Goal: Task Accomplishment & Management: Manage account settings

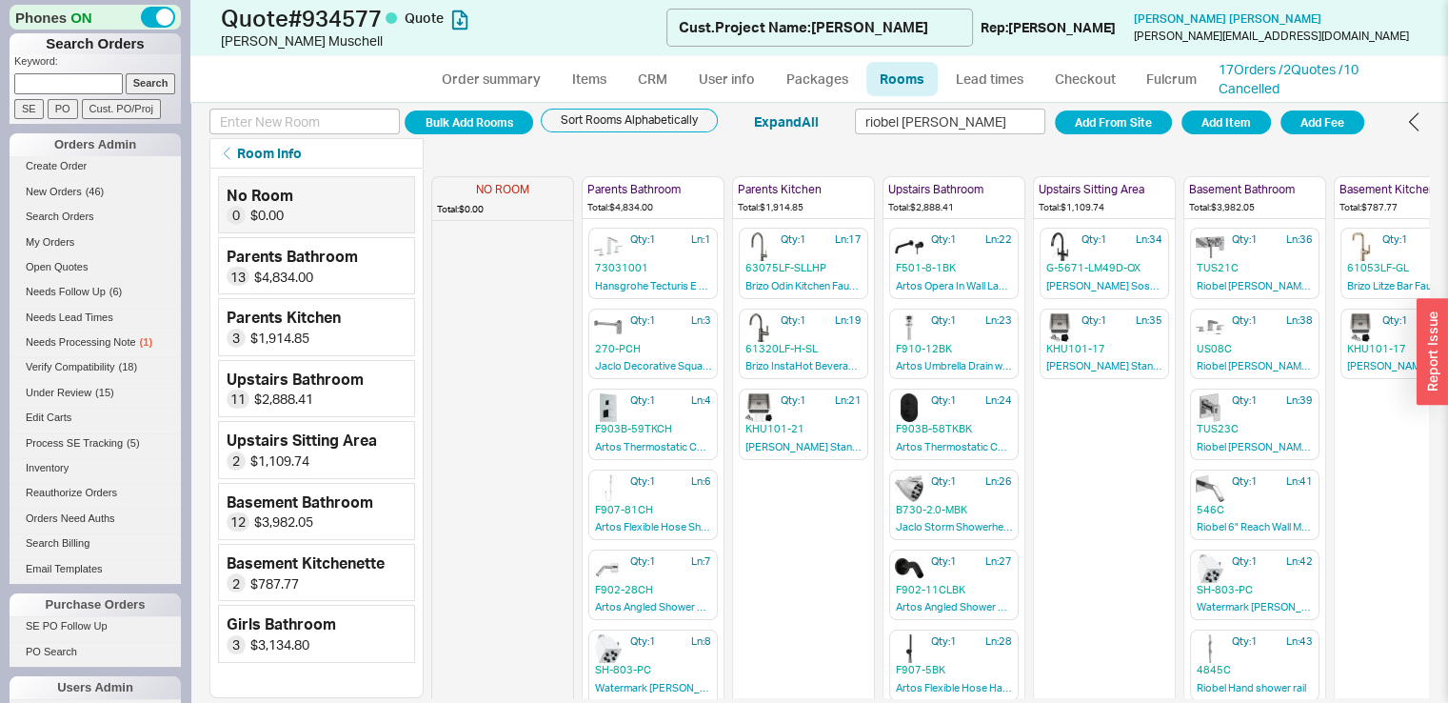
scroll to position [0, 190]
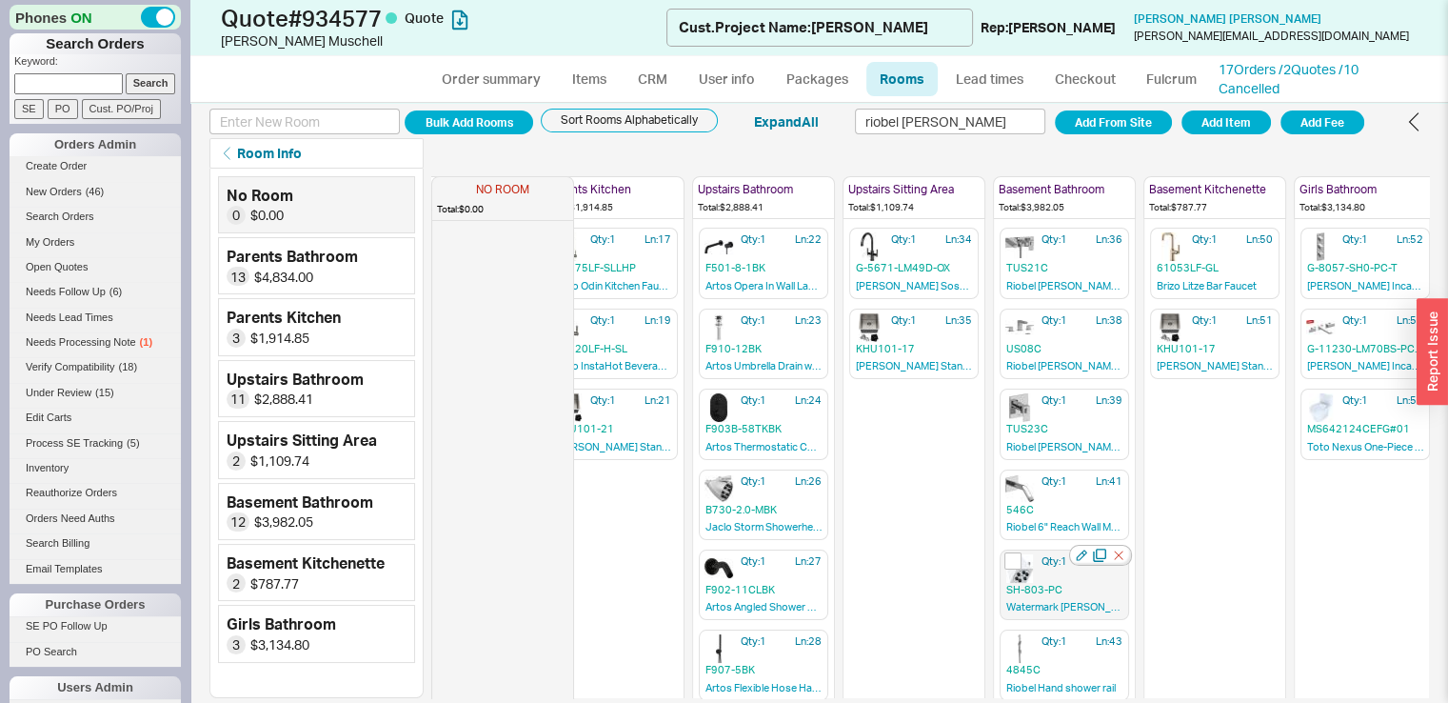
click at [1106, 551] on div at bounding box center [1100, 555] width 63 height 21
click at [1097, 548] on icon "button" at bounding box center [1101, 553] width 10 height 10
click at [925, 104] on div "Bulk Add Rooms Sort Rooms Alphabetically Expand All riobel kubik Add From Site …" at bounding box center [819, 403] width 1258 height 600
click at [925, 119] on input "riobel kubik" at bounding box center [950, 122] width 190 height 26
type input "graff hand"
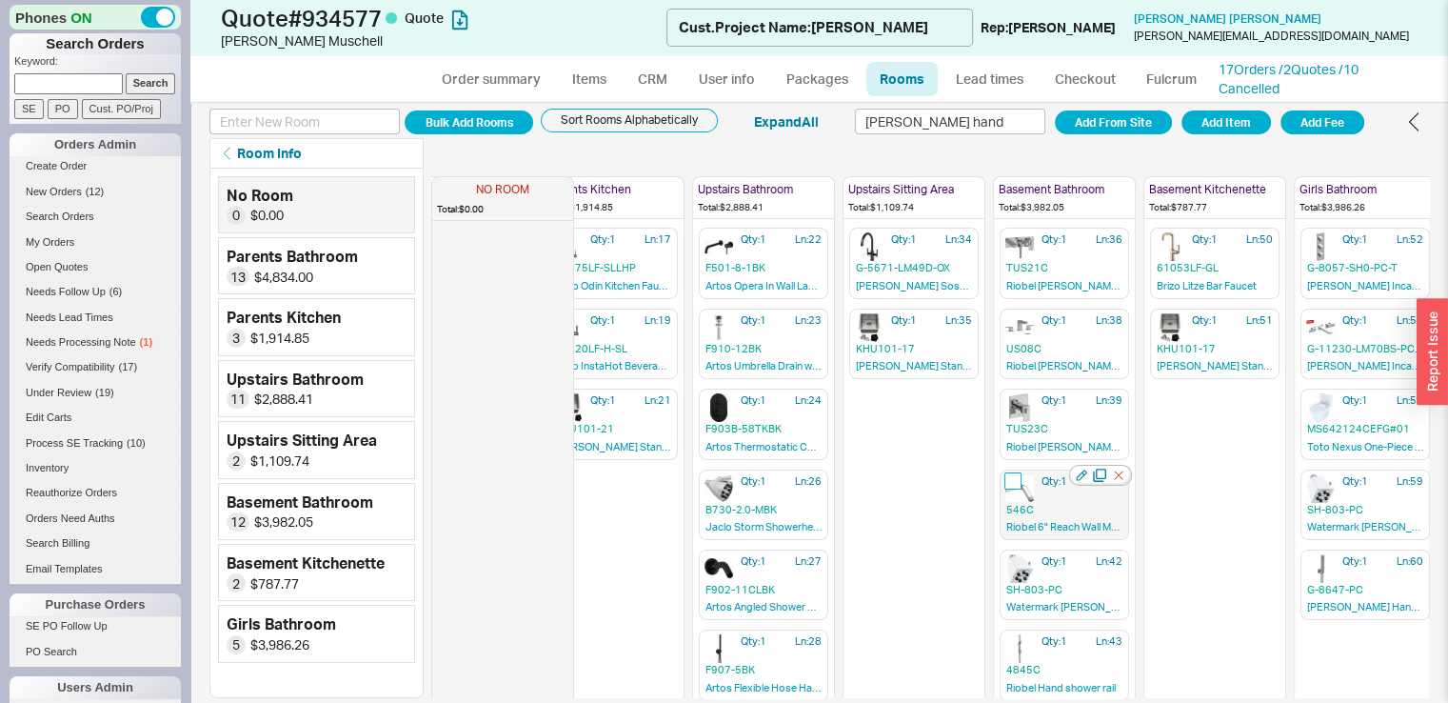
click at [1008, 477] on input "checkbox" at bounding box center [1012, 480] width 17 height 17
checkbox input "true"
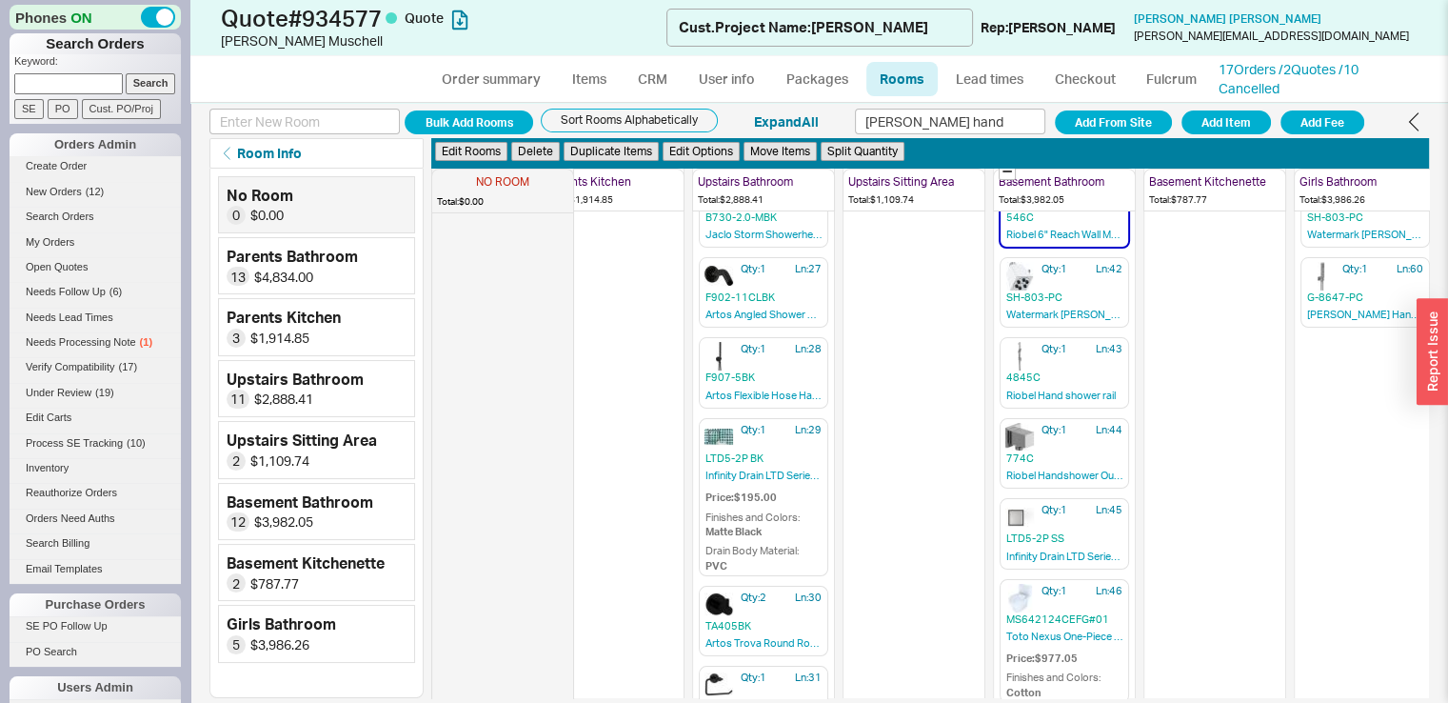
scroll to position [297, 190]
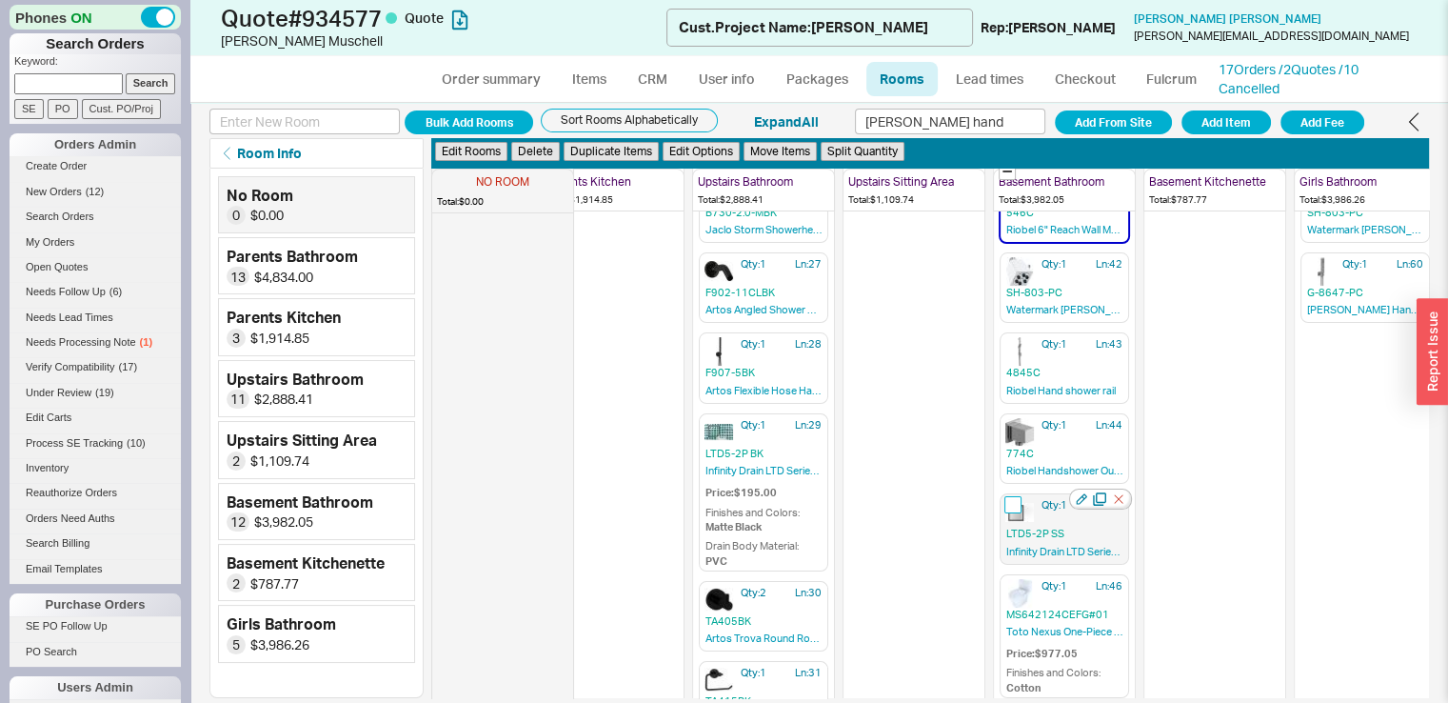
click at [1009, 496] on input "checkbox" at bounding box center [1012, 504] width 17 height 17
checkbox input "true"
click at [602, 160] on button "Duplicate Items" at bounding box center [611, 152] width 95 height 20
checkbox input "false"
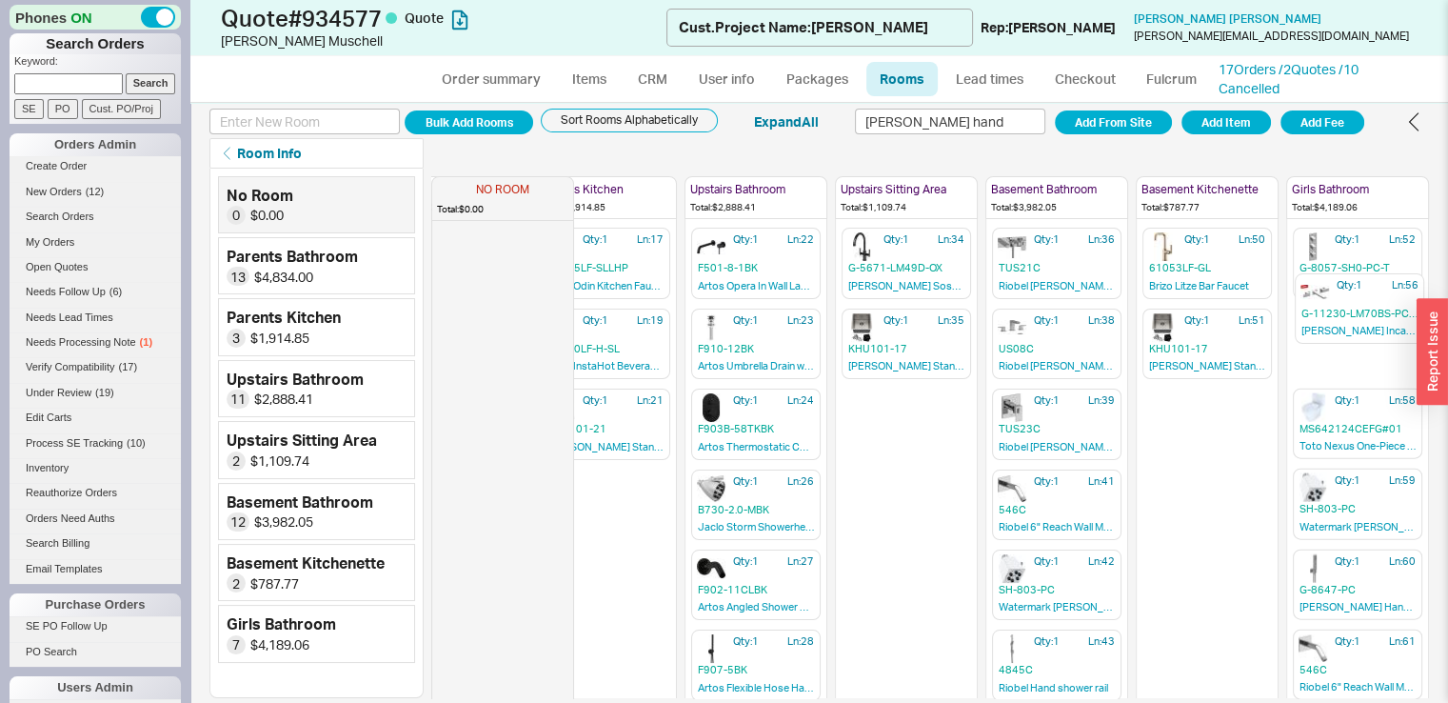
scroll to position [0, 202]
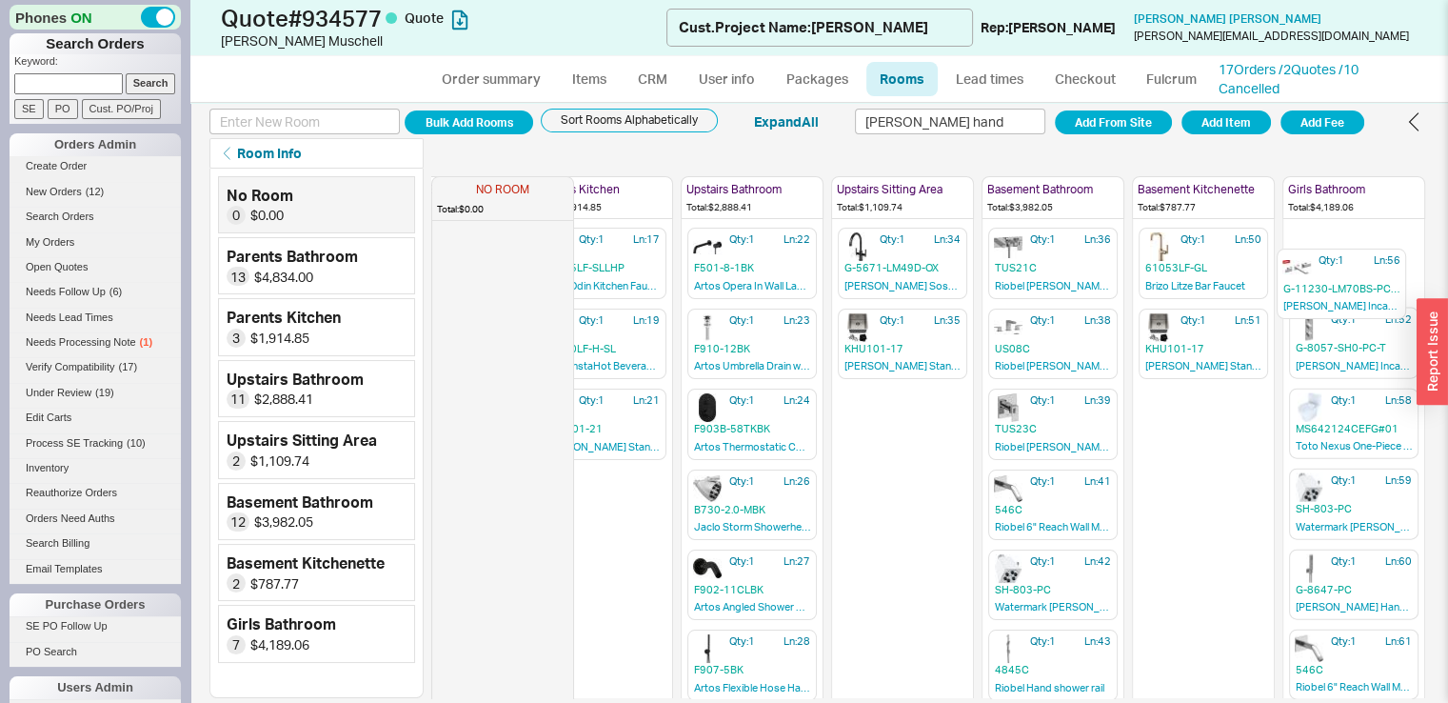
drag, startPoint x: 1356, startPoint y: 328, endPoint x: 1333, endPoint y: 277, distance: 55.4
click at [1333, 277] on div "NO ROOM Total: $0.00 Parents Bathroom Total: $4,834.00 Qty: 1 Ln: 1 73031001 Ha…" at bounding box center [827, 433] width 1196 height 529
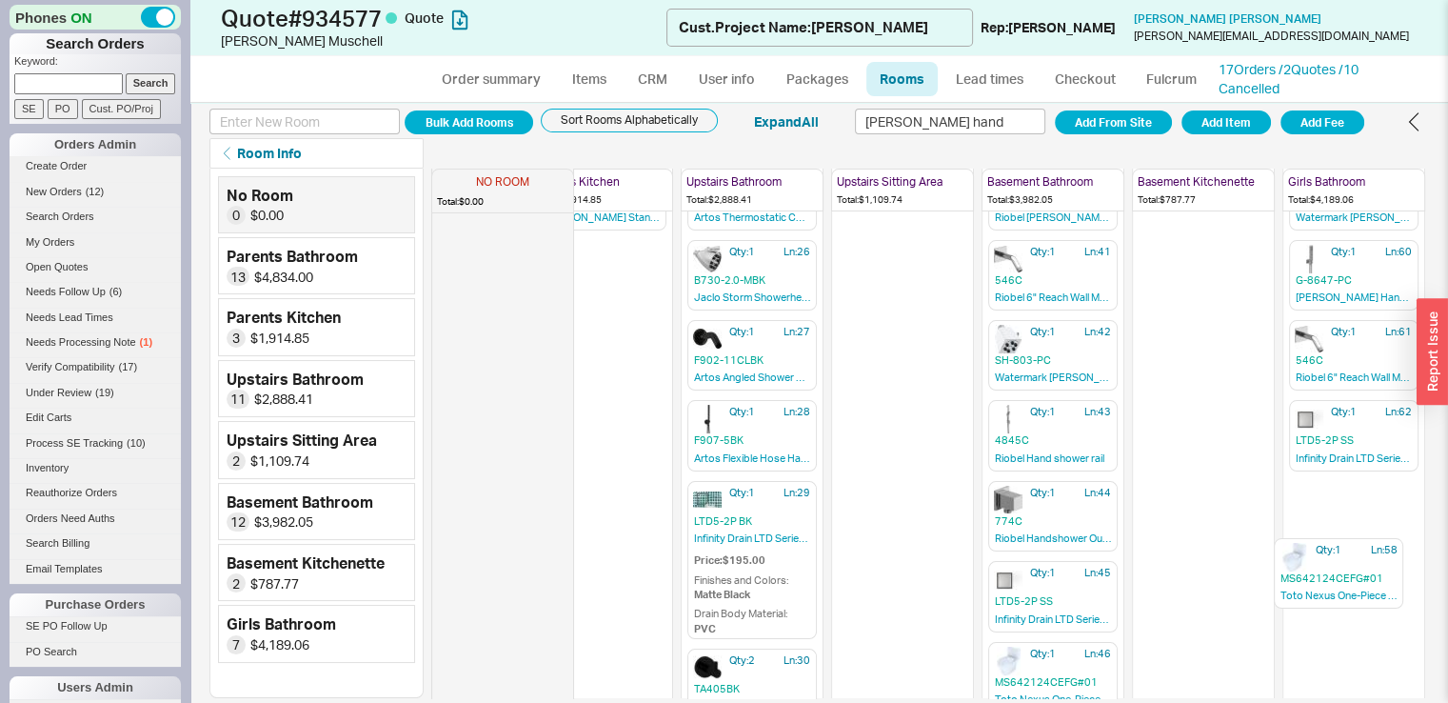
scroll to position [230, 216]
drag, startPoint x: 1333, startPoint y: 350, endPoint x: 1328, endPoint y: 507, distance: 157.2
click at [1328, 507] on div "NO ROOM Total: $0.00 Parents Bathroom Total: $4,834.00 Qty: 1 Ln: 1 73031001 Ha…" at bounding box center [930, 433] width 998 height 529
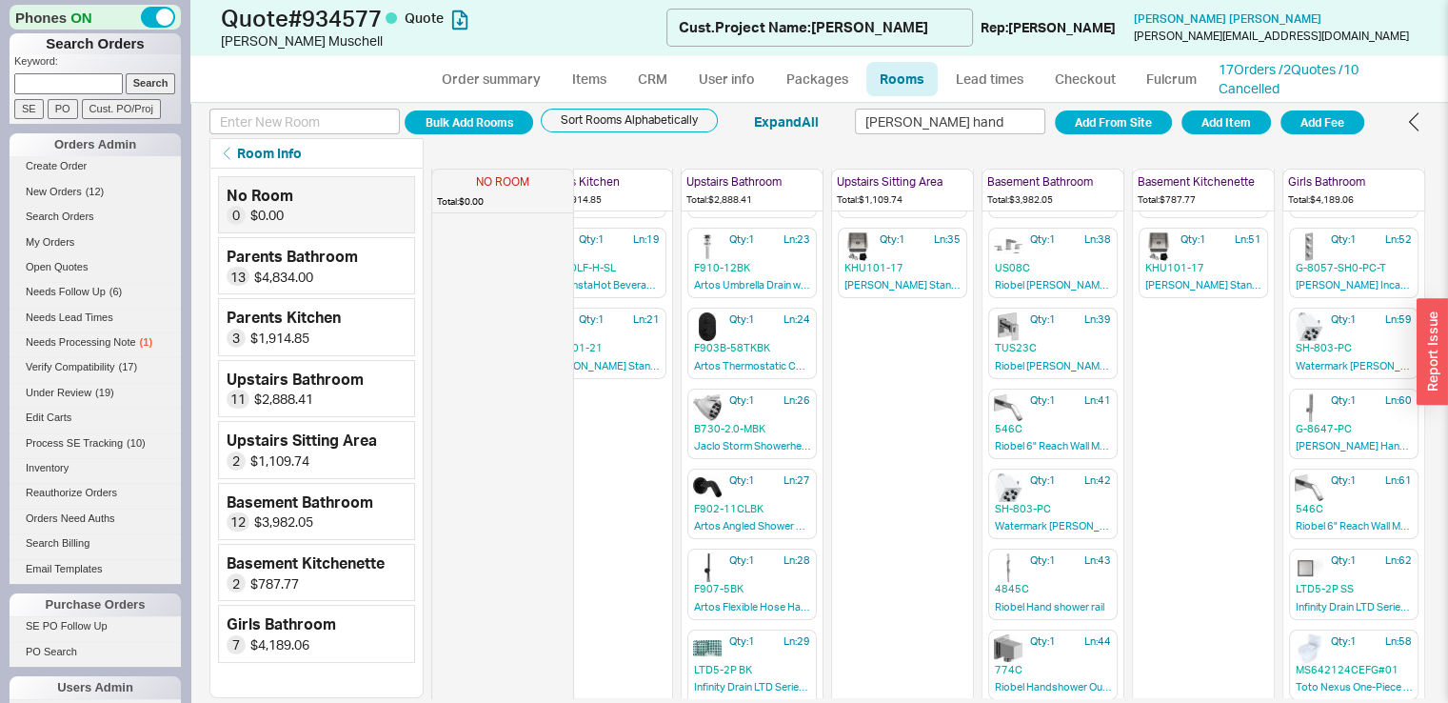
scroll to position [88, 216]
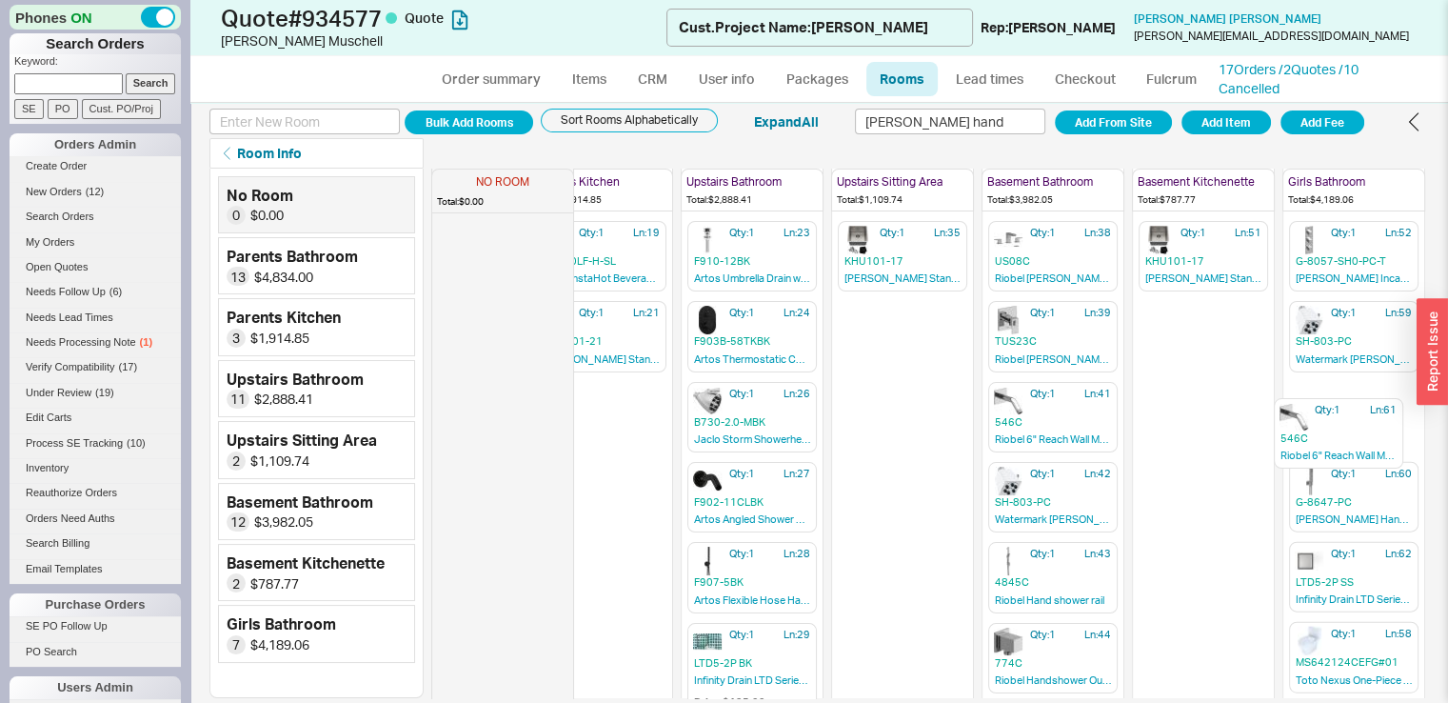
drag, startPoint x: 1302, startPoint y: 467, endPoint x: 1300, endPoint y: 426, distance: 42.0
click at [1302, 426] on div "NO ROOM Total: $0.00 Parents Bathroom Total: $4,834.00 Qty: 1 Ln: 1 73031001 Ha…" at bounding box center [827, 345] width 1196 height 529
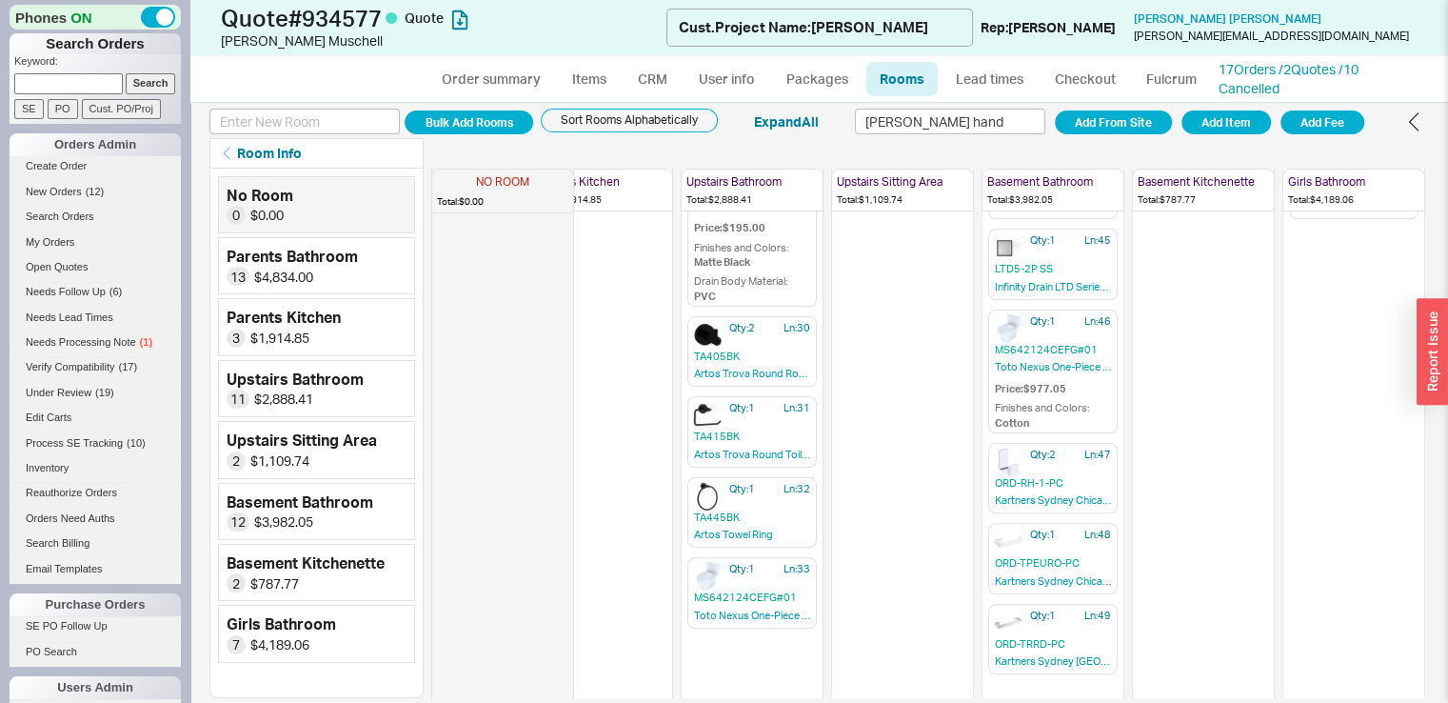
scroll to position [564, 216]
click at [993, 444] on input "checkbox" at bounding box center [1001, 452] width 17 height 17
checkbox input "true"
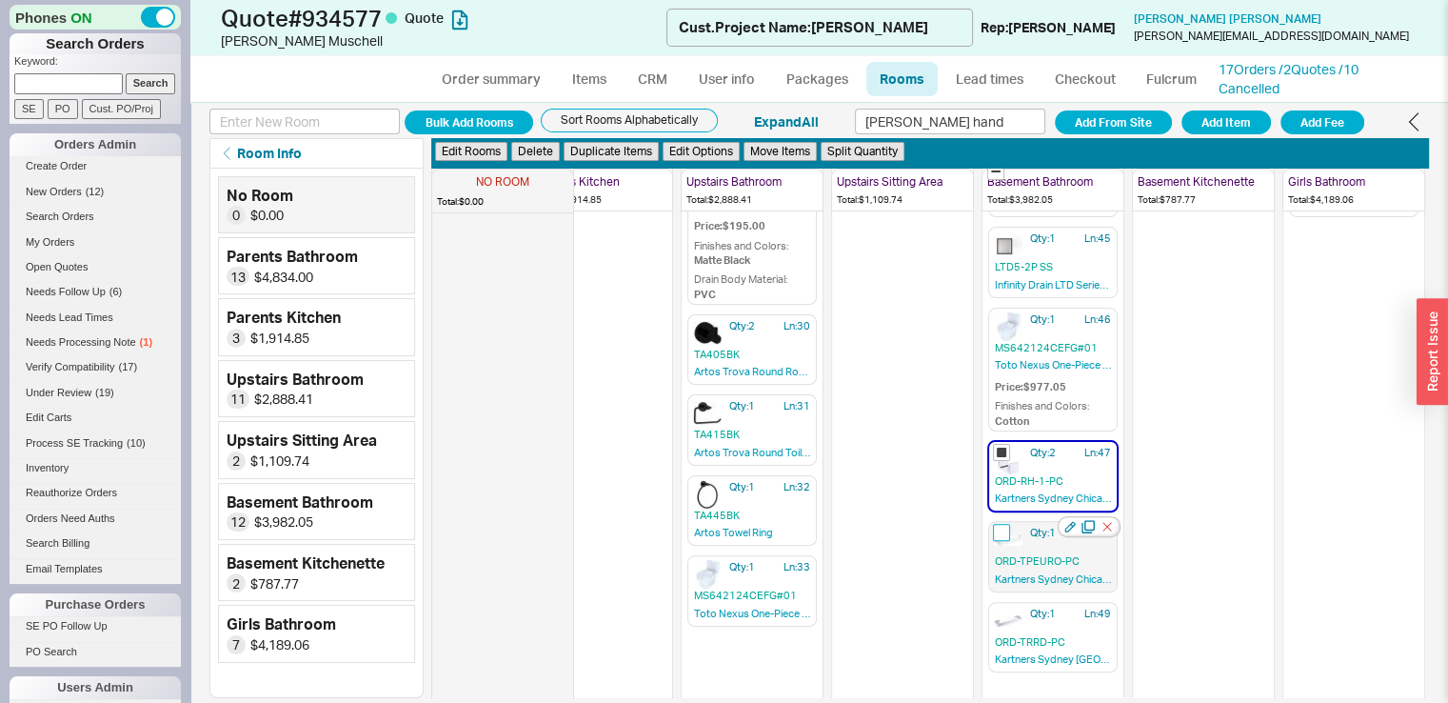
click at [993, 524] on input "checkbox" at bounding box center [1001, 532] width 17 height 17
checkbox input "true"
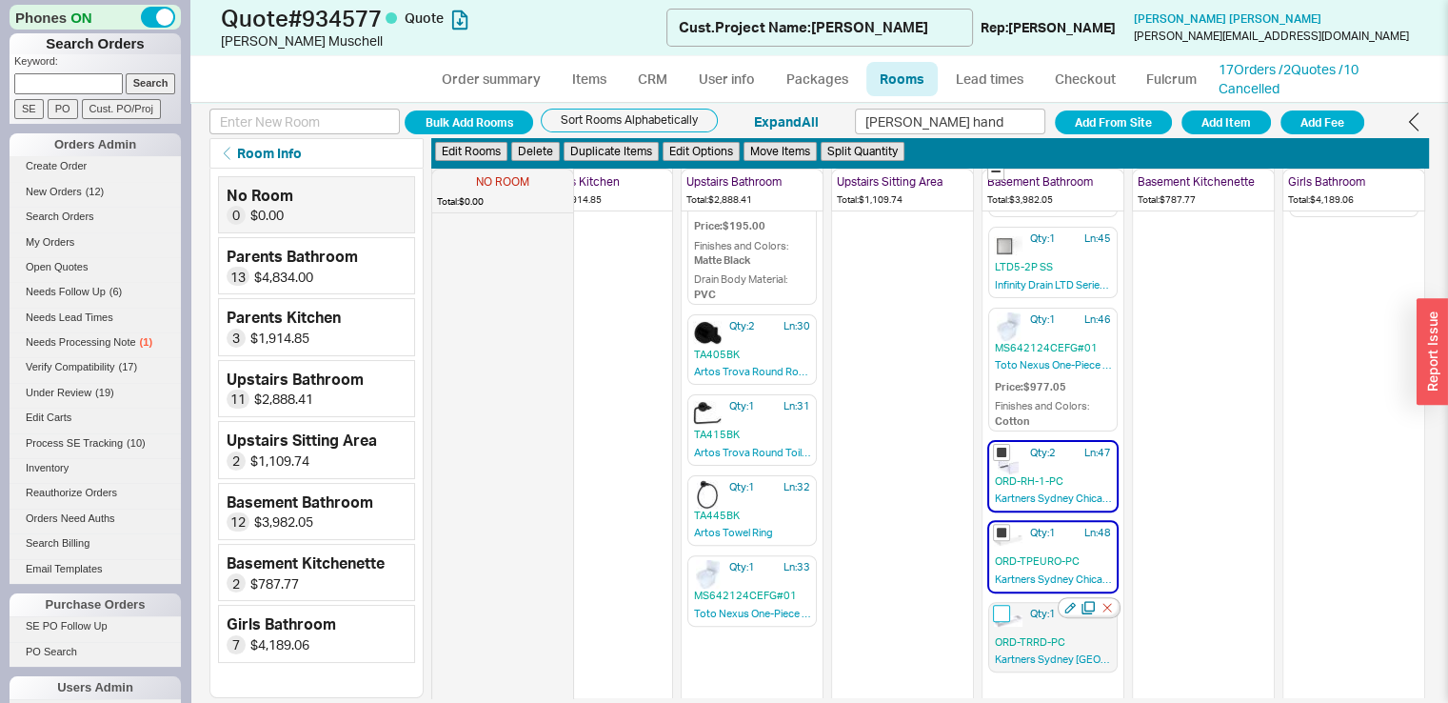
click at [993, 606] on input "checkbox" at bounding box center [1001, 613] width 17 height 17
checkbox input "true"
click at [623, 149] on button "Duplicate Items" at bounding box center [611, 152] width 95 height 20
click at [621, 153] on button "Duplicate Items" at bounding box center [611, 152] width 95 height 20
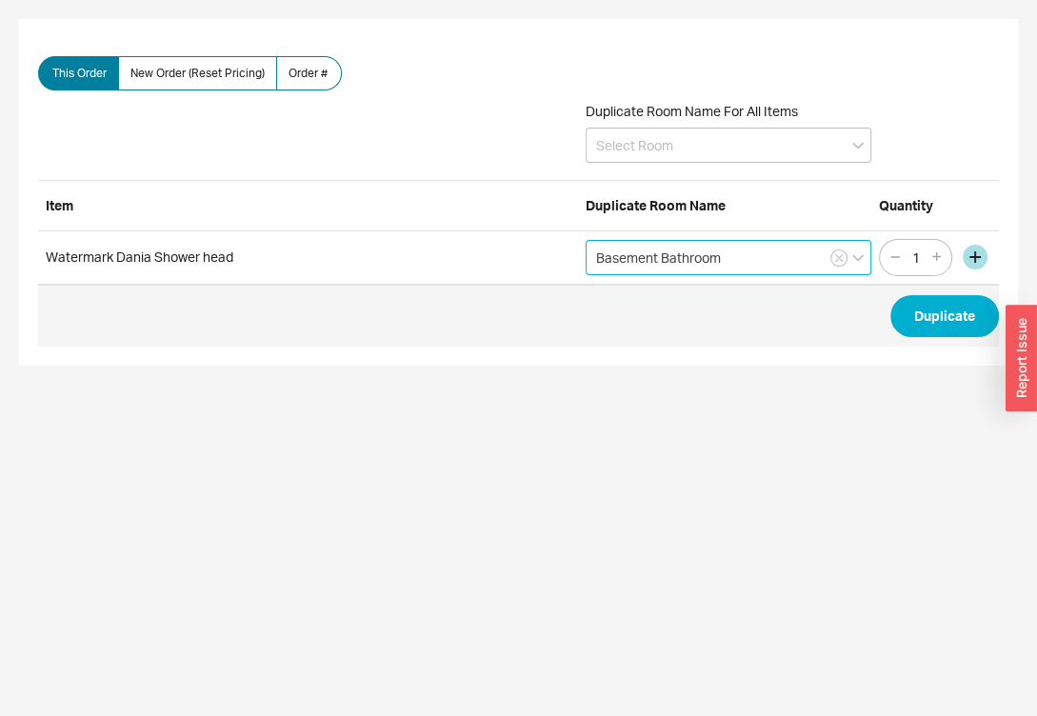
click at [797, 249] on input "Basement Bathroom" at bounding box center [729, 257] width 286 height 35
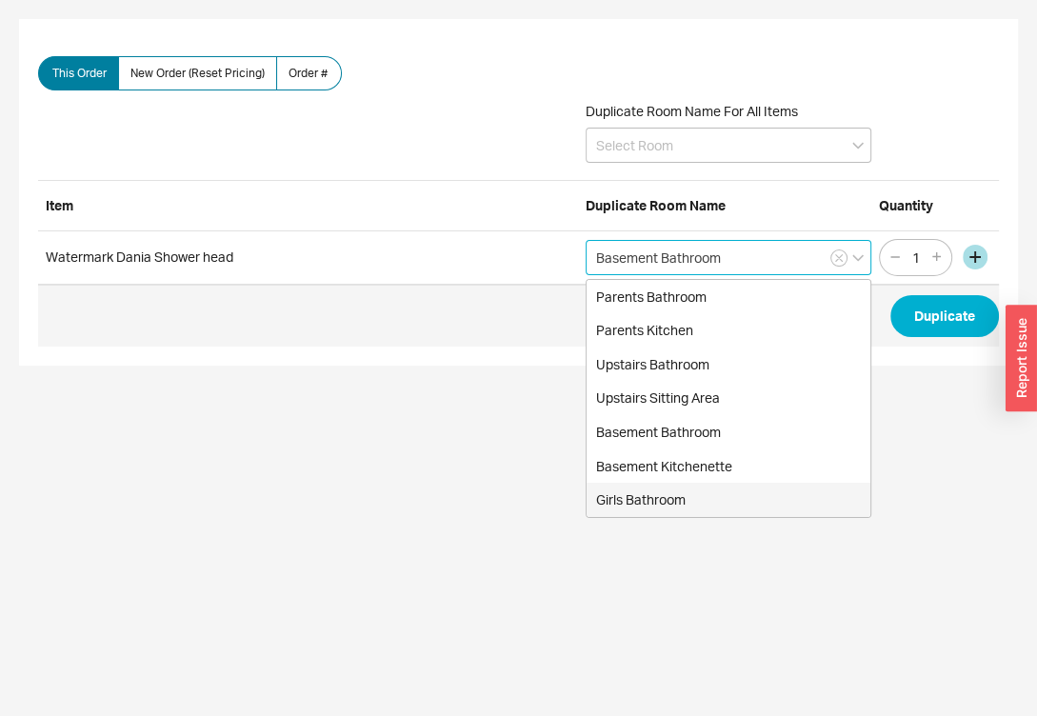
click at [689, 483] on div "Girls Bathroom" at bounding box center [729, 500] width 284 height 34
type input "Girls Bathroom"
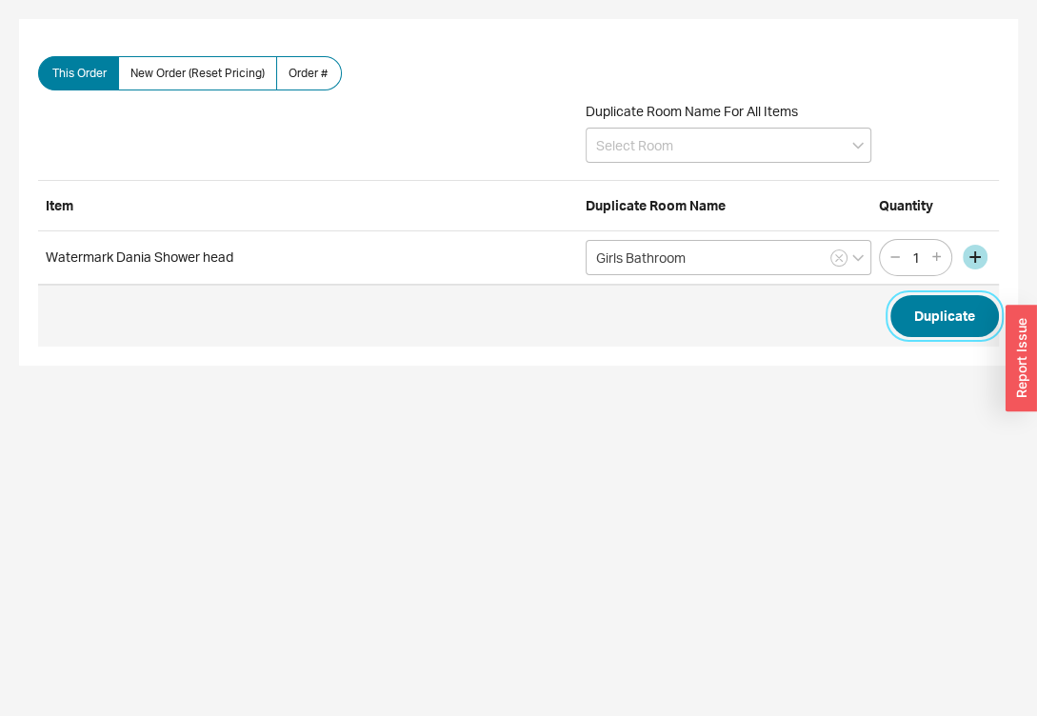
click at [943, 321] on button "Duplicate" at bounding box center [944, 316] width 109 height 42
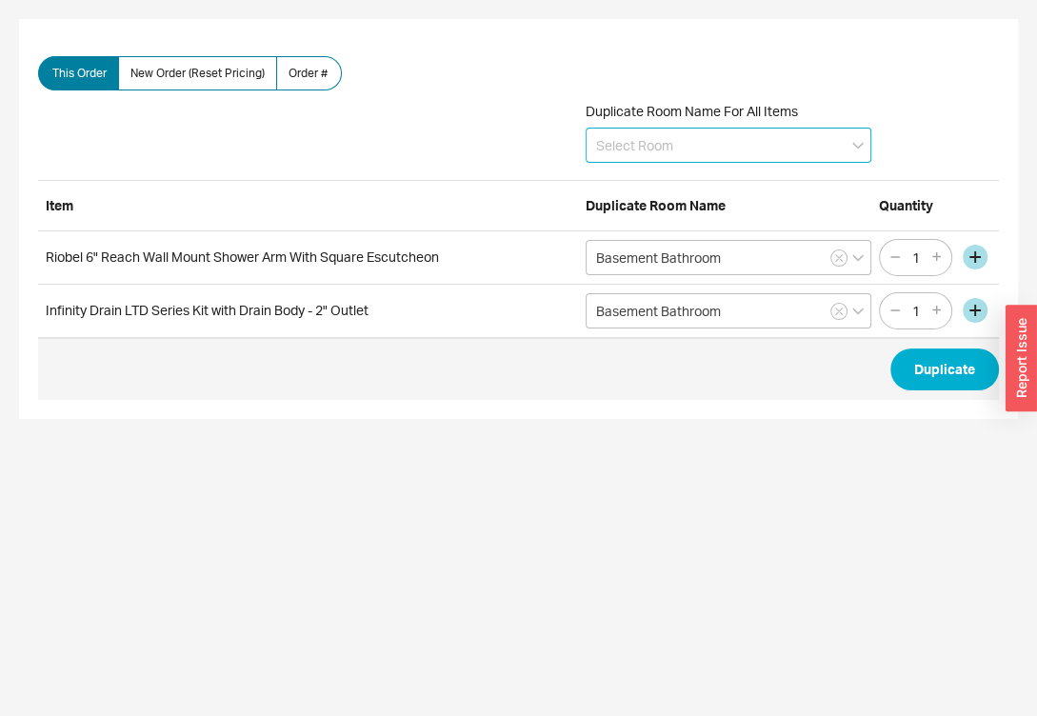
drag, startPoint x: 693, startPoint y: 136, endPoint x: 633, endPoint y: 153, distance: 62.4
click at [633, 153] on input at bounding box center [729, 145] width 286 height 35
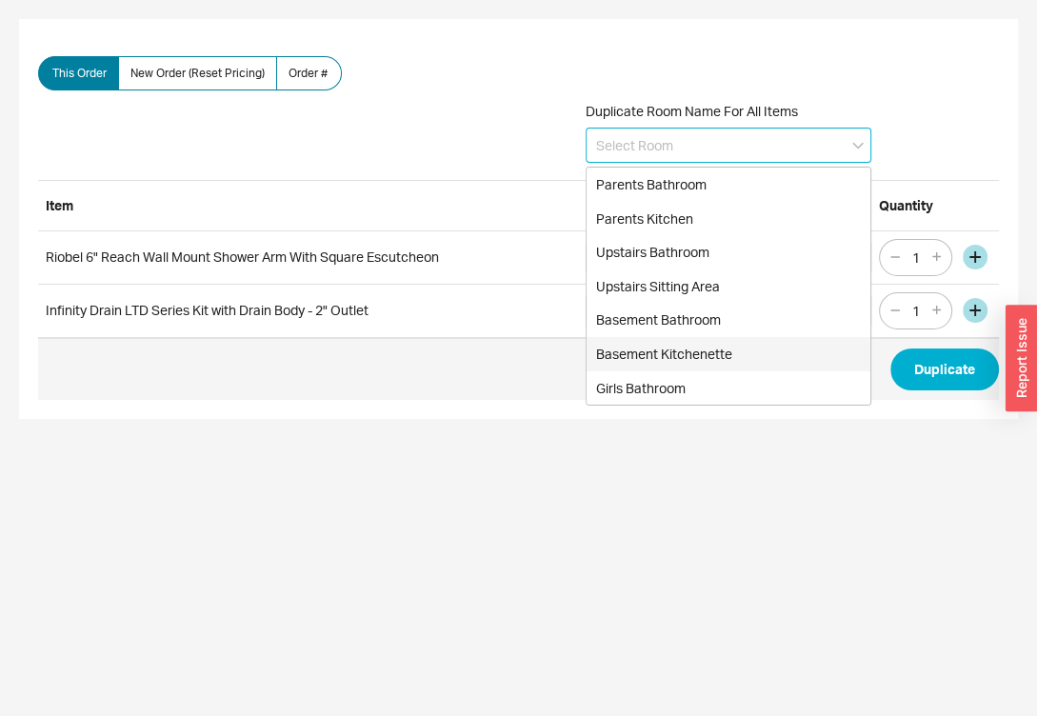
click at [655, 367] on div "Basement Kitchenette" at bounding box center [729, 354] width 284 height 34
type input "Basement Kitchenette"
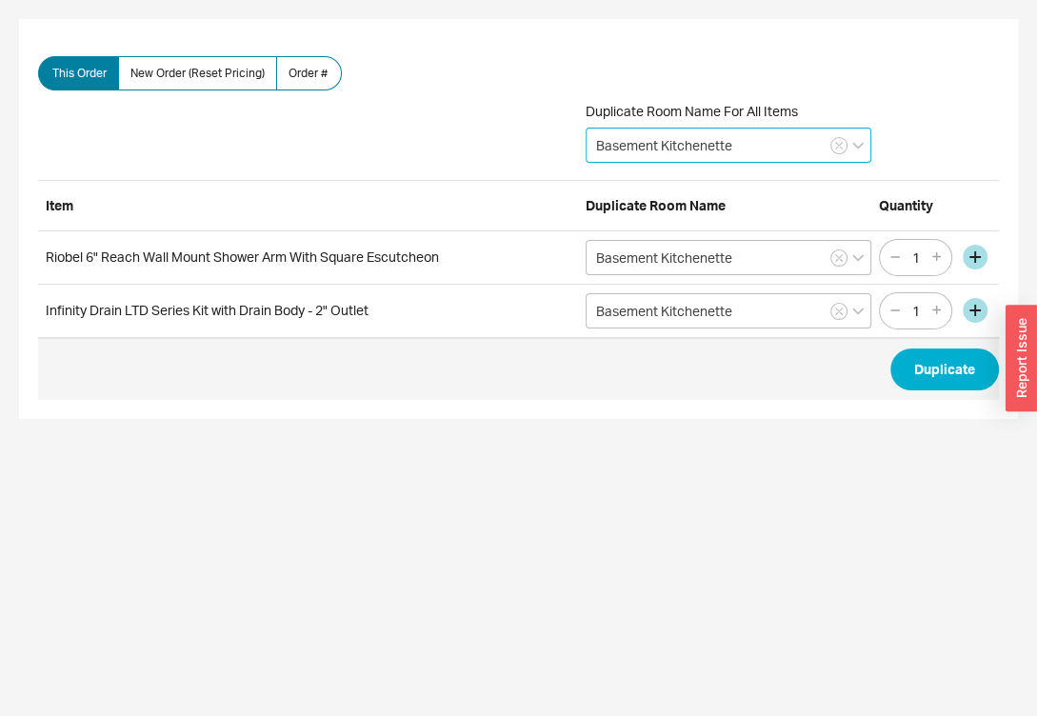
click at [700, 144] on input "Basement Kitchenette" at bounding box center [729, 145] width 286 height 35
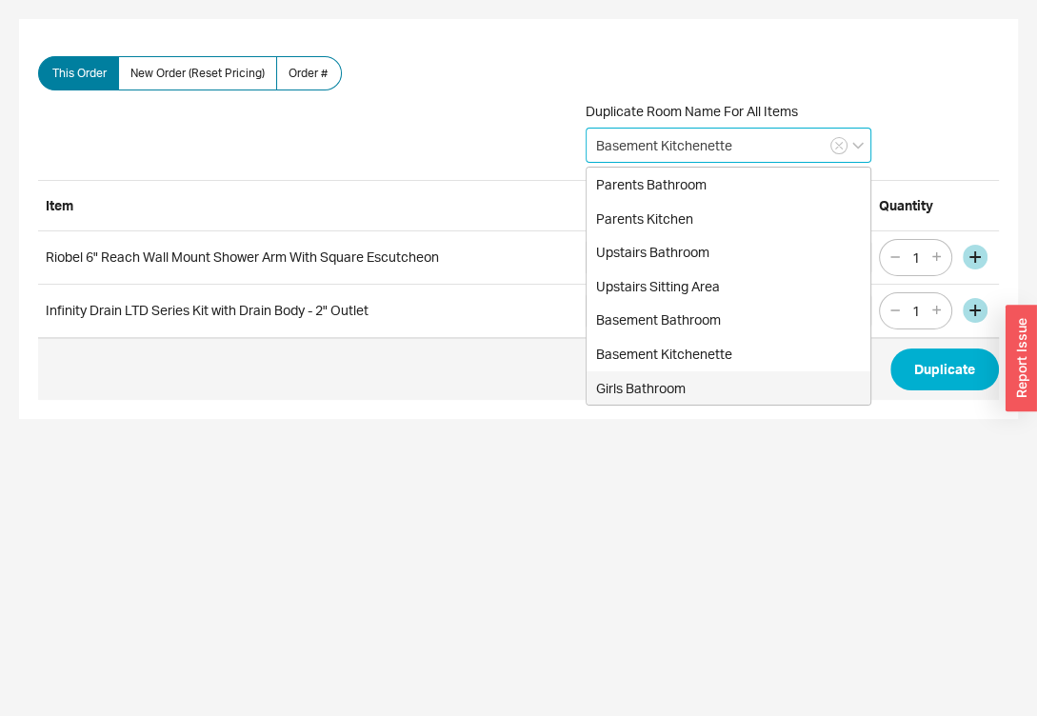
click at [674, 390] on div "Girls Bathroom" at bounding box center [729, 388] width 284 height 34
type input "Girls Bathroom"
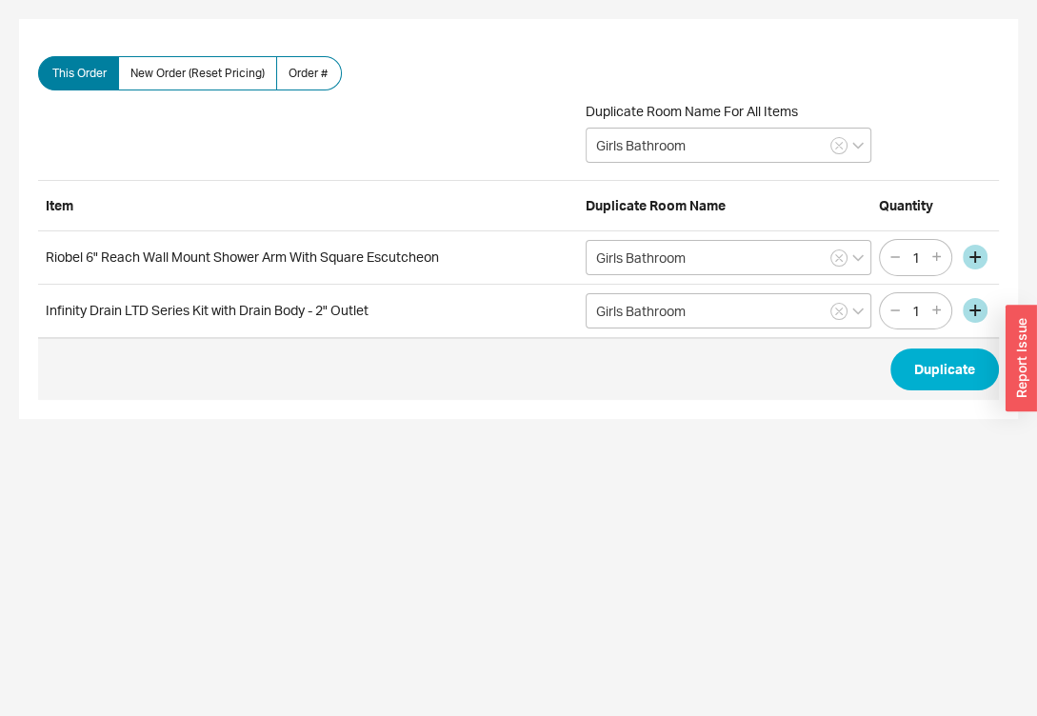
click at [671, 379] on span "Duplicate" at bounding box center [518, 369] width 961 height 62
click at [929, 362] on button "Duplicate" at bounding box center [944, 369] width 109 height 42
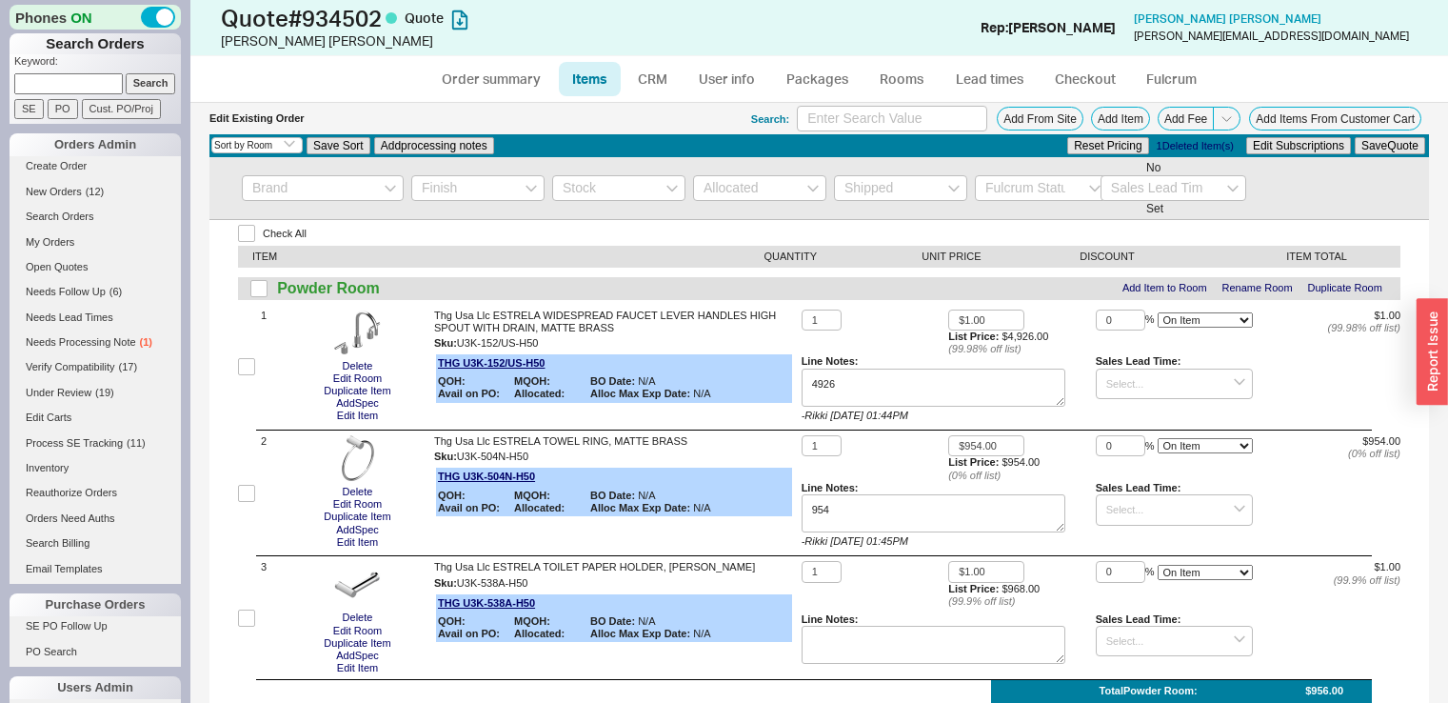
select select "3"
click at [519, 70] on link "Order summary" at bounding box center [491, 79] width 127 height 34
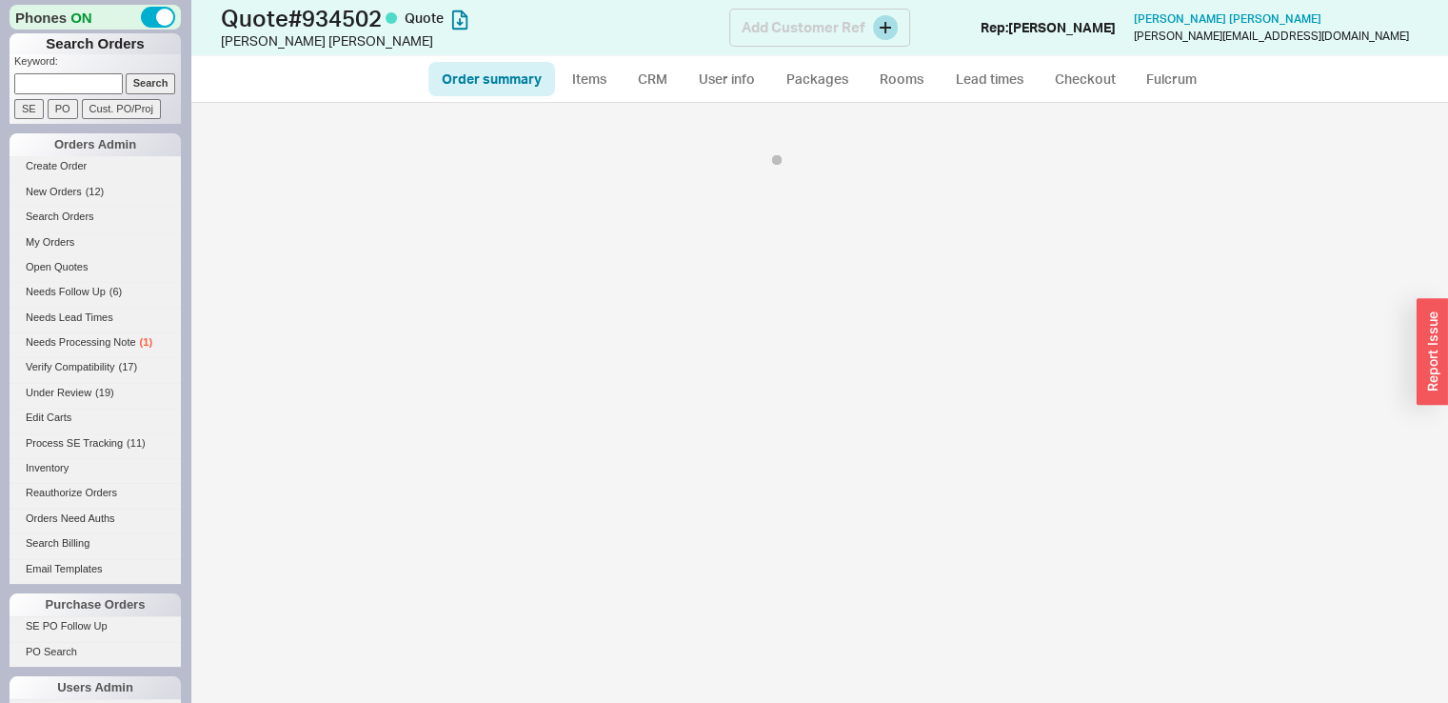
select select "*"
select select "3"
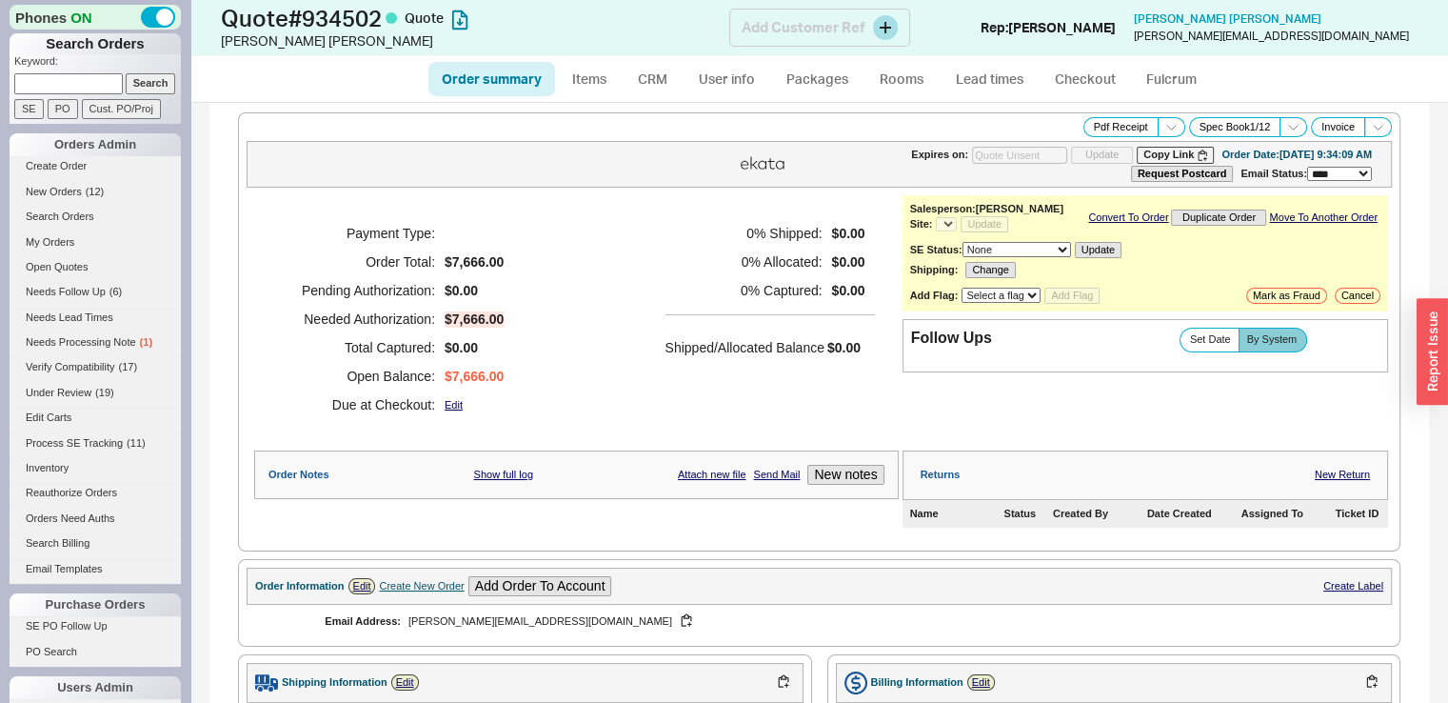
select select "*"
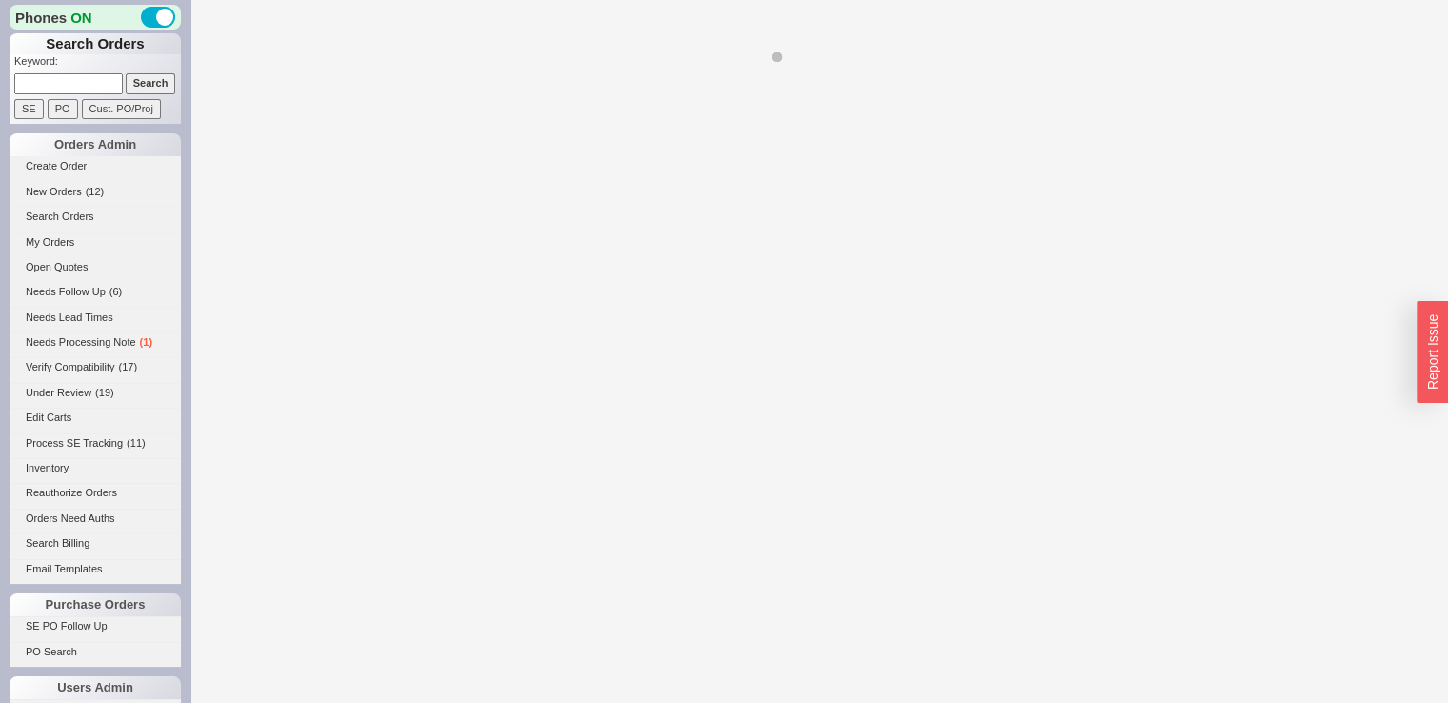
select select "*"
select select "LOW"
select select "3"
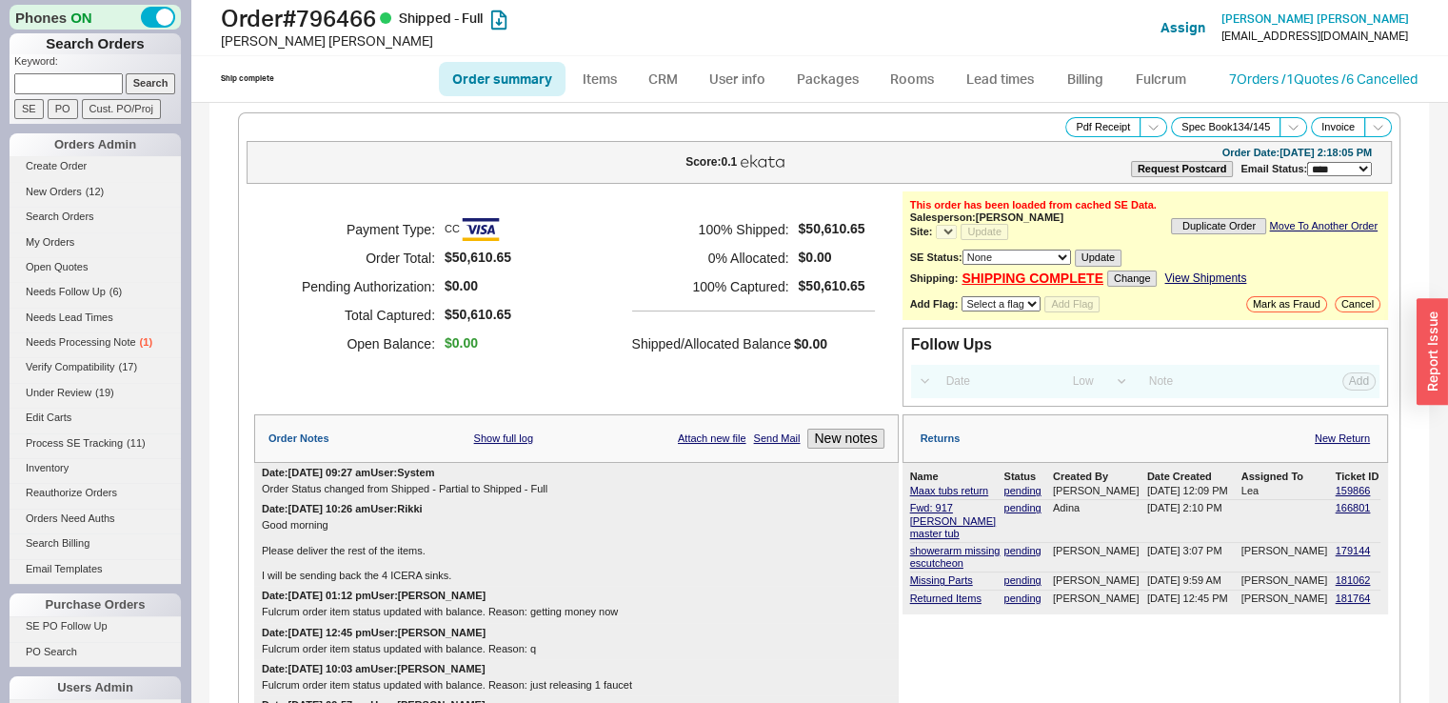
select select "*"
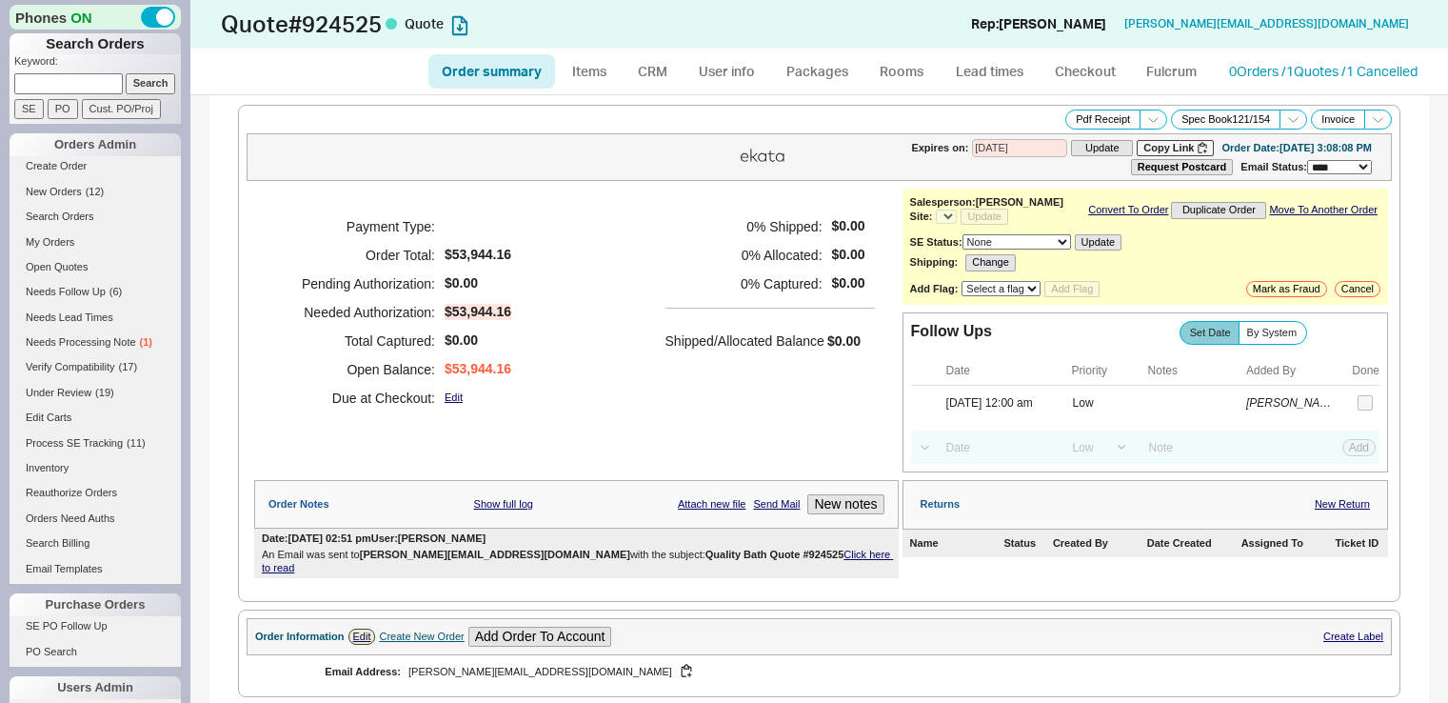
select select "*"
select select "LOW"
select select "3"
select select "*"
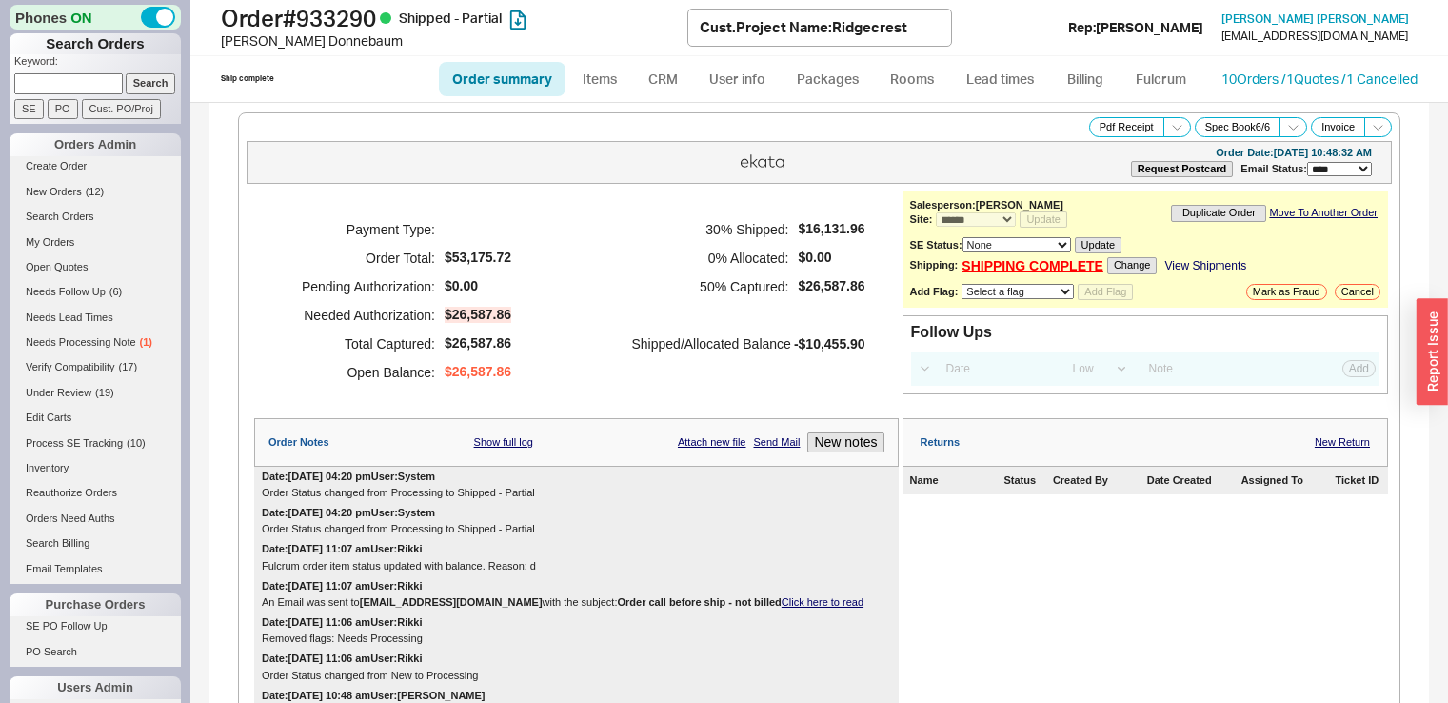
select select "*"
select select "LOW"
select select "3"
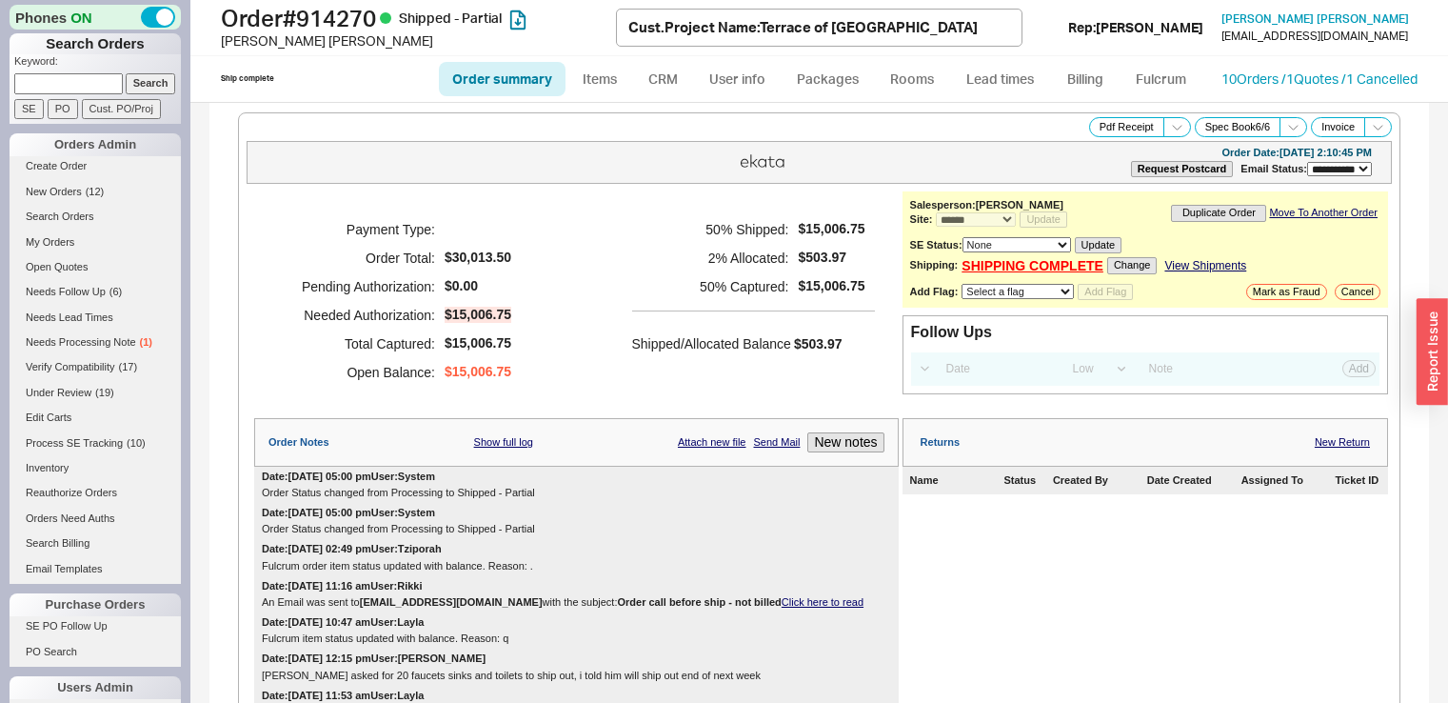
select select "**"
select select "*"
select select "LOW"
select select "3"
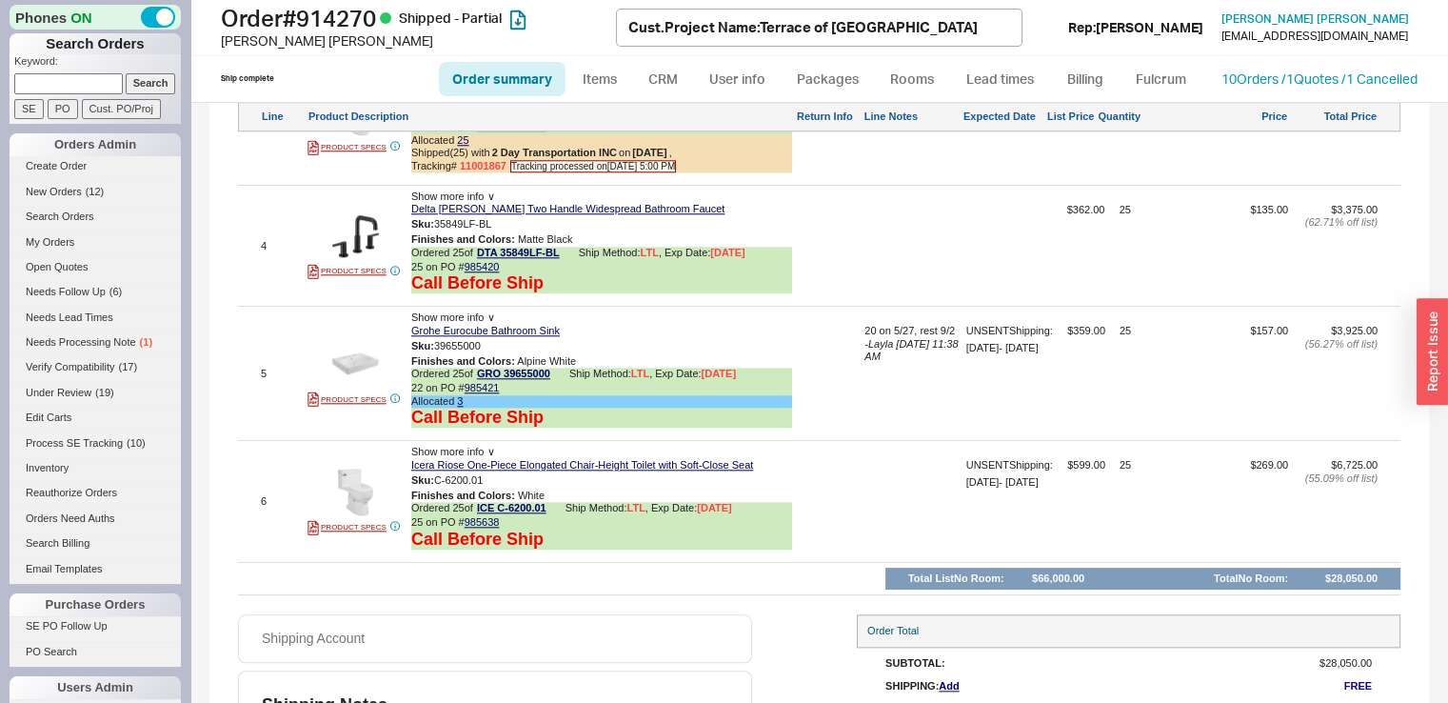
scroll to position [2017, 0]
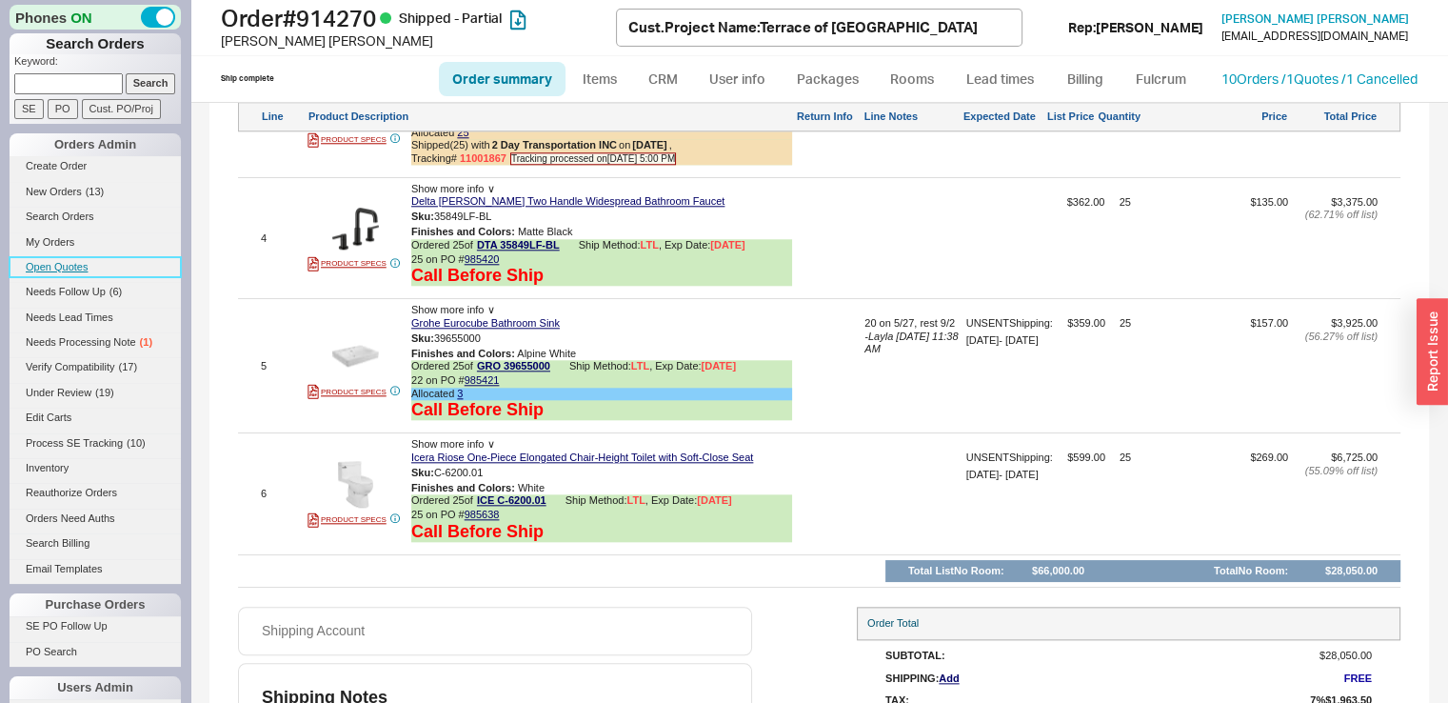
click at [81, 260] on link "Open Quotes" at bounding box center [95, 267] width 171 height 20
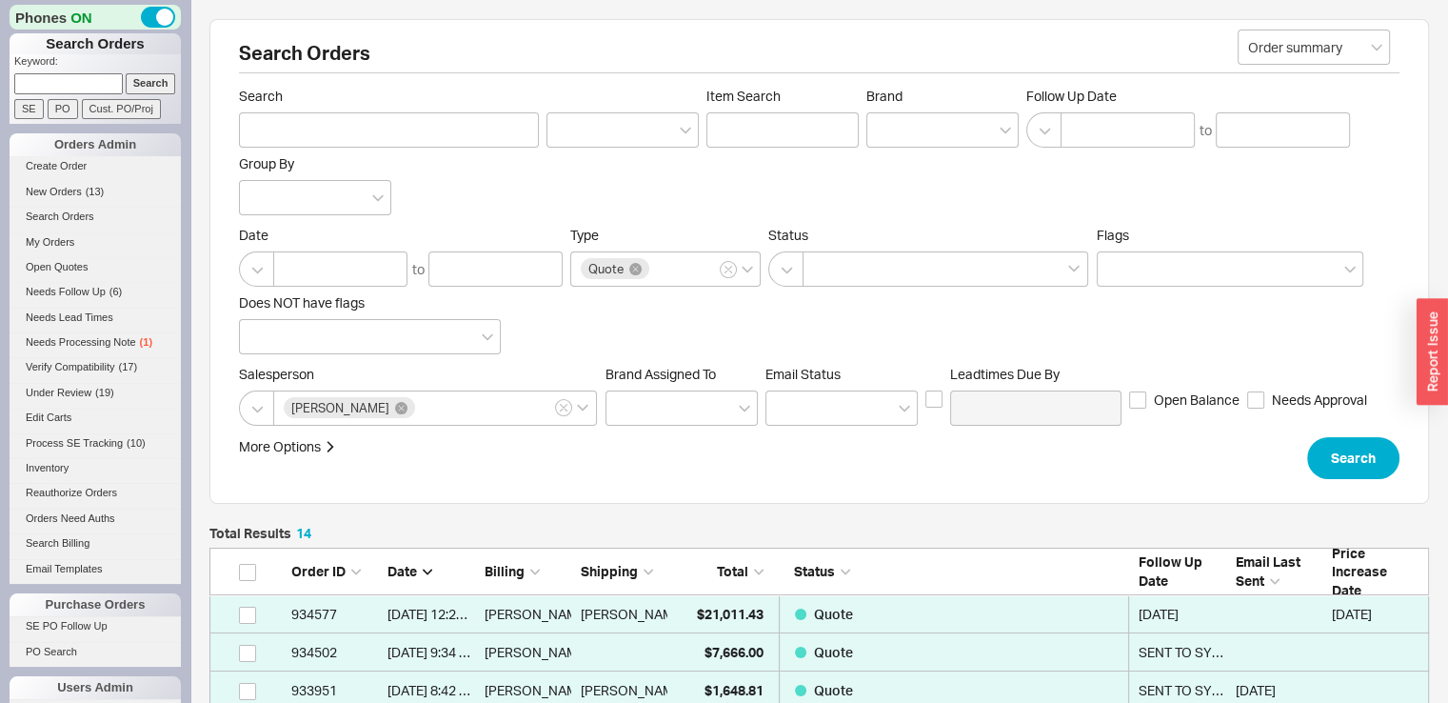
scroll to position [566, 1204]
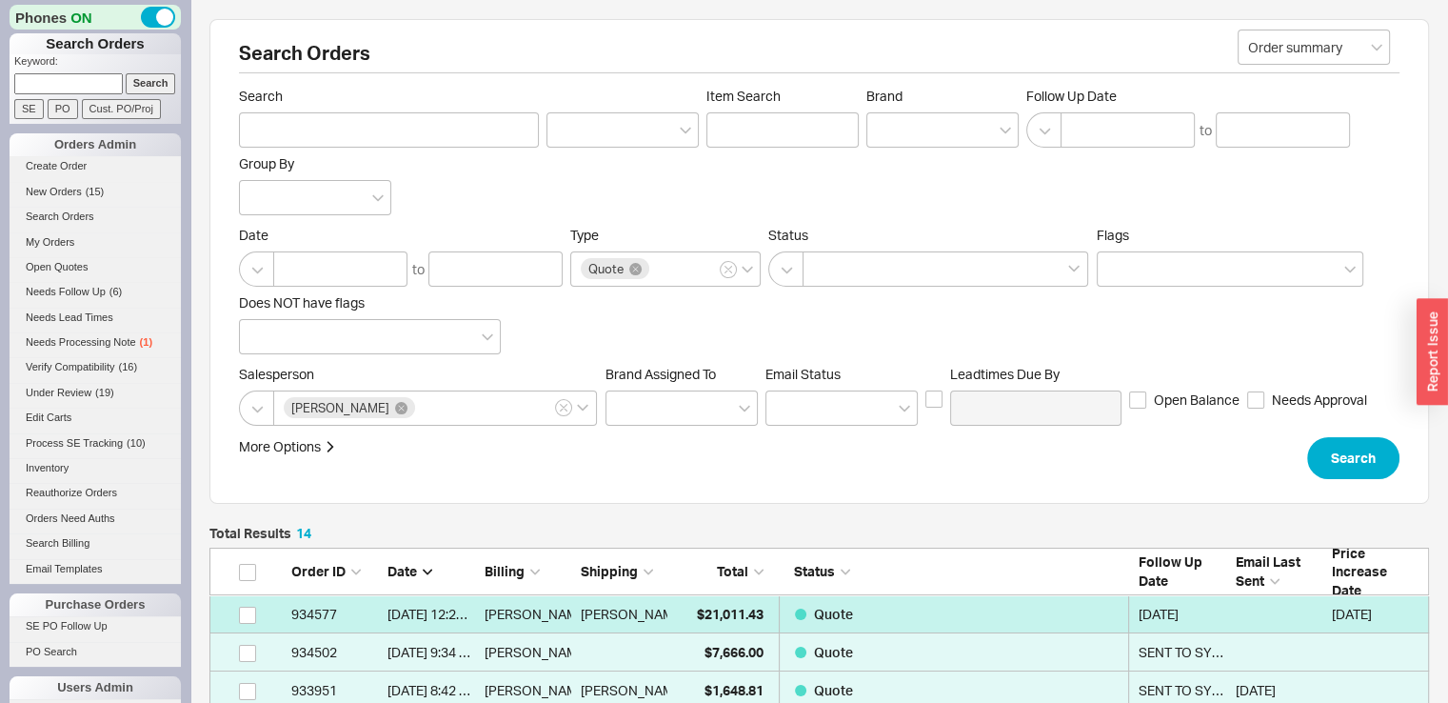
click at [994, 618] on div "Quote" at bounding box center [954, 614] width 318 height 38
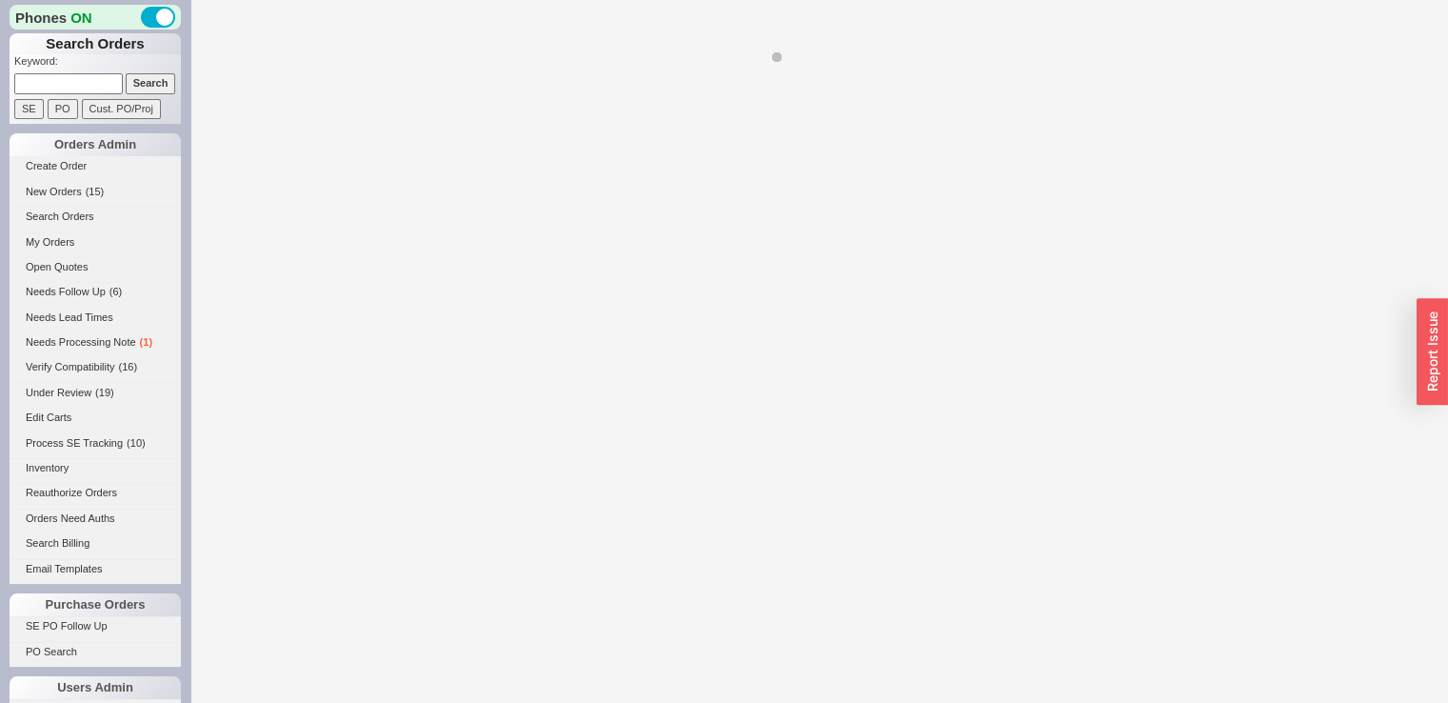
select select "*"
select select "LOW"
select select "3"
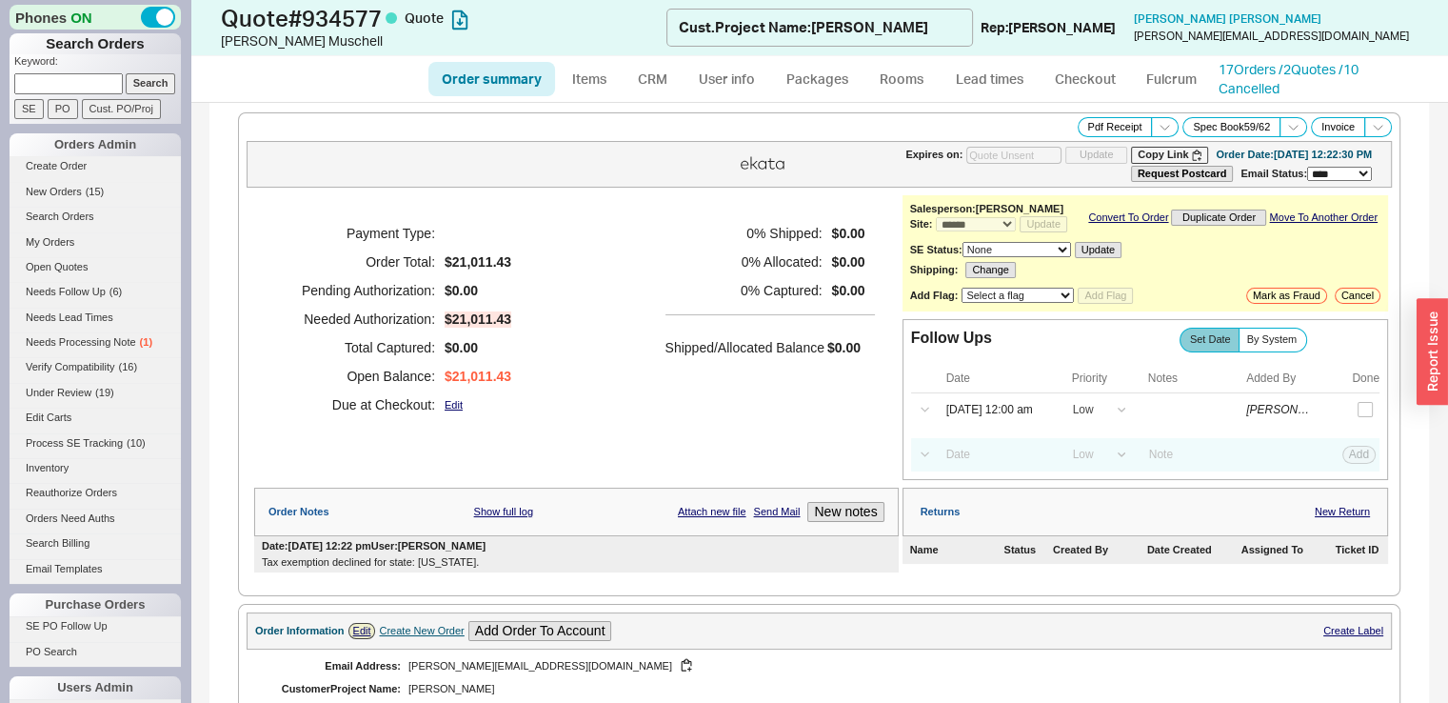
drag, startPoint x: 1432, startPoint y: 141, endPoint x: 1432, endPoint y: 177, distance: 36.2
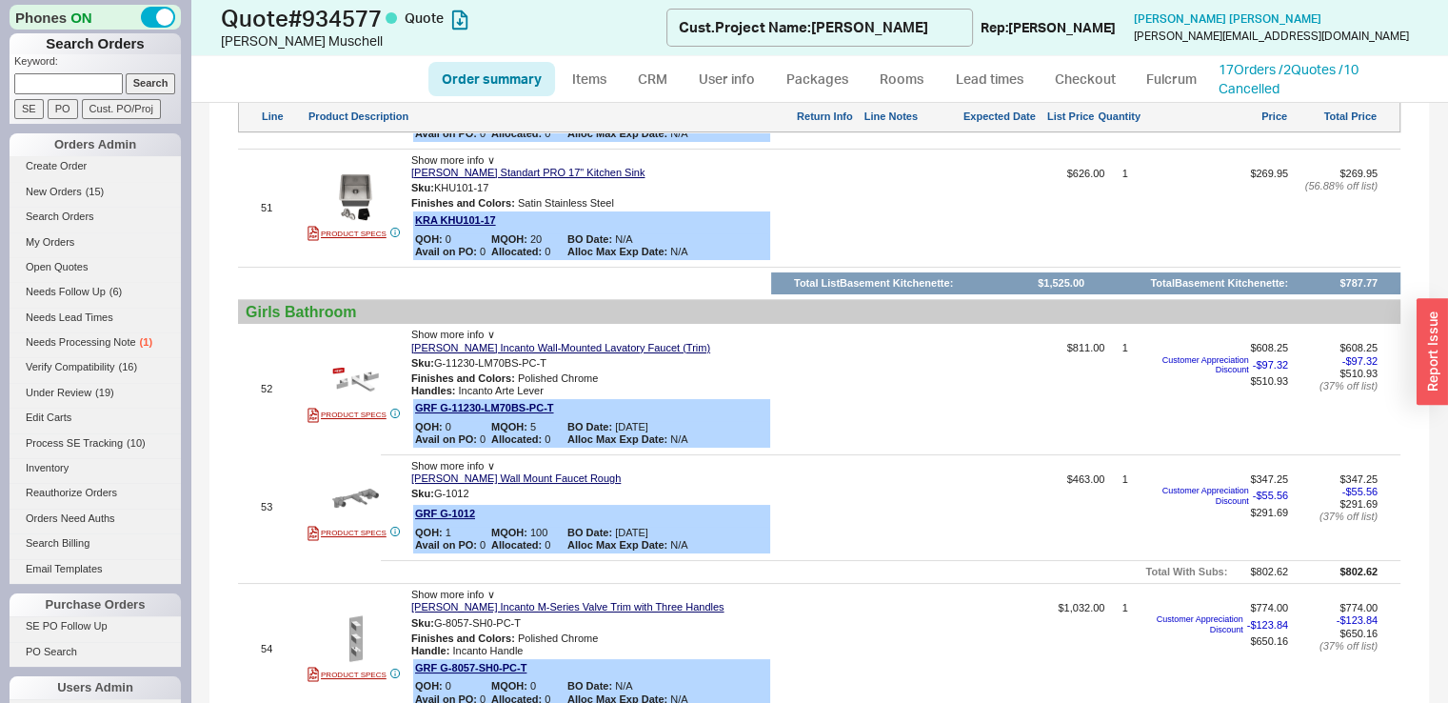
scroll to position [7194, 0]
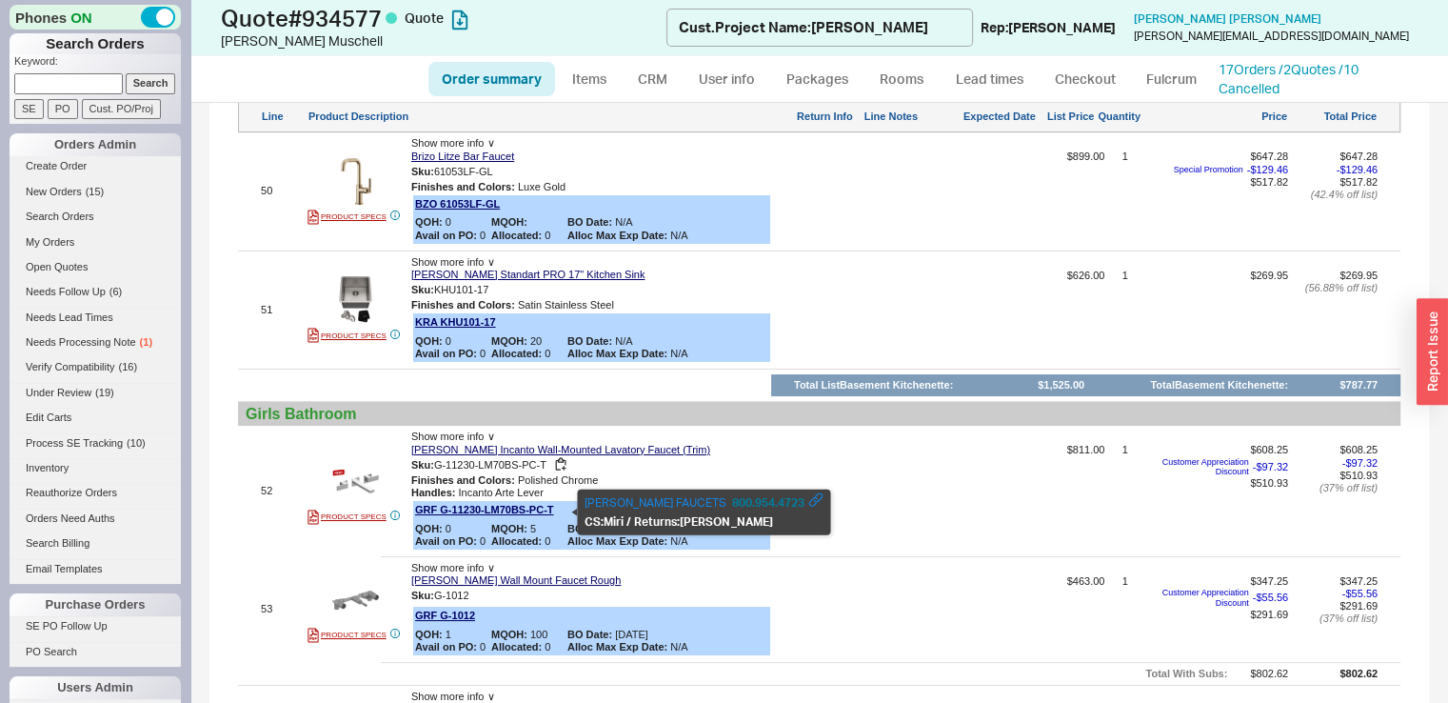
click at [517, 469] on span "G-11230-LM70BS-PC-T" at bounding box center [490, 463] width 112 height 11
drag, startPoint x: 517, startPoint y: 513, endPoint x: 440, endPoint y: 517, distance: 77.2
click at [440, 469] on span "G-11230-LM70BS-PC-T" at bounding box center [490, 463] width 112 height 11
copy span "G-11230-LM70BS-"
click at [440, 469] on span "G-11230-LM70BS-PC-T" at bounding box center [490, 463] width 112 height 11
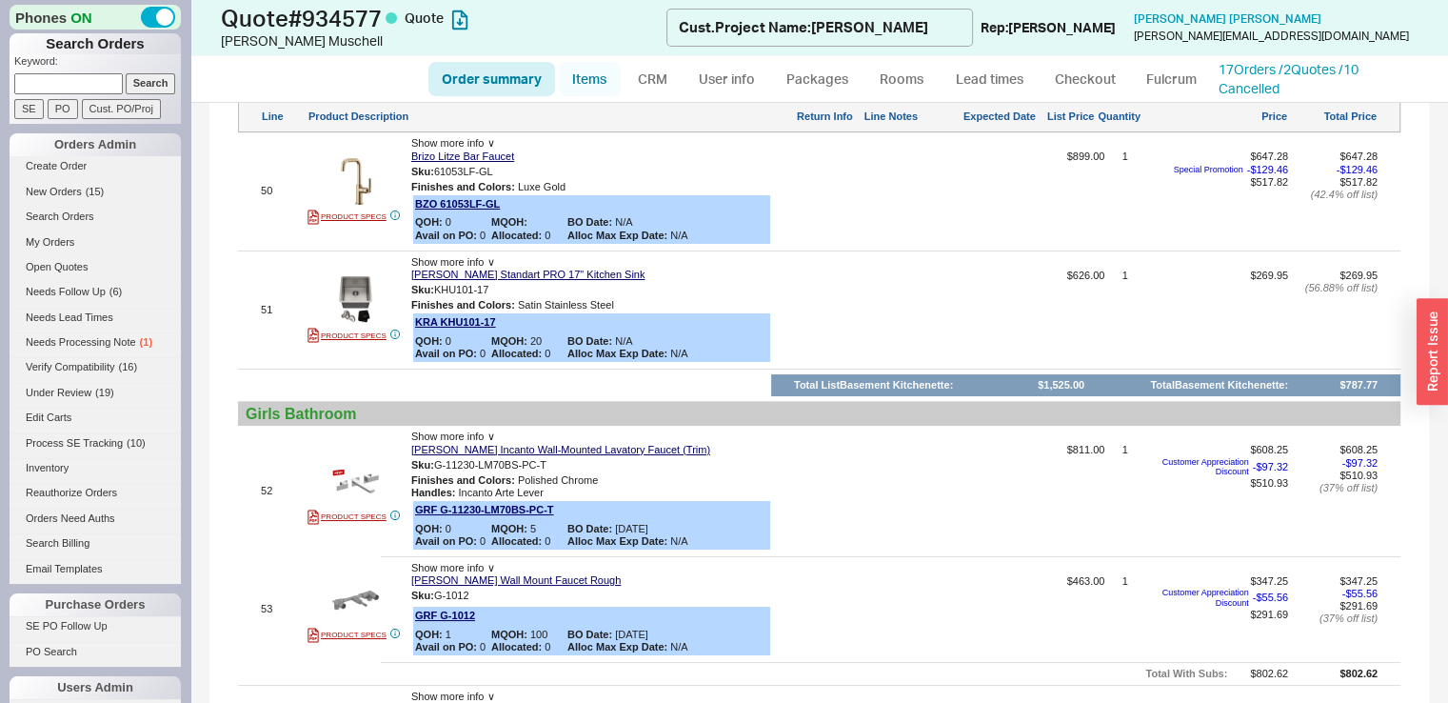
click at [598, 73] on link "Items" at bounding box center [590, 79] width 62 height 34
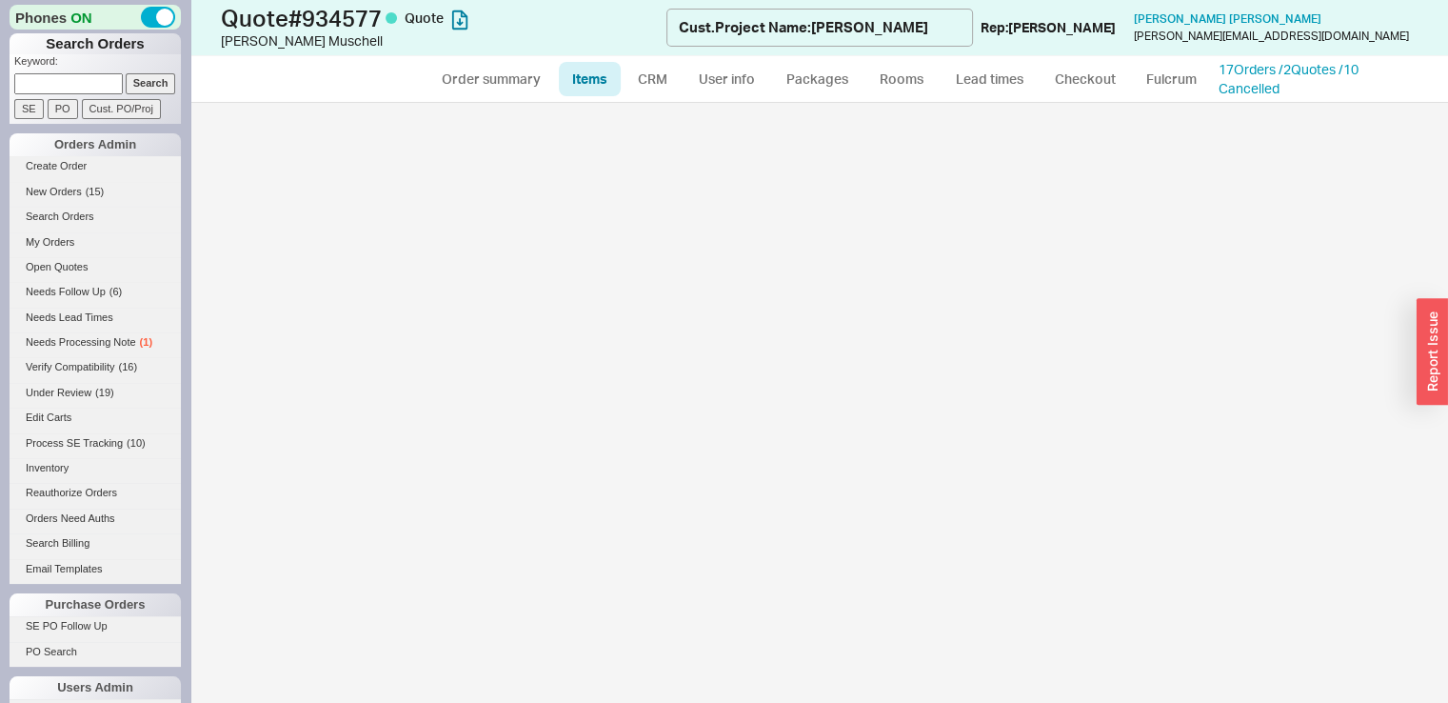
select select "3"
select select "ON_CHECKOUT_AGGREGATED"
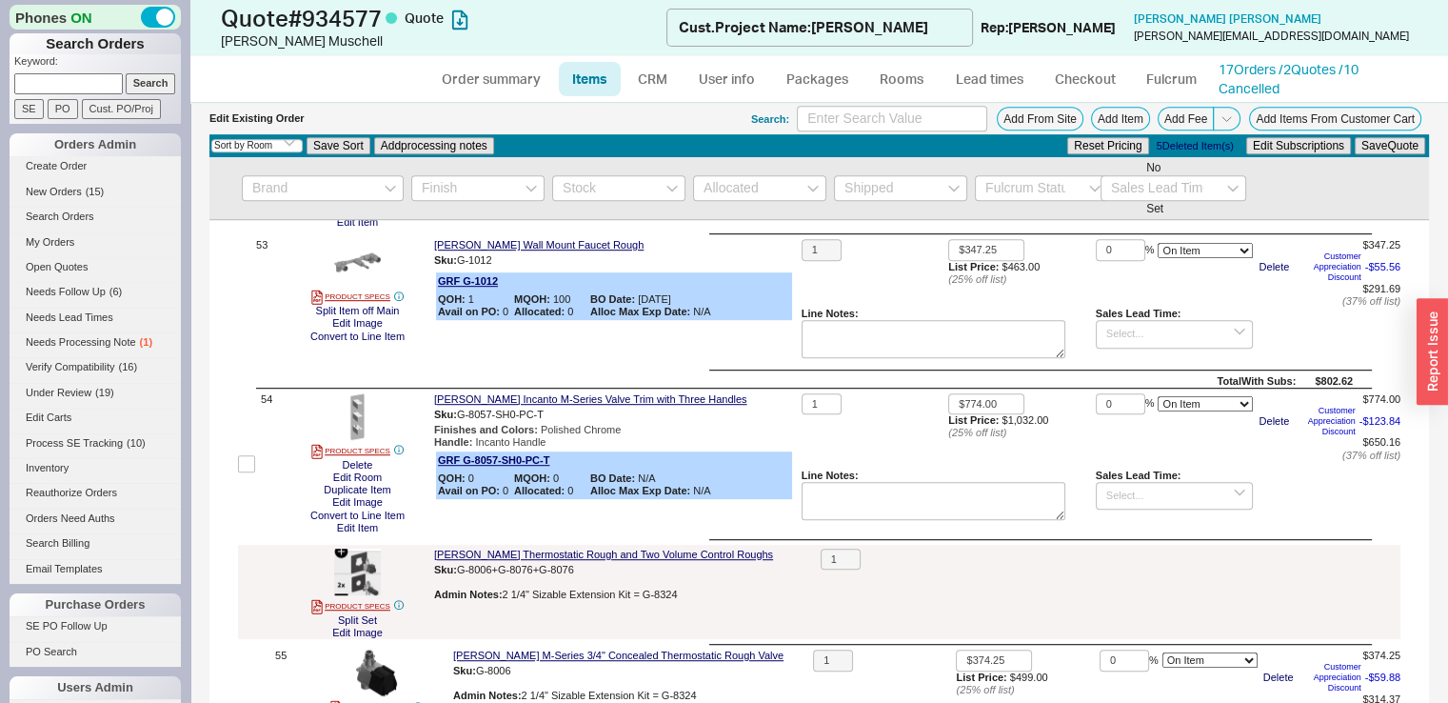
scroll to position [8116, 0]
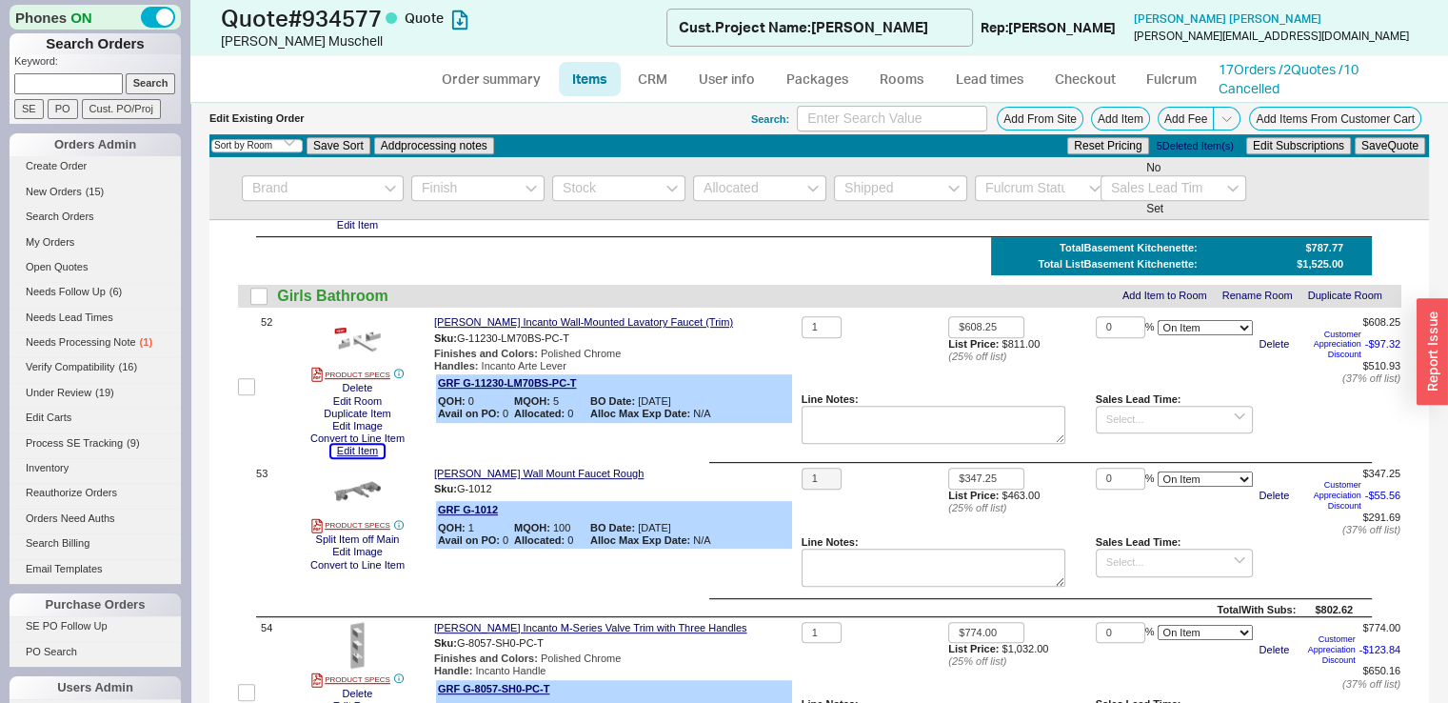
click at [347, 457] on button "Edit Item" at bounding box center [357, 451] width 52 height 12
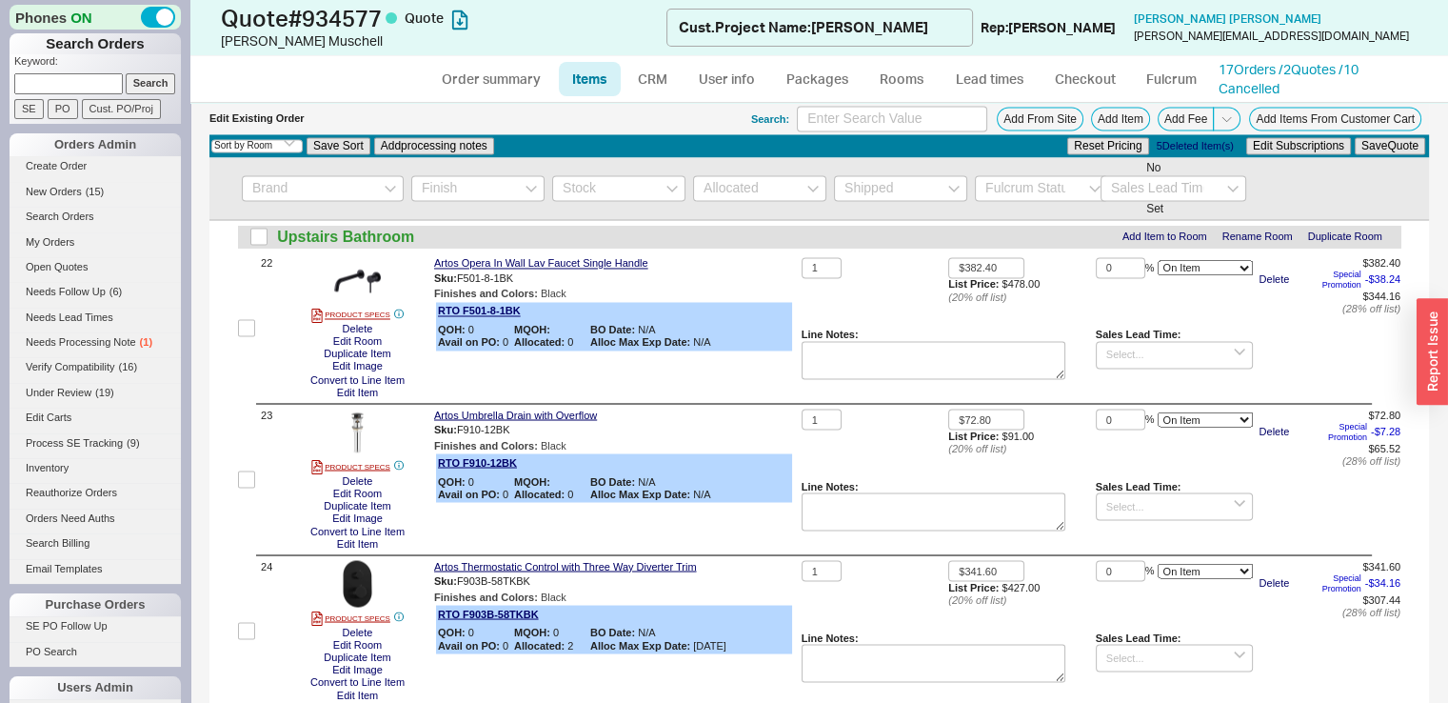
scroll to position [3355, 0]
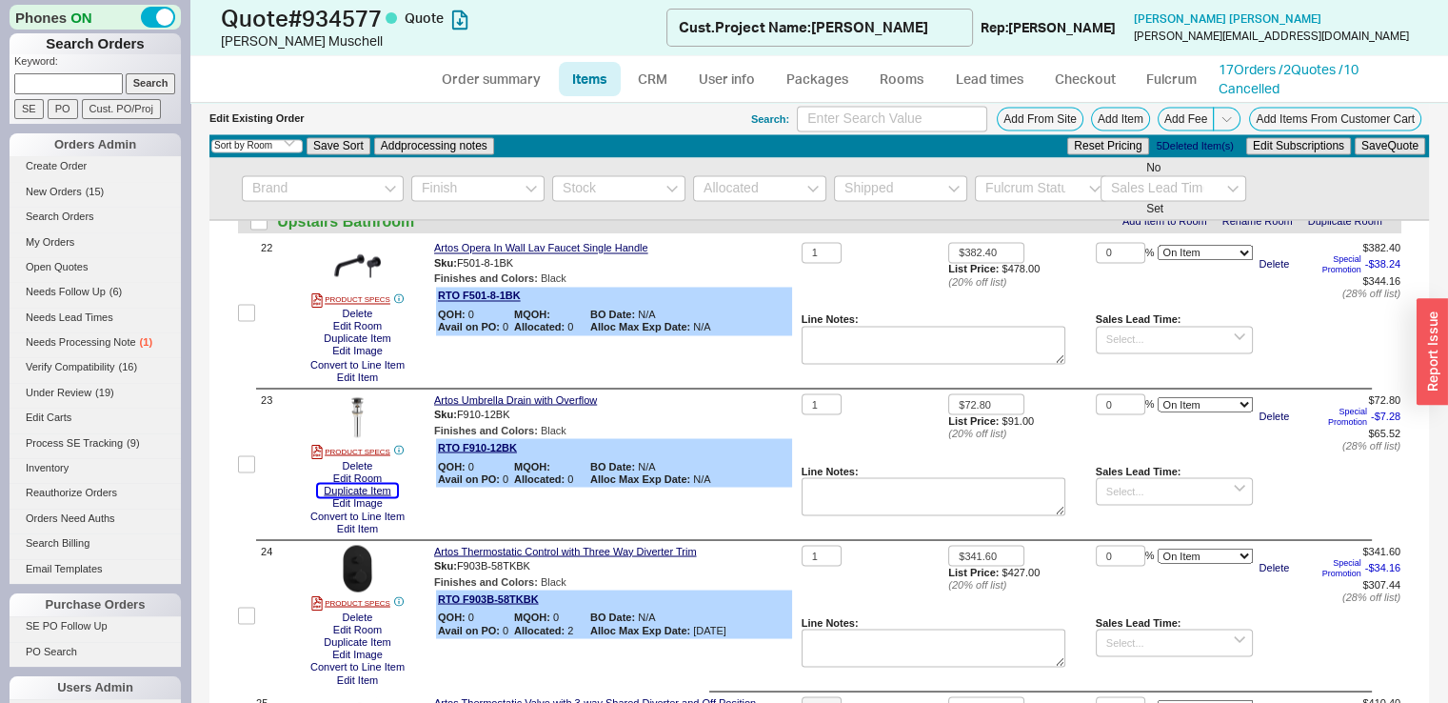
click at [377, 496] on button "Duplicate Item" at bounding box center [357, 490] width 78 height 12
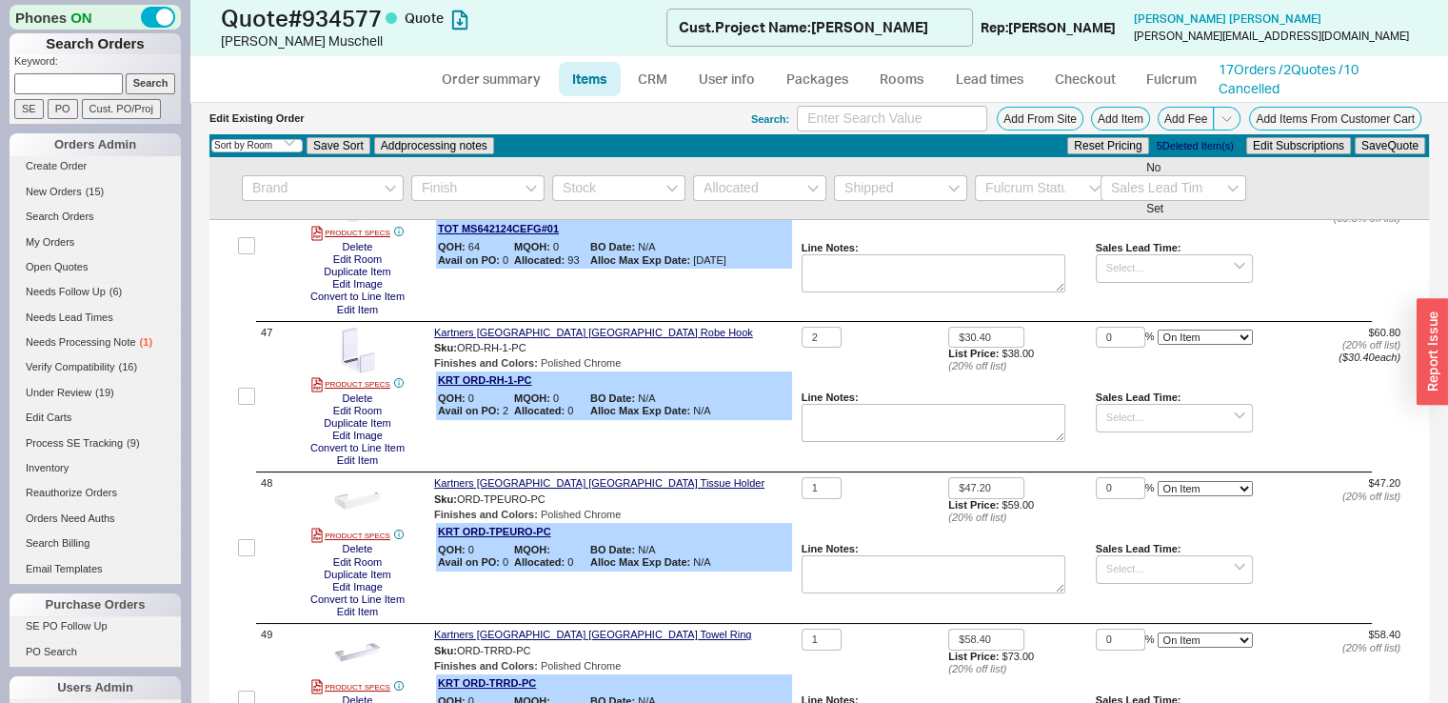
scroll to position [7251, 0]
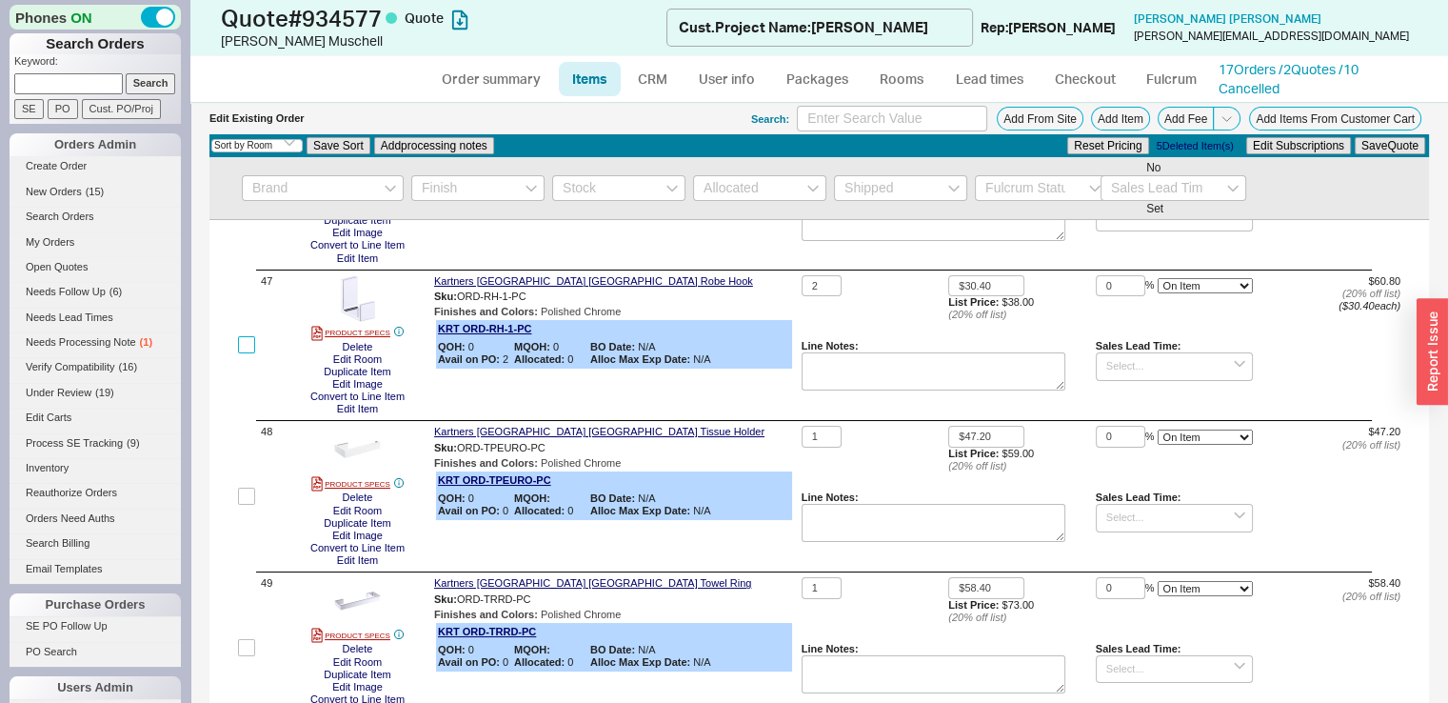
click at [245, 353] on input "checkbox" at bounding box center [246, 344] width 17 height 17
checkbox input "true"
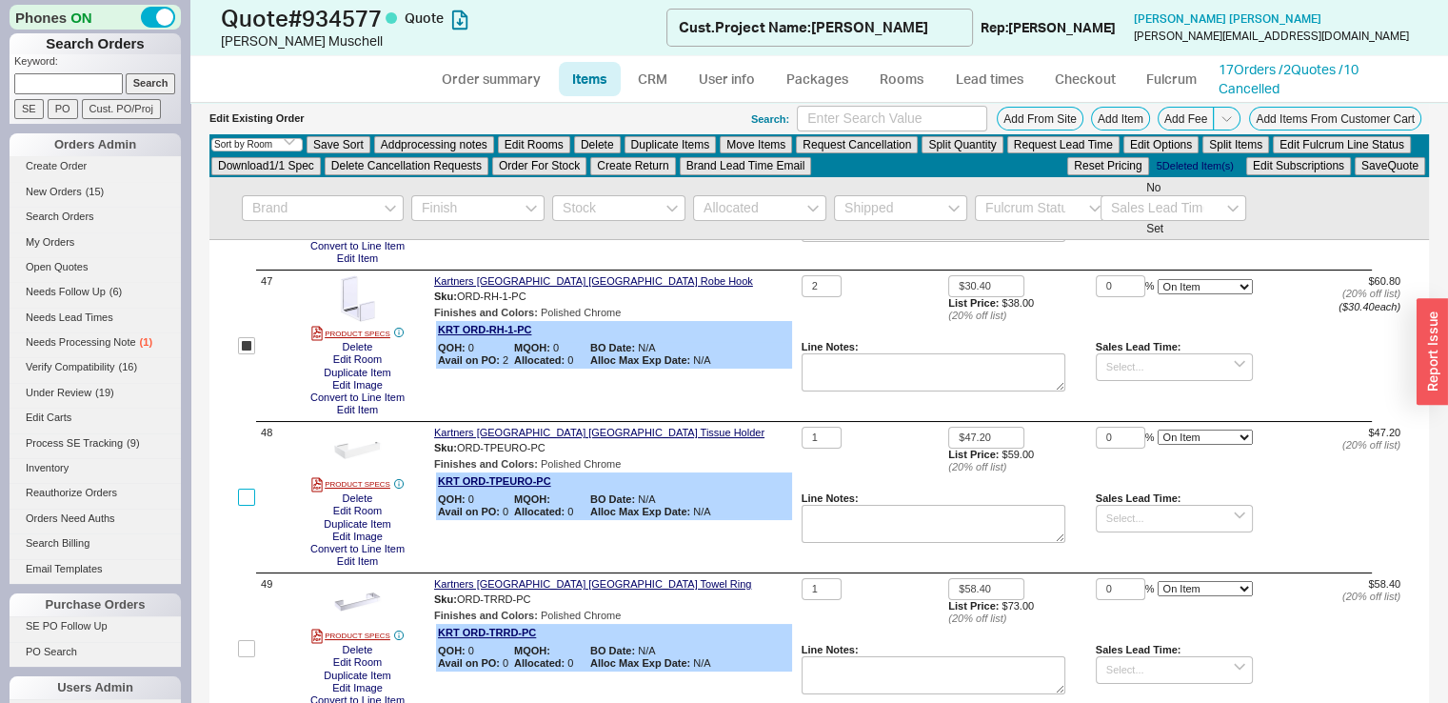
click at [244, 506] on input "checkbox" at bounding box center [246, 496] width 17 height 17
checkbox input "true"
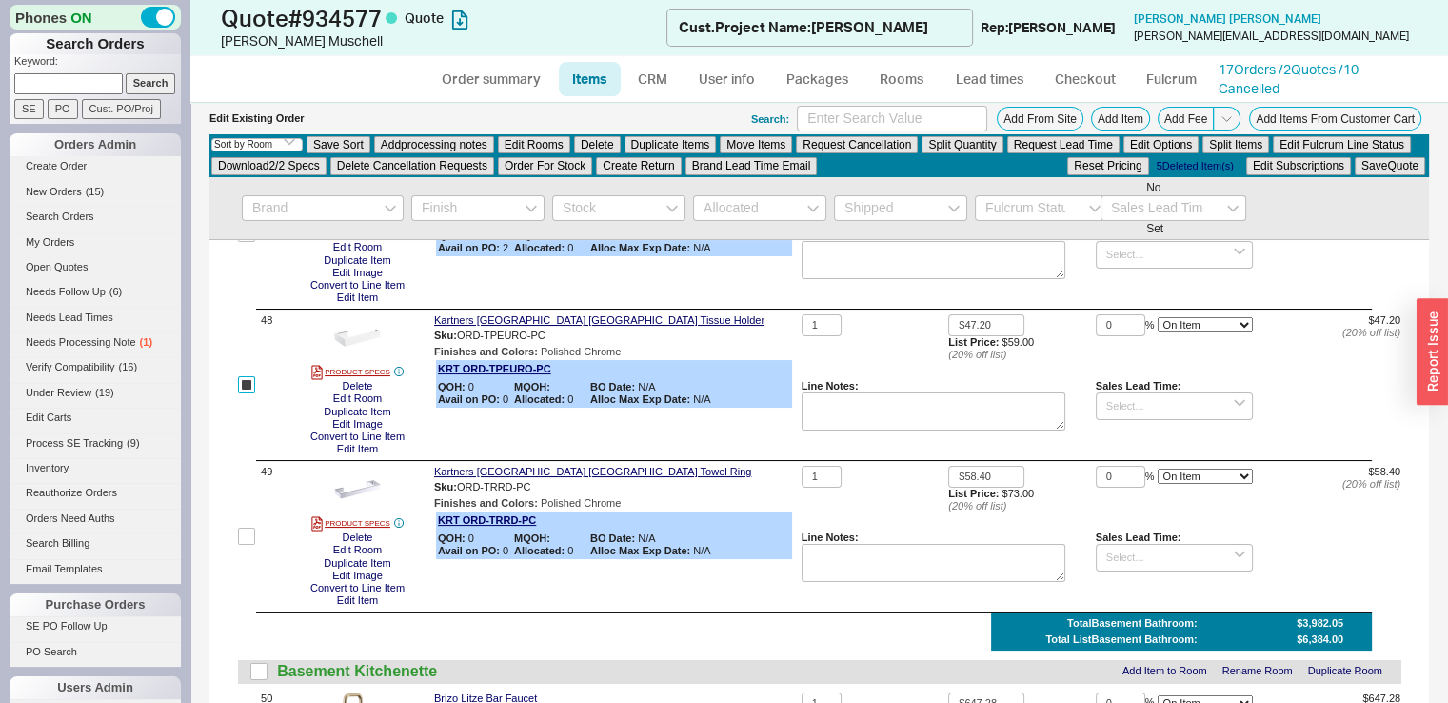
scroll to position [7385, 0]
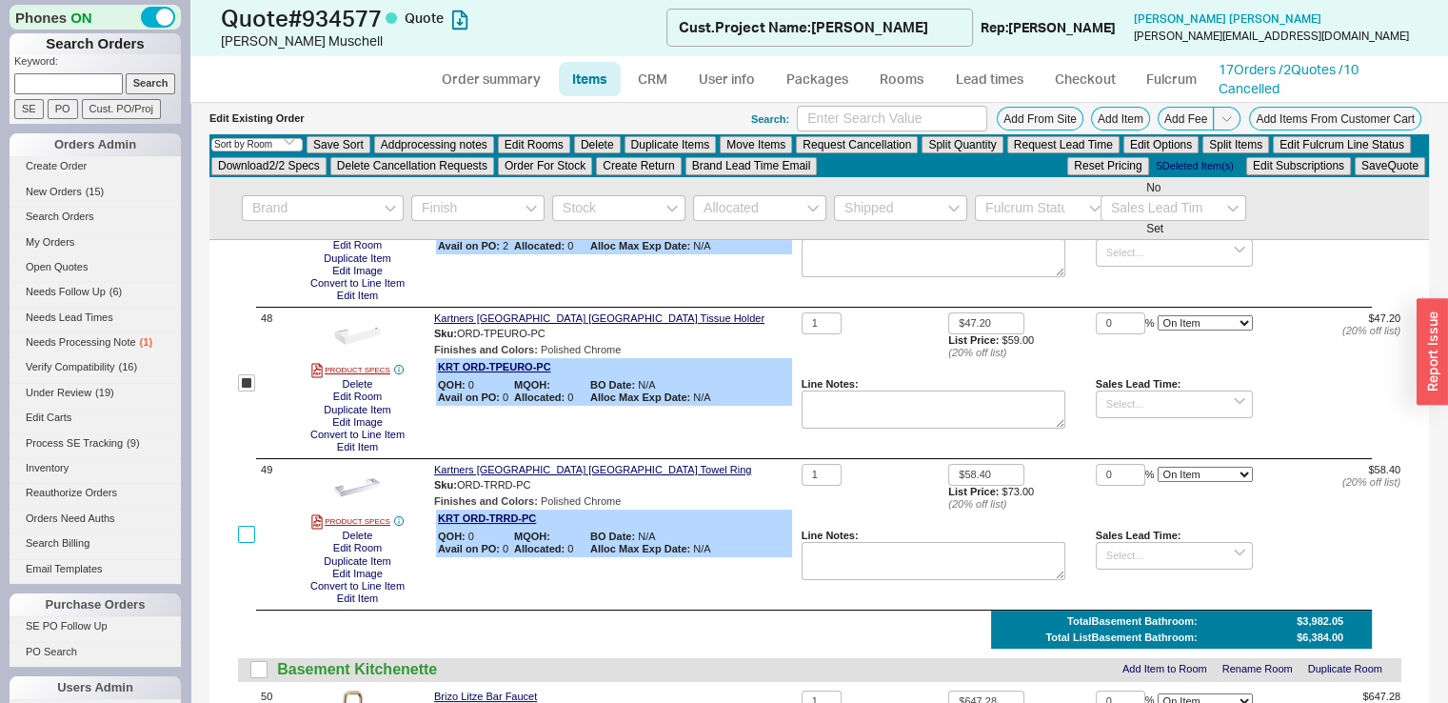
click at [238, 543] on input "checkbox" at bounding box center [246, 534] width 17 height 17
checkbox input "true"
click at [654, 139] on button "Duplicate Items" at bounding box center [671, 144] width 92 height 17
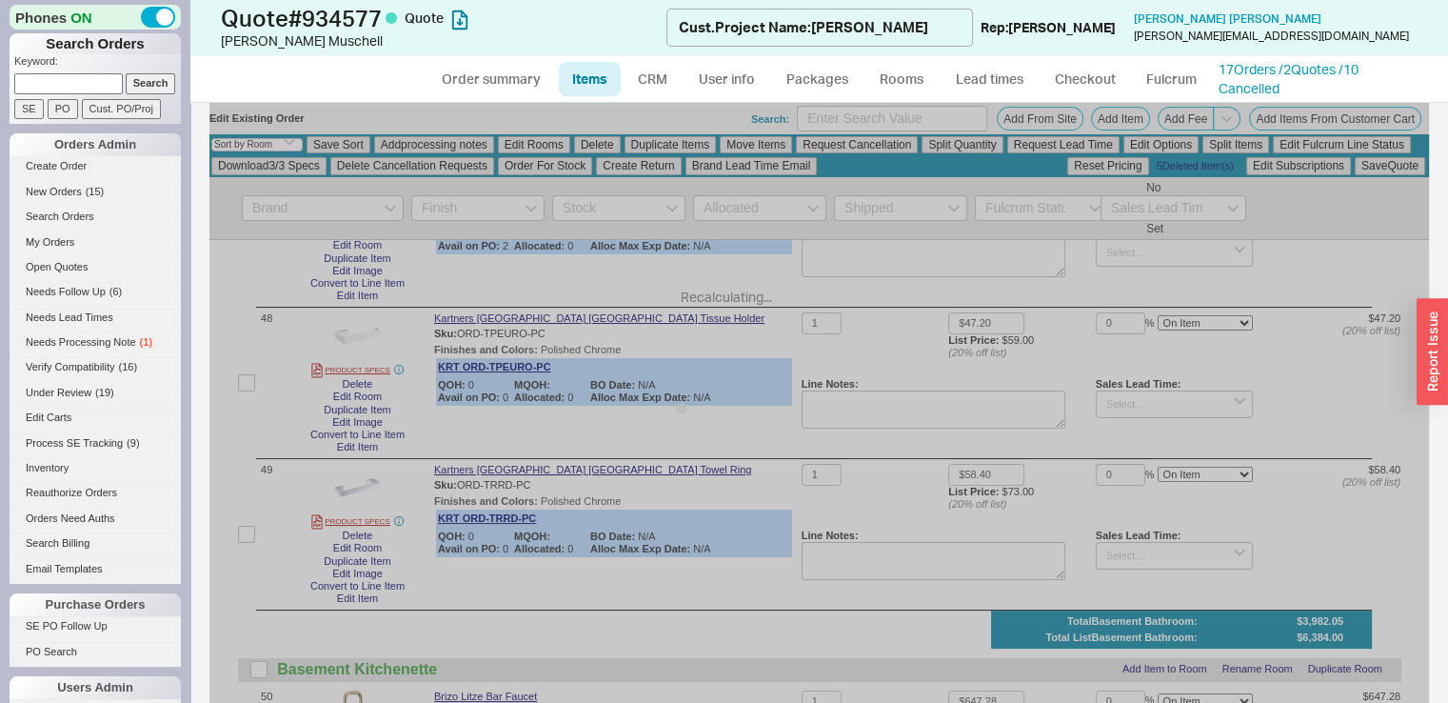
checkbox input "false"
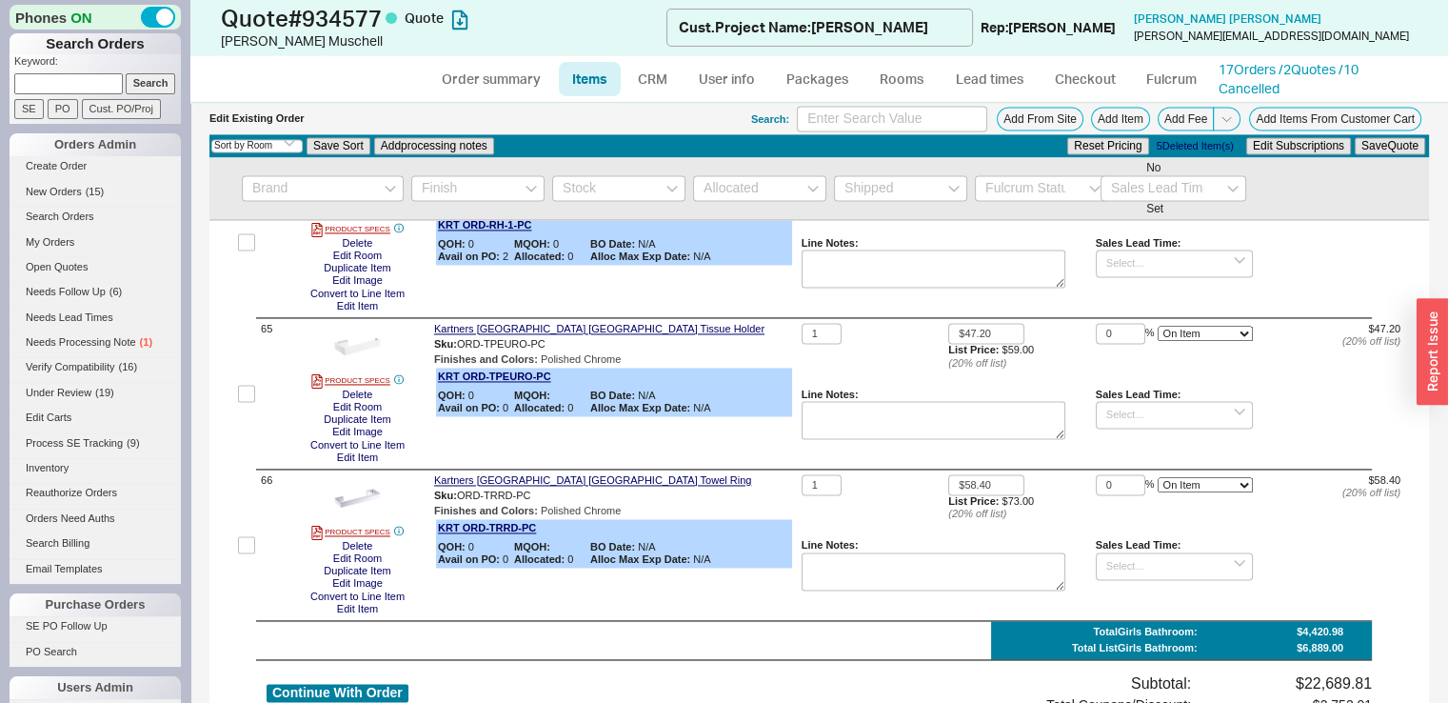
scroll to position [9823, 0]
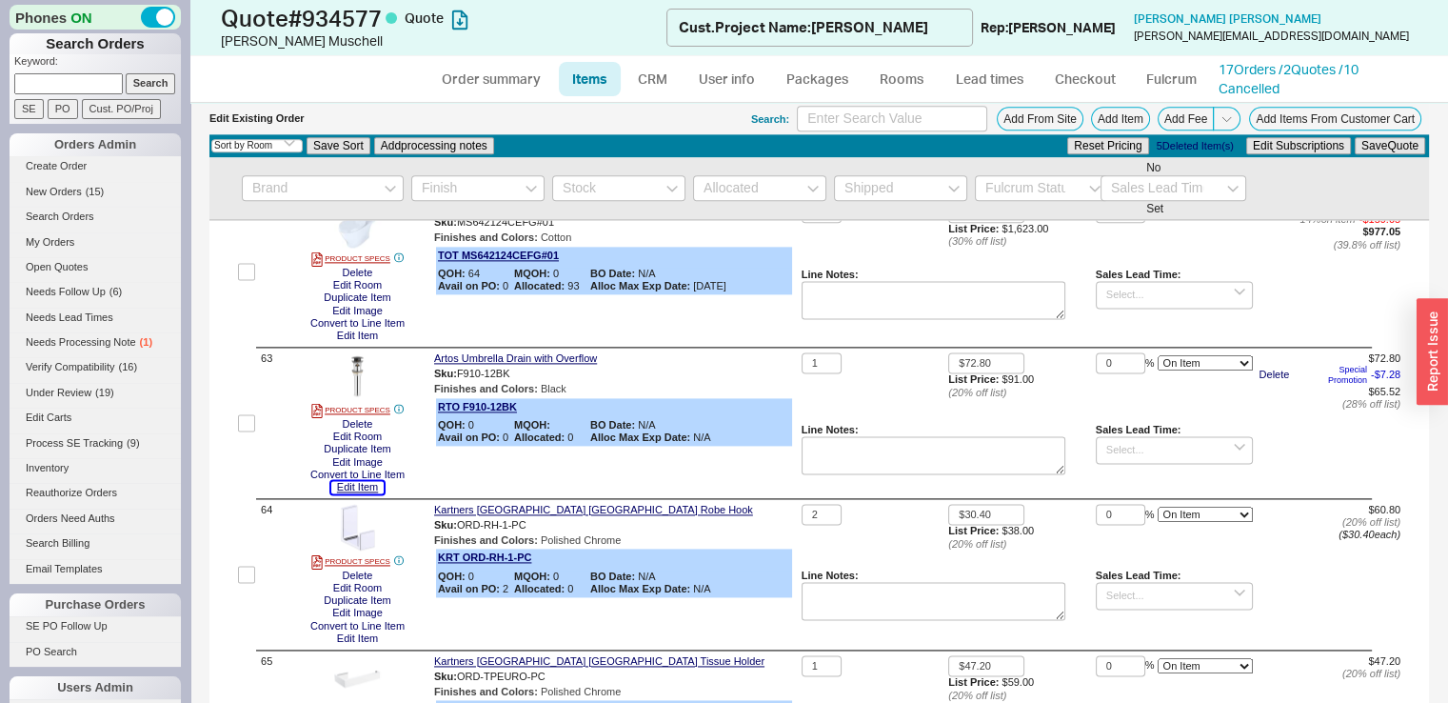
click at [345, 493] on button "Edit Item" at bounding box center [357, 487] width 52 height 12
click at [369, 304] on button "Duplicate Item" at bounding box center [357, 297] width 78 height 12
click at [849, 115] on input at bounding box center [892, 119] width 190 height 26
type input "grohe smart"
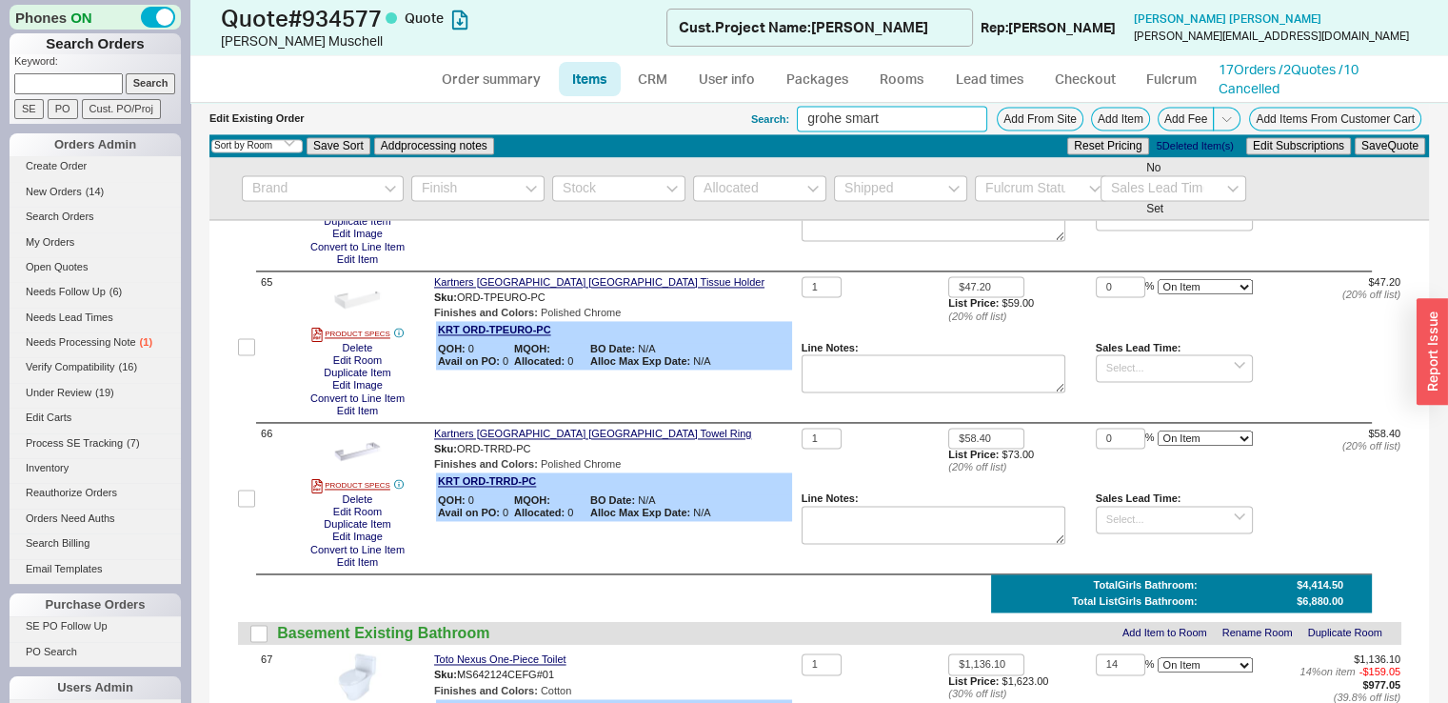
scroll to position [10237, 0]
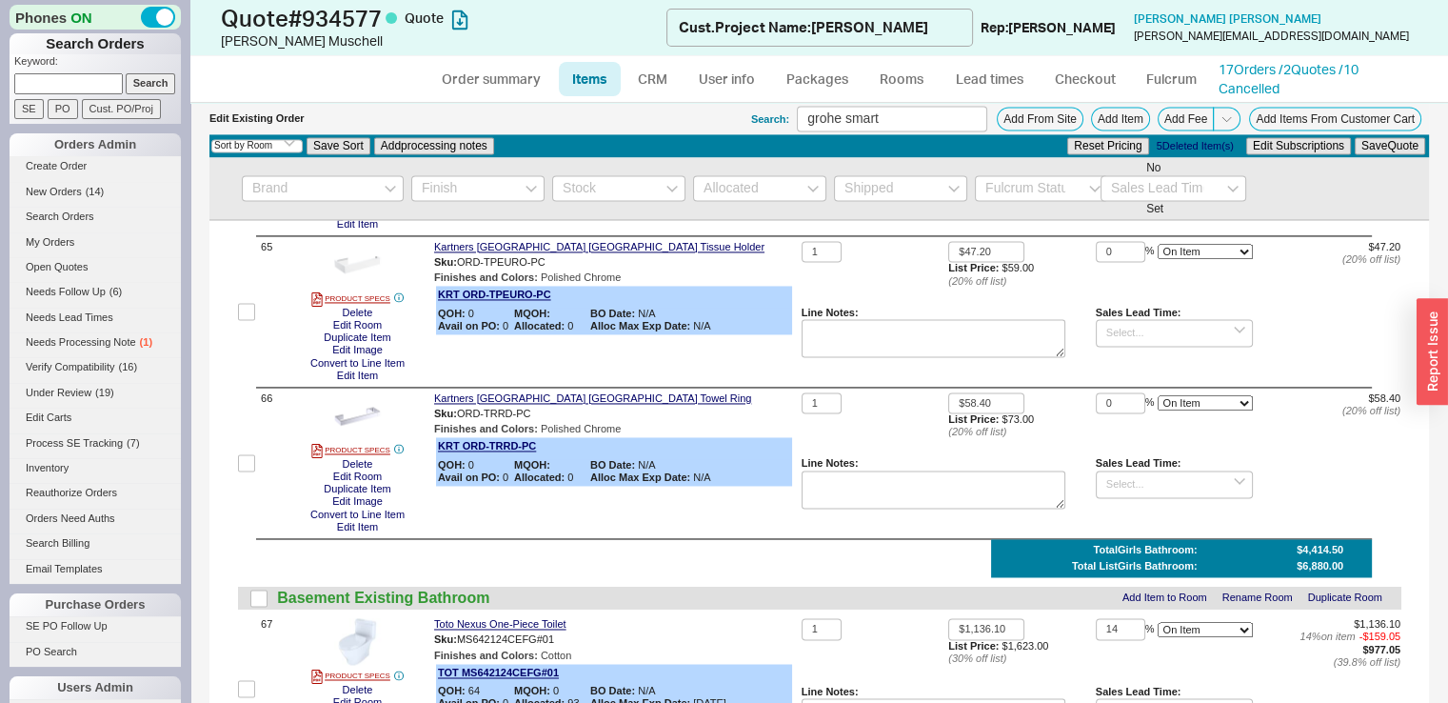
click at [245, 169] on input "checkbox" at bounding box center [246, 159] width 17 height 17
checkbox input "true"
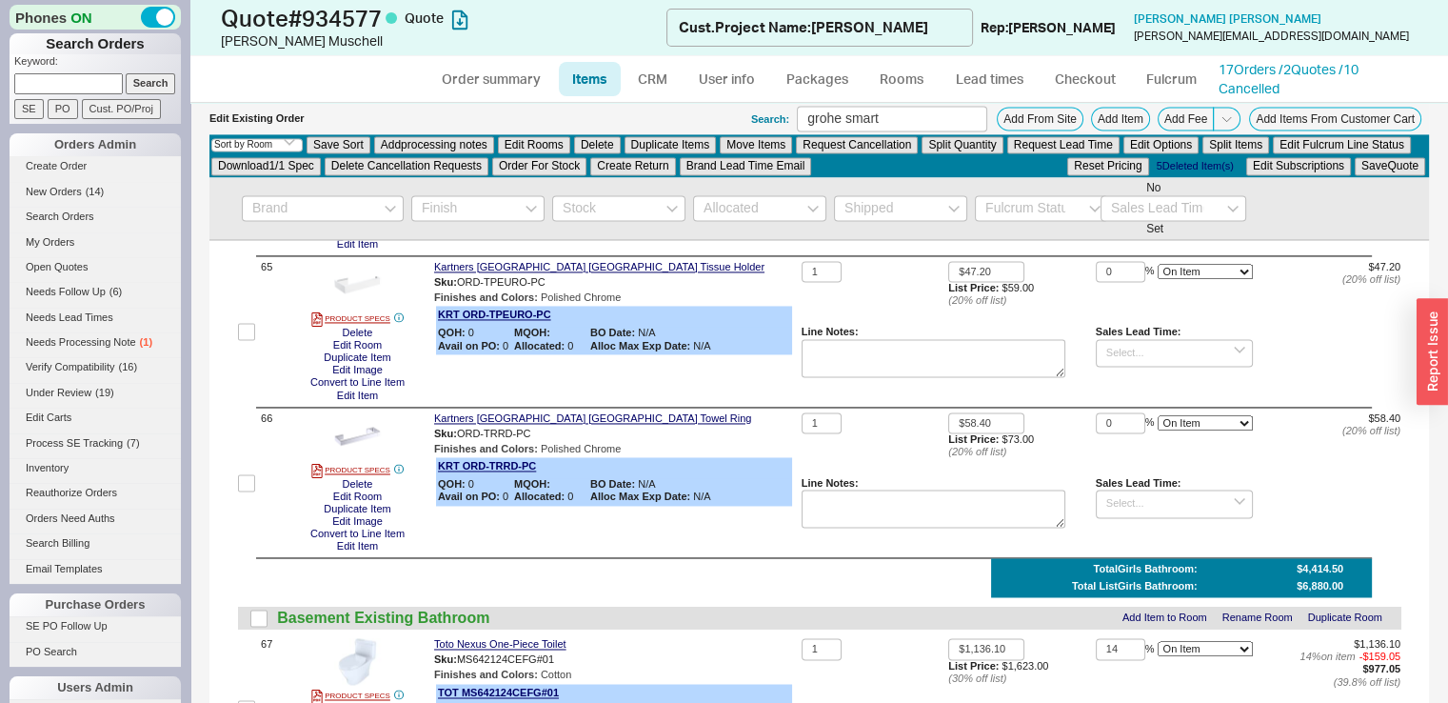
scroll to position [10256, 0]
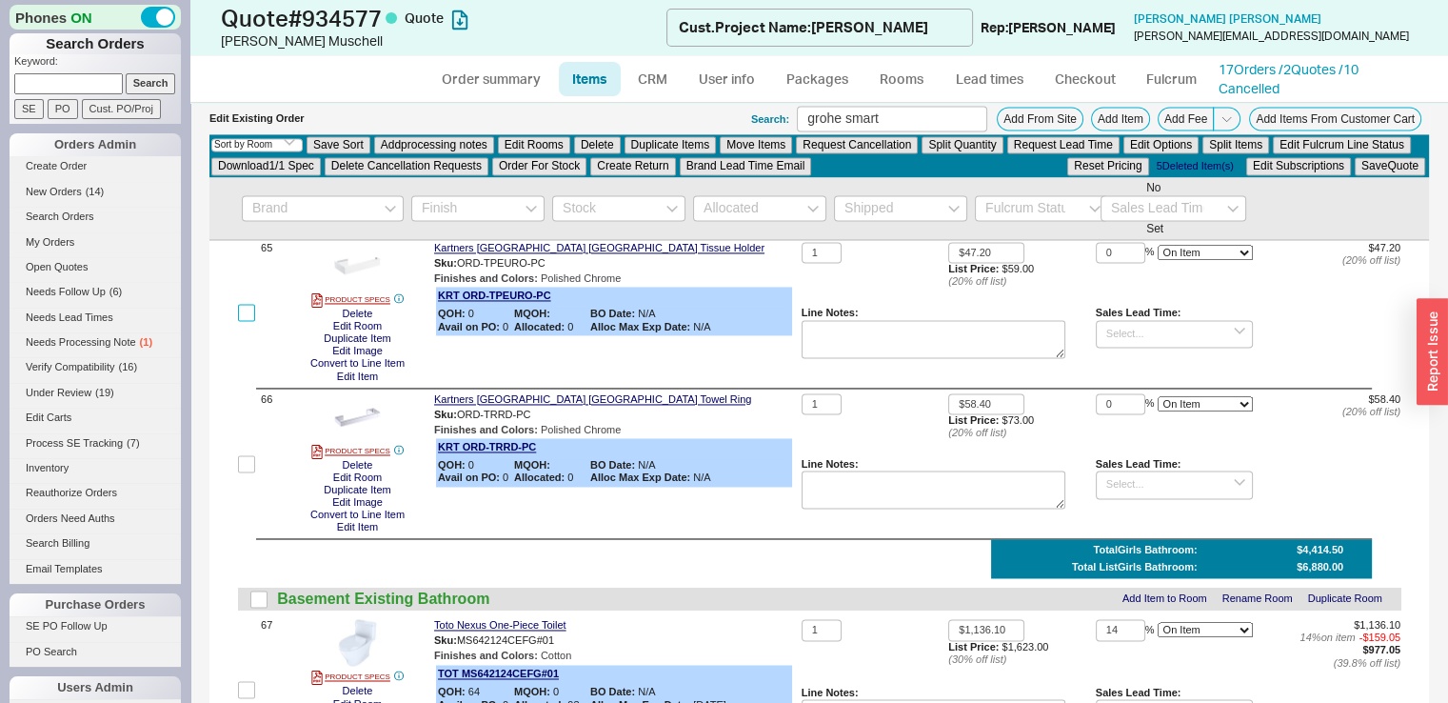
click at [241, 321] on input "checkbox" at bounding box center [246, 312] width 17 height 17
checkbox input "true"
click at [240, 472] on input "checkbox" at bounding box center [246, 463] width 17 height 17
checkbox input "true"
click at [683, 147] on button "Duplicate Items" at bounding box center [671, 144] width 92 height 17
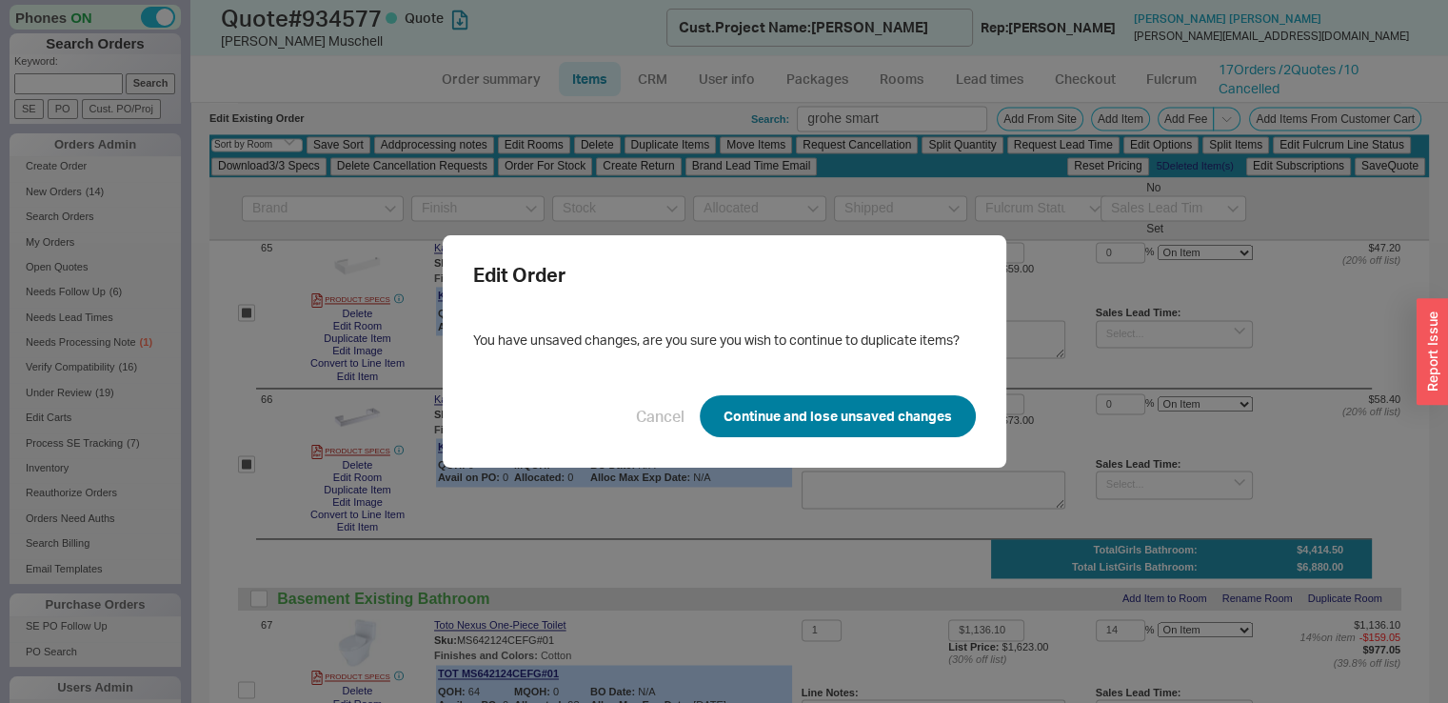
click at [793, 412] on button "Continue and lose unsaved changes" at bounding box center [838, 416] width 276 height 42
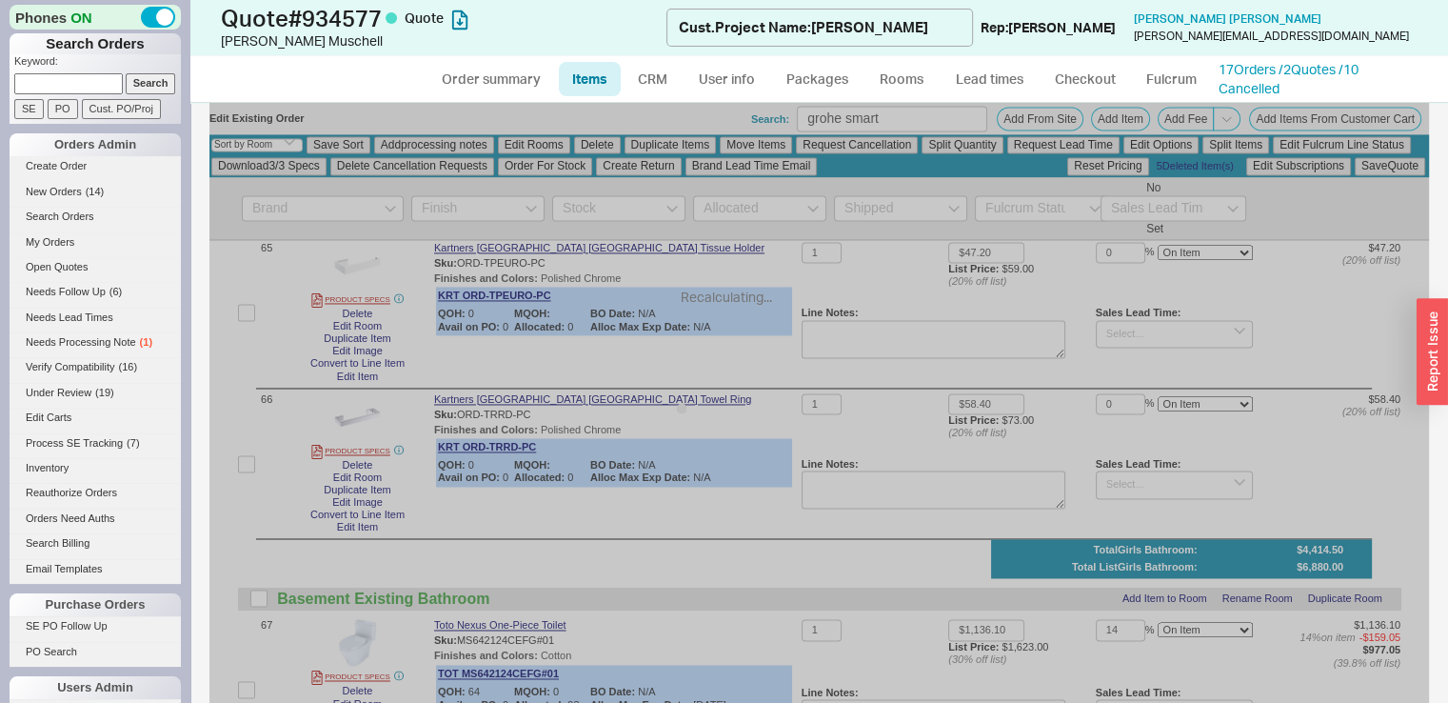
checkbox input "false"
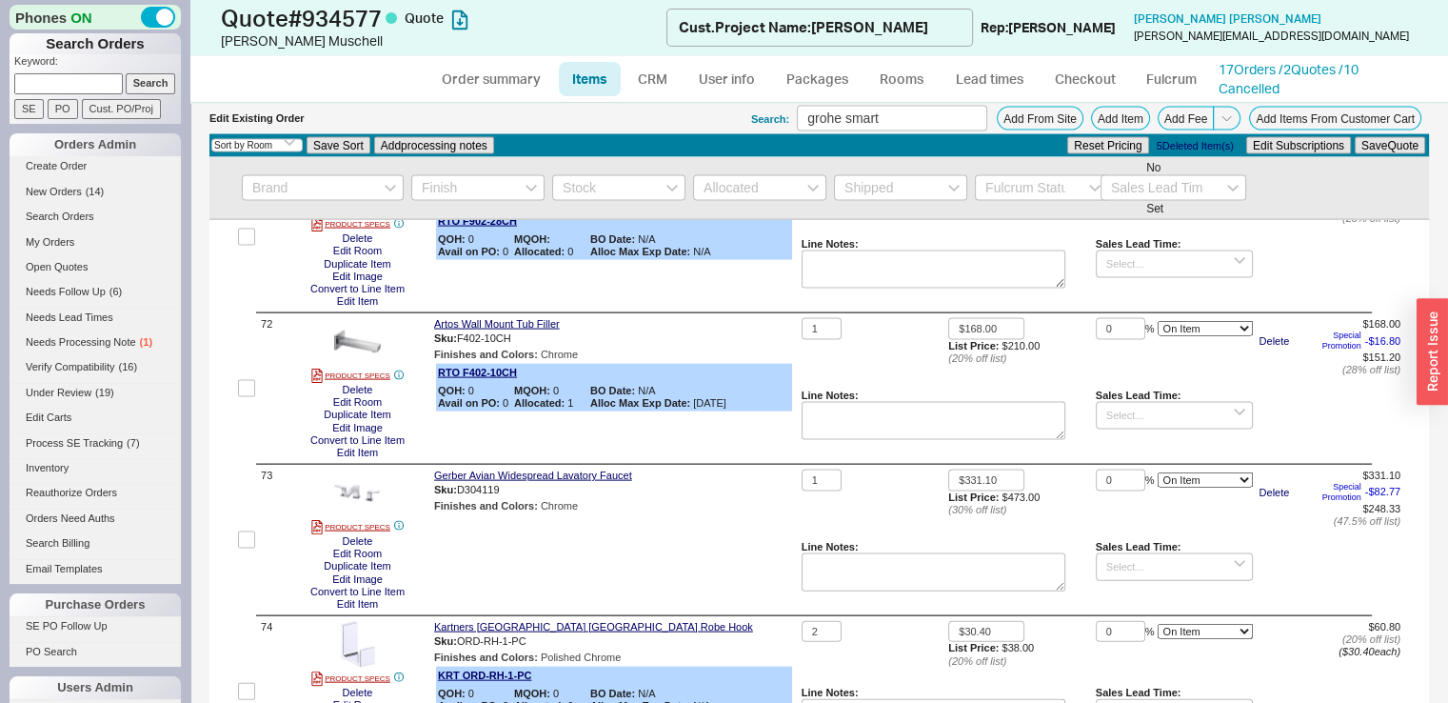
scroll to position [11367, 0]
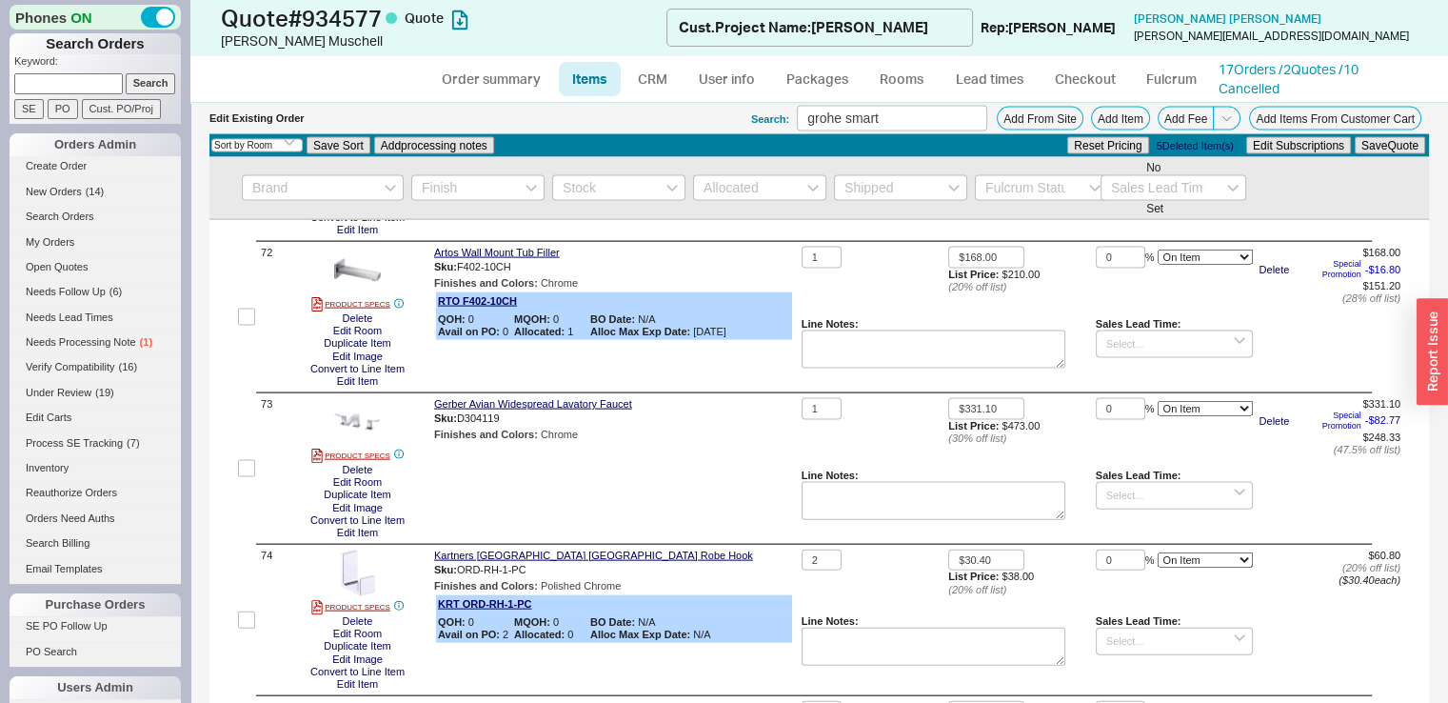
click at [379, 199] on button "Duplicate Item" at bounding box center [357, 193] width 78 height 12
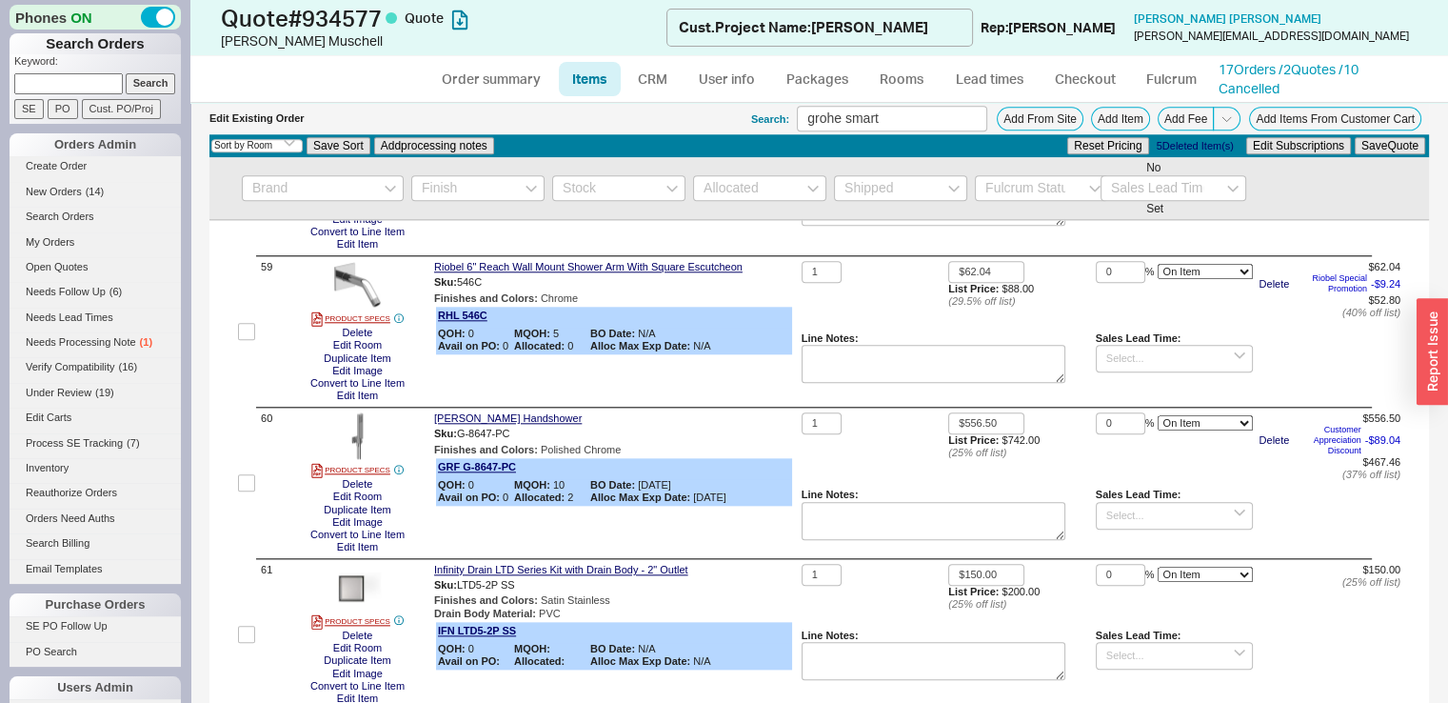
scroll to position [9327, 0]
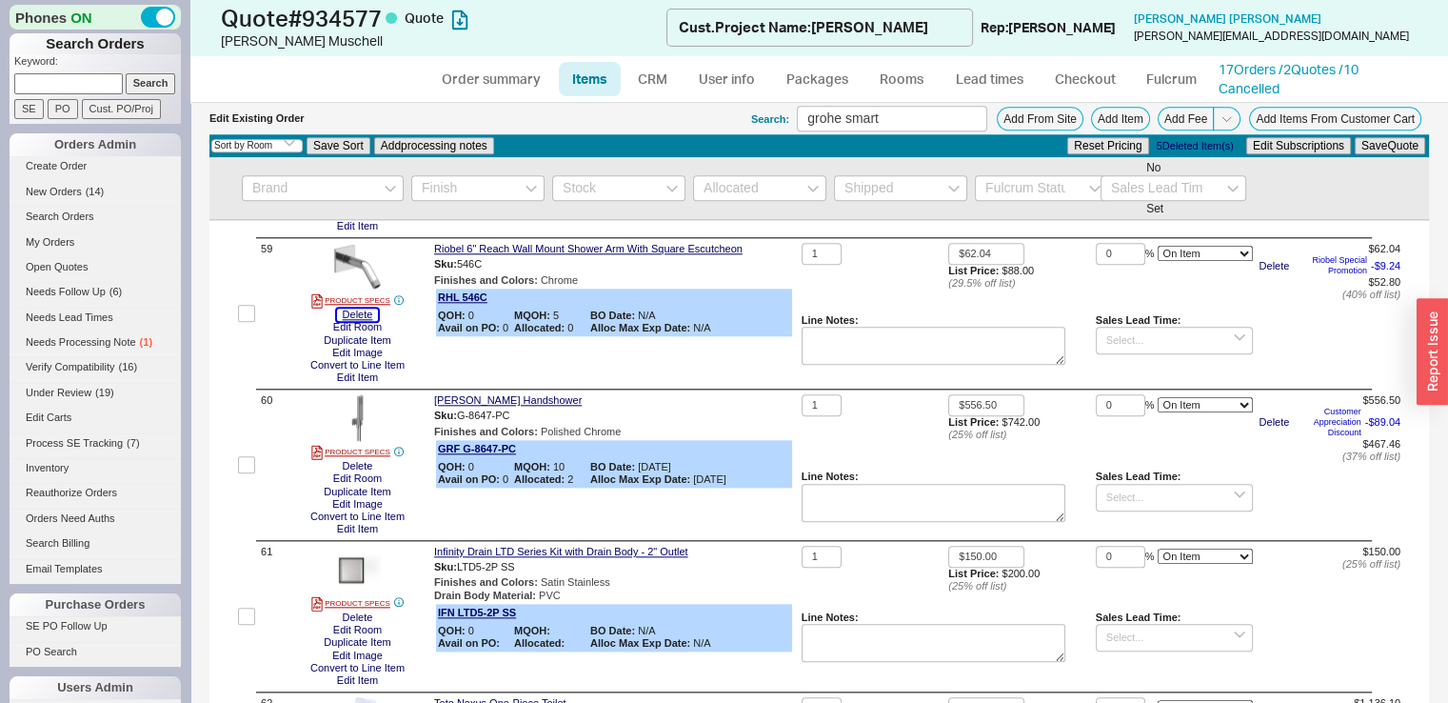
click at [347, 321] on button "Delete" at bounding box center [358, 314] width 42 height 12
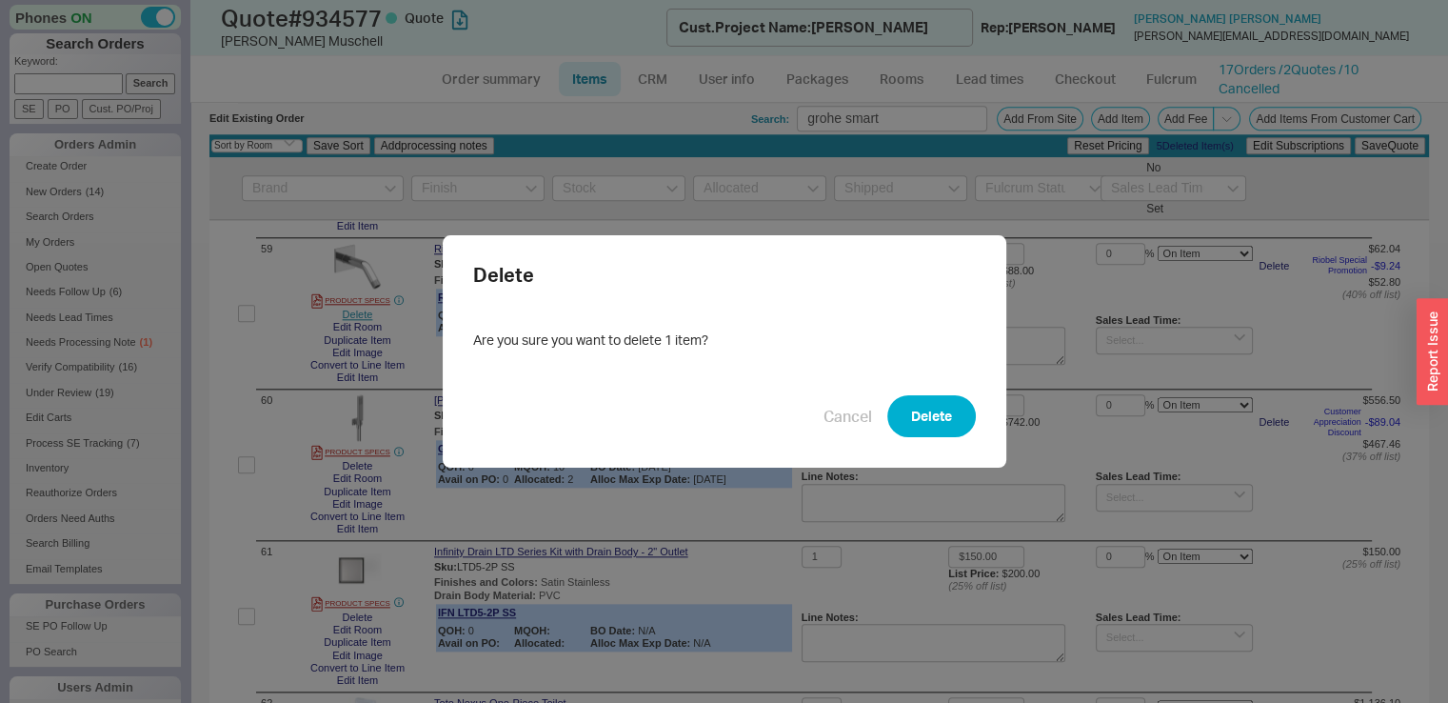
click at [347, 391] on div "Delete Are you sure you want to delete 1 item? Cancel Delete" at bounding box center [724, 351] width 1448 height 703
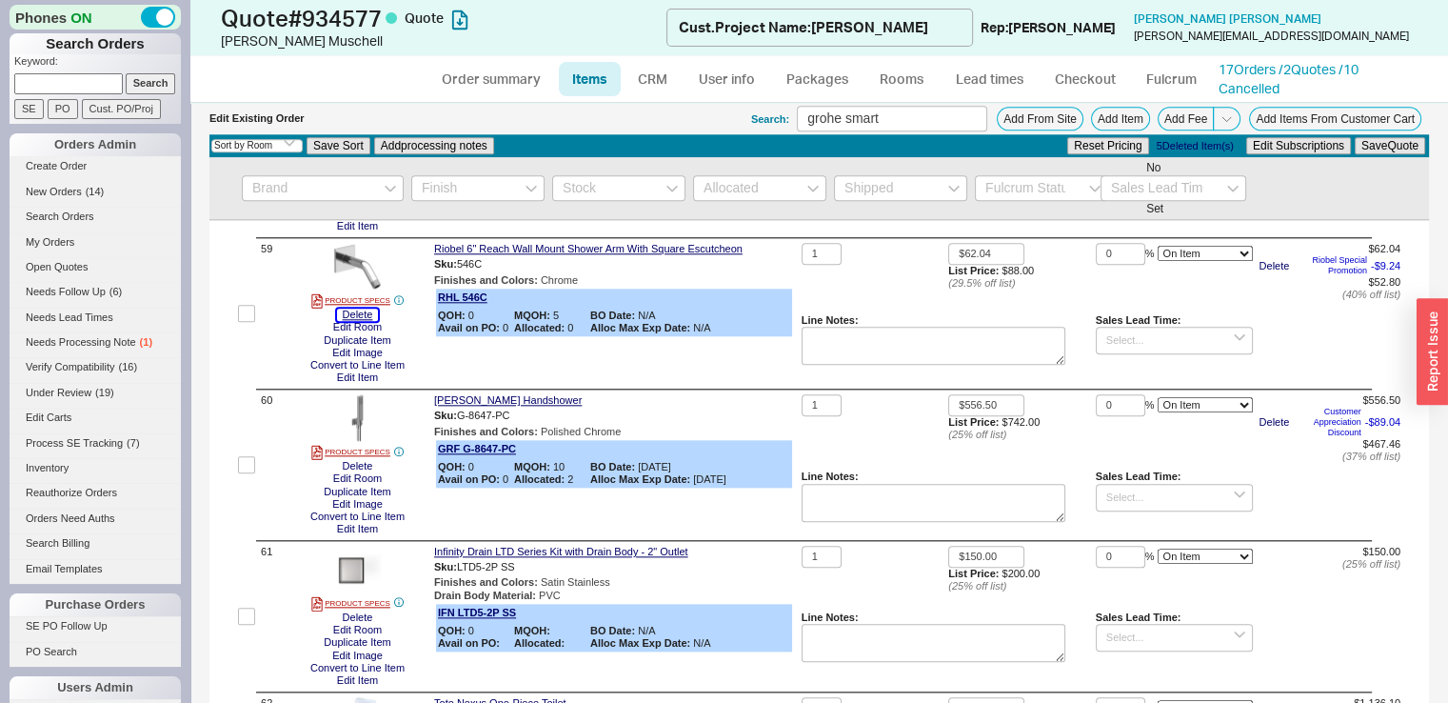
click at [361, 321] on button "Delete" at bounding box center [358, 314] width 42 height 12
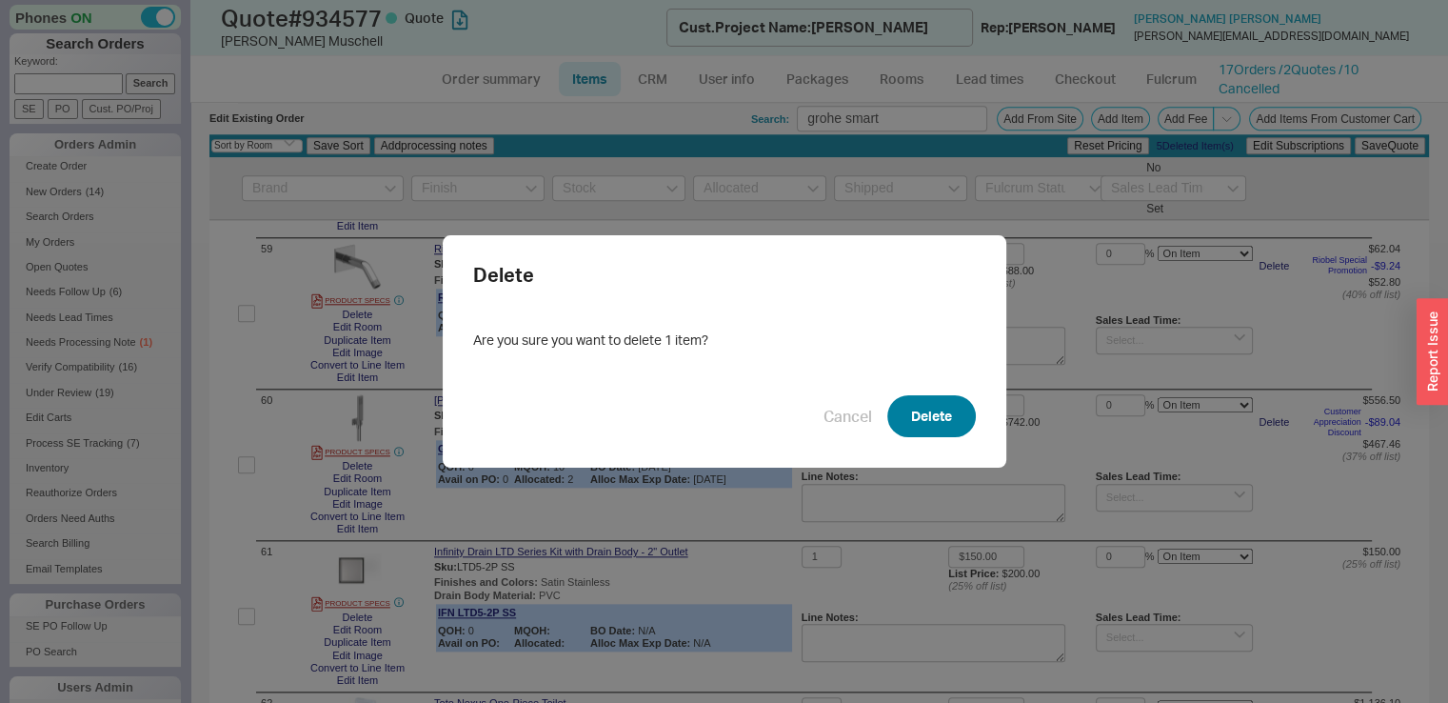
click at [910, 427] on button "Delete" at bounding box center [931, 416] width 89 height 42
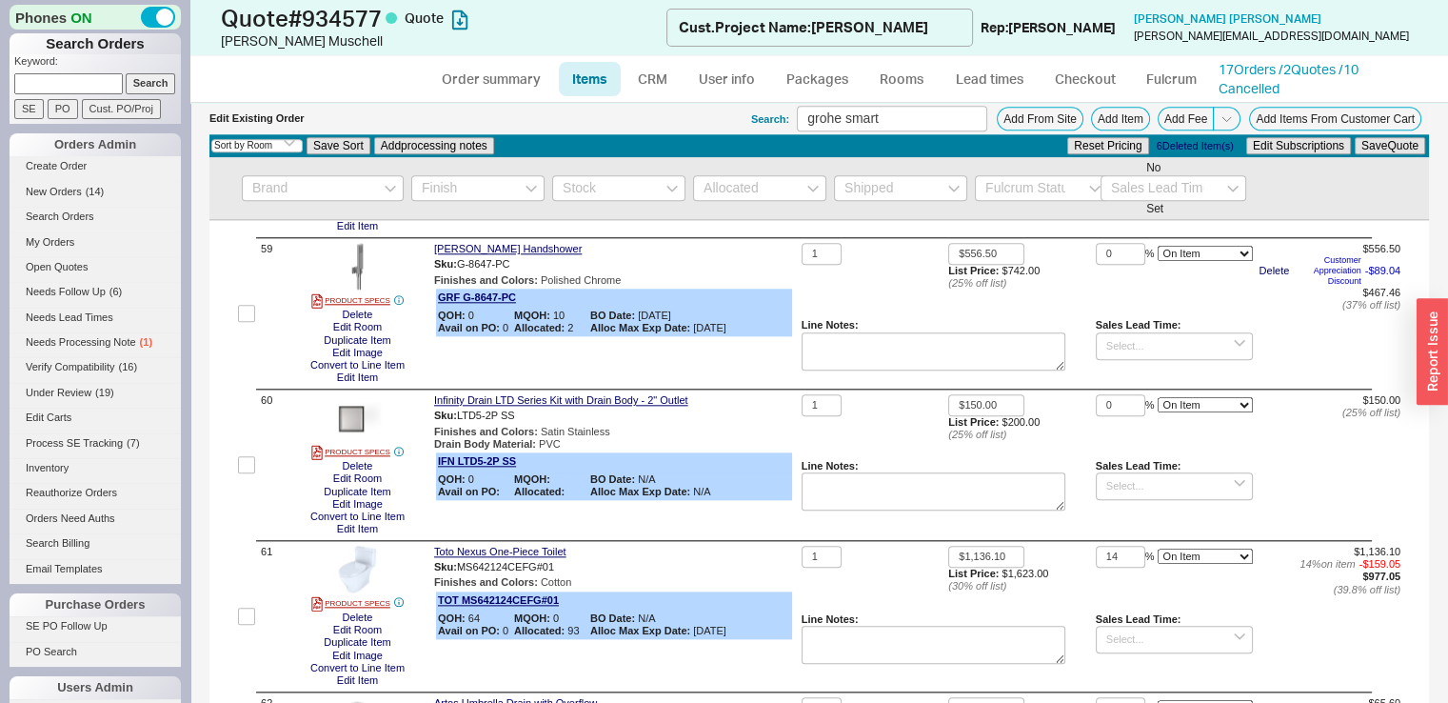
click at [373, 195] on button "Duplicate Item" at bounding box center [357, 189] width 78 height 12
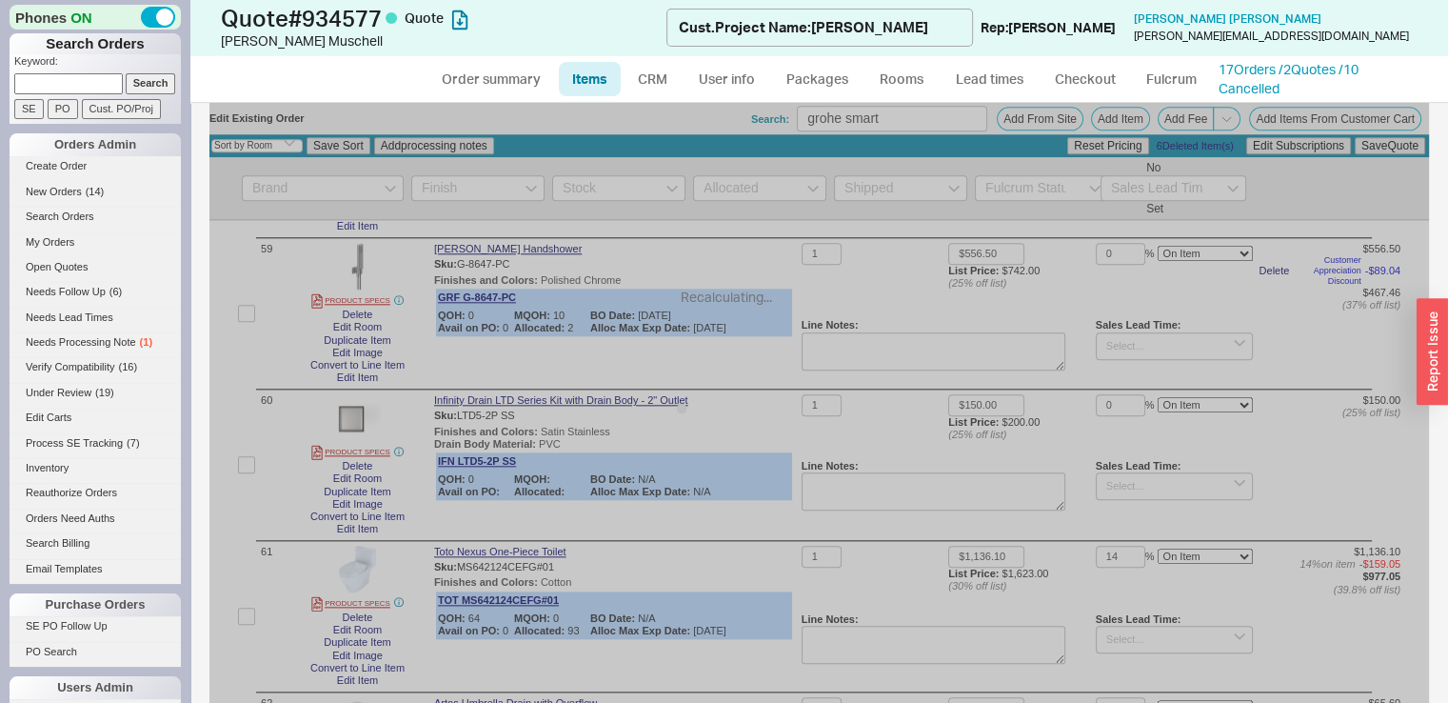
select select "ON_CHECKOUT_AGGREGATED"
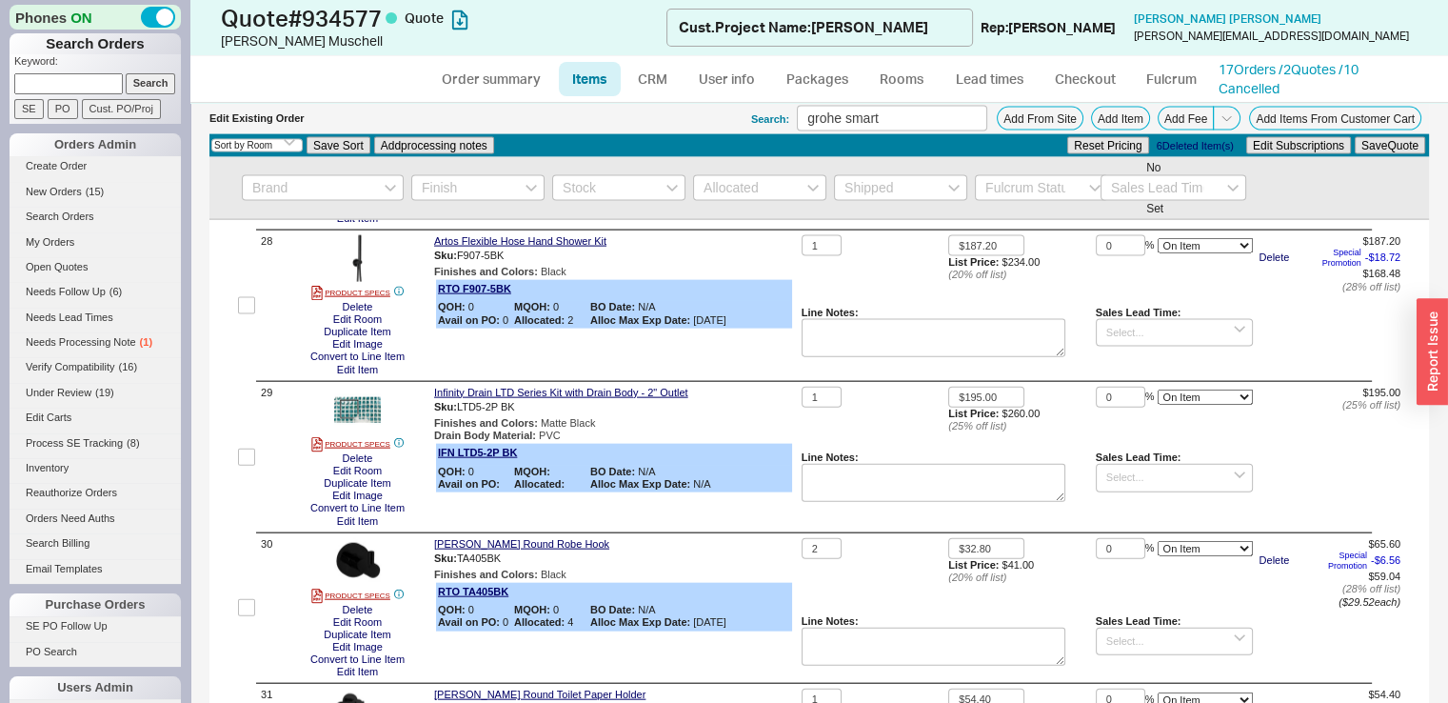
scroll to position [4254, 0]
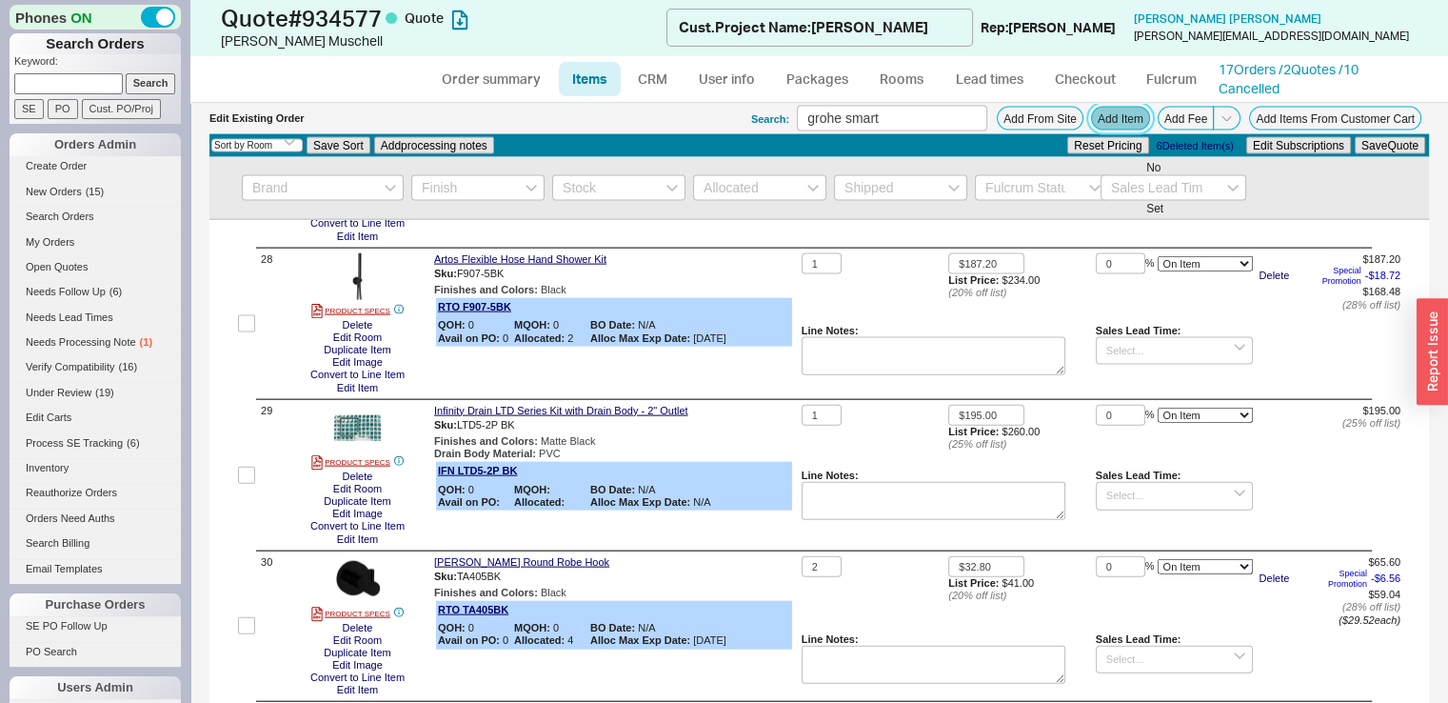
click at [1117, 120] on button "Add Item" at bounding box center [1120, 119] width 59 height 24
click at [925, 119] on input "grohe smart" at bounding box center [892, 119] width 190 height 26
type input "geberit drain"
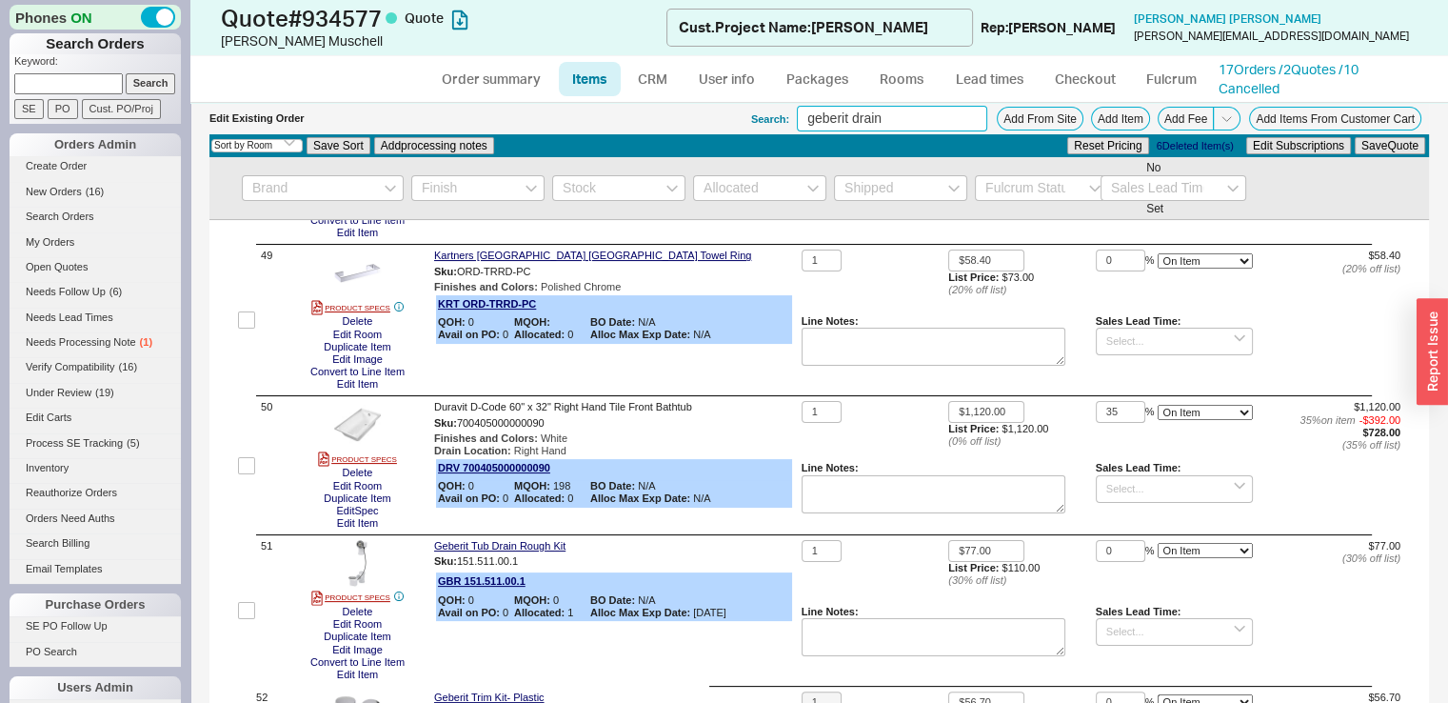
scroll to position [7643, 0]
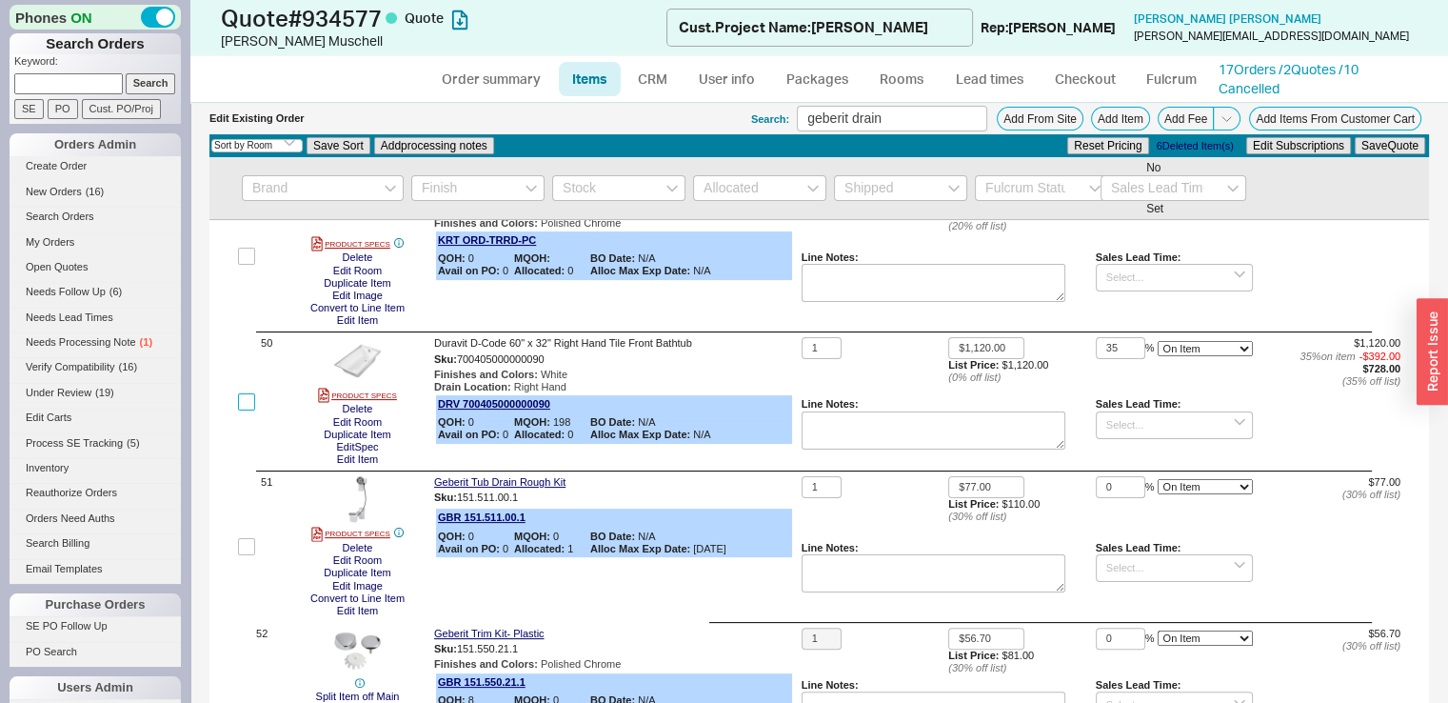
click at [244, 410] on input "checkbox" at bounding box center [246, 401] width 17 height 17
checkbox input "true"
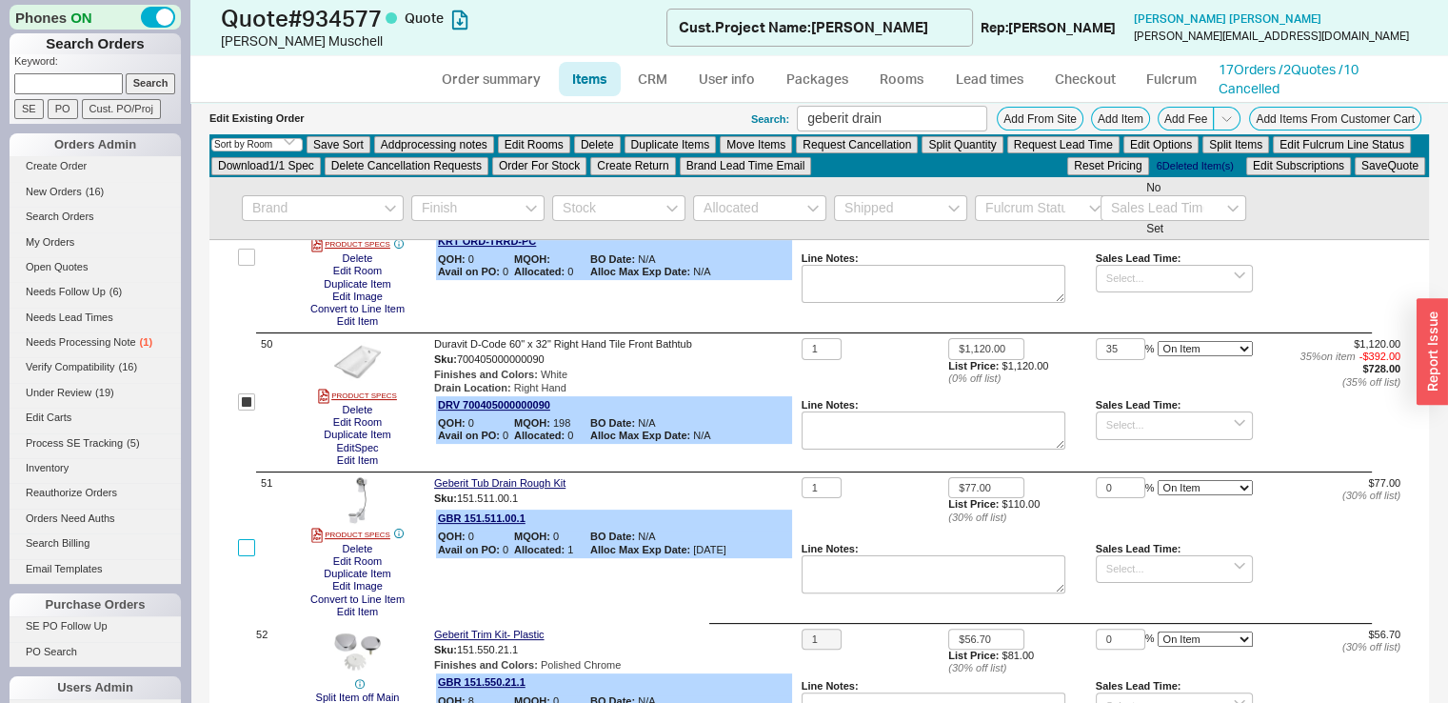
click at [241, 556] on input "checkbox" at bounding box center [246, 547] width 17 height 17
checkbox input "true"
click at [644, 148] on button "Duplicate Items" at bounding box center [671, 144] width 92 height 17
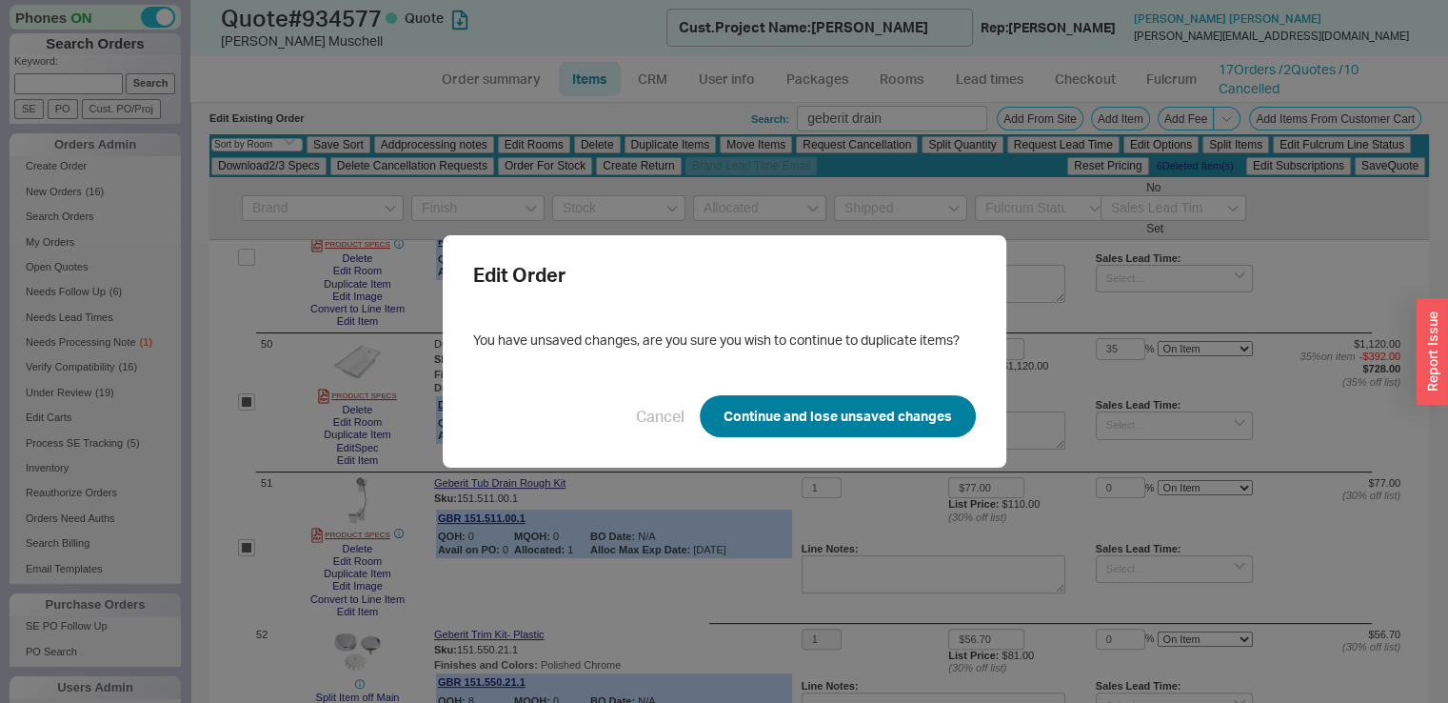
click at [844, 420] on button "Continue and lose unsaved changes" at bounding box center [838, 416] width 276 height 42
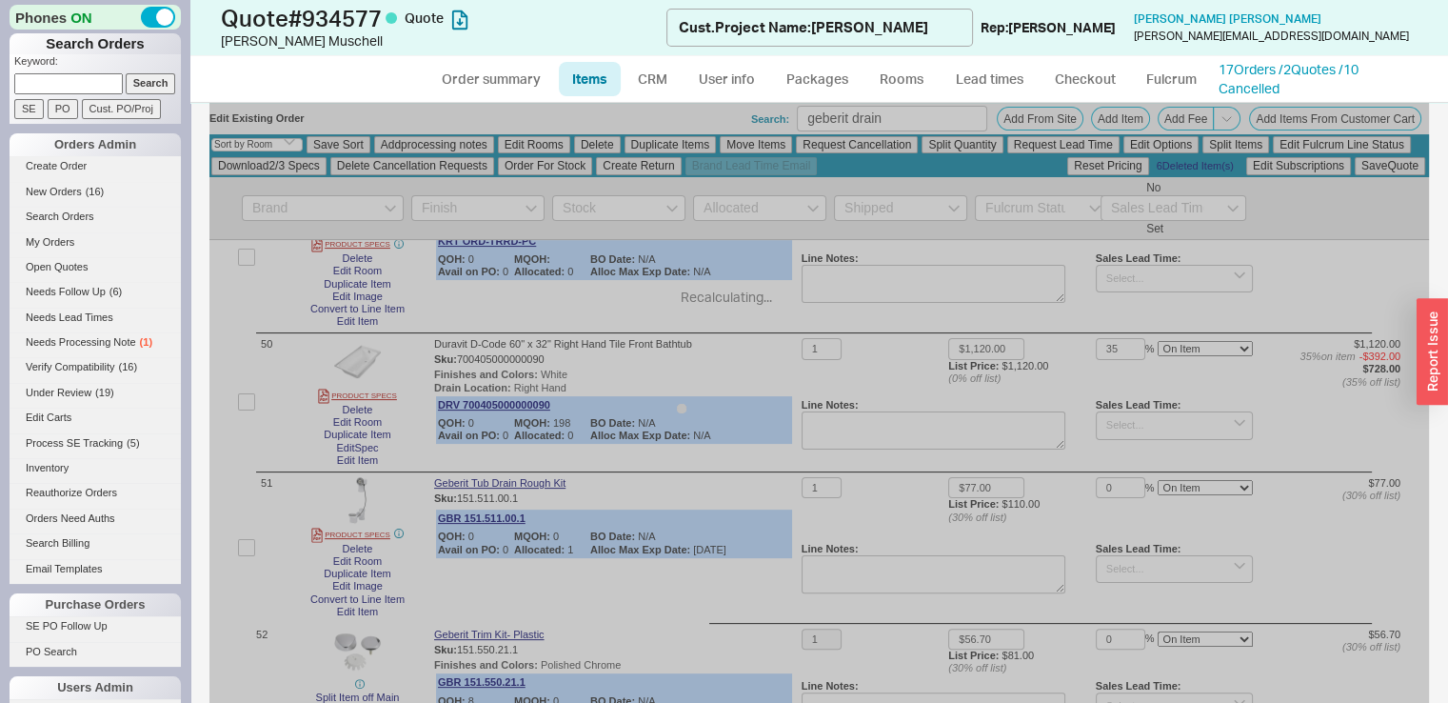
checkbox input "false"
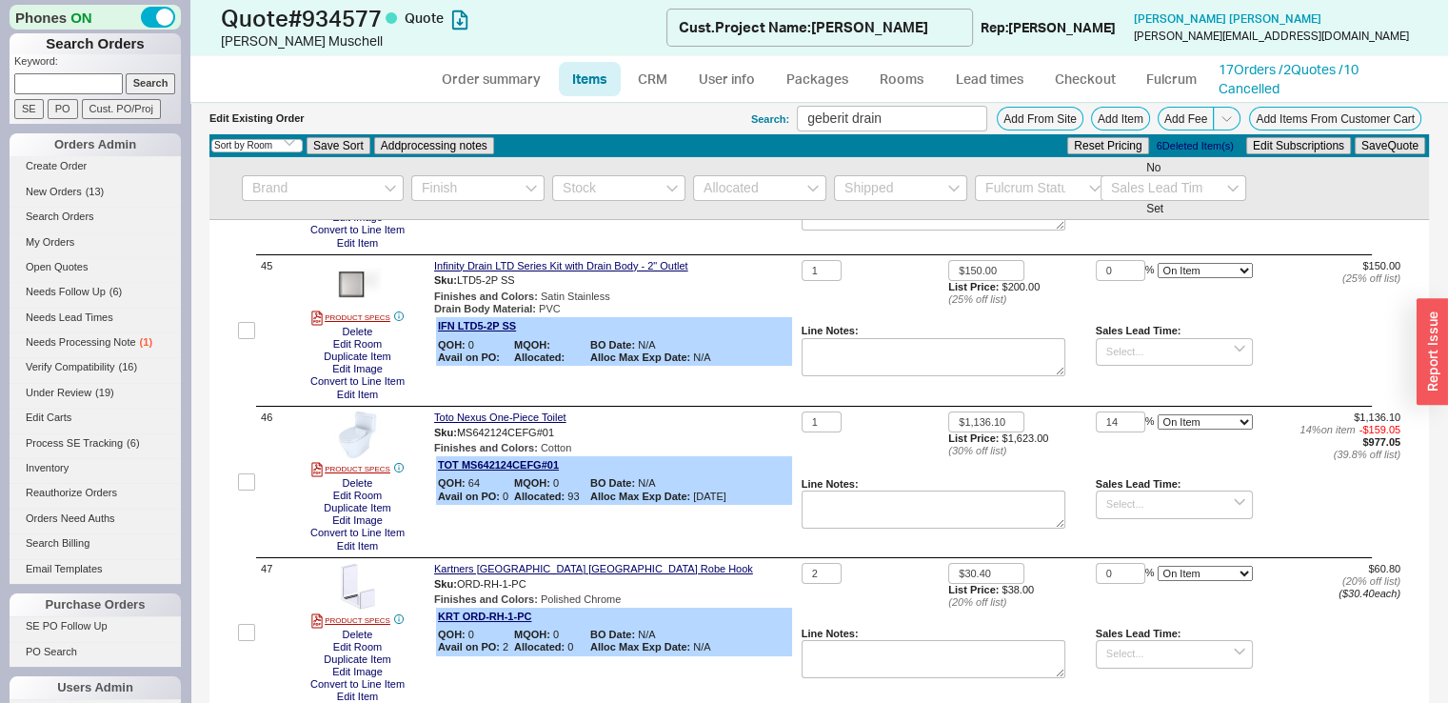
scroll to position [6380, 0]
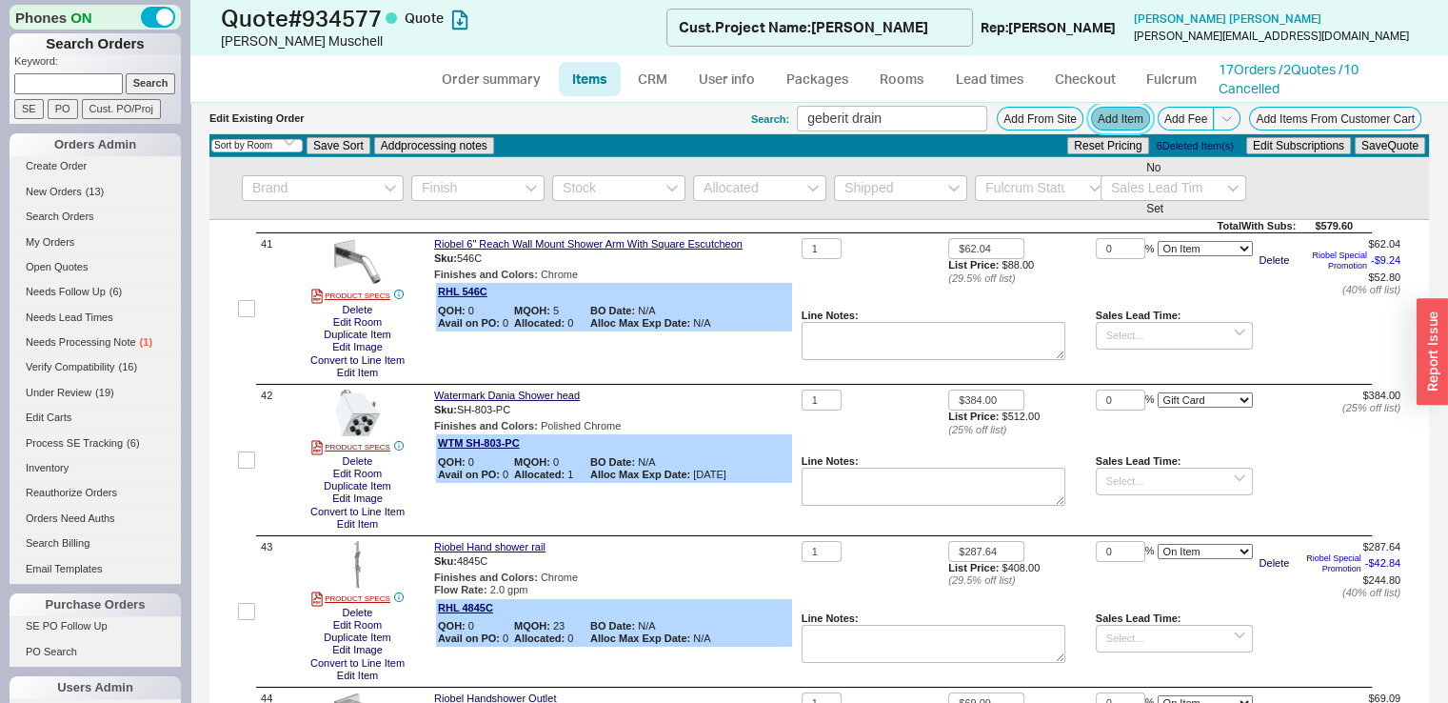
click at [1108, 117] on button "Add Item" at bounding box center [1120, 119] width 59 height 24
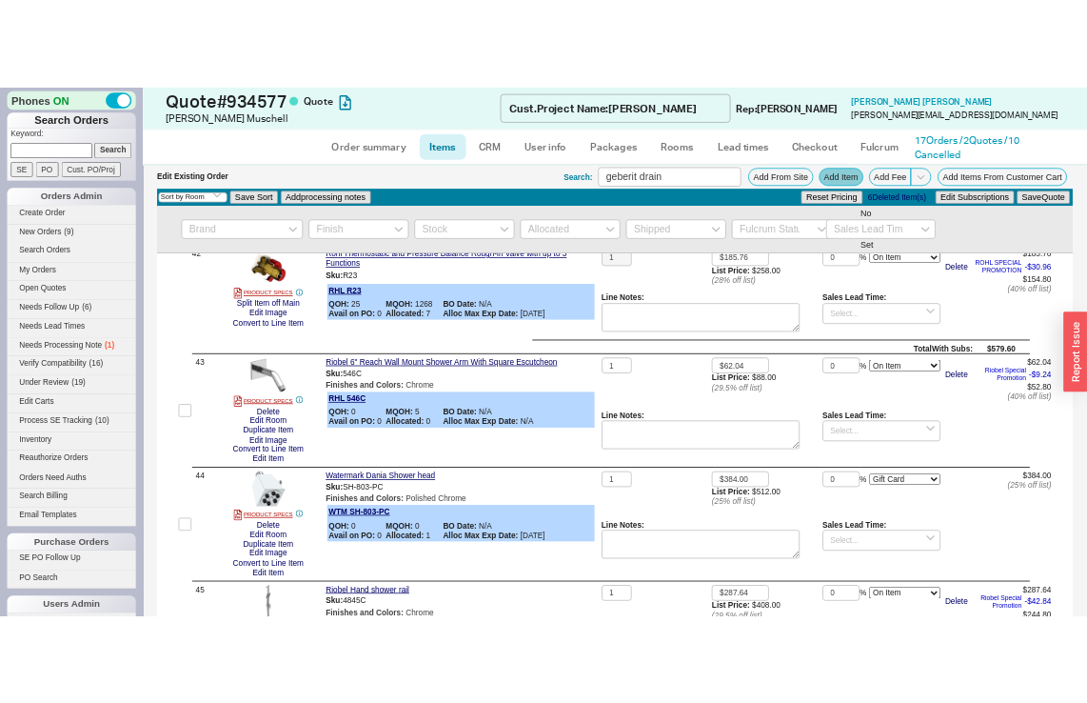
scroll to position [6704, 0]
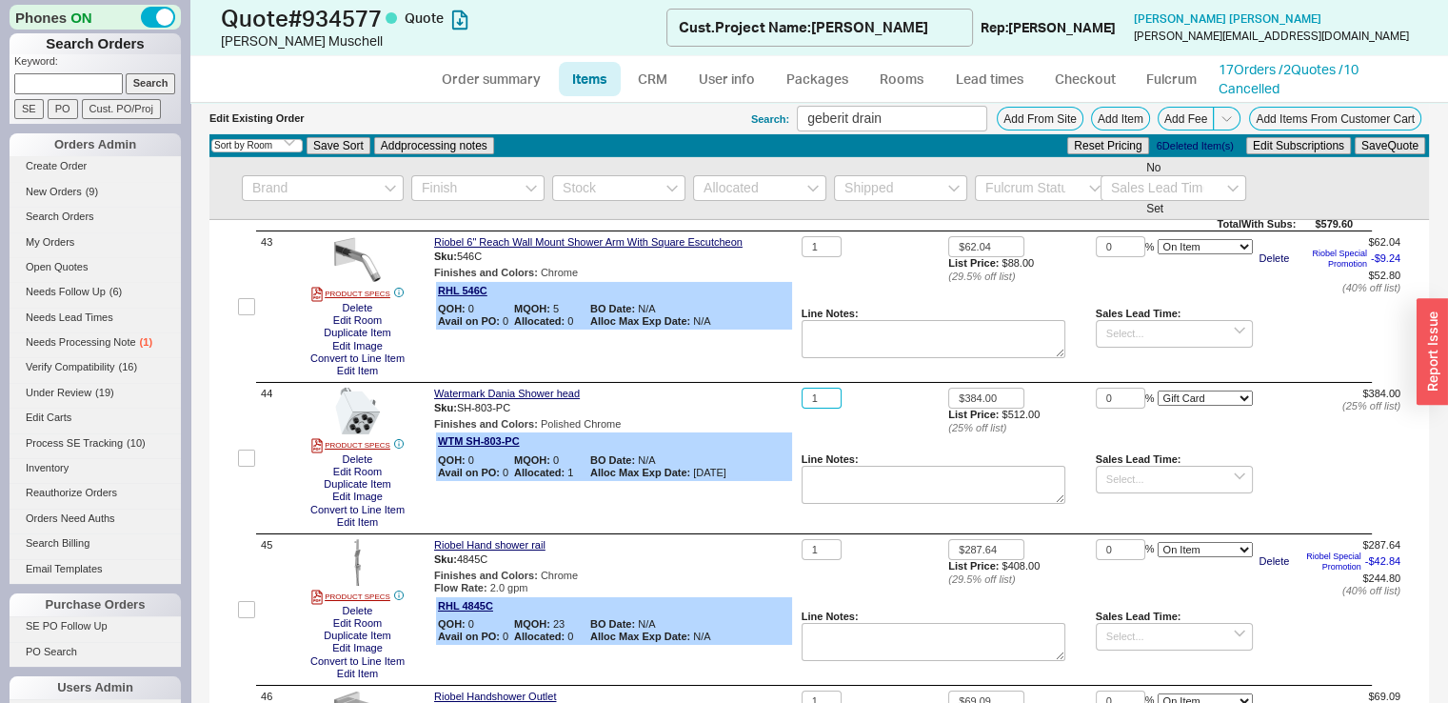
click at [819, 409] on input "1" at bounding box center [822, 399] width 40 height 22
click at [570, 467] on span "MQOH: 0" at bounding box center [552, 460] width 76 height 12
click at [648, 400] on div "Watermark Dania Shower head" at bounding box center [613, 394] width 359 height 12
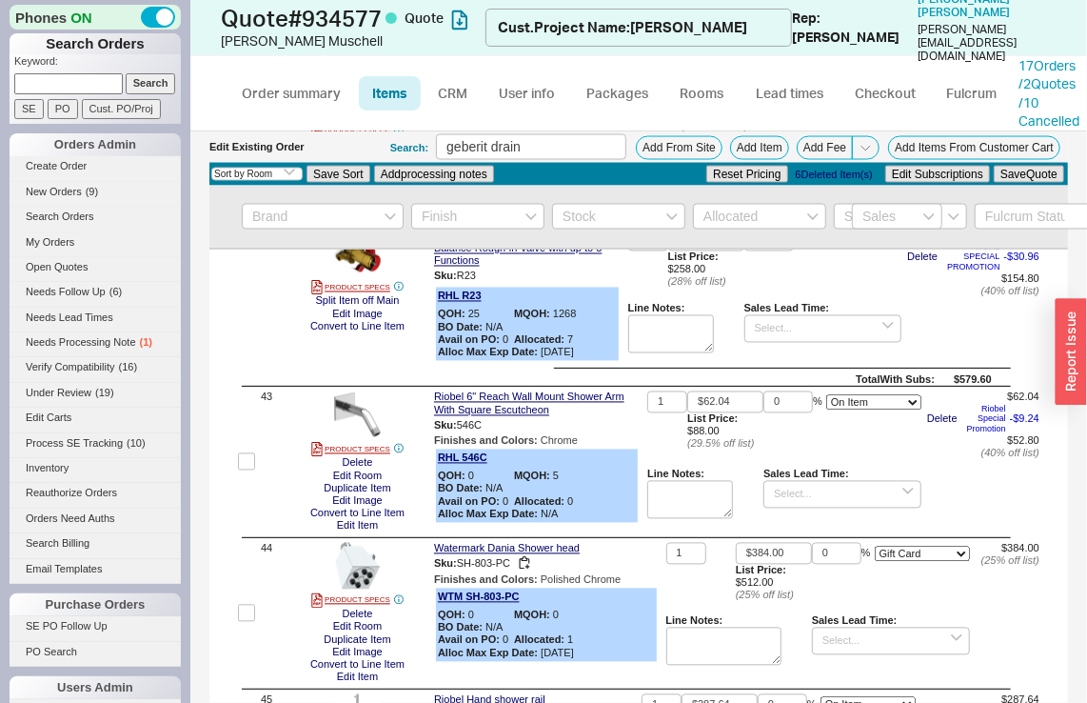
scroll to position [6820, 0]
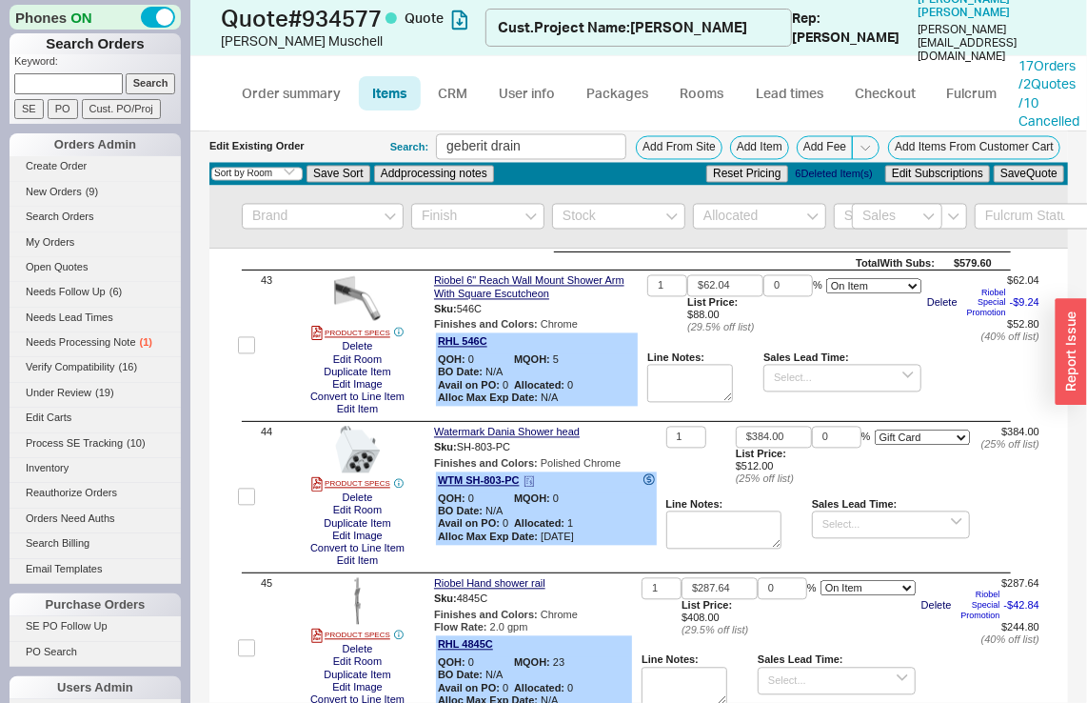
click at [641, 544] on div "QOH: 0 MQOH: 0 BO Date: N/A Avail on PO: 0 Allocated: 1 Alloc Max Exp Date: 01/…" at bounding box center [546, 518] width 217 height 50
click at [567, 439] on link "Watermark Dania Shower head" at bounding box center [507, 433] width 146 height 12
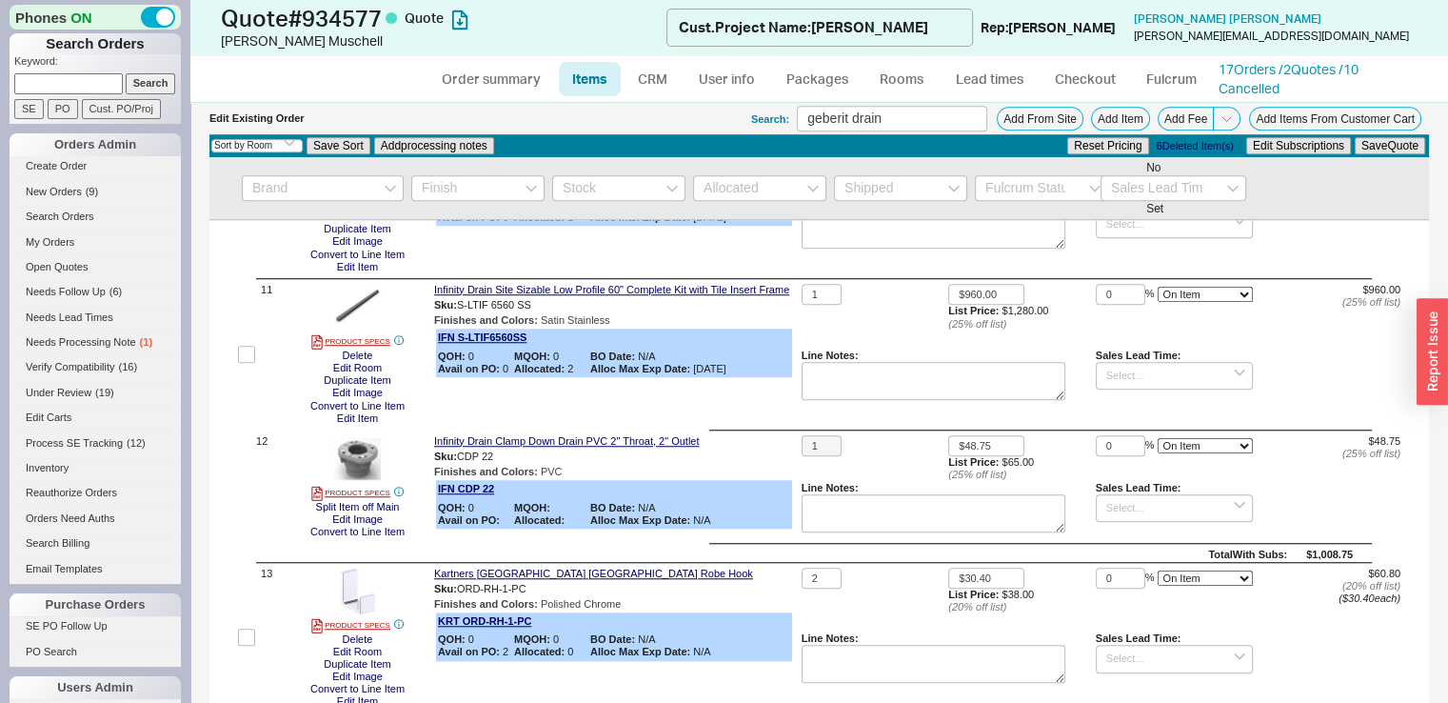
scroll to position [0, 0]
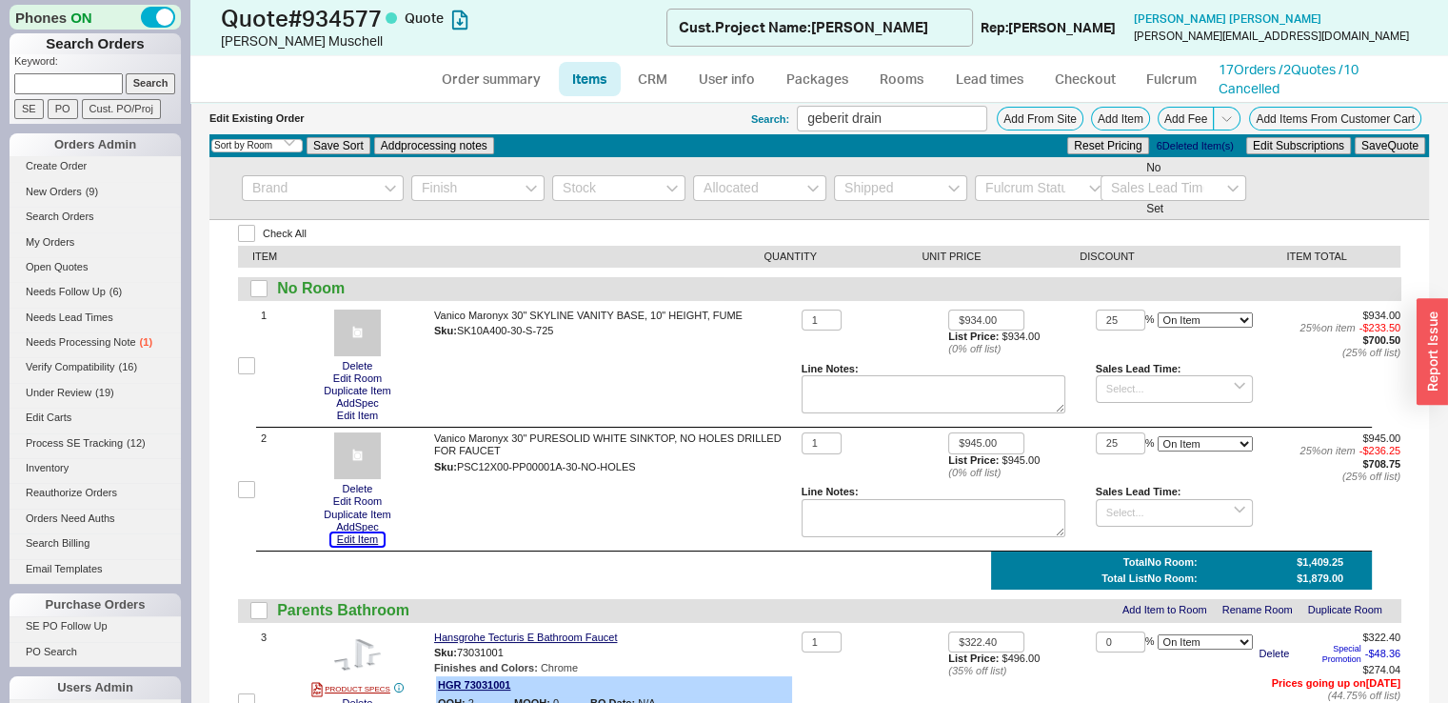
click at [371, 541] on button "Edit Item" at bounding box center [357, 539] width 52 height 12
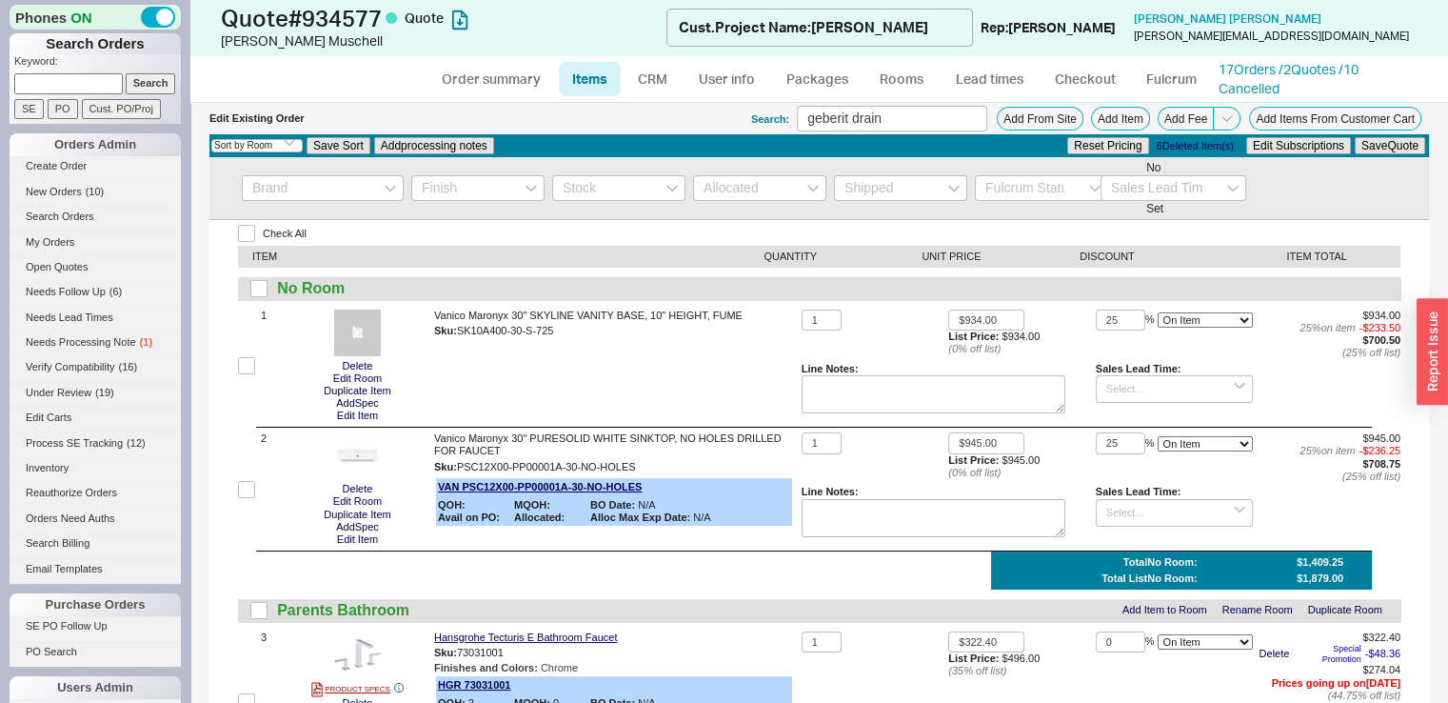
click at [359, 417] on button "Edit Item" at bounding box center [357, 415] width 52 height 12
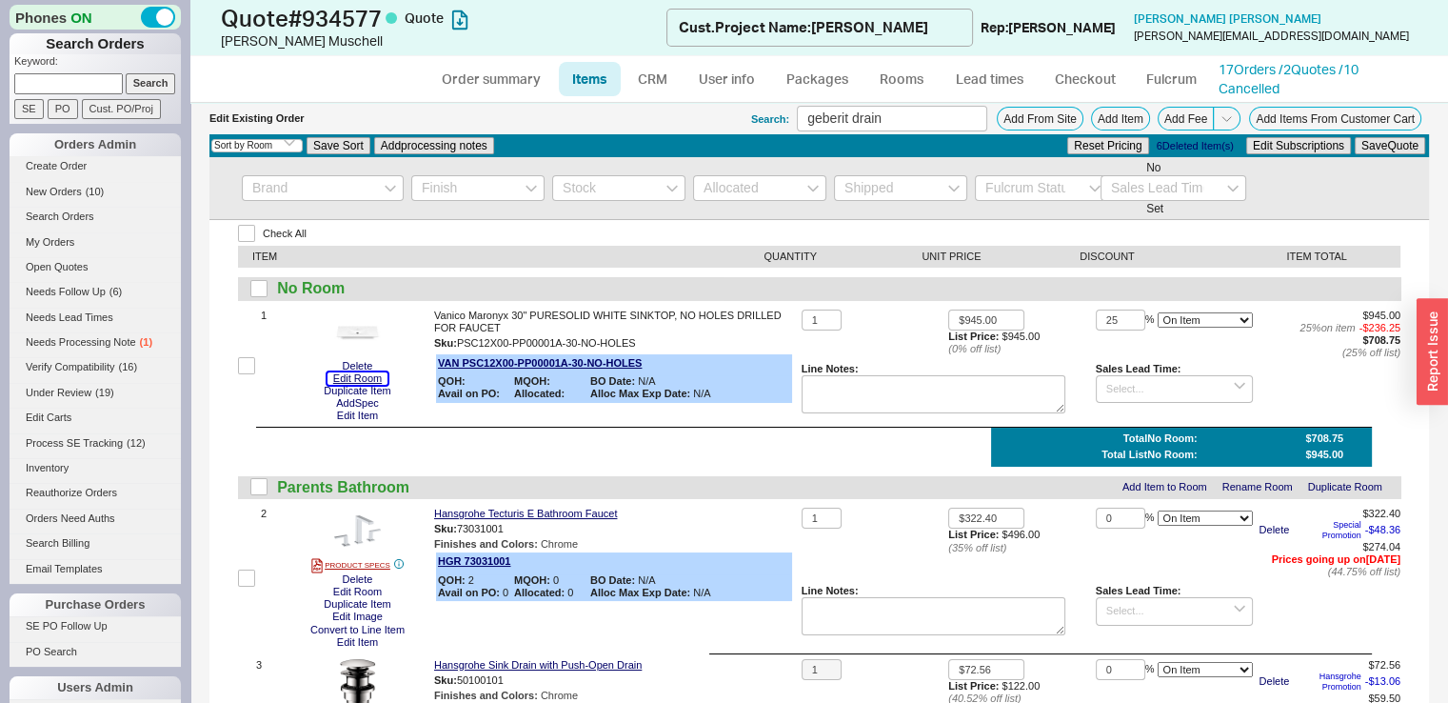
click at [362, 374] on button "Edit Room" at bounding box center [358, 378] width 60 height 12
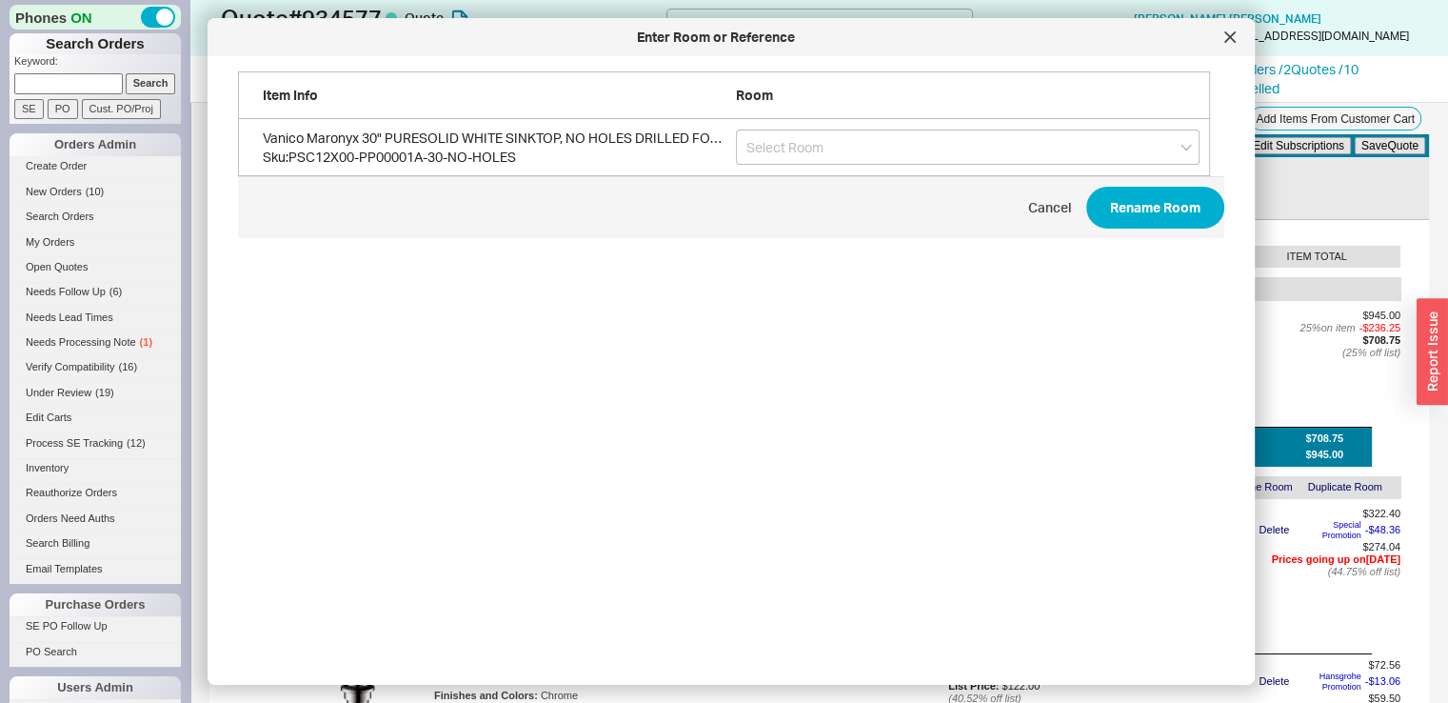
scroll to position [567, 987]
click at [805, 167] on div "Vanico Maronyx 30" PURESOLID WHITE SINKTOP, NO HOLES DRILLED FOR FAUCET Sku: PS…" at bounding box center [724, 147] width 972 height 57
click at [800, 135] on input "grid" at bounding box center [968, 146] width 464 height 35
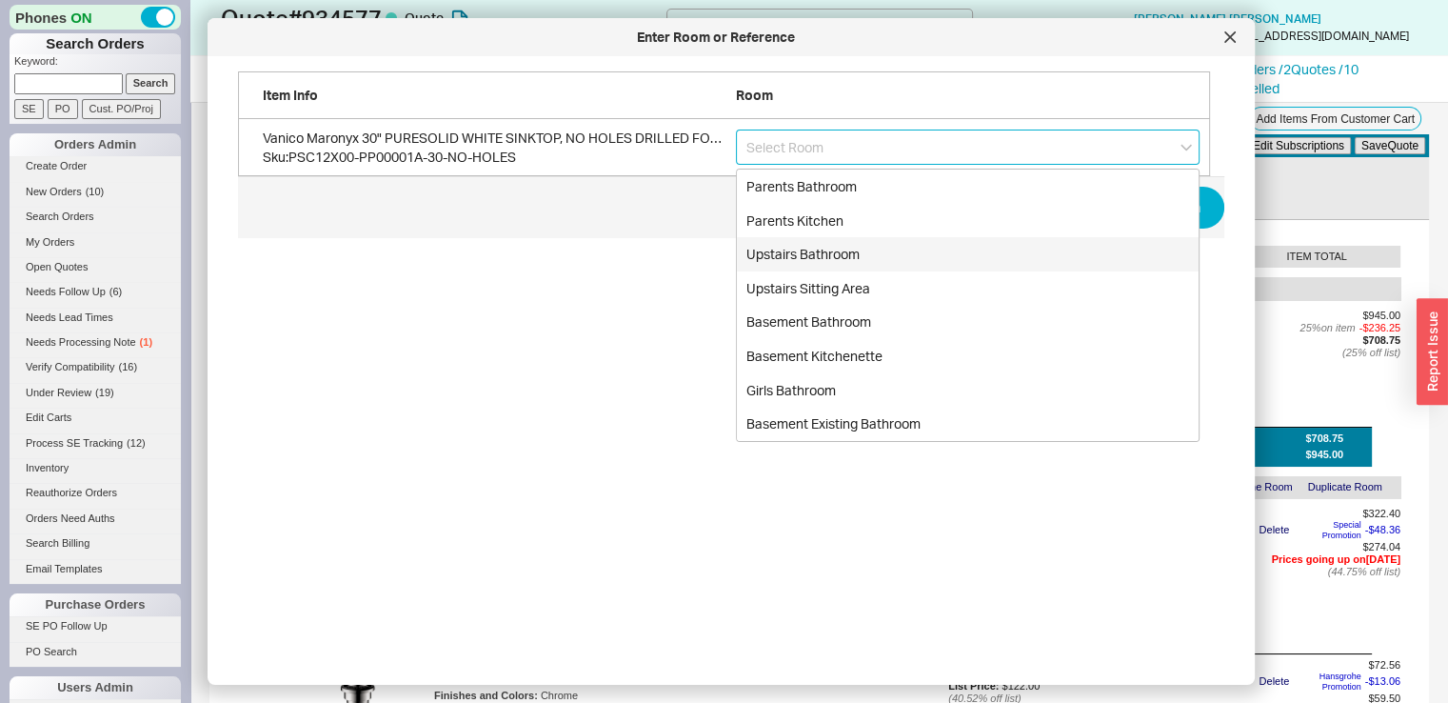
click at [819, 256] on div "Upstairs Bathroom" at bounding box center [968, 254] width 462 height 34
type input "Upstairs Bathroom"
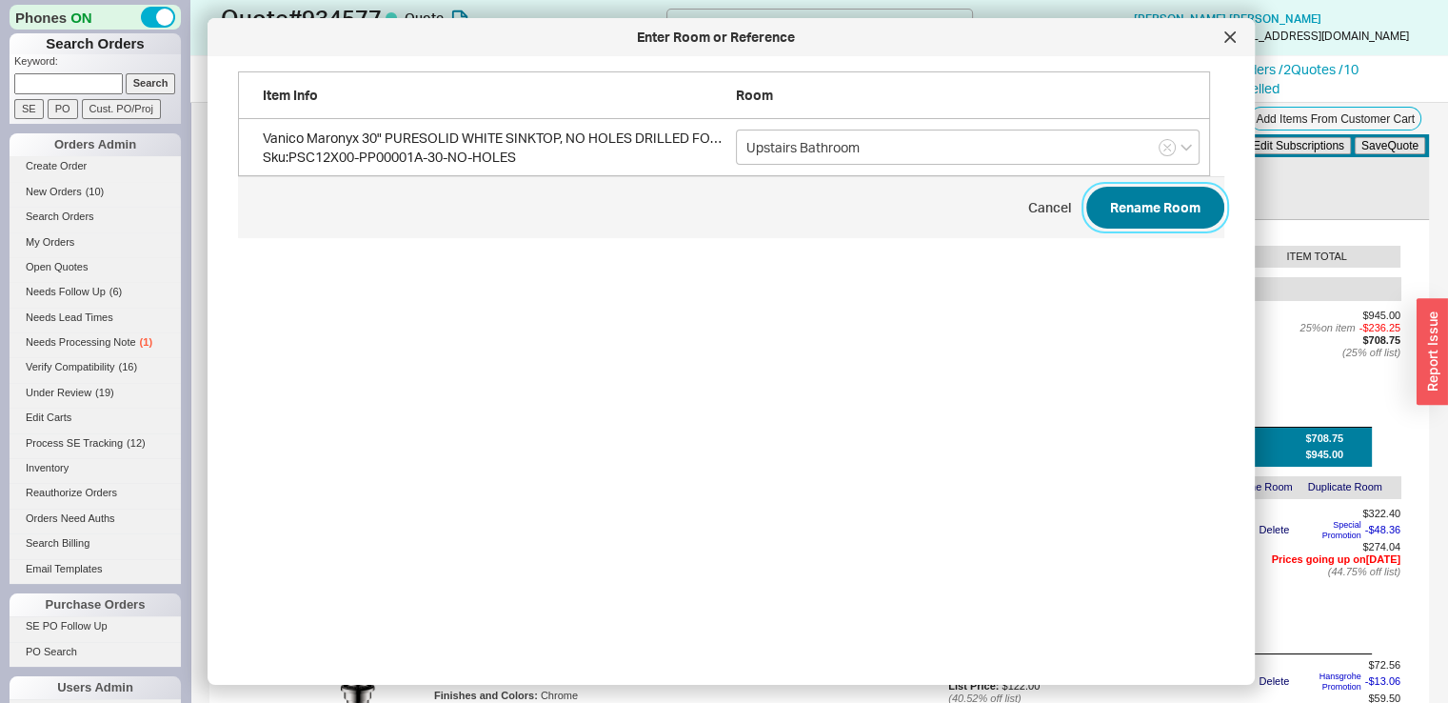
click at [1143, 200] on button "Rename Room" at bounding box center [1155, 208] width 138 height 42
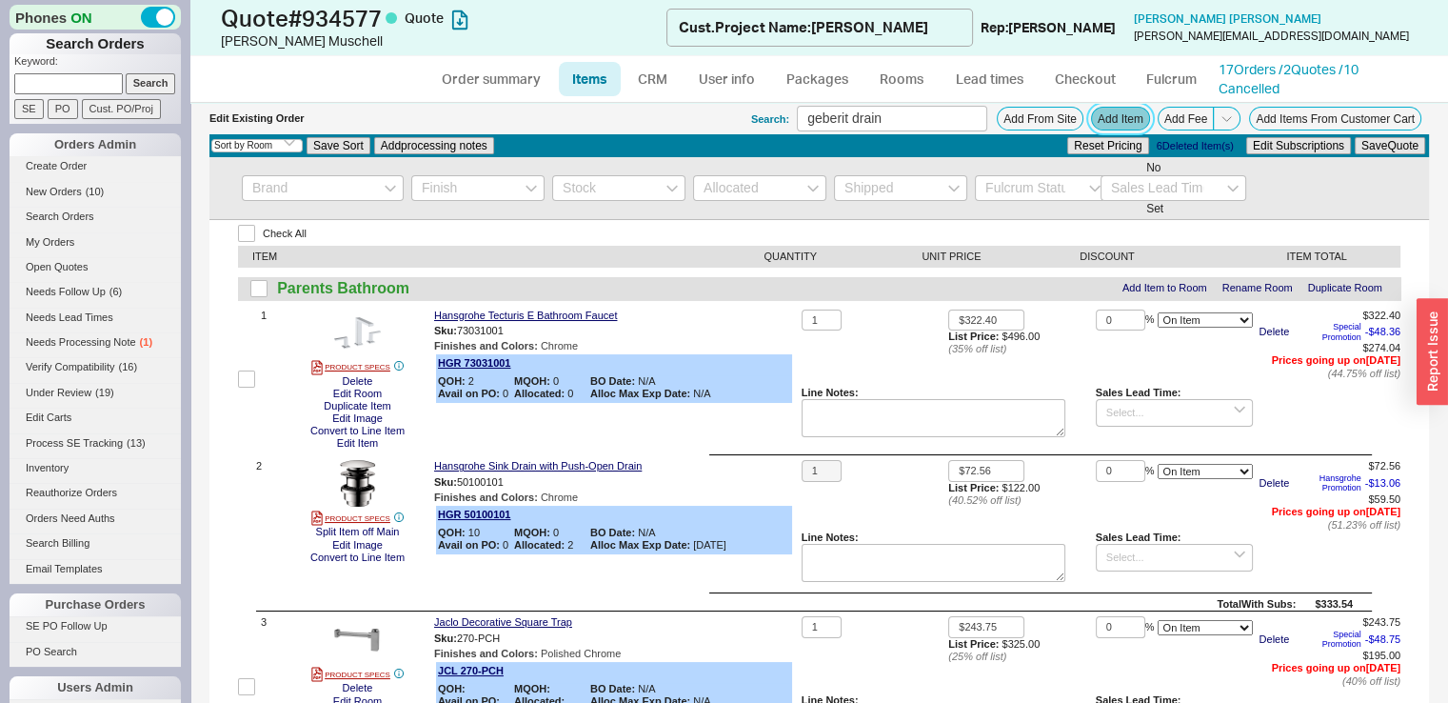
click at [1118, 116] on button "Add Item" at bounding box center [1120, 119] width 59 height 24
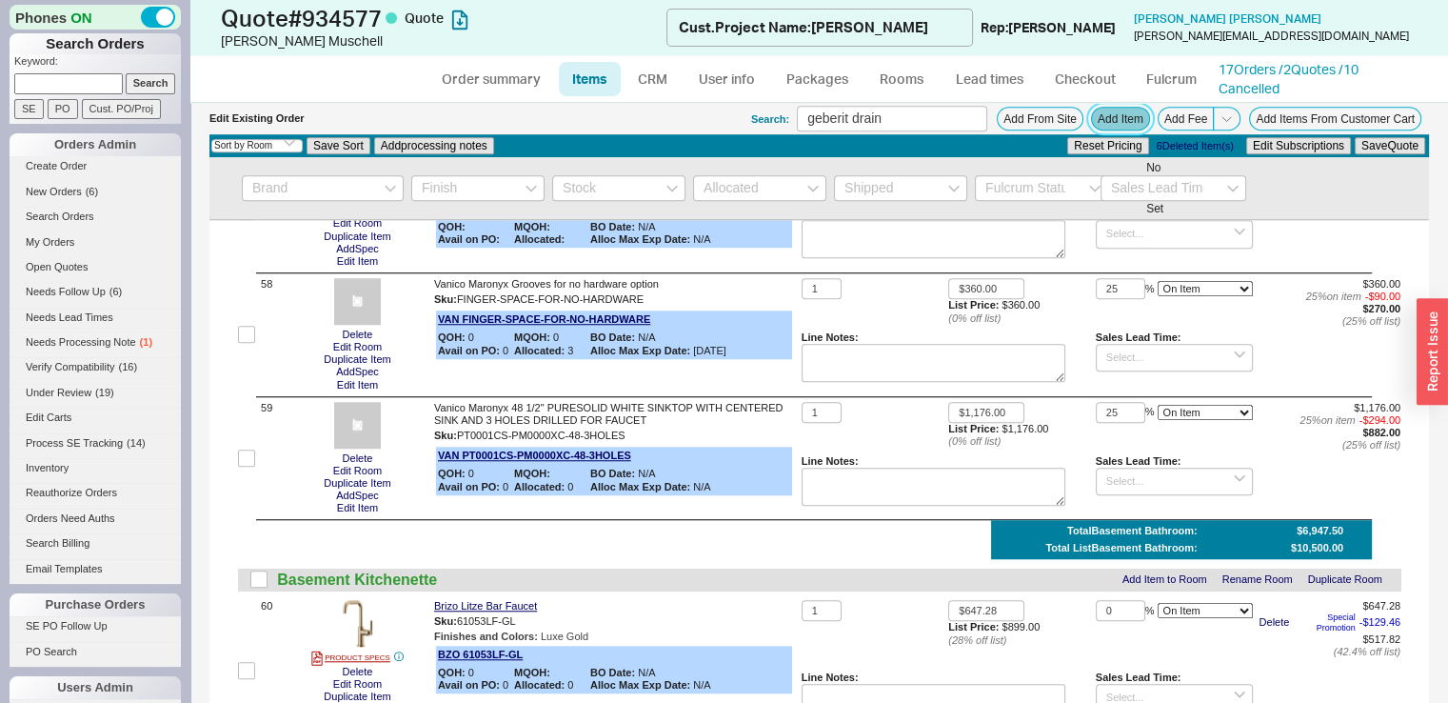
scroll to position [8669, 0]
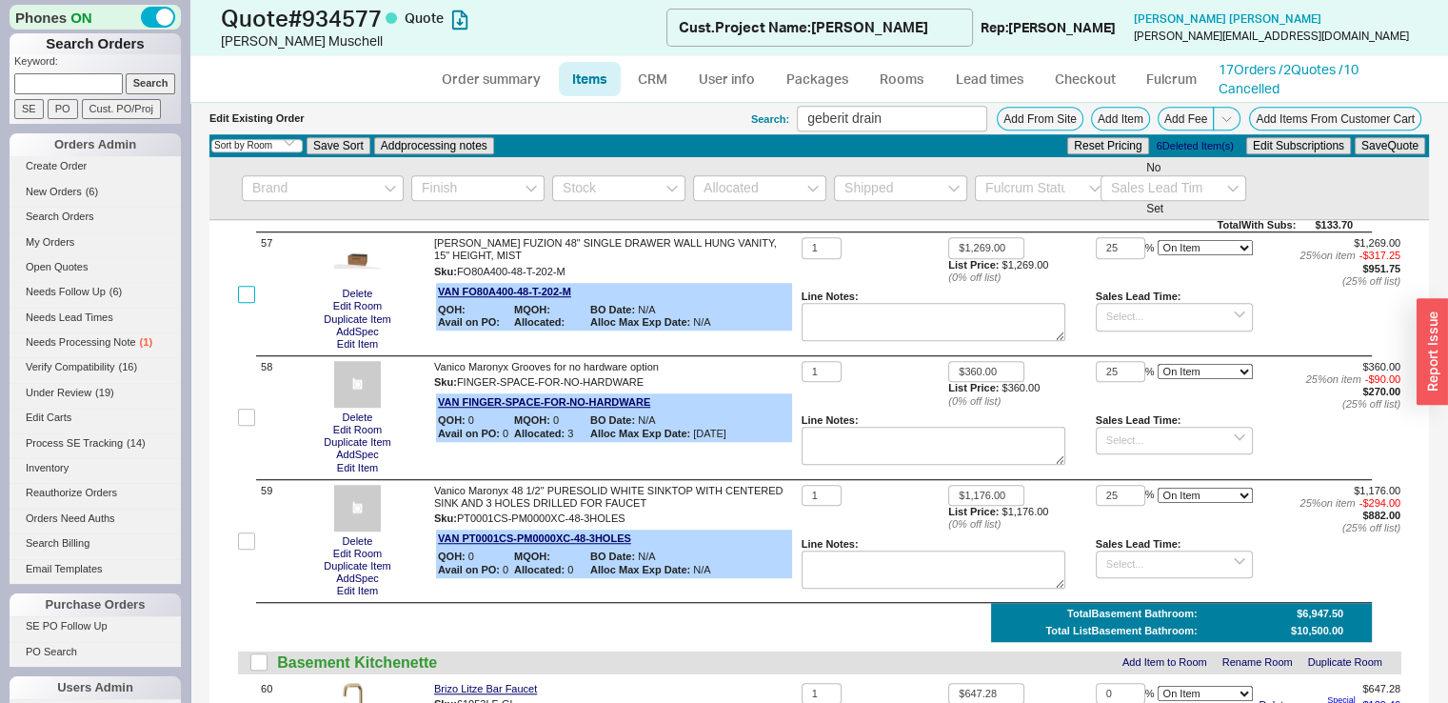
click at [248, 303] on input "checkbox" at bounding box center [246, 294] width 17 height 17
checkbox input "true"
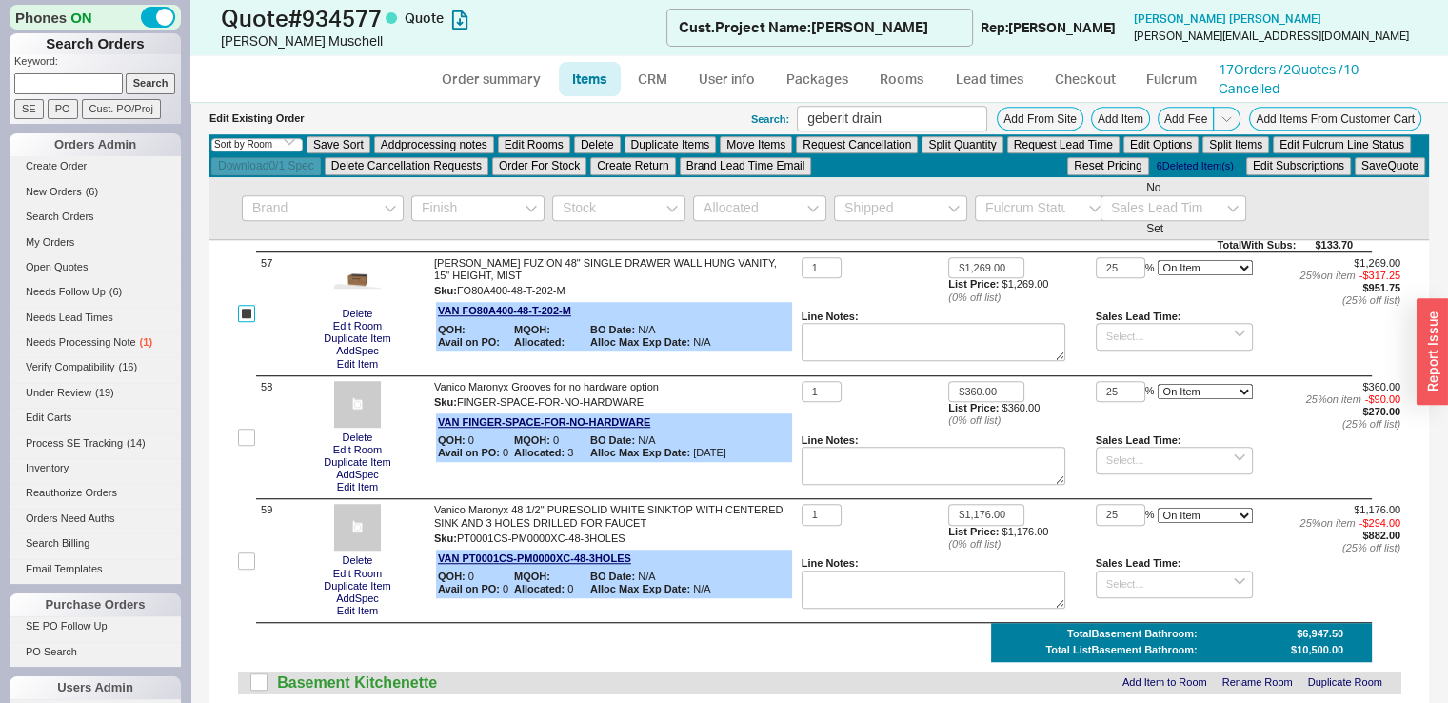
scroll to position [8688, 0]
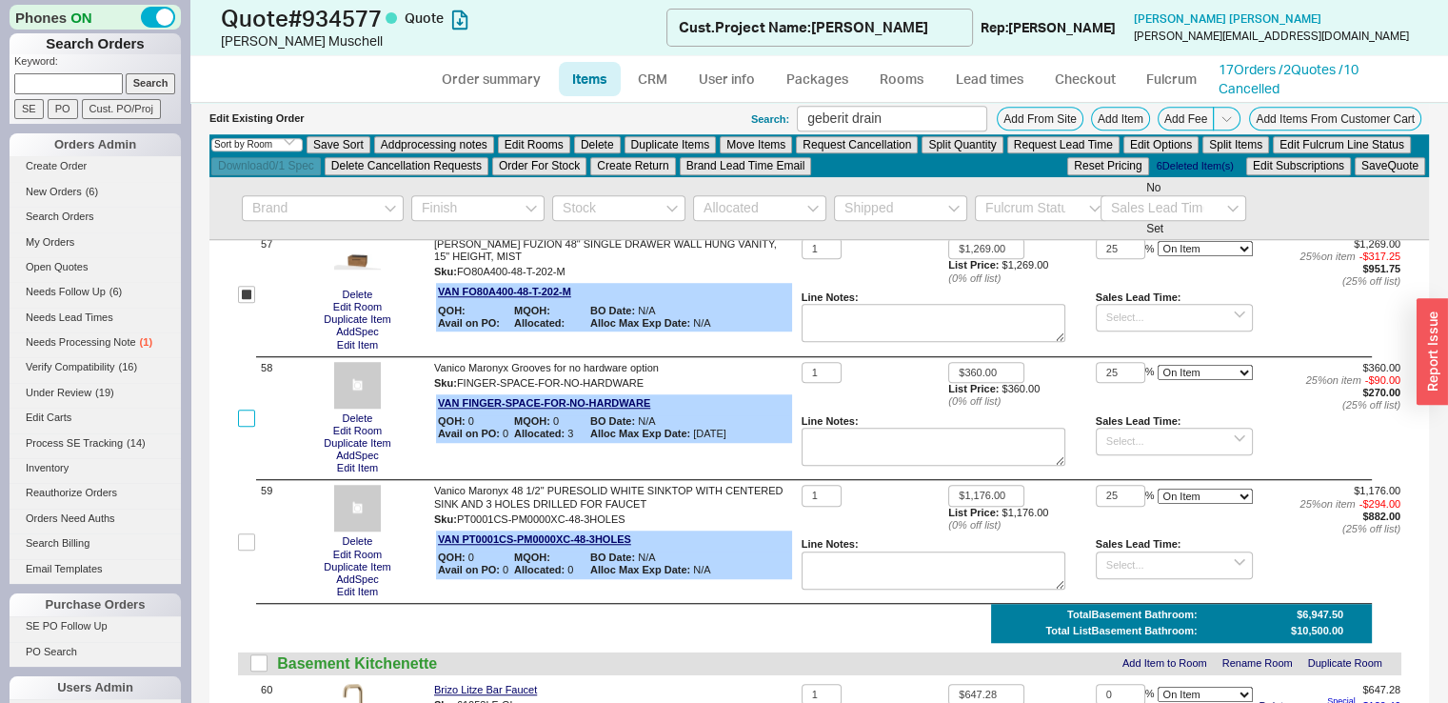
click at [246, 427] on input "checkbox" at bounding box center [246, 417] width 17 height 17
checkbox input "false"
click at [242, 550] on input "checkbox" at bounding box center [246, 541] width 17 height 17
checkbox input "true"
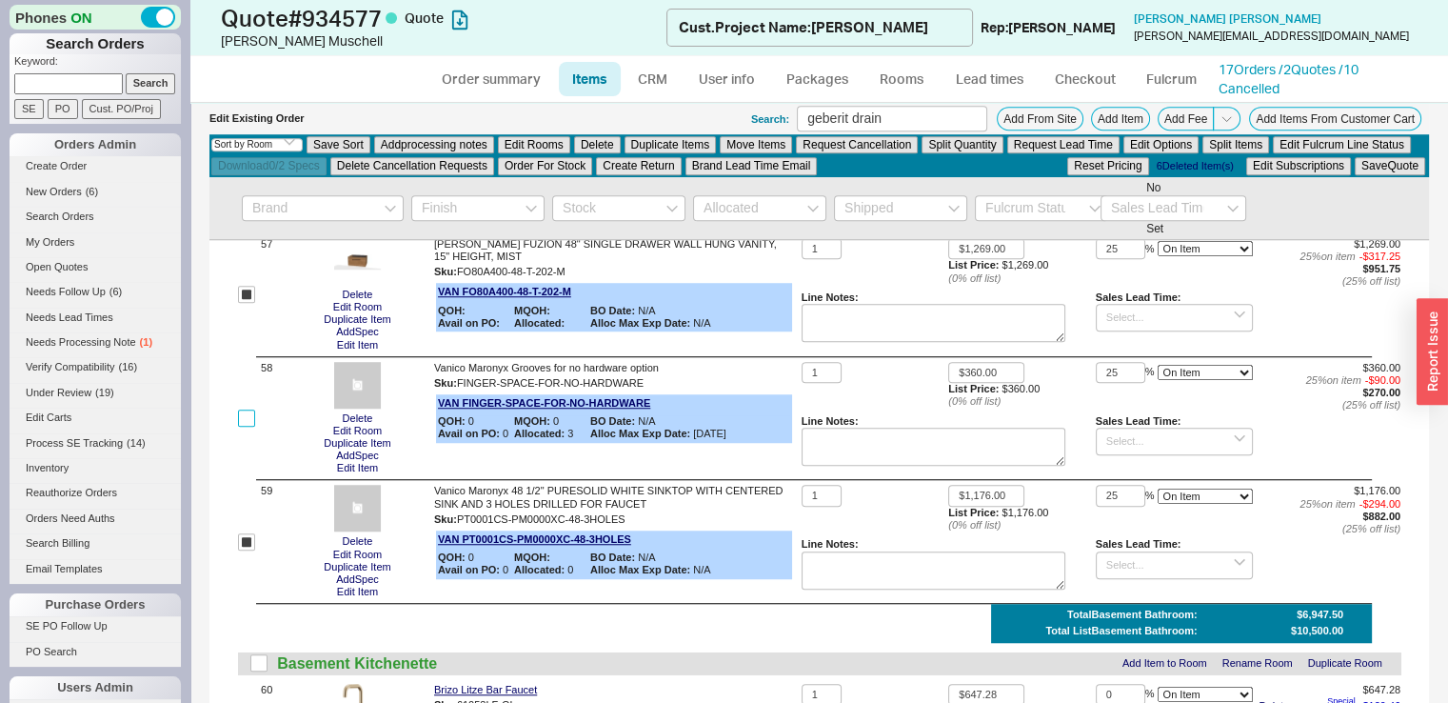
click at [249, 427] on input "checkbox" at bounding box center [246, 417] width 17 height 17
checkbox input "true"
click at [654, 138] on button "Duplicate Items" at bounding box center [671, 144] width 92 height 17
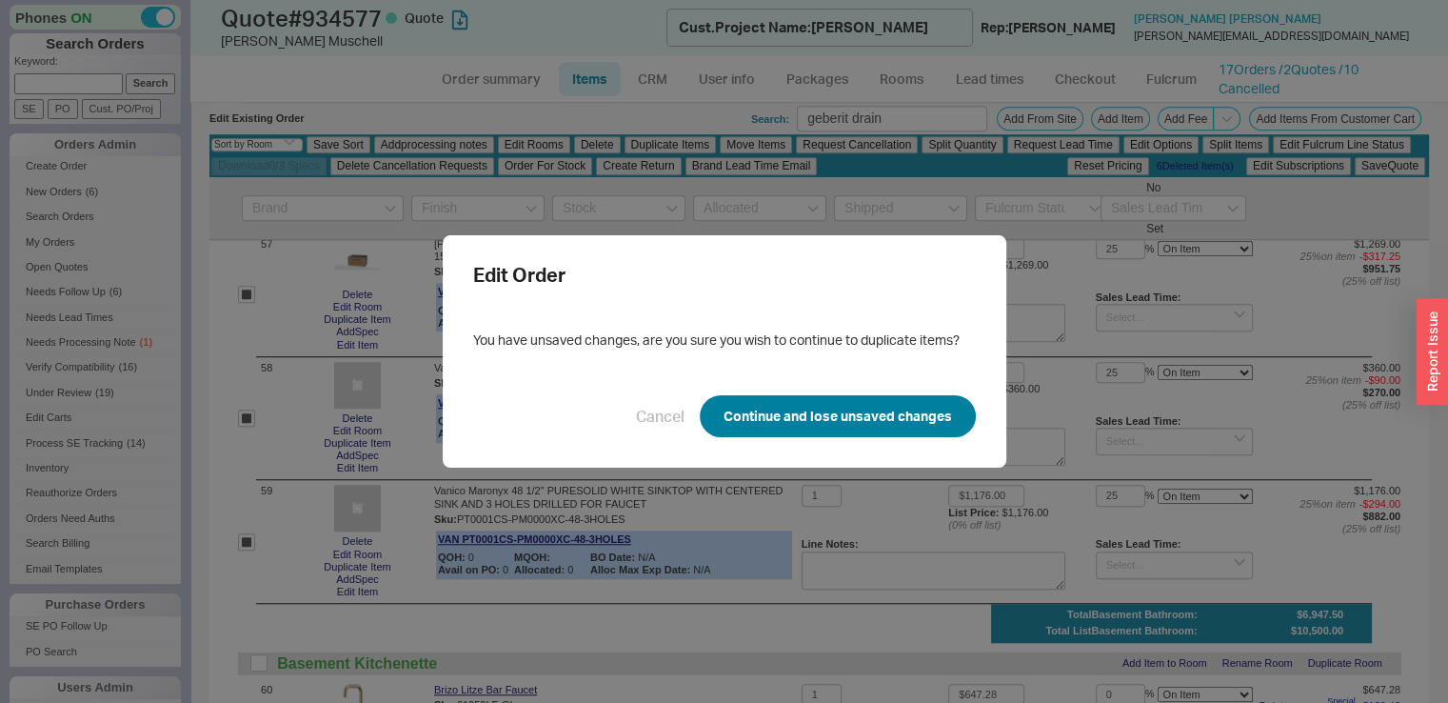
click at [799, 412] on button "Continue and lose unsaved changes" at bounding box center [838, 416] width 276 height 42
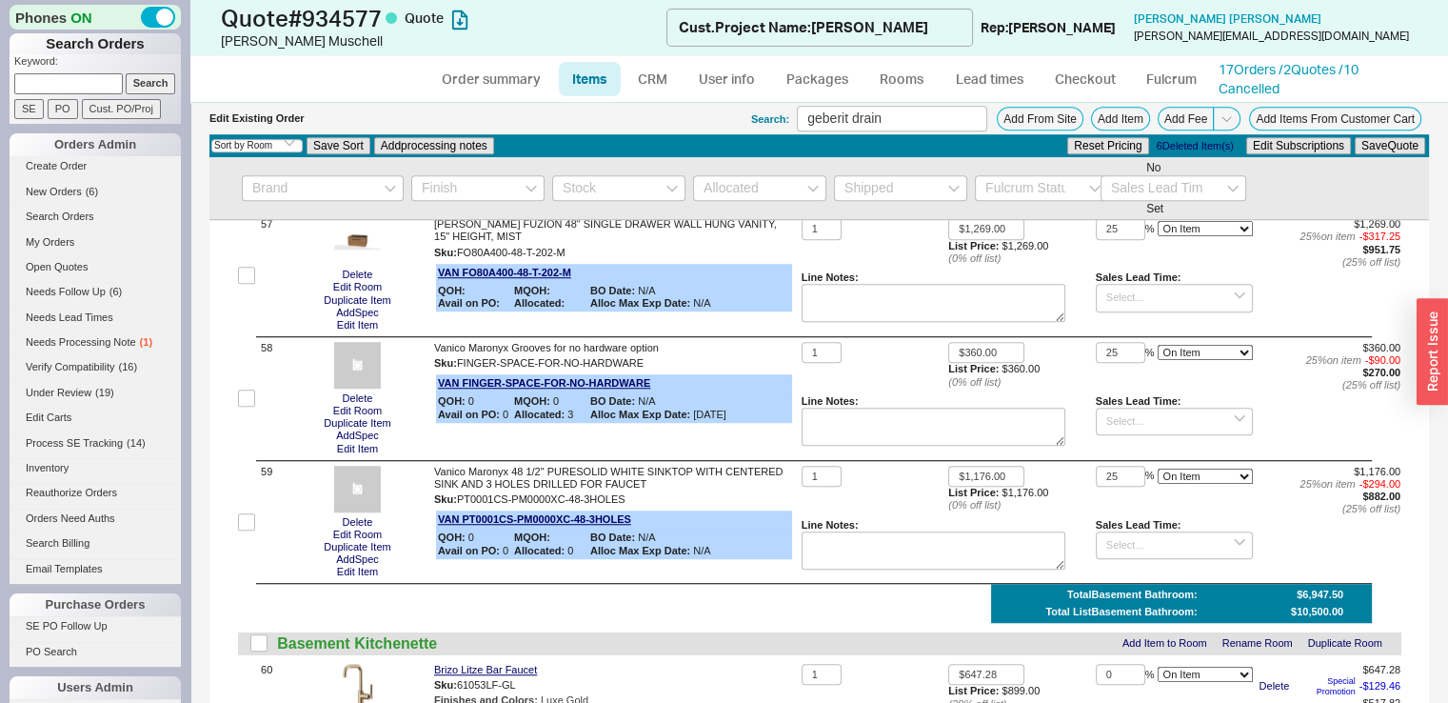
checkbox input "false"
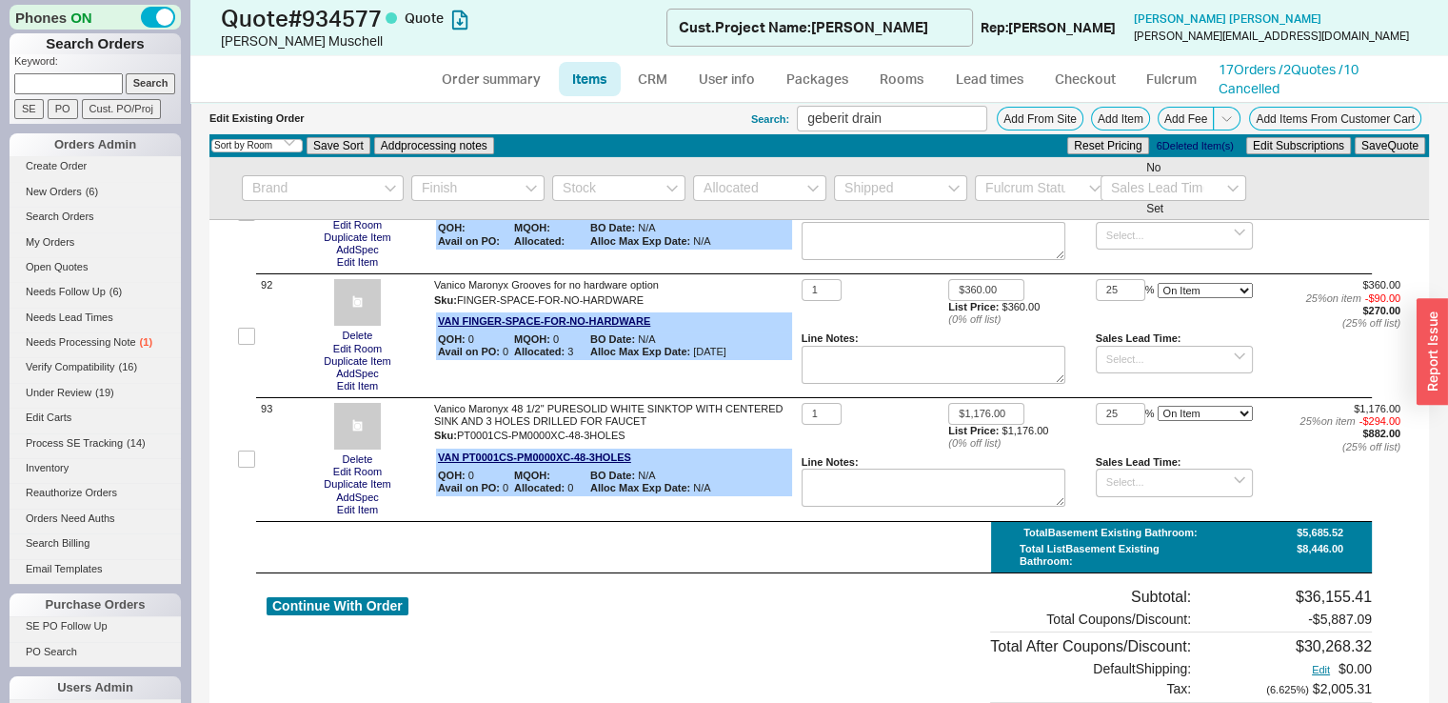
scroll to position [14116, 0]
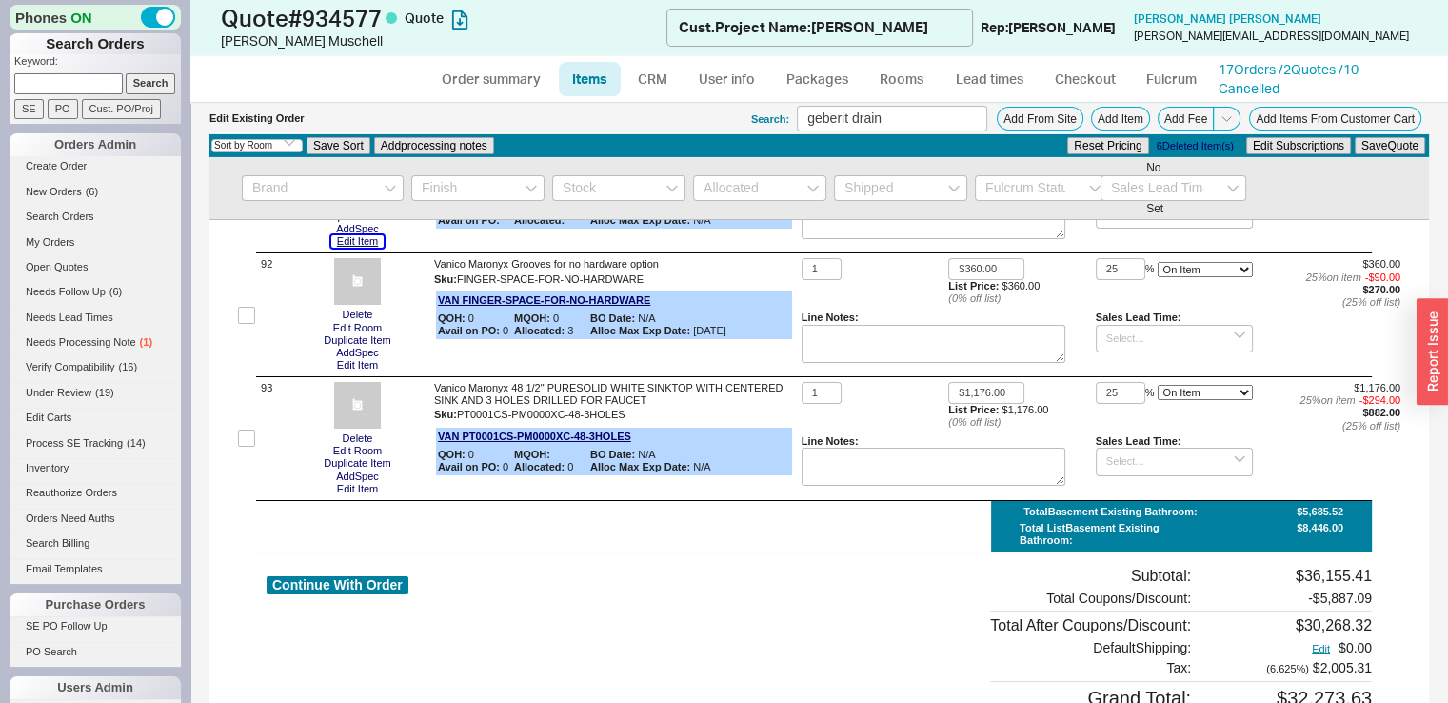
click at [356, 248] on button "Edit Item" at bounding box center [357, 241] width 52 height 12
type input "$1,138.00"
click at [351, 495] on button "Edit Item" at bounding box center [357, 489] width 52 height 12
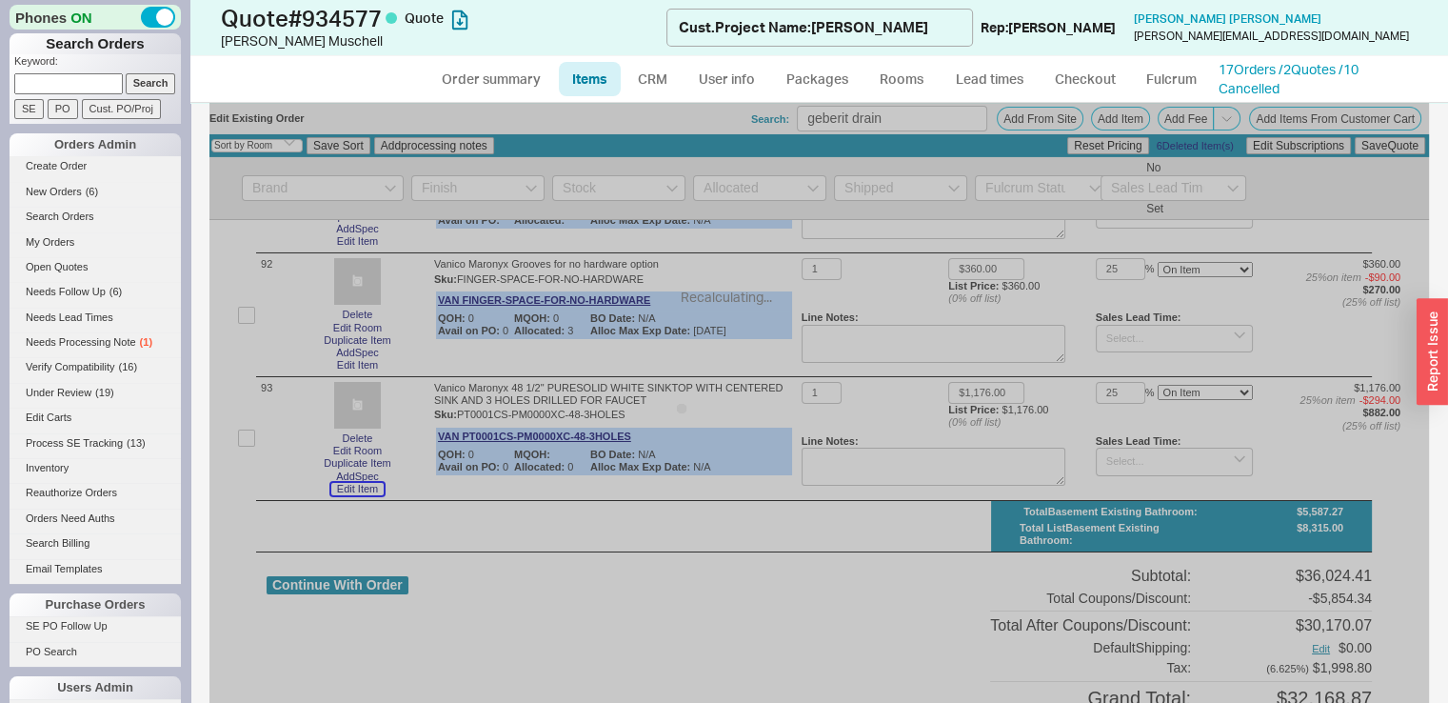
type input "$1,014.00"
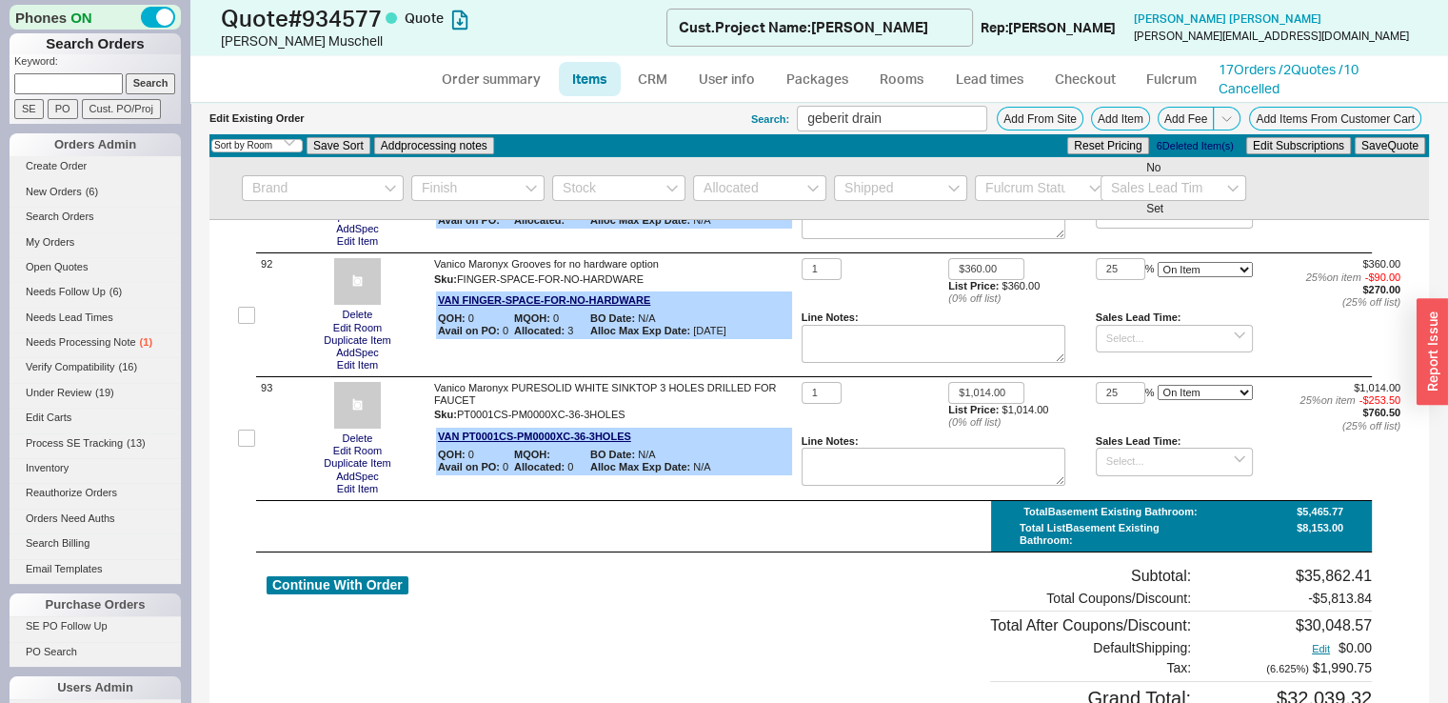
click at [247, 200] on input "checkbox" at bounding box center [246, 191] width 17 height 17
checkbox input "true"
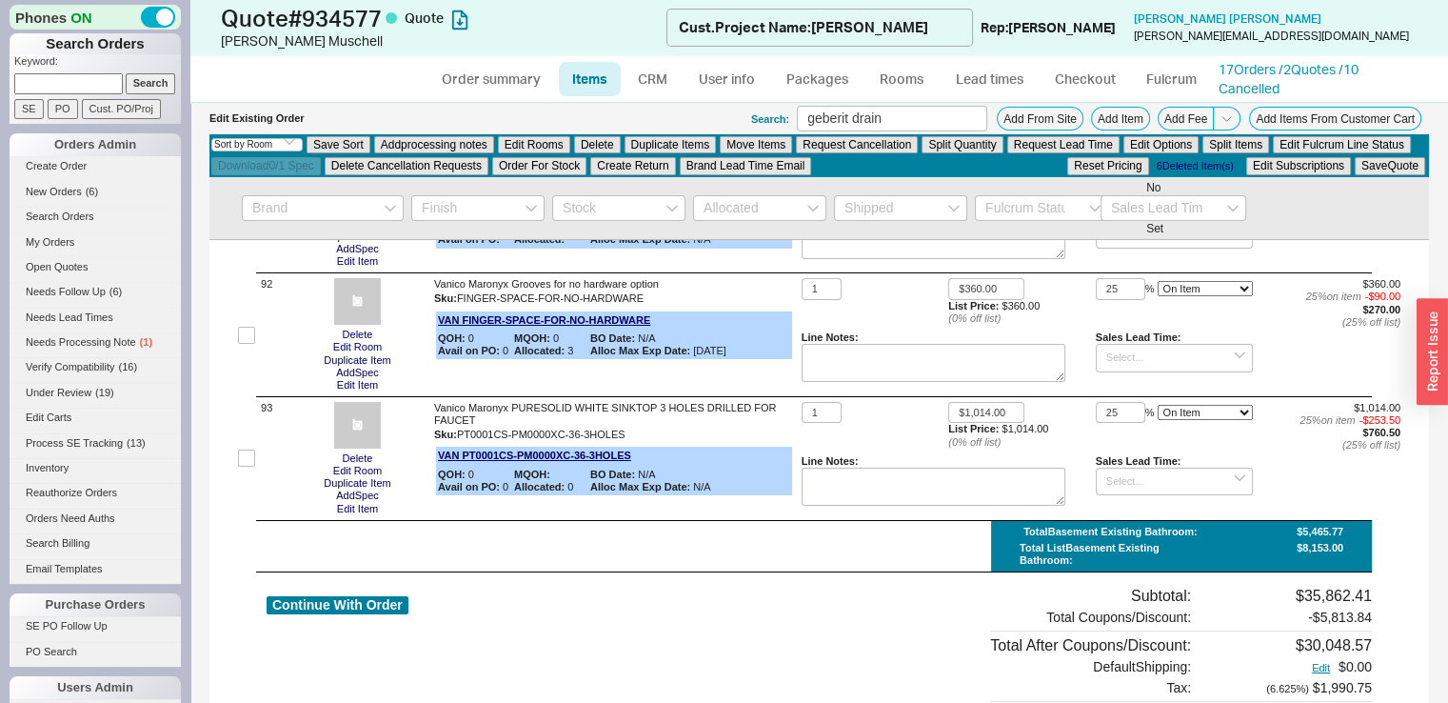
click at [247, 220] on input "checkbox" at bounding box center [246, 211] width 17 height 17
checkbox input "false"
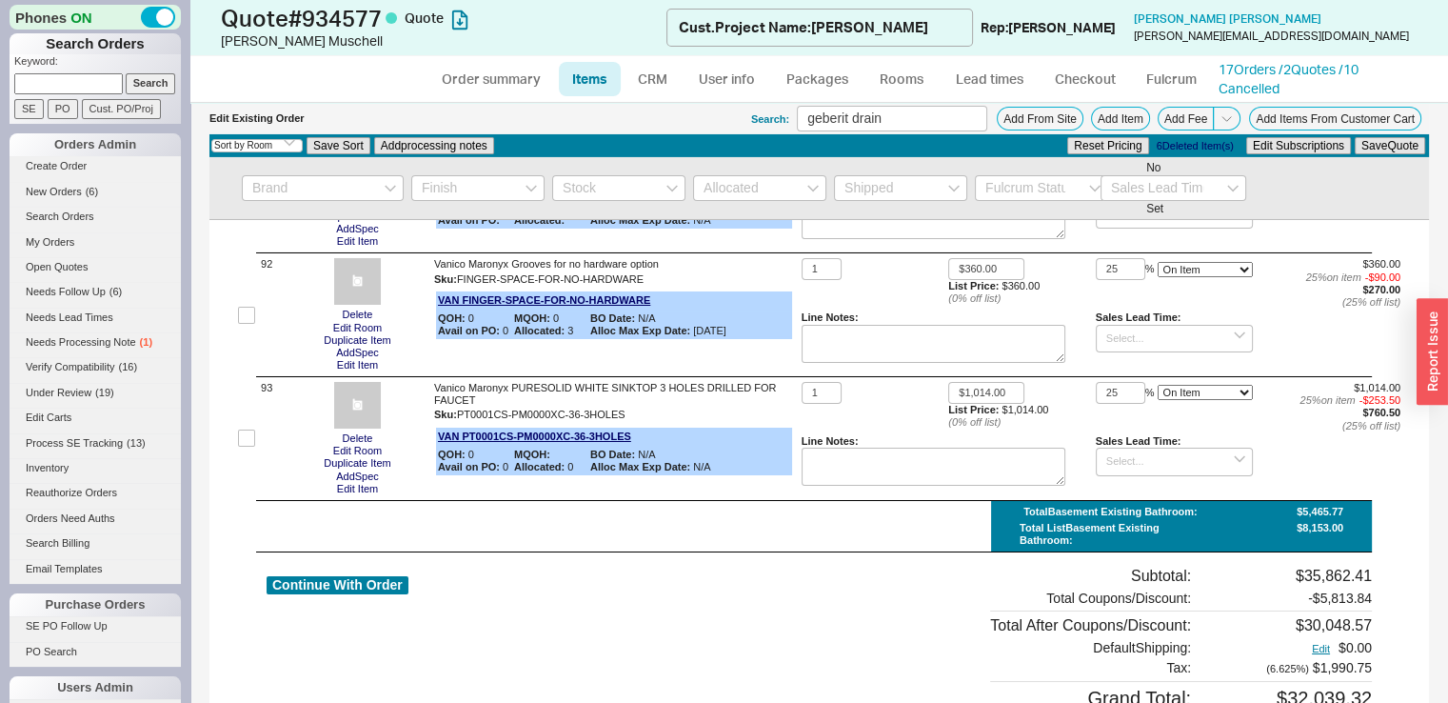
click at [251, 200] on input "checkbox" at bounding box center [246, 191] width 17 height 17
checkbox input "true"
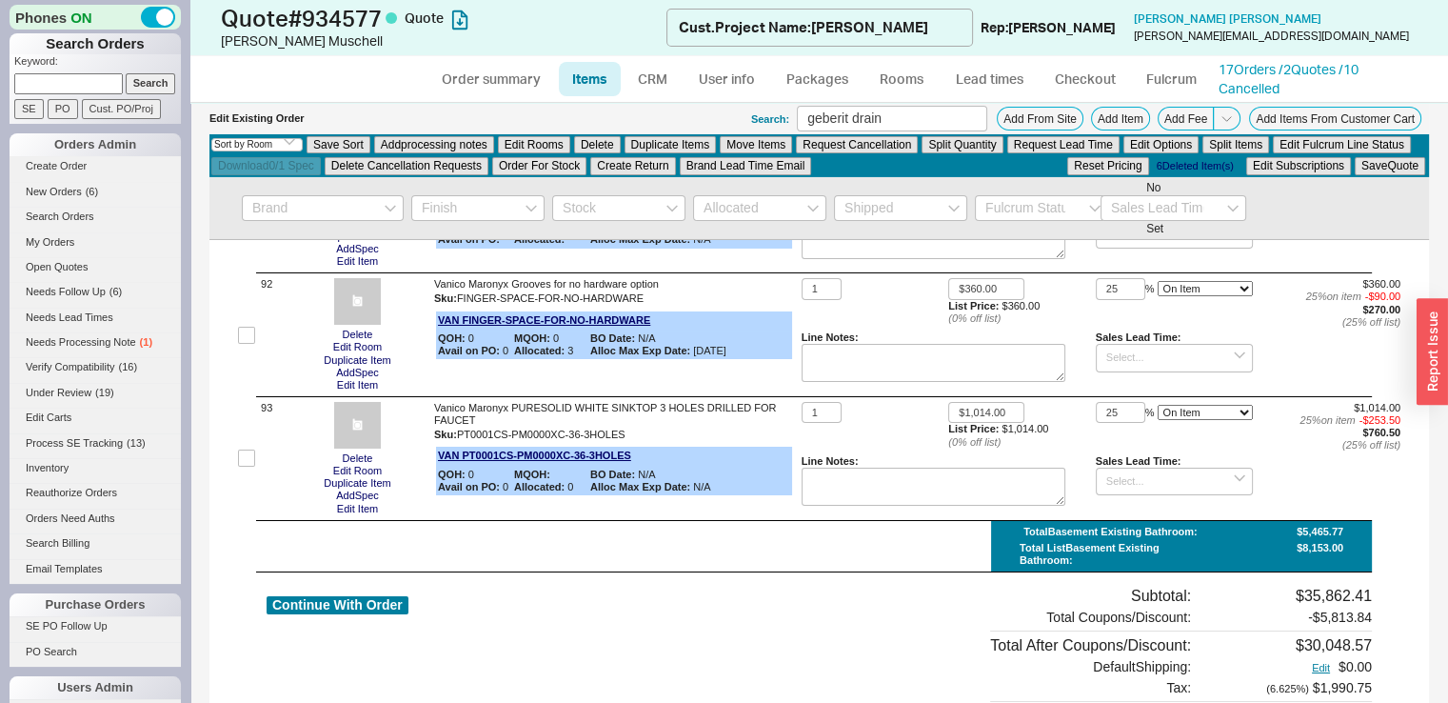
scroll to position [14135, 0]
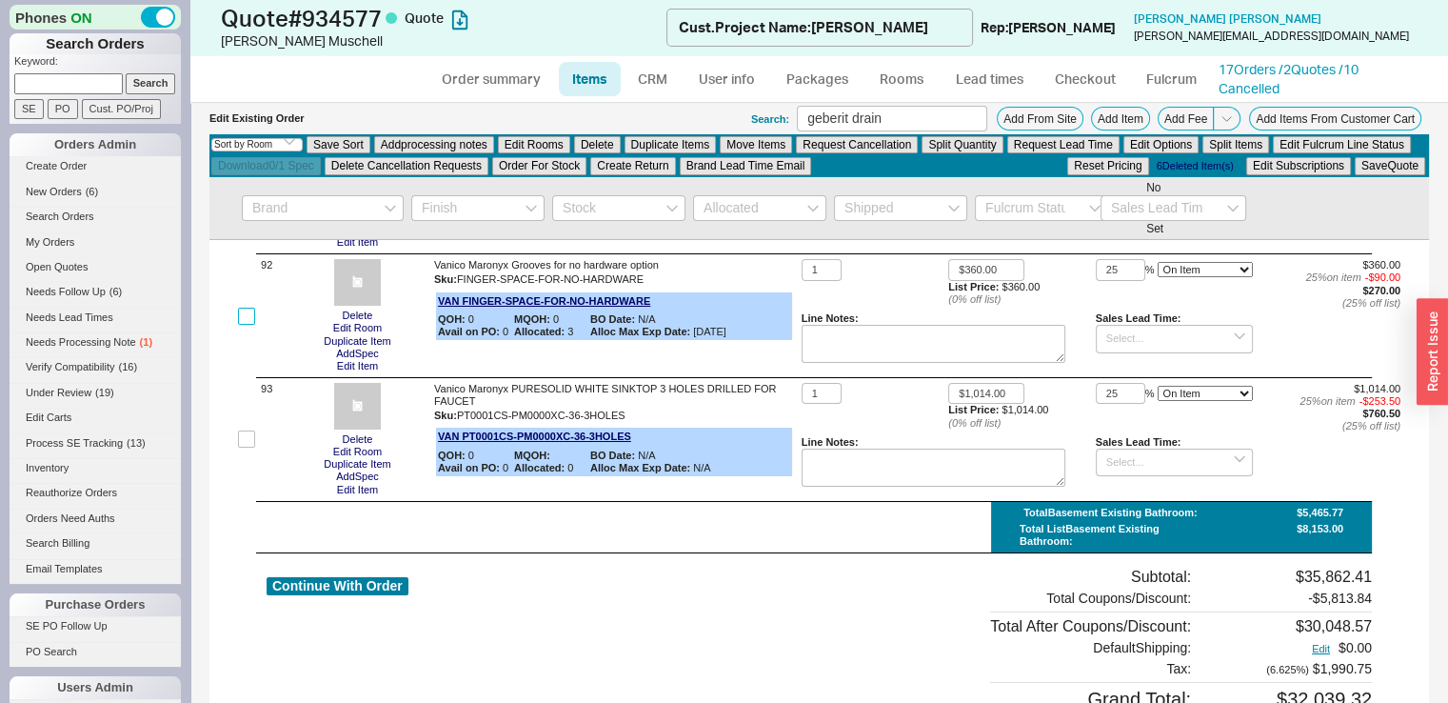
click at [246, 325] on input "checkbox" at bounding box center [246, 316] width 17 height 17
checkbox input "true"
click at [240, 447] on input "checkbox" at bounding box center [246, 438] width 17 height 17
click at [250, 447] on input "checkbox" at bounding box center [246, 438] width 17 height 17
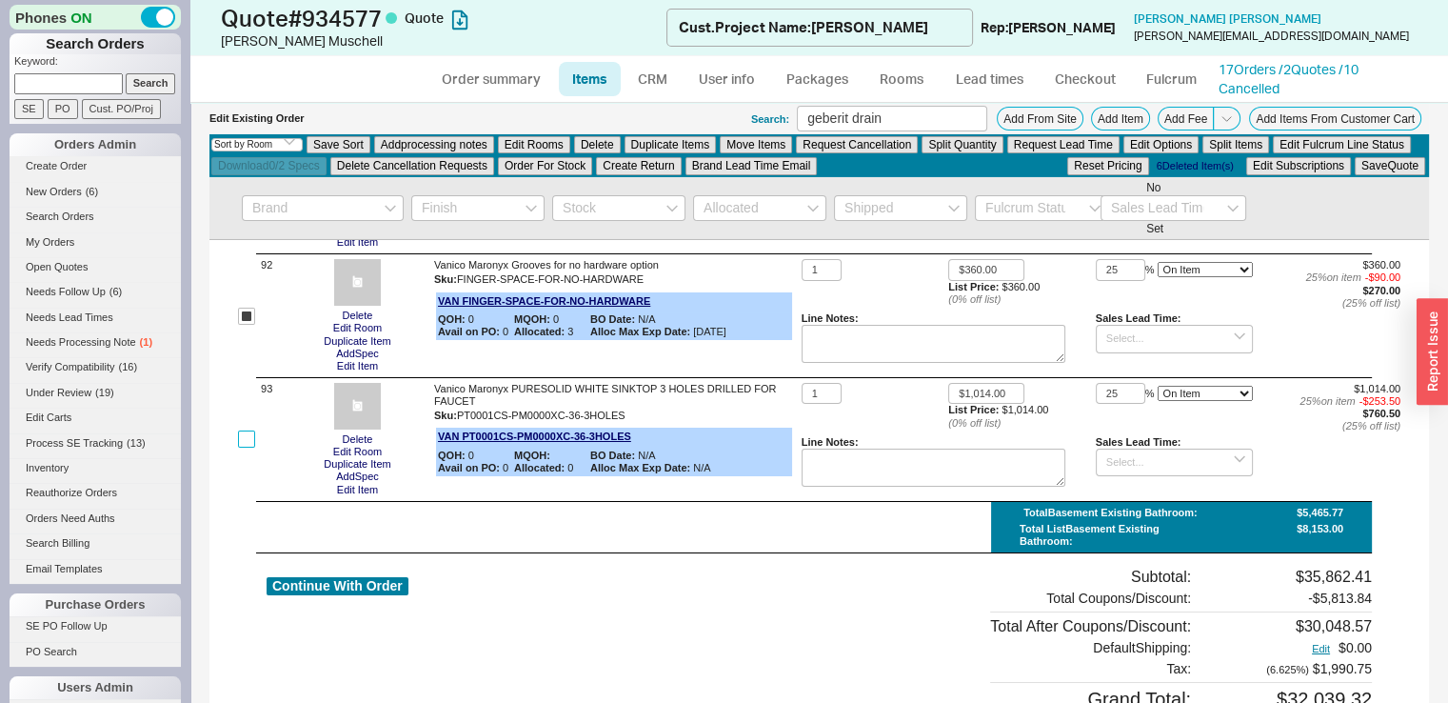
checkbox input "true"
click at [692, 140] on button "Duplicate Items" at bounding box center [671, 144] width 92 height 17
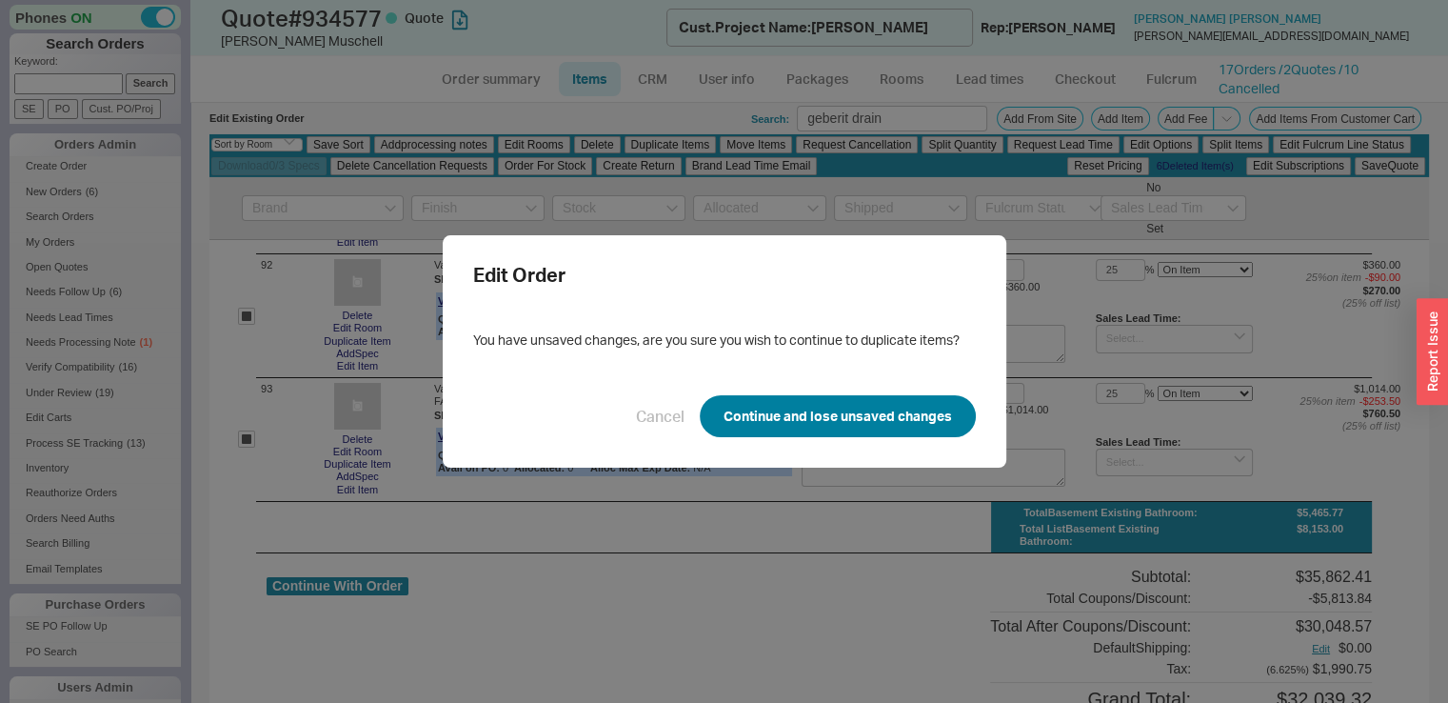
click at [823, 395] on button "Continue and lose unsaved changes" at bounding box center [838, 416] width 276 height 42
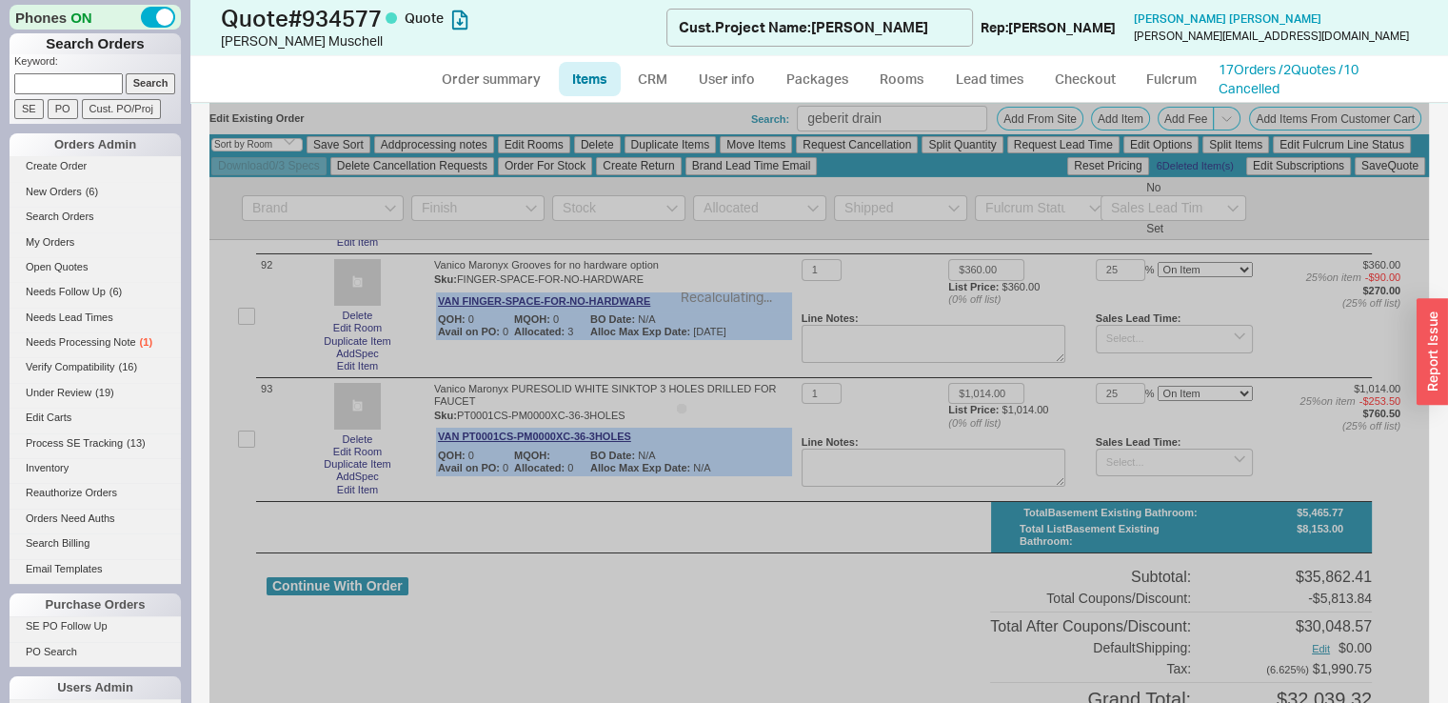
checkbox input "false"
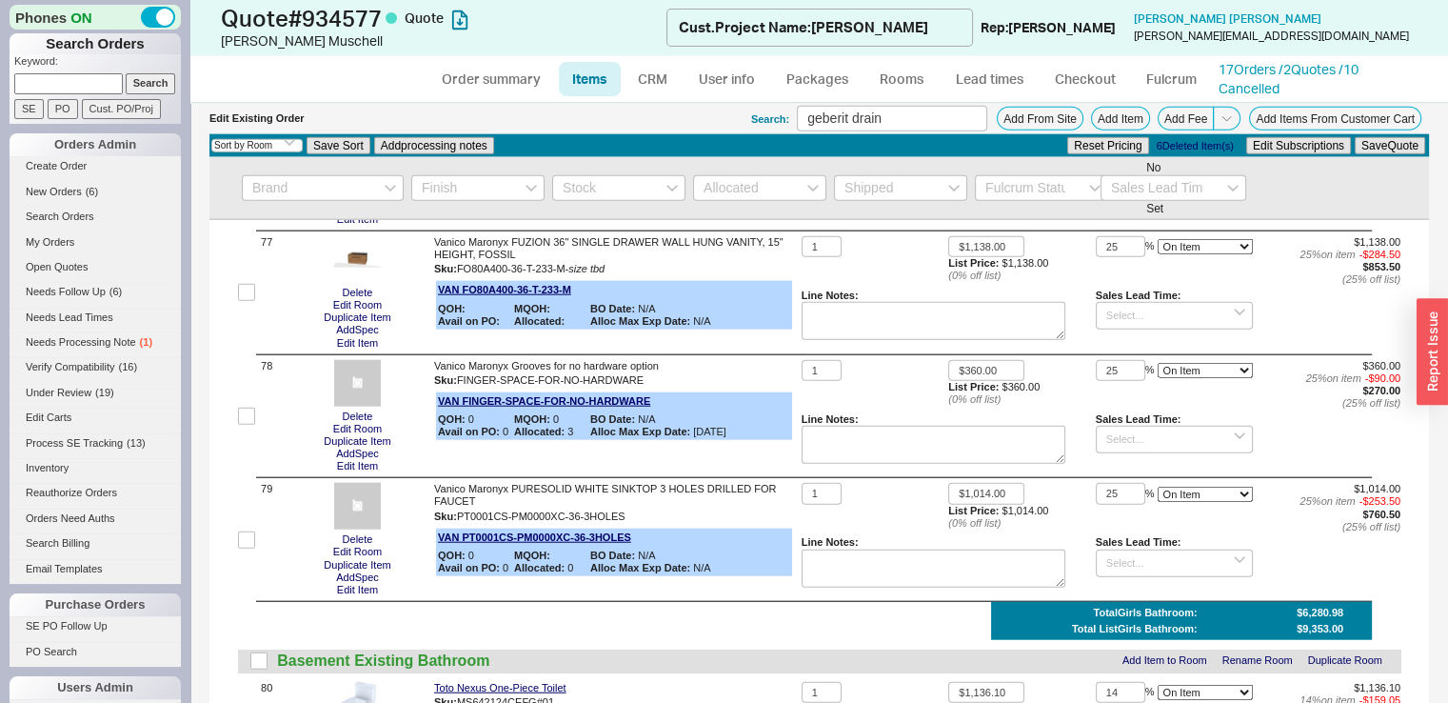
scroll to position [11863, 0]
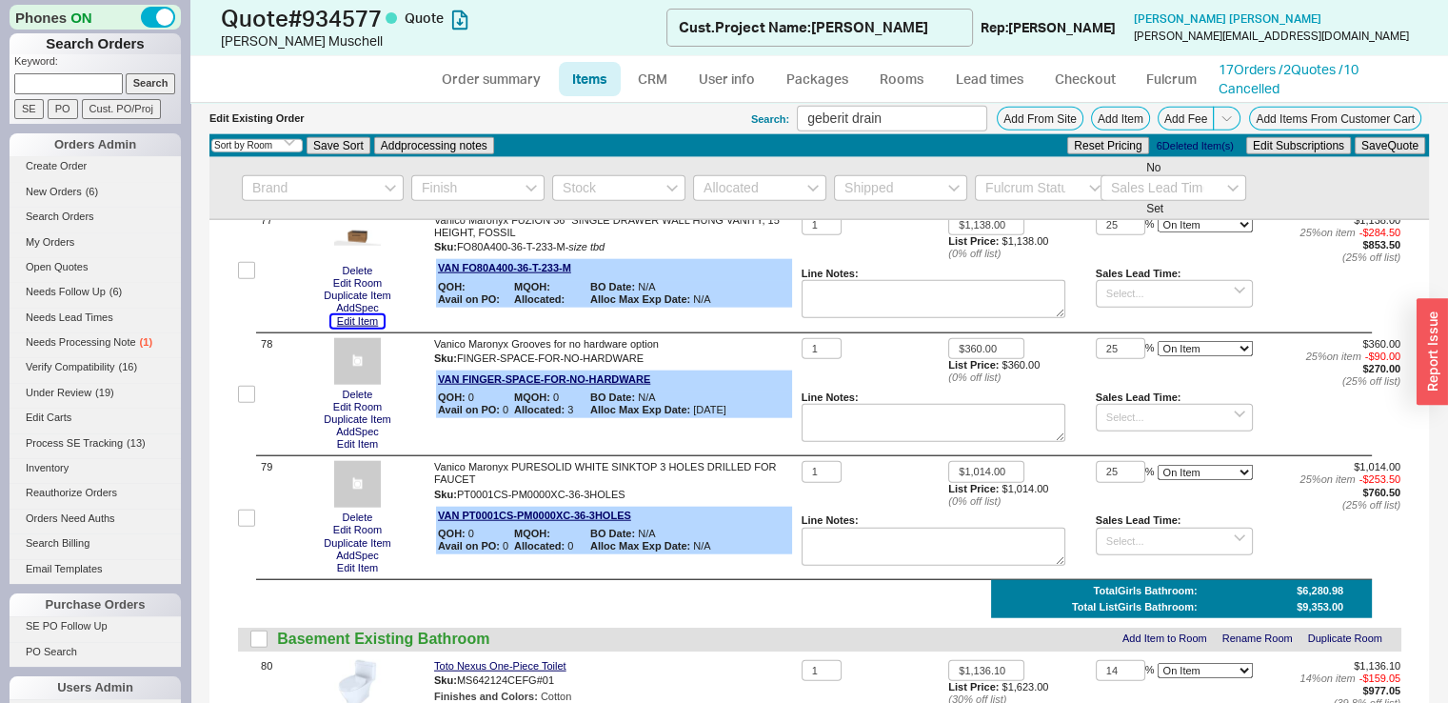
click at [366, 328] on button "Edit Item" at bounding box center [357, 321] width 52 height 12
click at [899, 73] on link "Rooms" at bounding box center [901, 79] width 71 height 34
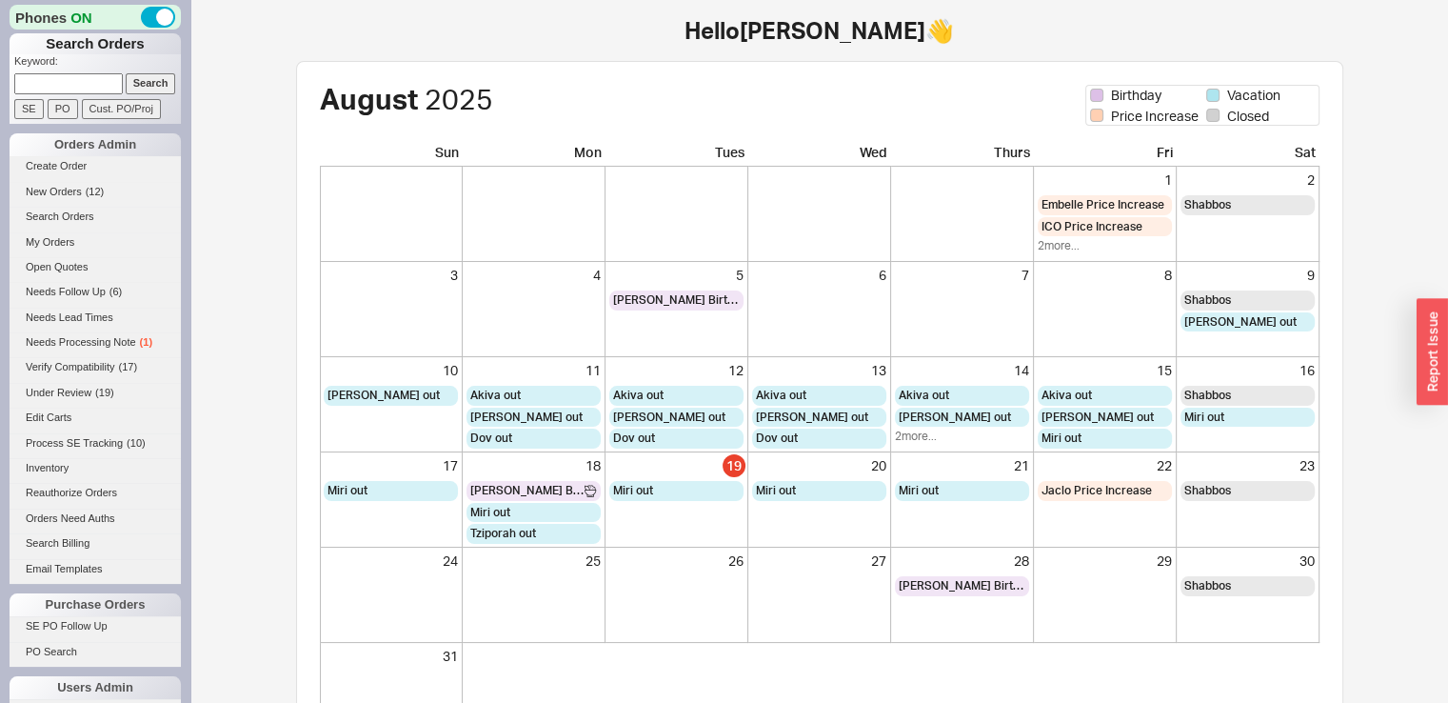
click at [82, 88] on input at bounding box center [68, 83] width 109 height 20
type input "790179"
click at [126, 73] on input "Search" at bounding box center [151, 83] width 50 height 20
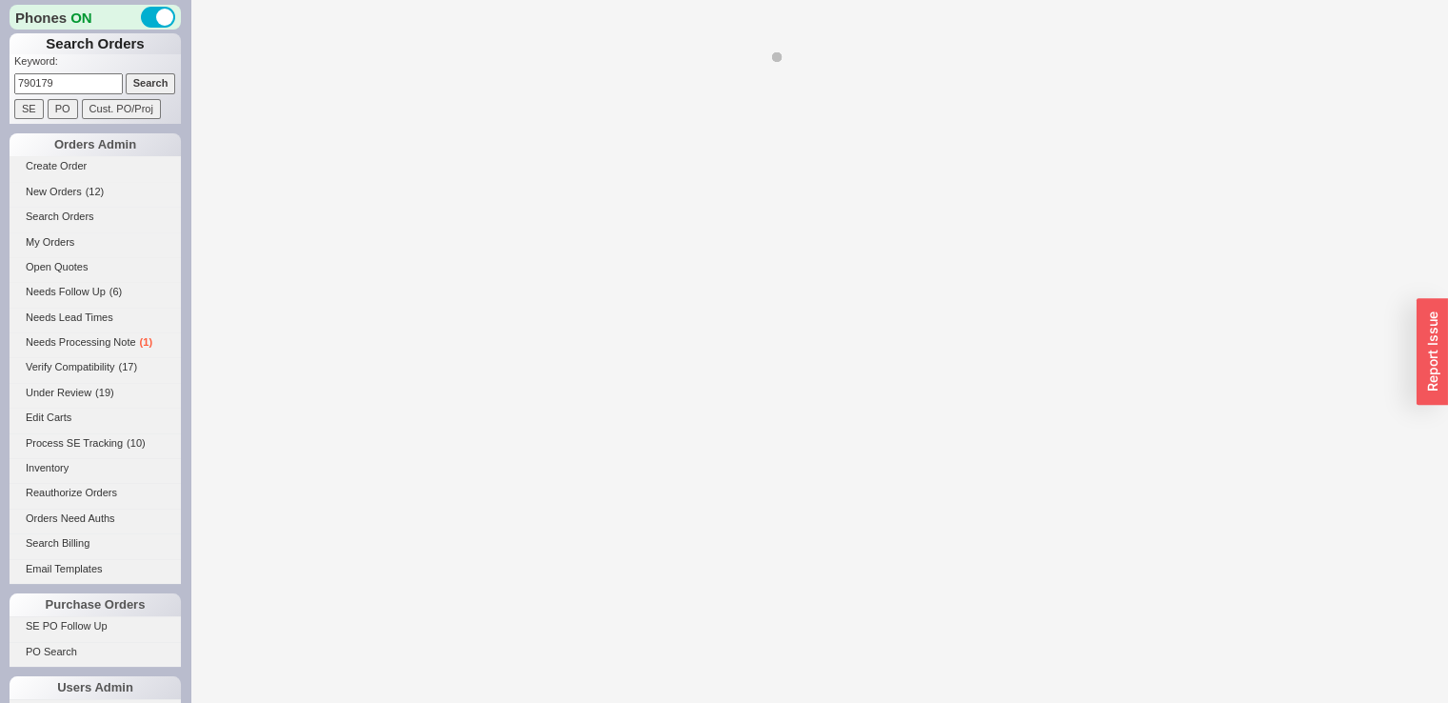
select select "**"
select select "LOW"
select select "3"
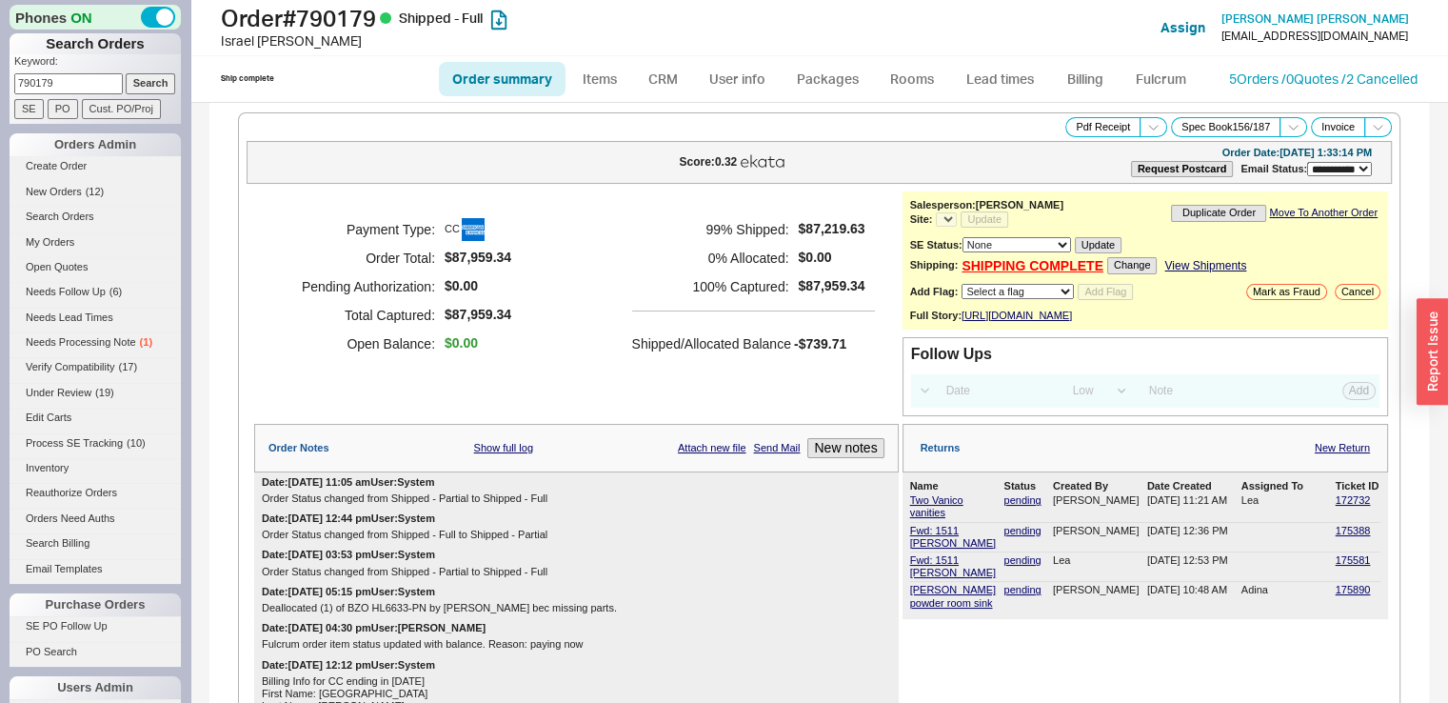
select select "*"
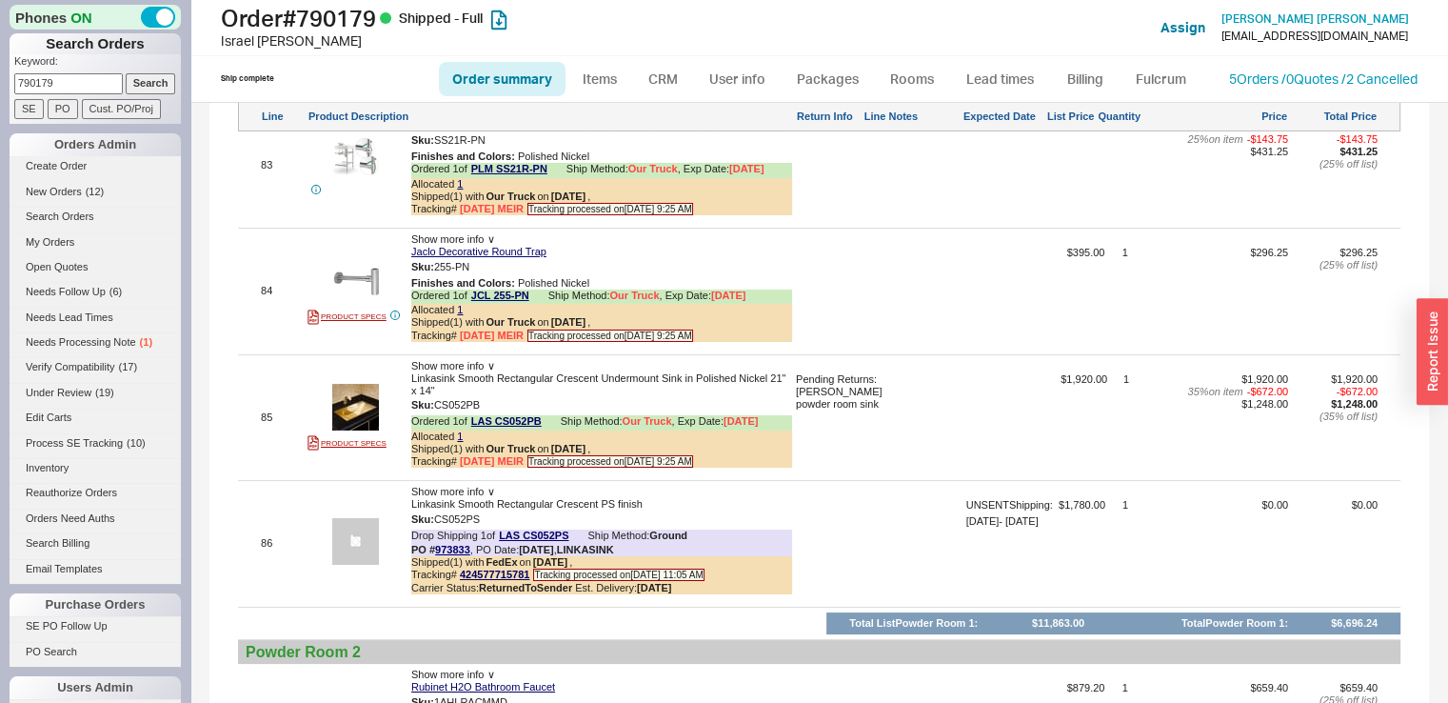
scroll to position [14027, 0]
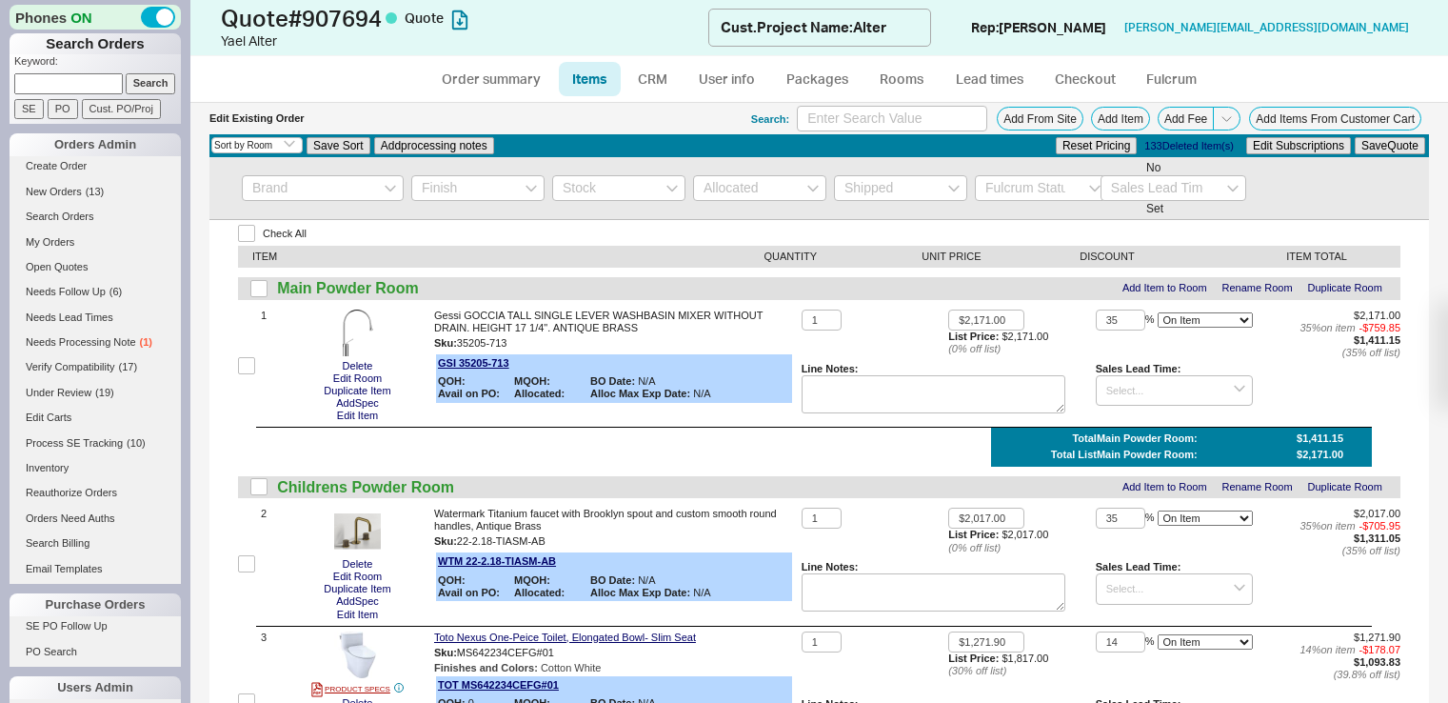
select select "3"
select select "ON_CHECKOUT_AGGREGATED"
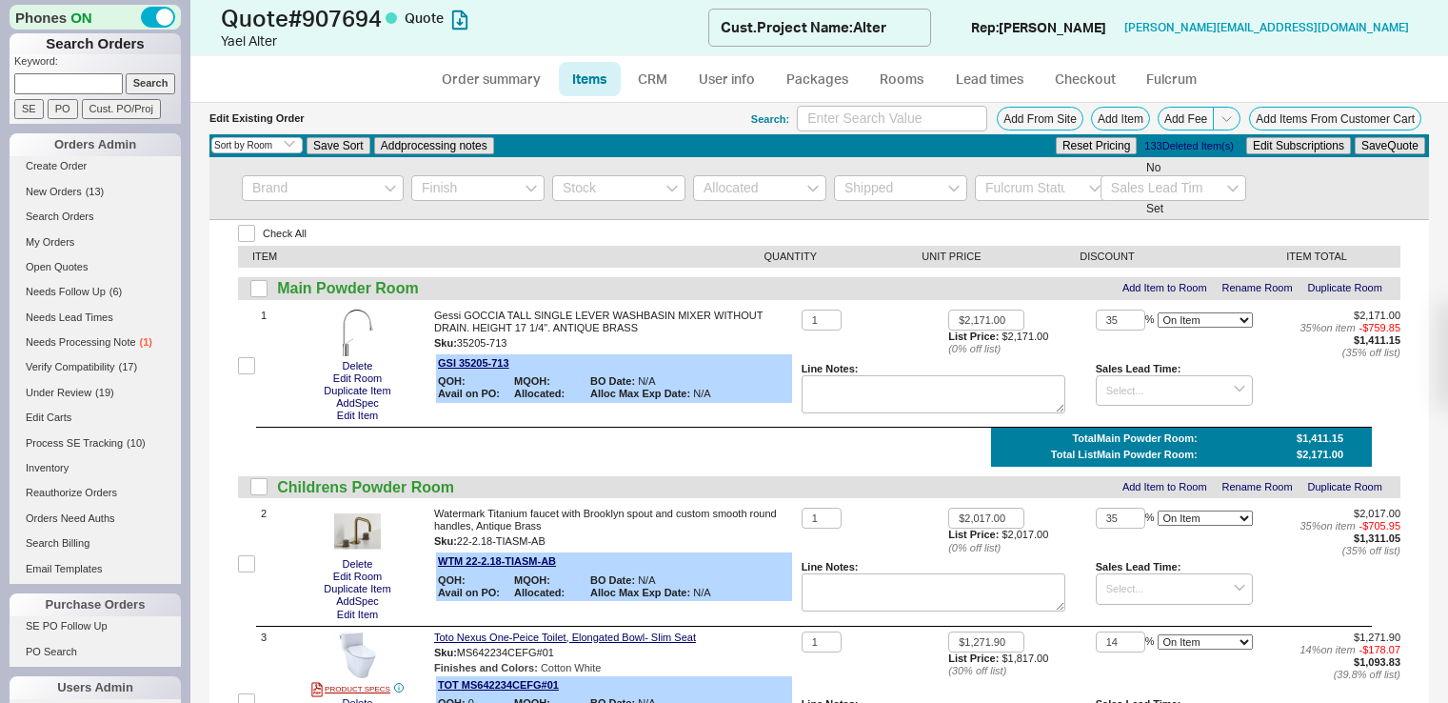
select select "ON_CHECKOUT_AGGREGATED"
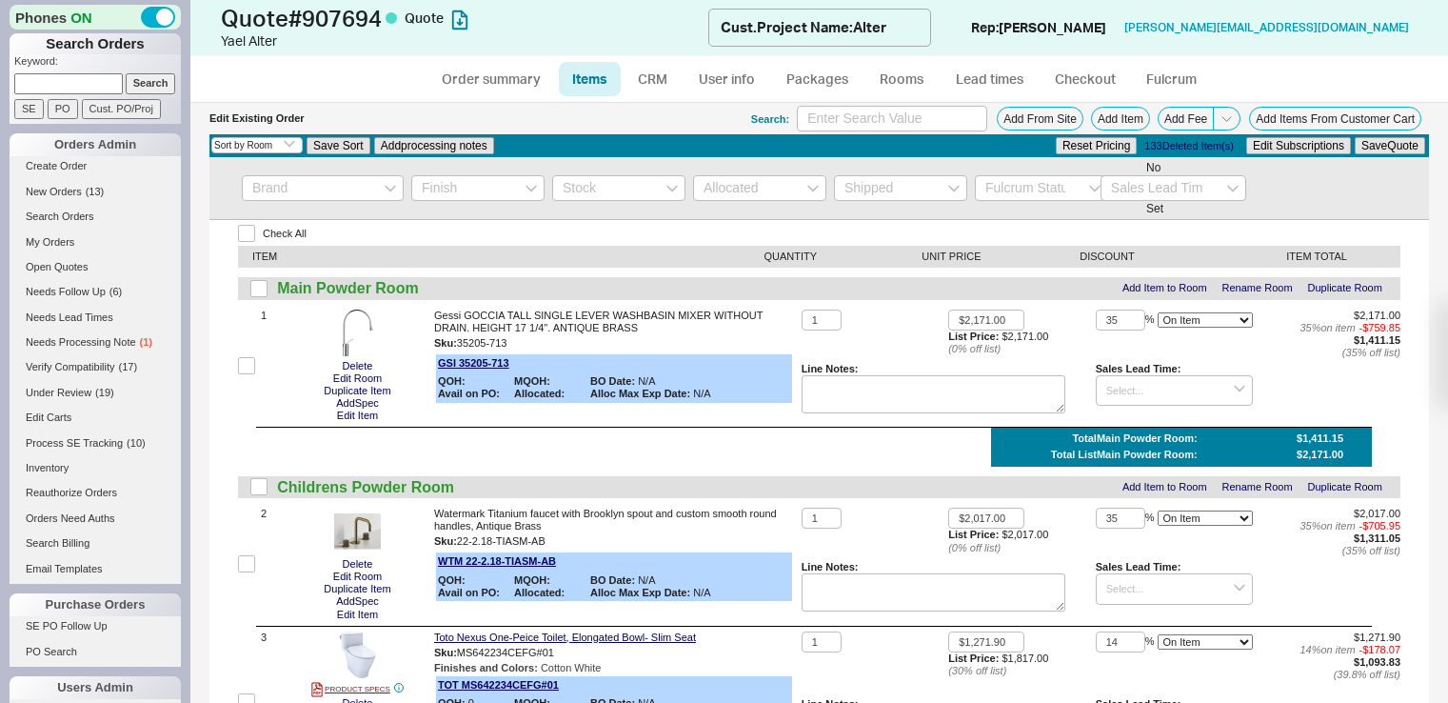
select select "ON_CHECKOUT_AGGREGATED"
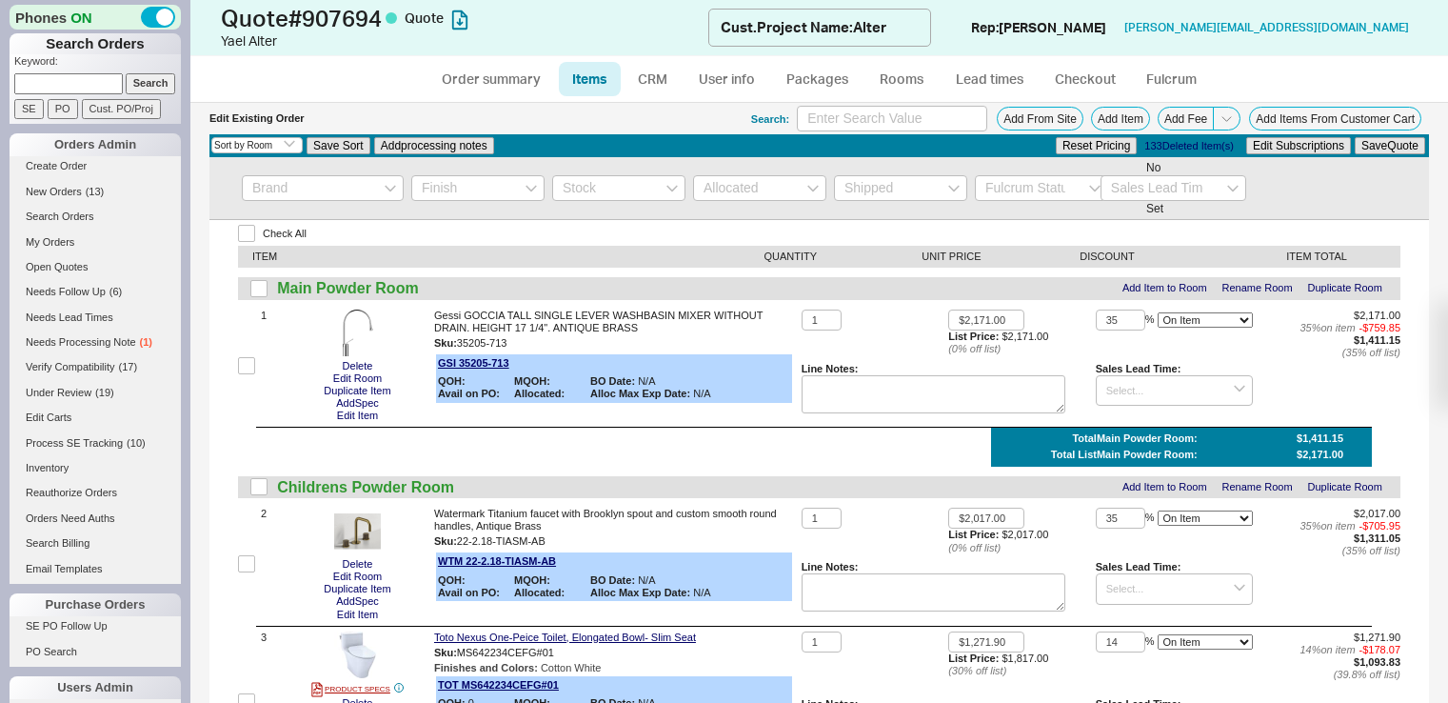
select select "ON_CHECKOUT_AGGREGATED"
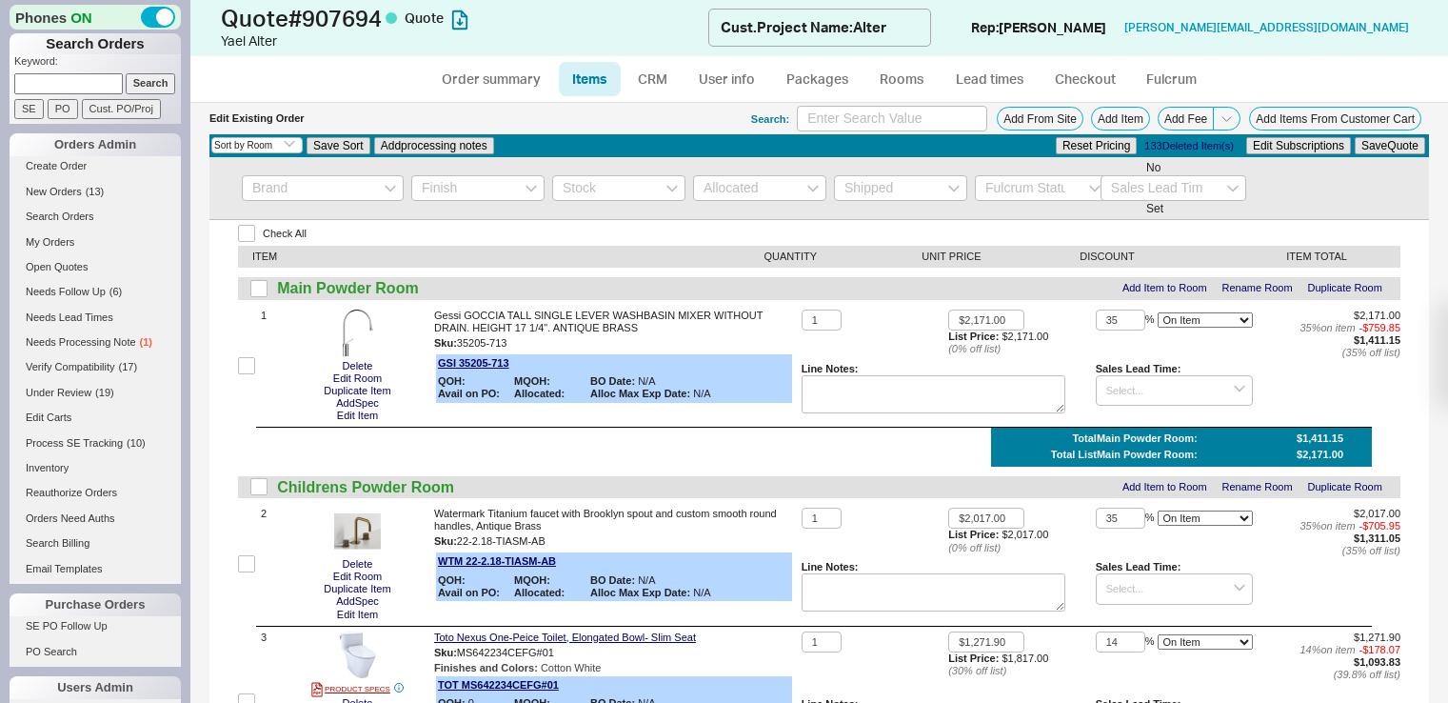
select select "ON_CHECKOUT_AGGREGATED"
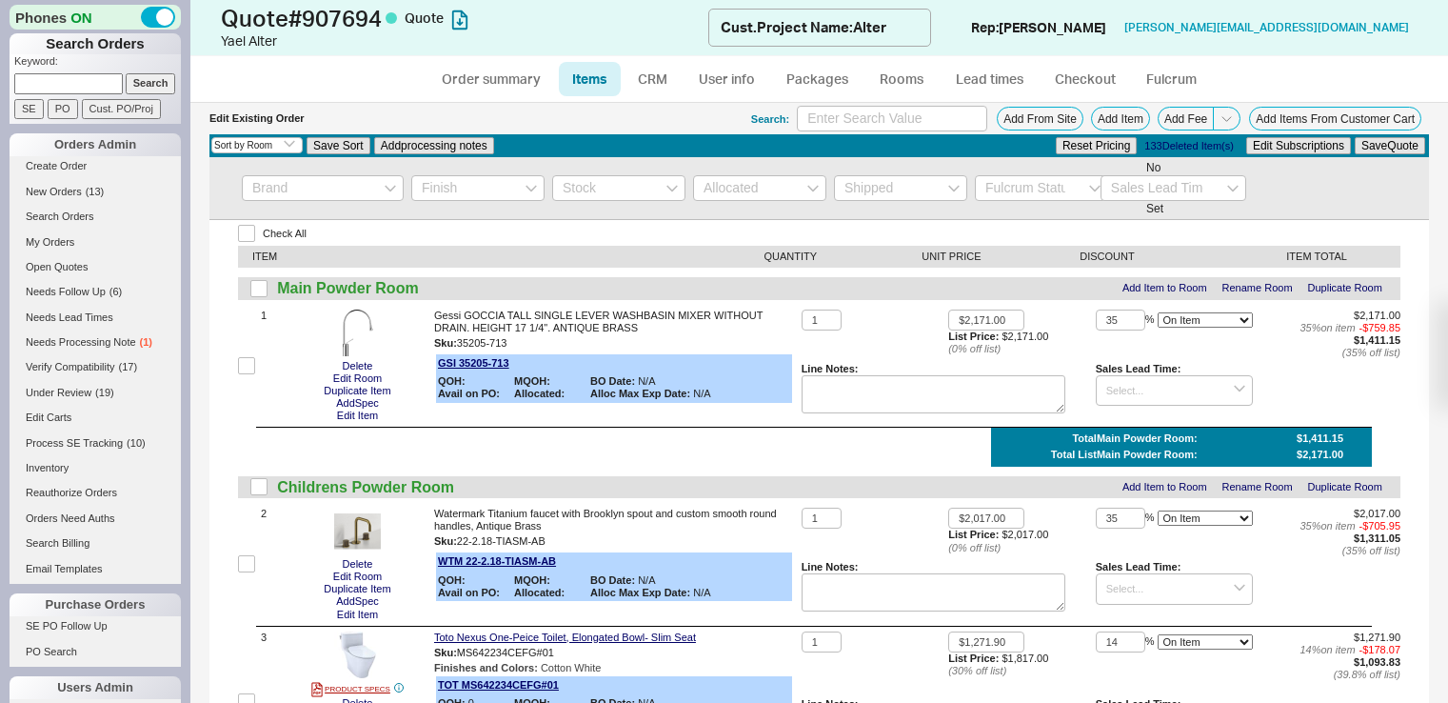
select select "ON_CHECKOUT_AGGREGATED"
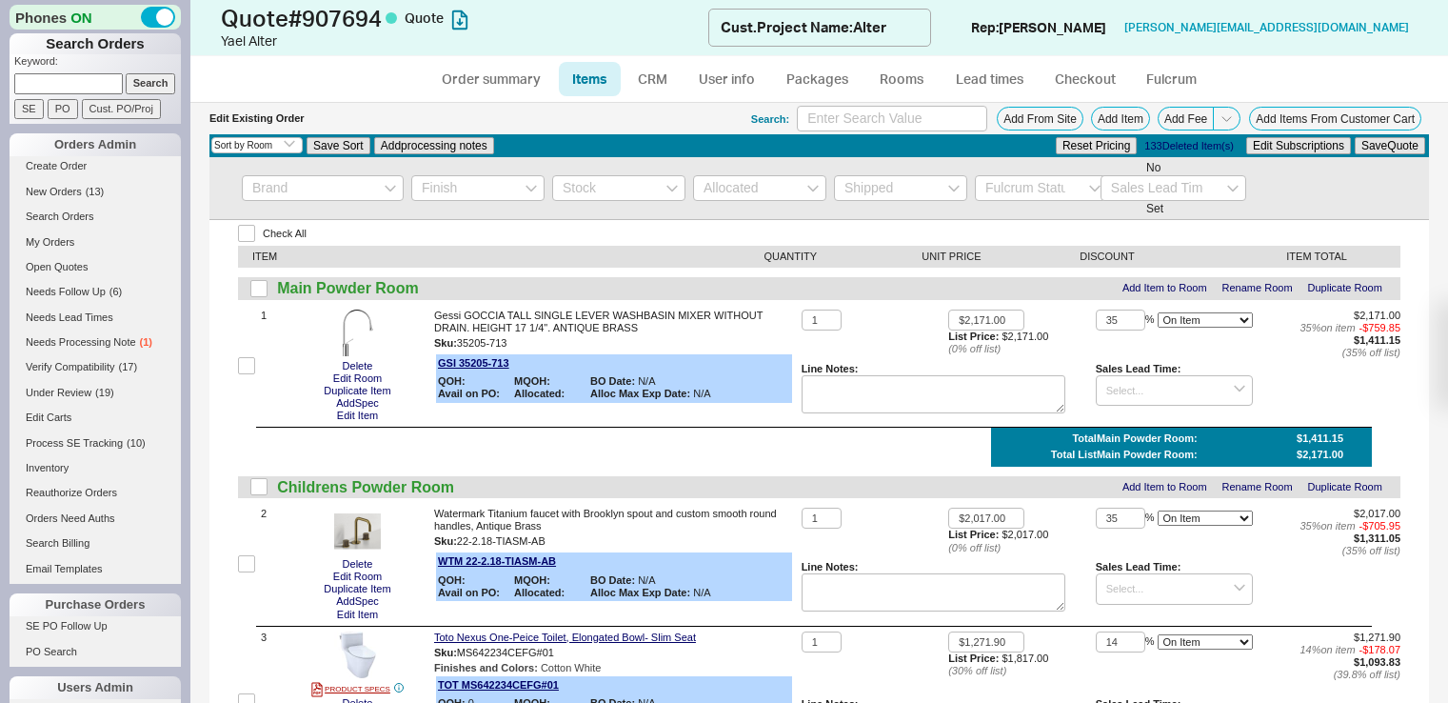
select select "ON_CHECKOUT_AGGREGATED"
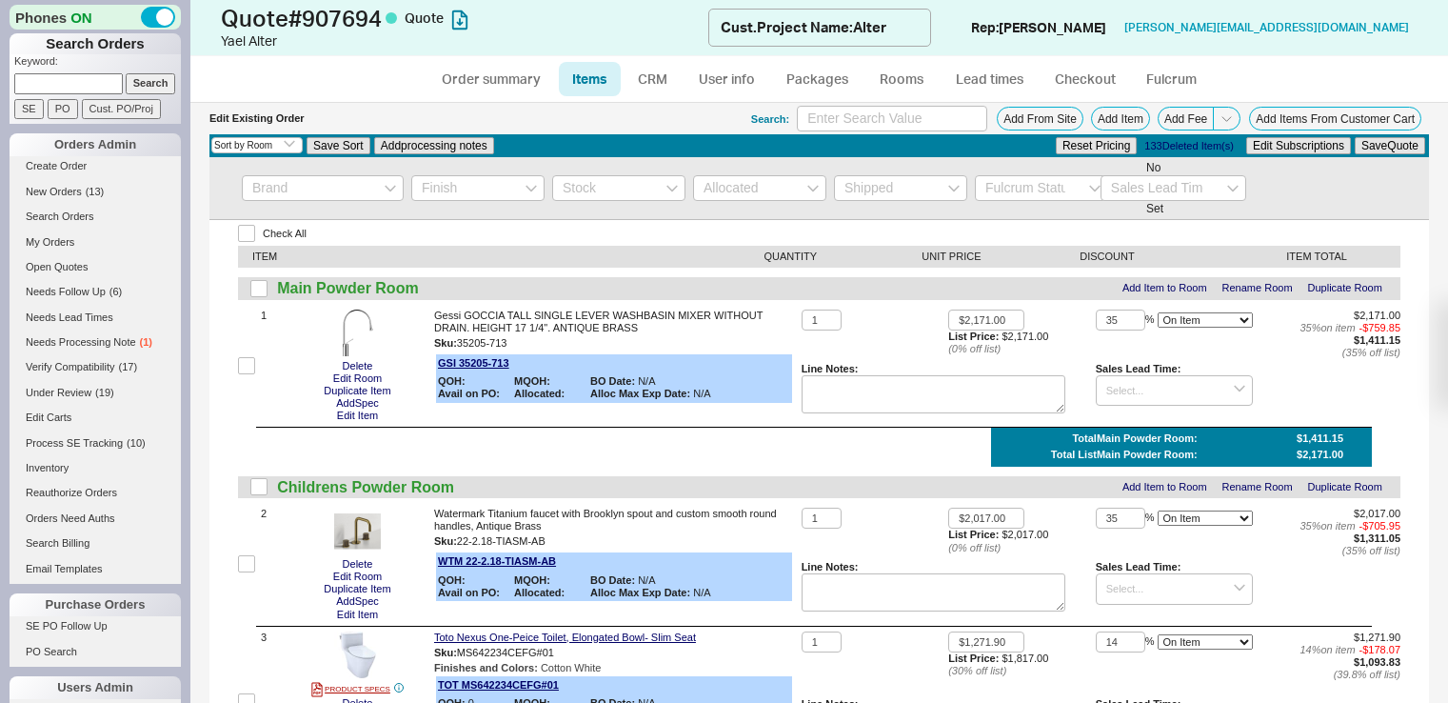
select select "ON_CHECKOUT_AGGREGATED"
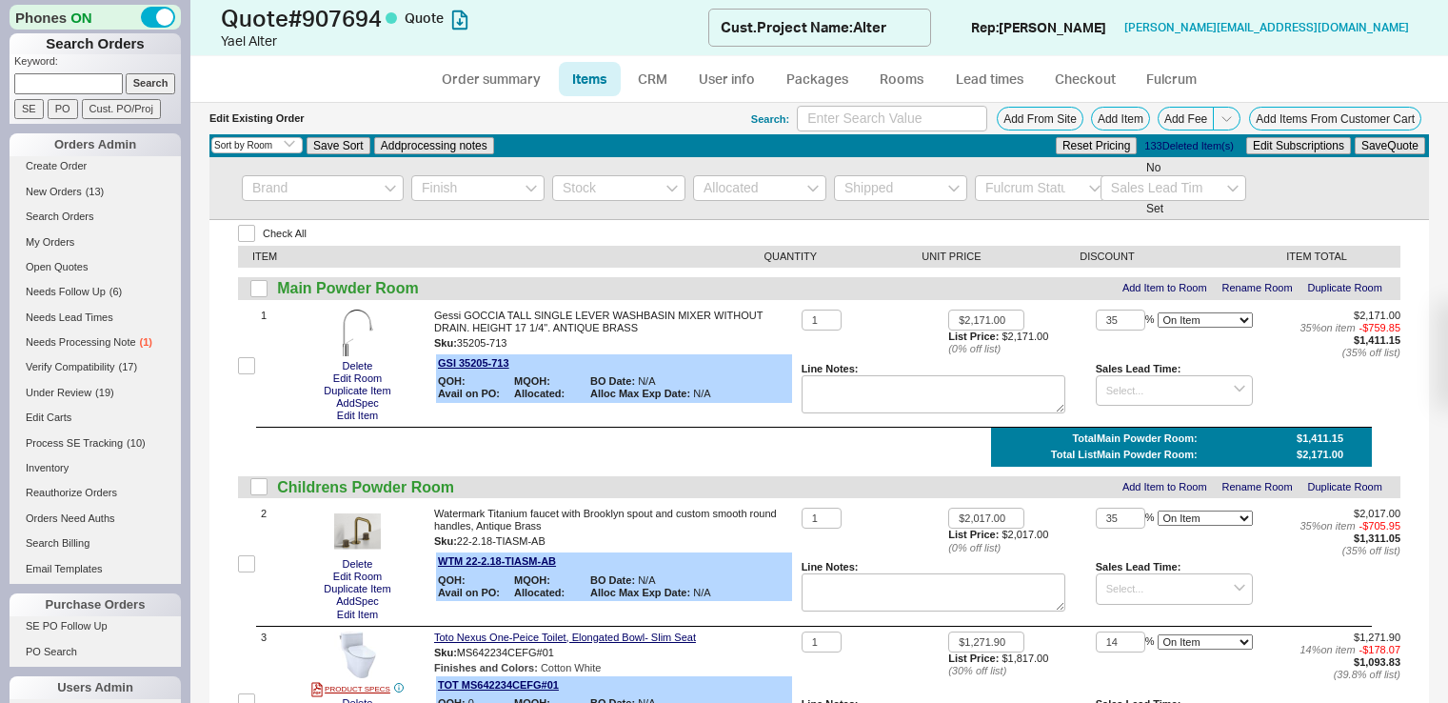
select select "ON_CHECKOUT_AGGREGATED"
click at [1091, 111] on button "Add Item" at bounding box center [1120, 119] width 59 height 24
click at [518, 75] on link "Order summary" at bounding box center [491, 79] width 127 height 34
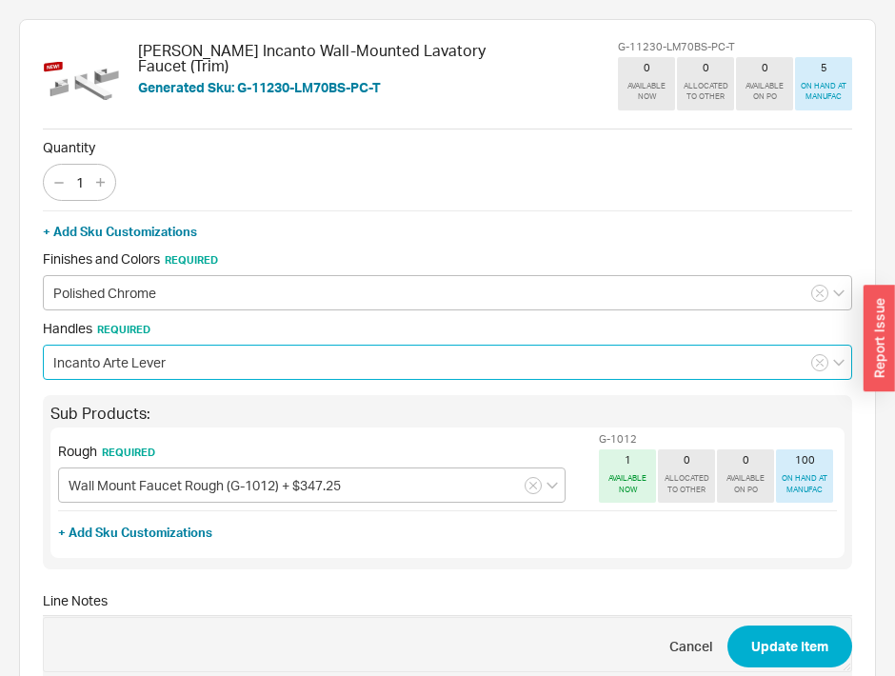
click at [217, 355] on input "Incanto Arte Lever" at bounding box center [447, 362] width 809 height 35
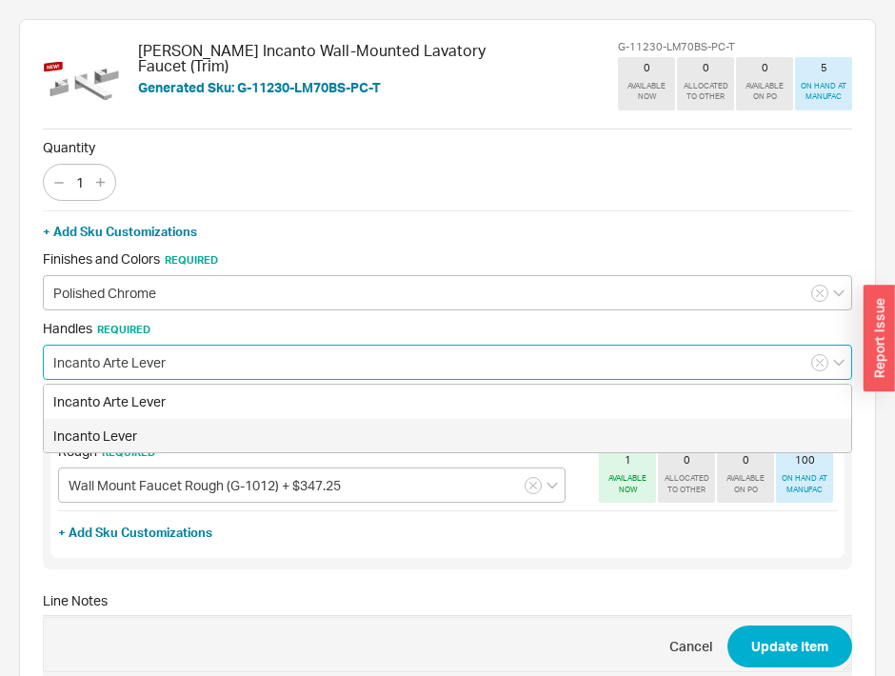
click at [196, 428] on div "Incanto Lever" at bounding box center [447, 436] width 807 height 34
type input "Incanto Lever"
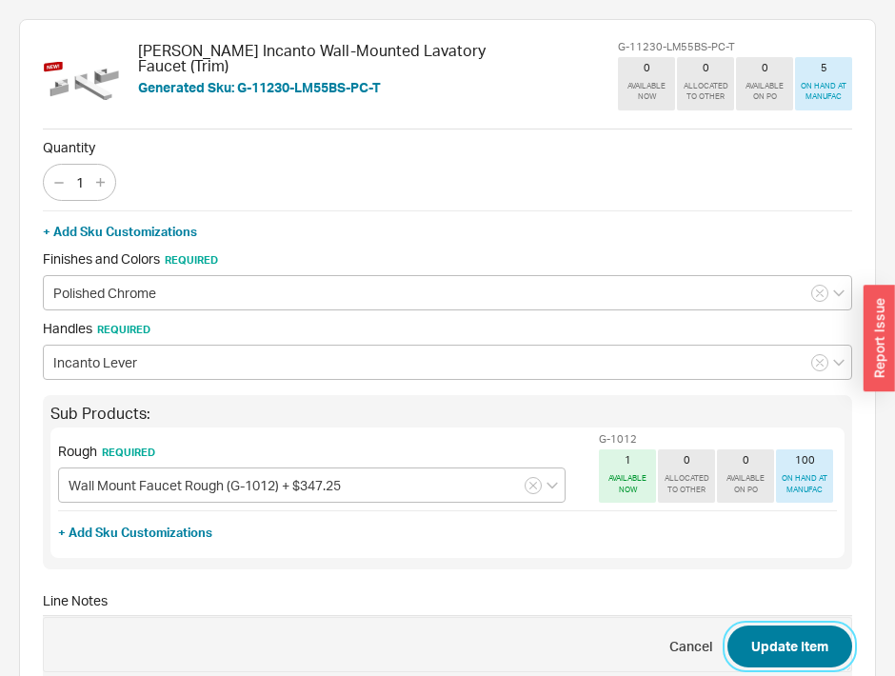
click at [780, 644] on button "Update Item" at bounding box center [789, 647] width 125 height 42
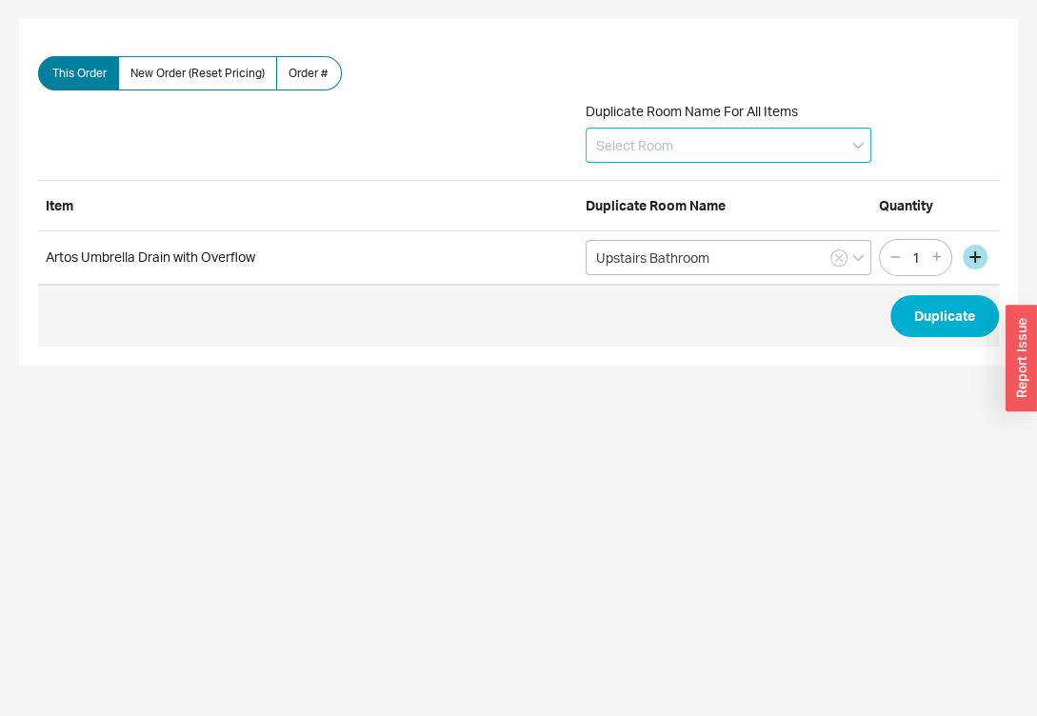
click at [632, 146] on input at bounding box center [729, 145] width 286 height 35
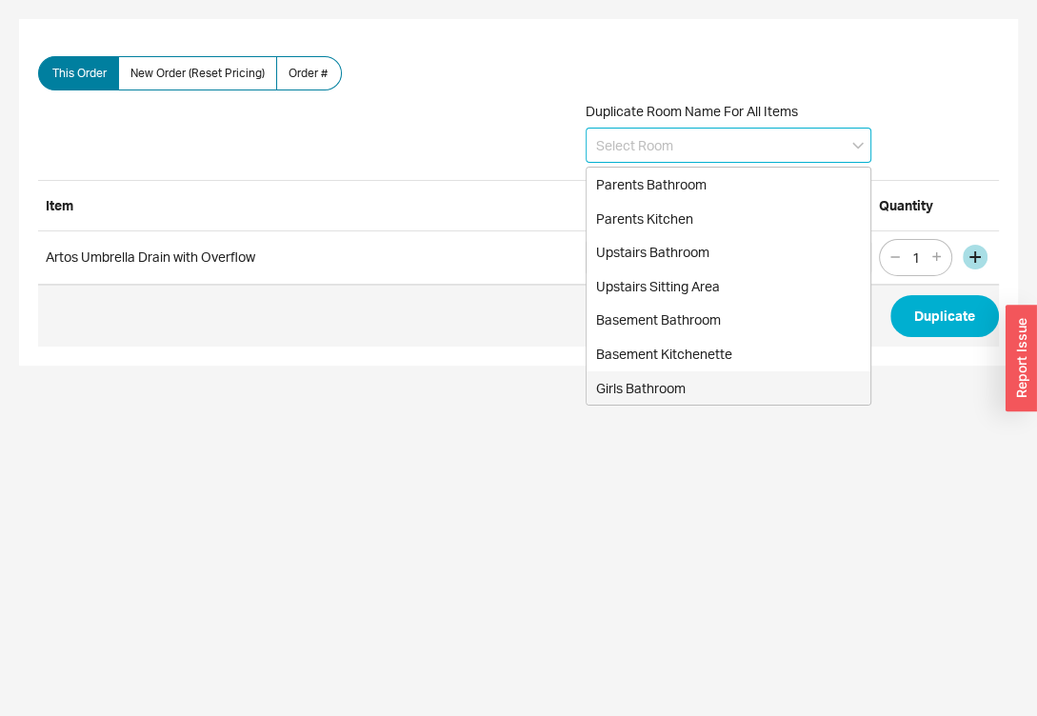
click at [674, 381] on div "Girls Bathroom" at bounding box center [729, 388] width 284 height 34
type input "Girls Bathroom"
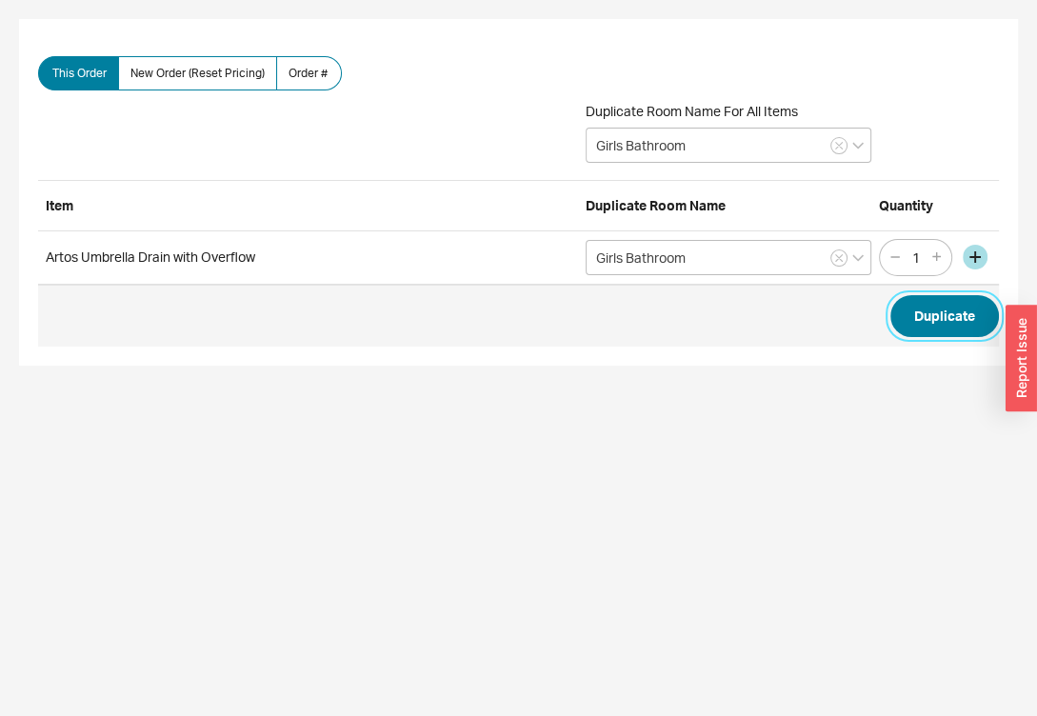
click at [926, 323] on button "Duplicate" at bounding box center [944, 316] width 109 height 42
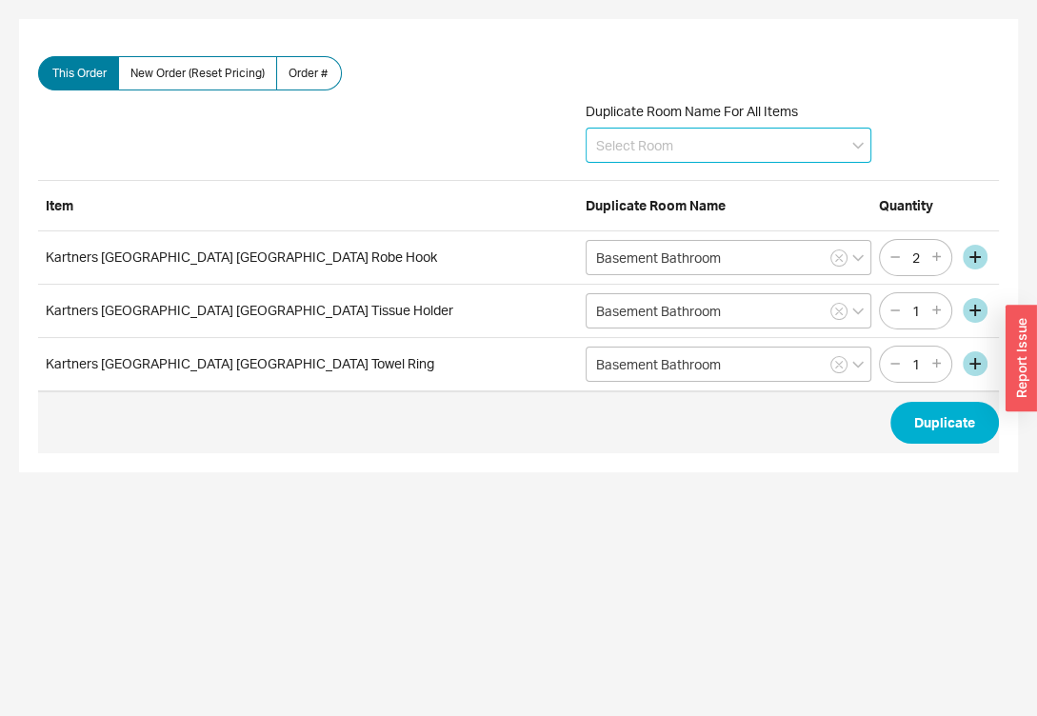
click at [674, 143] on input at bounding box center [729, 145] width 286 height 35
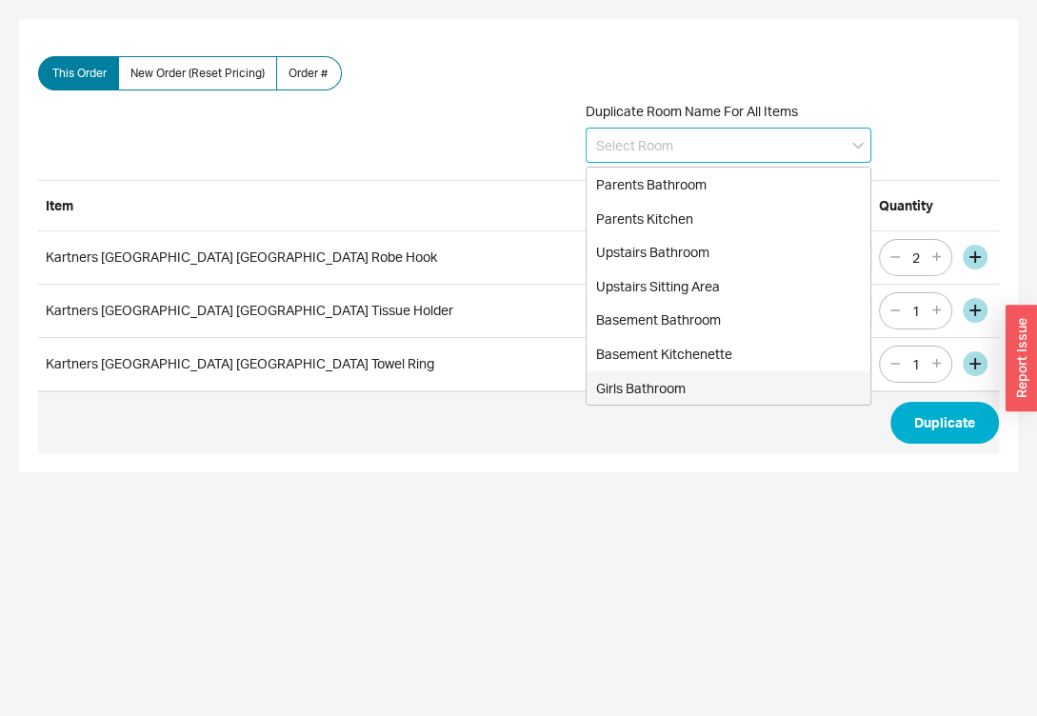
click at [670, 381] on div "Girls Bathroom" at bounding box center [729, 388] width 284 height 34
type input "Girls Bathroom"
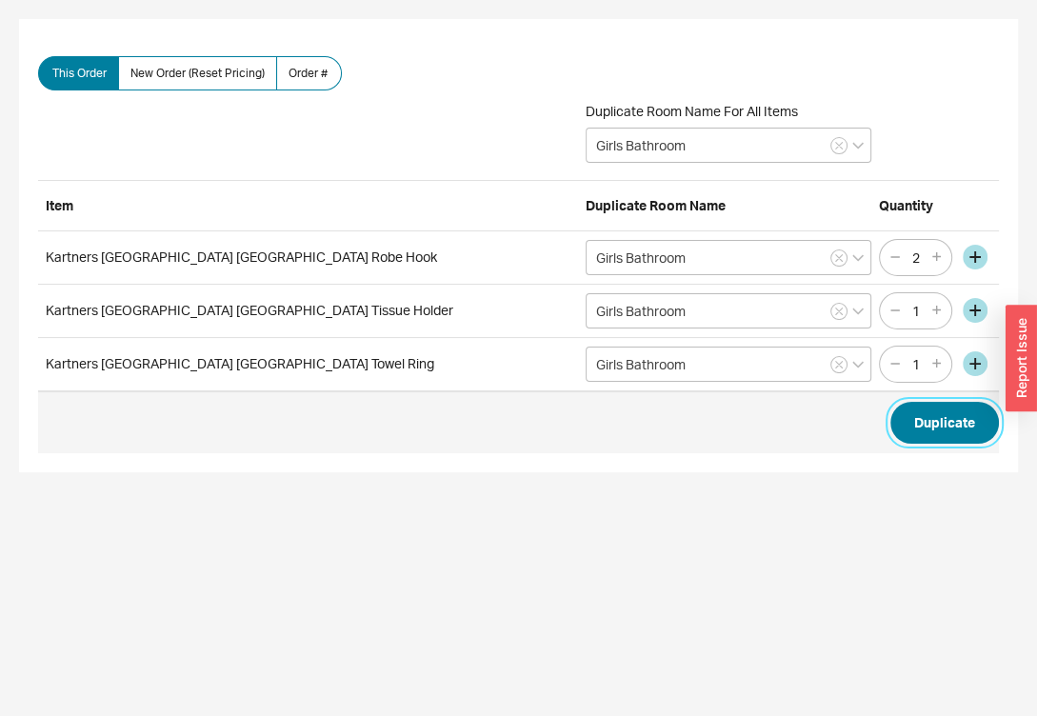
click at [925, 423] on button "Duplicate" at bounding box center [944, 423] width 109 height 42
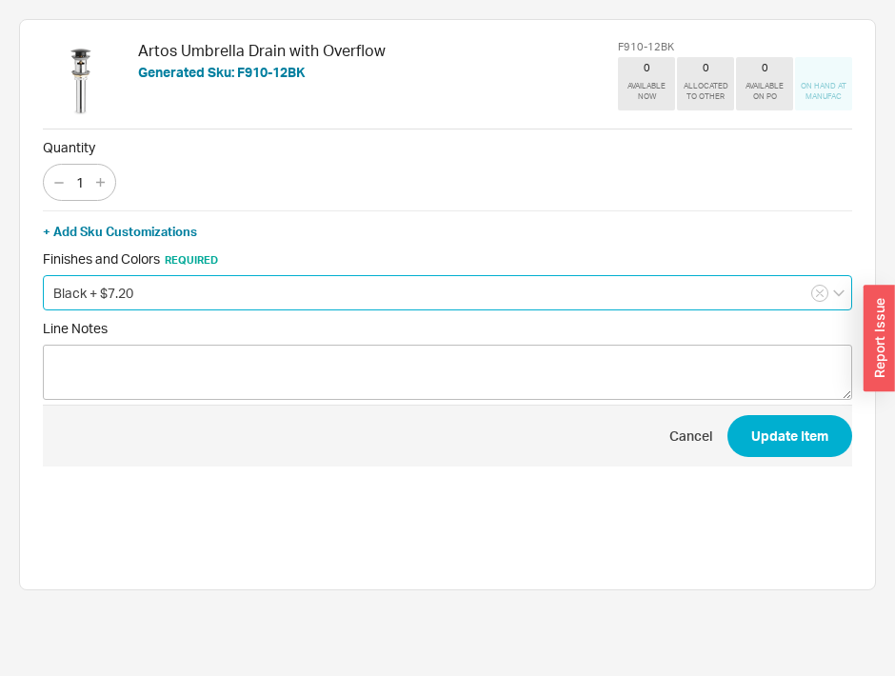
click at [258, 287] on input "Black + $7.20" at bounding box center [447, 292] width 809 height 35
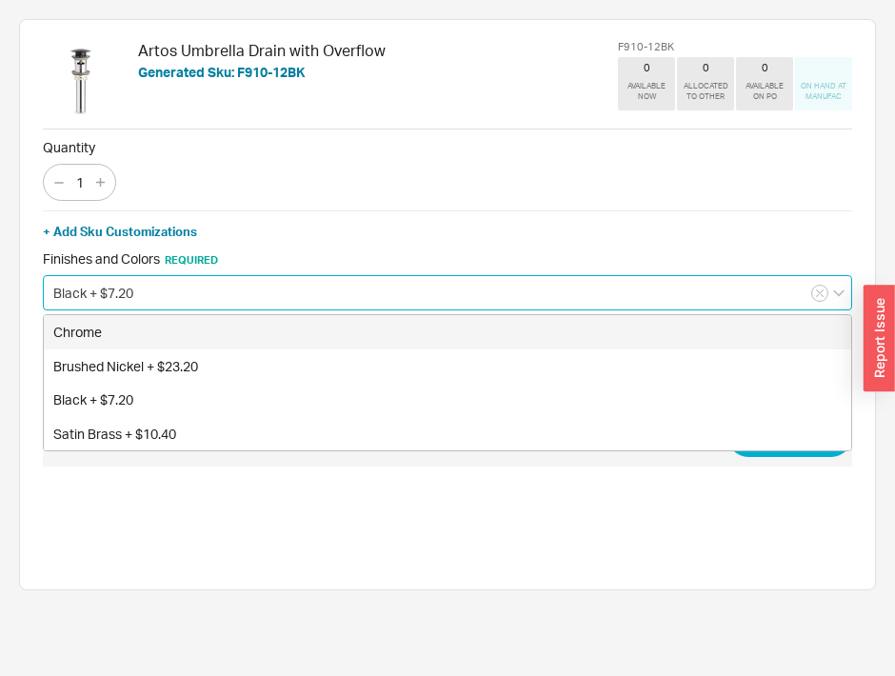
click at [258, 287] on input "Black + $7.20" at bounding box center [447, 292] width 809 height 35
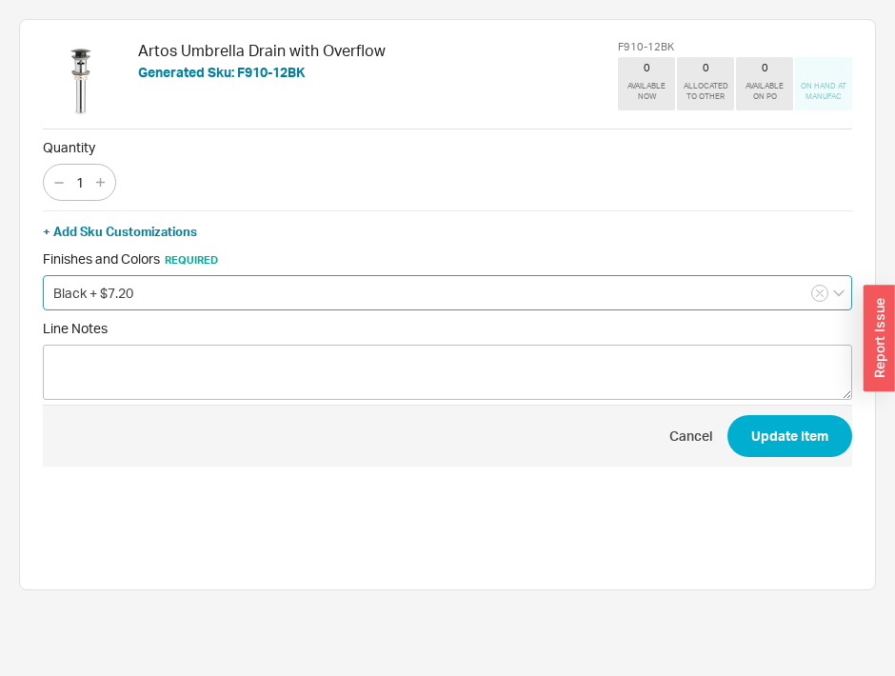
click at [229, 304] on input "Black + $7.20" at bounding box center [447, 292] width 809 height 35
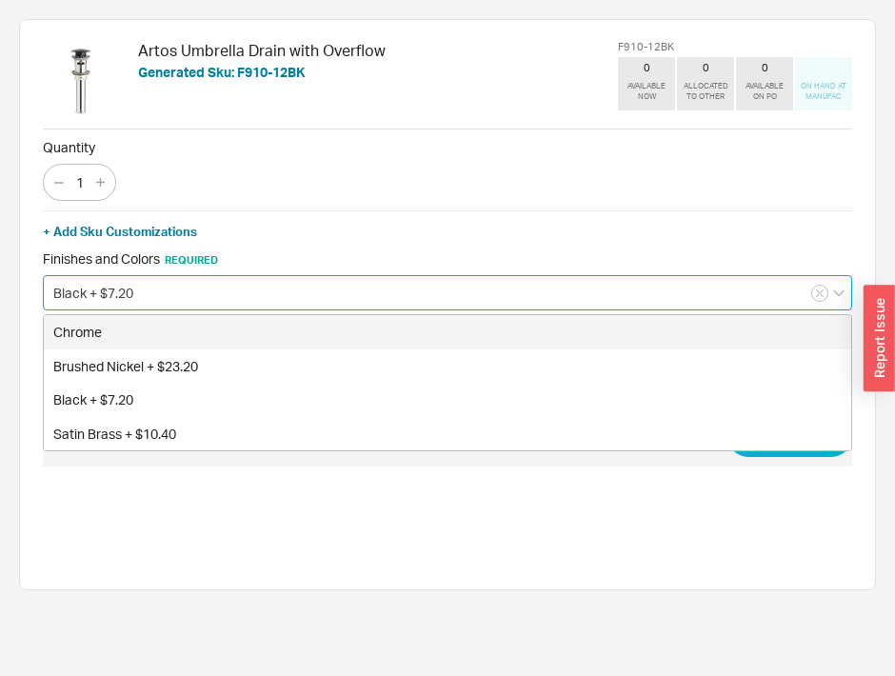
click at [206, 331] on div "Chrome" at bounding box center [447, 332] width 807 height 34
type input "Chrome"
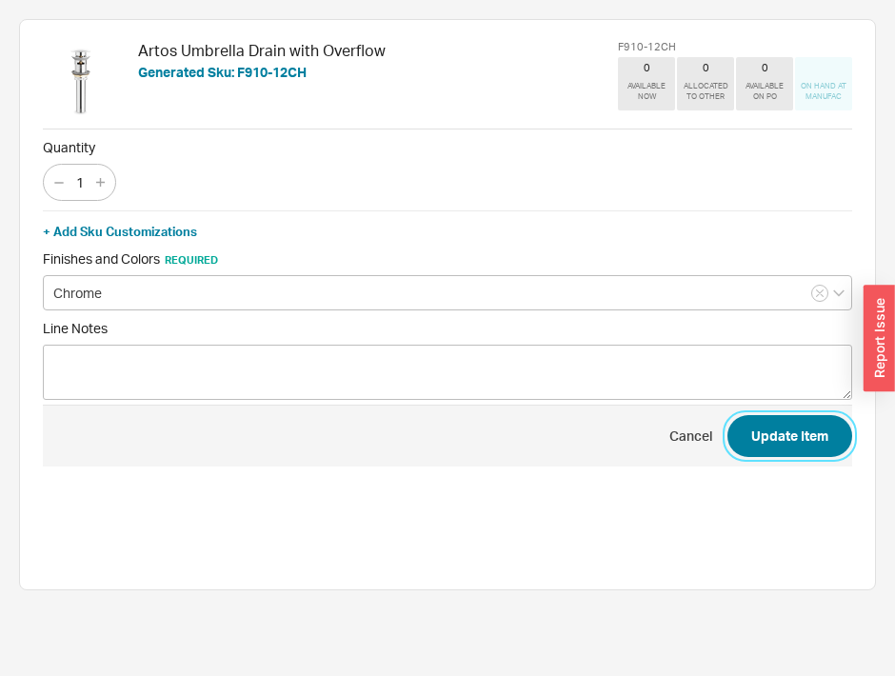
click at [759, 441] on button "Update Item" at bounding box center [789, 436] width 125 height 42
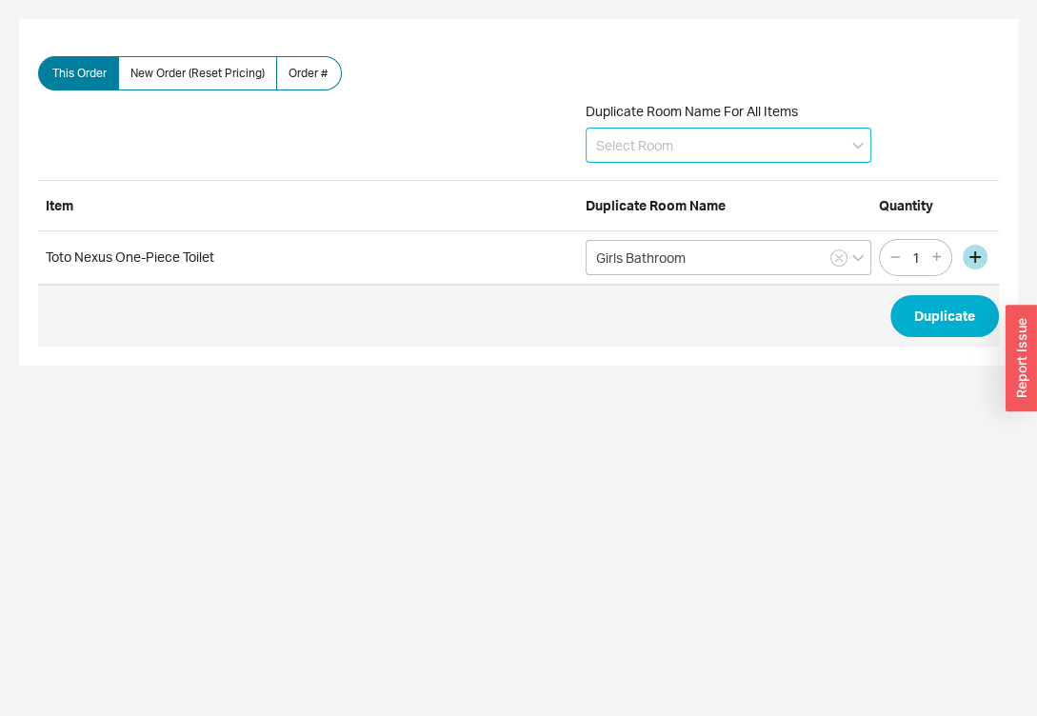
click at [646, 155] on input at bounding box center [729, 145] width 286 height 35
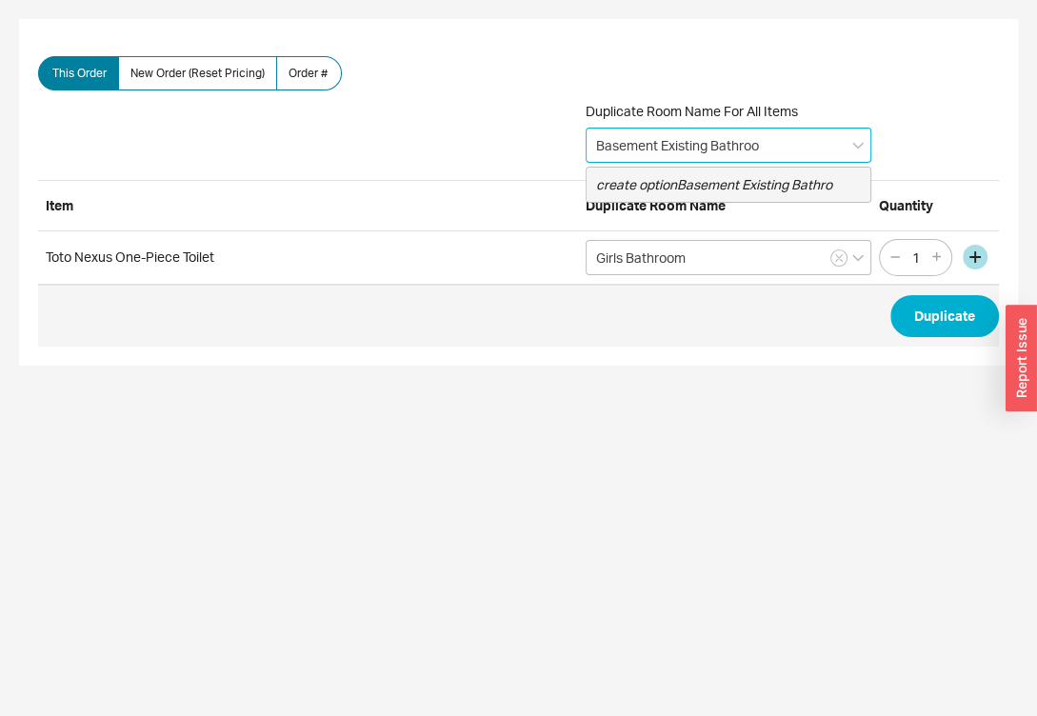
type input "Basement Existing Bathroom"
click at [785, 182] on icon "create option Basement Existing Bathroom" at bounding box center [723, 184] width 255 height 16
type input "Basement Existing Bathroom"
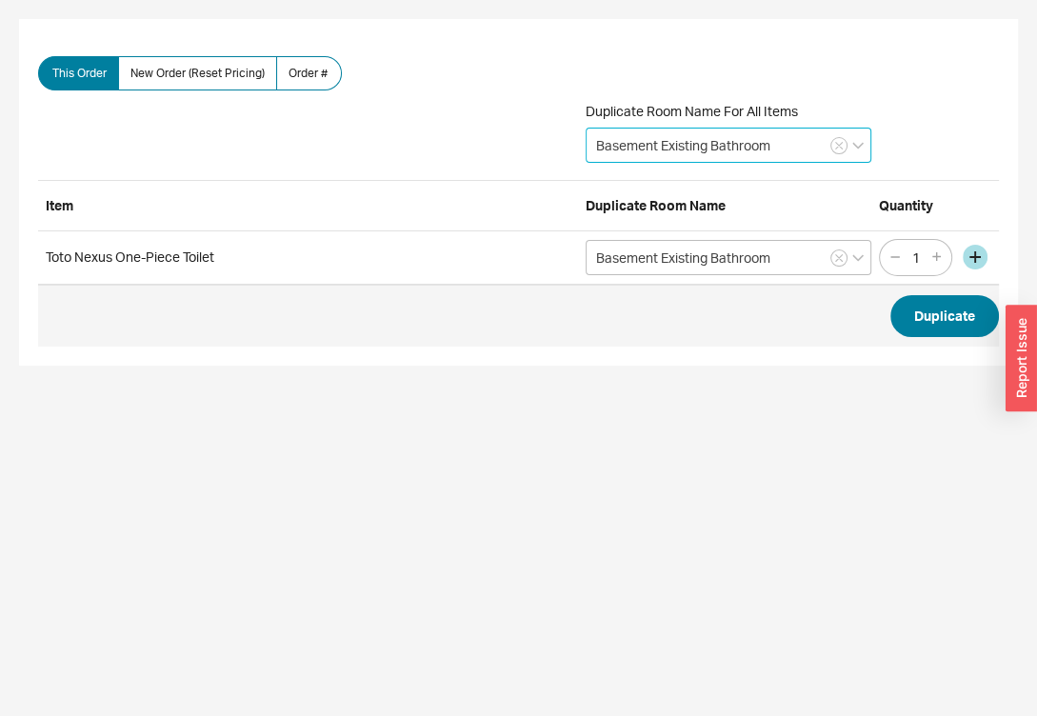
type input "Basement Existing Bathroom"
click at [986, 322] on button "Duplicate" at bounding box center [944, 316] width 109 height 42
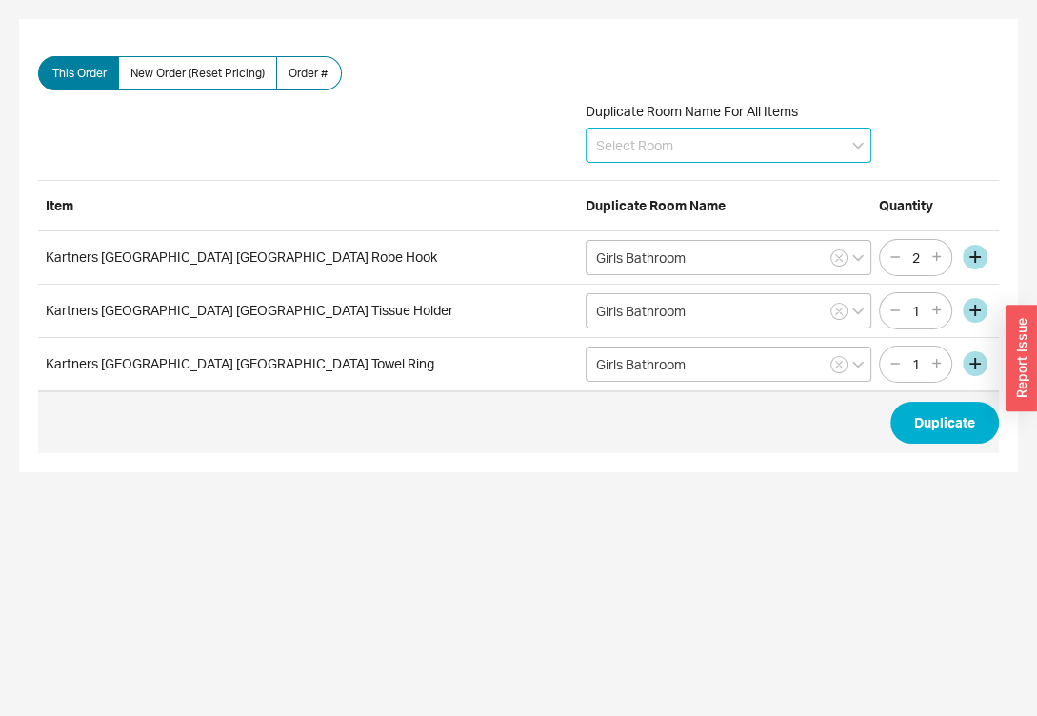
click at [712, 149] on input at bounding box center [729, 145] width 286 height 35
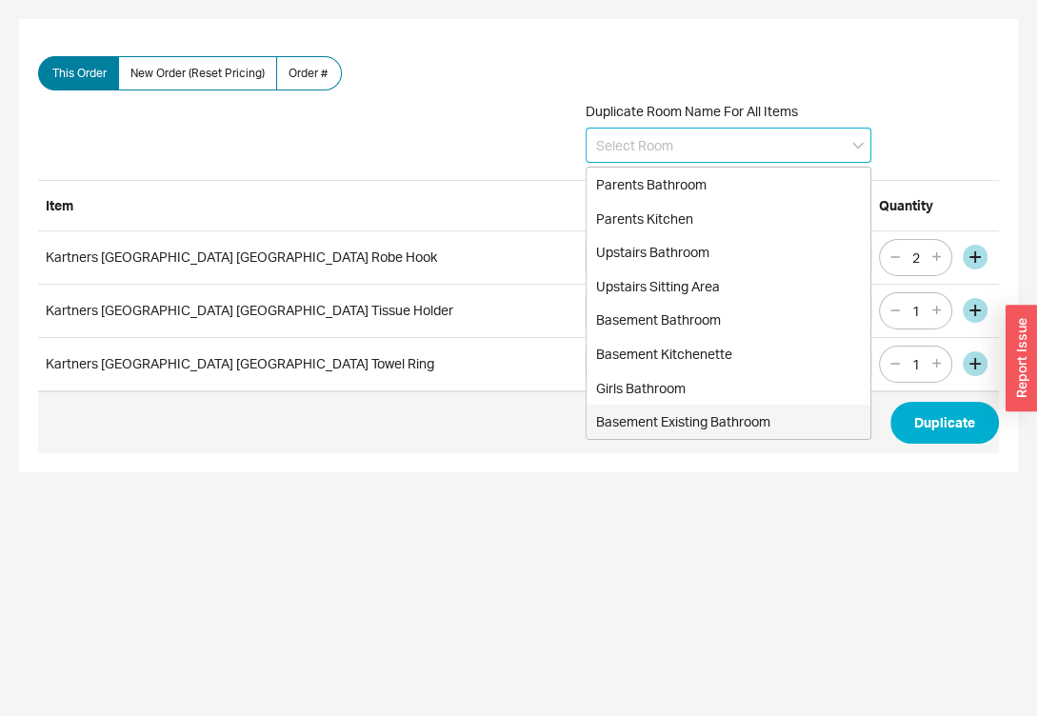
click at [694, 409] on div "Basement Existing Bathroom" at bounding box center [729, 422] width 284 height 34
type input "Basement Existing Bathroom"
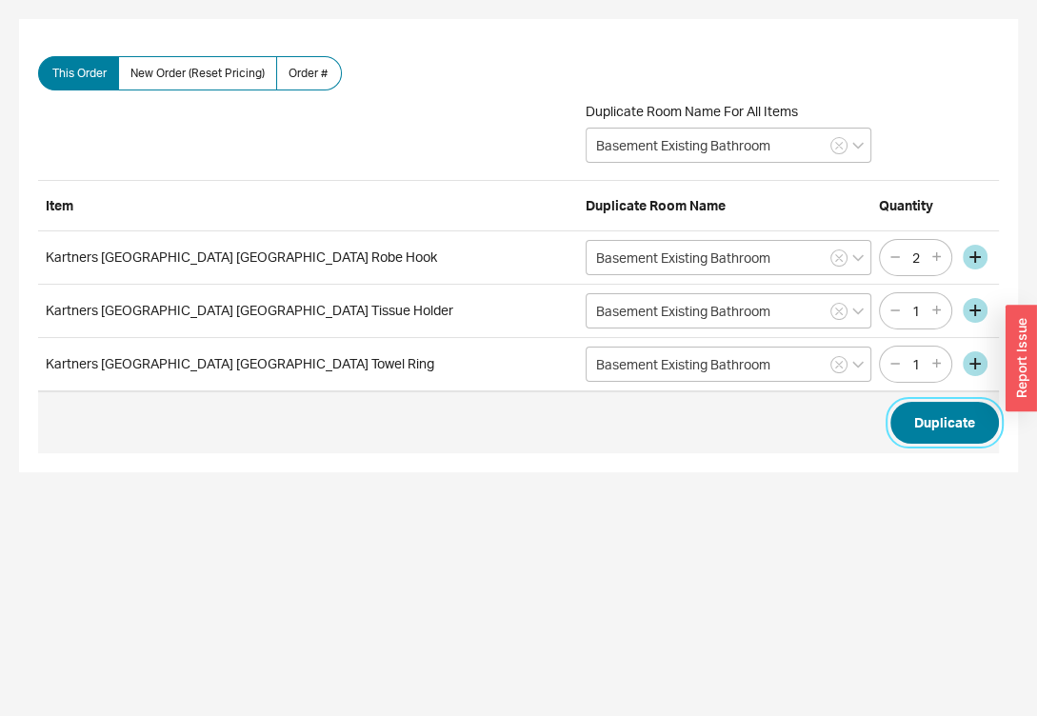
click at [919, 423] on button "Duplicate" at bounding box center [944, 423] width 109 height 42
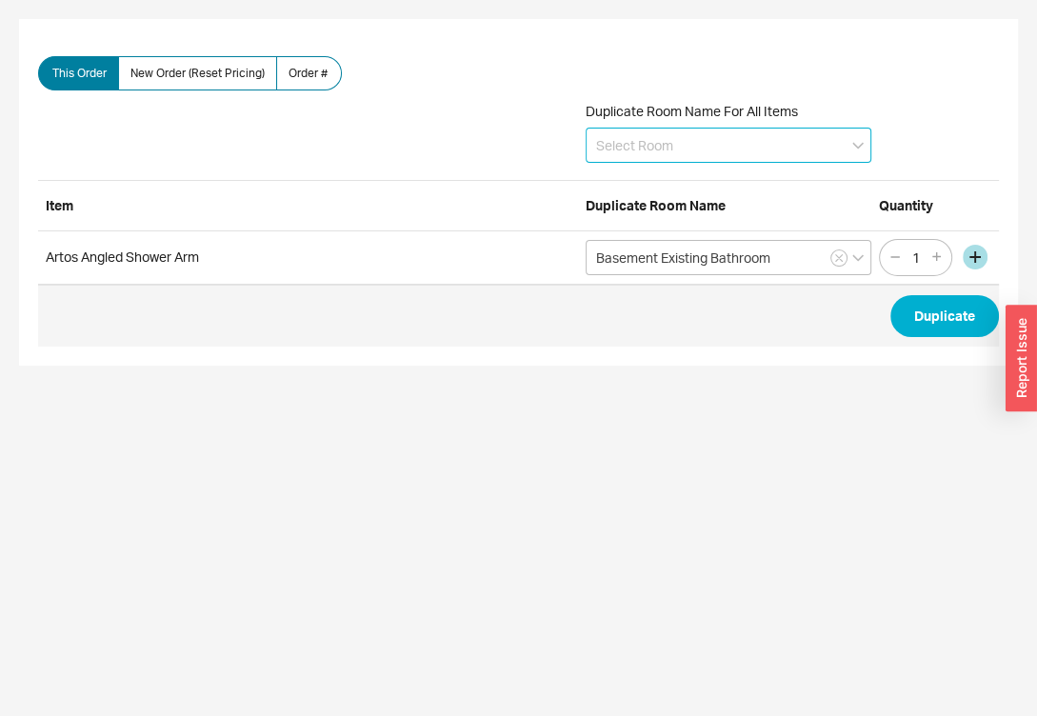
click at [778, 143] on input at bounding box center [729, 145] width 286 height 35
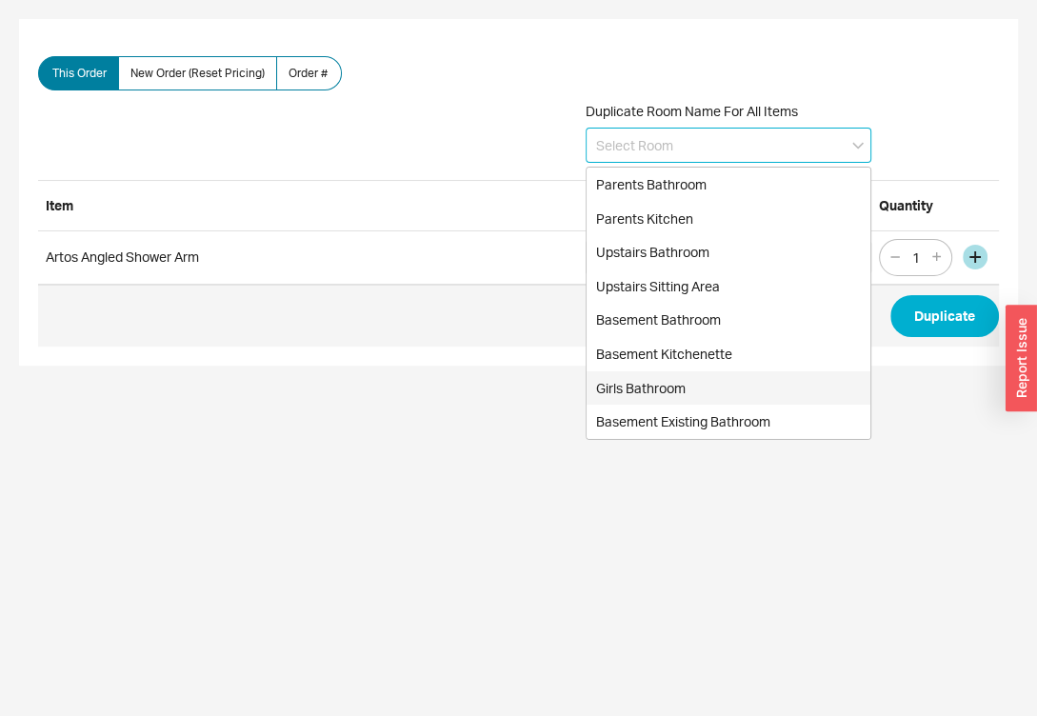
click at [709, 378] on div "Girls Bathroom" at bounding box center [729, 388] width 284 height 34
type input "Girls Bathroom"
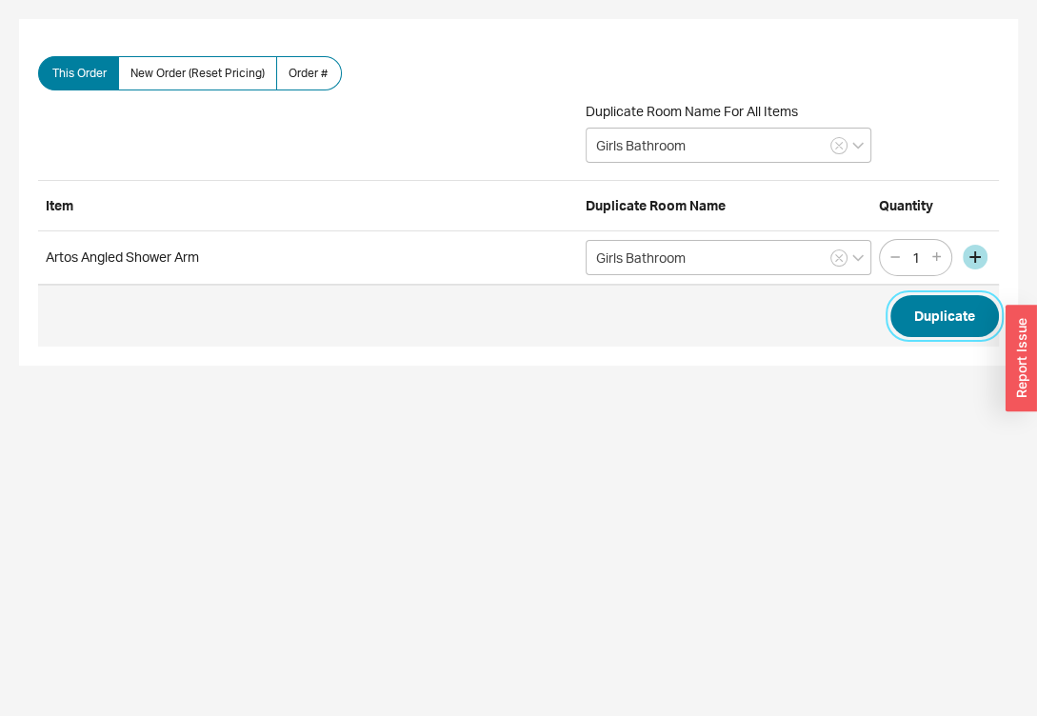
click at [913, 323] on button "Duplicate" at bounding box center [944, 316] width 109 height 42
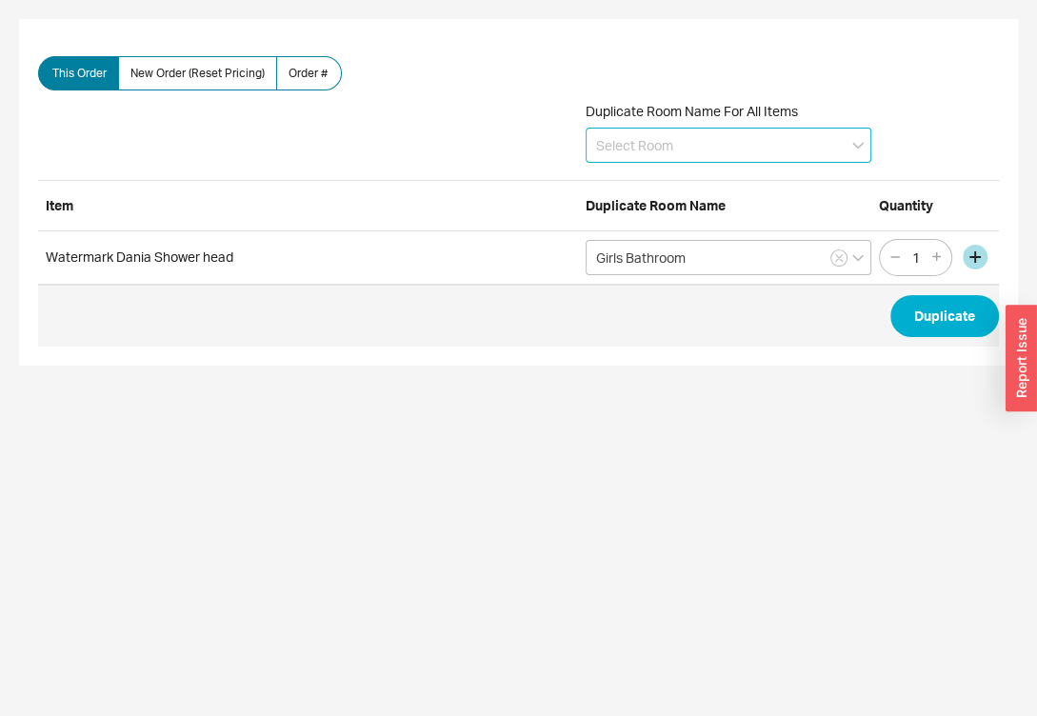
click at [686, 139] on input at bounding box center [729, 145] width 286 height 35
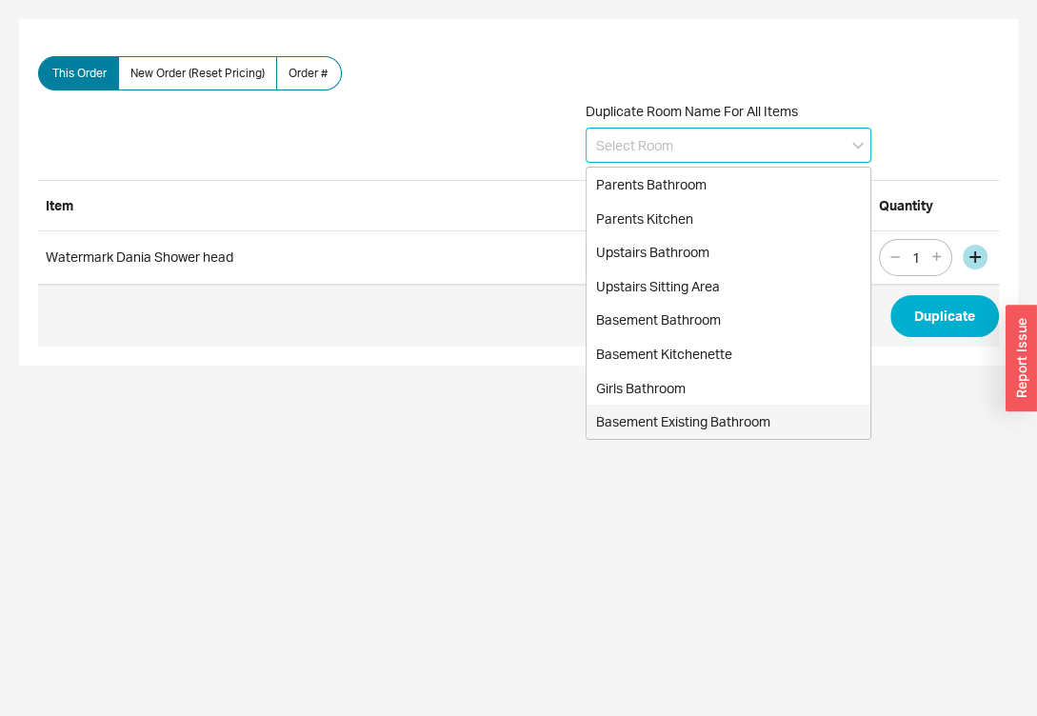
click at [692, 417] on div "Basement Existing Bathroom" at bounding box center [729, 422] width 284 height 34
type input "Basement Existing Bathroom"
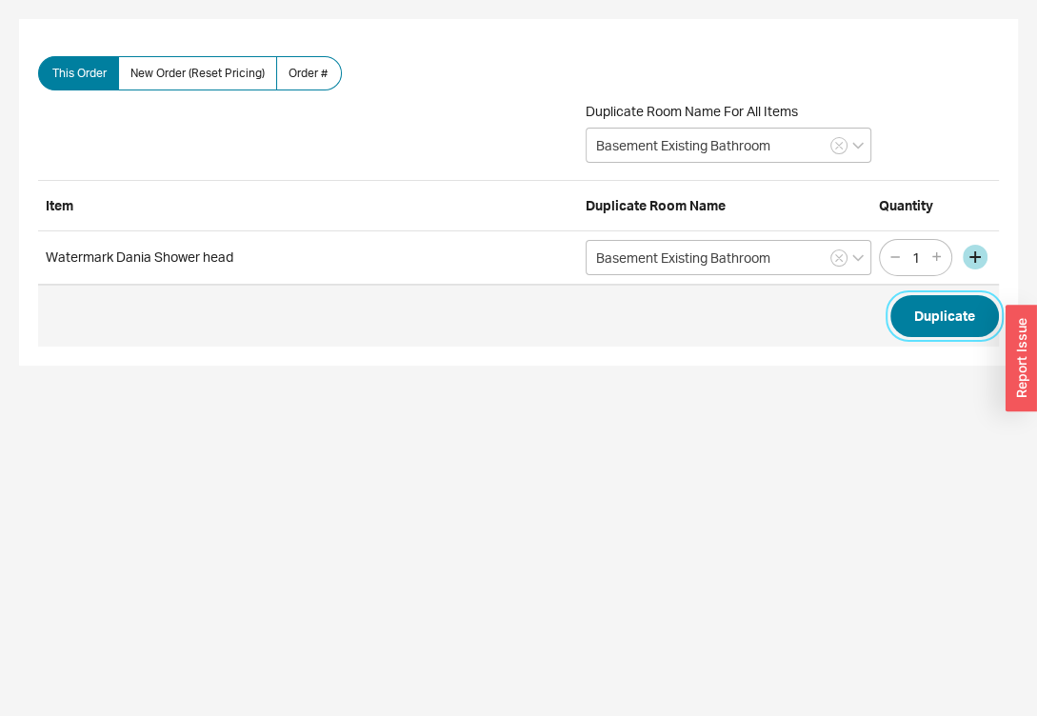
click at [934, 326] on button "Duplicate" at bounding box center [944, 316] width 109 height 42
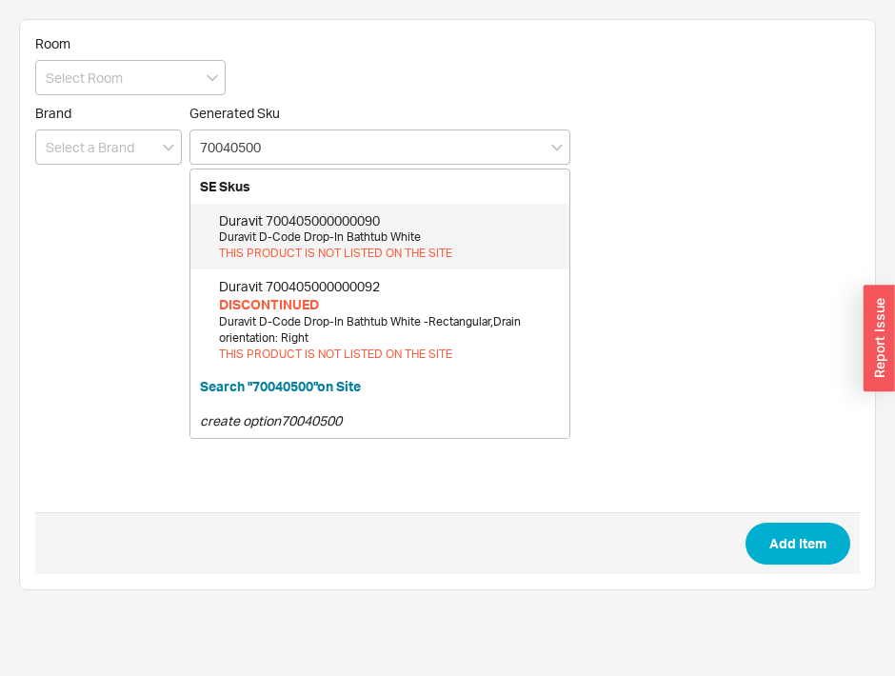
click at [419, 235] on div "Duravit D-Code Drop-In Bathtub White" at bounding box center [389, 237] width 341 height 16
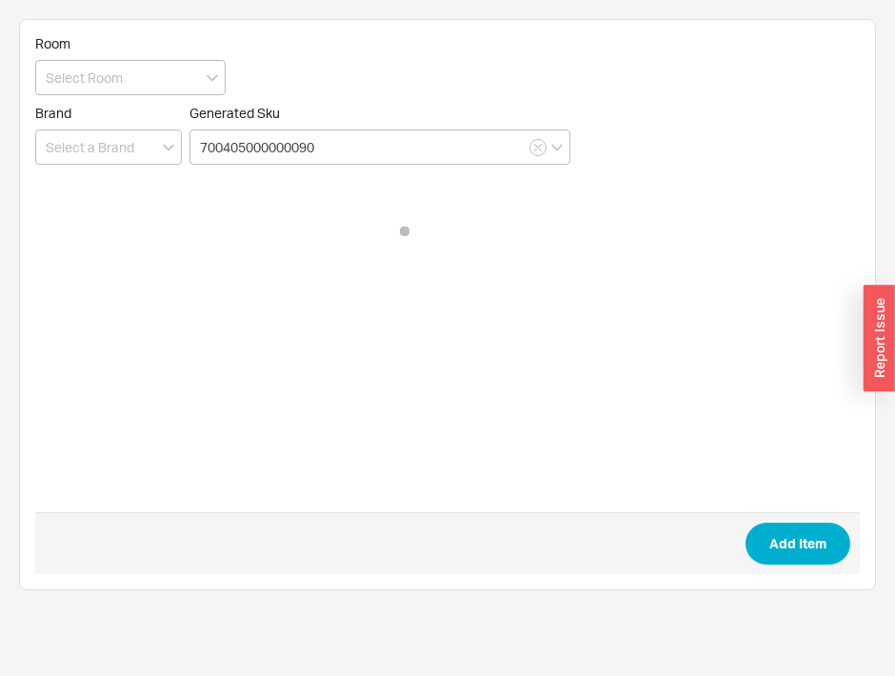
type input "700405000000090"
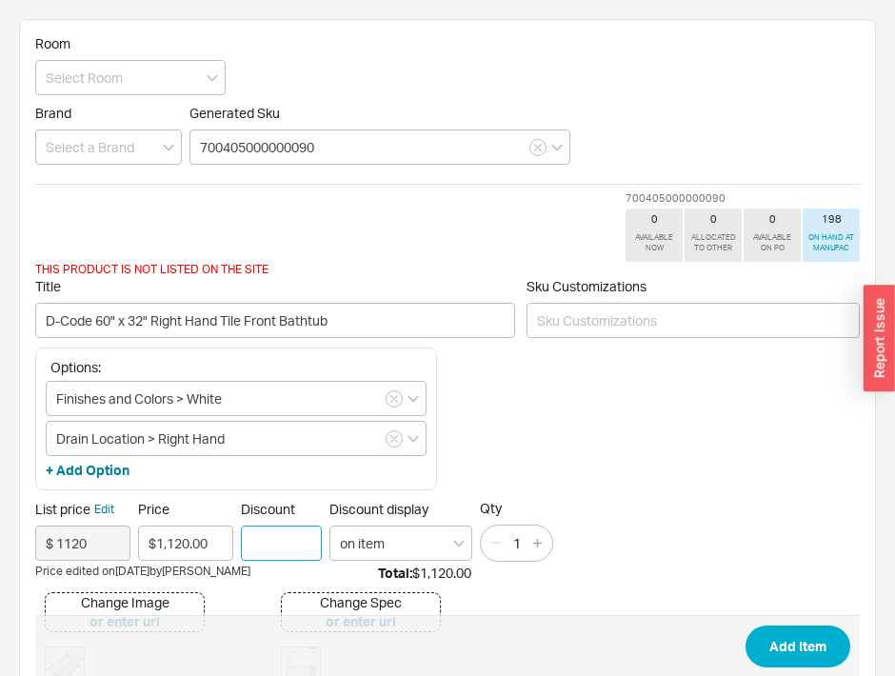
click at [263, 530] on input "Discount" at bounding box center [281, 543] width 81 height 35
type input "35"
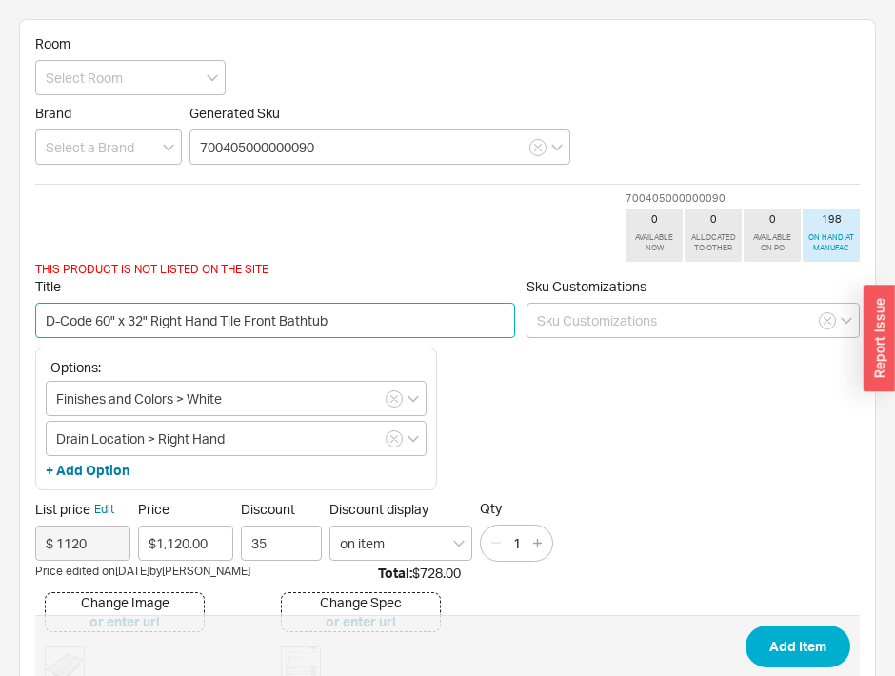
click at [219, 321] on input "D-Code 60" x 32" Right Hand Tile Front Bathtub" at bounding box center [275, 320] width 480 height 35
drag, startPoint x: 219, startPoint y: 321, endPoint x: 161, endPoint y: 308, distance: 59.6
click at [161, 308] on input "D-Code 60" x 32" Right Hand Tile Front Bathtub" at bounding box center [275, 320] width 480 height 35
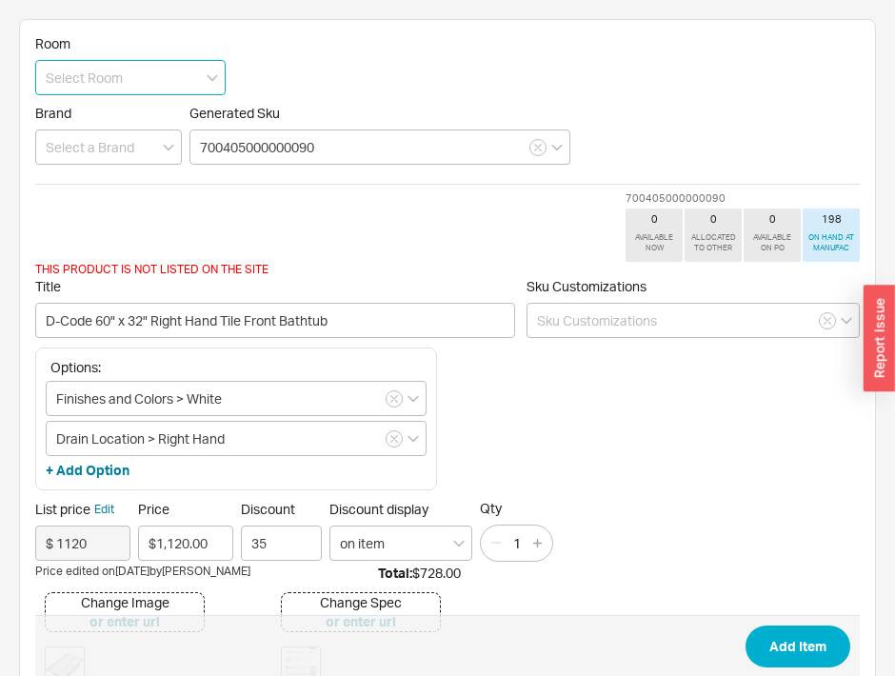
click at [92, 68] on input at bounding box center [130, 77] width 190 height 35
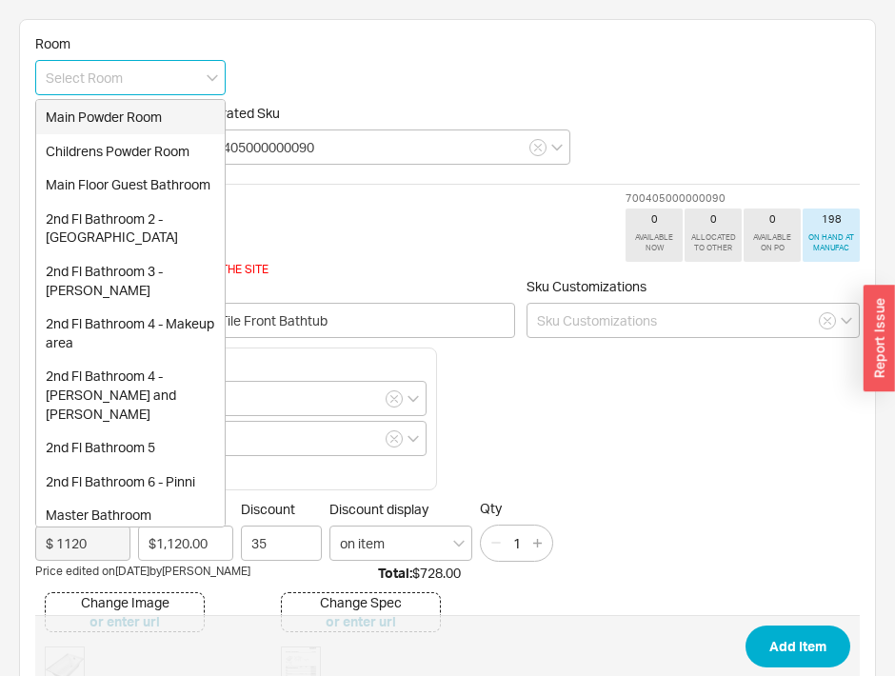
click at [99, 122] on div "Main Powder Room" at bounding box center [130, 117] width 189 height 34
type input "Main Powder Room"
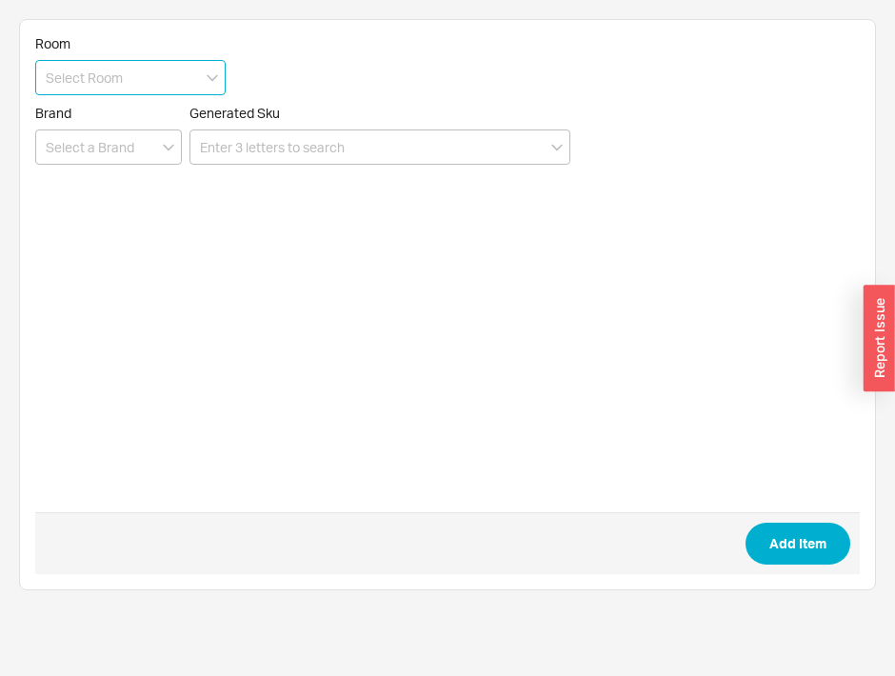
click at [130, 82] on input at bounding box center [130, 77] width 190 height 35
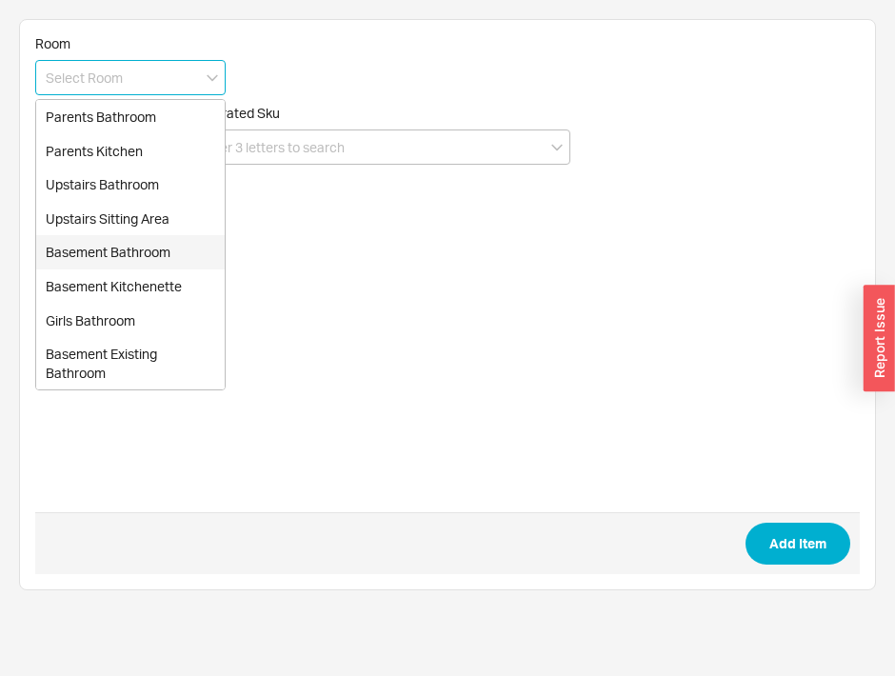
click at [128, 258] on div "Basement Bathroom" at bounding box center [130, 252] width 189 height 34
type input "Basement Bathroom"
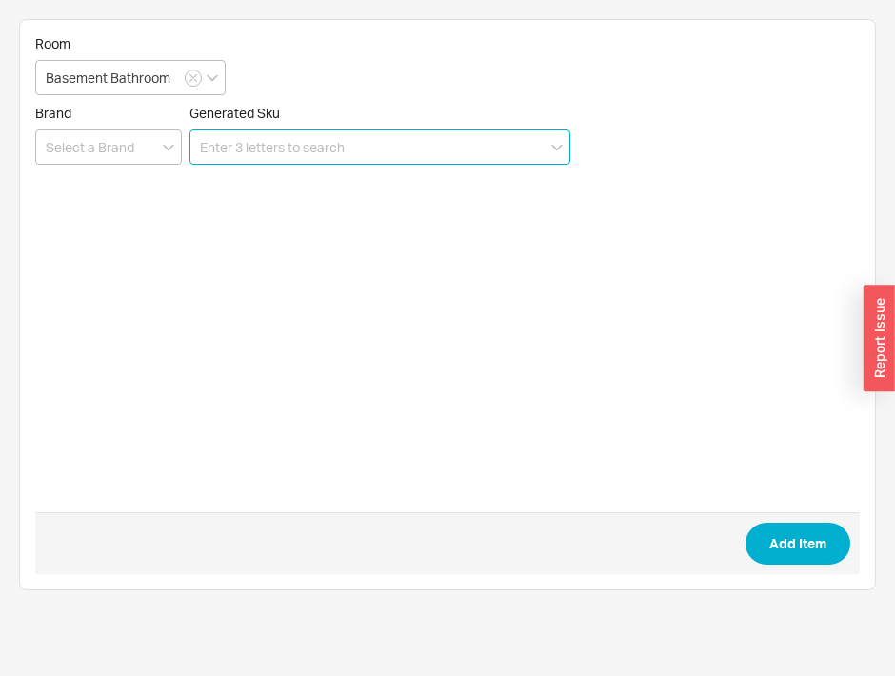
click at [240, 159] on input at bounding box center [379, 146] width 381 height 35
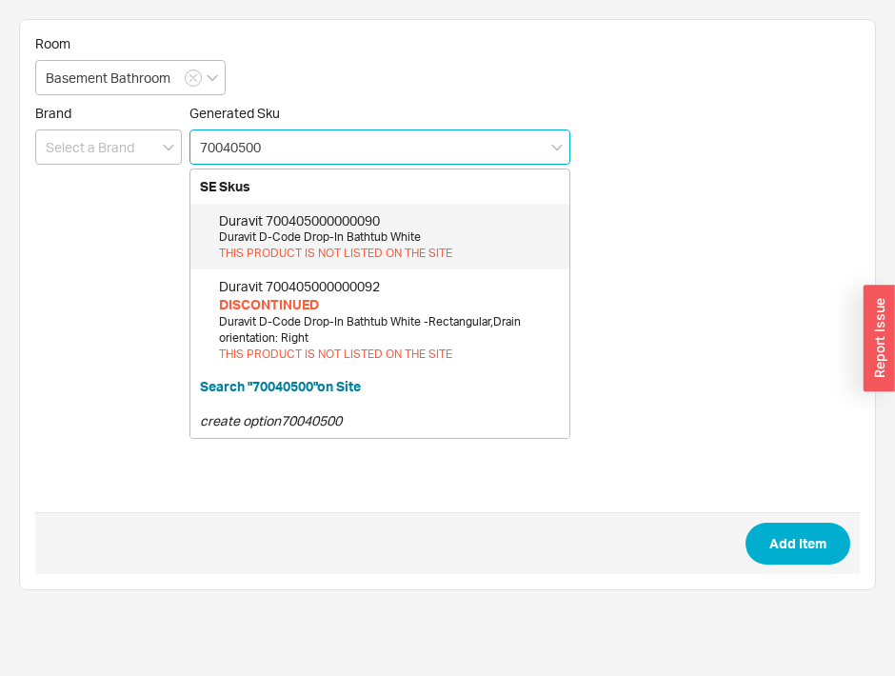
click at [295, 213] on div "Duravit 700405000000090" at bounding box center [389, 220] width 341 height 19
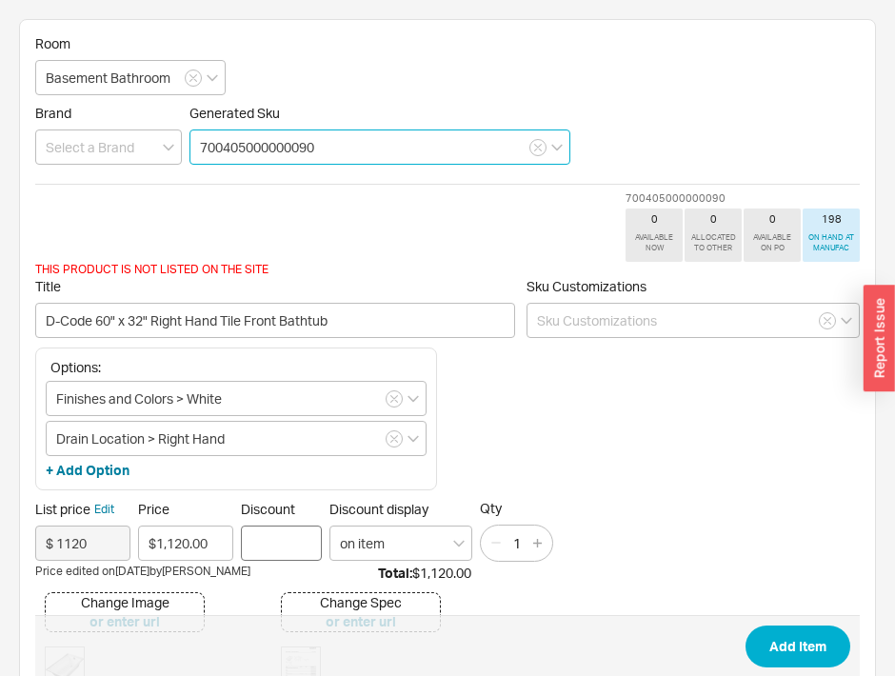
type input "700405000000090"
click at [267, 543] on input "Discount" at bounding box center [281, 543] width 81 height 35
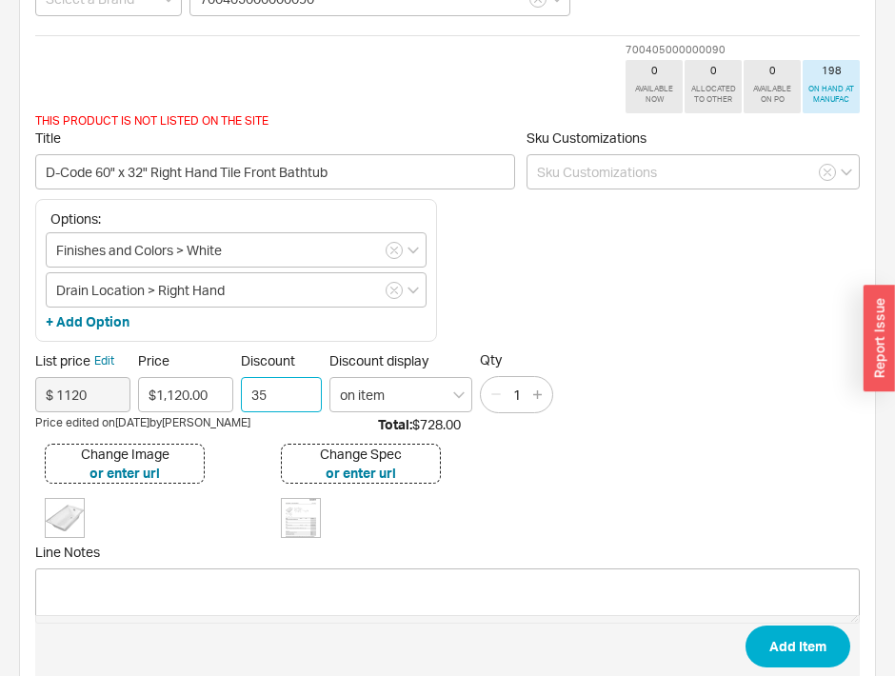
scroll to position [149, 0]
type input "35"
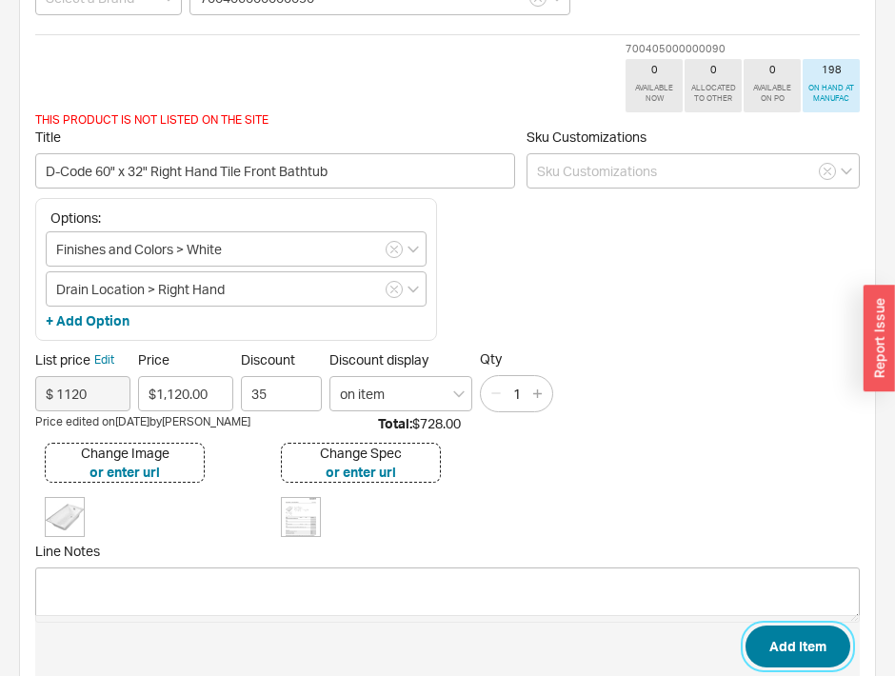
click at [796, 648] on button "Add Item" at bounding box center [798, 647] width 105 height 42
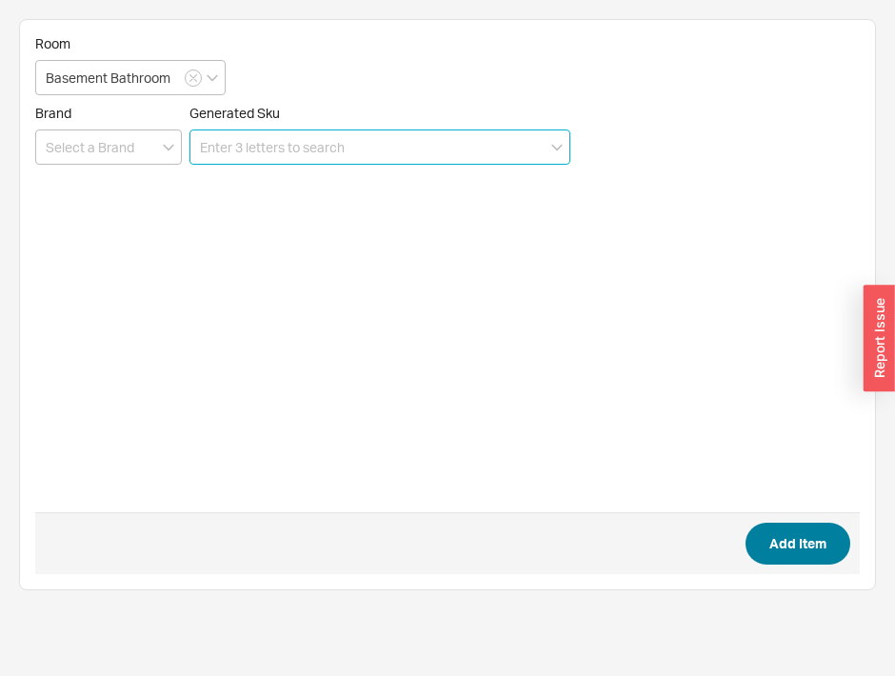
scroll to position [0, 0]
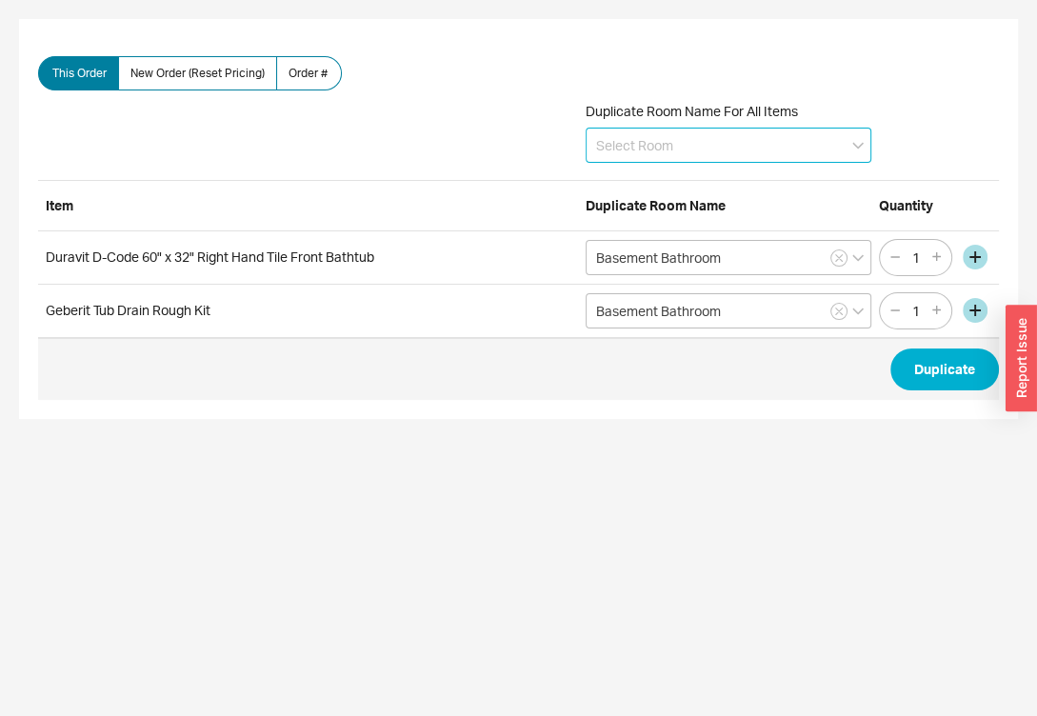
click at [602, 139] on input at bounding box center [729, 145] width 286 height 35
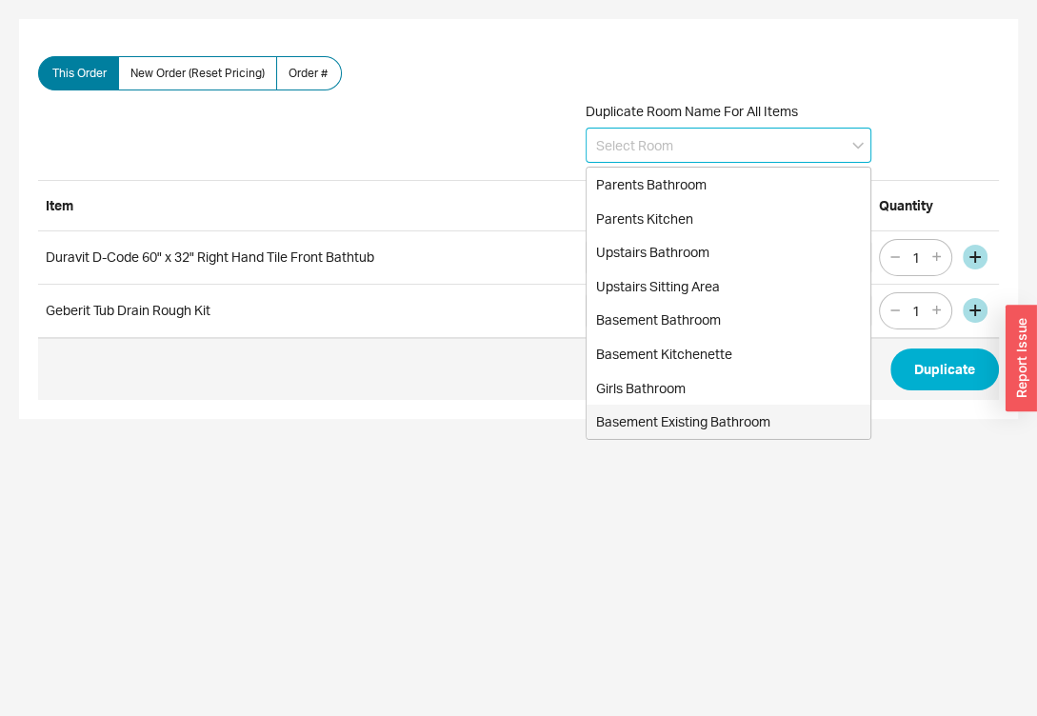
click at [674, 421] on div "Basement Existing Bathroom" at bounding box center [729, 422] width 284 height 34
type input "Basement Existing Bathroom"
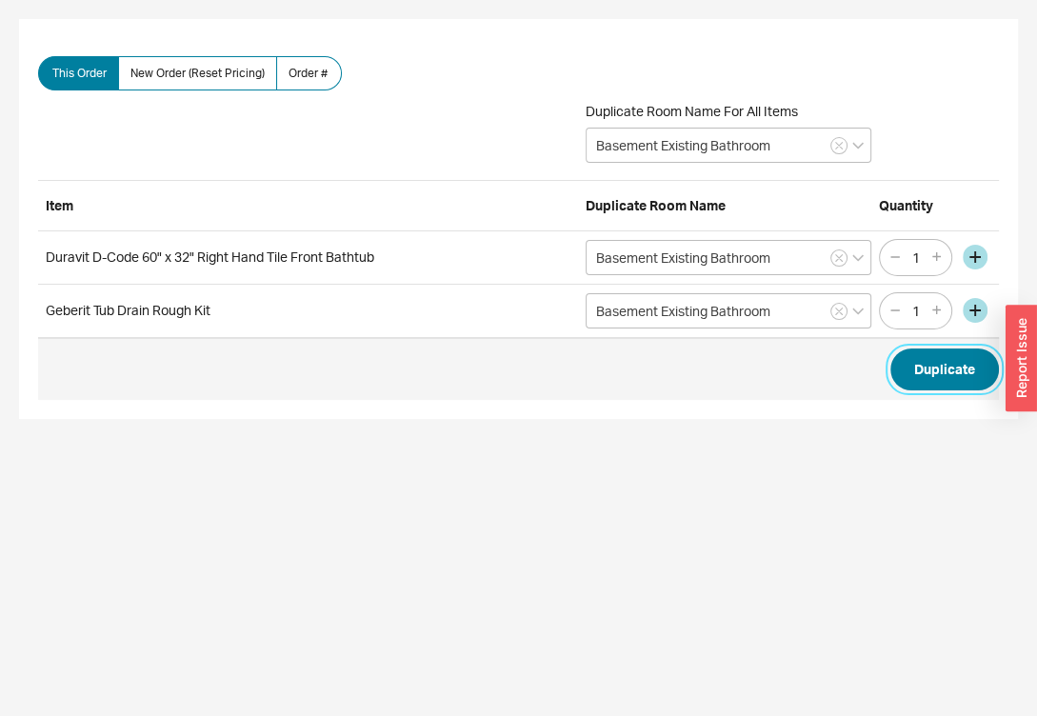
click at [921, 378] on button "Duplicate" at bounding box center [944, 369] width 109 height 42
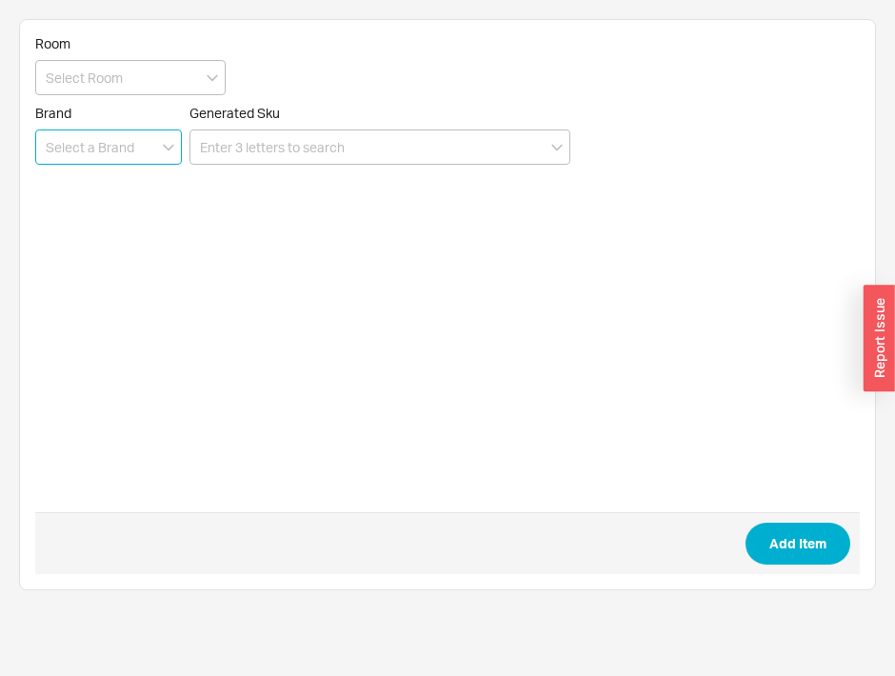
click at [99, 150] on input at bounding box center [108, 146] width 147 height 35
click at [132, 180] on div "Vanico Maronyx" at bounding box center [108, 186] width 145 height 34
type input "Vanico Maronyx"
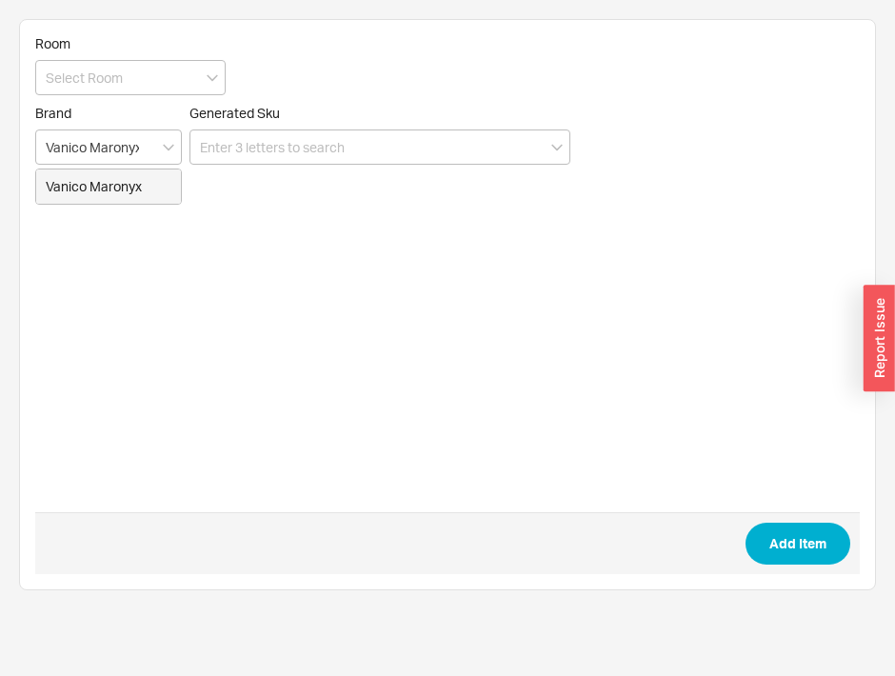
click at [132, 180] on form "Room Brand Vanico Maronyx Vanico Maronyx Generated Sku Add Item" at bounding box center [447, 304] width 825 height 539
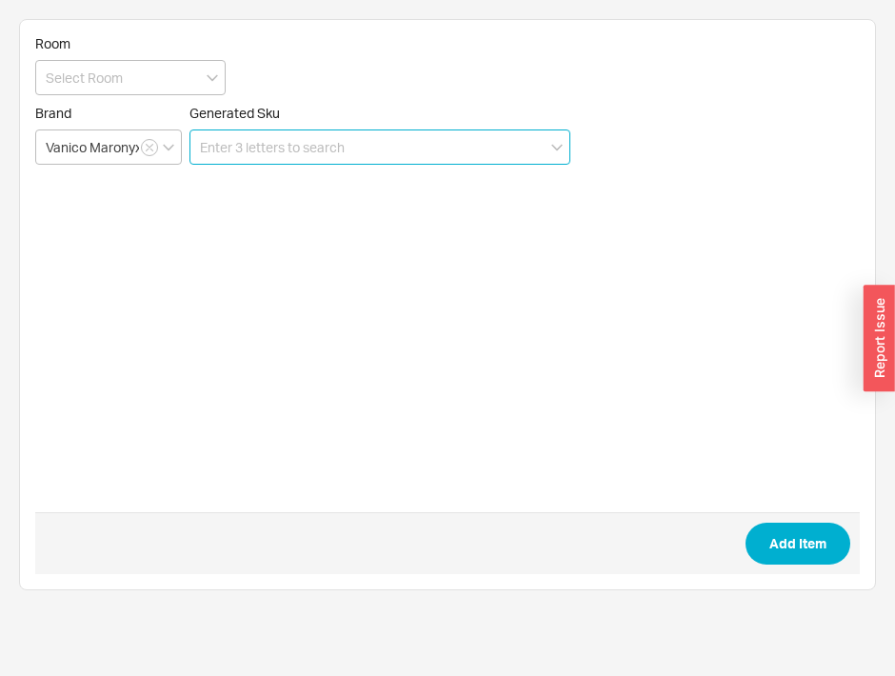
click at [256, 150] on input at bounding box center [379, 146] width 381 height 35
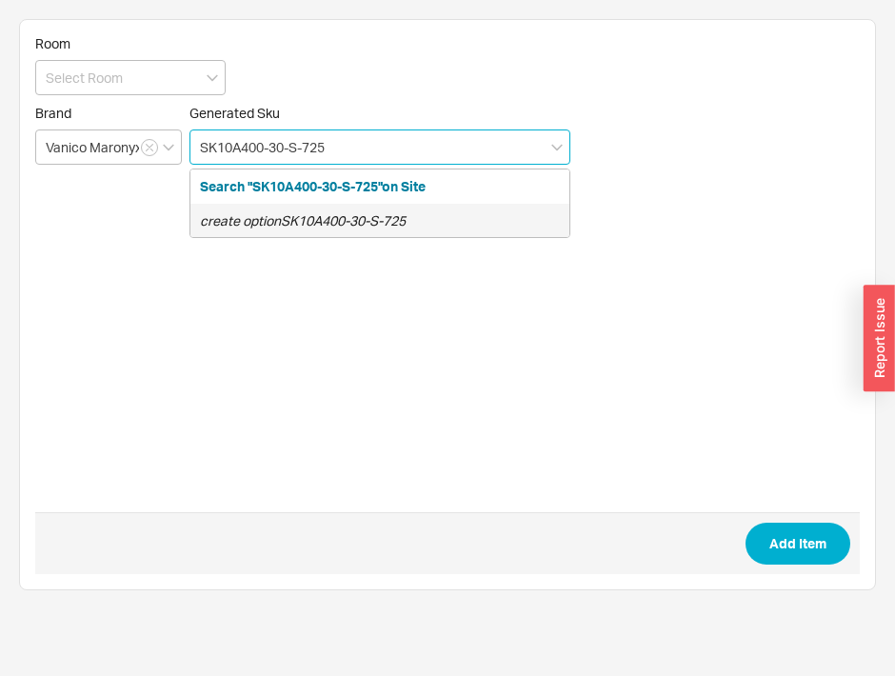
click at [299, 212] on icon "create option SK10A400-30-S-725" at bounding box center [303, 220] width 206 height 16
type input "SK10A400-30-S-725"
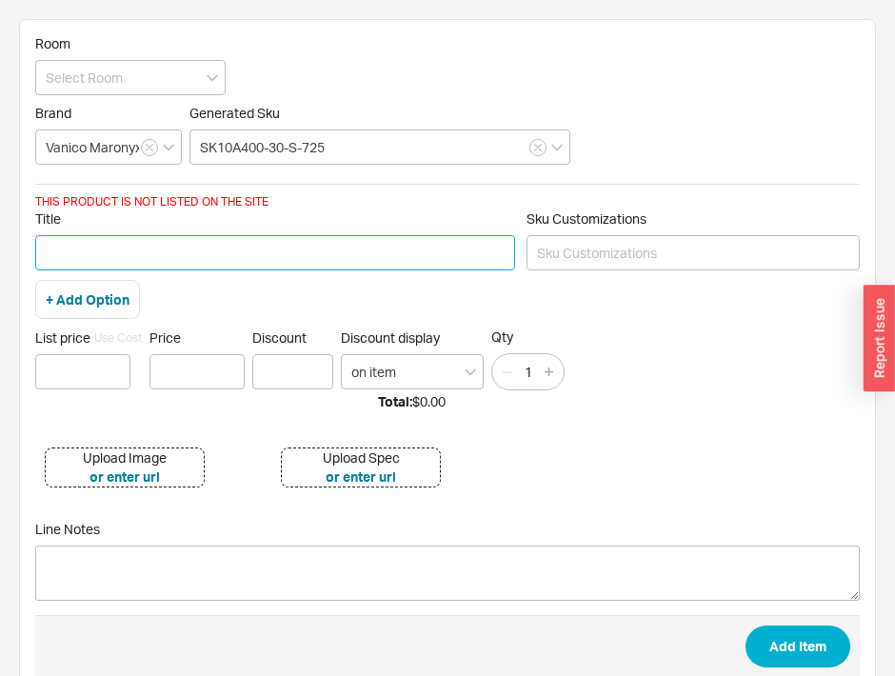
click at [189, 264] on input "Title" at bounding box center [275, 252] width 480 height 35
type input "30" SKYLINE VANITY BASE, 10" HEIGHT, FUME"
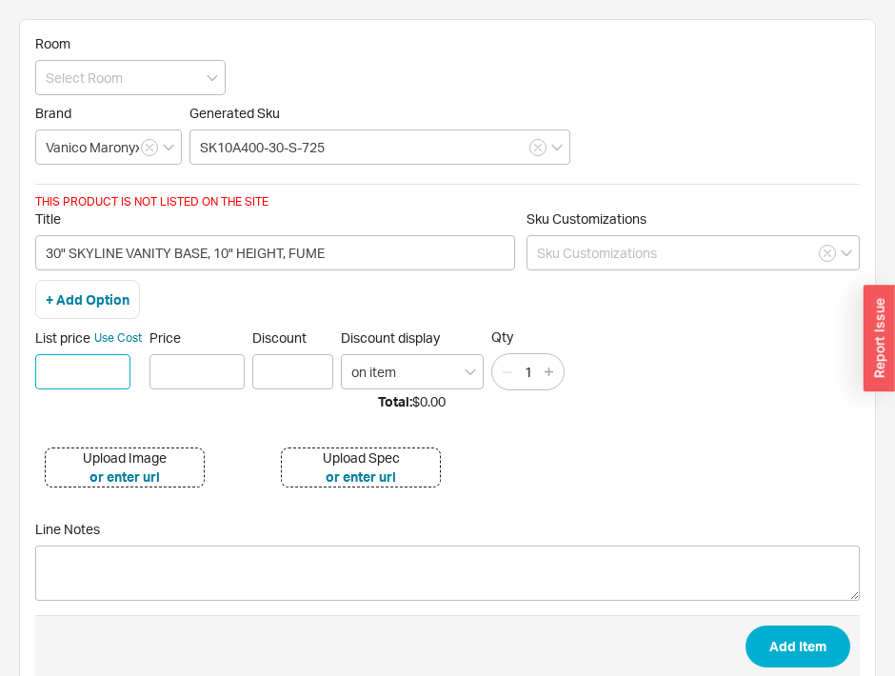
type input "$ 8"
type input "$ 934"
type input "$934.00"
type input "25"
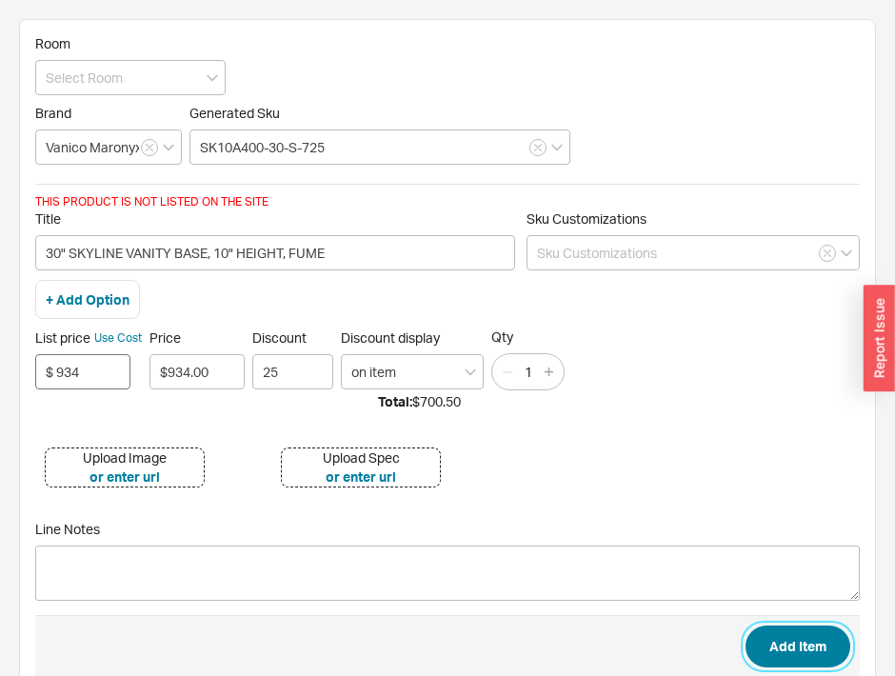
click at [746, 626] on button "Add Item" at bounding box center [798, 647] width 105 height 42
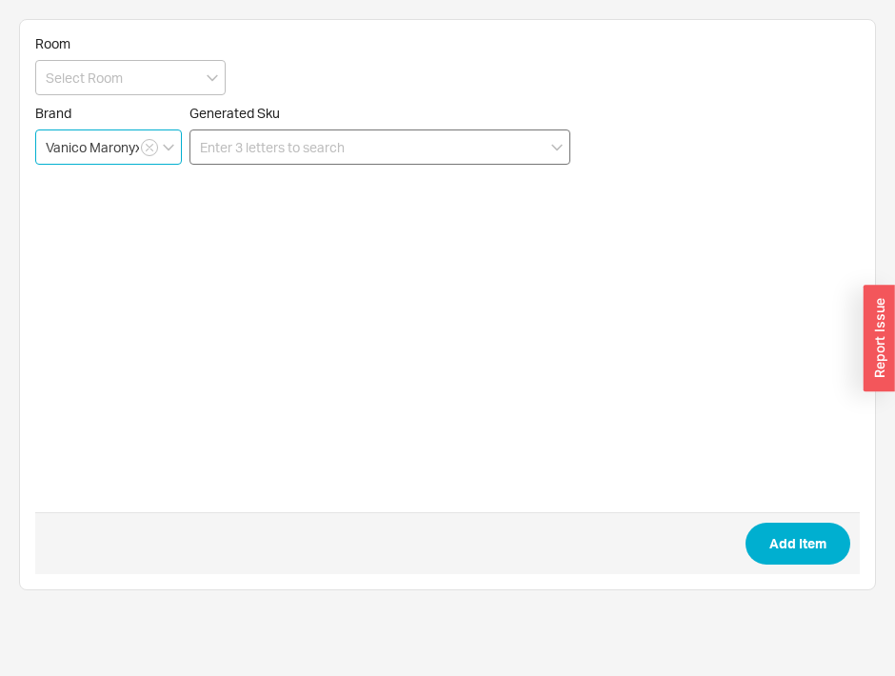
type input "Vanico Maronyx"
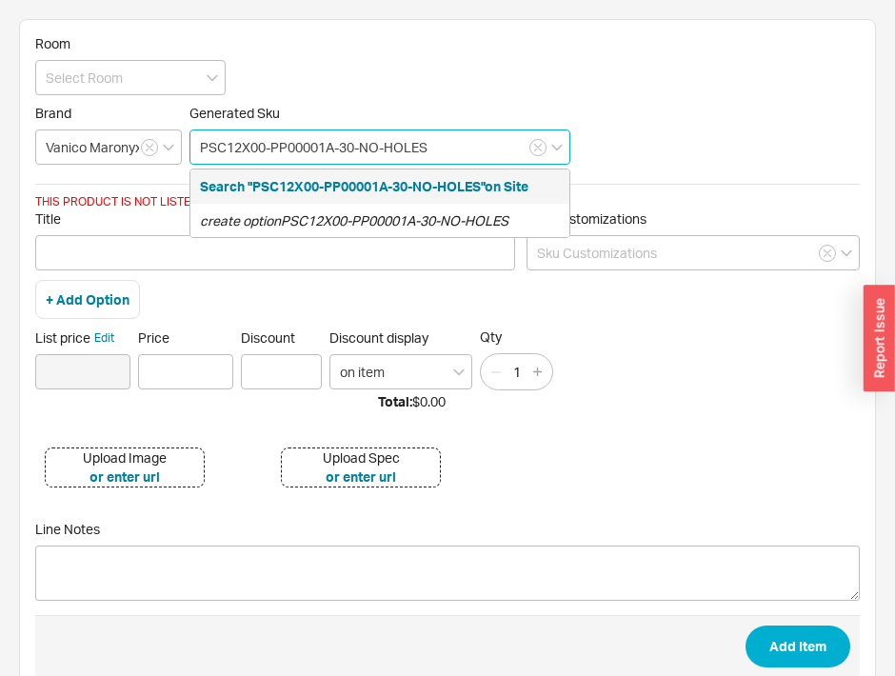
type input "PSC12X00-PP00001A-30-NO-HOLES"
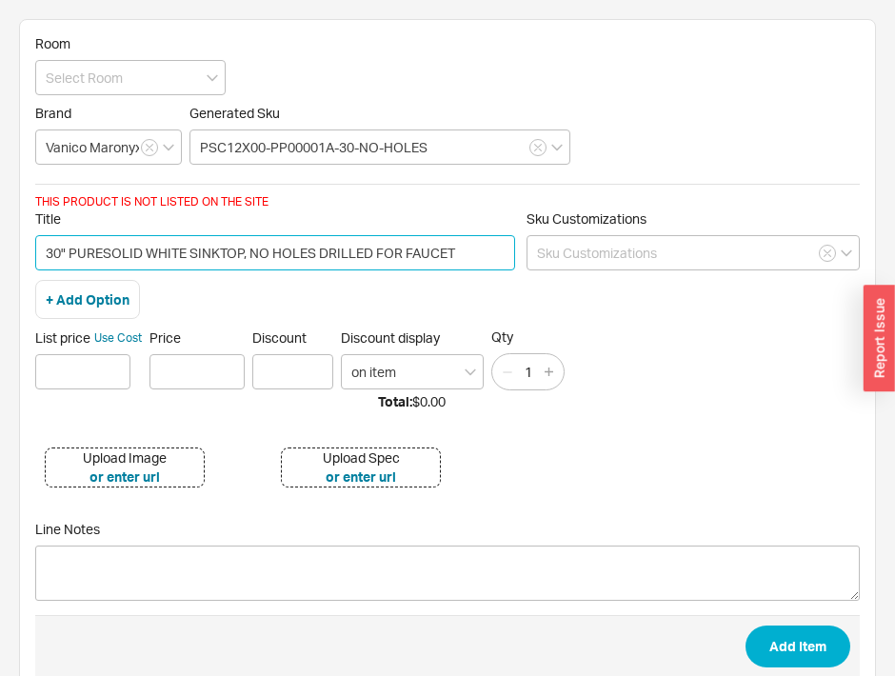
type input "30" PURESOLID WHITE SINKTOP, NO HOLES DRILLED FOR FAUCET"
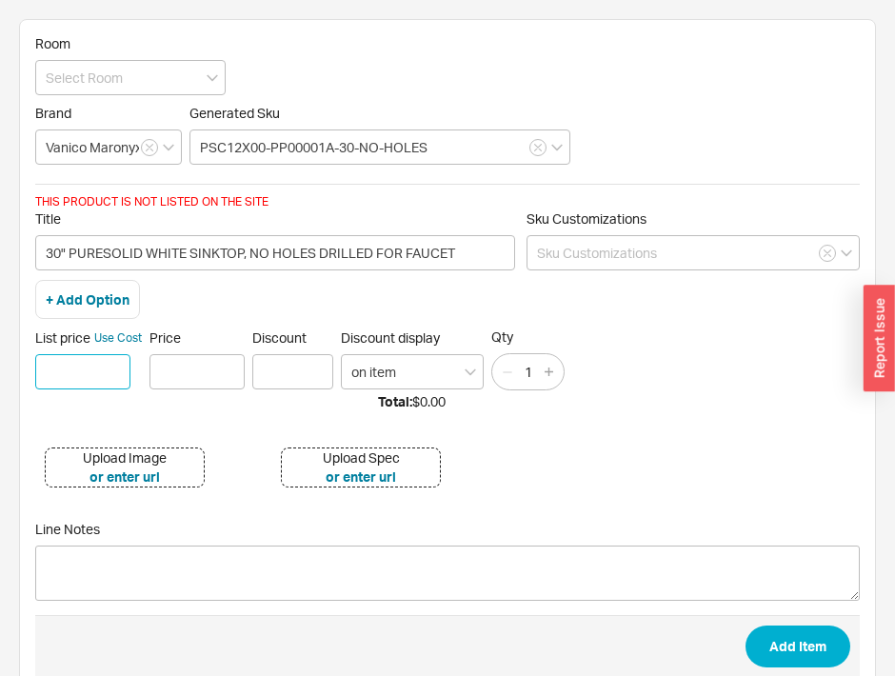
type input "$ 8"
type input "$ 945"
type input "$945.00"
type input "25"
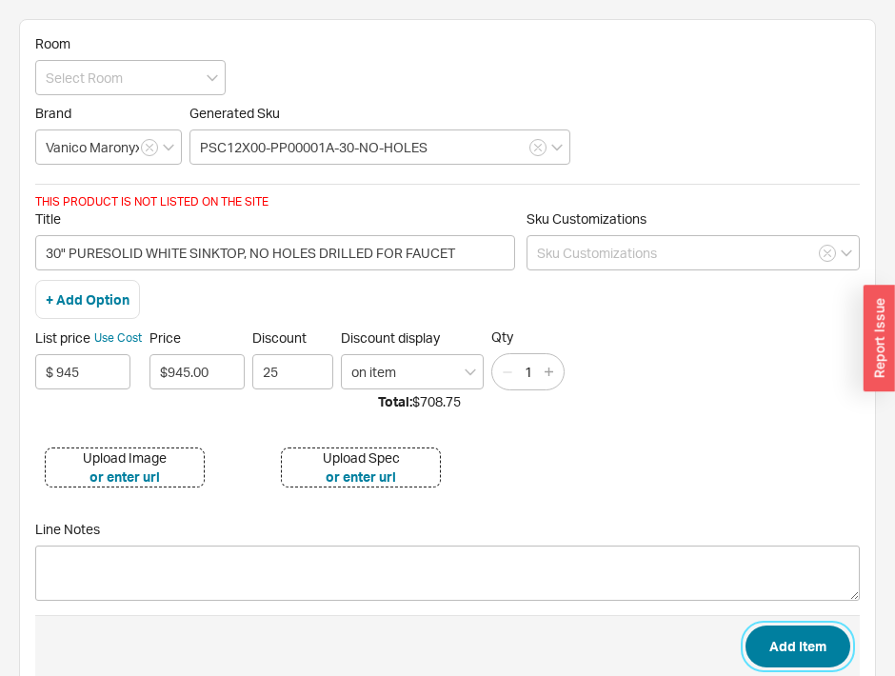
click at [746, 626] on button "Add Item" at bounding box center [798, 647] width 105 height 42
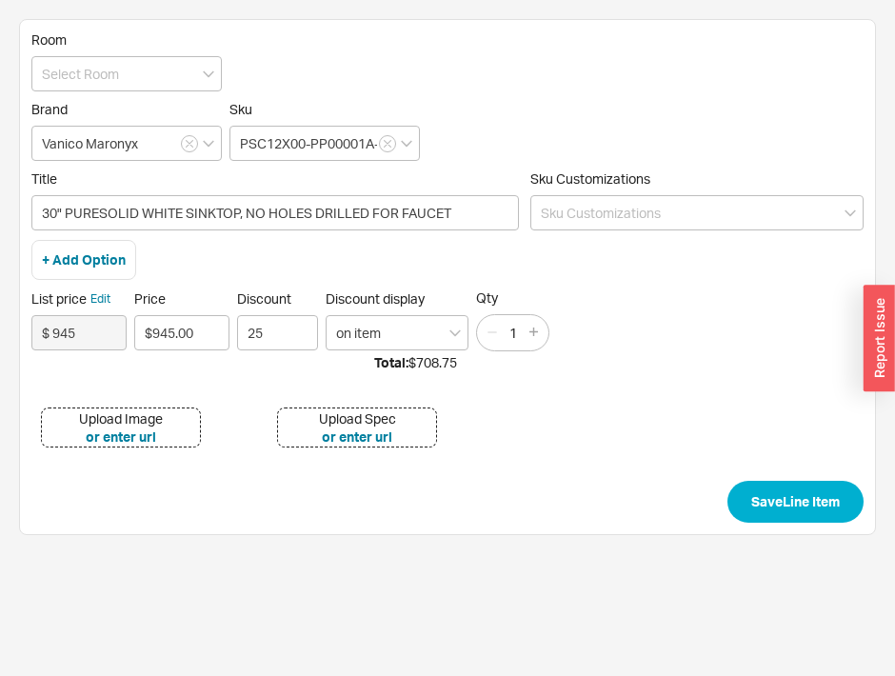
click at [129, 414] on div "Upload Image" at bounding box center [121, 418] width 84 height 19
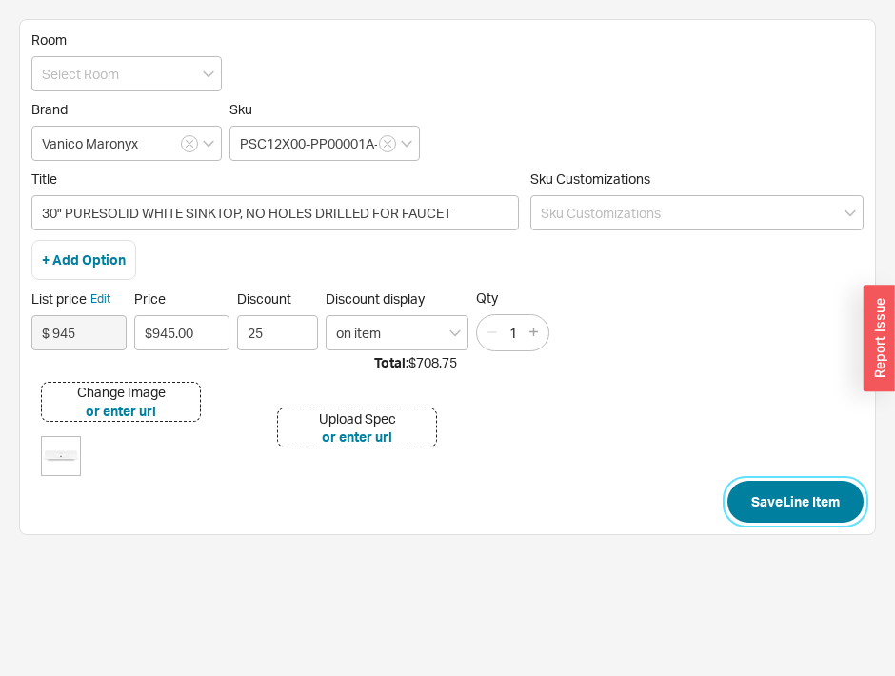
click at [820, 492] on button "Save Line Item" at bounding box center [795, 502] width 136 height 42
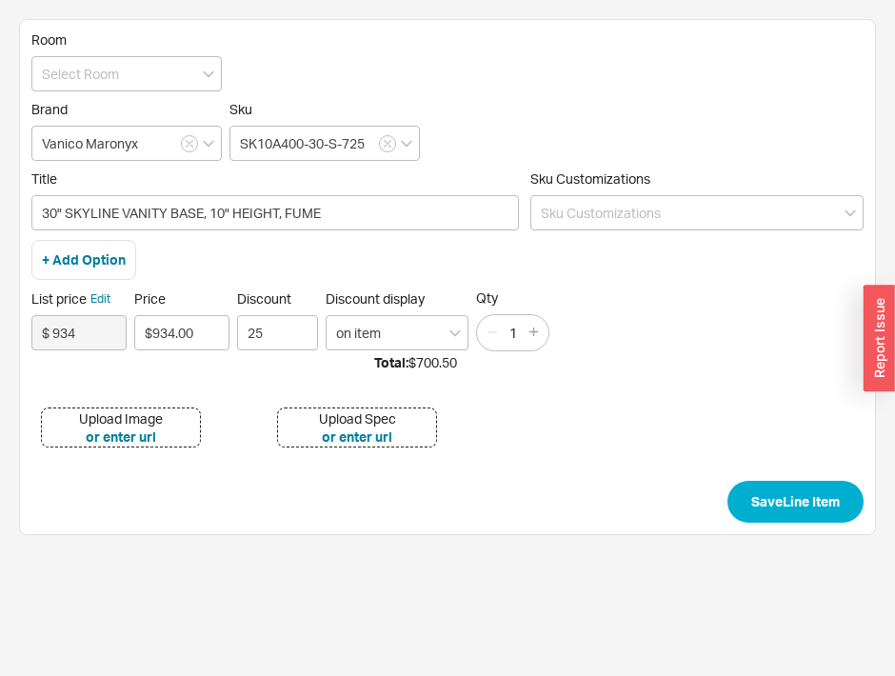
click at [109, 414] on div "Upload Image" at bounding box center [121, 418] width 84 height 19
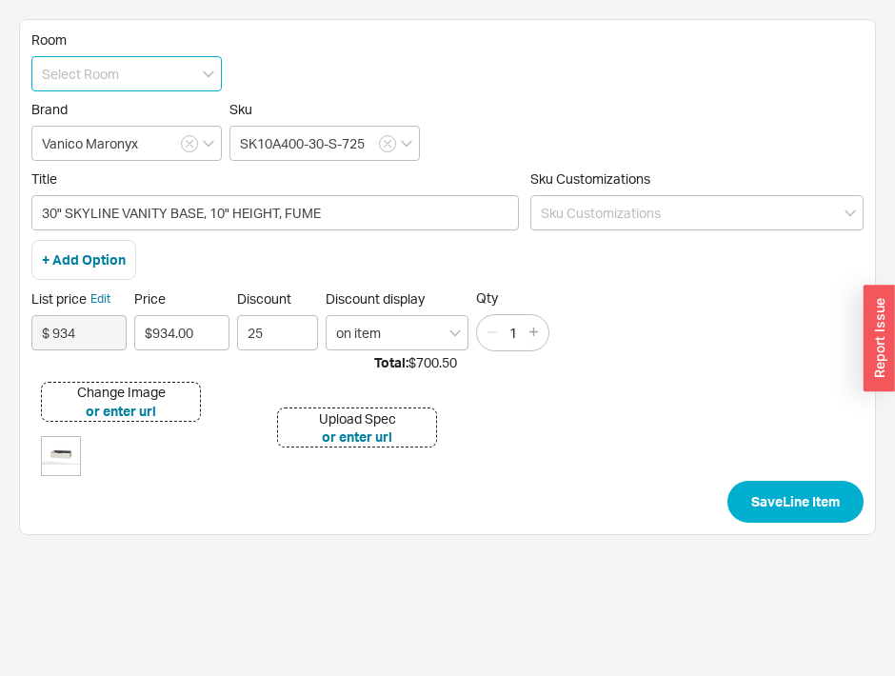
click at [128, 68] on input at bounding box center [126, 73] width 190 height 35
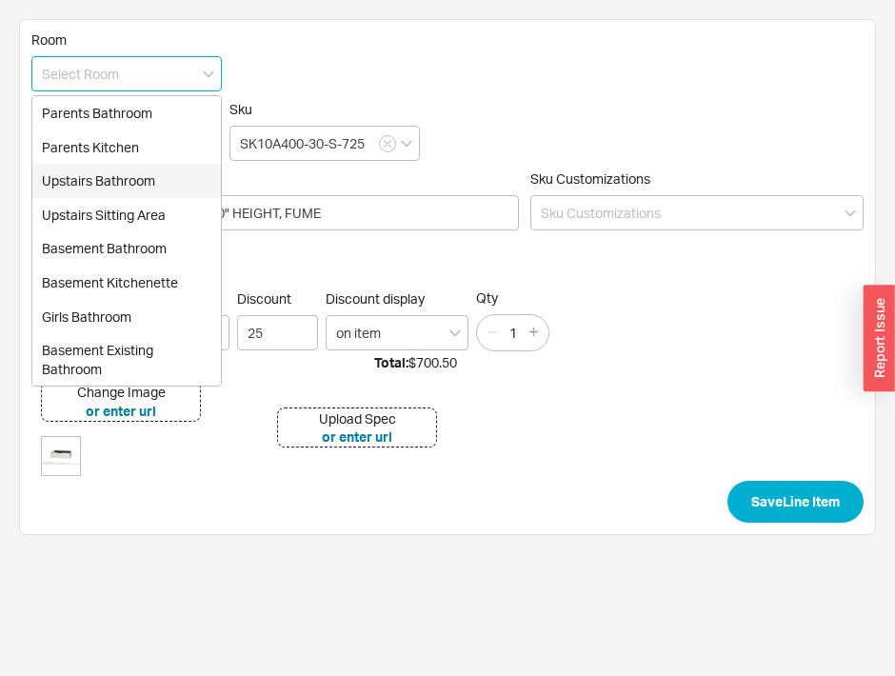
click at [130, 177] on div "Upstairs Bathroom" at bounding box center [126, 181] width 189 height 34
type input "Upstairs Bathroom"
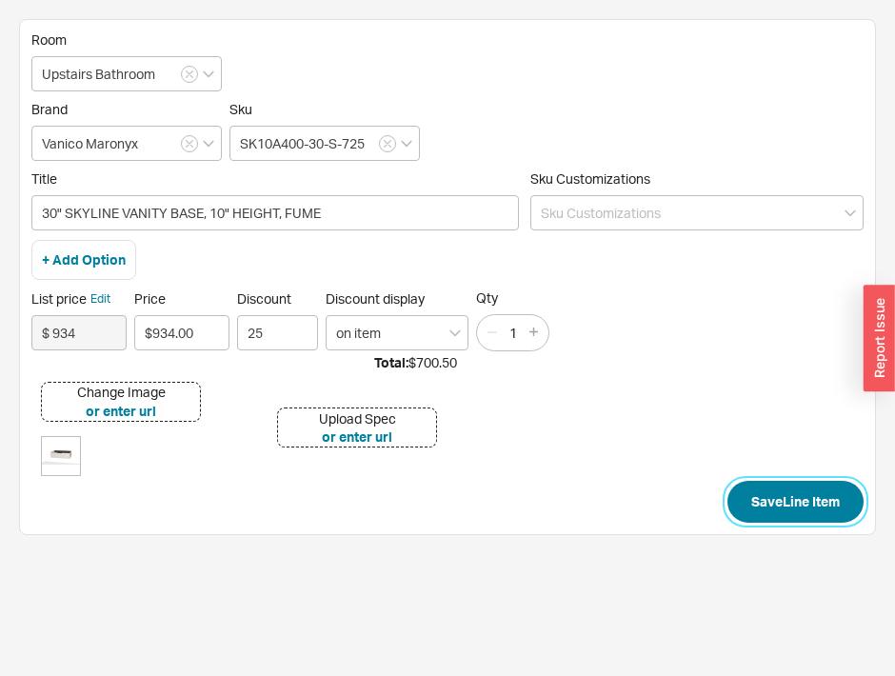
click at [774, 497] on button "Save Line Item" at bounding box center [795, 502] width 136 height 42
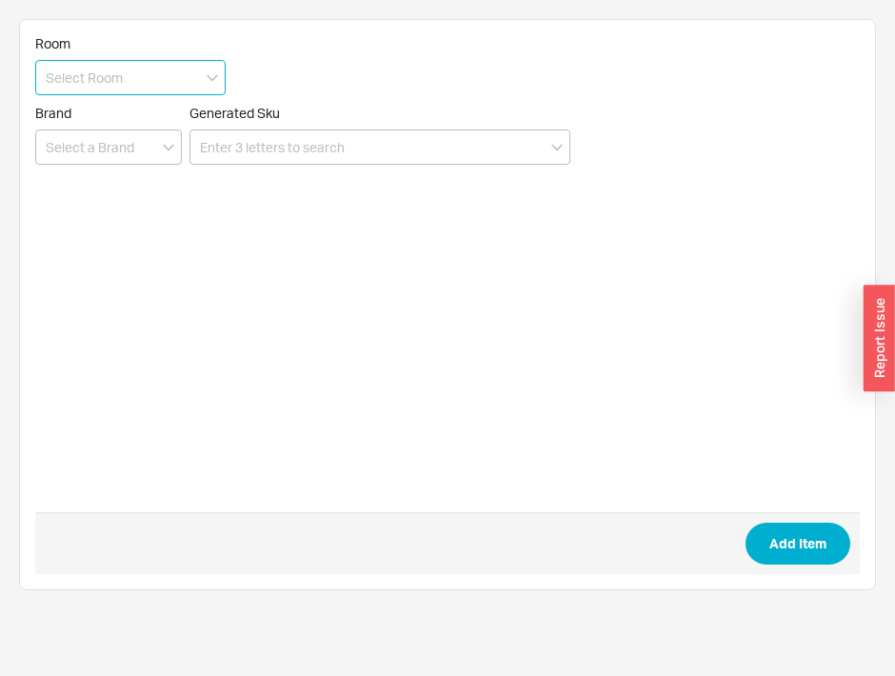
click at [122, 82] on input at bounding box center [130, 77] width 190 height 35
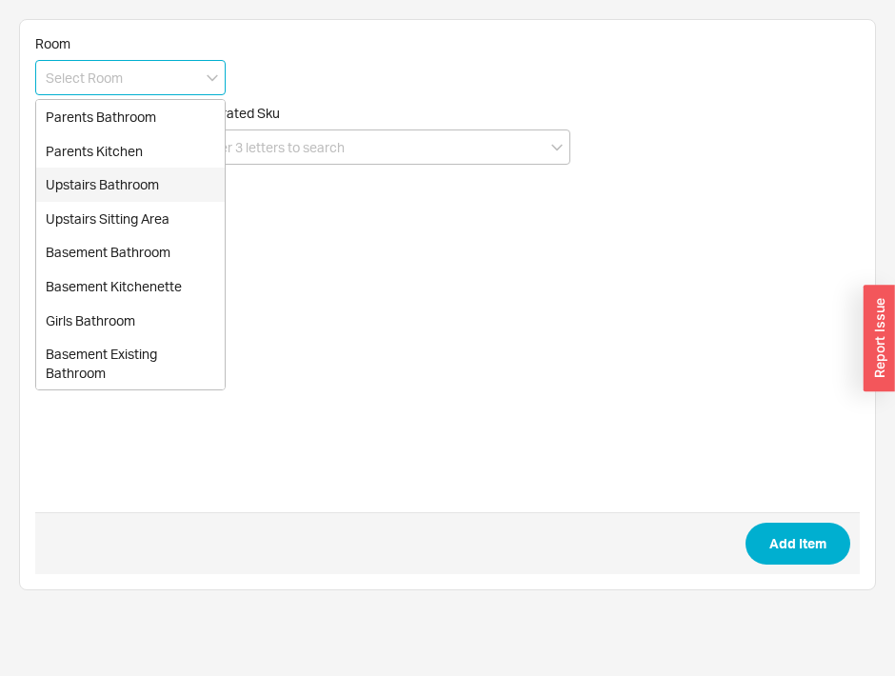
click at [139, 184] on div "Upstairs Bathroom" at bounding box center [130, 185] width 189 height 34
type input "Upstairs Bathroom"
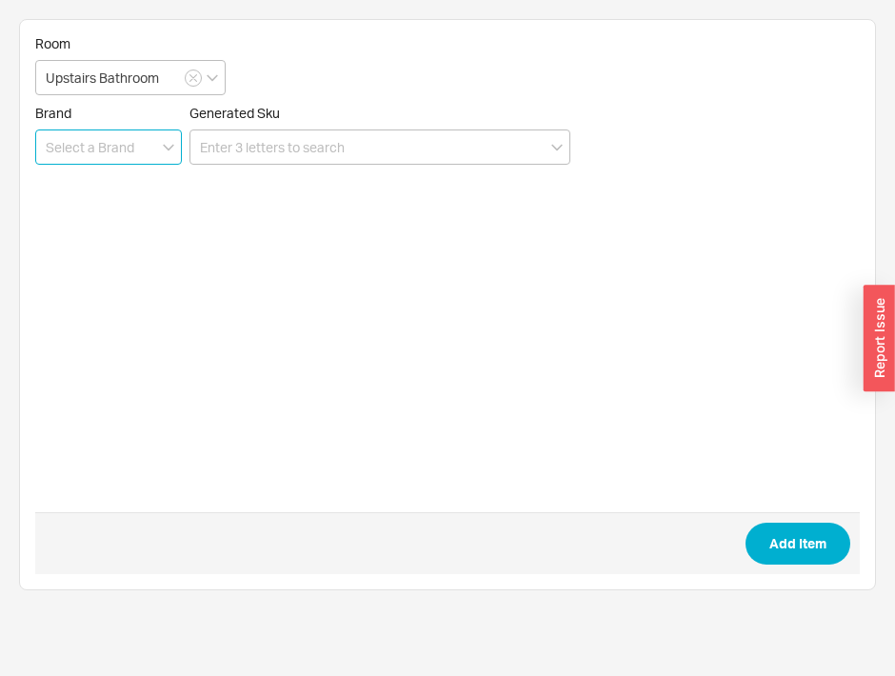
click at [139, 160] on input at bounding box center [108, 146] width 147 height 35
click at [126, 197] on div "Vanico Maronyx" at bounding box center [108, 186] width 145 height 34
type input "Vanico Maronyx"
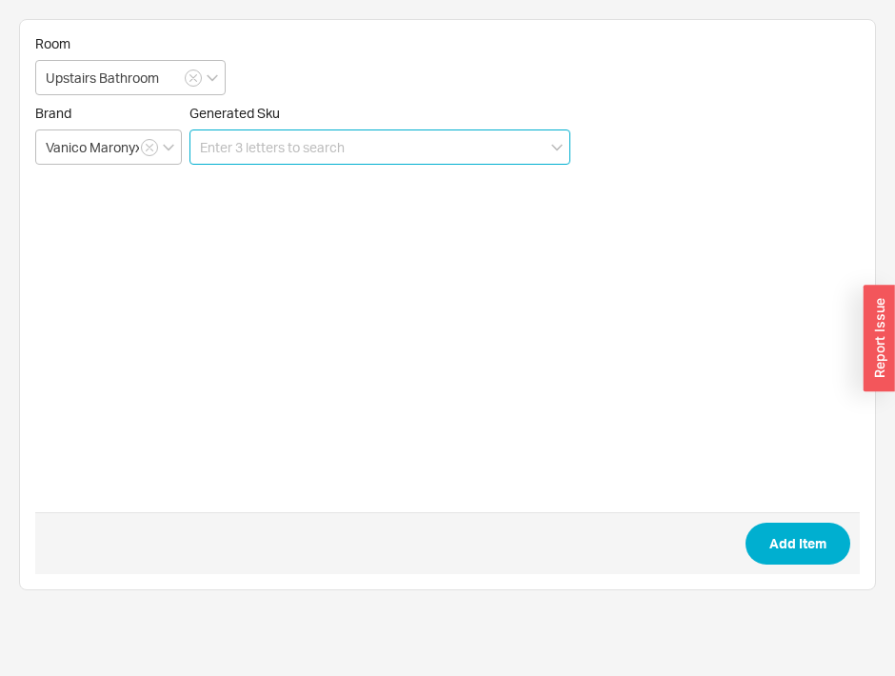
click at [232, 140] on input at bounding box center [379, 146] width 381 height 35
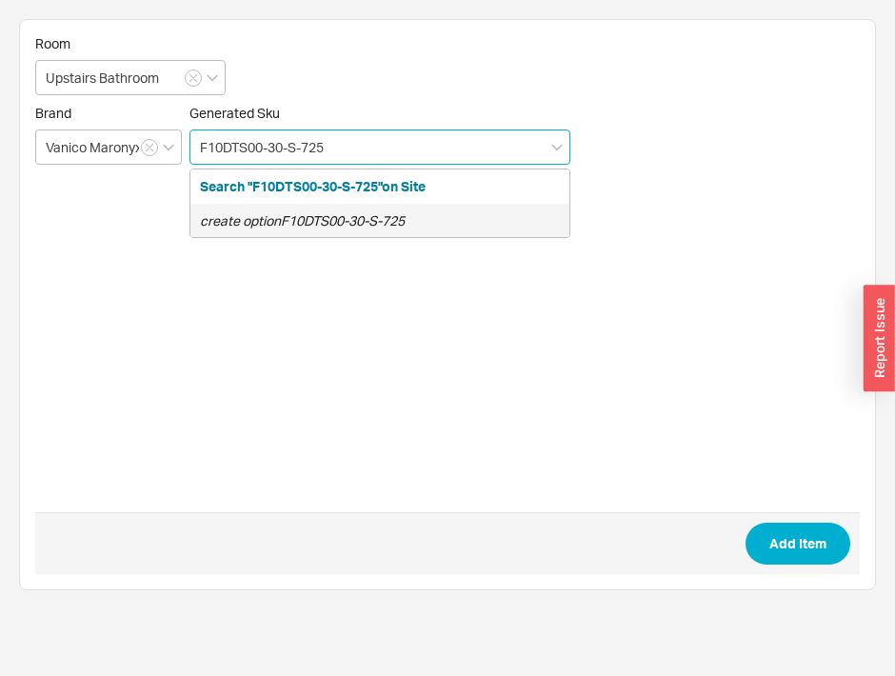
click at [301, 226] on icon "create option F10DTS00-30-S-725" at bounding box center [302, 220] width 205 height 16
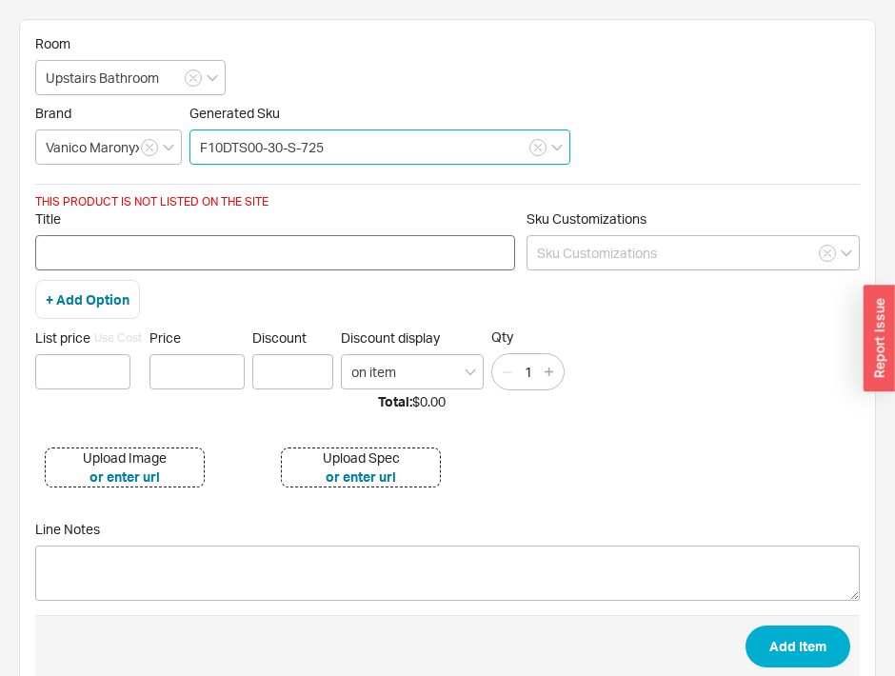
type input "F10DTS00-30-S-725"
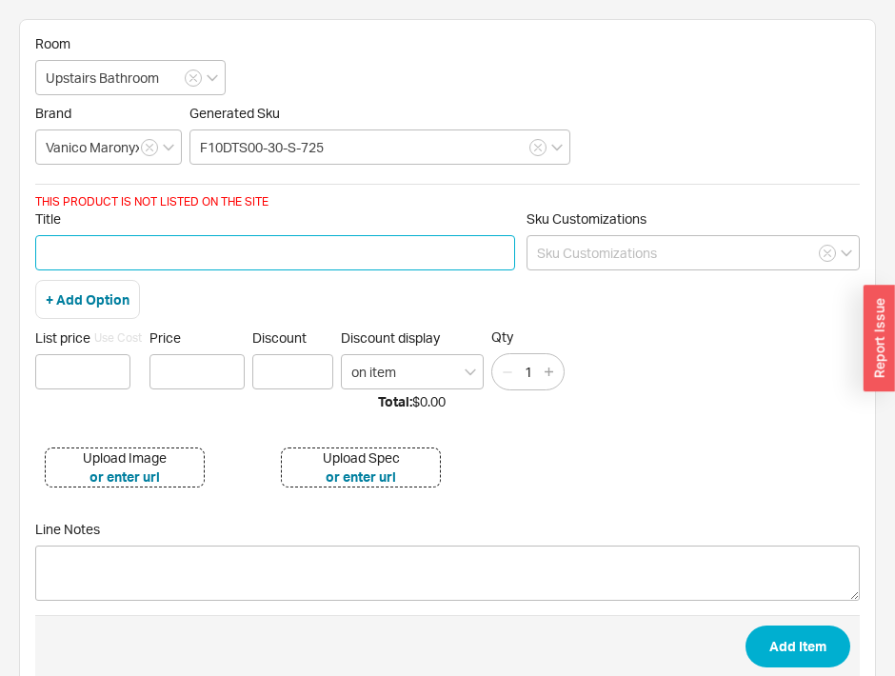
click at [79, 256] on input "Title" at bounding box center [275, 252] width 480 height 35
type input "30" FACADE DRAWER FRONT IN FUME"
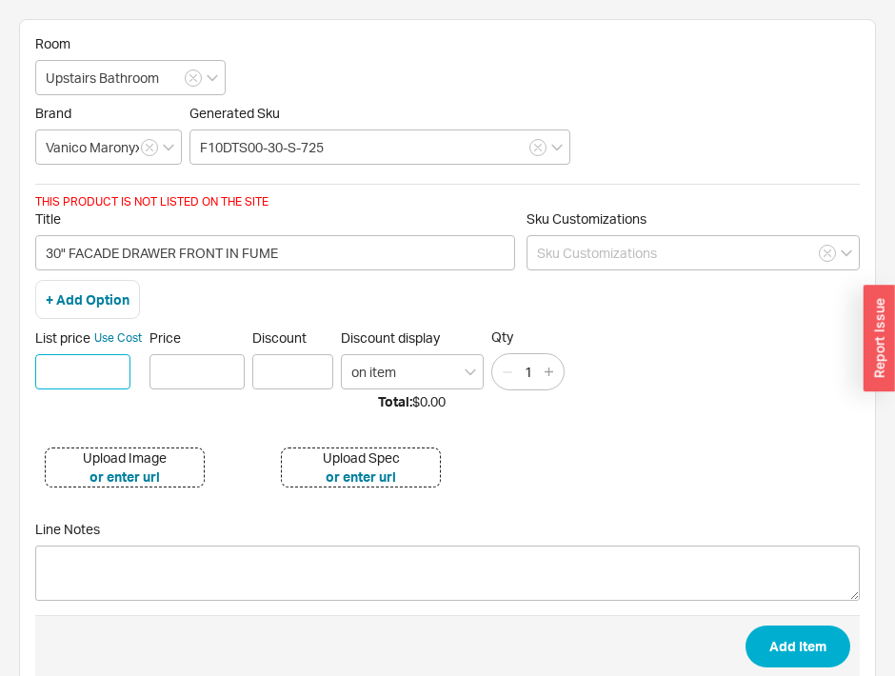
click at [103, 372] on input at bounding box center [82, 371] width 95 height 35
type input "$ 8"
type input "$ 97.2"
click at [174, 367] on input "$9.20" at bounding box center [196, 371] width 95 height 35
type input "$97.20"
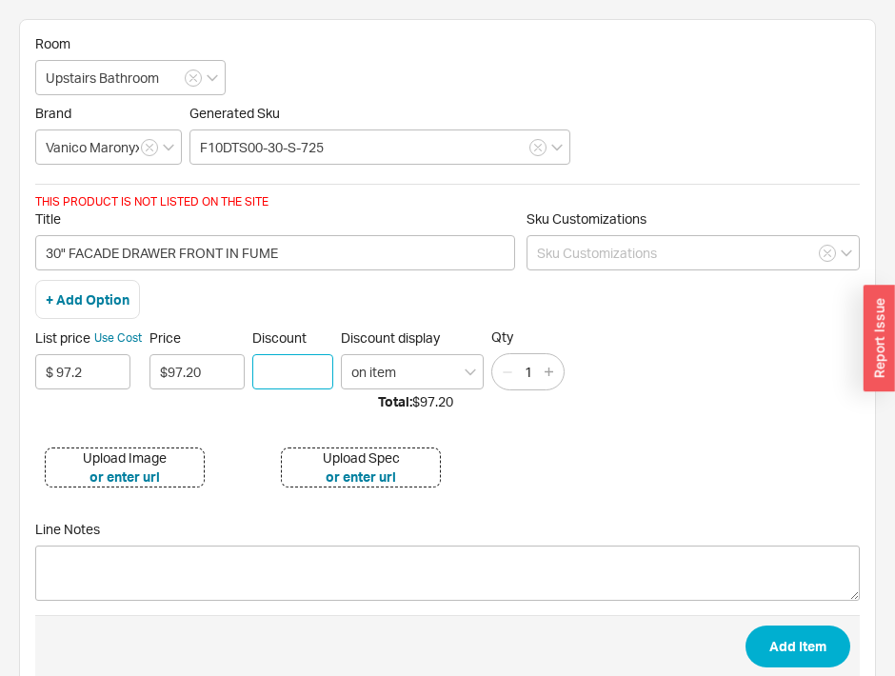
click at [329, 372] on input "Discount" at bounding box center [292, 371] width 81 height 35
type input "25"
click at [801, 645] on button "Add Item" at bounding box center [798, 647] width 105 height 42
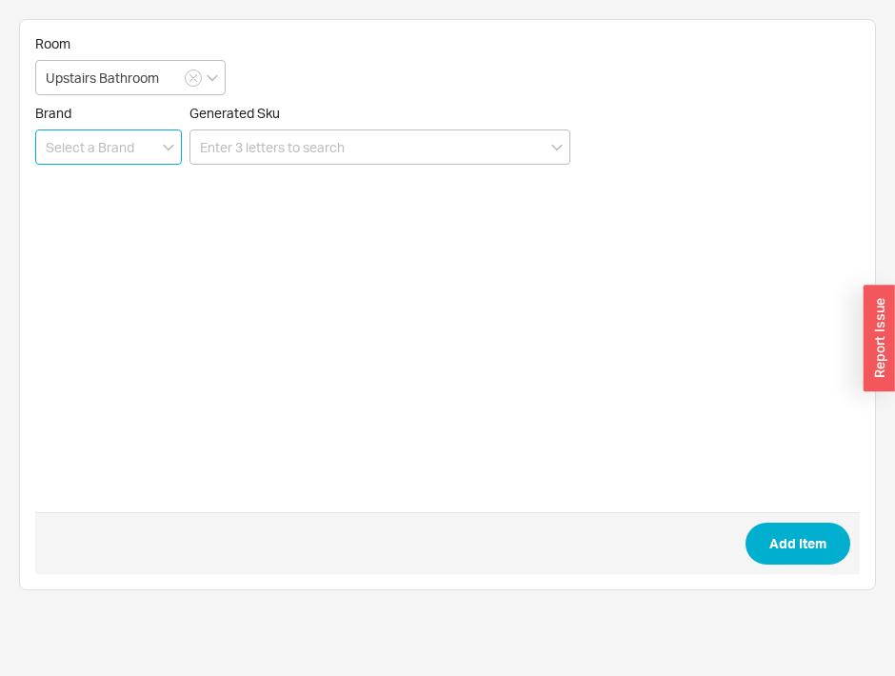
click at [110, 129] on input at bounding box center [108, 146] width 147 height 35
click at [104, 186] on div "Vanico Maronyx" at bounding box center [108, 186] width 145 height 34
type input "Vanico Maronyx"
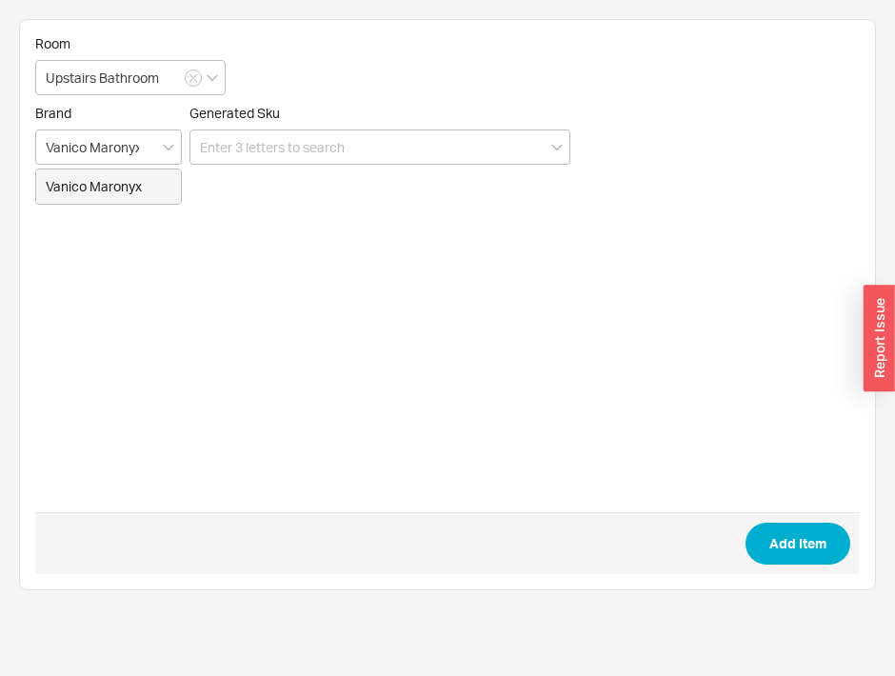
click at [104, 186] on form "Room Upstairs Bathroom Brand Vanico Maronyx Vanico Maronyx Generated Sku Add It…" at bounding box center [447, 304] width 825 height 539
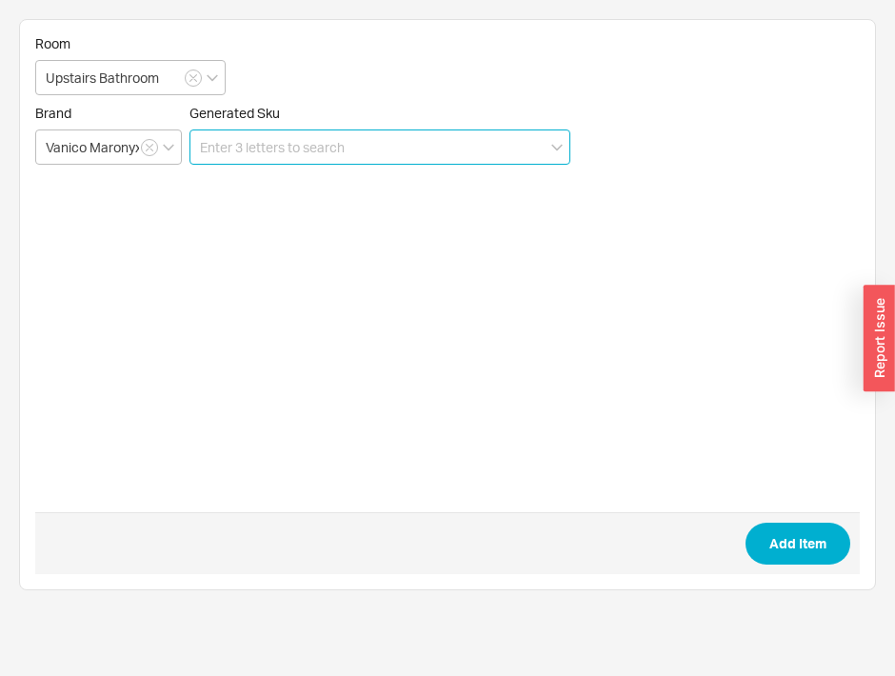
click at [269, 131] on input at bounding box center [379, 146] width 381 height 35
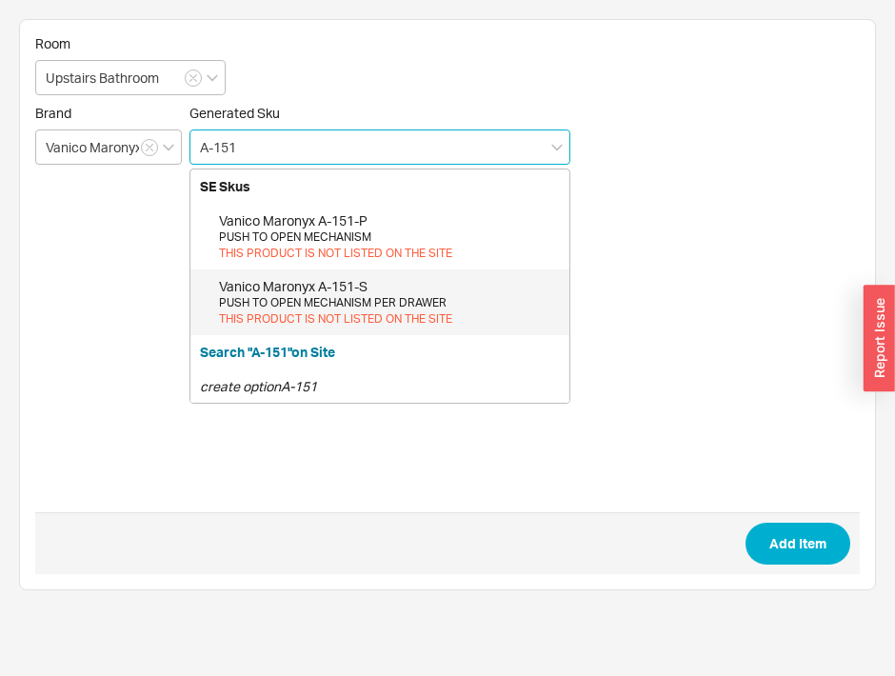
click at [312, 300] on div "PUSH TO OPEN MECHANISM PER DRAWER" at bounding box center [389, 303] width 341 height 16
type input "A-151-S"
click at [312, 300] on form "Room Upstairs Bathroom Brand Vanico Maronyx Generated Sku A-151-S SE Skus Vanic…" at bounding box center [447, 304] width 825 height 539
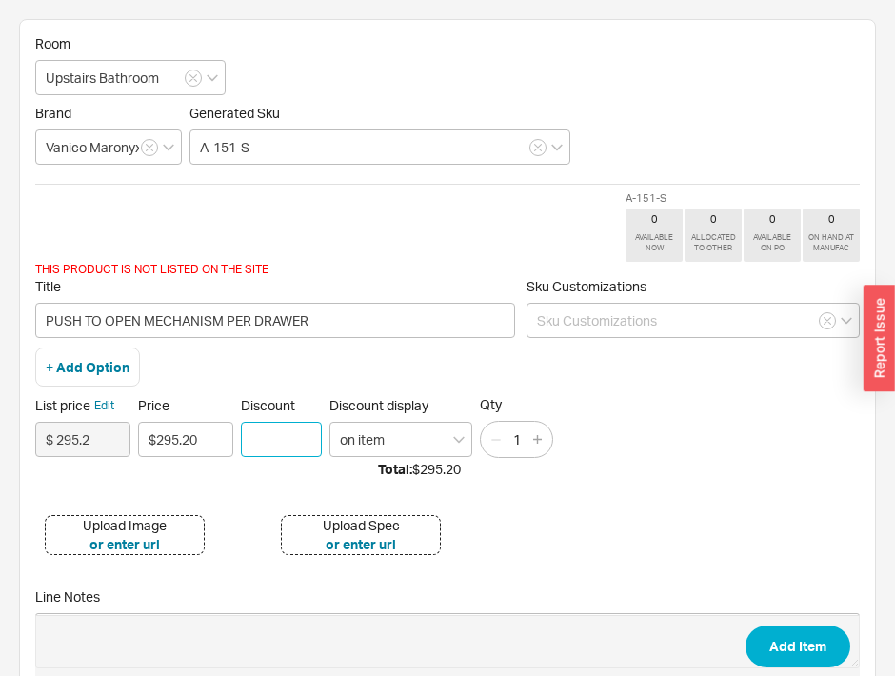
click at [278, 447] on input "Discount" at bounding box center [281, 439] width 81 height 35
type input "25"
click at [790, 646] on button "Add Item" at bounding box center [798, 647] width 105 height 42
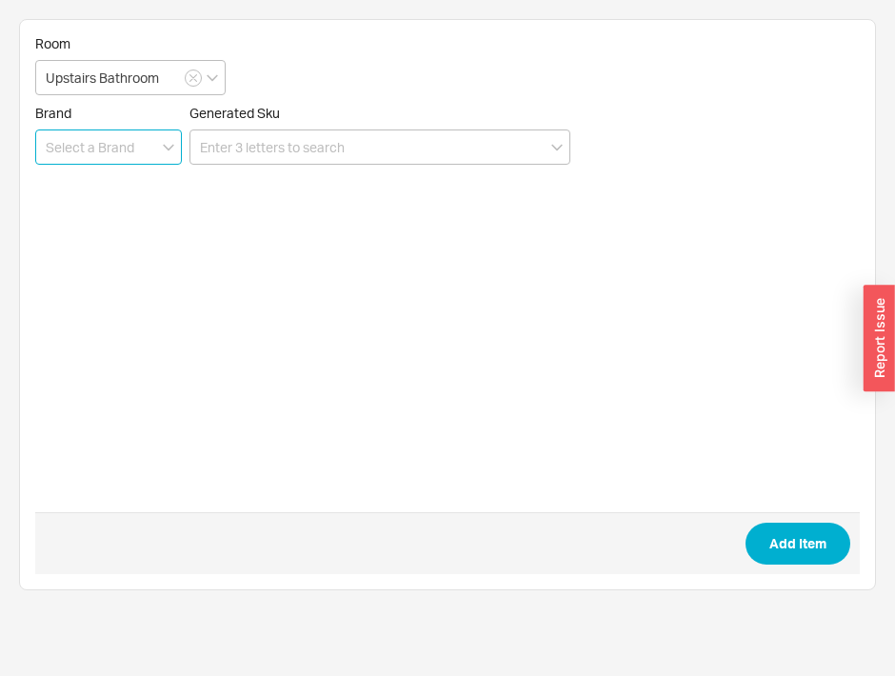
click at [92, 159] on input at bounding box center [108, 146] width 147 height 35
click at [124, 186] on div "Vanico Maronyx" at bounding box center [108, 186] width 145 height 34
type input "Vanico Maronyx"
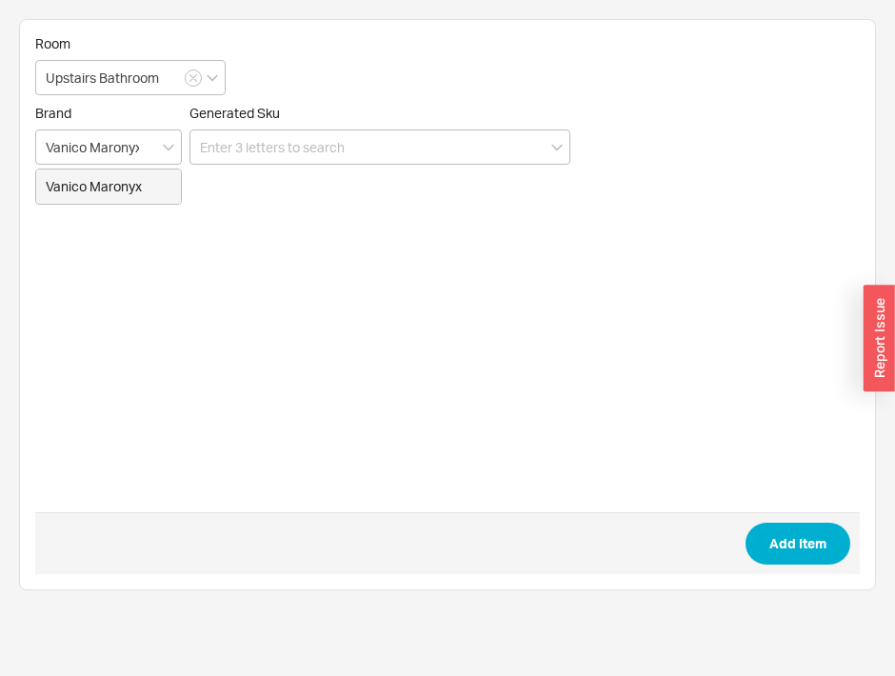
click at [124, 186] on form "Room Upstairs Bathroom Brand Vanico Maronyx Vanico Maronyx Generated Sku Add It…" at bounding box center [447, 304] width 825 height 539
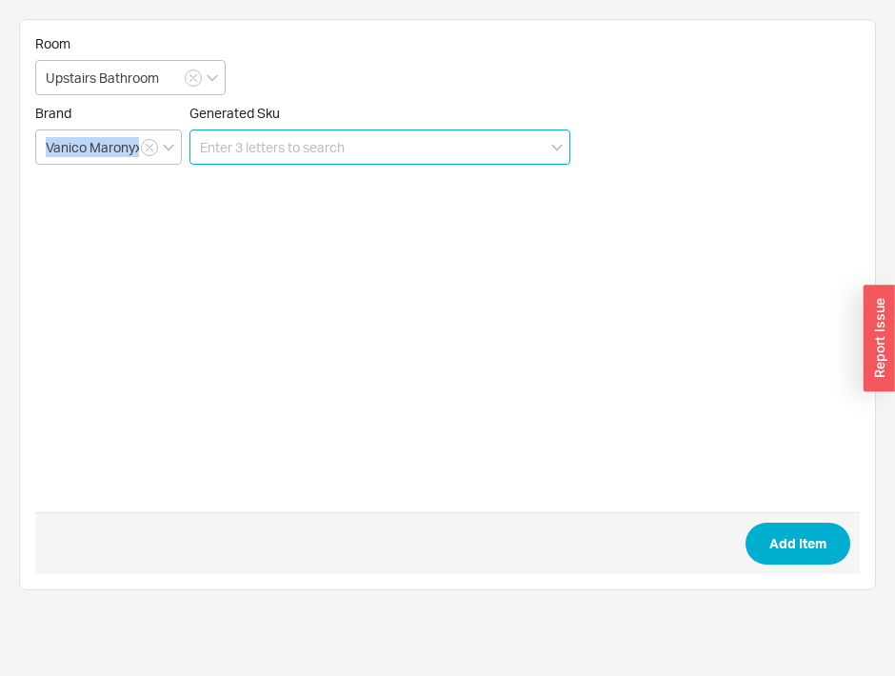
click at [244, 145] on input at bounding box center [379, 146] width 381 height 35
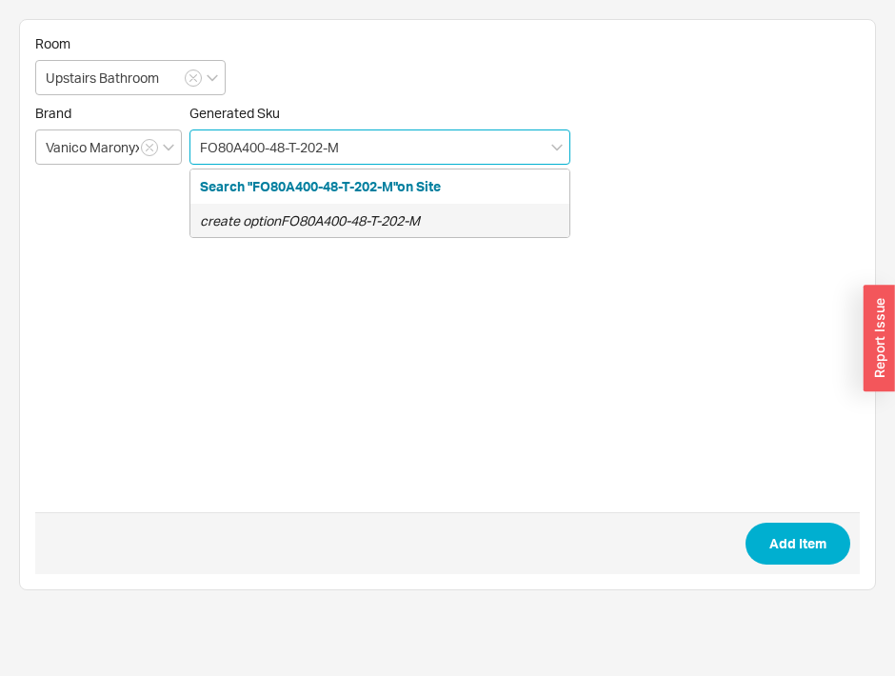
click at [383, 206] on div "create option FO80A400-48-T-202-M" at bounding box center [379, 221] width 379 height 34
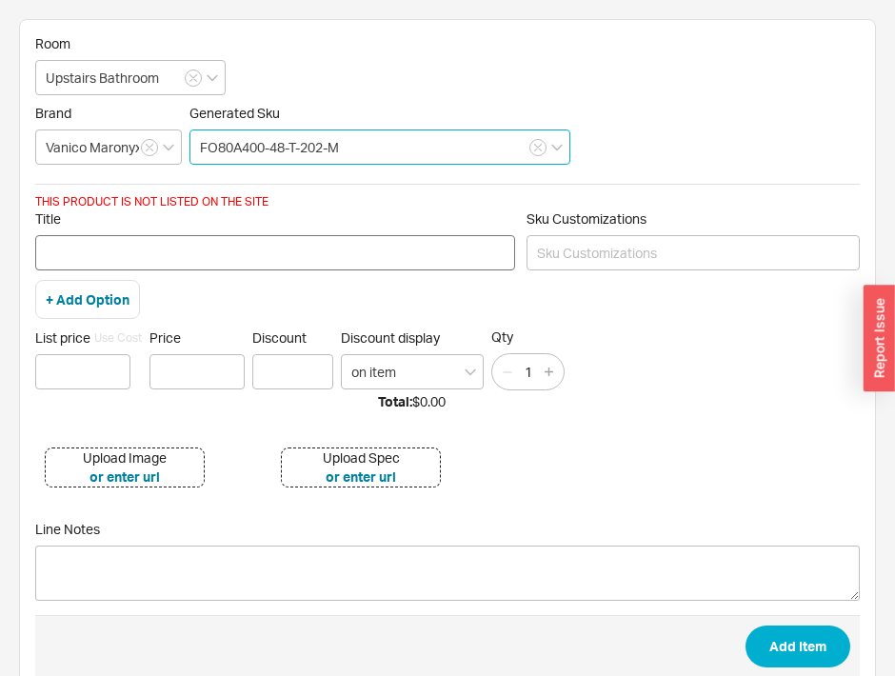
type input "FO80A400-48-T-202-M"
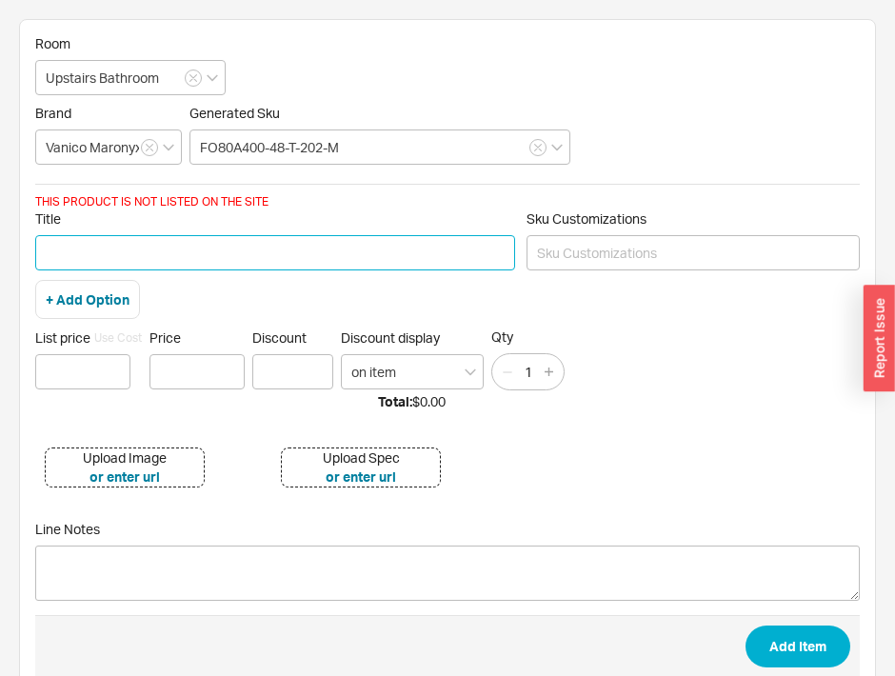
click at [250, 251] on input "Title" at bounding box center [275, 252] width 480 height 35
click at [122, 253] on input "FUZION 48" WALL HUNG VANITY" at bounding box center [275, 252] width 480 height 35
click at [375, 254] on input "FUZION 48" SINGLE DRAWER WALL HUNG VANITY" at bounding box center [275, 252] width 480 height 35
click at [377, 254] on input "FUZION 48" SINGLE DRAWER WALL HUNG VANITY" at bounding box center [275, 252] width 480 height 35
type input "FUZION 48" SINGLE DRAWER WALL HUNG VANITY, MIST"
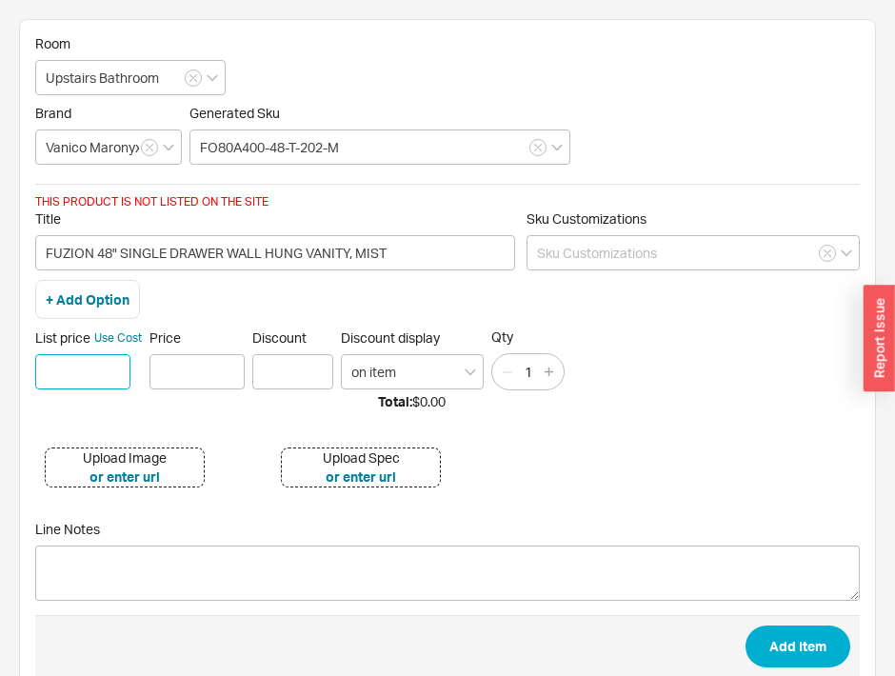
click at [65, 381] on input at bounding box center [82, 371] width 95 height 35
type input "$ 1269"
type input "$1,269.00"
click at [152, 454] on div "Upload Image" at bounding box center [125, 457] width 84 height 19
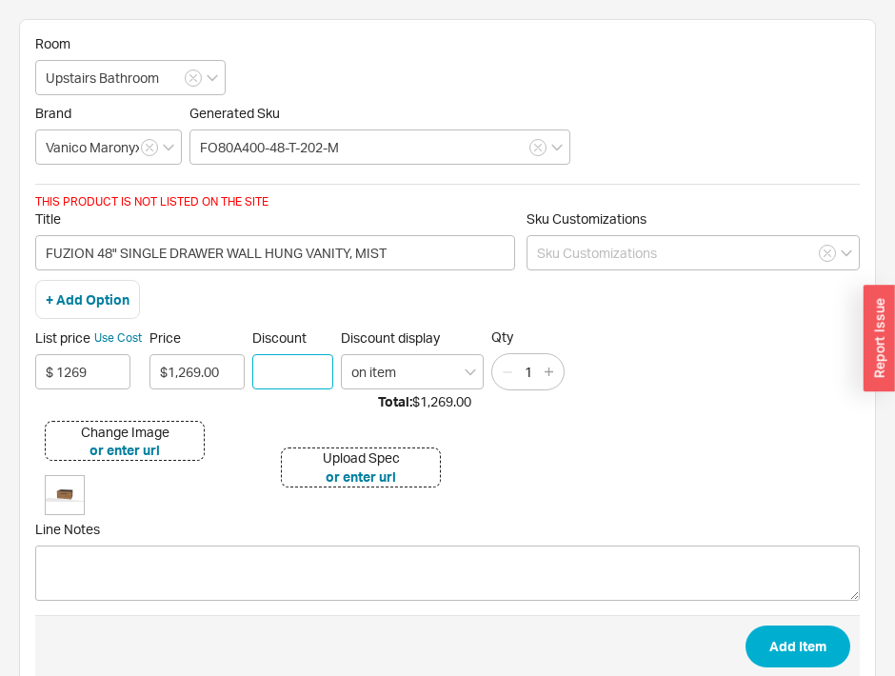
click at [309, 374] on input "Discount" at bounding box center [292, 371] width 81 height 35
type input "25"
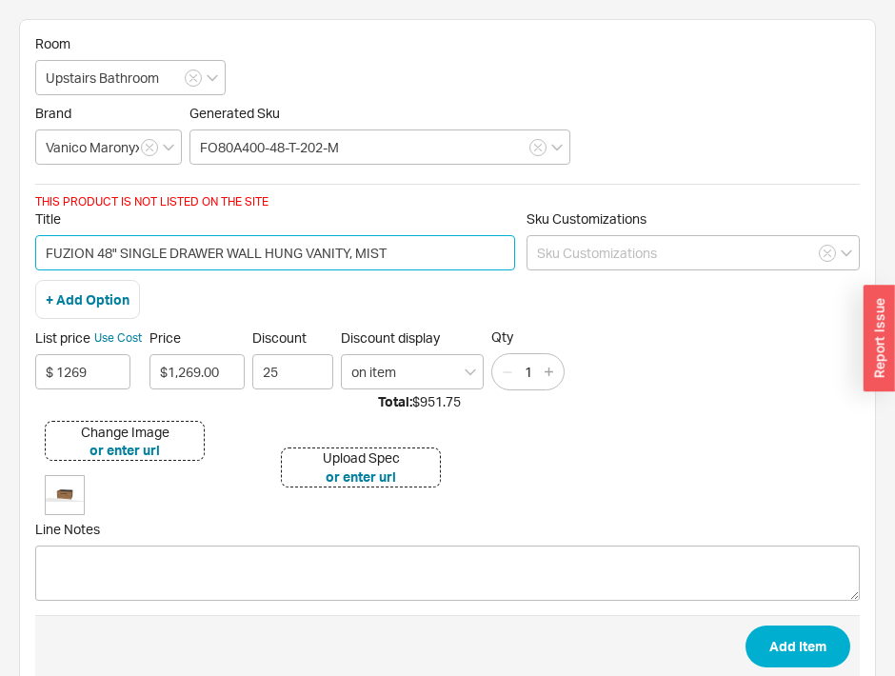
click at [355, 249] on input "FUZION 48" SINGLE DRAWER WALL HUNG VANITY, MIST" at bounding box center [275, 252] width 480 height 35
type input "FUZION 48" SINGLE DRAWER WALL HUNG VANITY, 15" HEIGHT, MIST"
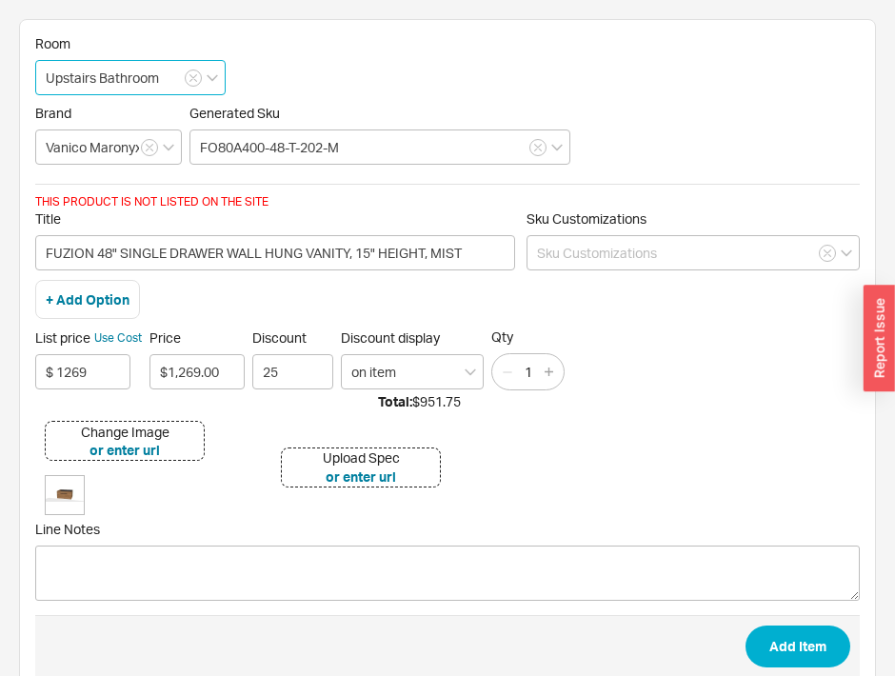
click at [153, 69] on input "Upstairs Bathroom" at bounding box center [130, 77] width 190 height 35
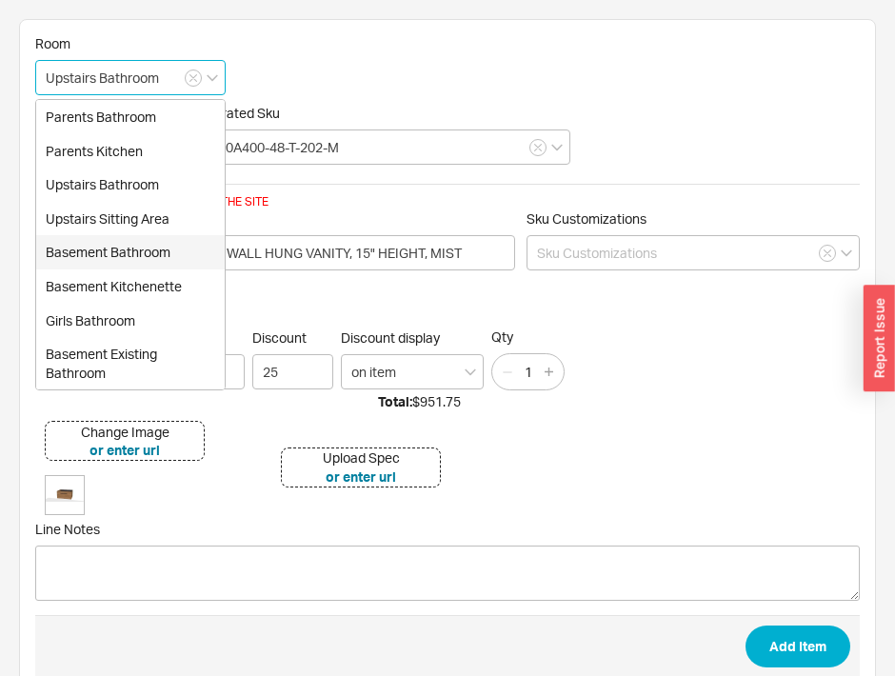
click at [144, 253] on div "Basement Bathroom" at bounding box center [130, 252] width 189 height 34
type input "Basement Bathroom"
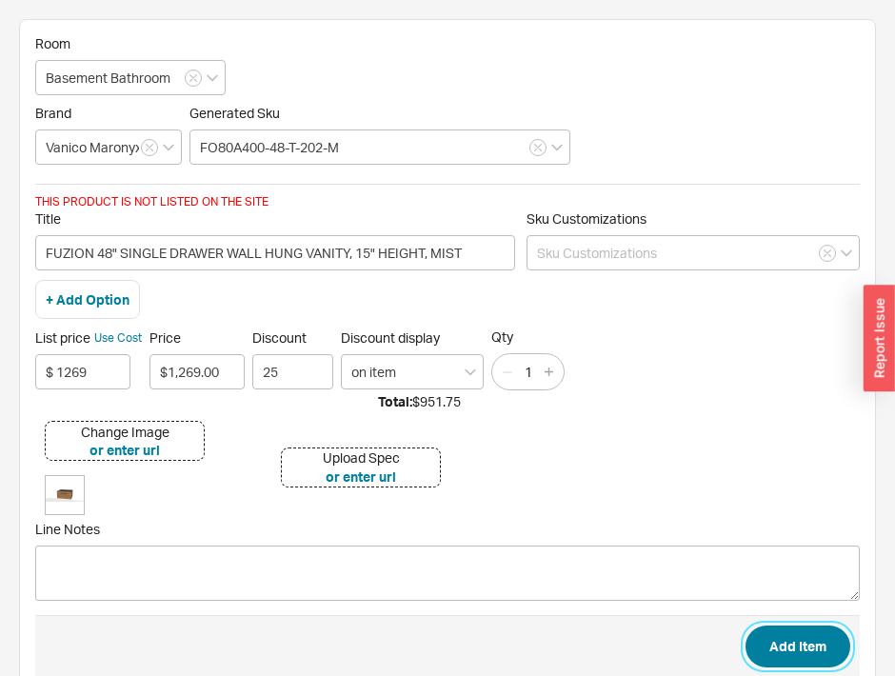
click at [796, 646] on button "Add Item" at bounding box center [798, 647] width 105 height 42
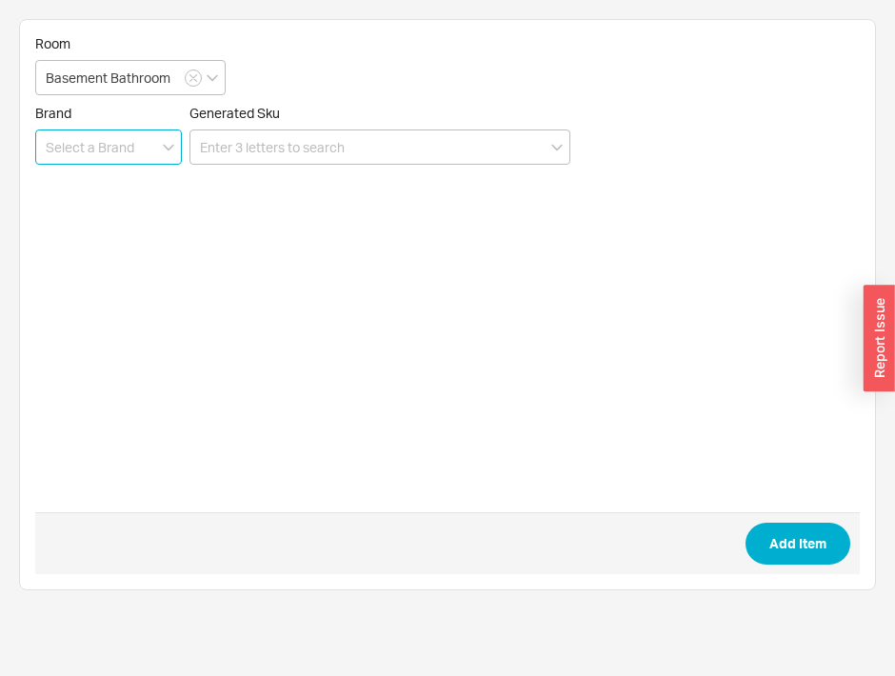
click at [96, 161] on input at bounding box center [108, 146] width 147 height 35
click at [89, 195] on div "Vanico Maronyx" at bounding box center [108, 186] width 145 height 34
type input "Vanico Maronyx"
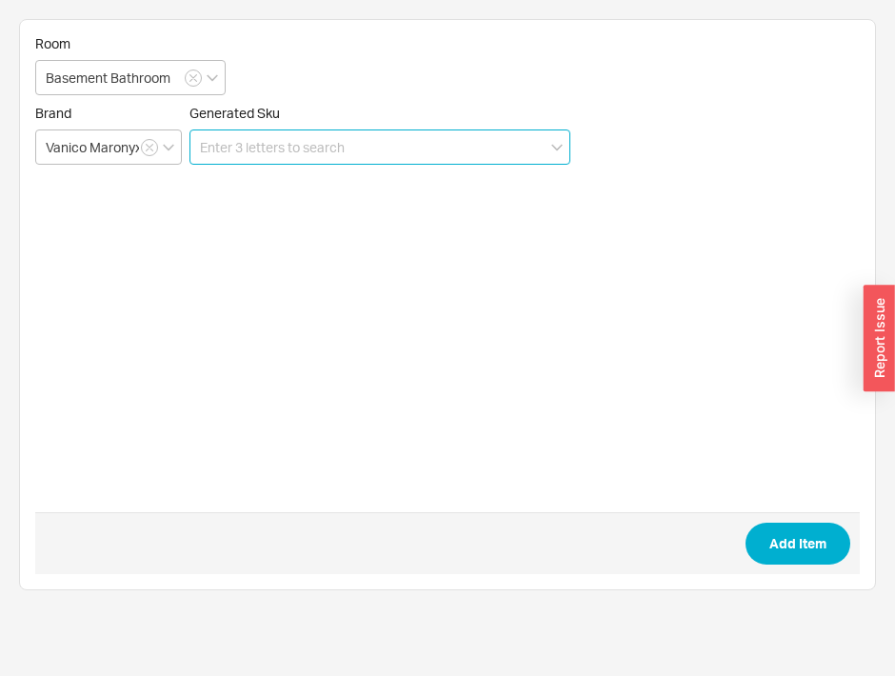
click at [237, 153] on input at bounding box center [379, 146] width 381 height 35
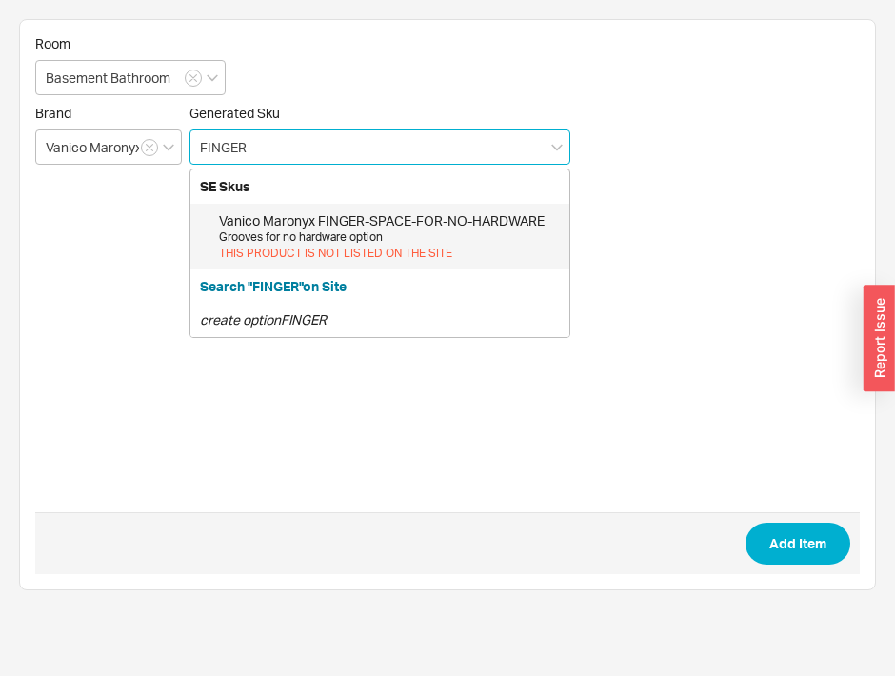
click at [413, 213] on div "Vanico Maronyx FINGER-SPACE-FOR-NO-HARDWARE" at bounding box center [389, 220] width 341 height 19
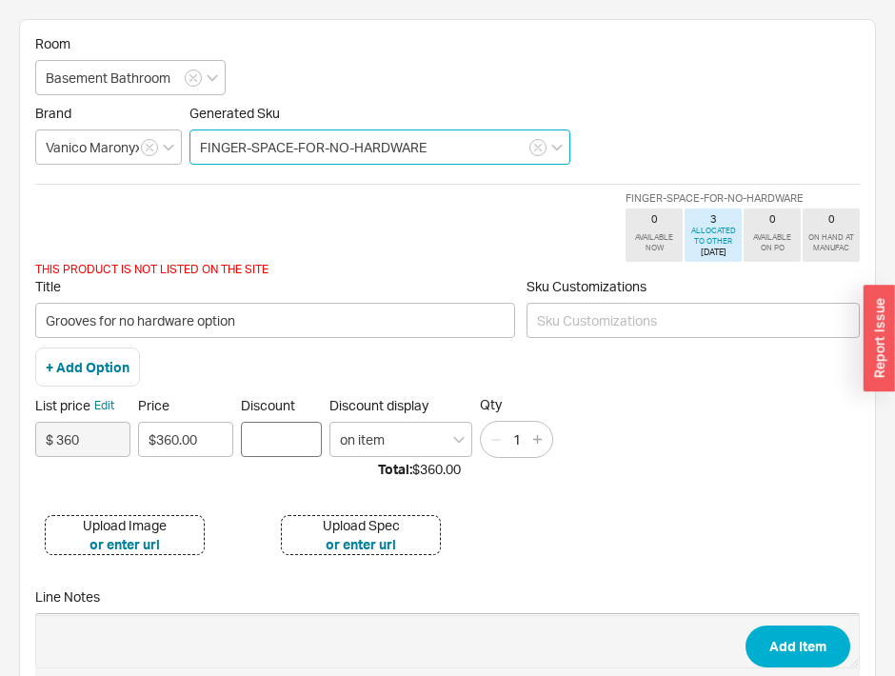
type input "FINGER-SPACE-FOR-NO-HARDWARE"
click at [274, 434] on input "Discount" at bounding box center [281, 439] width 81 height 35
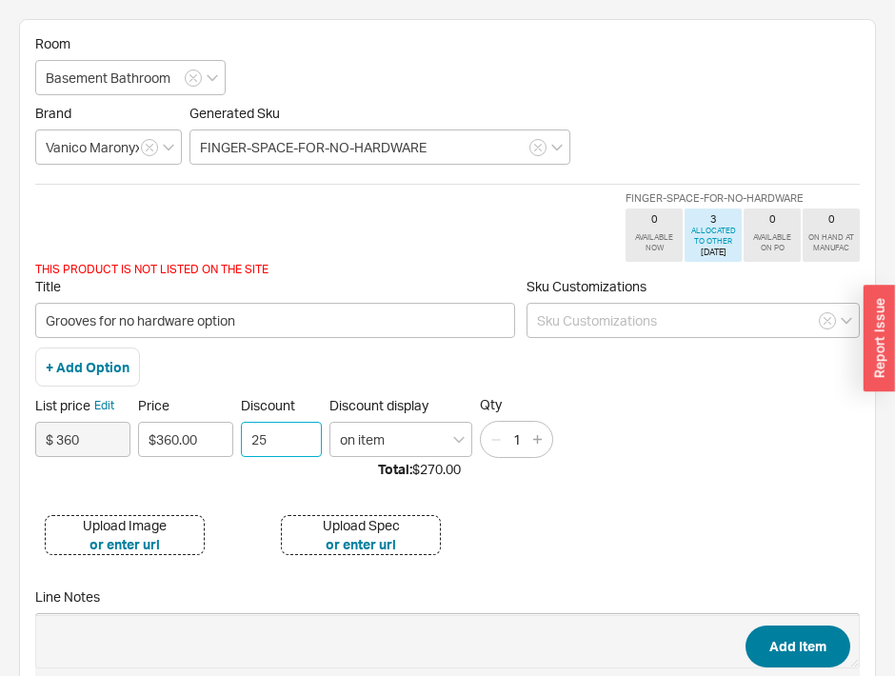
type input "25"
click at [784, 662] on button "Add Item" at bounding box center [798, 647] width 105 height 42
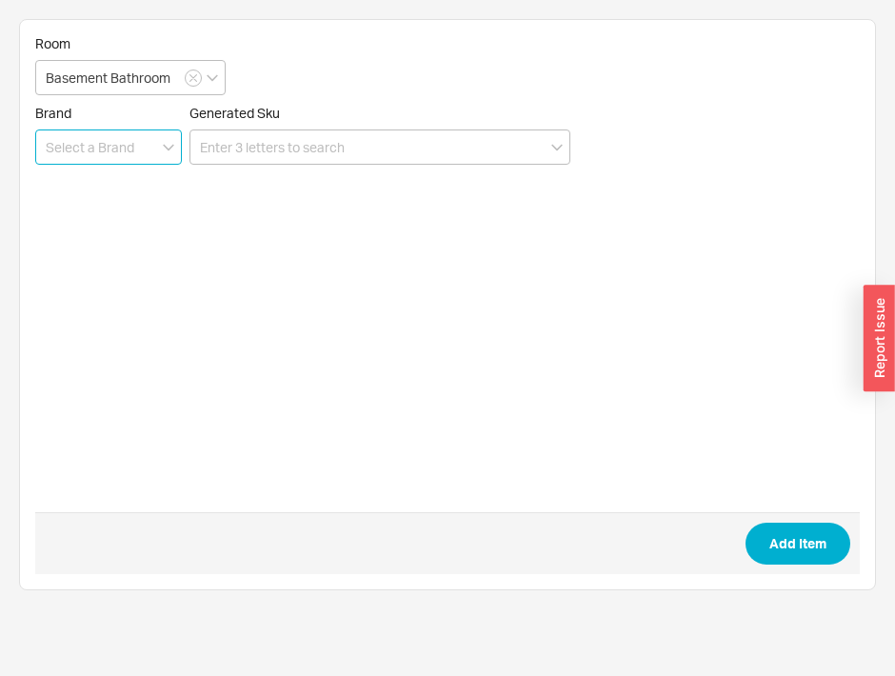
click at [126, 131] on input at bounding box center [108, 146] width 147 height 35
click at [51, 197] on div "Vanico Maronyx" at bounding box center [108, 186] width 145 height 34
type input "Vanico Maronyx"
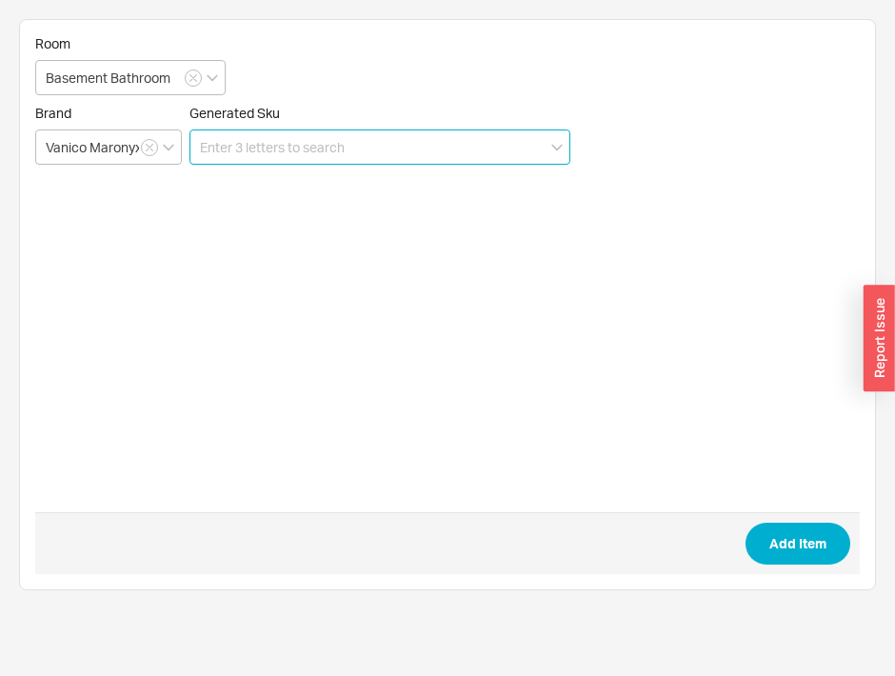
click at [304, 137] on input at bounding box center [379, 146] width 381 height 35
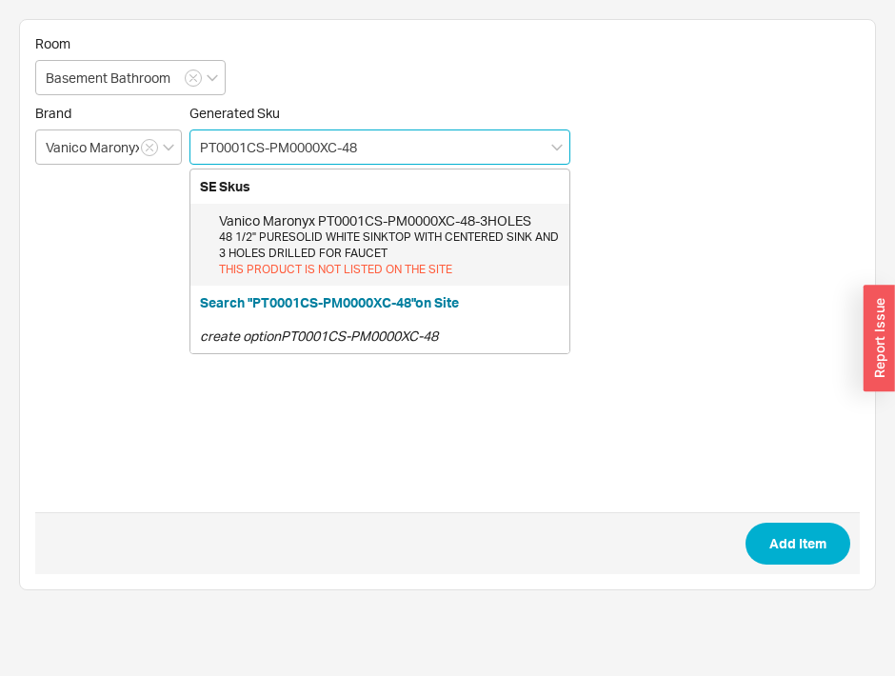
click at [303, 231] on div "48 1/2" PURESOLID WHITE SINKTOP WITH CENTERED SINK AND 3 HOLES DRILLED FOR FAUC…" at bounding box center [389, 245] width 341 height 32
type input "PT0001CS-PM0000XC-48-3HOLES"
click at [303, 231] on form "Room Basement Bathroom Brand Vanico Maronyx Generated Sku PT0001CS-PM0000XC-48-…" at bounding box center [447, 304] width 825 height 539
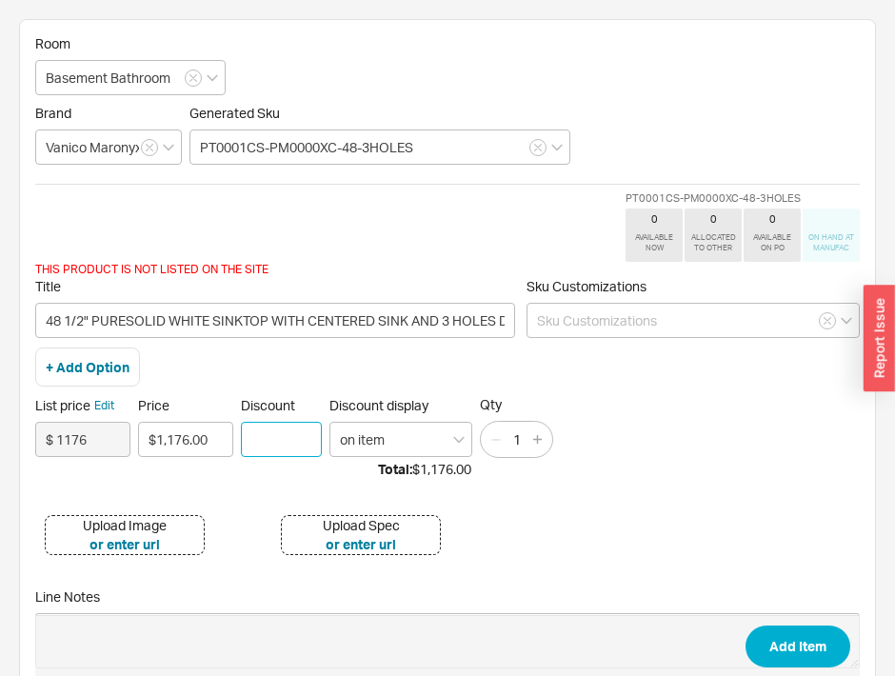
click at [265, 434] on input "Discount" at bounding box center [281, 439] width 81 height 35
type input "25"
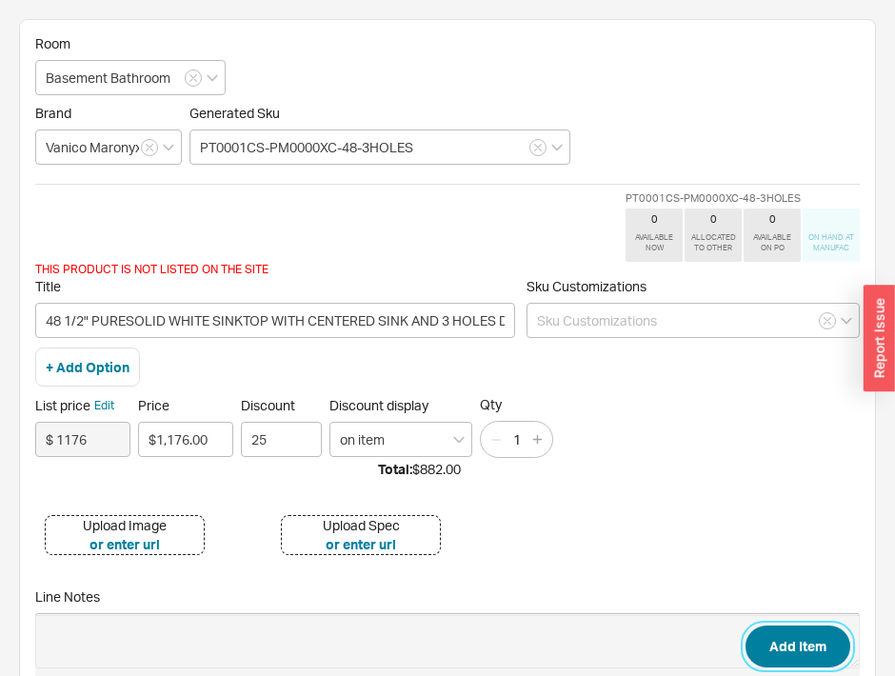
click at [793, 639] on button "Add Item" at bounding box center [798, 647] width 105 height 42
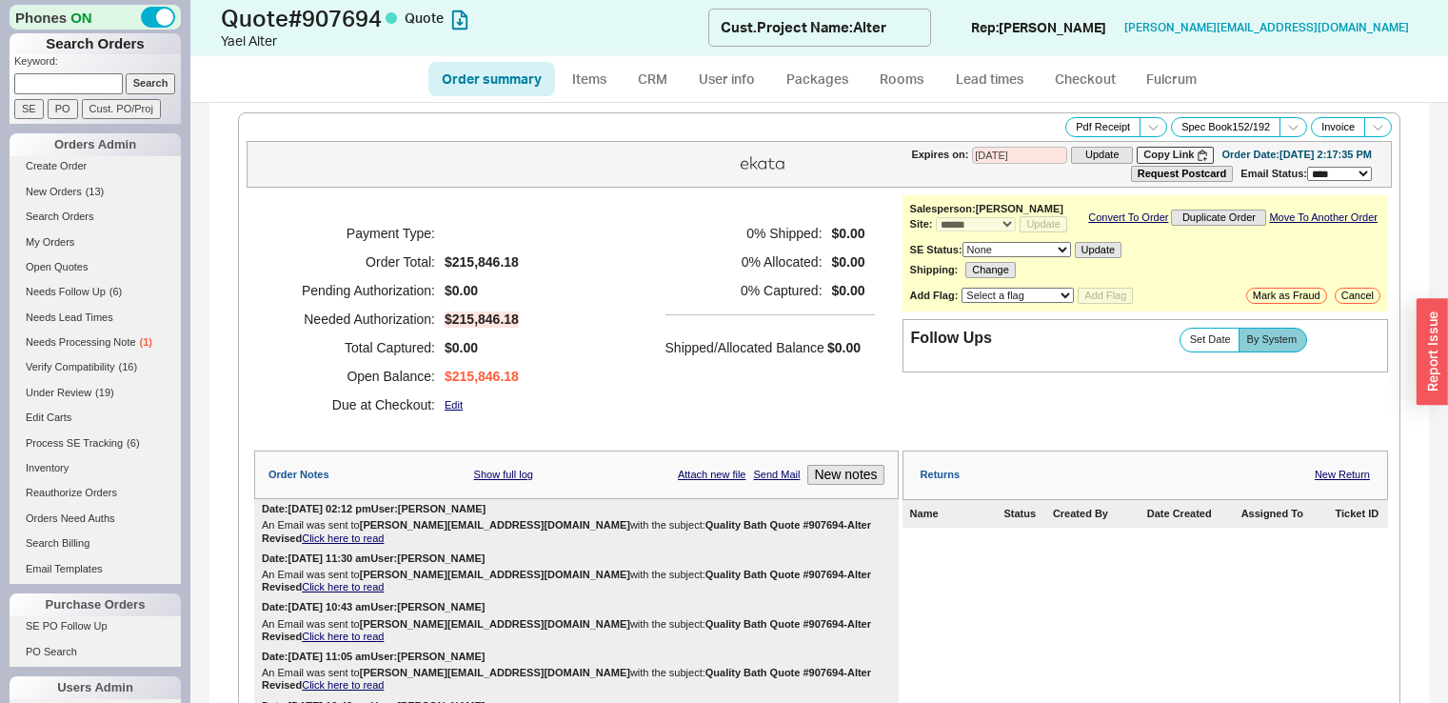
select select "*"
select select "3"
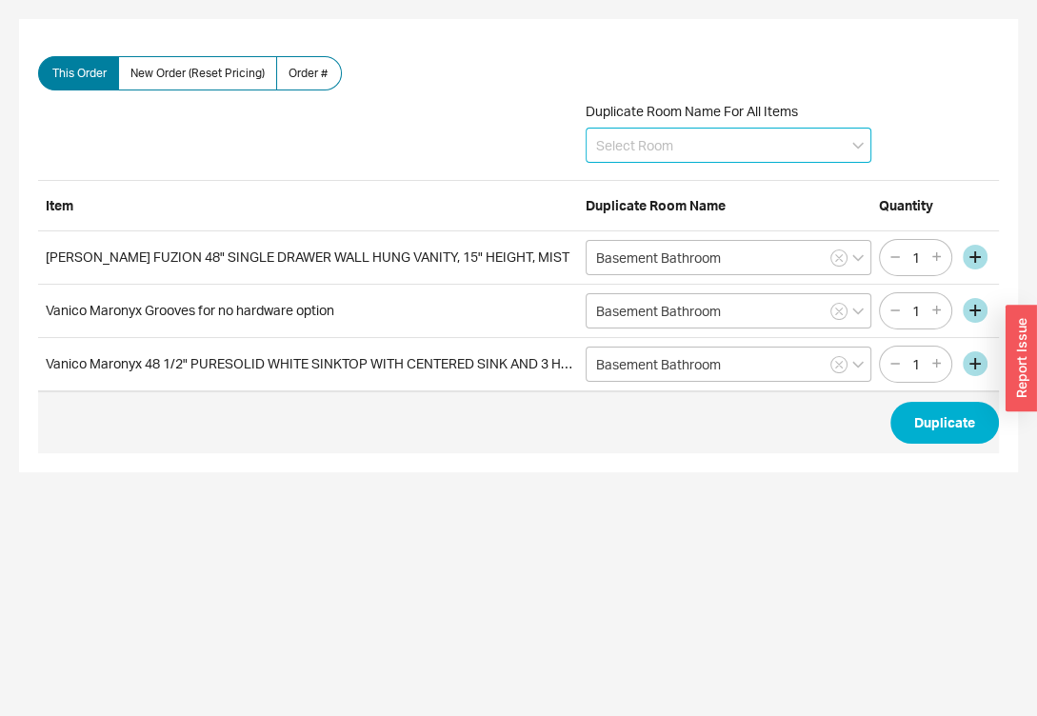
click at [644, 149] on input at bounding box center [729, 145] width 286 height 35
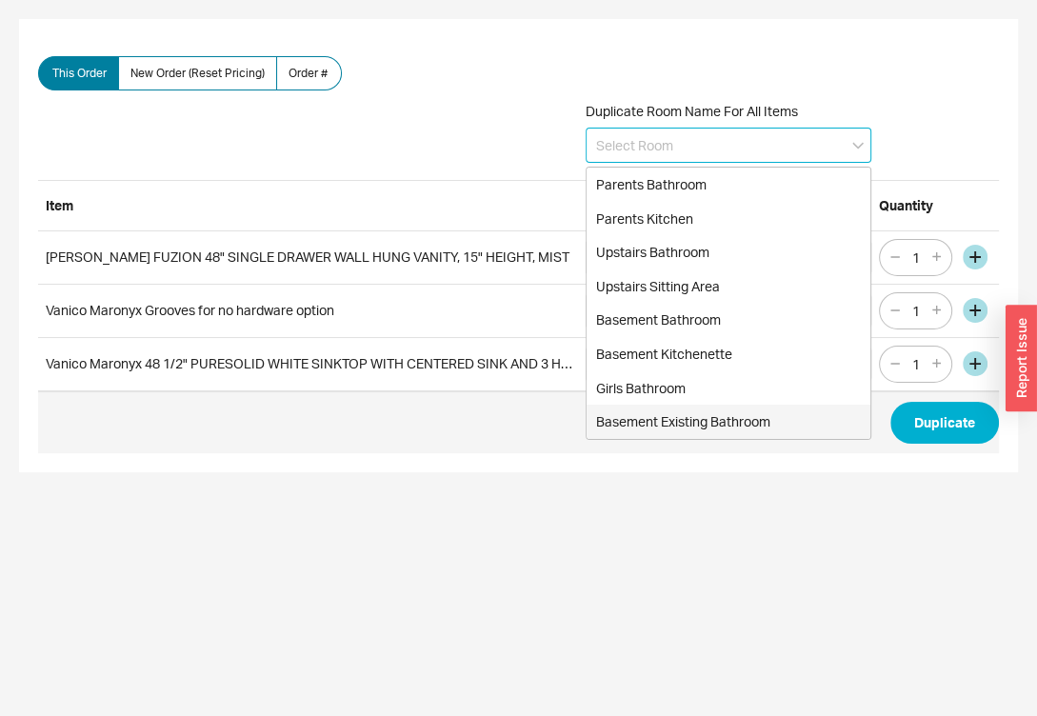
click at [666, 427] on div "Basement Existing Bathroom" at bounding box center [729, 422] width 284 height 34
type input "Basement Existing Bathroom"
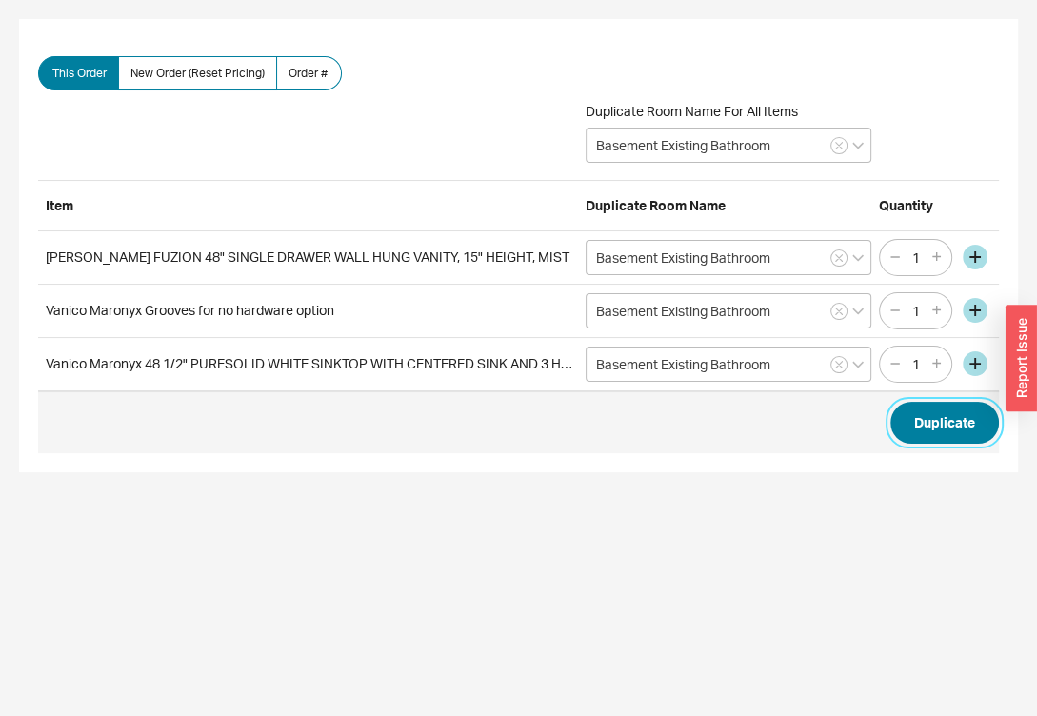
click at [942, 427] on button "Duplicate" at bounding box center [944, 423] width 109 height 42
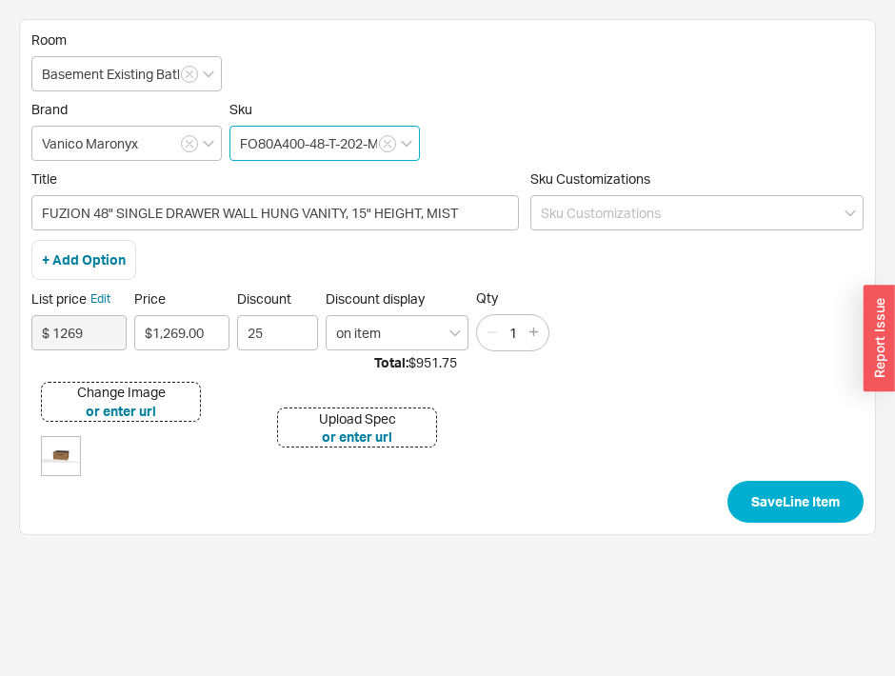
click at [364, 144] on input "FO80A400-48-T-202-M" at bounding box center [324, 143] width 190 height 35
click at [318, 189] on div "create option FO80A400-48-T-233-M" at bounding box center [324, 192] width 189 height 52
type input "FO80A400-48-T-233-M"
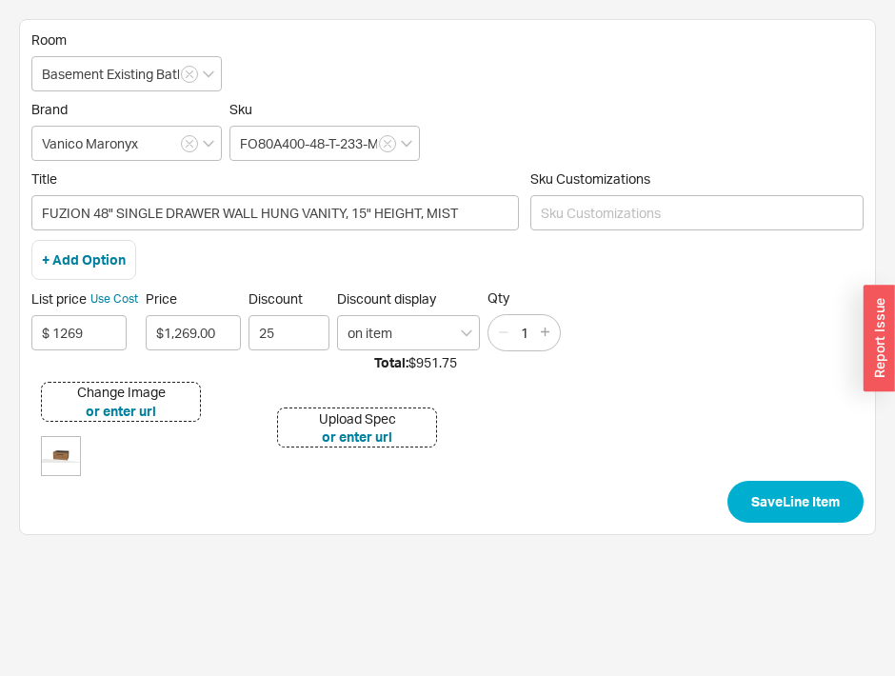
click at [318, 189] on label "Title FUZION 48" SINGLE DRAWER WALL HUNG VANITY, 15" HEIGHT, MIST" at bounding box center [274, 200] width 487 height 60
click at [318, 195] on input "FUZION 48" SINGLE DRAWER WALL HUNG VANITY, 15" HEIGHT, MIST" at bounding box center [274, 212] width 487 height 35
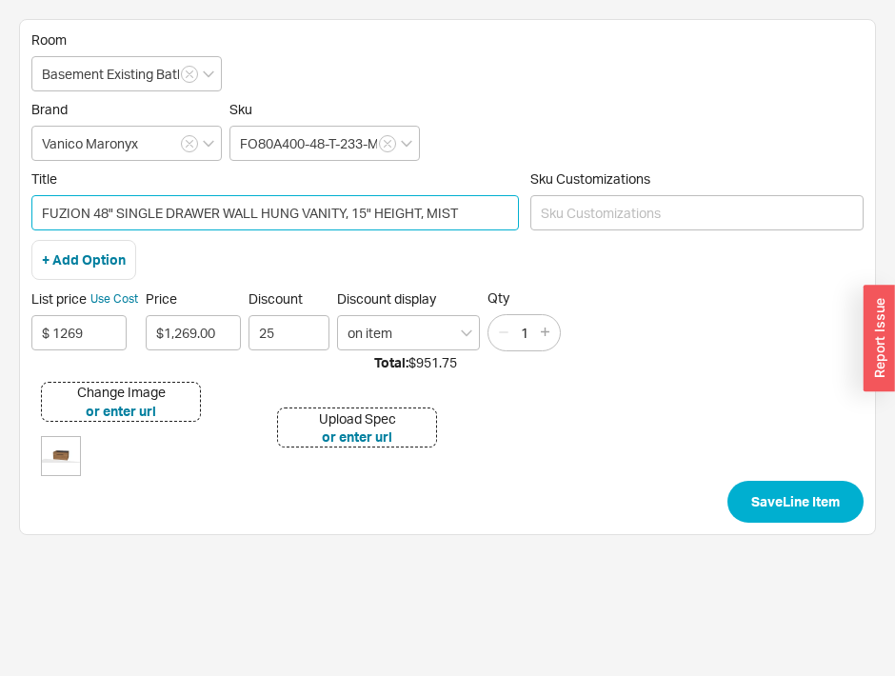
click at [443, 209] on input "FUZION 48" SINGLE DRAWER WALL HUNG VANITY, 15" HEIGHT, MIST" at bounding box center [274, 212] width 487 height 35
type input "FUZION 48" SINGLE DRAWER WALL HUNG VANITY, 15" HEIGHT, FOSSIL"
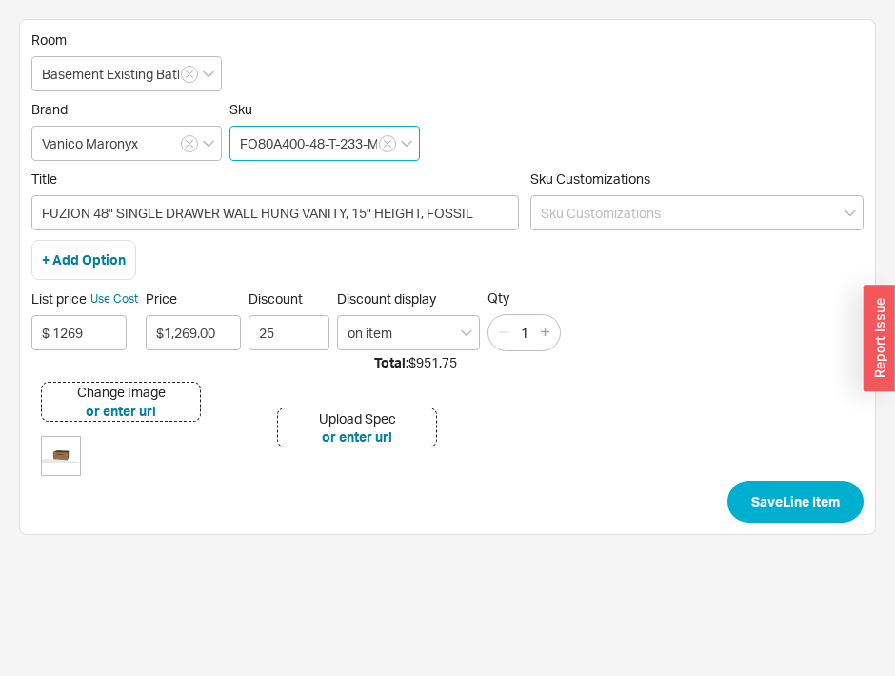
click at [328, 140] on input "FO80A400-48-T-233-M" at bounding box center [324, 143] width 190 height 35
click at [324, 142] on input "FO80A400-48-T-233-M" at bounding box center [324, 143] width 190 height 35
click at [311, 181] on icon "create option FO80A400-36-T-233-M" at bounding box center [315, 191] width 150 height 35
type input "FO80A400-36-T-233-M"
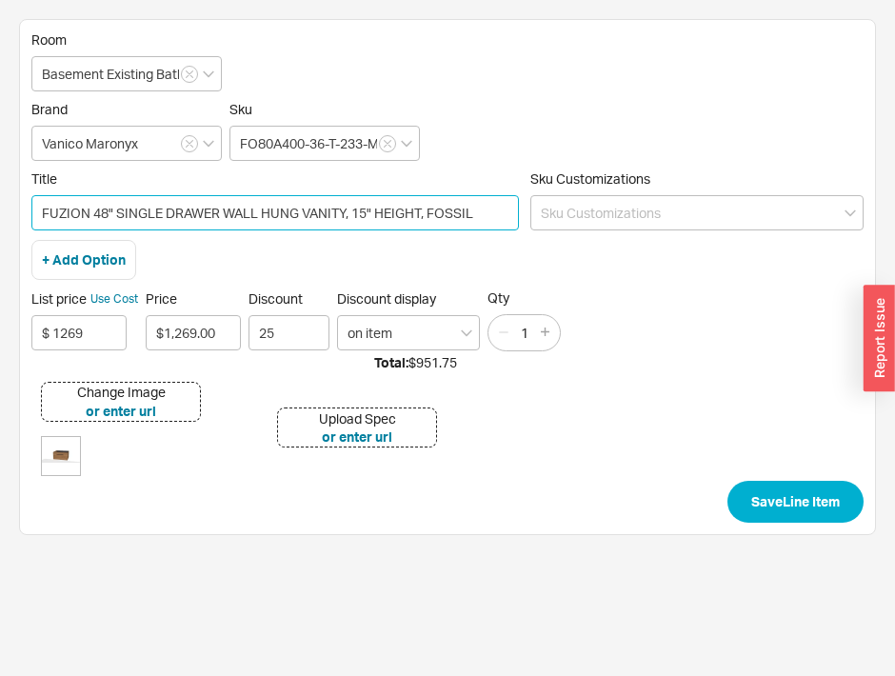
click at [107, 212] on input "FUZION 48" SINGLE DRAWER WALL HUNG VANITY, 15" HEIGHT, FOSSIL" at bounding box center [274, 212] width 487 height 35
type input "FUZION 36" SINGLE DRAWER WALL HUNG VANITY, 15" HEIGHT, FOSSIL"
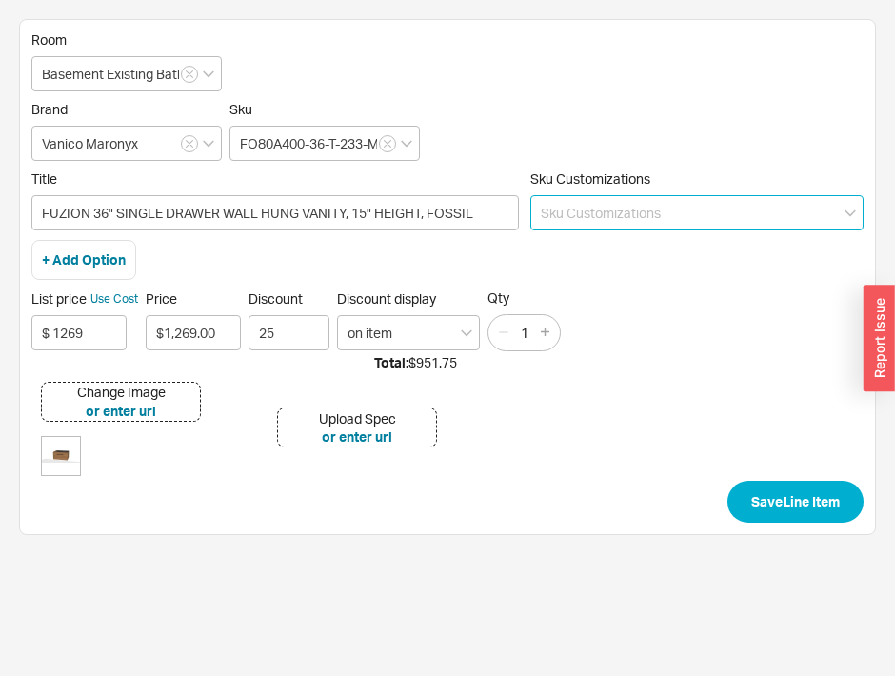
click at [624, 212] on input at bounding box center [696, 212] width 333 height 35
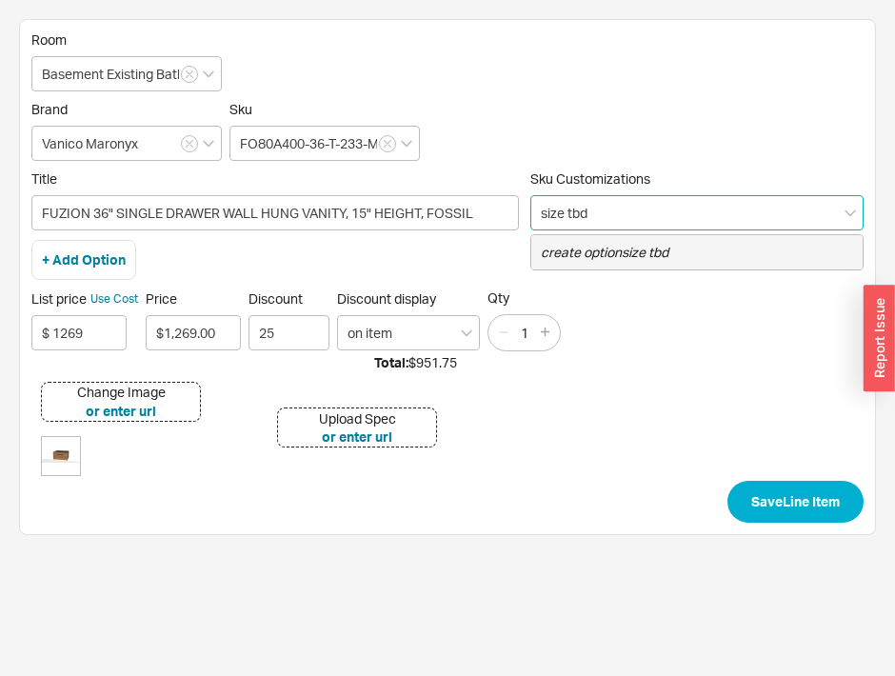
click at [627, 257] on icon "create option size tbd" at bounding box center [605, 252] width 128 height 16
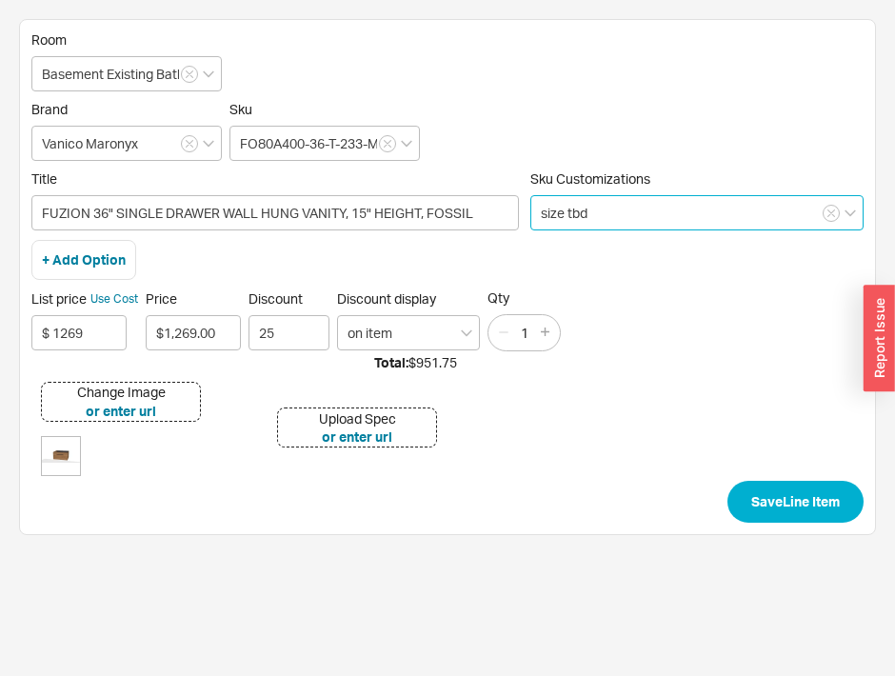
type input "size tbd"
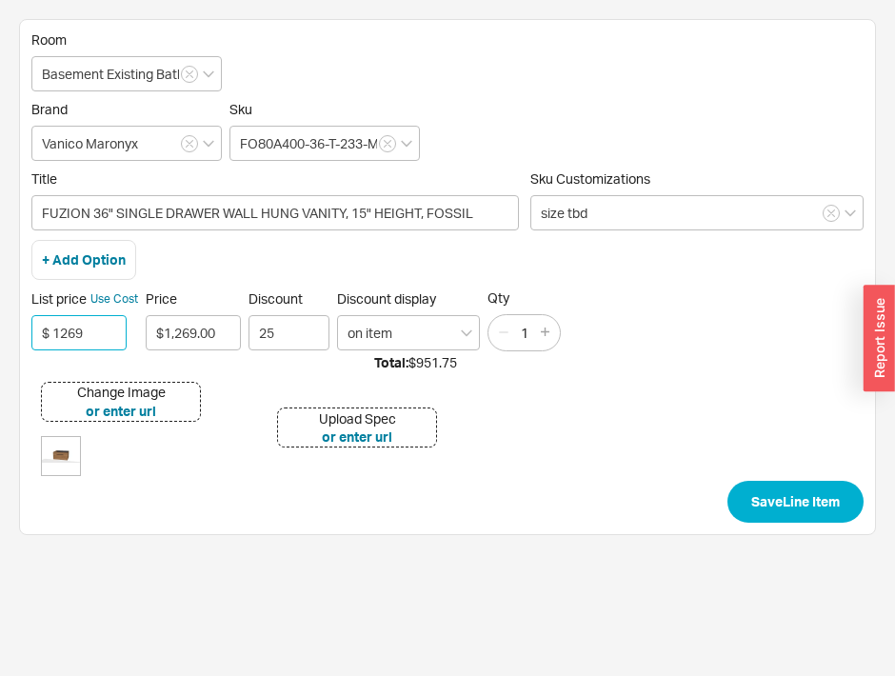
drag, startPoint x: 103, startPoint y: 319, endPoint x: 54, endPoint y: 323, distance: 48.7
click at [54, 323] on input "$ 1269" at bounding box center [78, 332] width 95 height 35
type input "$ 1138"
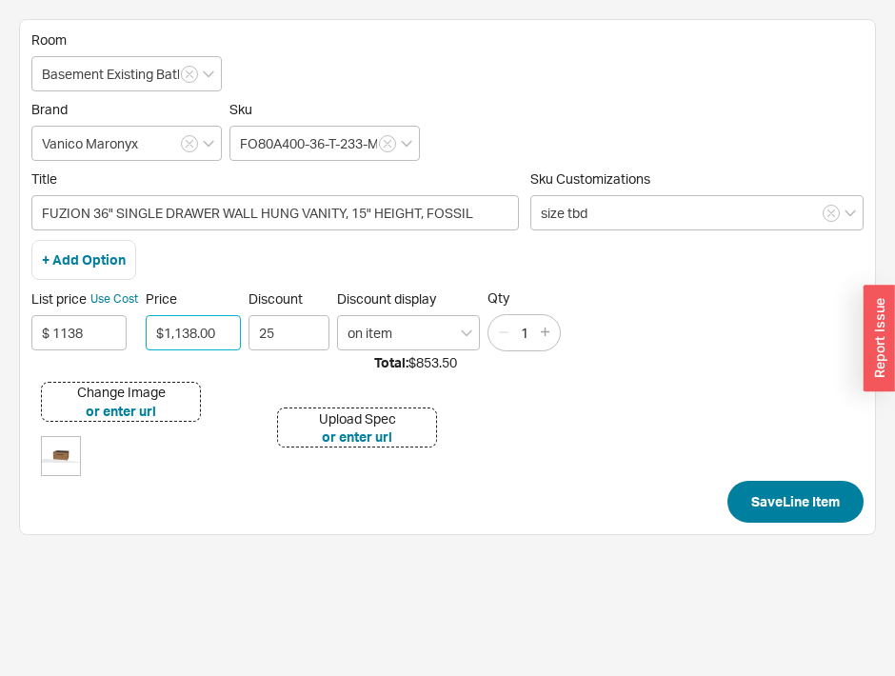
type input "$1,138.00"
click at [758, 502] on button "Save Line Item" at bounding box center [795, 502] width 136 height 42
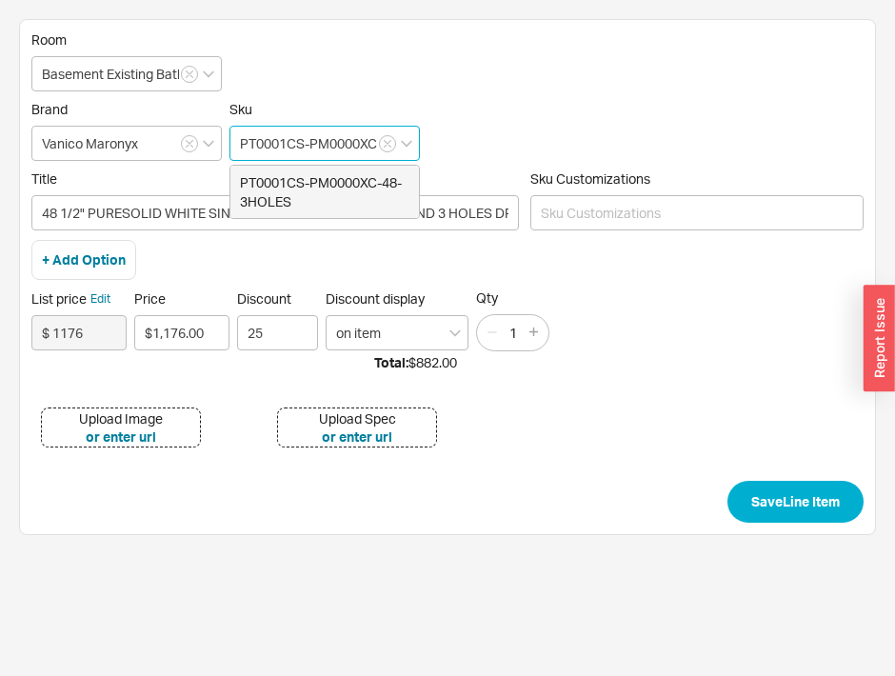
scroll to position [0, 80]
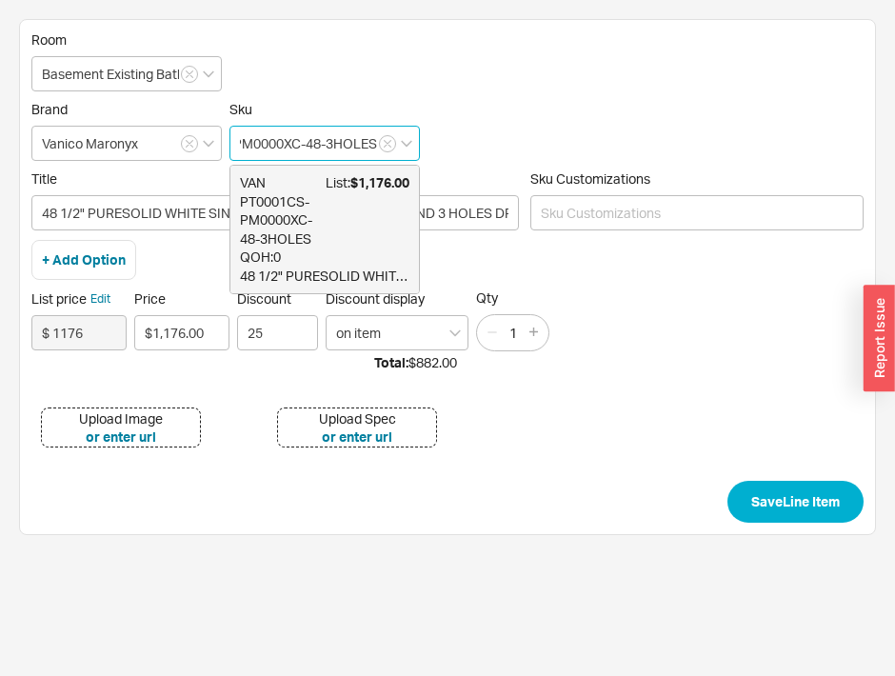
drag, startPoint x: 334, startPoint y: 143, endPoint x: 424, endPoint y: 143, distance: 89.5
click at [424, 143] on div "Brand Vanico Maronyx Sku PT0001CS-PM0000XC-48-3HOLES VAN PT0001CS-PM0000XC-48-3…" at bounding box center [447, 131] width 832 height 60
click at [318, 142] on input "PT0001CS-PM0000XC-48-3HOLES" at bounding box center [324, 143] width 190 height 35
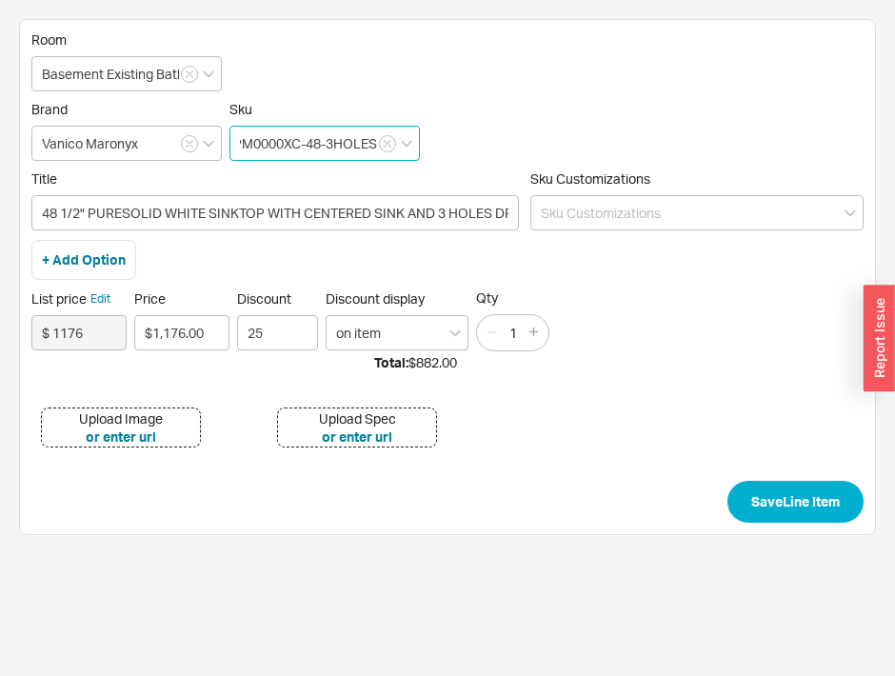
click at [318, 143] on input "PT0001CS-PM0000XC-48-3HOLES" at bounding box center [324, 143] width 190 height 35
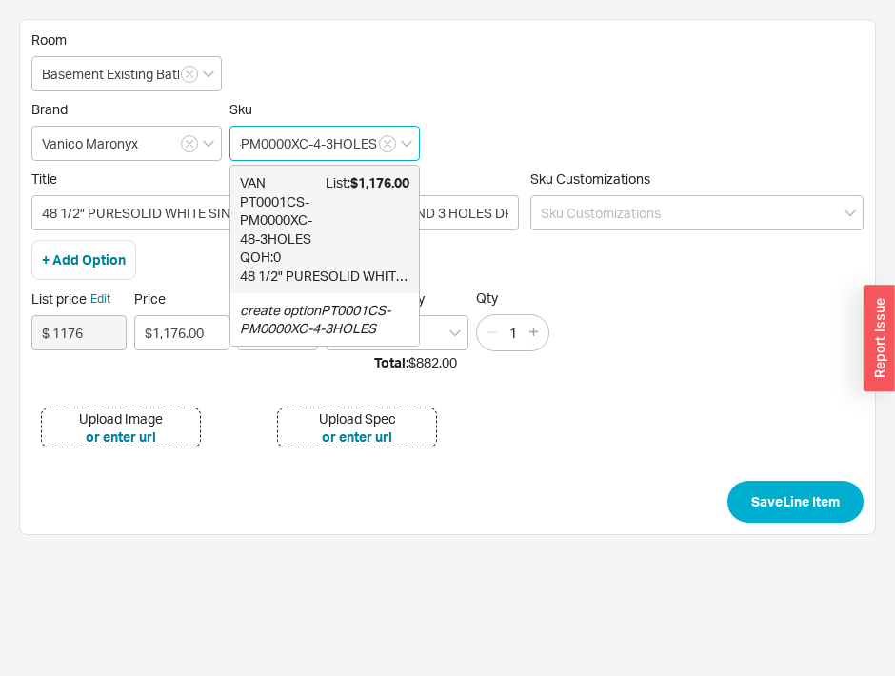
scroll to position [0, 64]
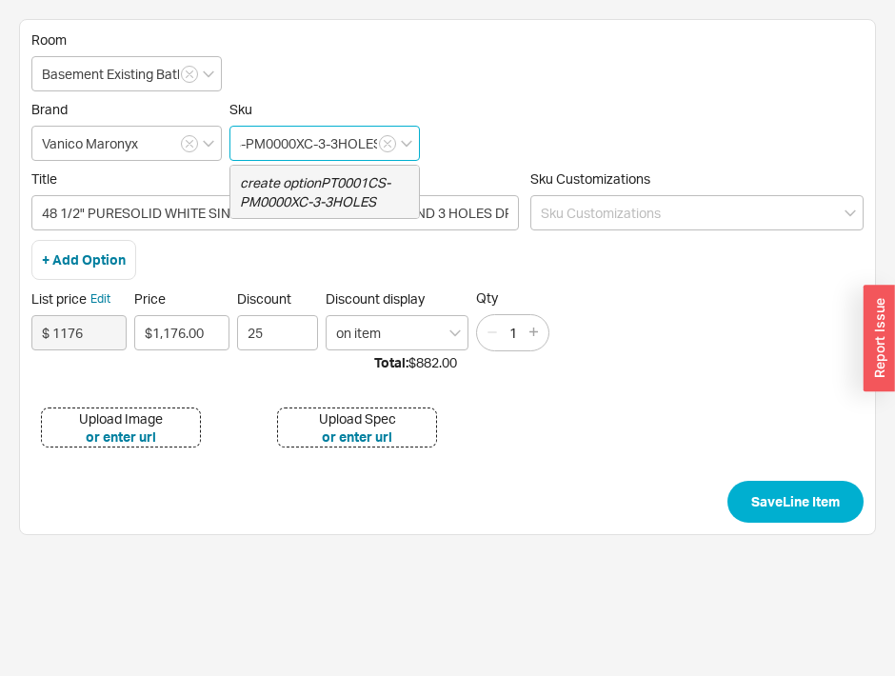
type input "PT0001CS-PM0000XC-36-3HOLES"
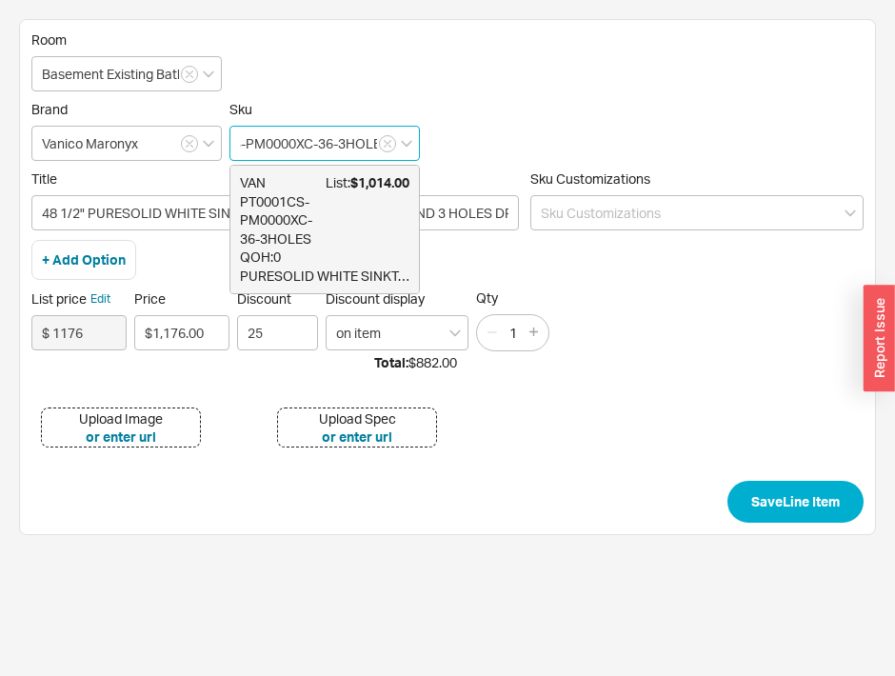
click at [293, 201] on span "VAN PT0001CS-PM0000XC-36-3HOLES" at bounding box center [283, 210] width 86 height 74
type input "PURESOLID WHITE SINKTOP 3 HOLES DRILLED FOR FAUCET"
type input "$ 1014"
type input "$1,014.00"
type input "PT0001CS-PM0000XC-36-3HOLES"
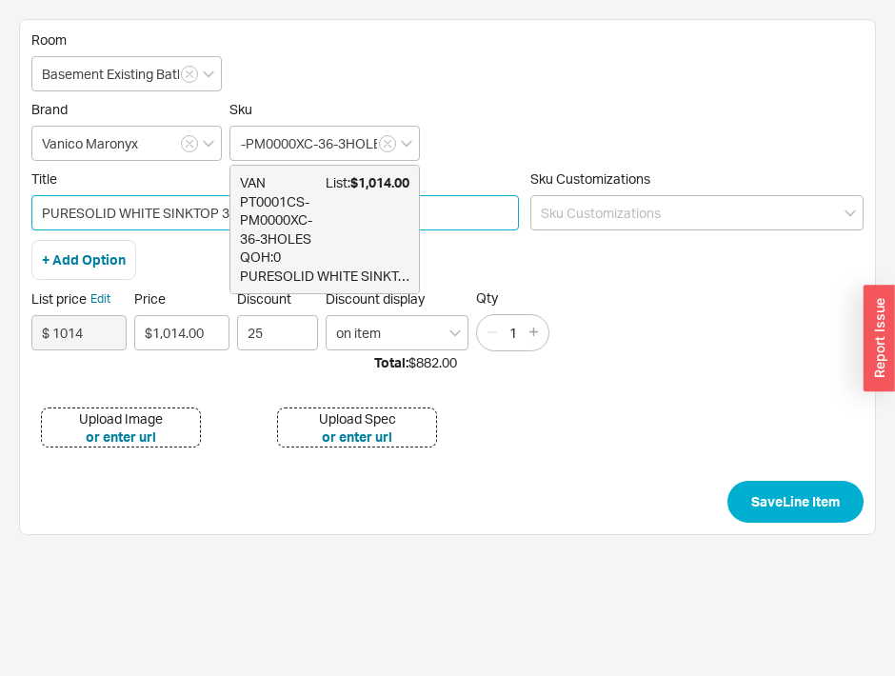
click at [293, 201] on input "PURESOLID WHITE SINKTOP 3 HOLES DRILLED FOR FAUCET" at bounding box center [274, 212] width 487 height 35
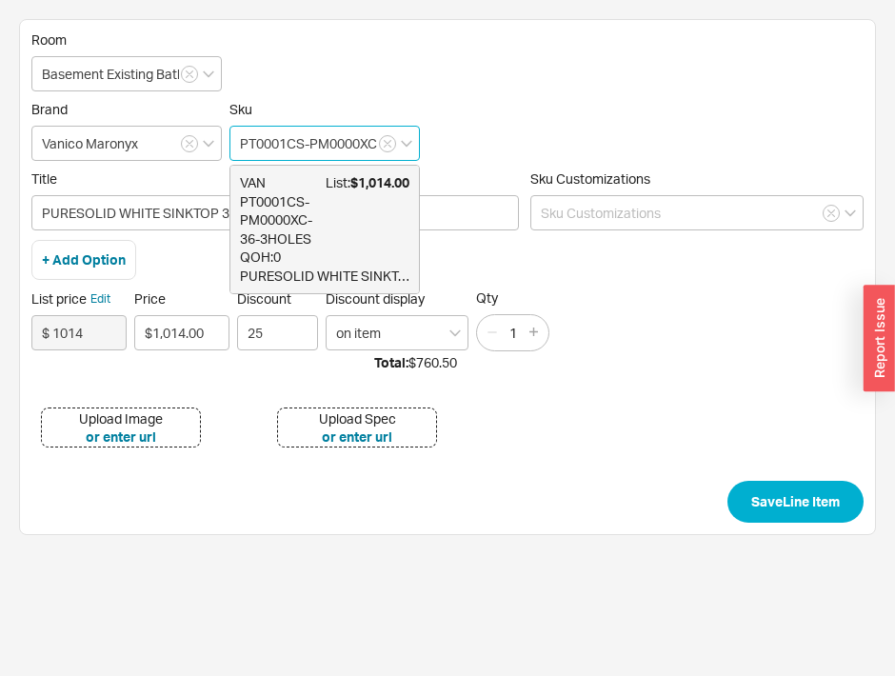
scroll to position [0, 80]
drag, startPoint x: 317, startPoint y: 149, endPoint x: 399, endPoint y: 158, distance: 82.3
click at [399, 158] on input "PT0001CS-PM0000XC-36-3HOLES" at bounding box center [324, 143] width 190 height 35
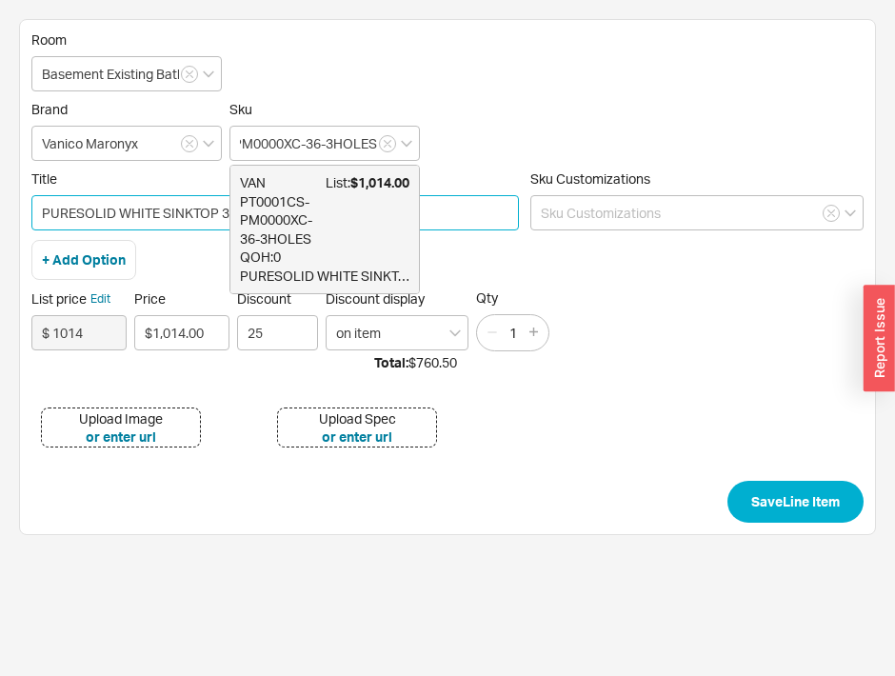
click at [161, 199] on input "PURESOLID WHITE SINKTOP 3 HOLES DRILLED FOR FAUCET" at bounding box center [274, 212] width 487 height 35
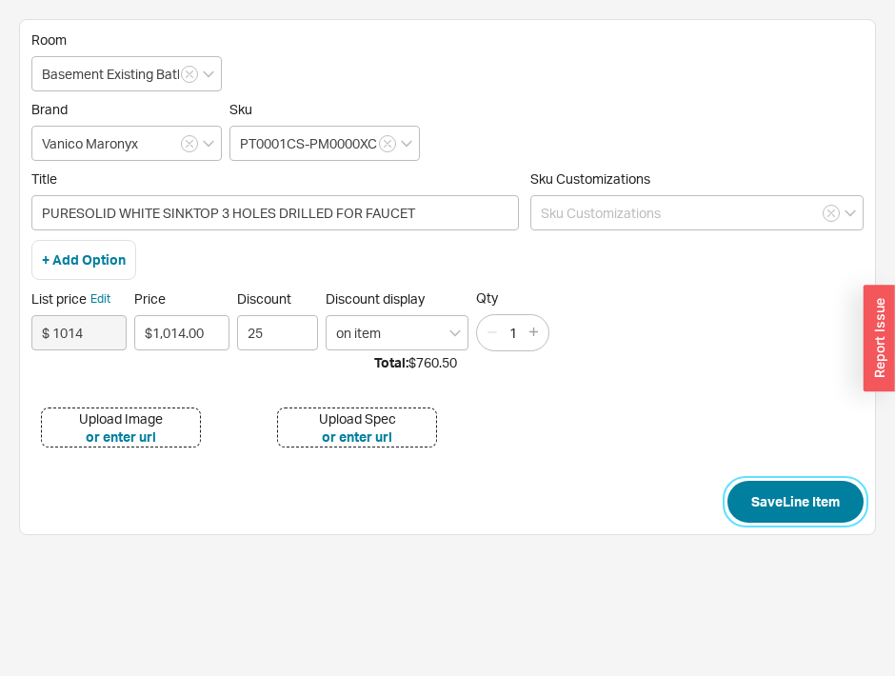
click at [751, 494] on button "Save Line Item" at bounding box center [795, 502] width 136 height 42
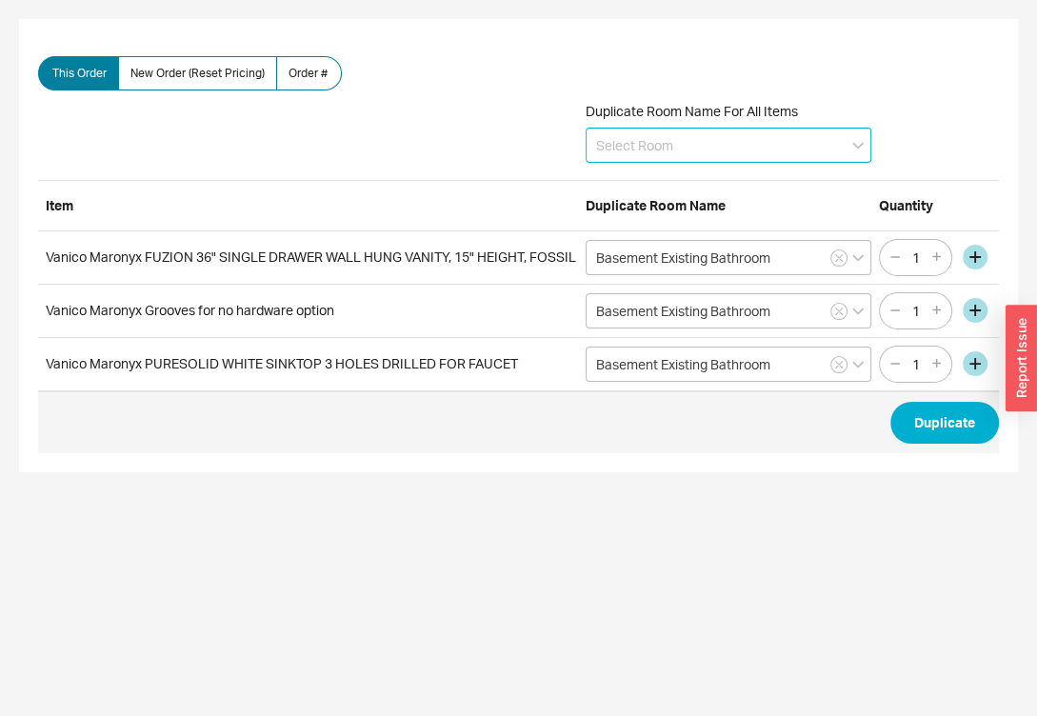
click at [698, 149] on input at bounding box center [729, 145] width 286 height 35
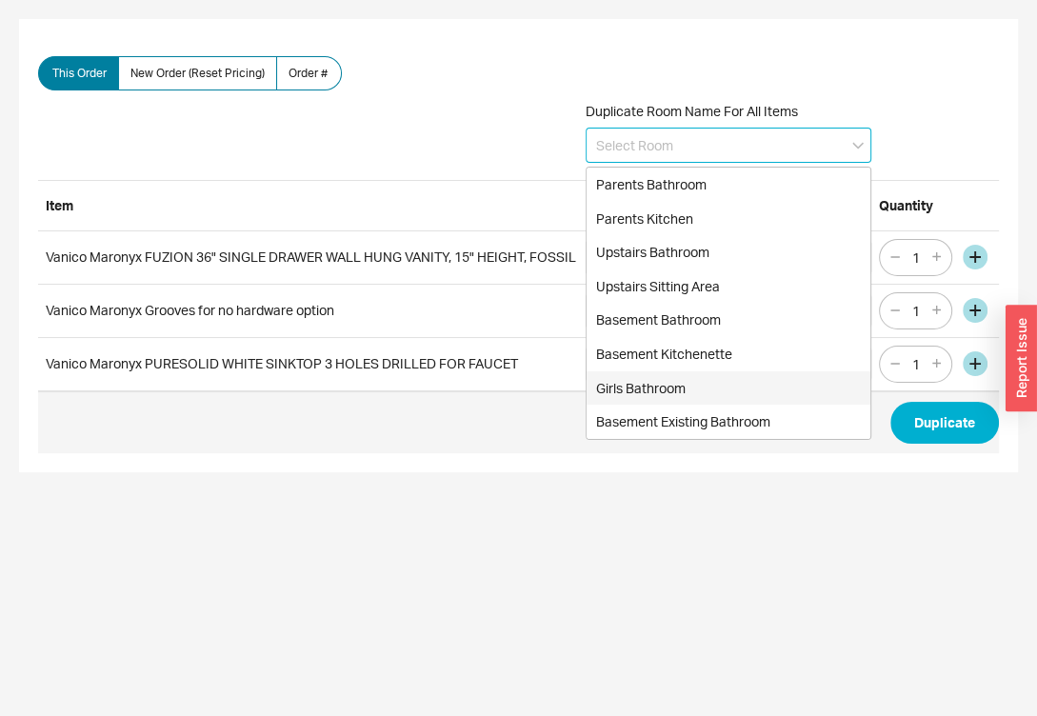
click at [636, 397] on div "Girls Bathroom" at bounding box center [729, 388] width 284 height 34
type input "Girls Bathroom"
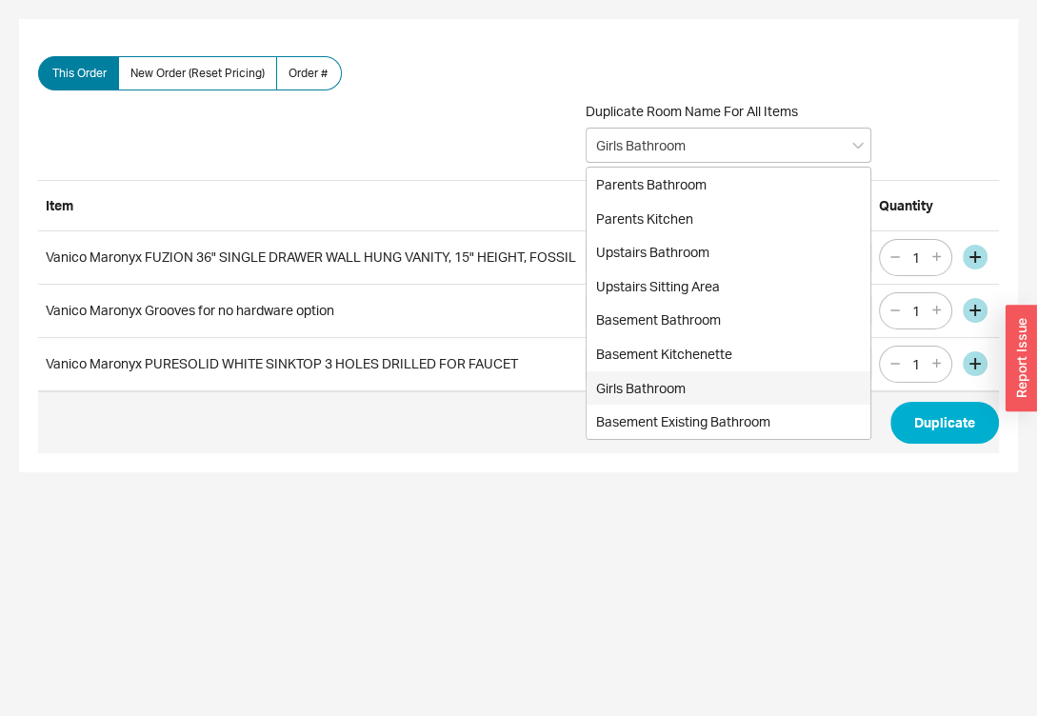
click at [636, 397] on span "Duplicate" at bounding box center [518, 422] width 961 height 62
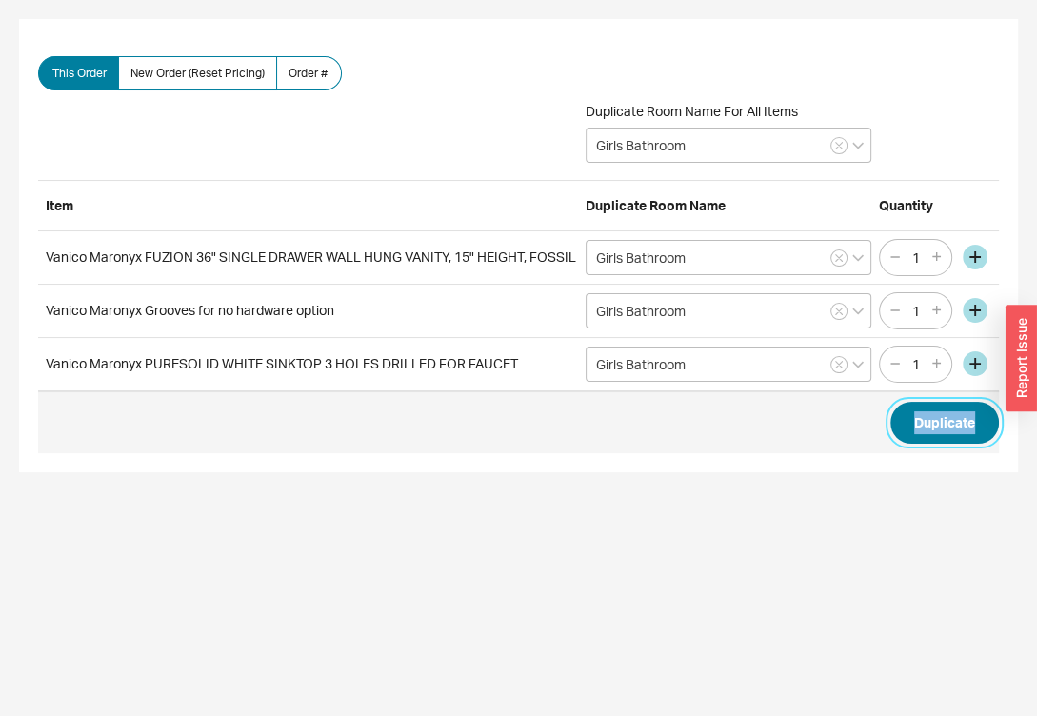
click at [904, 423] on button "Duplicate" at bounding box center [944, 423] width 109 height 42
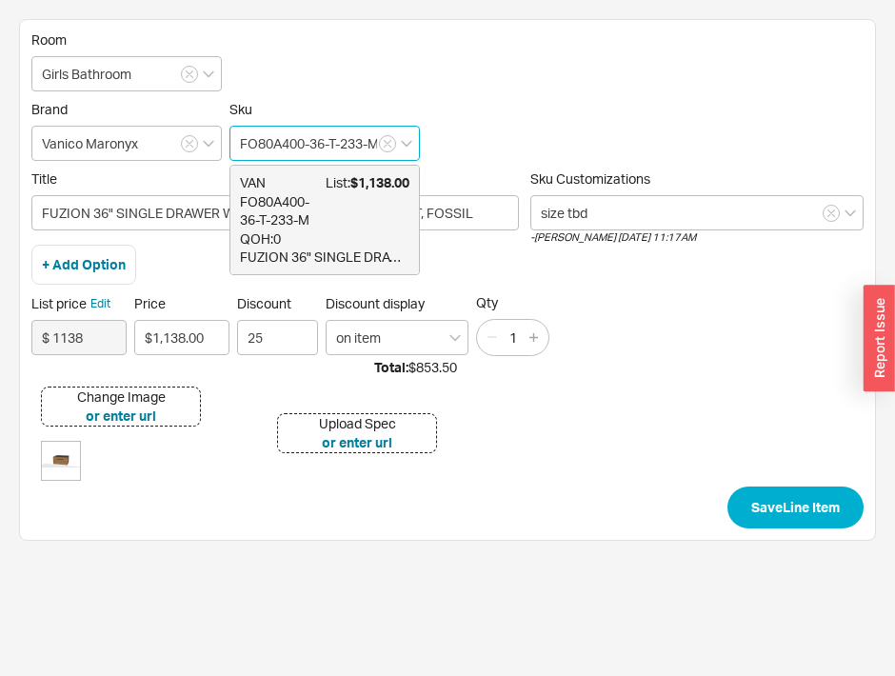
scroll to position [0, 5]
drag, startPoint x: 343, startPoint y: 139, endPoint x: 373, endPoint y: 145, distance: 31.0
click at [373, 145] on input "FO80A400-36-T-233-M" at bounding box center [324, 143] width 190 height 35
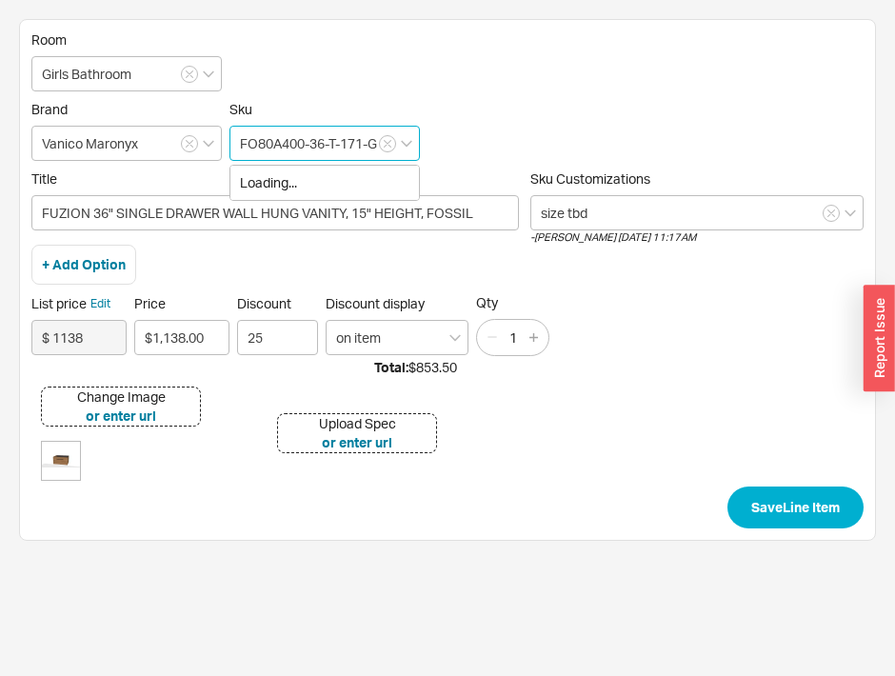
scroll to position [0, 4]
click at [267, 195] on icon "create option FO80A400-36-T-171-G" at bounding box center [315, 191] width 150 height 35
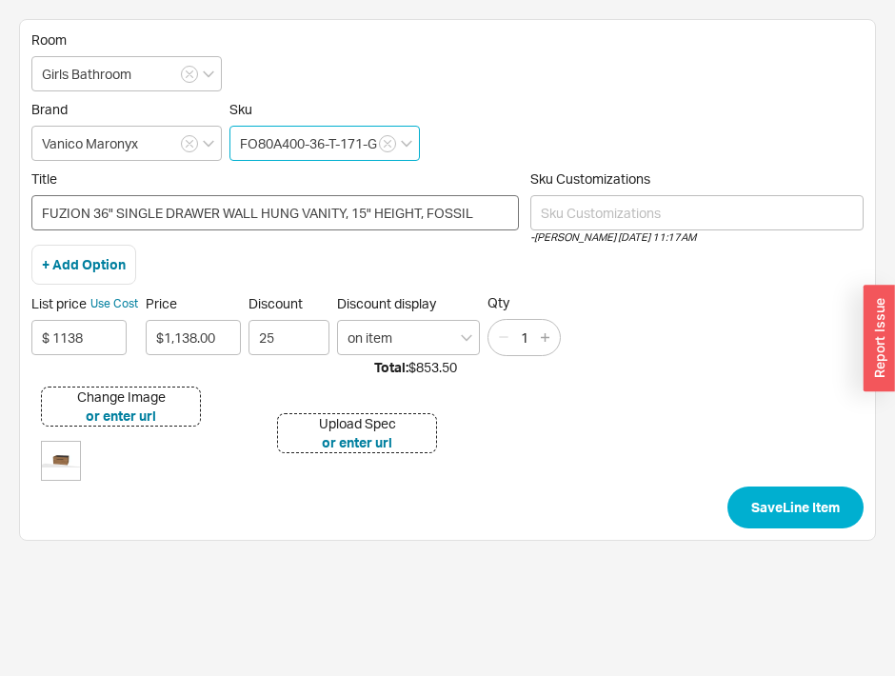
type input "FO80A400-36-T-171-G"
click at [440, 209] on input "FUZION 36" SINGLE DRAWER WALL HUNG VANITY, 15" HEIGHT, FOSSIL" at bounding box center [274, 212] width 487 height 35
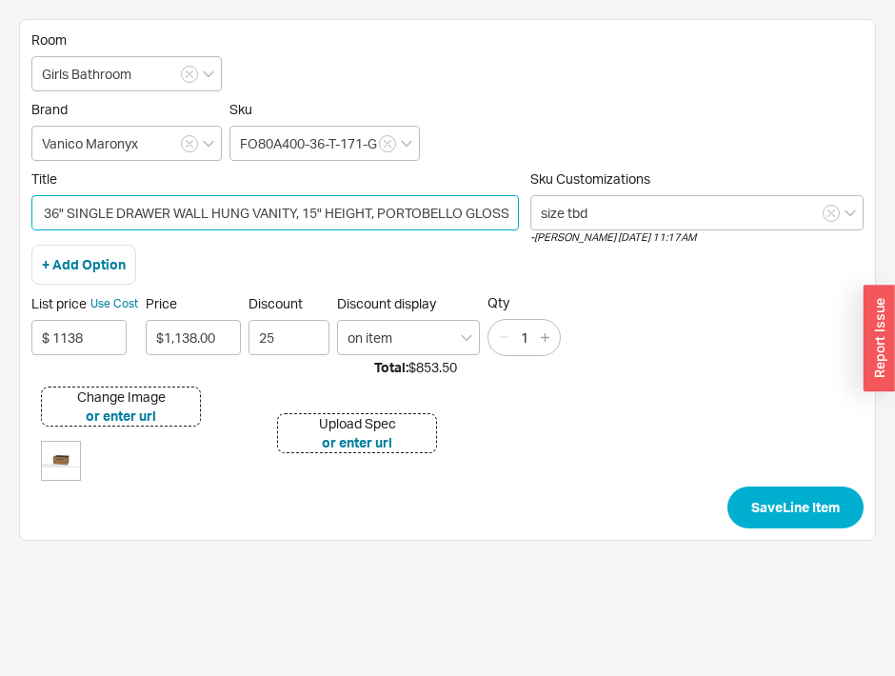
scroll to position [0, 57]
type input "FUZION 36" SINGLE DRAWER WALL HUNG VANITY, 15" HEIGHT, PORTOBELLO GLOSSY"
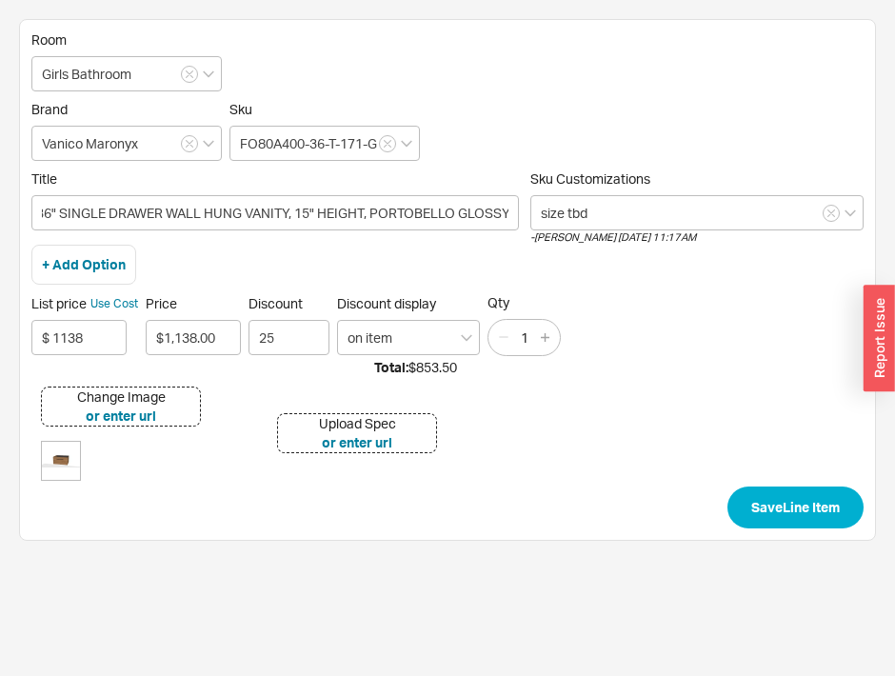
scroll to position [0, 0]
click at [765, 481] on div "Change Image or enter url Upload Spec or enter url" at bounding box center [447, 431] width 832 height 109
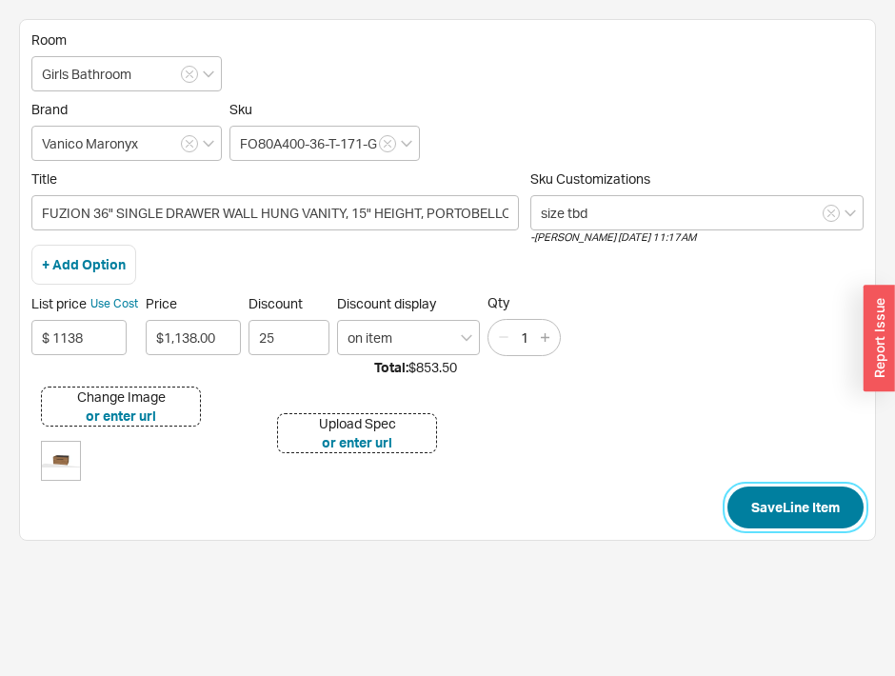
click at [774, 502] on button "Save Line Item" at bounding box center [795, 508] width 136 height 42
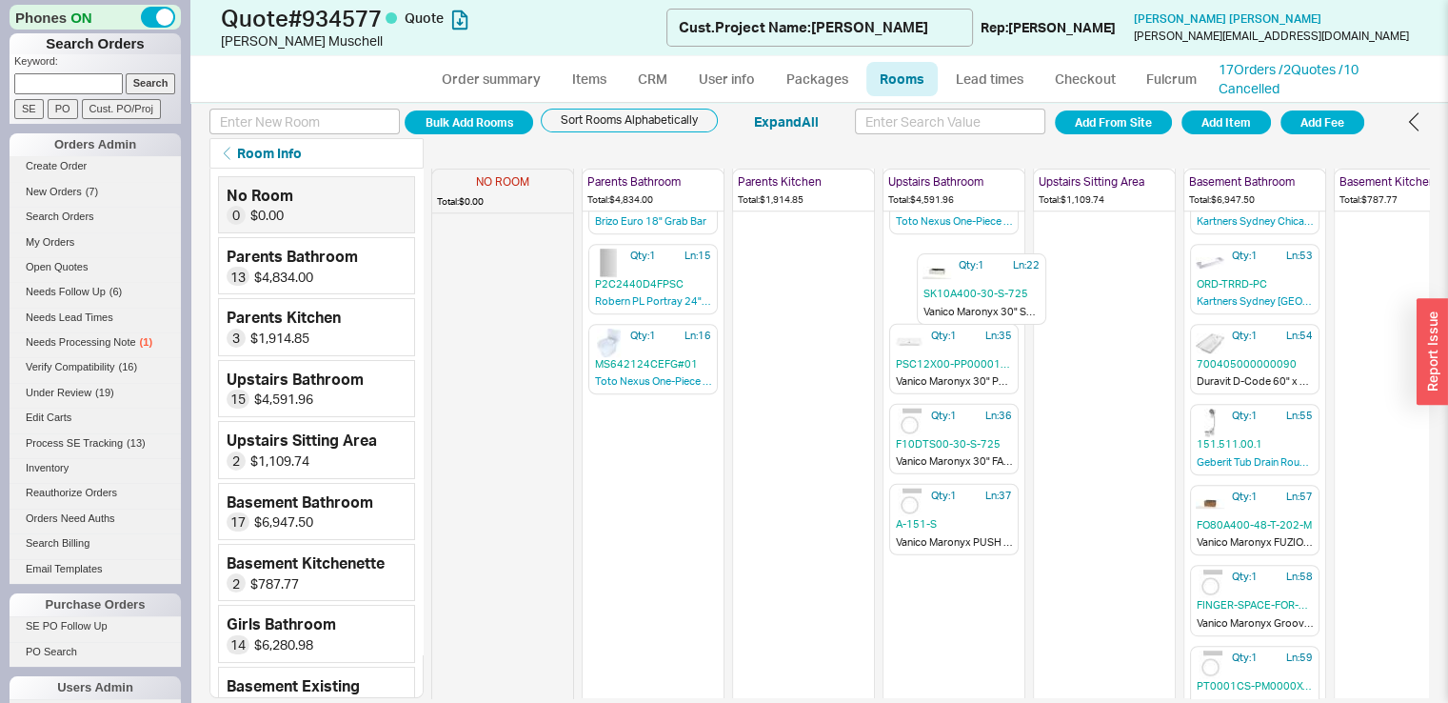
scroll to position [865, 0]
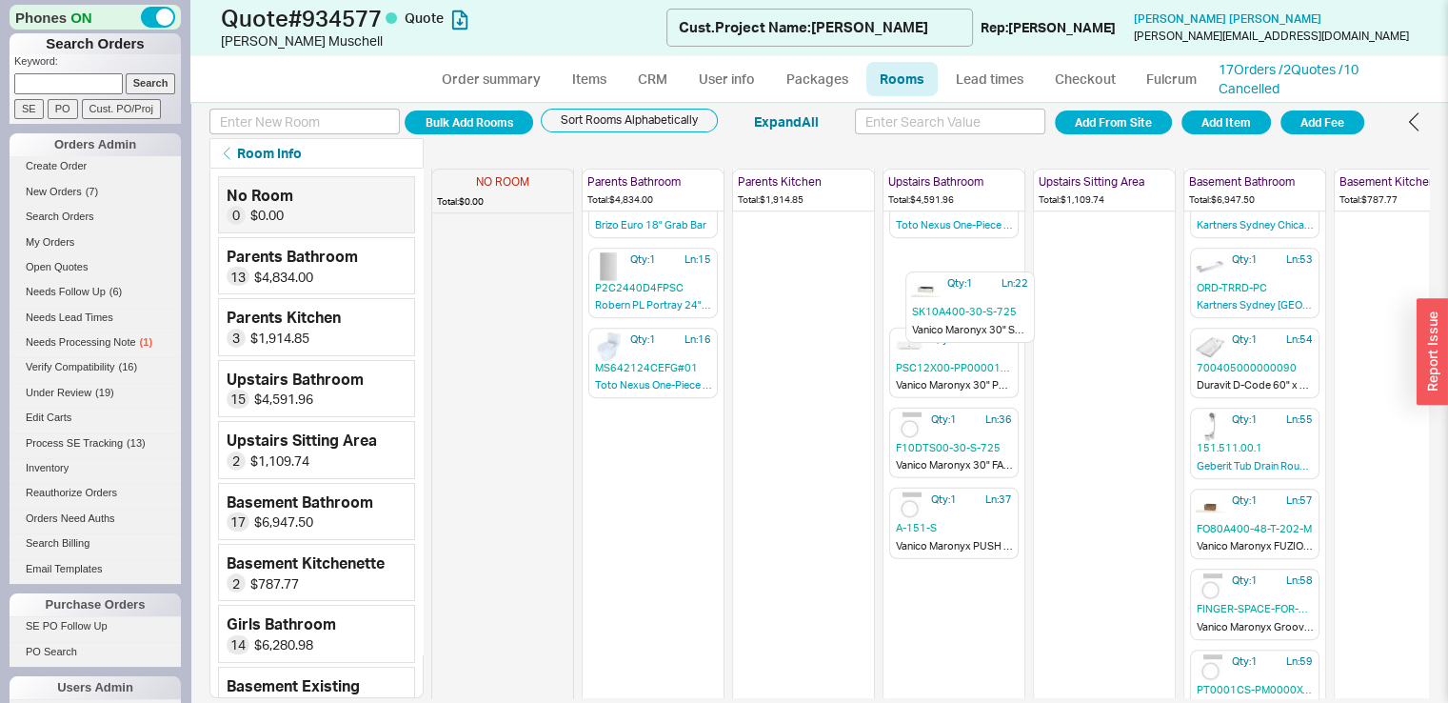
drag, startPoint x: 952, startPoint y: 251, endPoint x: 965, endPoint y: 309, distance: 59.6
click at [965, 309] on div "NO ROOM Total: $0.00 Parents Bathroom Total: $4,834.00 Qty: 1 Ln: 1 73031001 Ha…" at bounding box center [930, 433] width 998 height 529
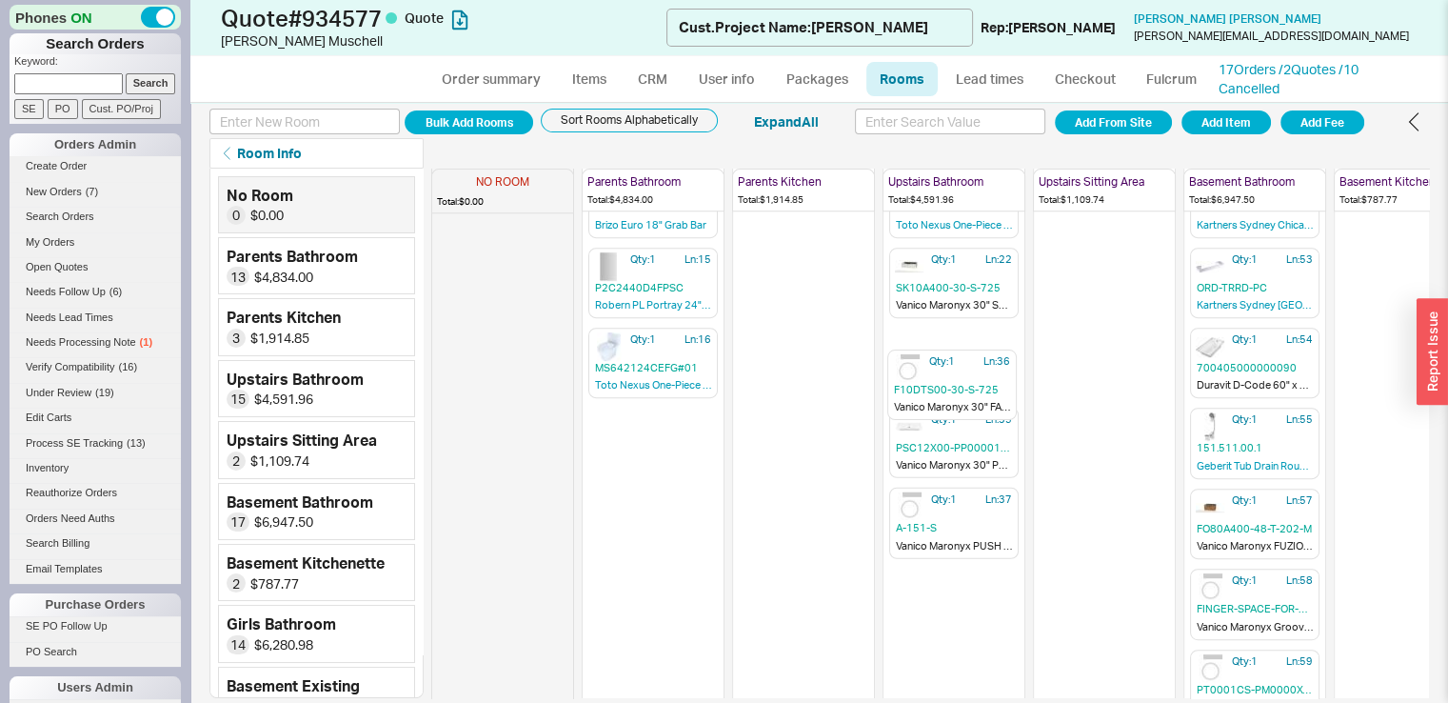
drag, startPoint x: 934, startPoint y: 440, endPoint x: 932, endPoint y: 385, distance: 55.3
click at [932, 385] on div "NO ROOM Total: $0.00 Parents Bathroom Total: $4,834.00 Qty: 1 Ln: 1 73031001 Ha…" at bounding box center [930, 433] width 998 height 529
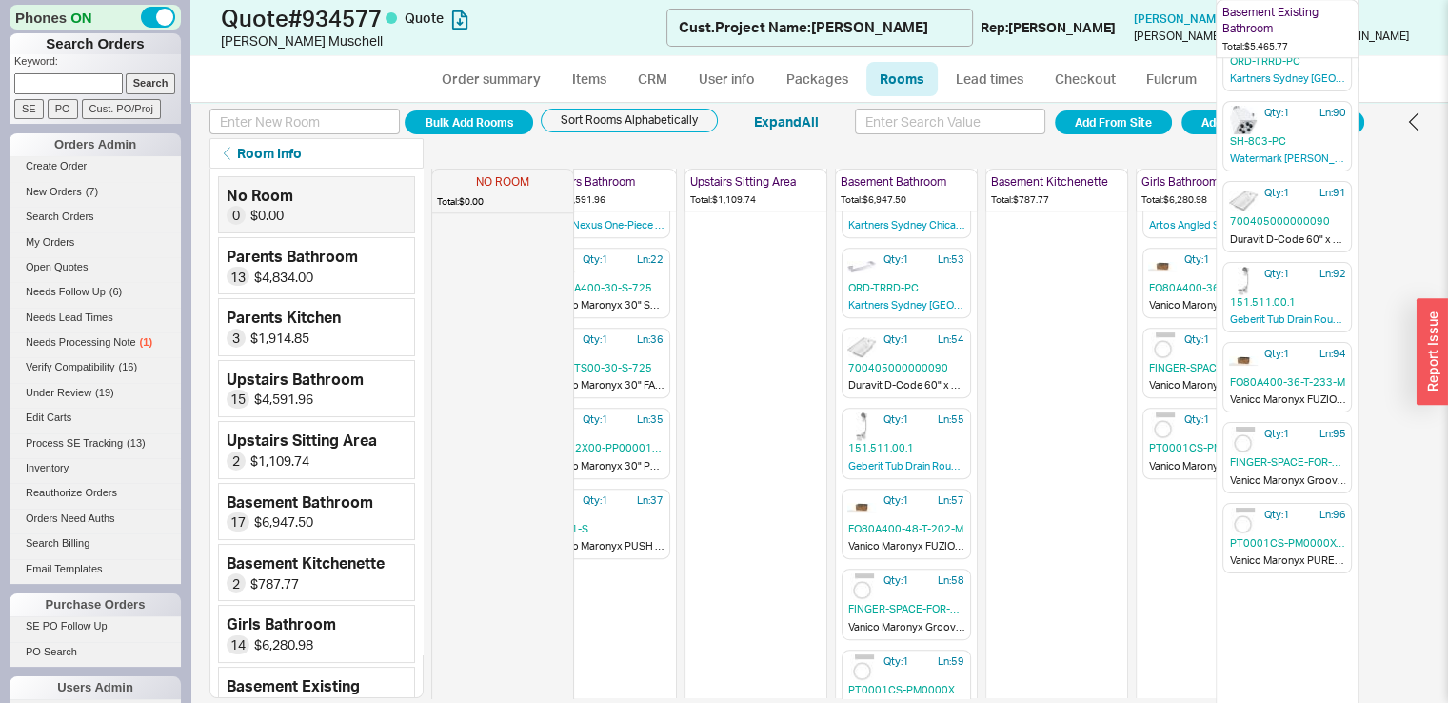
scroll to position [865, 363]
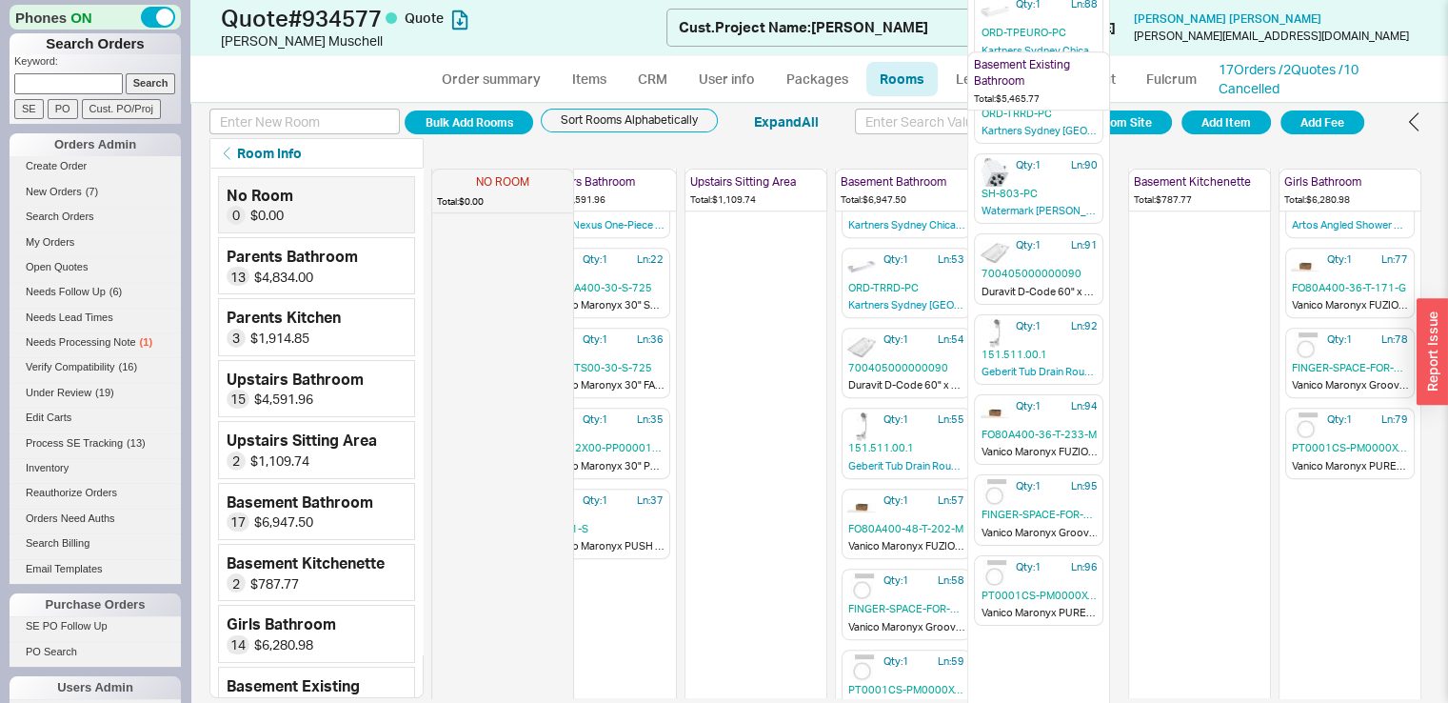
drag, startPoint x: 1328, startPoint y: 213, endPoint x: 1023, endPoint y: 263, distance: 309.6
click at [1023, 263] on div "NO ROOM Total: $0.00 Parents Bathroom Total: $4,834.00 Qty: 1 Ln: 1 73031001 Ha…" at bounding box center [930, 433] width 998 height 529
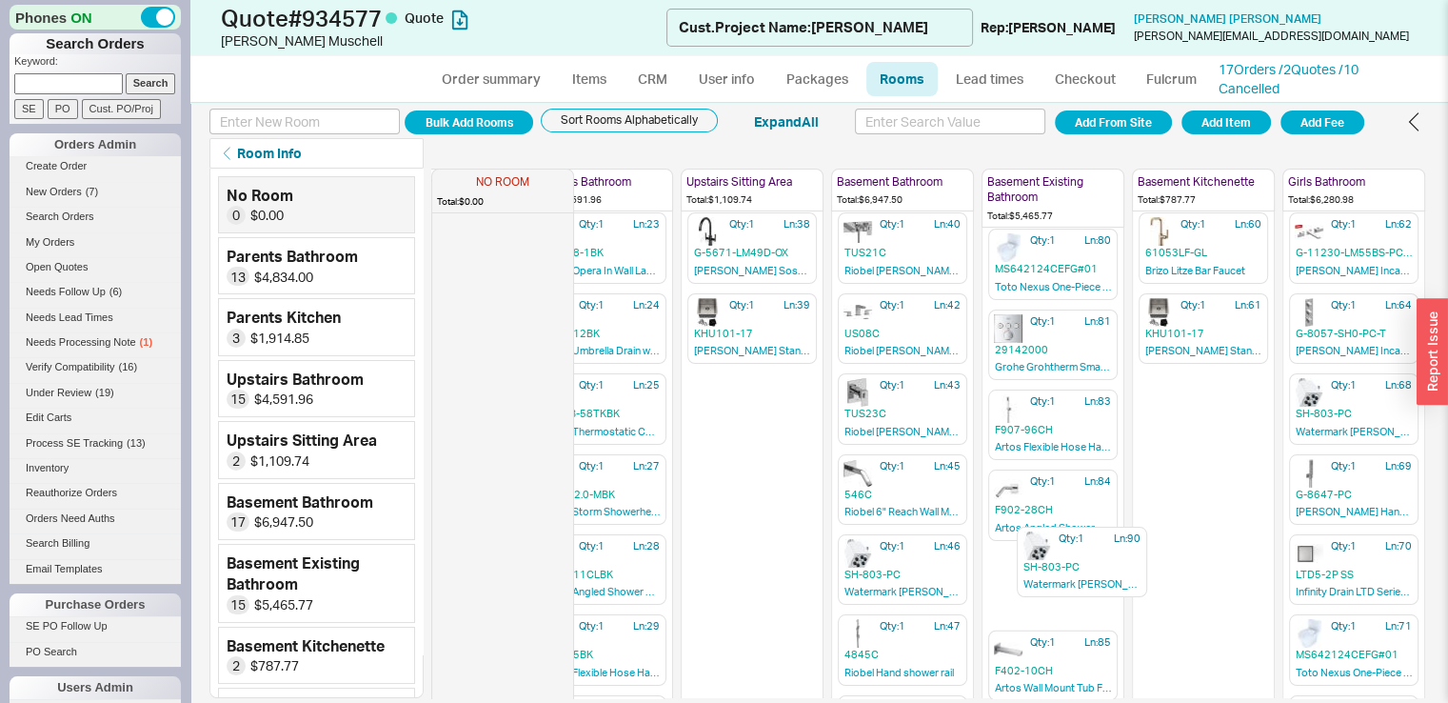
scroll to position [17, 363]
drag, startPoint x: 1024, startPoint y: 525, endPoint x: 1040, endPoint y: 537, distance: 20.4
click at [1040, 537] on div "NO ROOM Total: $0.00 Parents Bathroom Total: $4,834.00 Qty: 1 Ln: 1 73031001 Ha…" at bounding box center [752, 415] width 1346 height 529
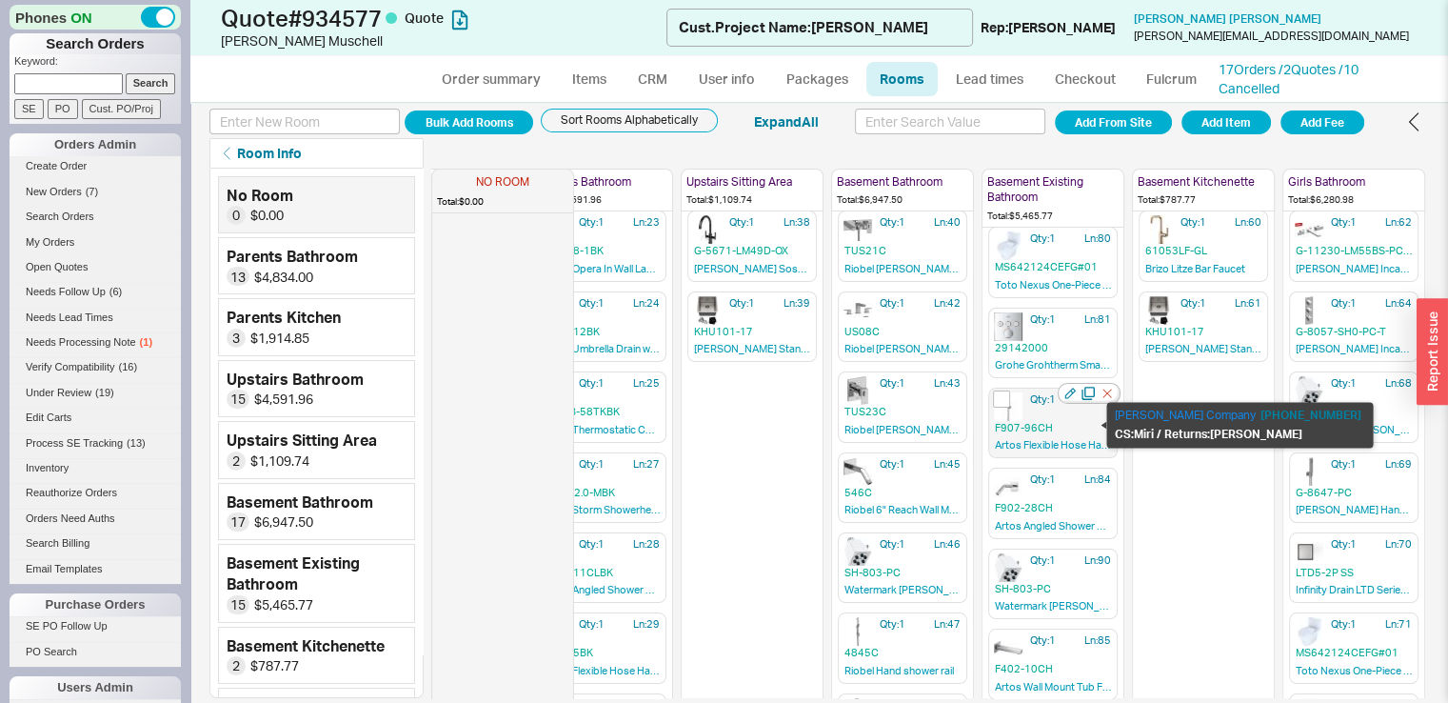
click at [1057, 423] on span "F907-96CH" at bounding box center [1053, 428] width 116 height 14
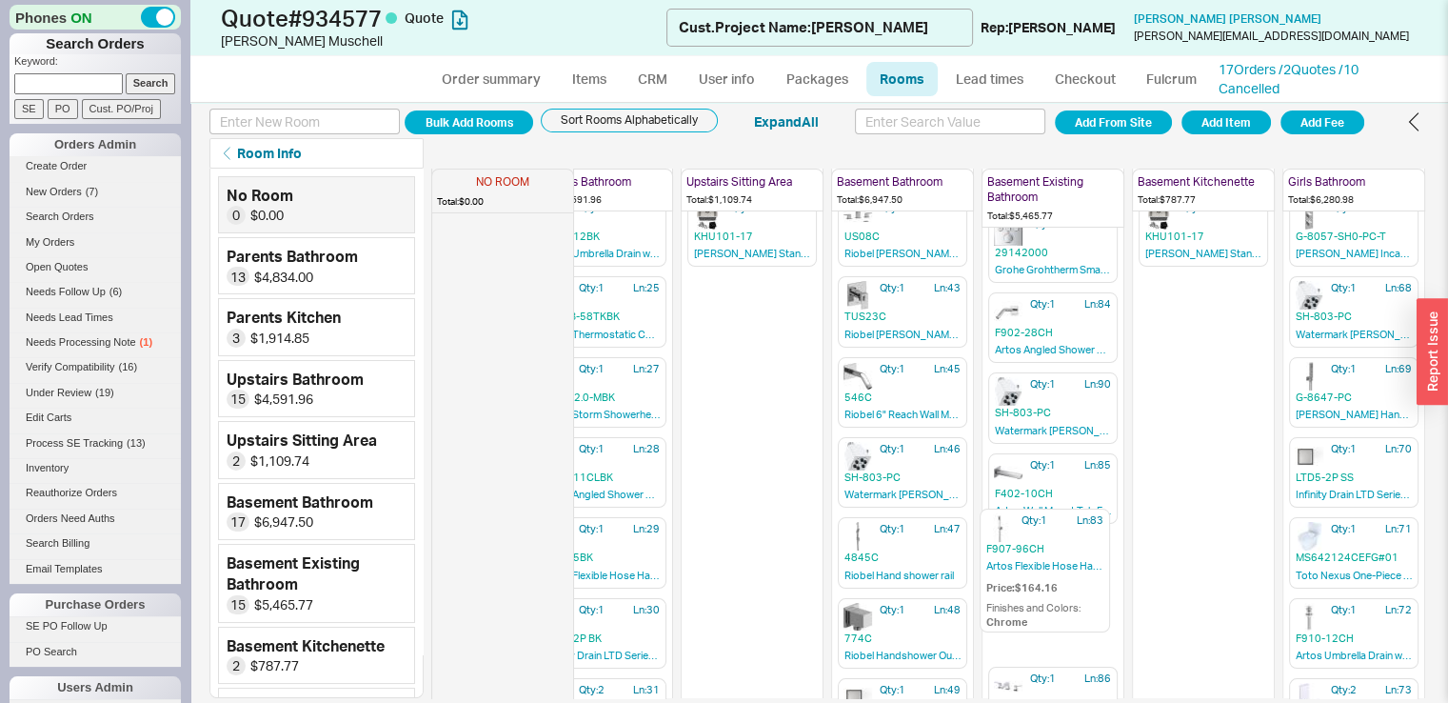
scroll to position [112, 363]
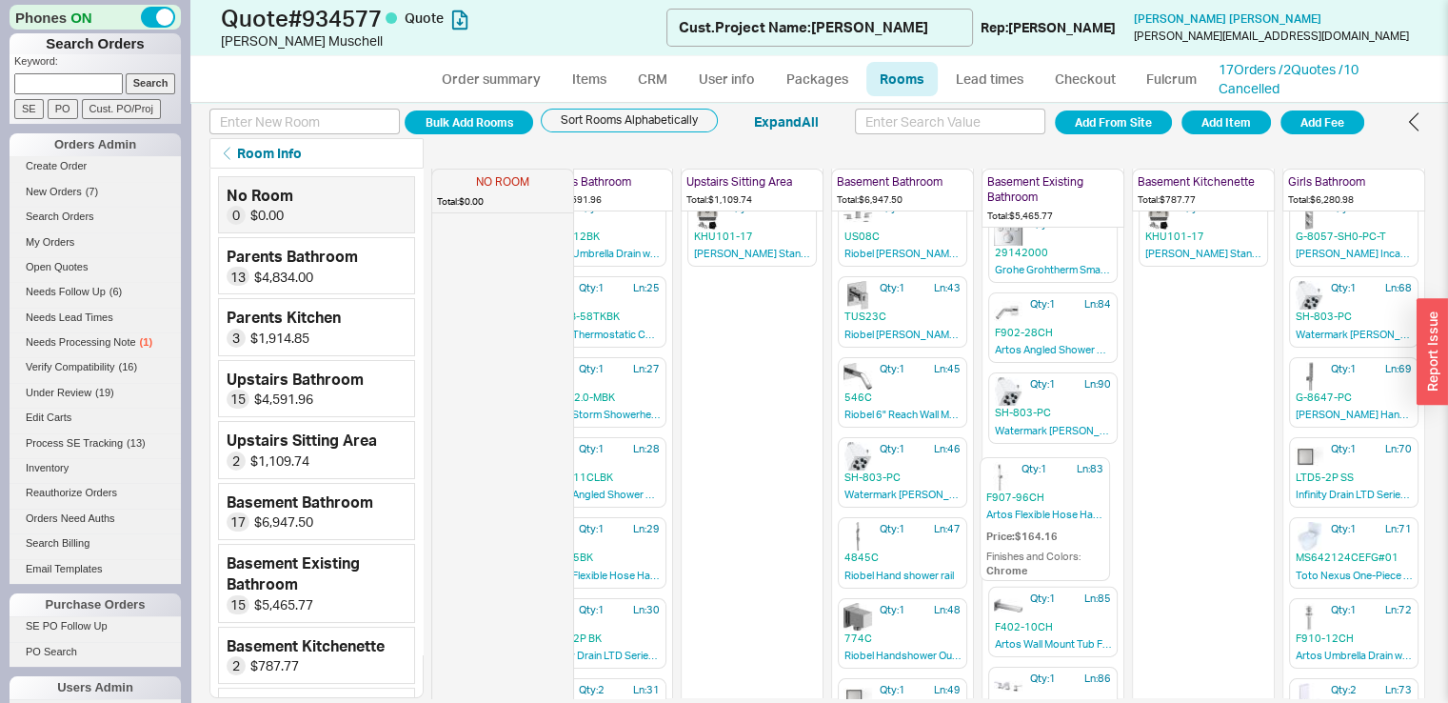
drag, startPoint x: 1058, startPoint y: 446, endPoint x: 1060, endPoint y: 508, distance: 62.9
click at [1060, 508] on div "NO ROOM Total: $0.00 Parents Bathroom Total: $4,834.00 Qty: 1 Ln: 1 73031001 Ha…" at bounding box center [752, 320] width 1346 height 529
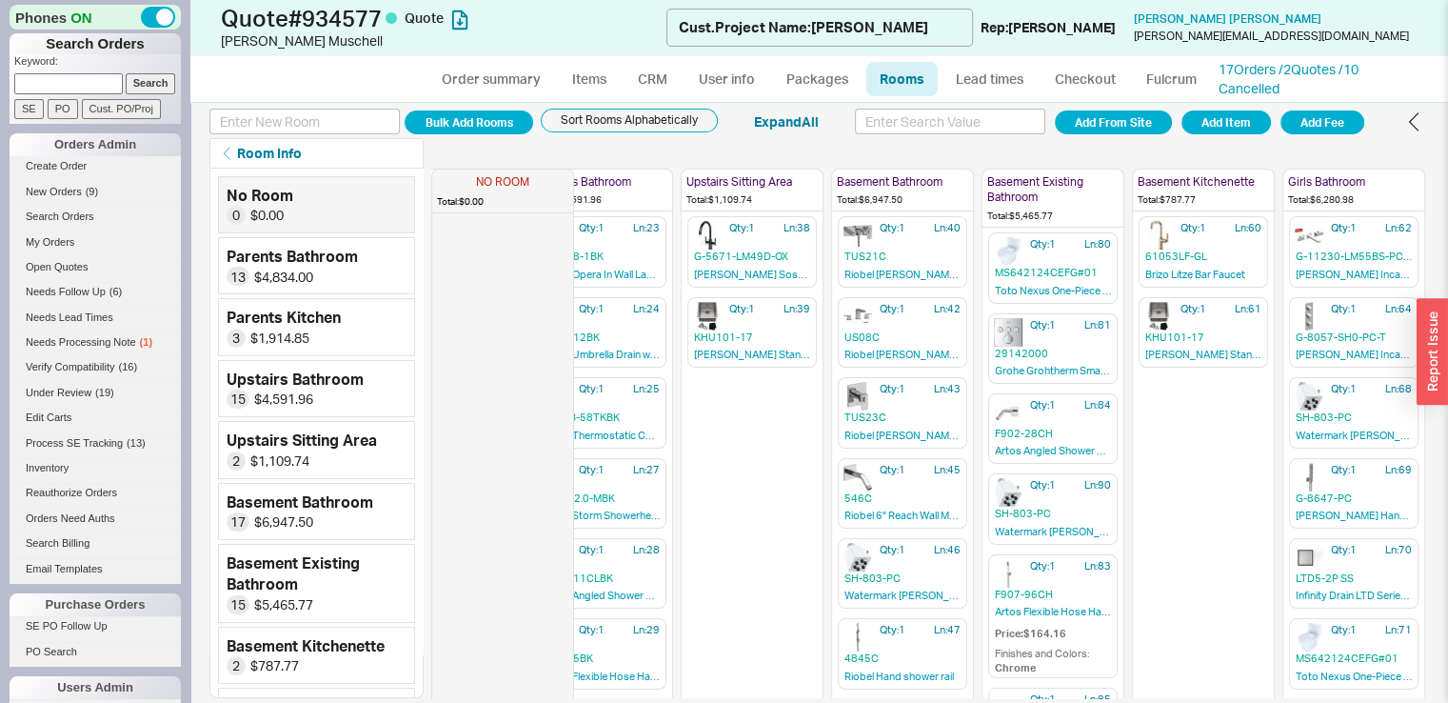
scroll to position [0, 363]
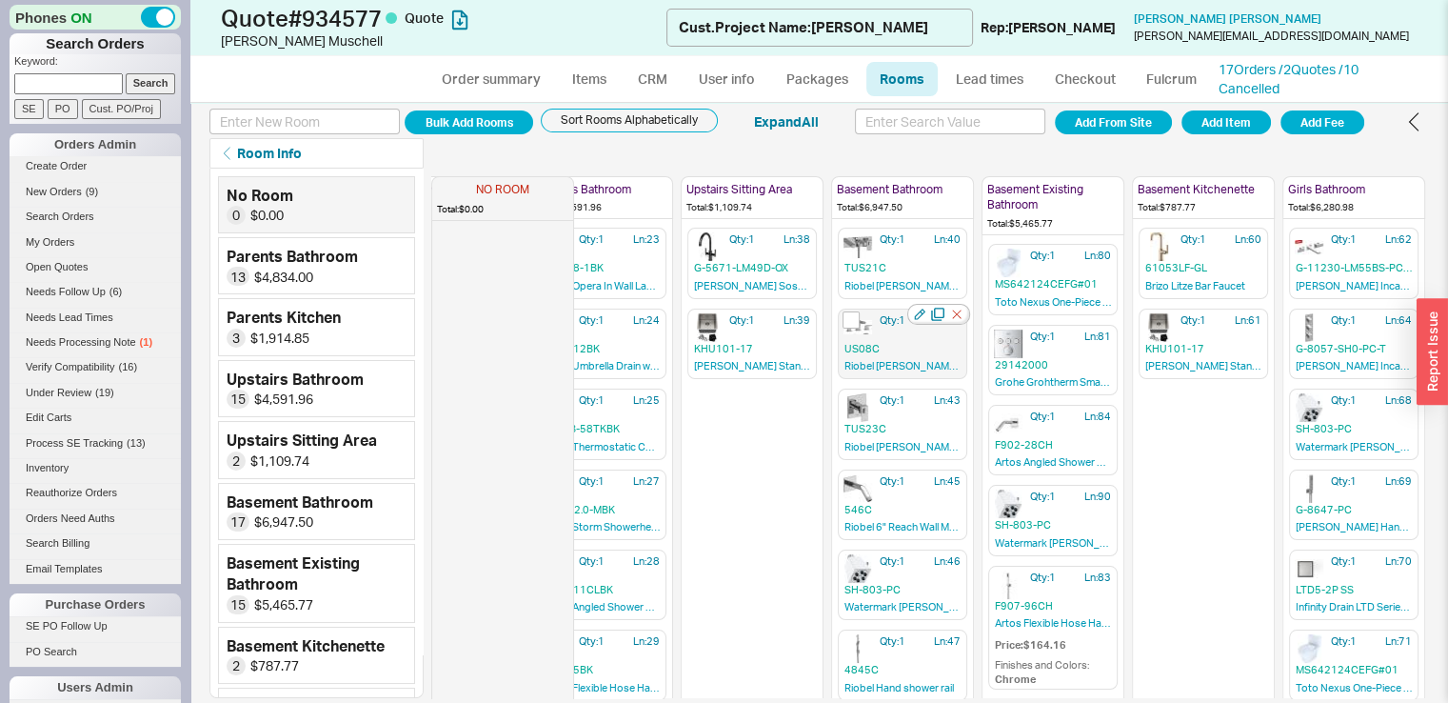
click at [859, 320] on img at bounding box center [858, 327] width 29 height 14
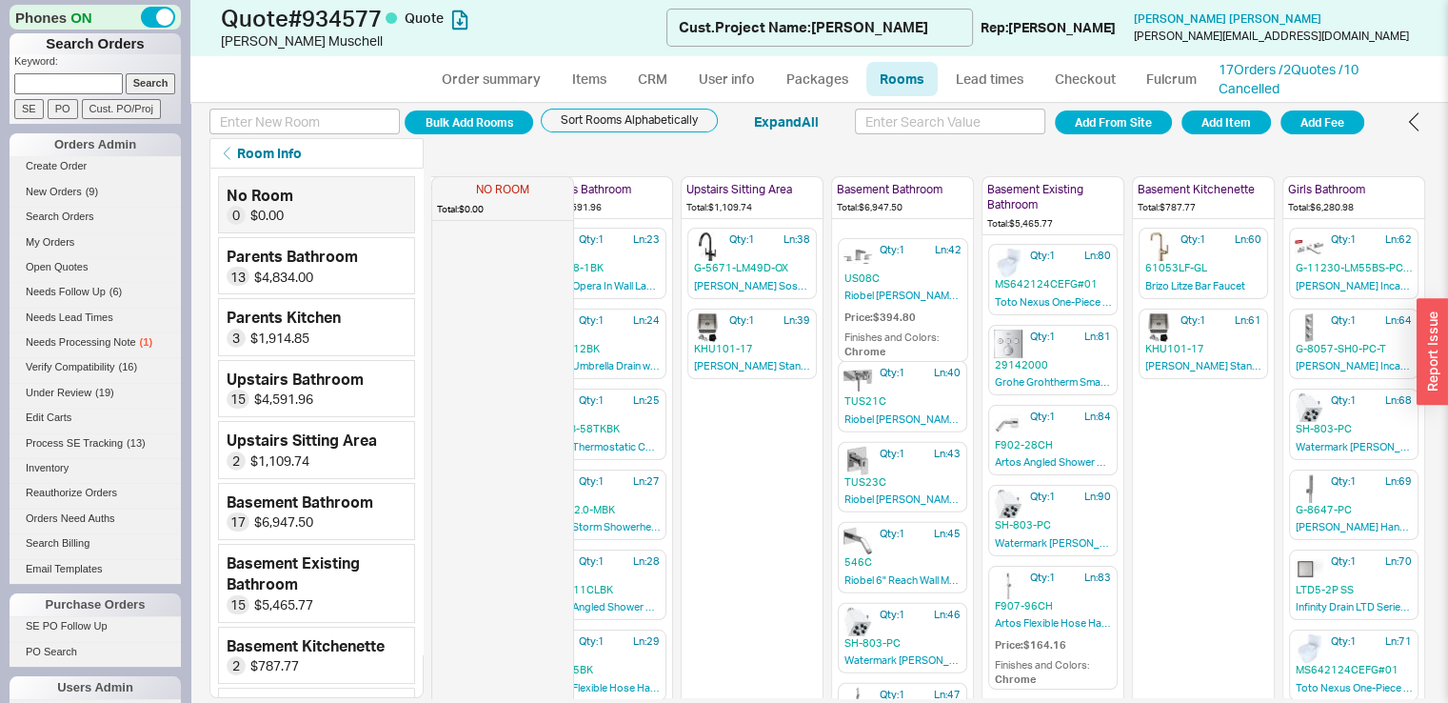
drag, startPoint x: 871, startPoint y: 276, endPoint x: 872, endPoint y: 242, distance: 34.3
click at [872, 242] on div "NO ROOM Total: $0.00 Parents Bathroom Total: $4,834.00 Qty: 1 Ln: 1 73031001 Ha…" at bounding box center [752, 433] width 1346 height 529
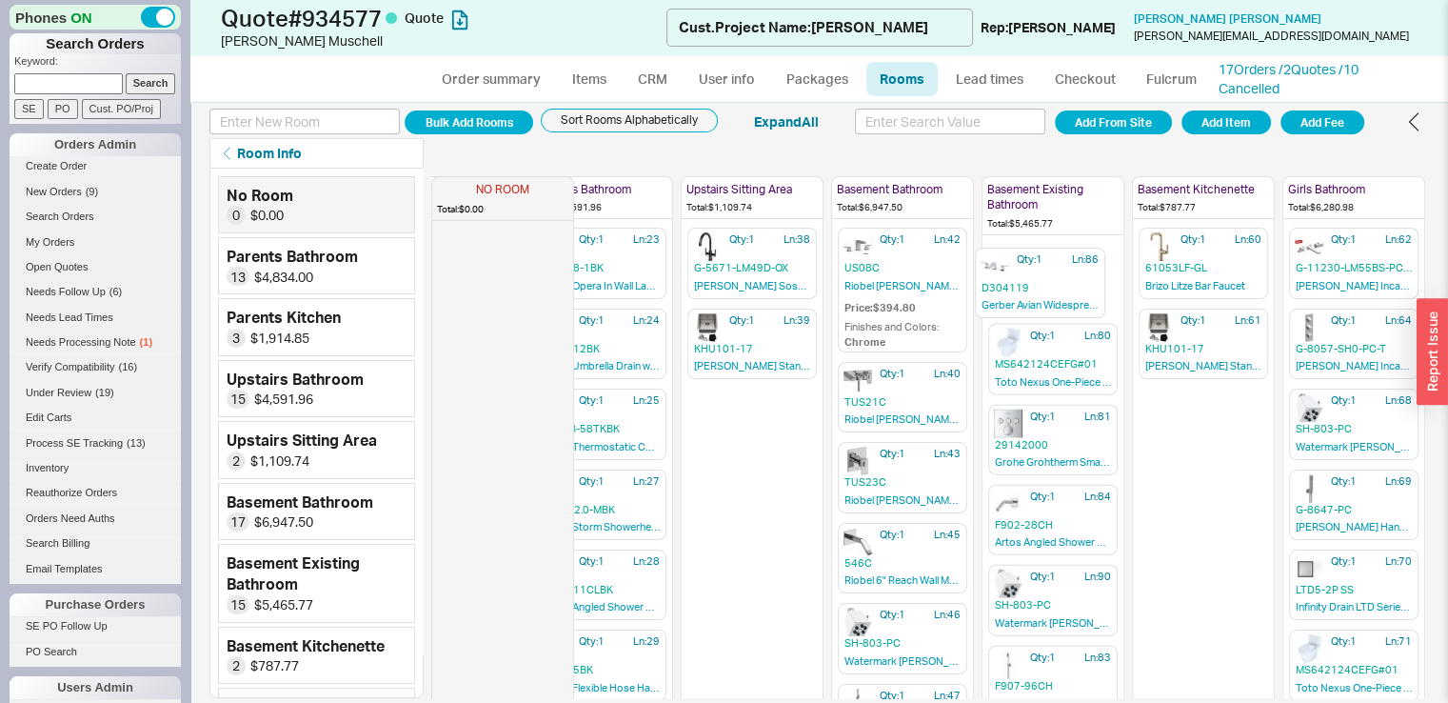
drag, startPoint x: 1055, startPoint y: 321, endPoint x: 1053, endPoint y: 267, distance: 54.3
click at [1053, 267] on div "NO ROOM Total: $0.00 Parents Bathroom Total: $4,834.00 Qty: 1 Ln: 1 73031001 Ha…" at bounding box center [752, 433] width 1346 height 529
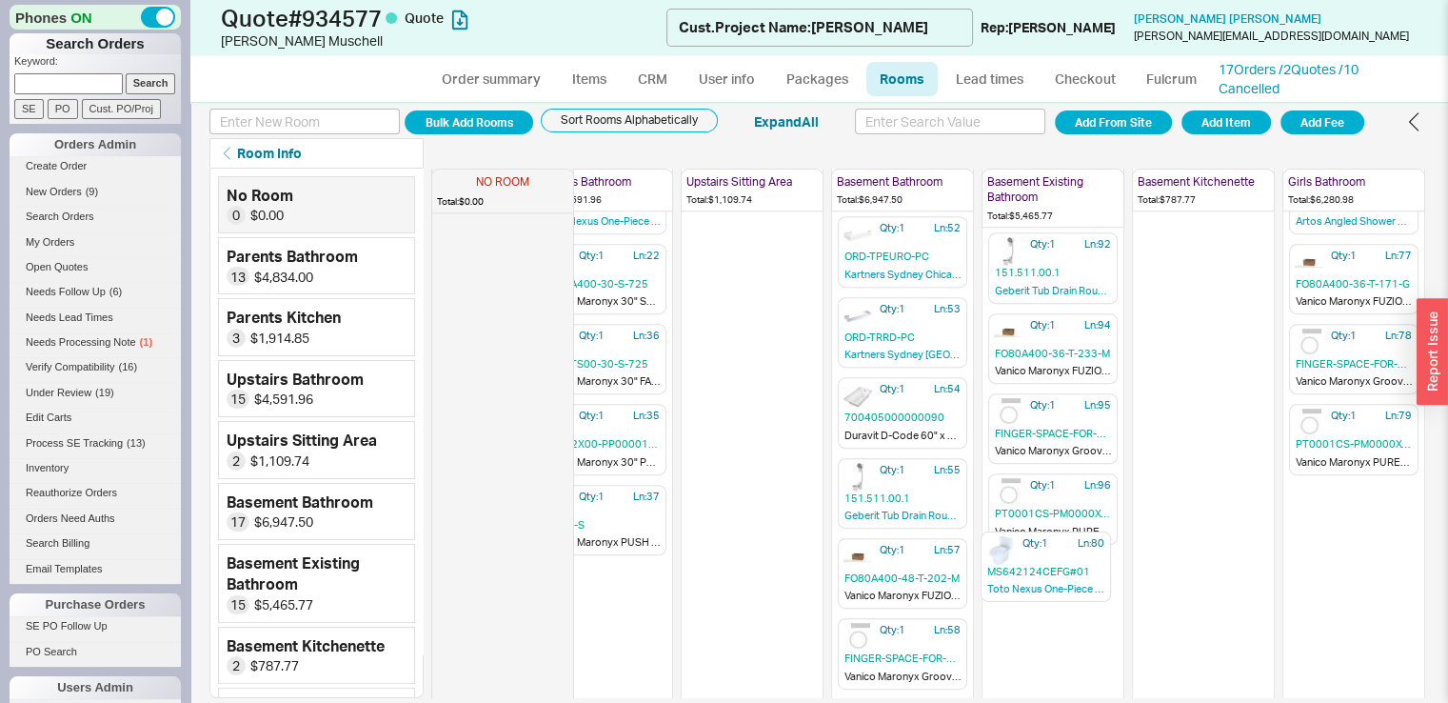
scroll to position [873, 363]
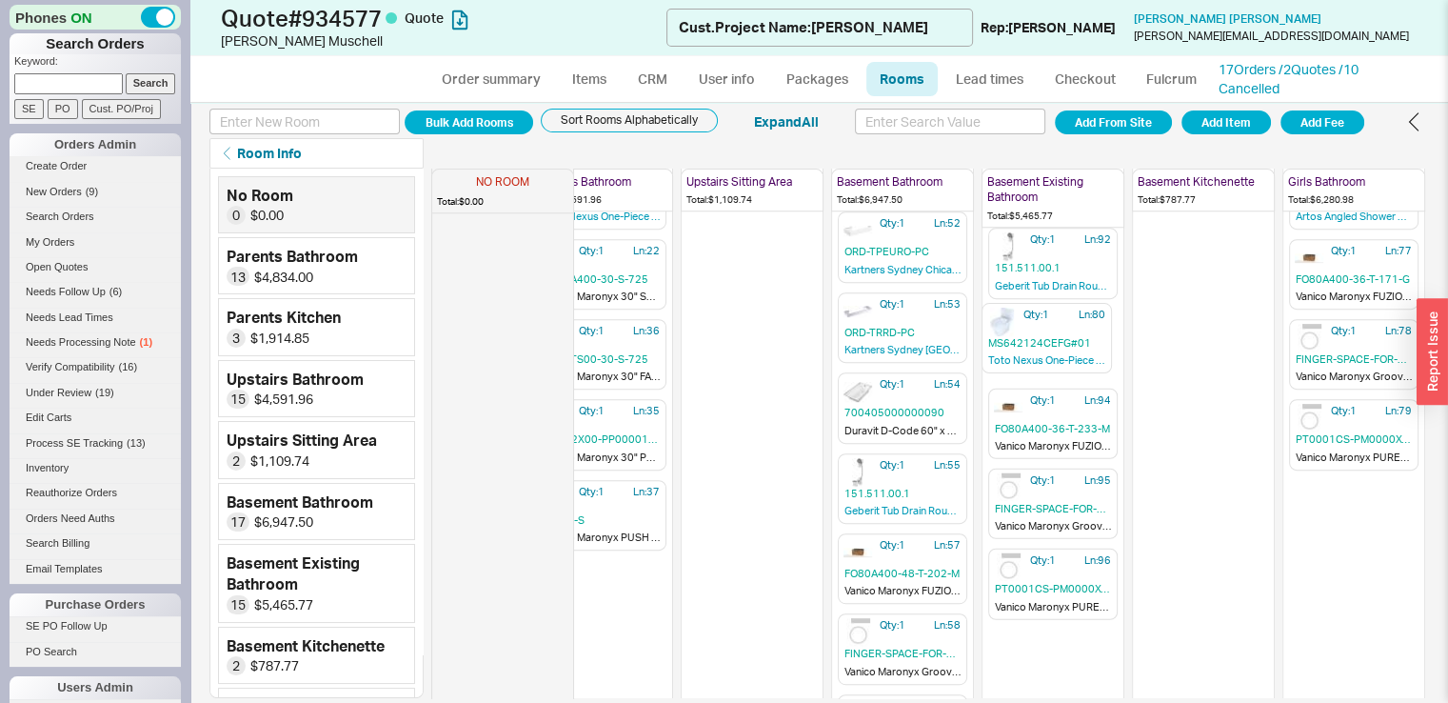
drag, startPoint x: 1021, startPoint y: 359, endPoint x: 1024, endPoint y: 344, distance: 15.7
click at [1024, 344] on div "NO ROOM Total: $0.00 Parents Bathroom Total: $4,834.00 Qty: 1 Ln: 1 73031001 Ha…" at bounding box center [930, 433] width 998 height 529
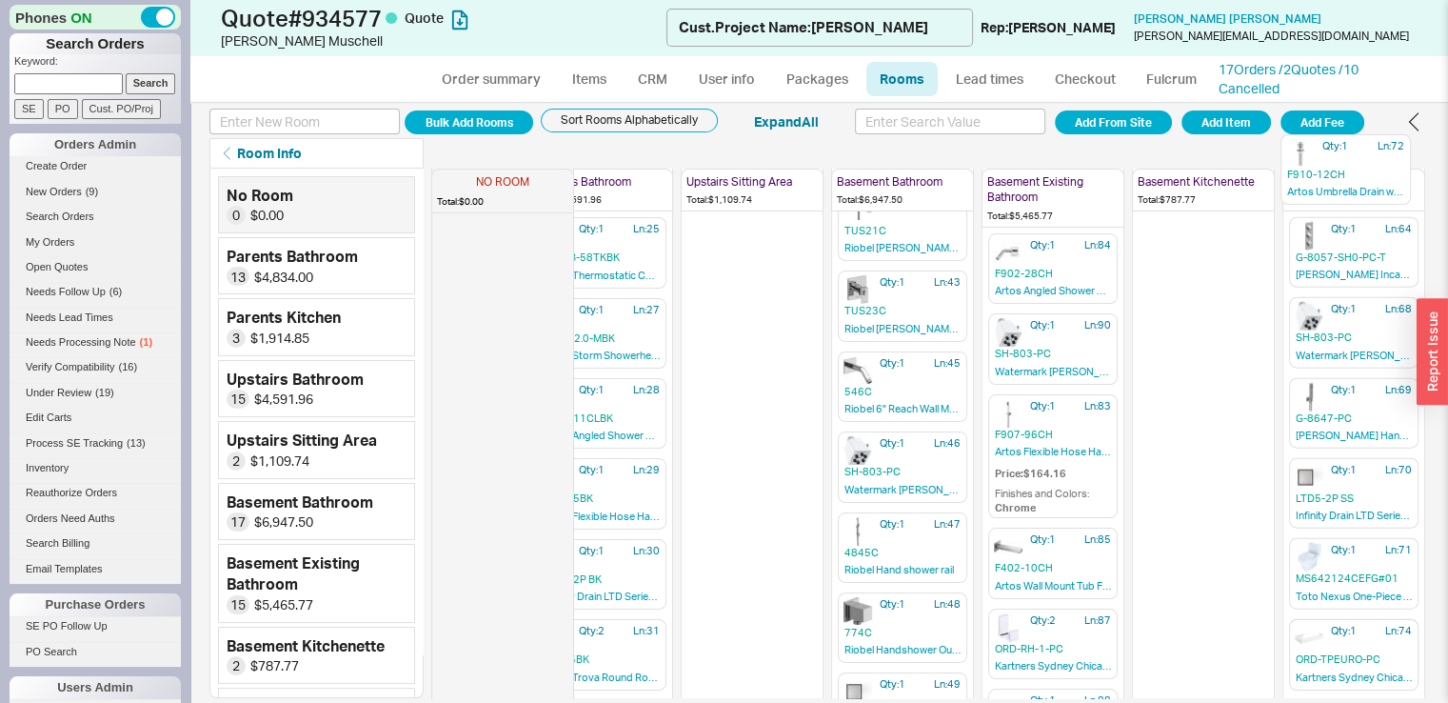
scroll to position [0, 367]
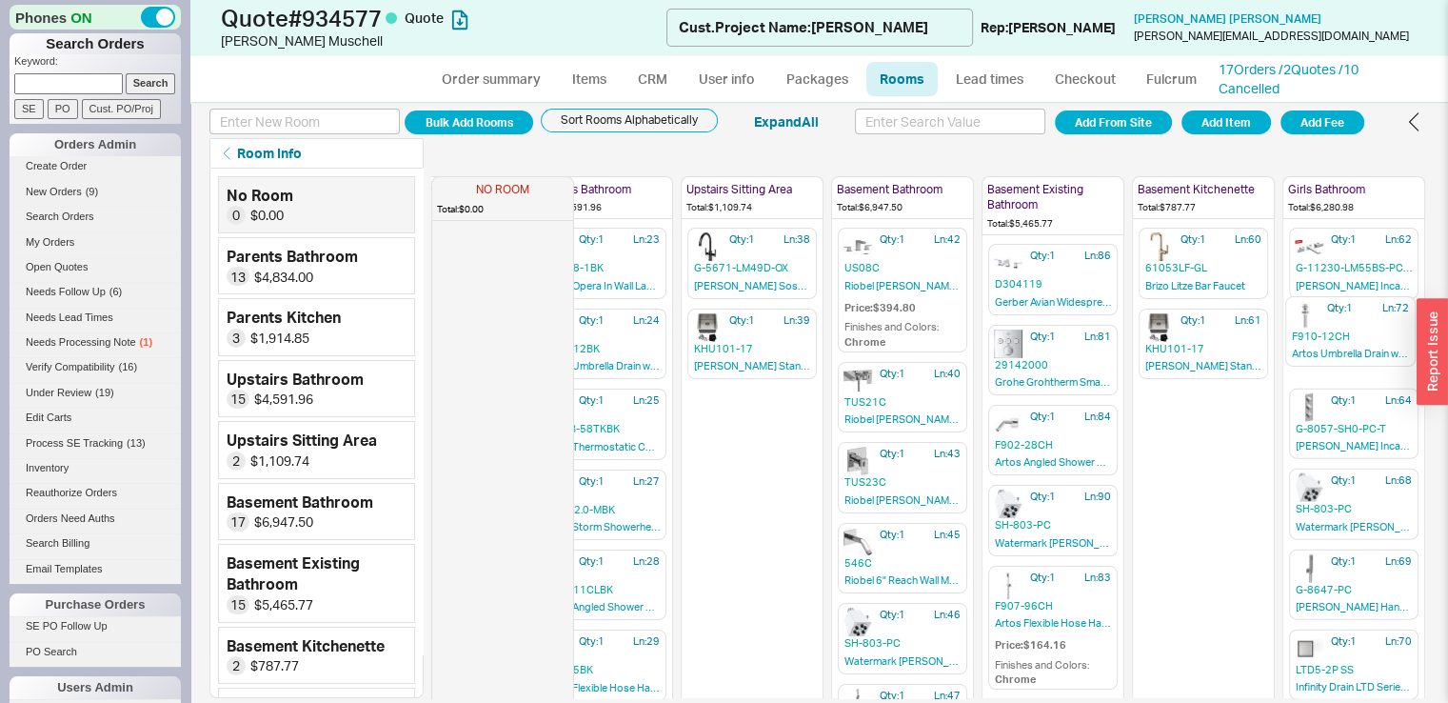
drag, startPoint x: 1318, startPoint y: 567, endPoint x: 1323, endPoint y: 320, distance: 247.6
click at [1323, 320] on div "NO ROOM Total: $0.00 Parents Bathroom Total: $4,834.00 Qty: 1 Ln: 1 73031001 Ha…" at bounding box center [752, 433] width 1346 height 529
drag, startPoint x: 1312, startPoint y: 456, endPoint x: 1318, endPoint y: 487, distance: 31.9
click at [1318, 487] on div "NO ROOM Total: $0.00 Parents Bathroom Total: $4,834.00 Qty: 1 Ln: 1 73031001 Ha…" at bounding box center [752, 433] width 1346 height 529
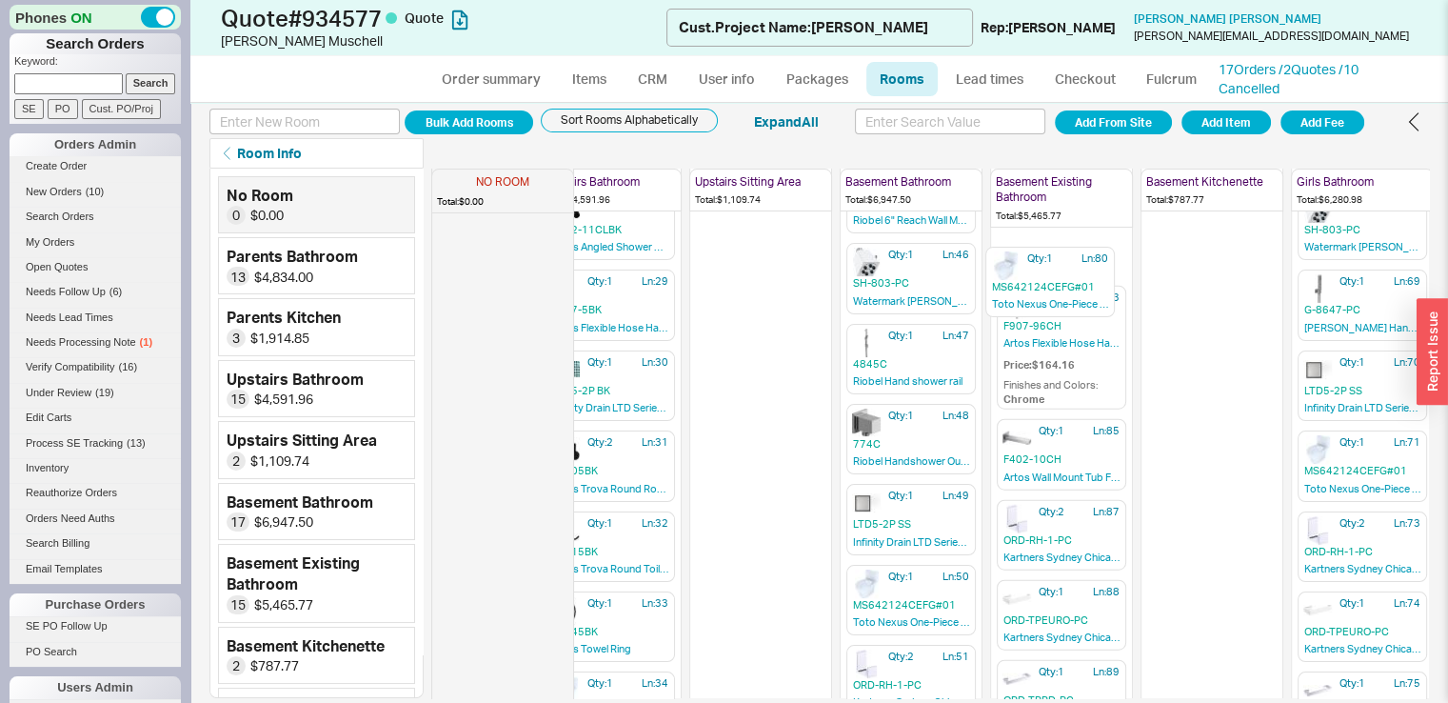
scroll to position [358, 344]
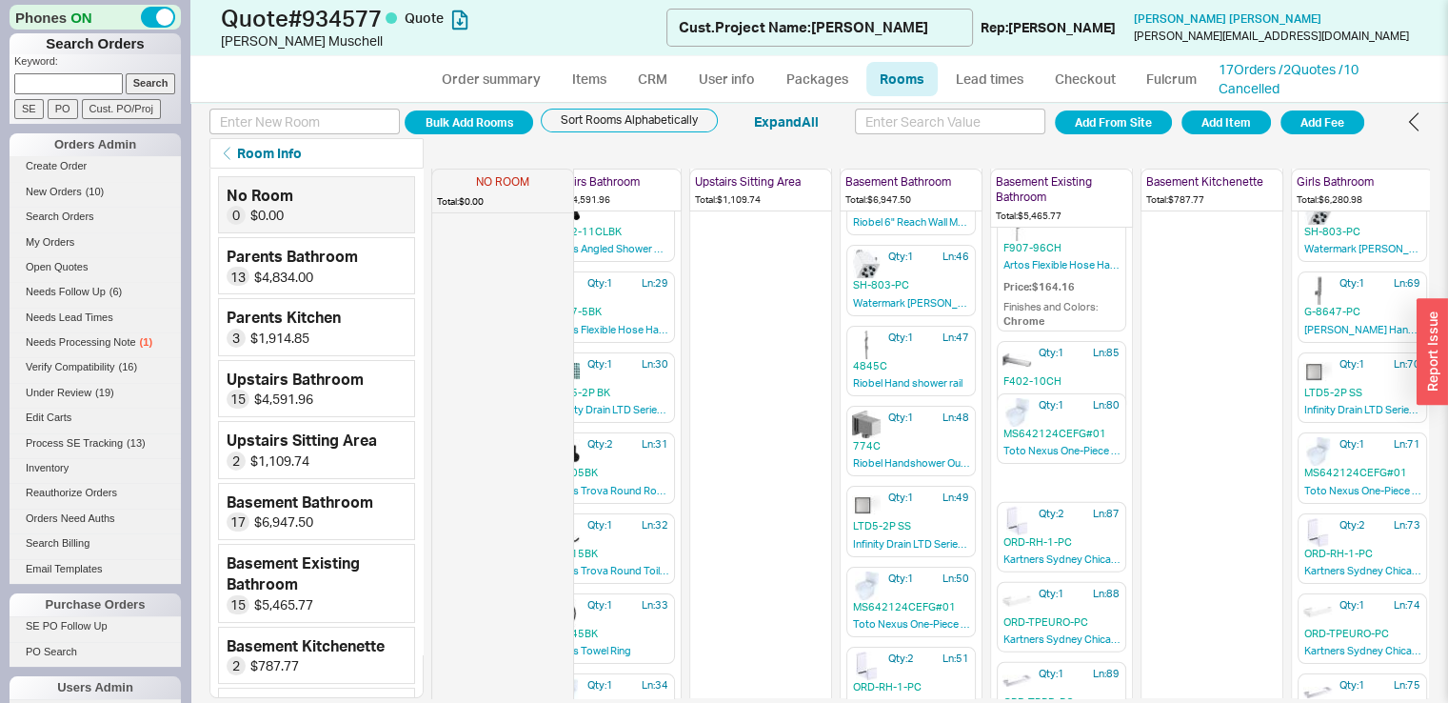
drag, startPoint x: 1377, startPoint y: 542, endPoint x: 1033, endPoint y: 451, distance: 355.4
click at [1033, 451] on div "NO ROOM Total: $0.00 Parents Bathroom Total: $4,834.00 Qty: 1 Ln: 1 73031001 Ha…" at bounding box center [930, 433] width 998 height 529
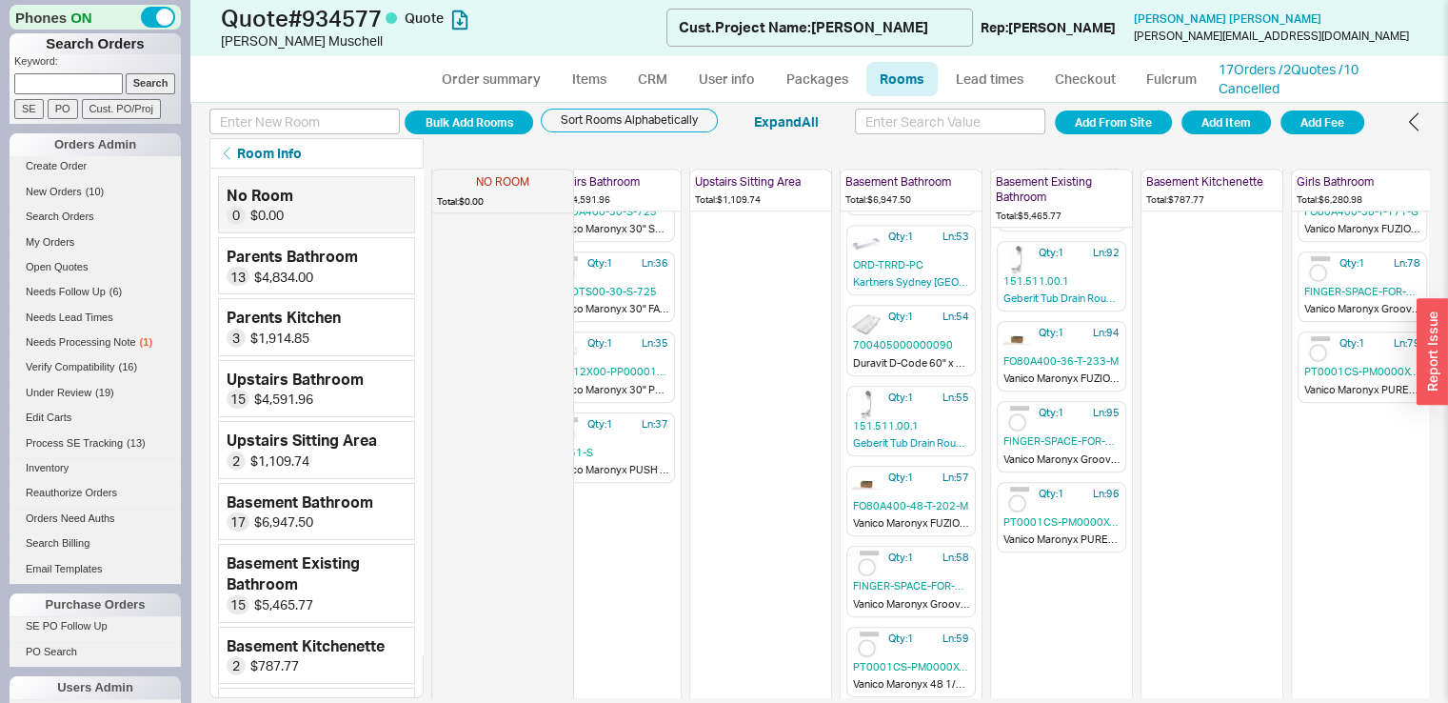
scroll to position [949, 344]
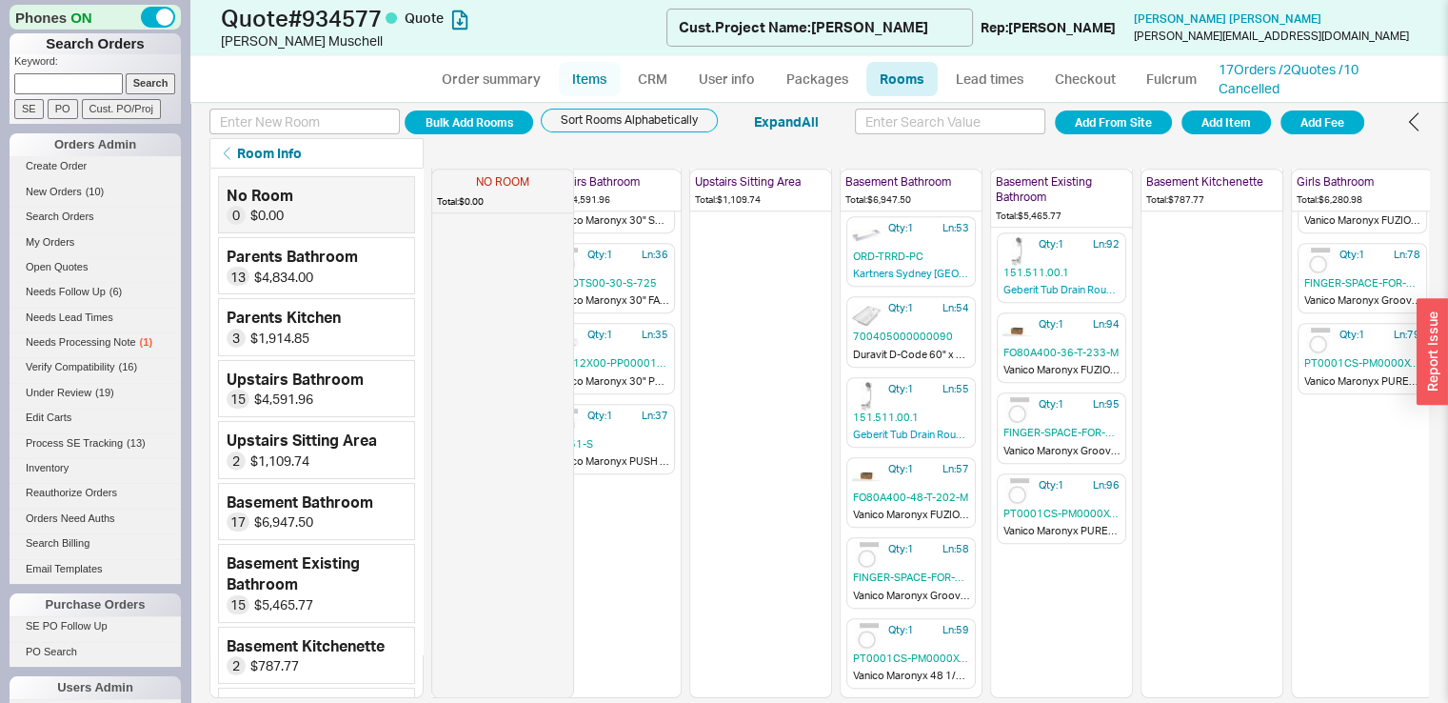
click at [580, 72] on link "Items" at bounding box center [590, 79] width 62 height 34
select select "3"
select select "ON_CHECKOUT_AGGREGATED"
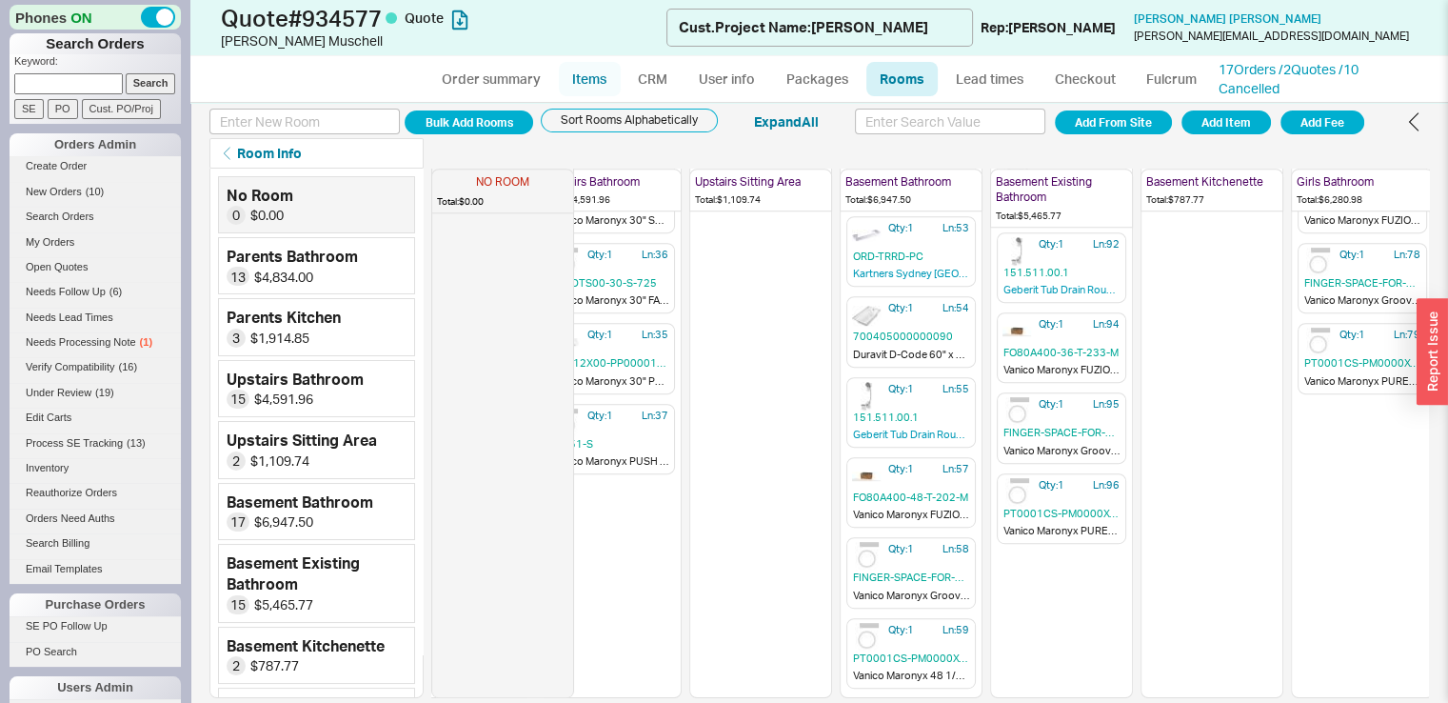
select select "ON_CHECKOUT_AGGREGATED"
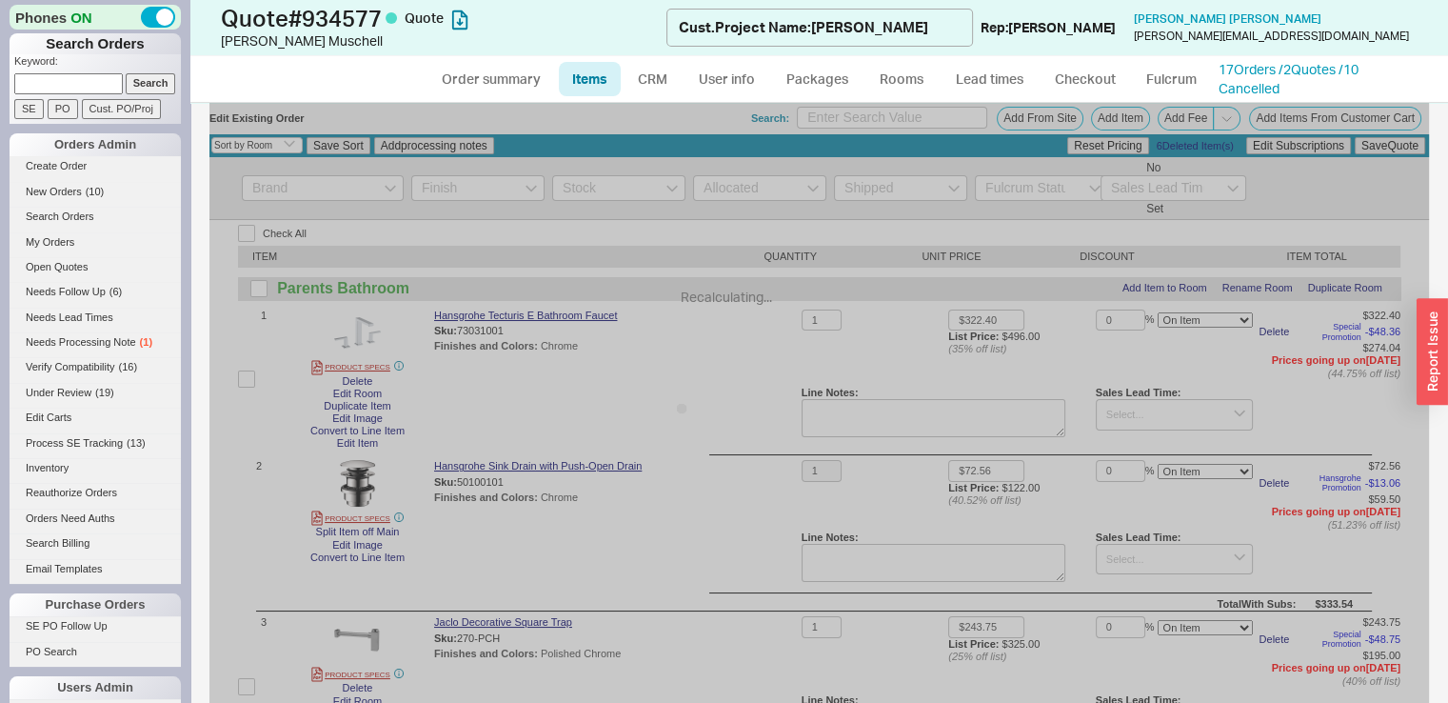
select select "ON_CHECKOUT_AGGREGATED"
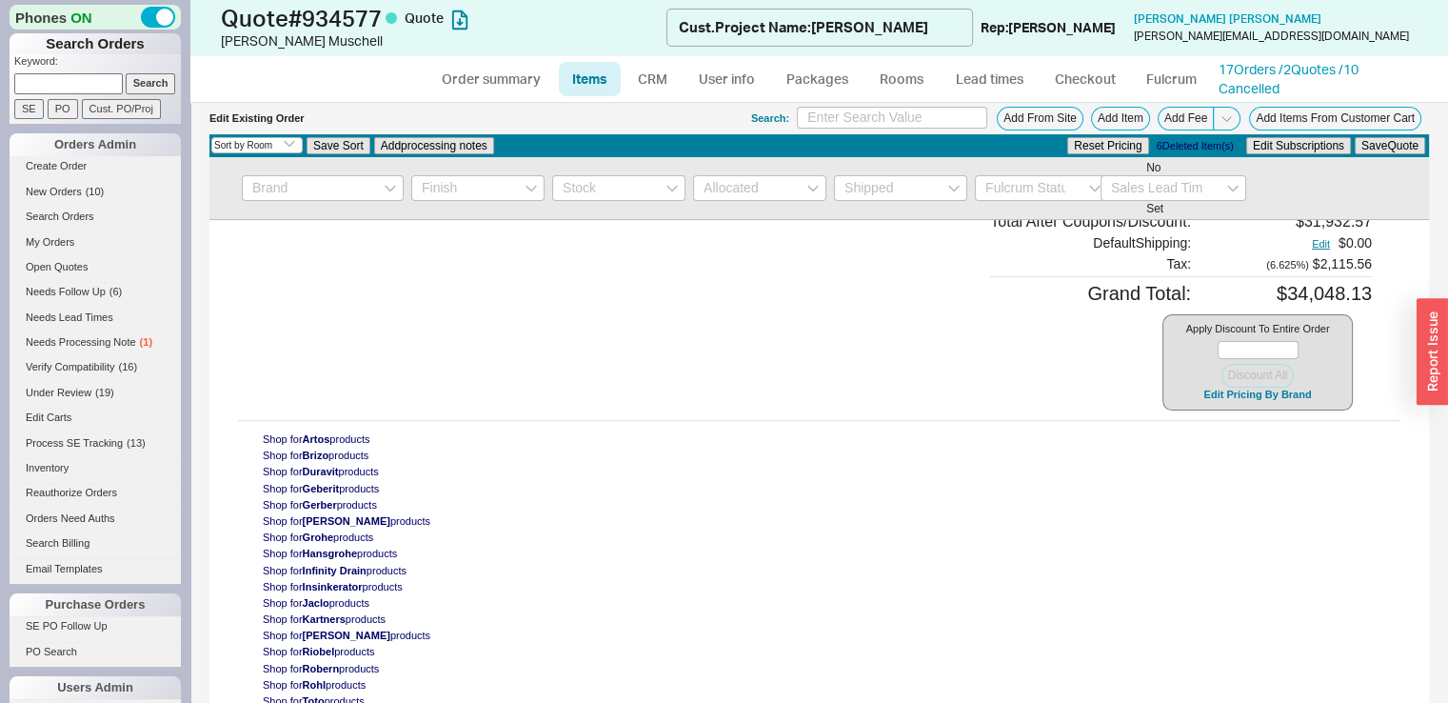
scroll to position [14913, 0]
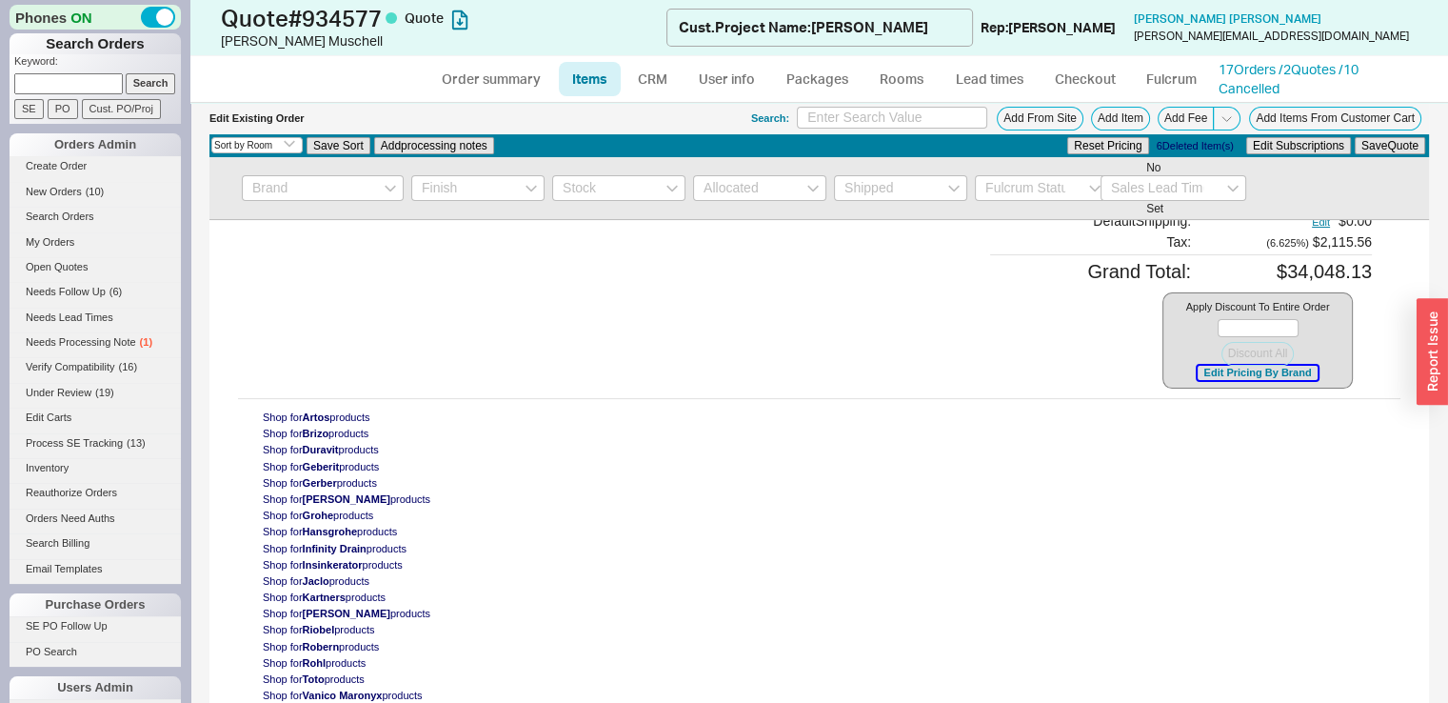
click at [1211, 380] on button "Edit Pricing By Brand" at bounding box center [1257, 373] width 119 height 14
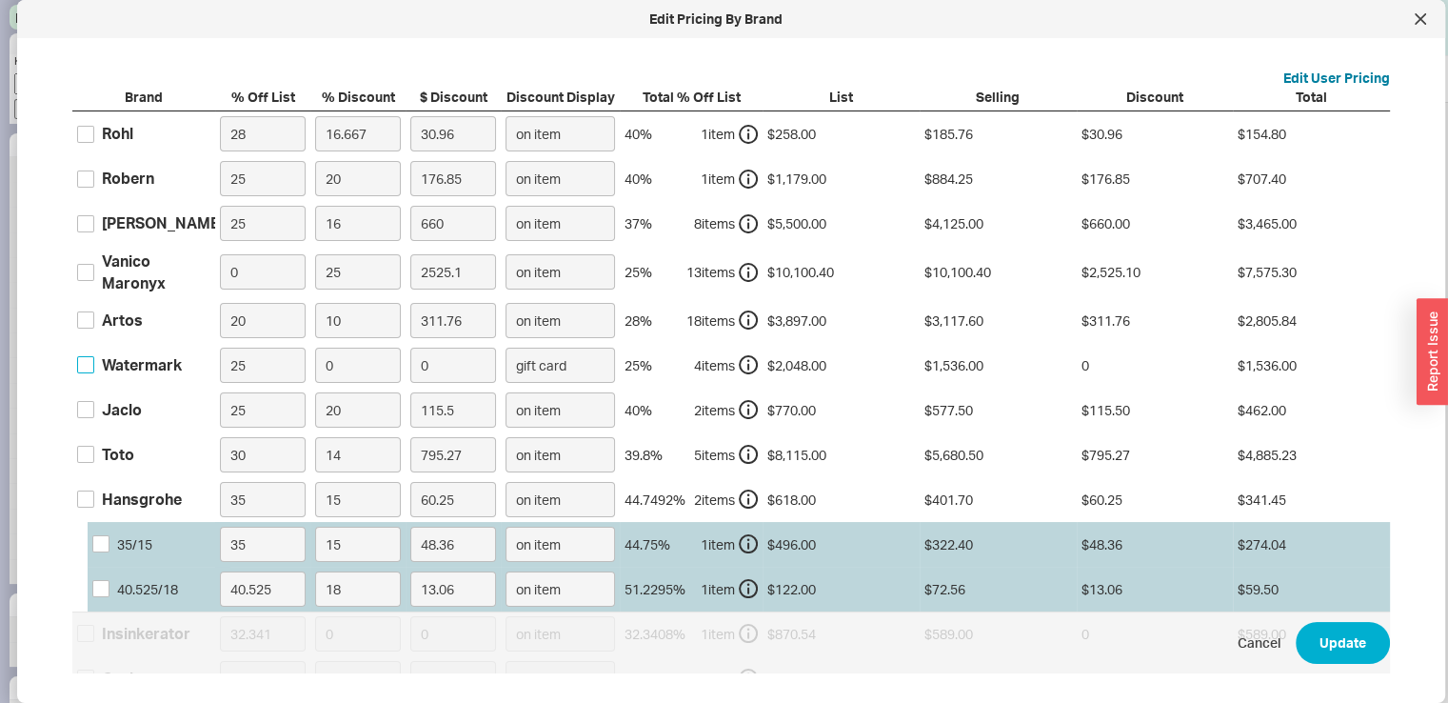
click at [89, 366] on input "Watermark" at bounding box center [85, 364] width 17 height 17
click at [86, 363] on input "Watermark" at bounding box center [85, 364] width 17 height 17
checkbox input "true"
drag, startPoint x: 363, startPoint y: 371, endPoint x: 300, endPoint y: 374, distance: 62.9
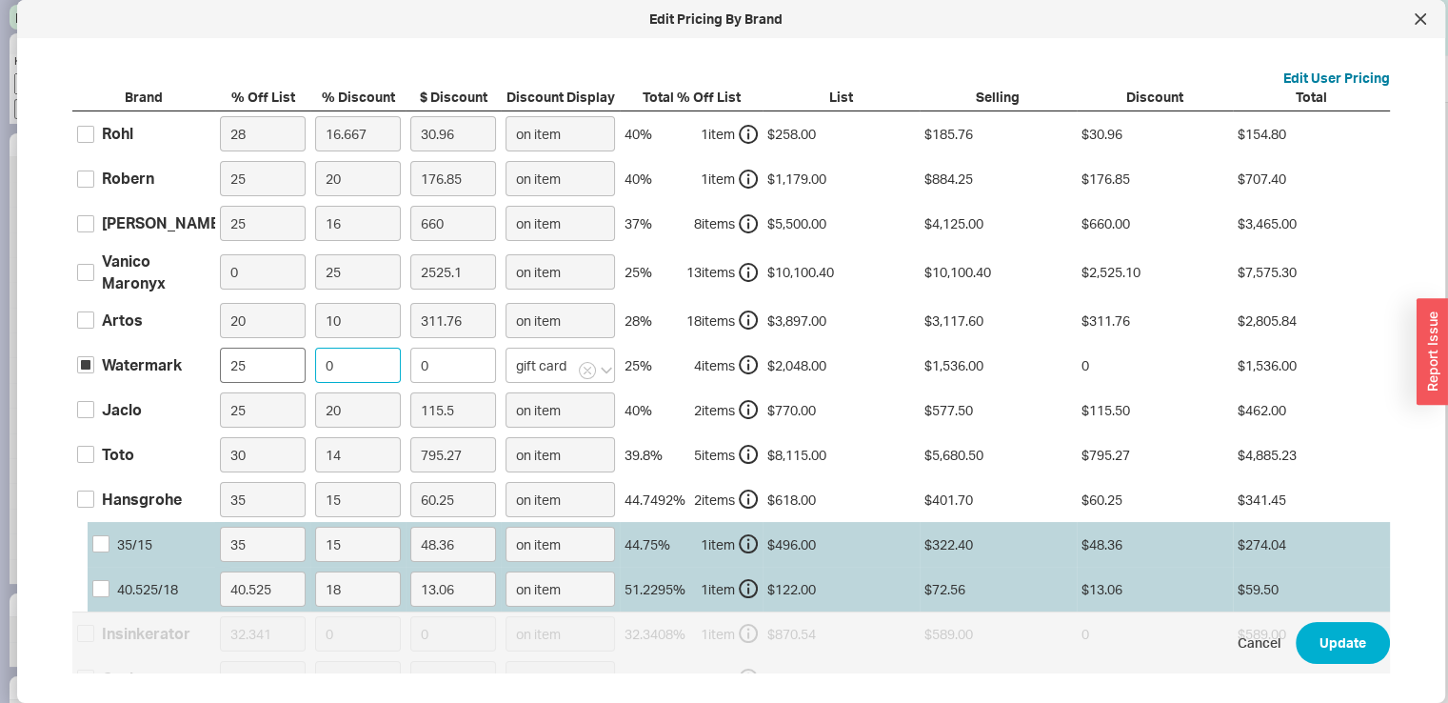
click at [0, 0] on div "Watermark 25 0 0 gift card 25 % 4 item s $2,048.00 $1,536.00 0 $1,536.00" at bounding box center [0, 0] width 0 height 0
type input "1"
type input "15.36"
type input "15"
type input "230.4"
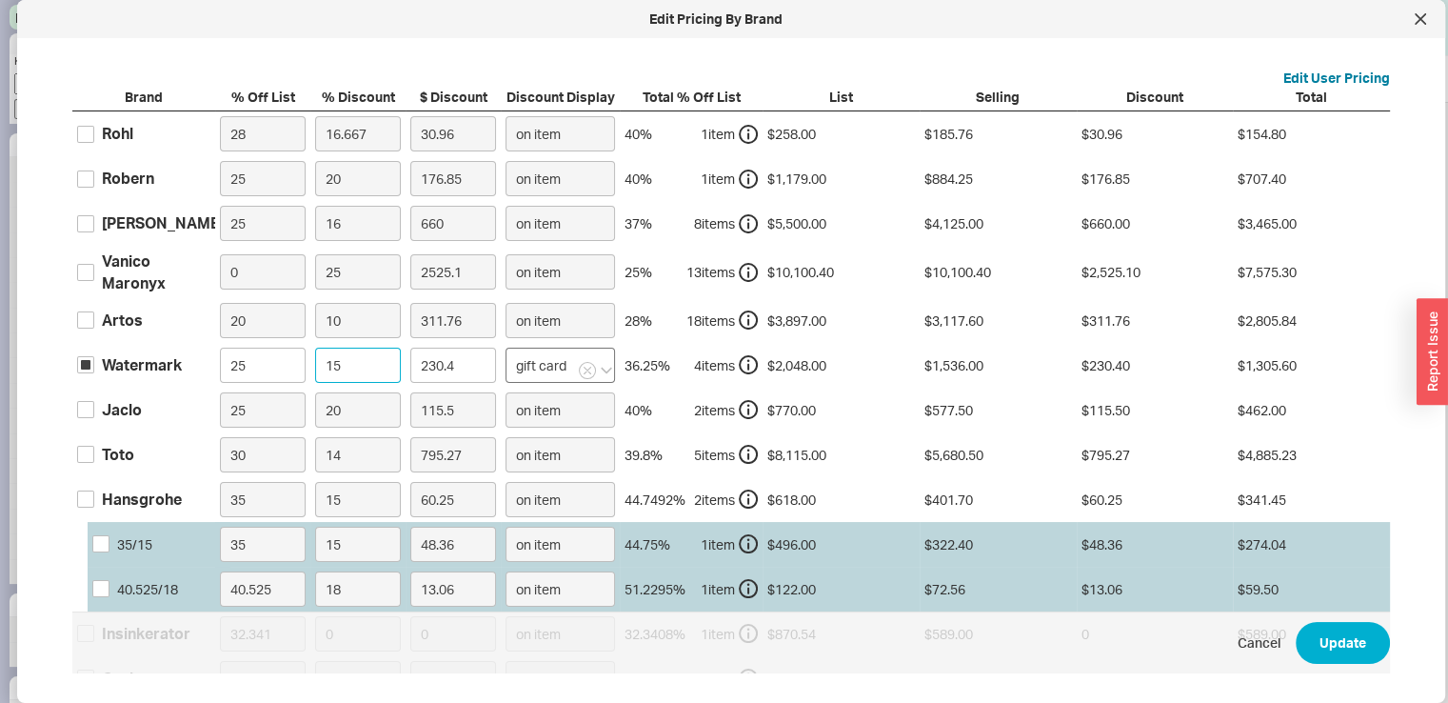
type input "15"
click at [542, 370] on input "gift card" at bounding box center [560, 365] width 109 height 35
click at [543, 397] on div "on item" at bounding box center [565, 405] width 117 height 34
type input "on item"
click at [1344, 641] on button "Update" at bounding box center [1343, 643] width 94 height 42
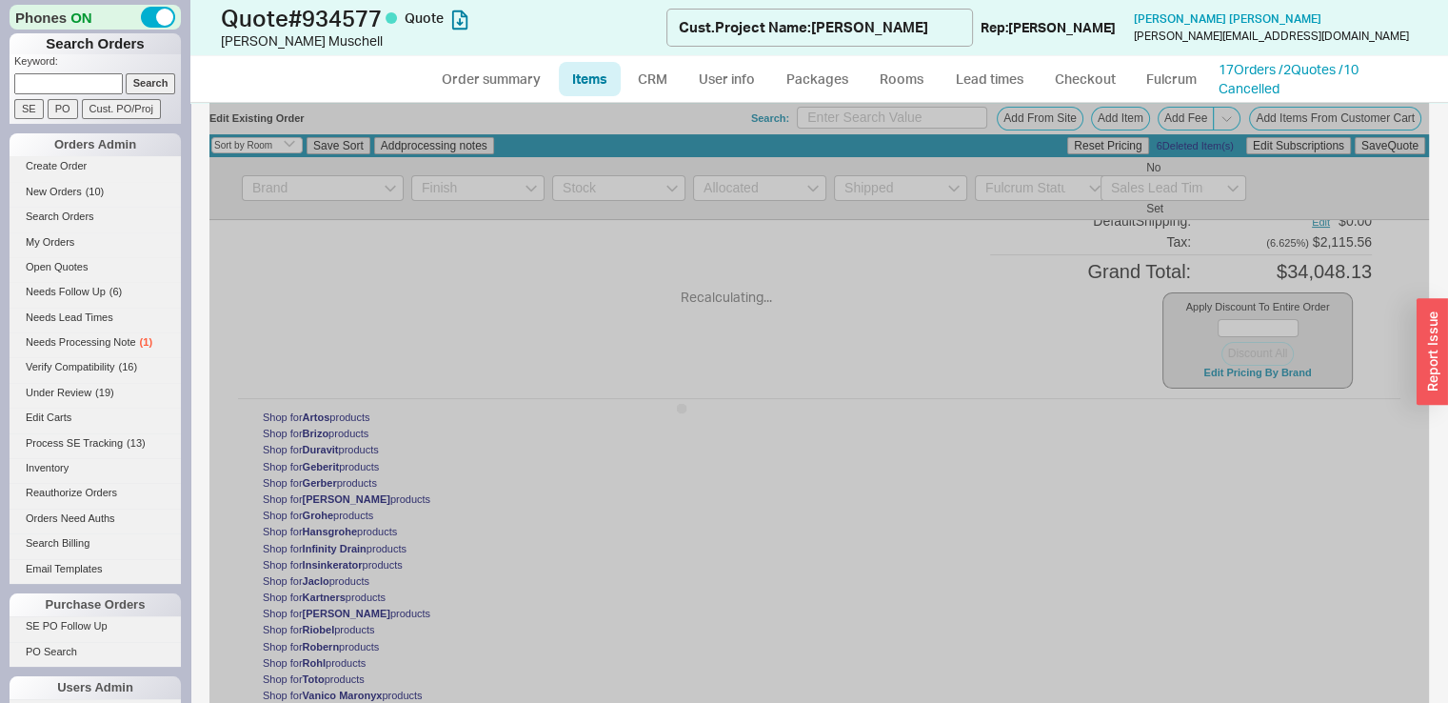
type input "15"
select select "ON_ITEM"
type input "15"
select select "ON_ITEM"
type input "15"
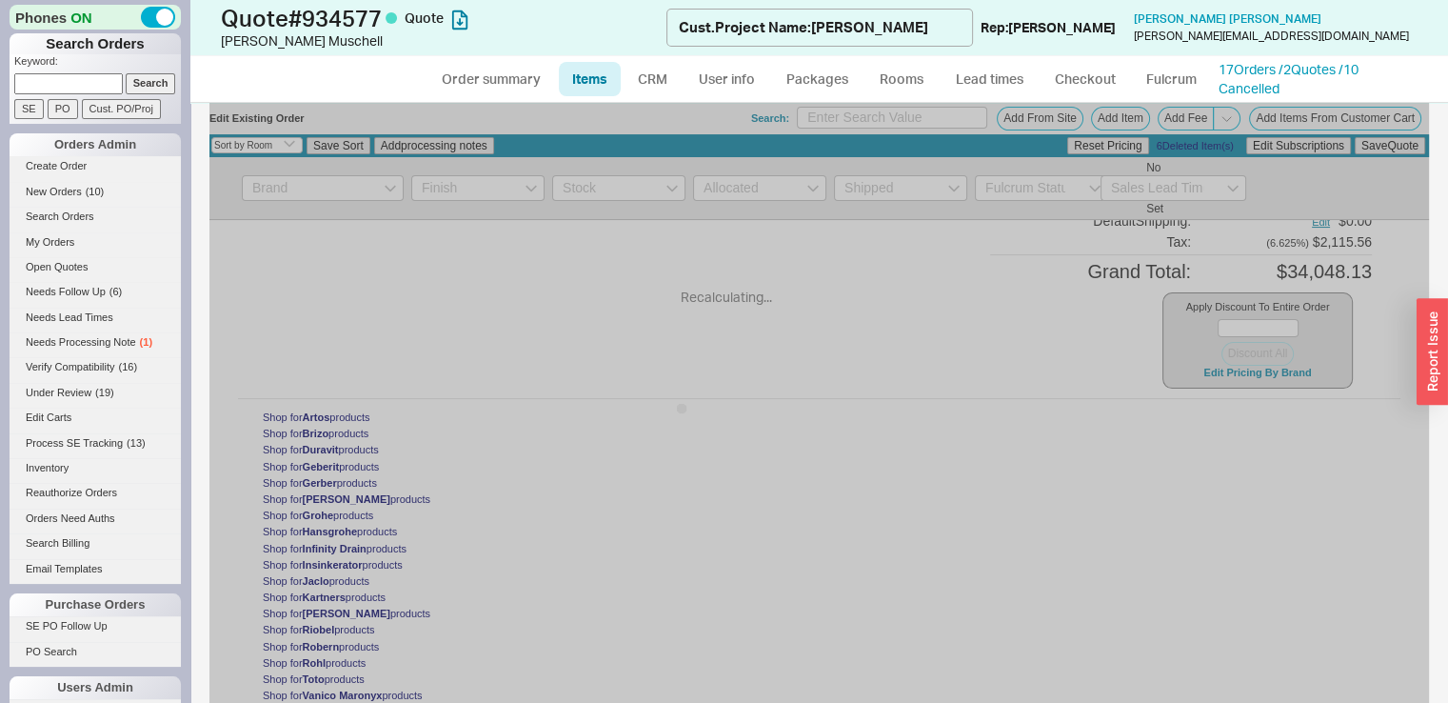
select select "ON_ITEM"
type input "15"
select select "ON_ITEM"
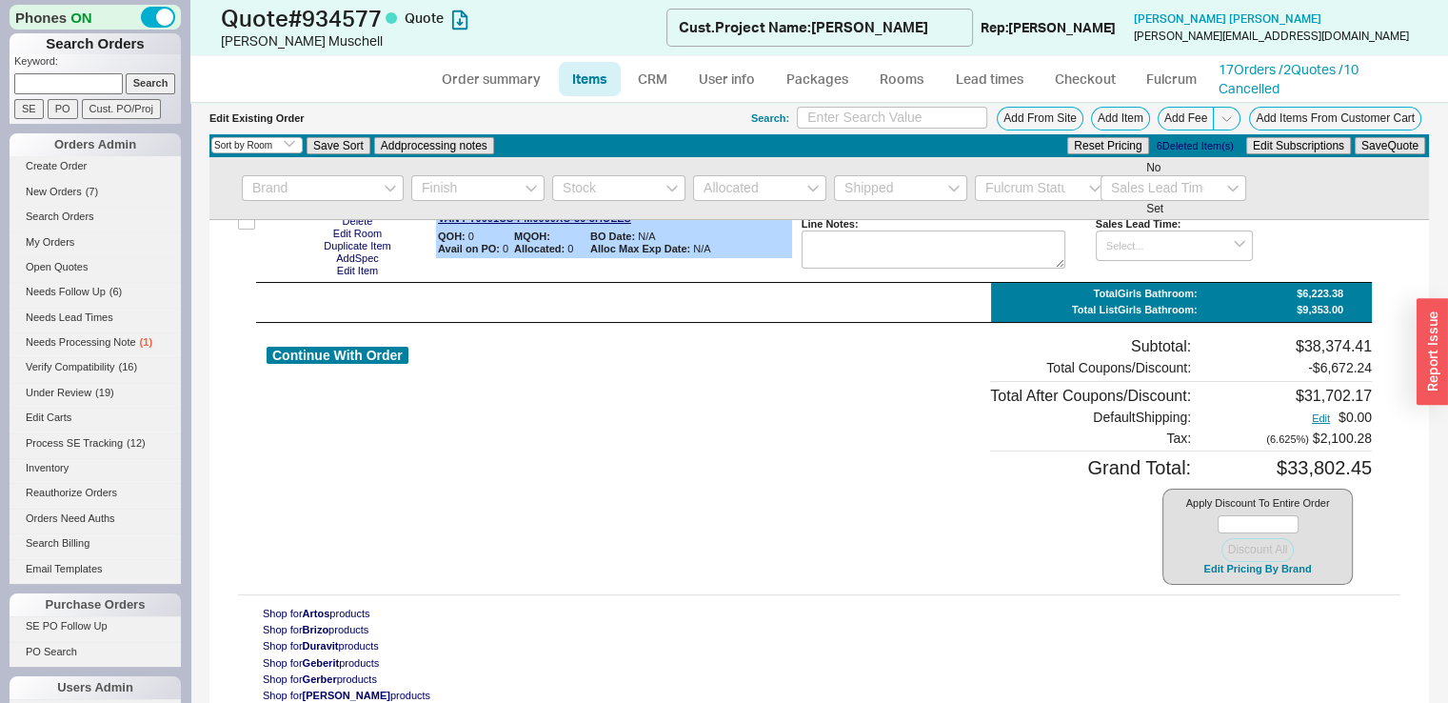
scroll to position [14652, 0]
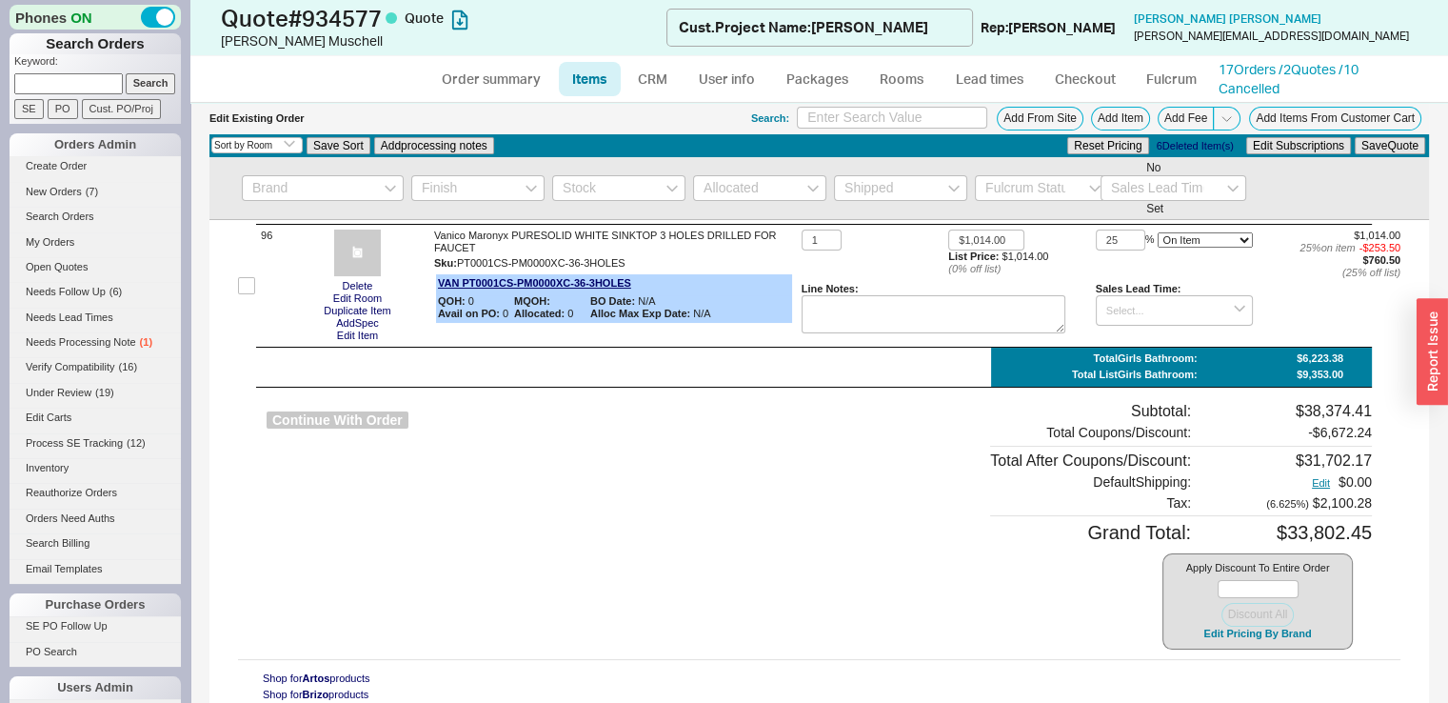
click at [328, 429] on button "Continue With Order" at bounding box center [338, 420] width 142 height 18
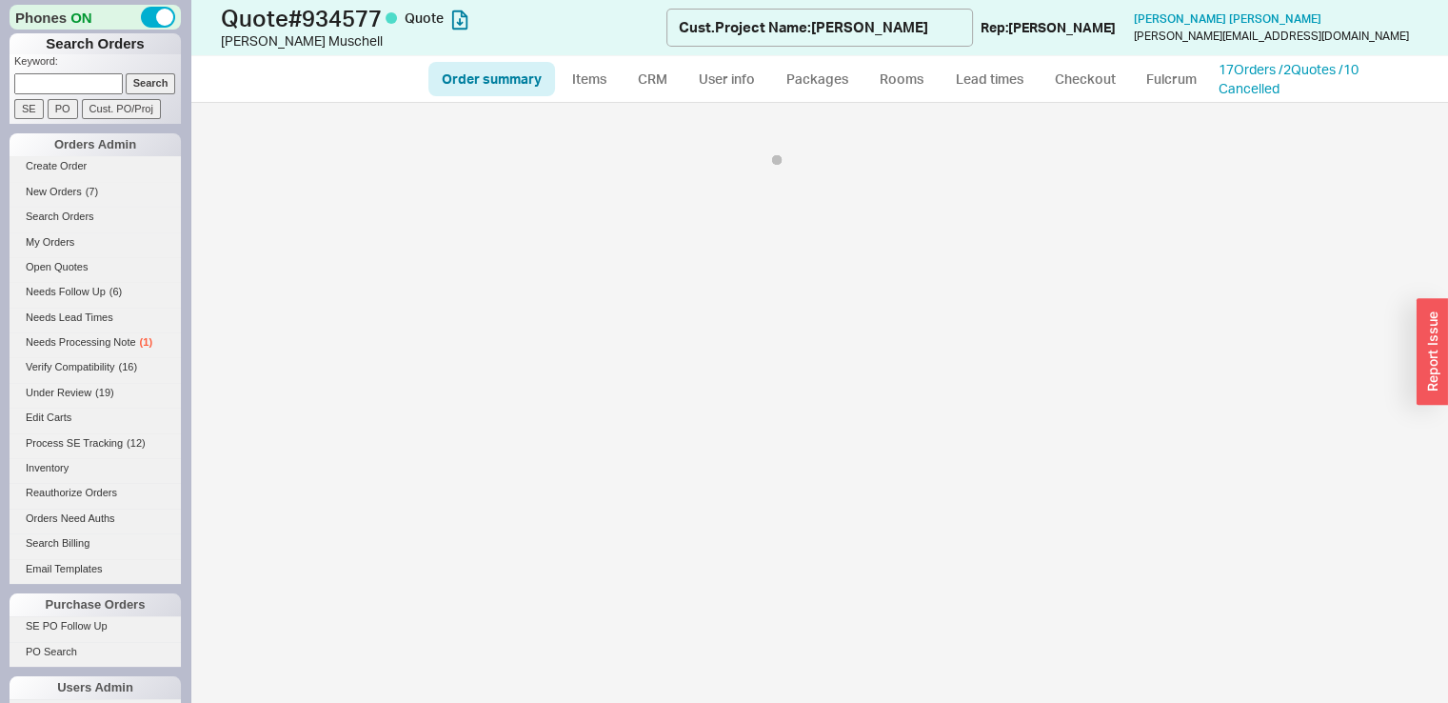
select select "*"
select select "LOW"
select select "3"
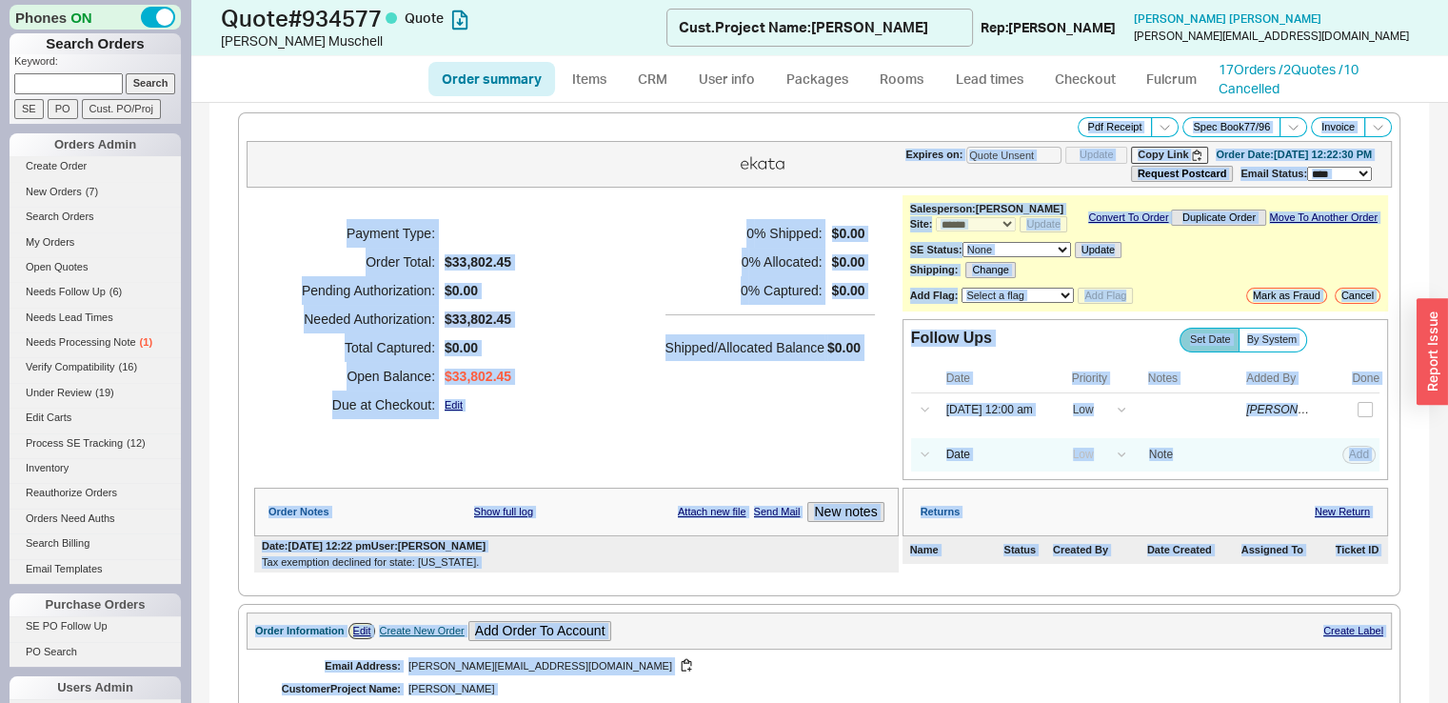
select select "*"
click at [621, 436] on div "Payment Type: Order Total: $33,802.45 Pending Authorization: $0.00 Needed Autho…" at bounding box center [576, 319] width 645 height 248
click at [621, 391] on div "Payment Type: Order Total: $33,802.45 Pending Authorization: $0.00 Needed Autho…" at bounding box center [576, 319] width 645 height 248
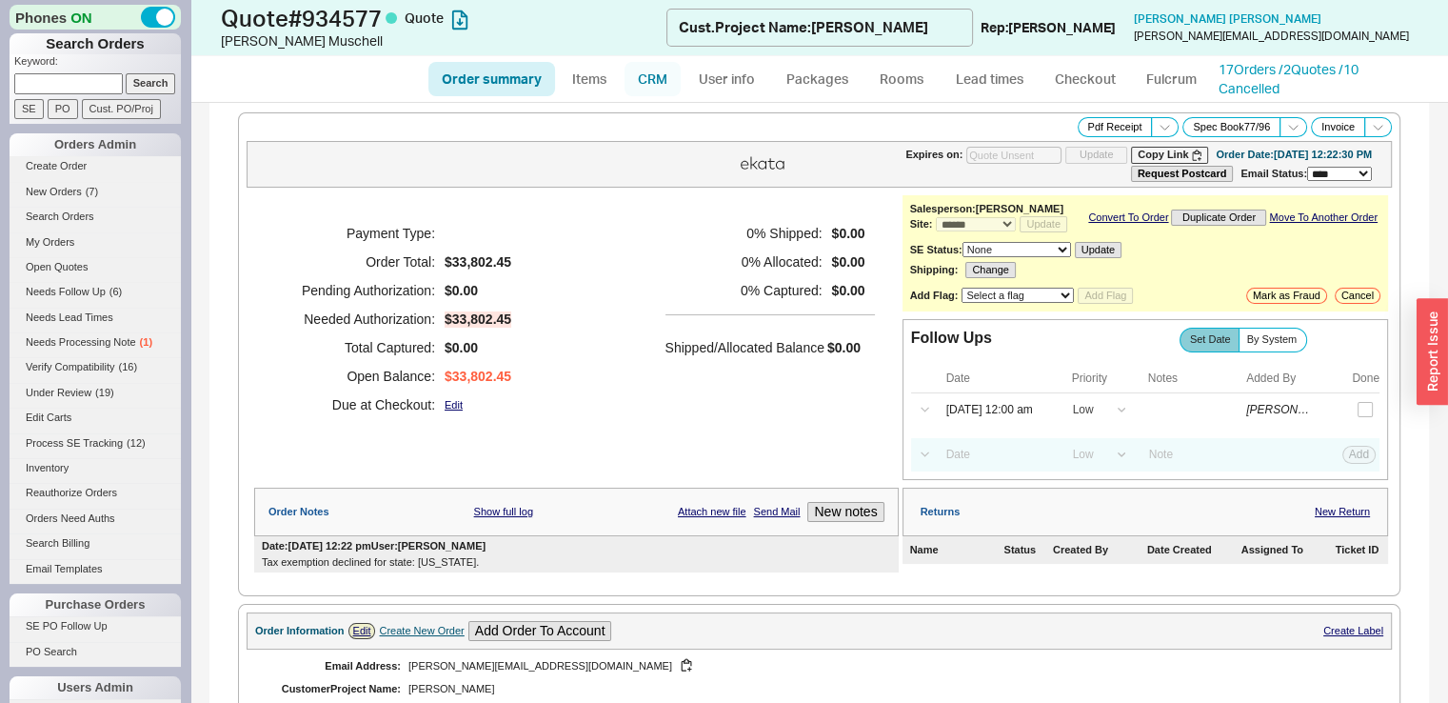
click at [663, 81] on link "CRM" at bounding box center [653, 79] width 56 height 34
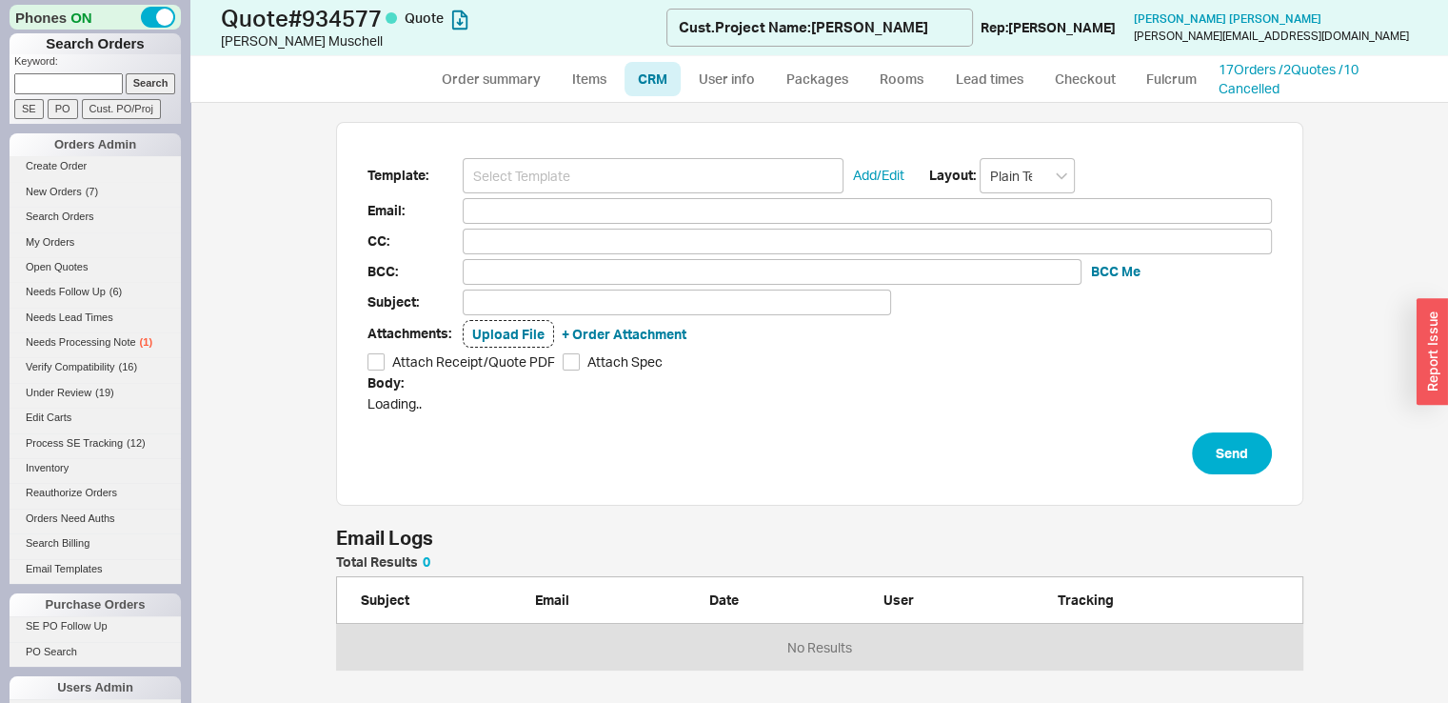
scroll to position [15, 15]
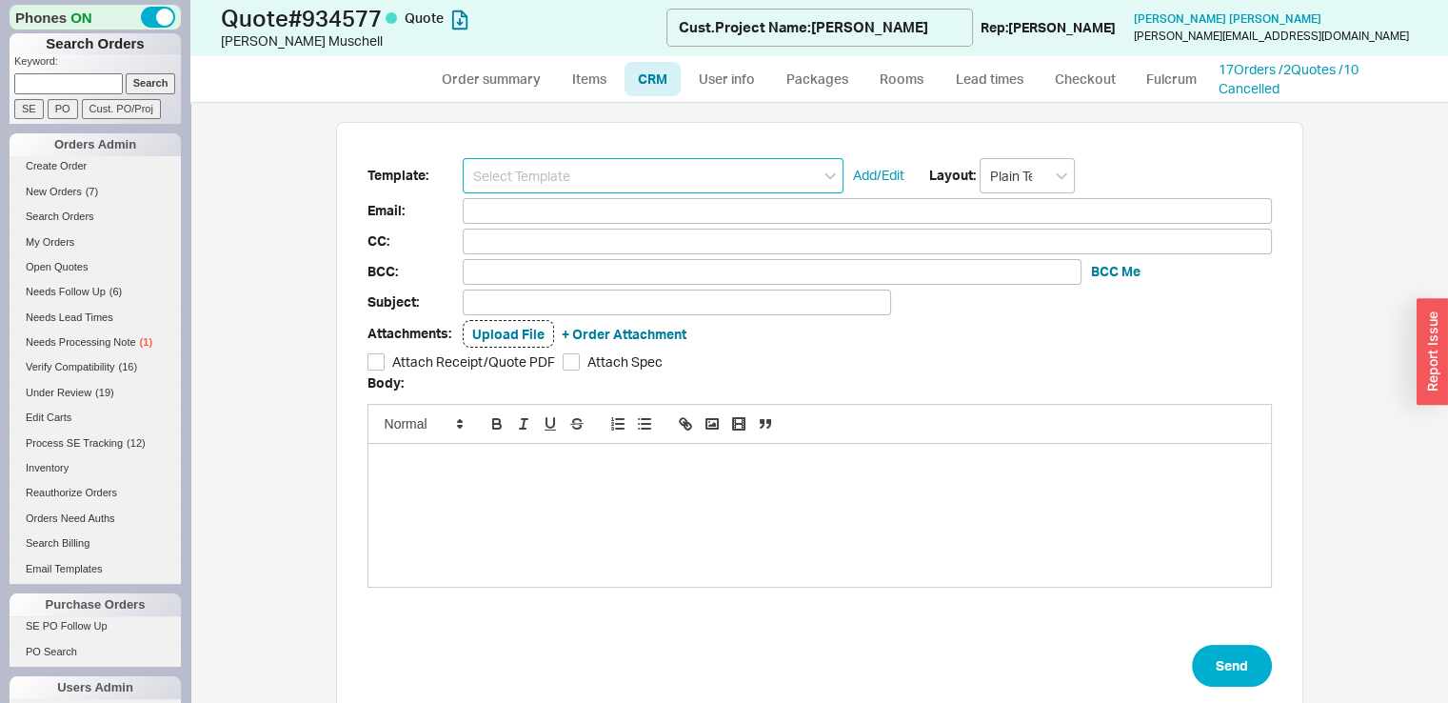
click at [629, 169] on input at bounding box center [653, 175] width 381 height 35
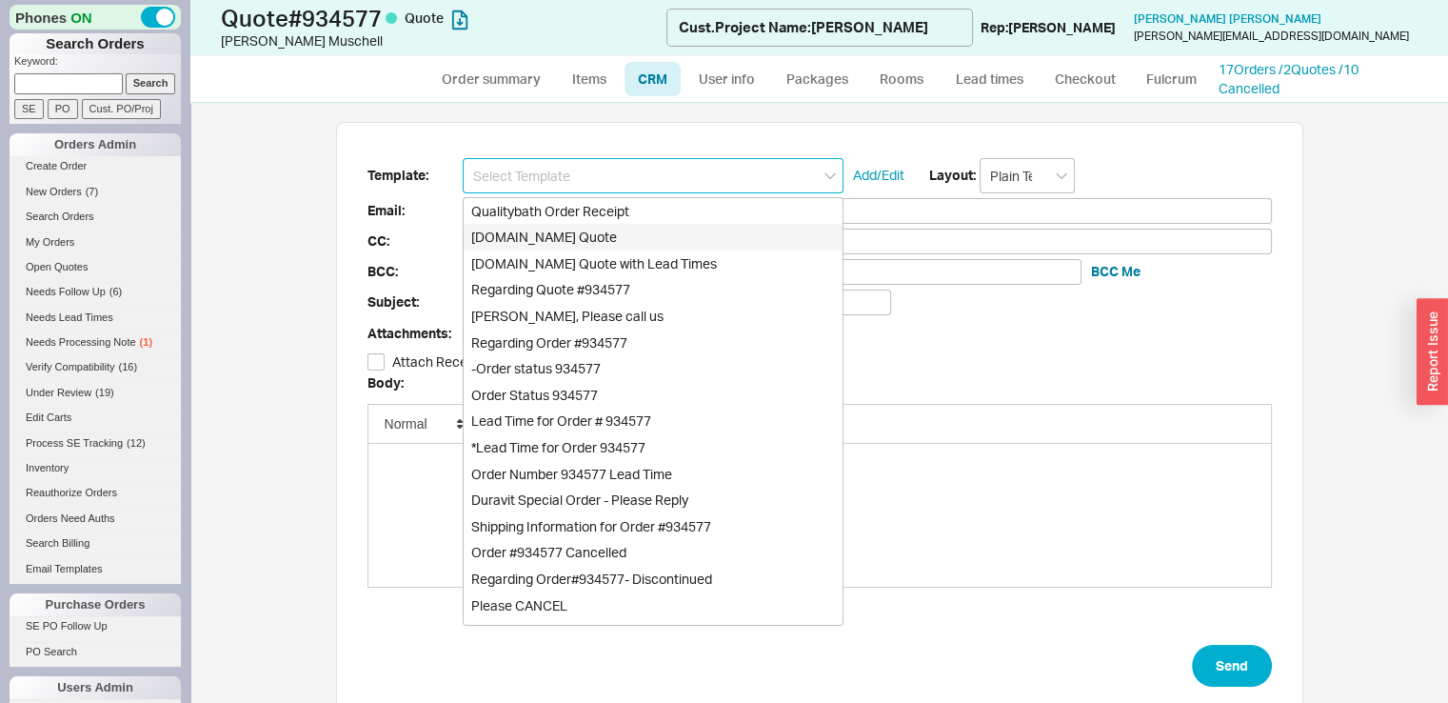
click at [622, 241] on div "Qualitybath.com Quote" at bounding box center [653, 237] width 379 height 27
type input "Receipt"
type input "esther@emuscheldesign.com"
type input "Quality Bath Quote #934577"
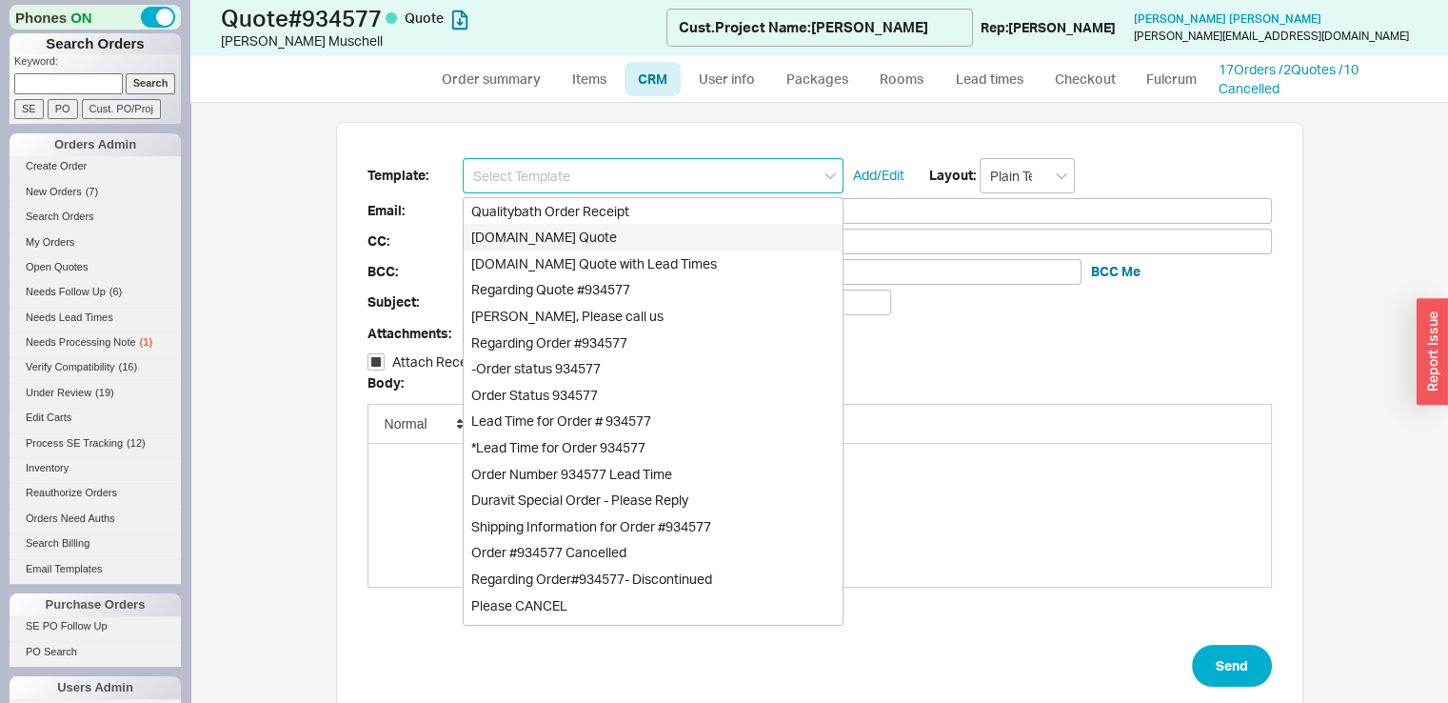
checkbox input "true"
type input "Qualitybath.com Quote"
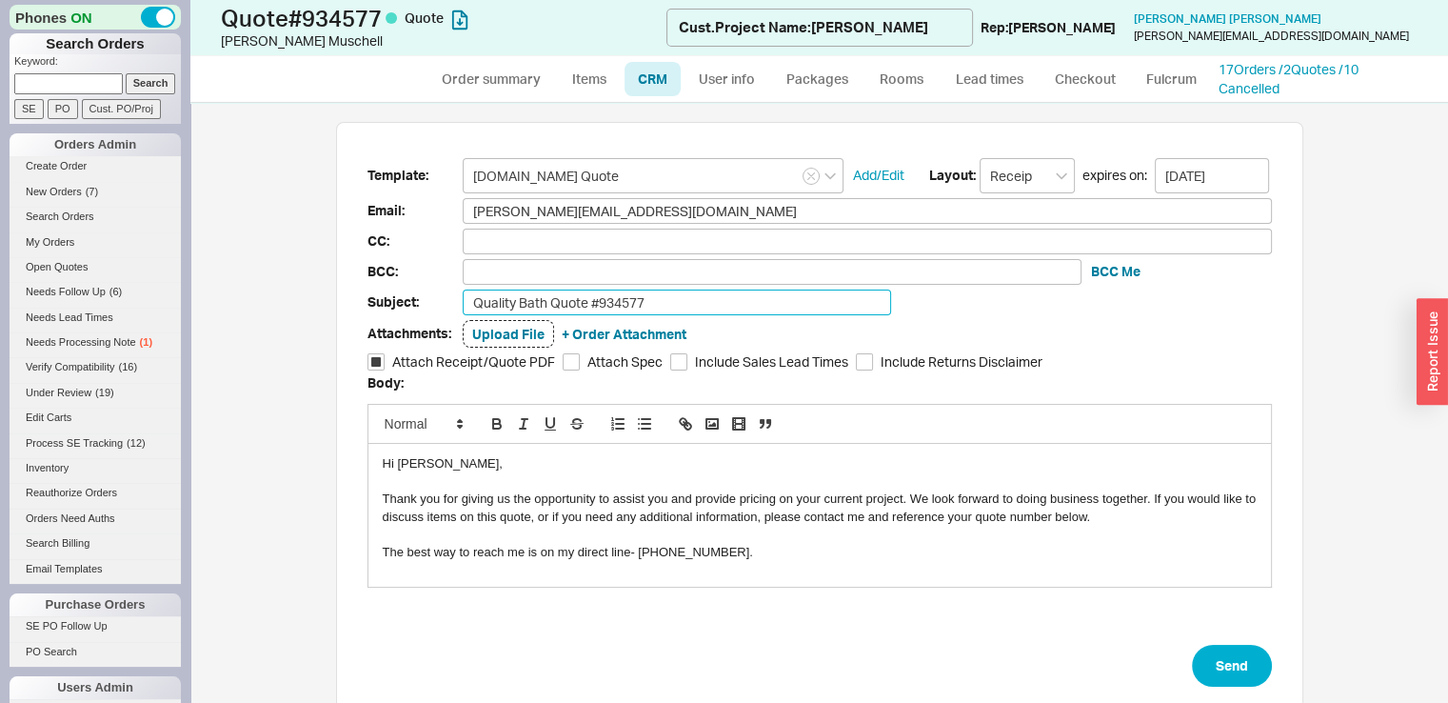
click at [667, 294] on input "Quality Bath Quote #934577" at bounding box center [677, 302] width 428 height 26
type input "Quality Bath Quote #934577-Stefansky"
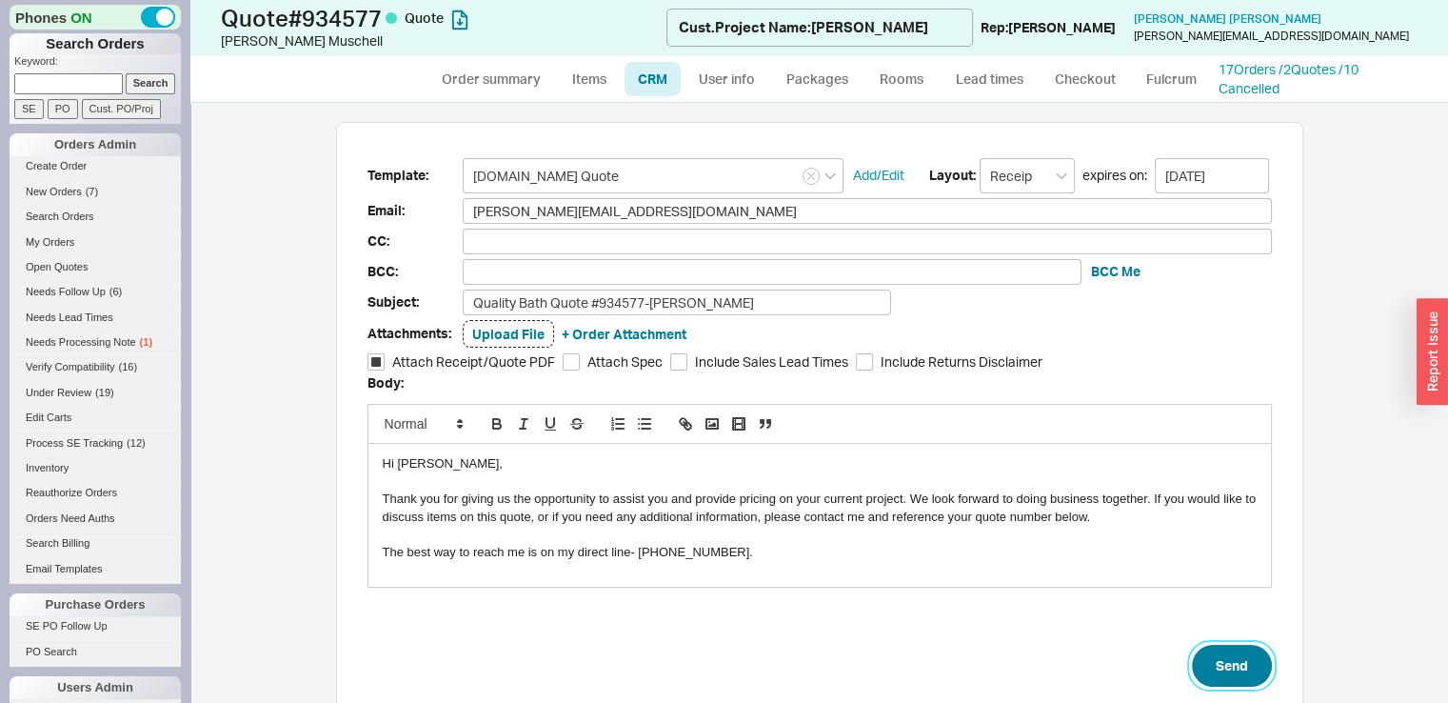
click at [1225, 666] on button "Send" at bounding box center [1232, 666] width 80 height 42
select select "*"
select select "LOW"
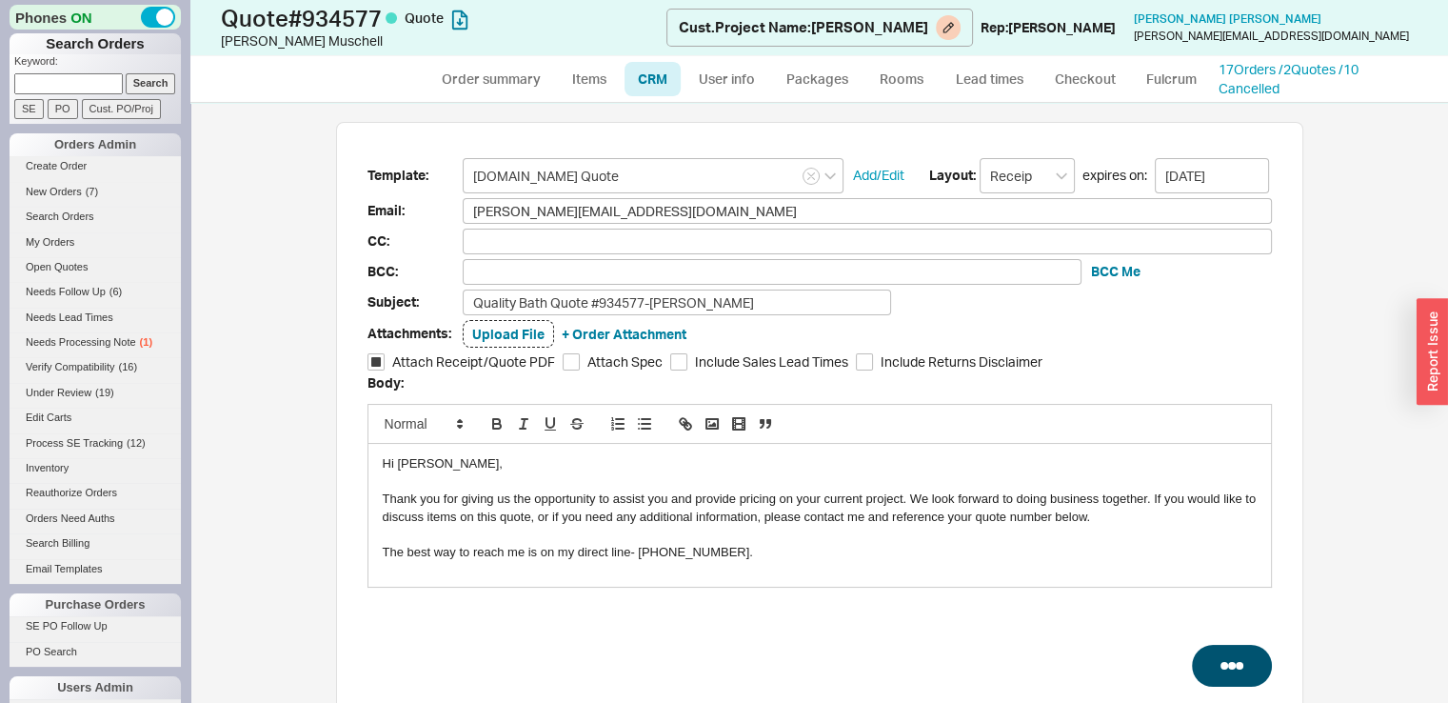
select select "3"
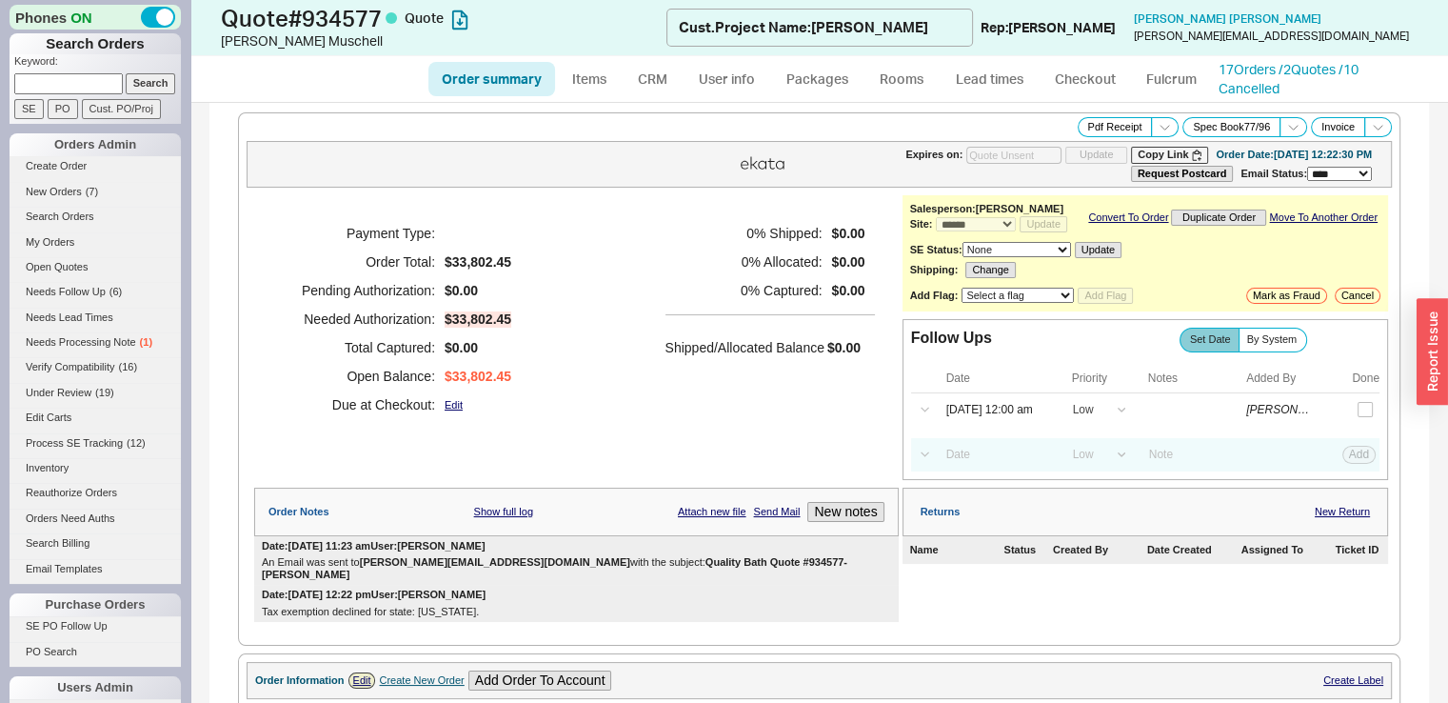
type input "[DATE]"
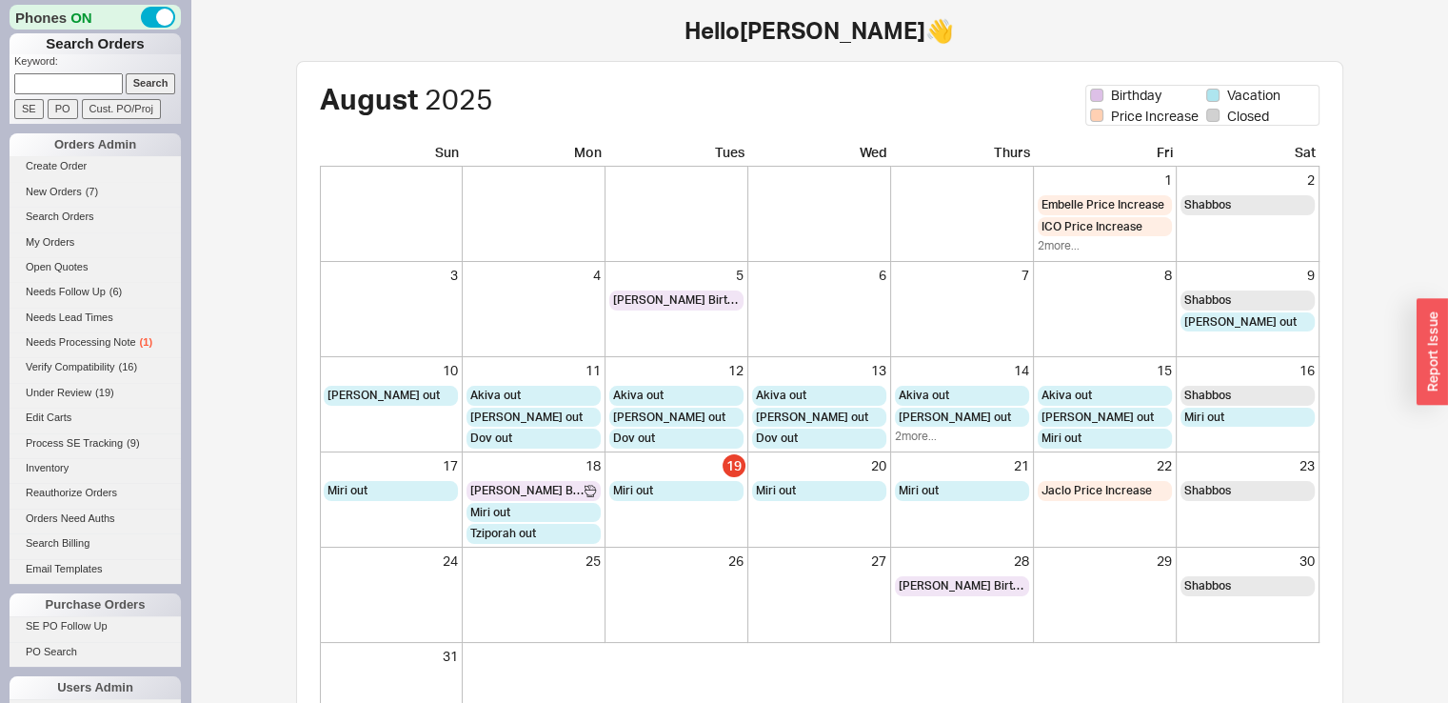
click at [69, 82] on input at bounding box center [68, 83] width 109 height 20
type input "932827"
click at [126, 73] on input "Search" at bounding box center [151, 83] width 50 height 20
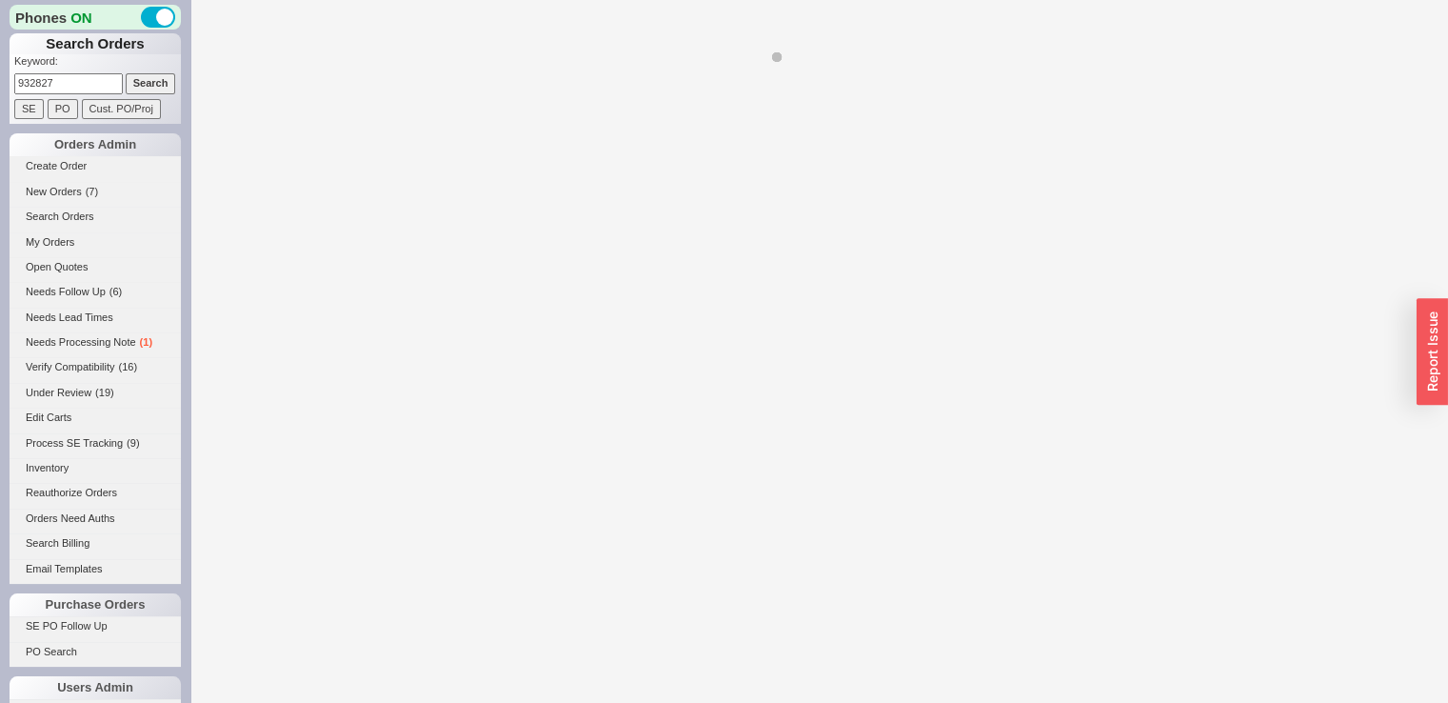
select select "LOW"
select select "3"
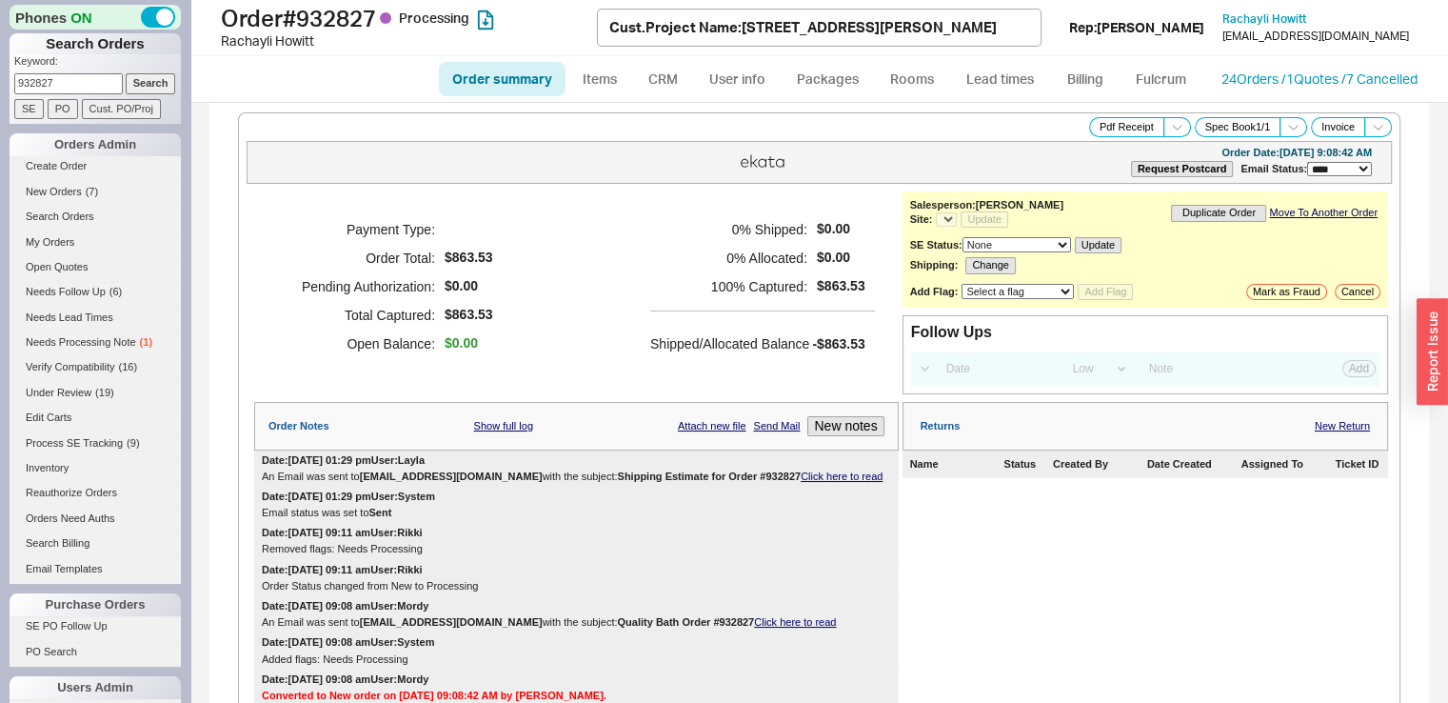
select select "*"
click at [1316, 76] on link "24 Orders / 1 Quotes / 7 Cancelled" at bounding box center [1320, 78] width 196 height 16
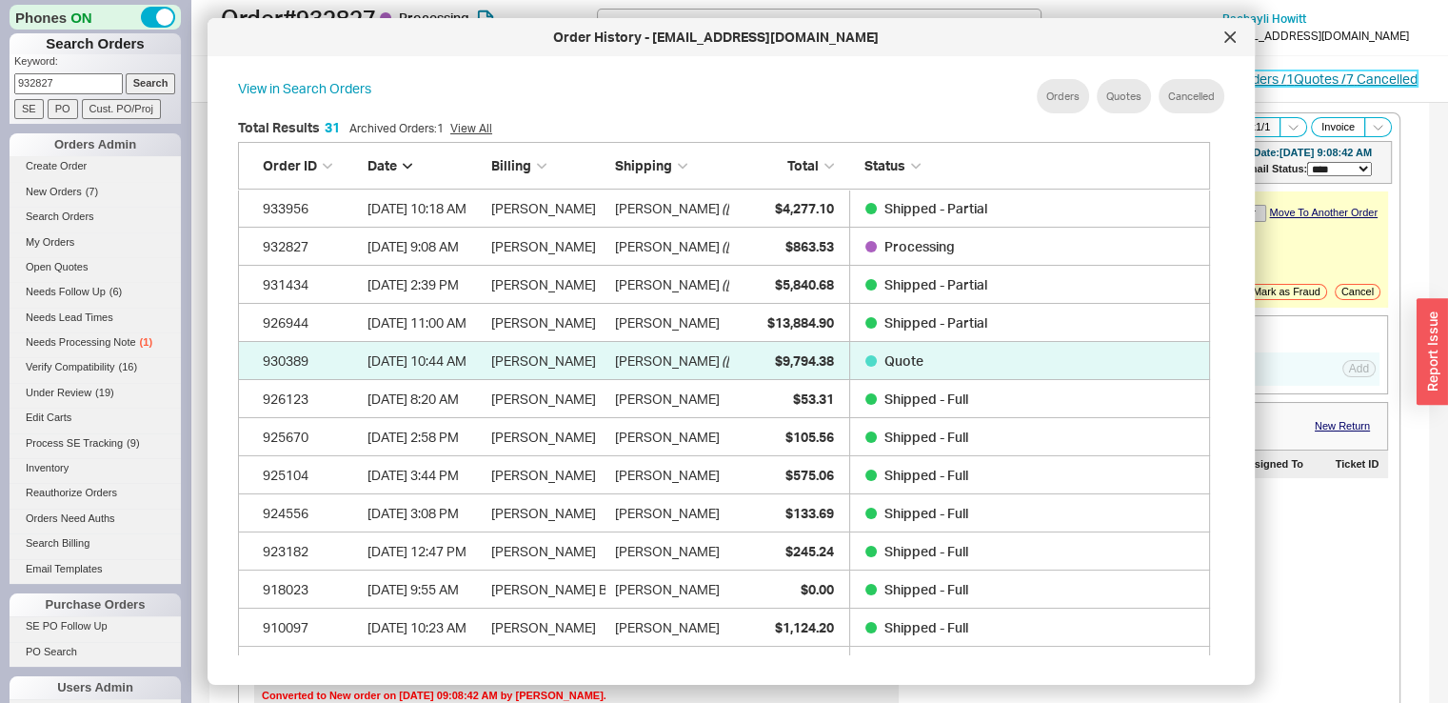
scroll to position [567, 987]
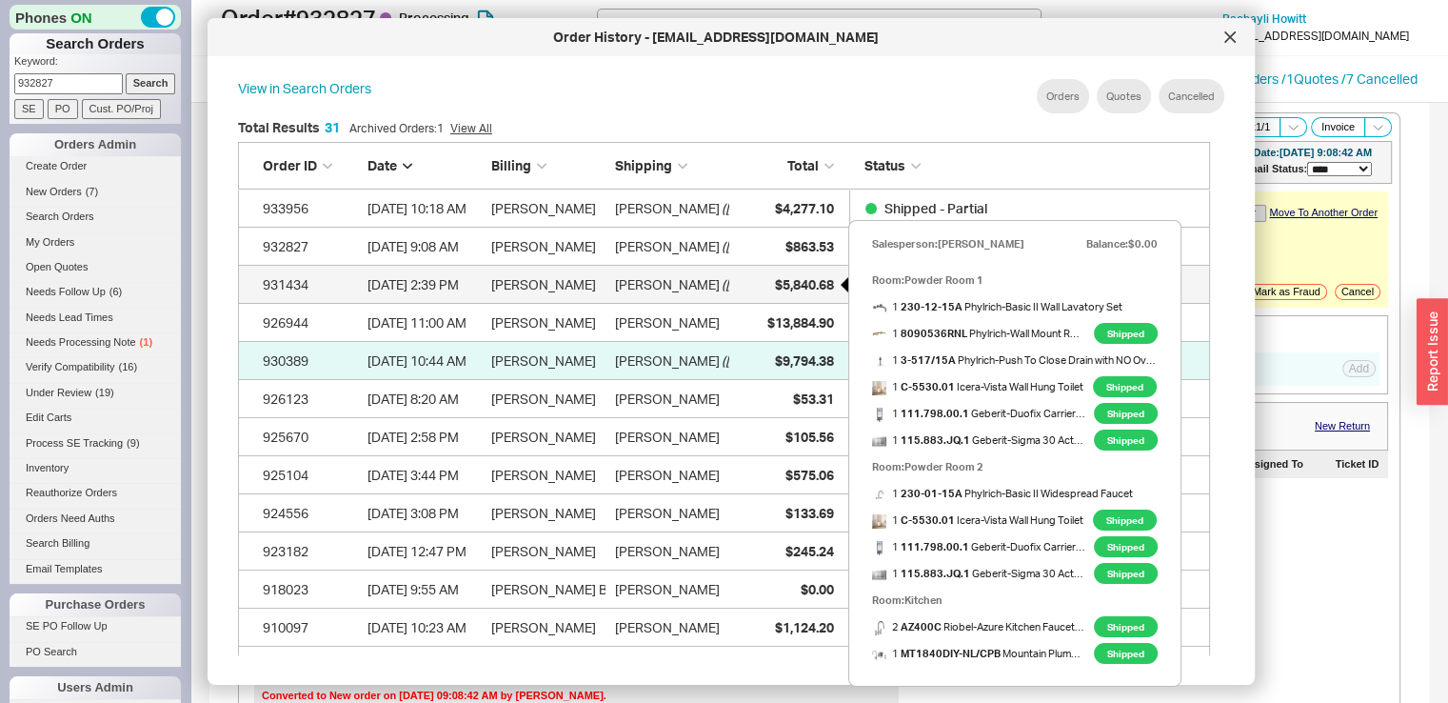
click at [769, 294] on div "$5,840.68" at bounding box center [786, 285] width 95 height 38
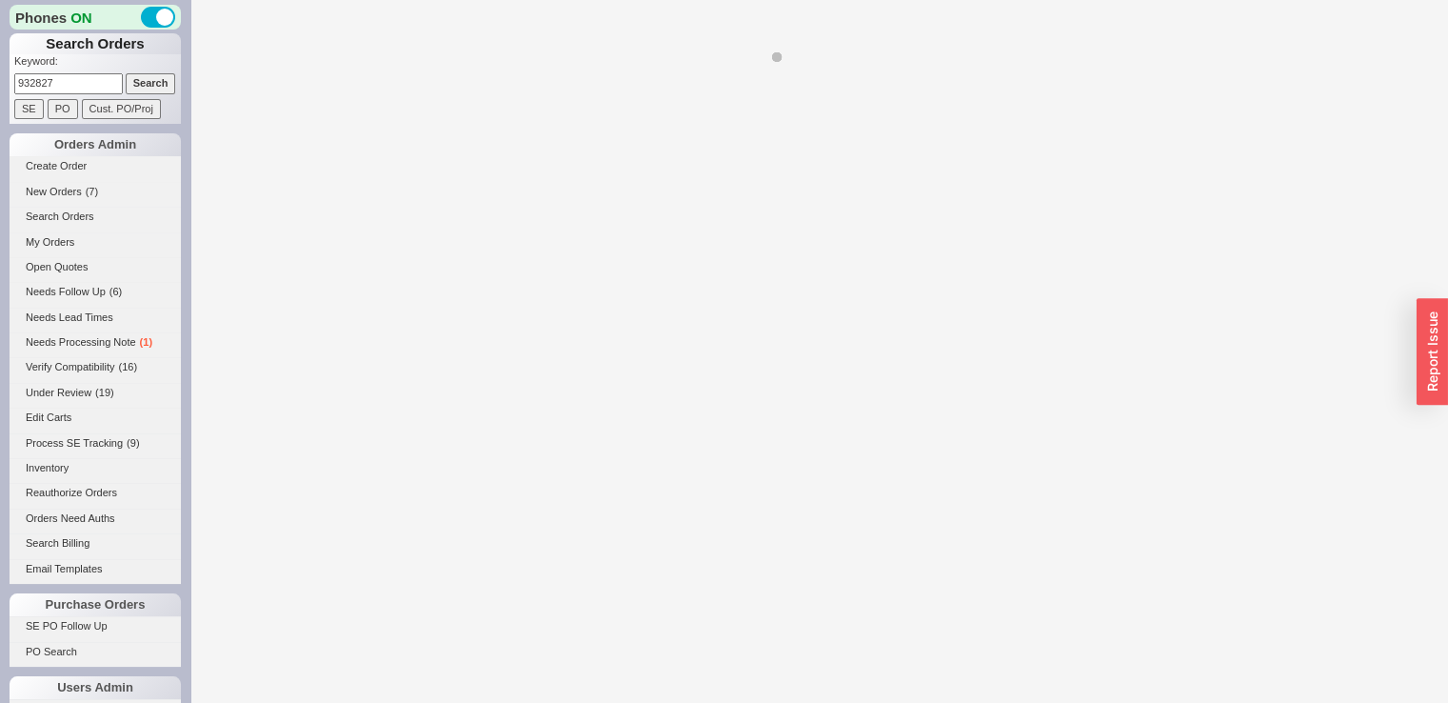
click at [769, 294] on div at bounding box center [819, 351] width 1258 height 703
select select "*"
select select "LOW"
select select "3"
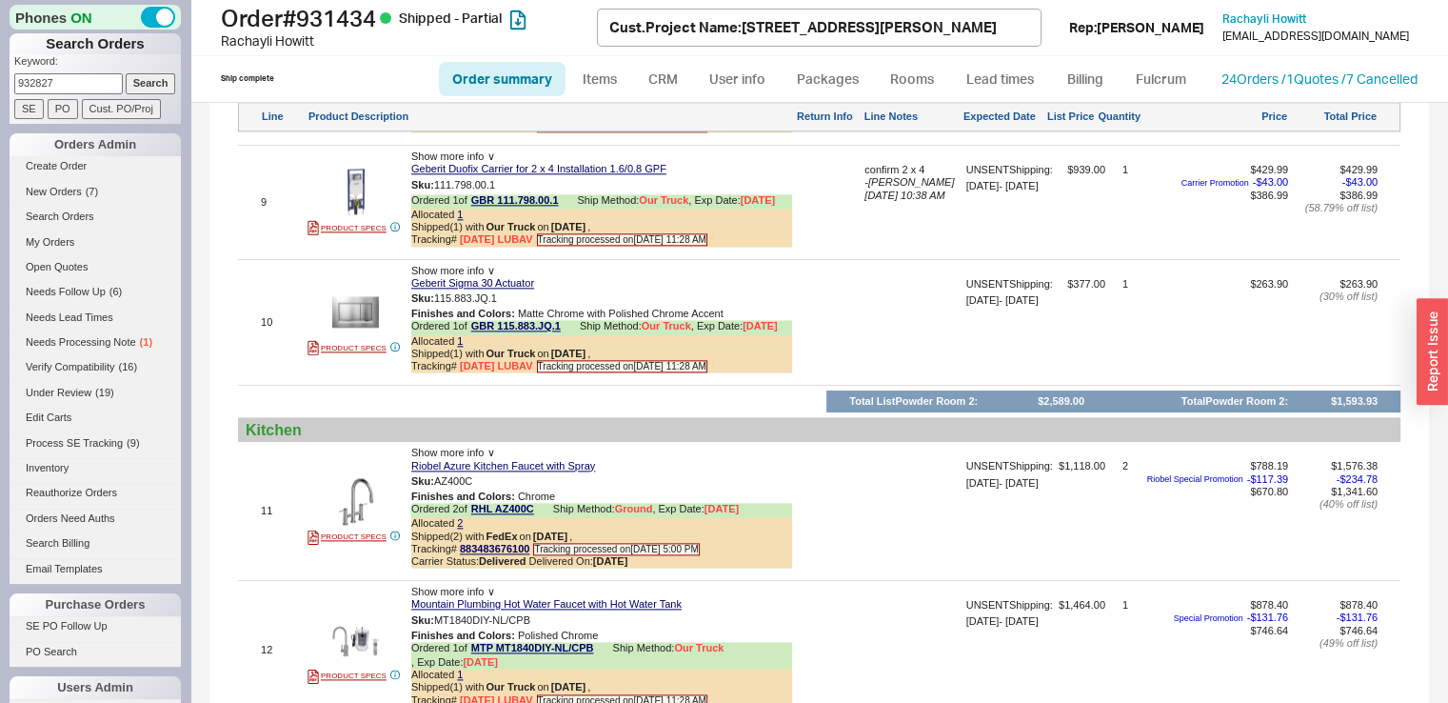
scroll to position [2653, 0]
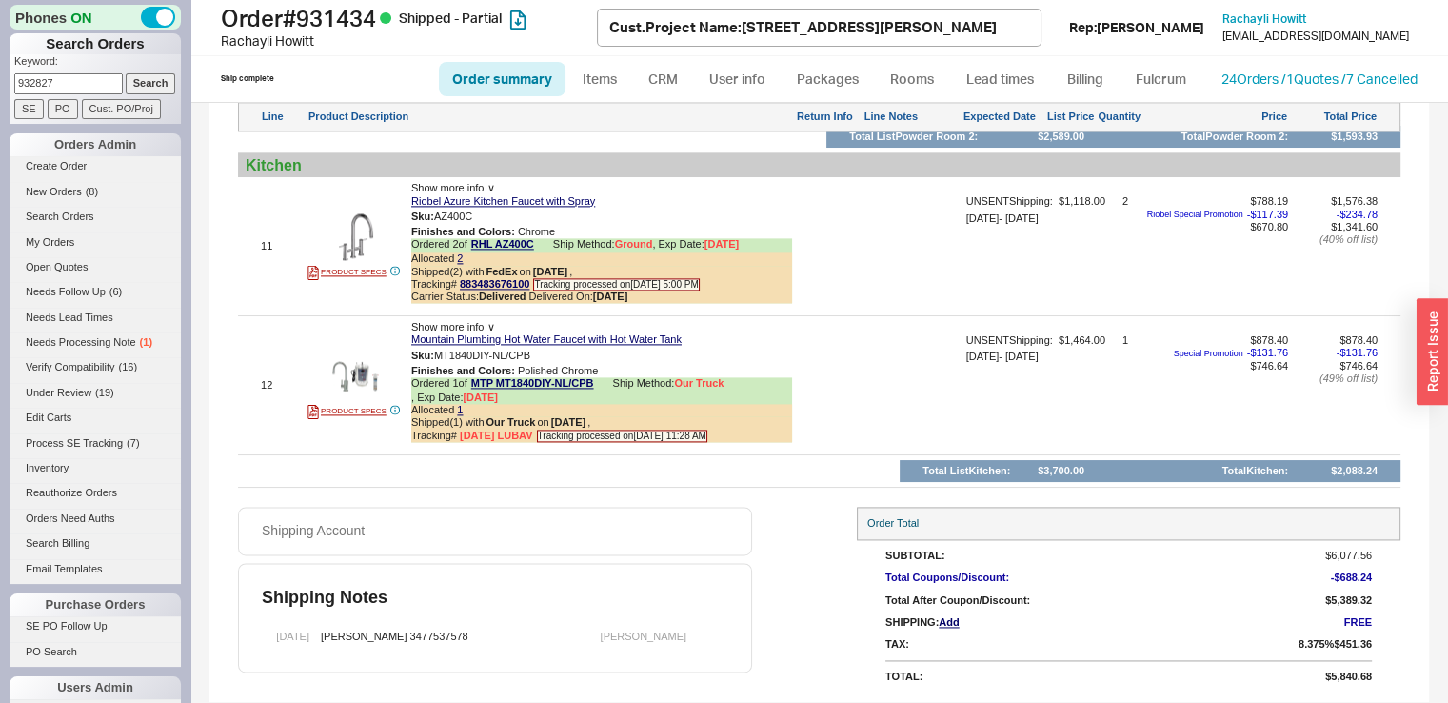
click at [1363, 70] on div "24 Orders / 1 Quotes / 7 Cancelled" at bounding box center [1320, 79] width 196 height 19
click at [1344, 82] on link "24 Orders / 1 Quotes / 7 Cancelled" at bounding box center [1320, 78] width 196 height 16
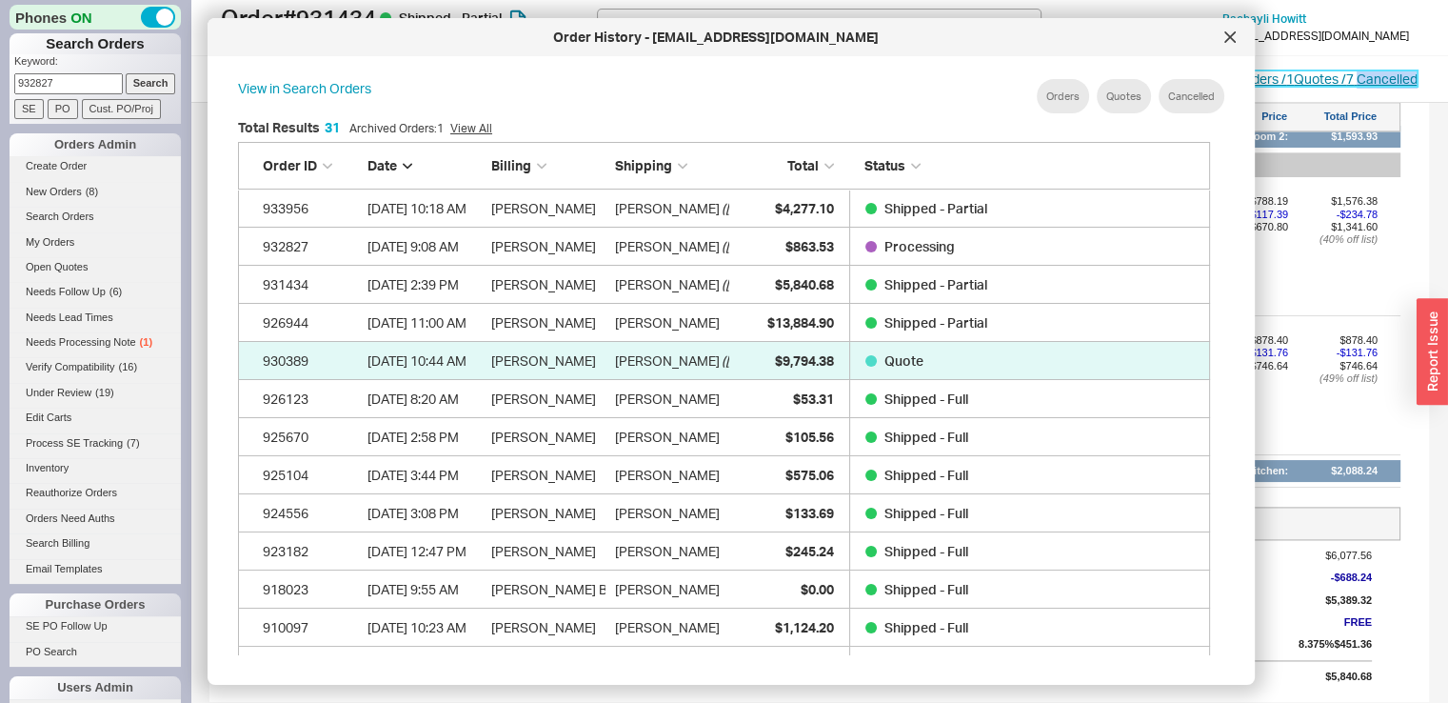
scroll to position [567, 987]
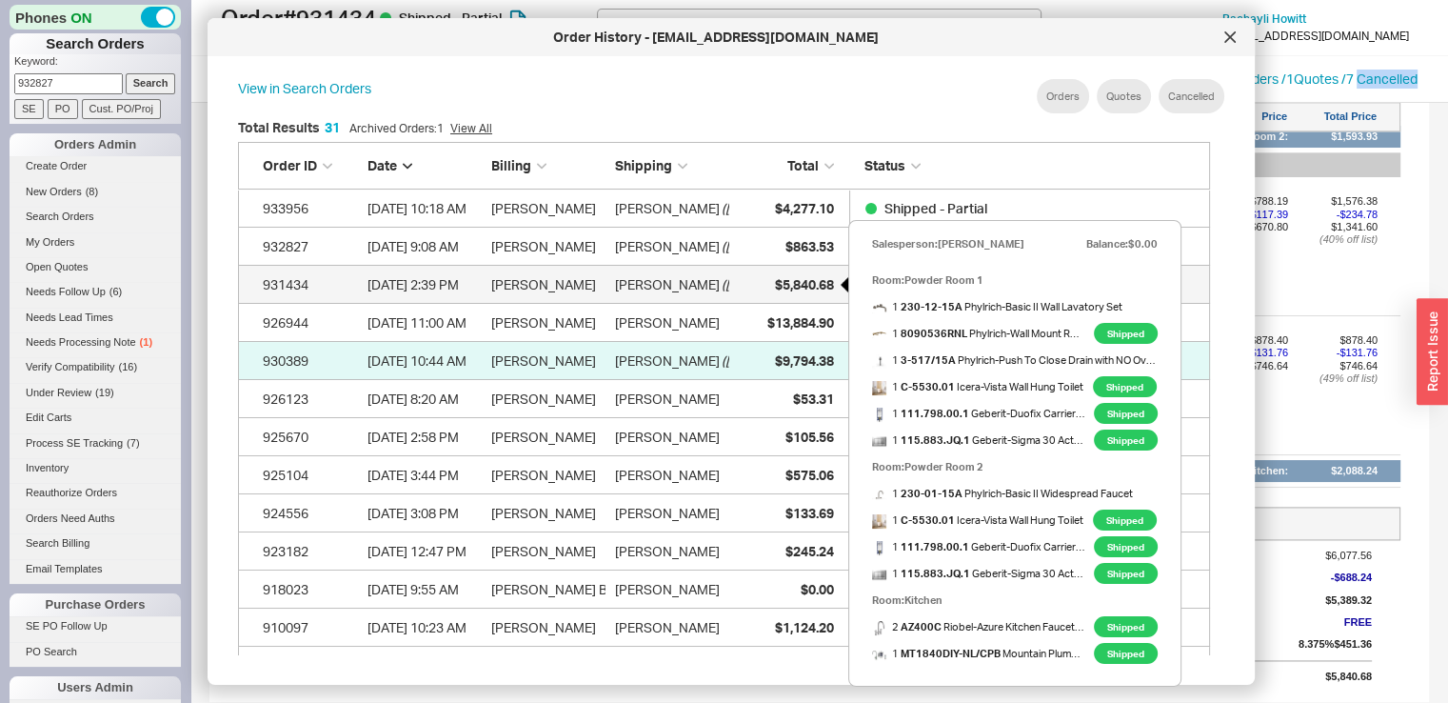
click at [757, 281] on div "$5,840.68" at bounding box center [786, 285] width 95 height 38
select select "*"
select select "LOW"
select select "3"
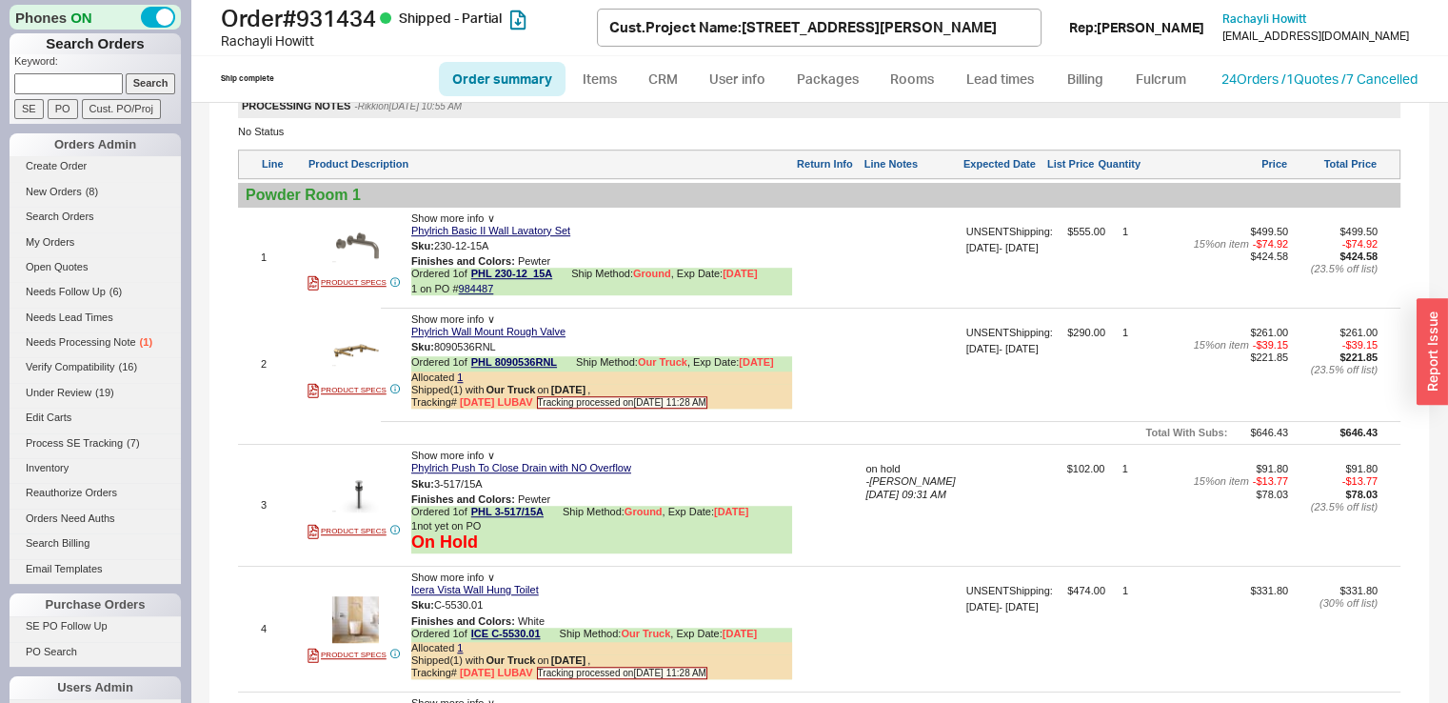
scroll to position [0, 0]
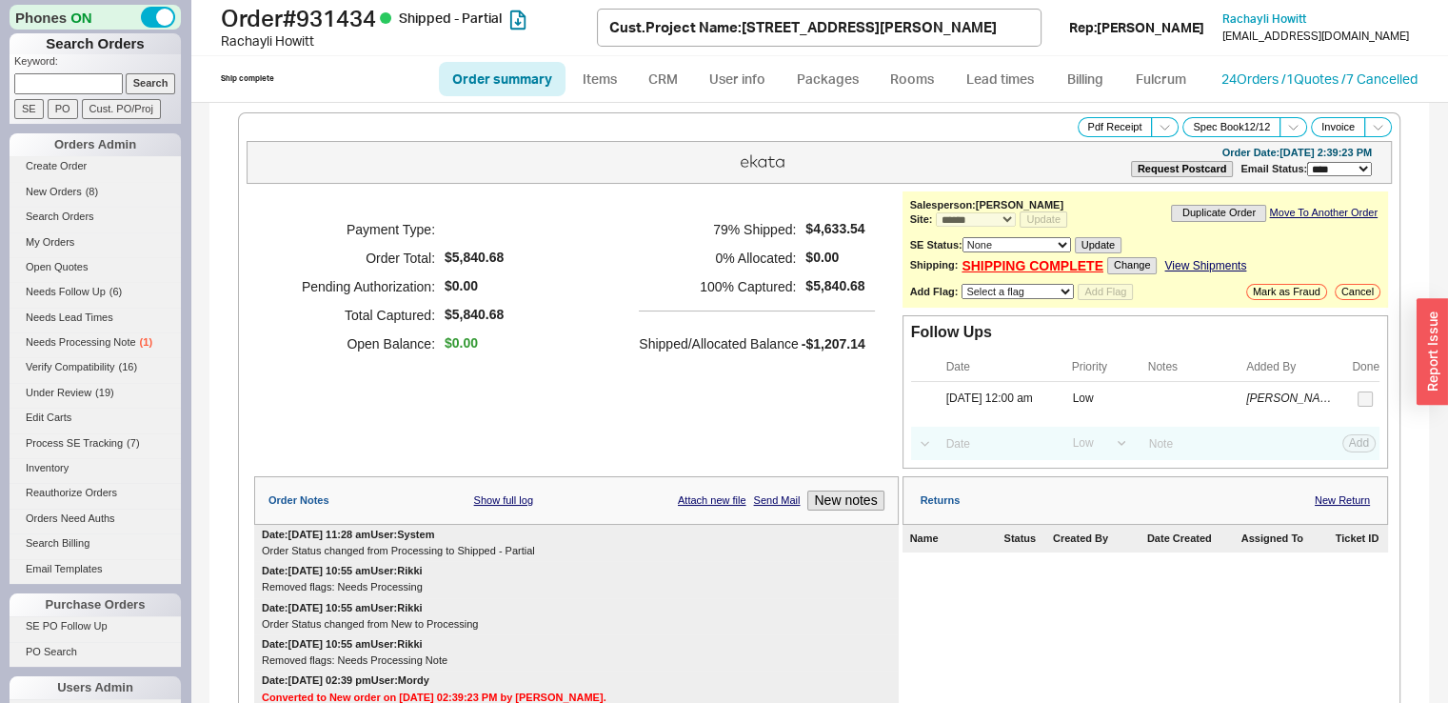
click at [1317, 64] on div "Ship complete Order summary Items CRM User info Packages Rooms Lead times Billi…" at bounding box center [819, 79] width 1258 height 46
click at [1317, 72] on link "24 Orders / 1 Quotes / 7 Cancelled" at bounding box center [1320, 78] width 196 height 16
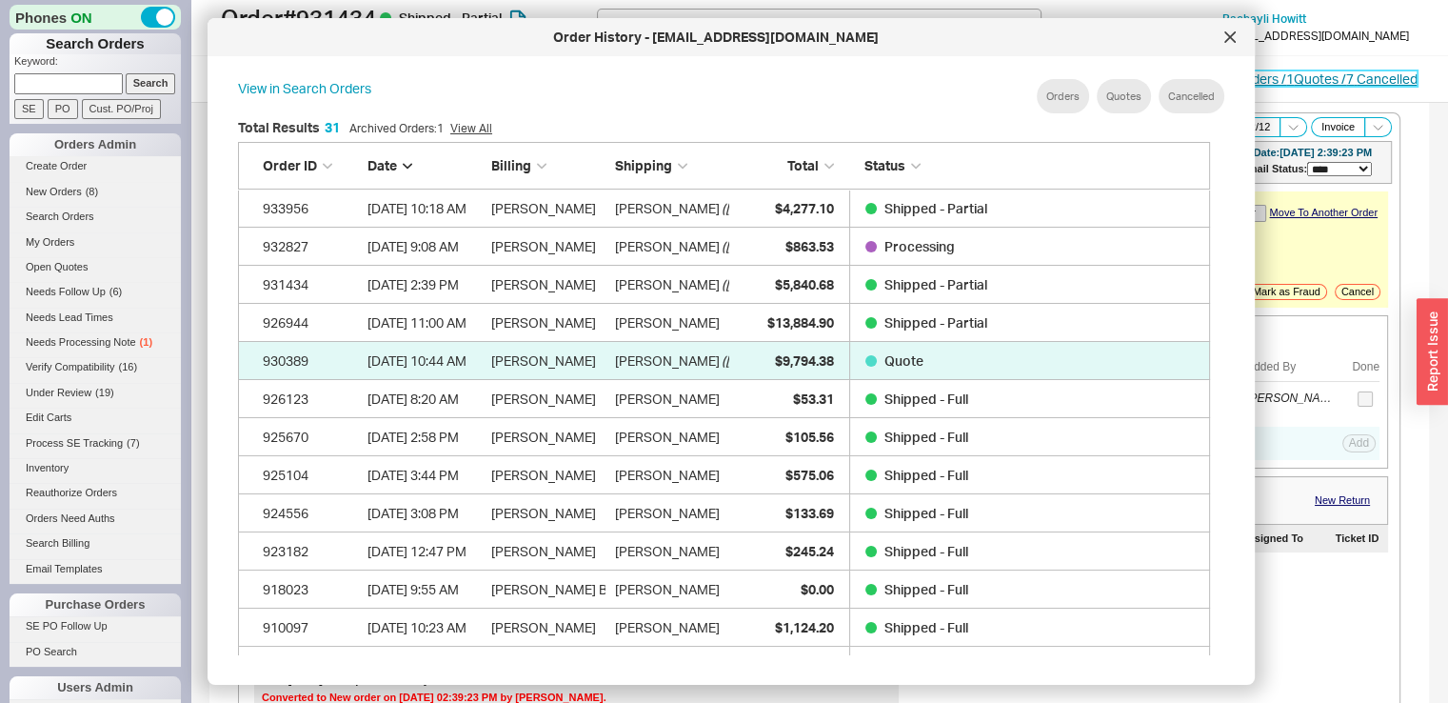
scroll to position [567, 987]
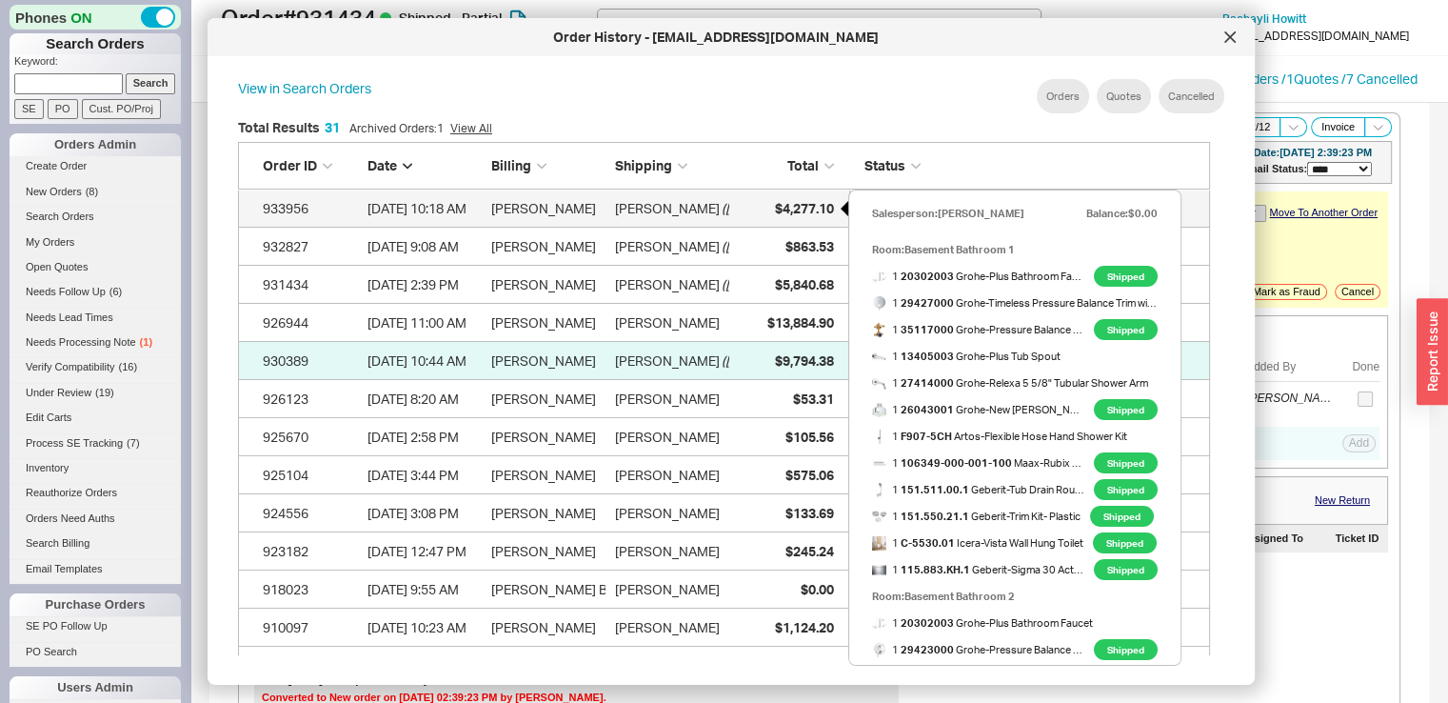
click at [778, 207] on span "$4,277.10" at bounding box center [804, 208] width 59 height 16
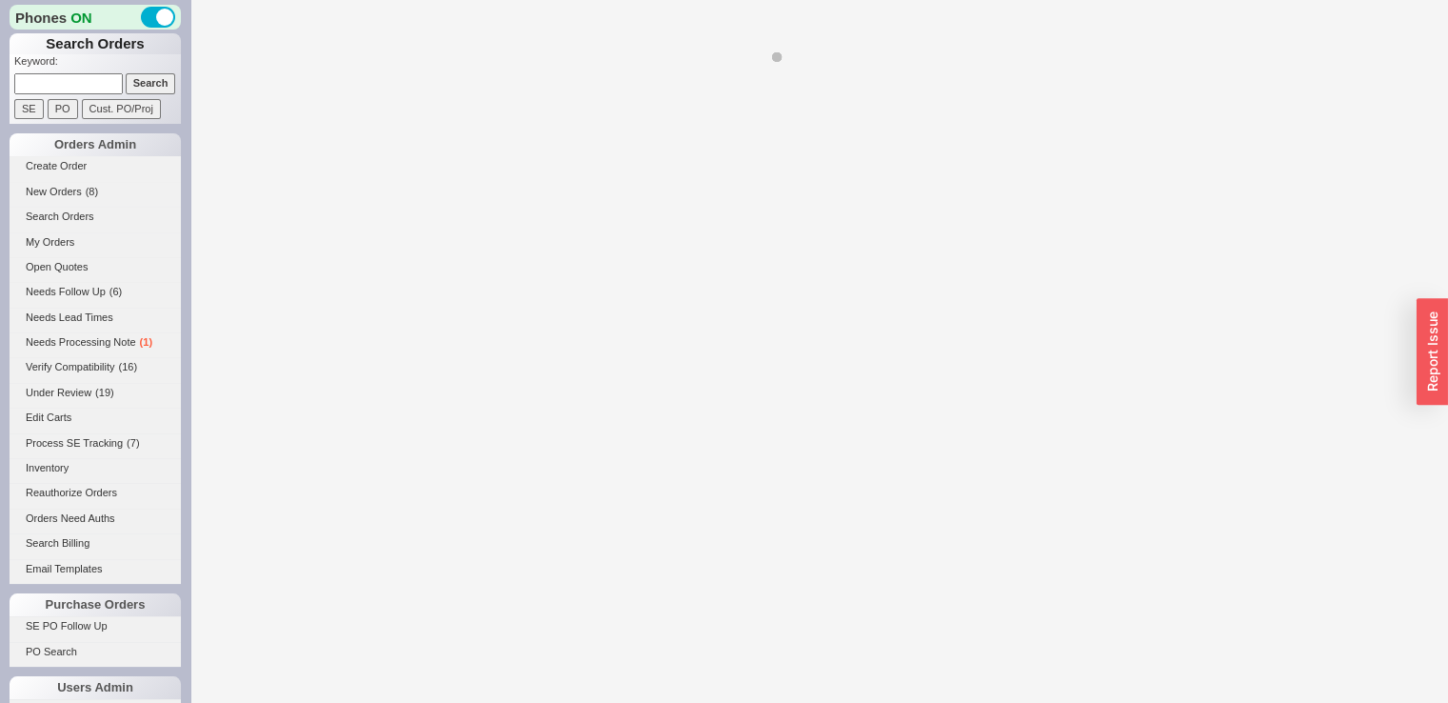
select select "*"
select select "LOW"
select select "3"
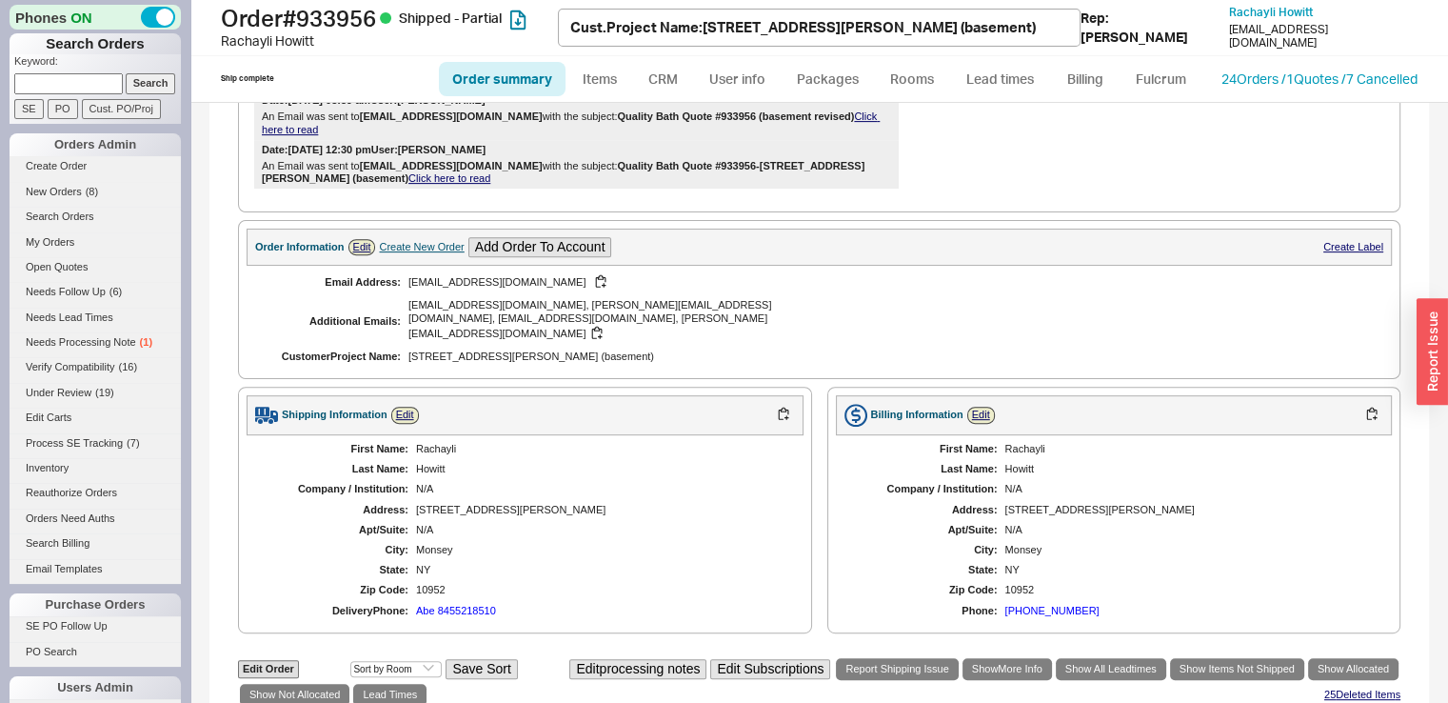
scroll to position [828, 0]
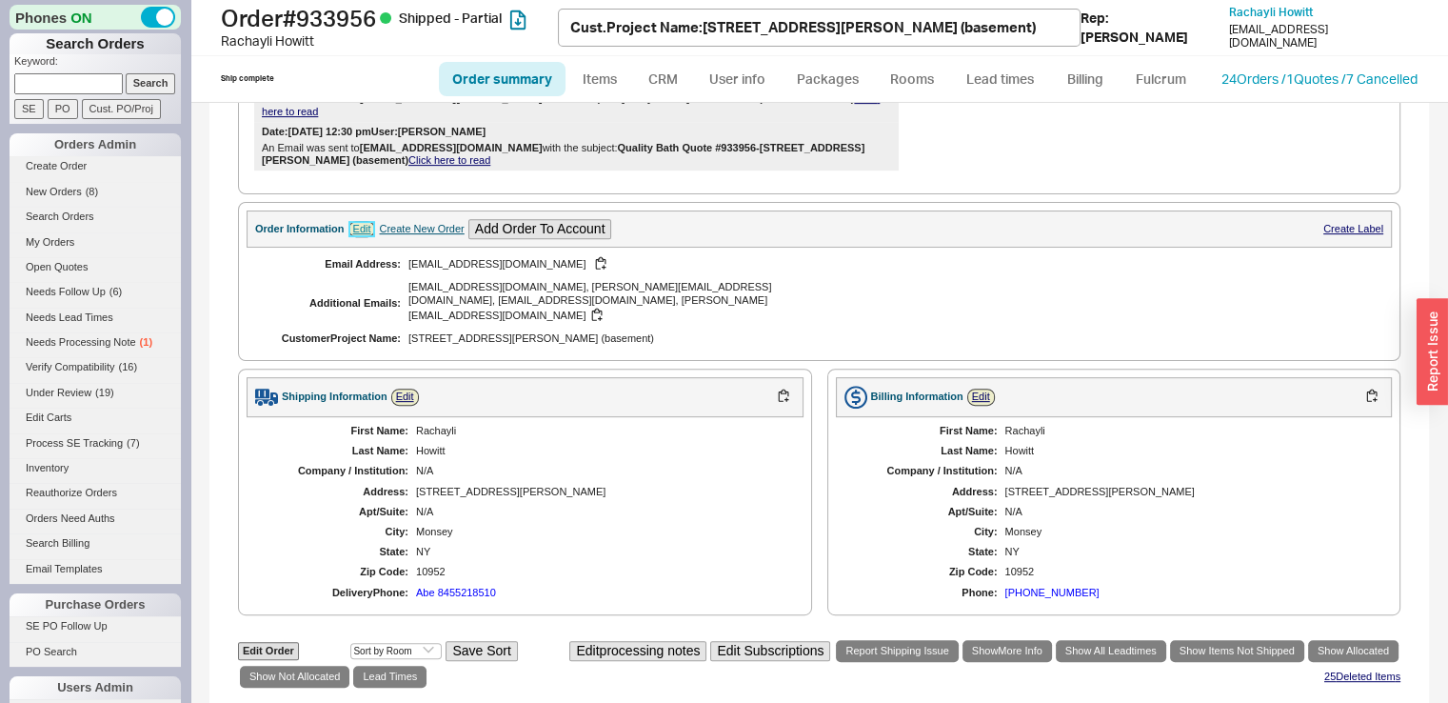
click at [366, 233] on link "Edit" at bounding box center [362, 229] width 28 height 16
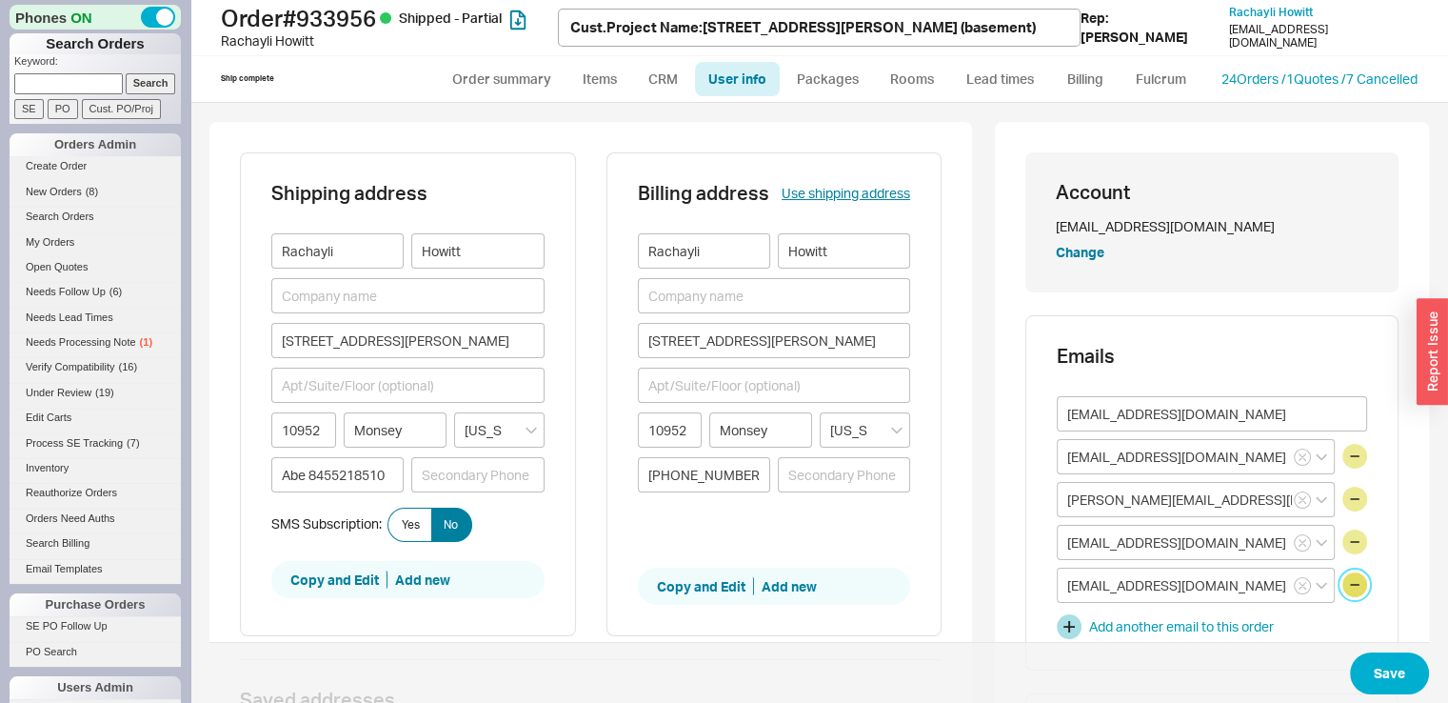
click at [1342, 589] on button "button" at bounding box center [1354, 584] width 25 height 25
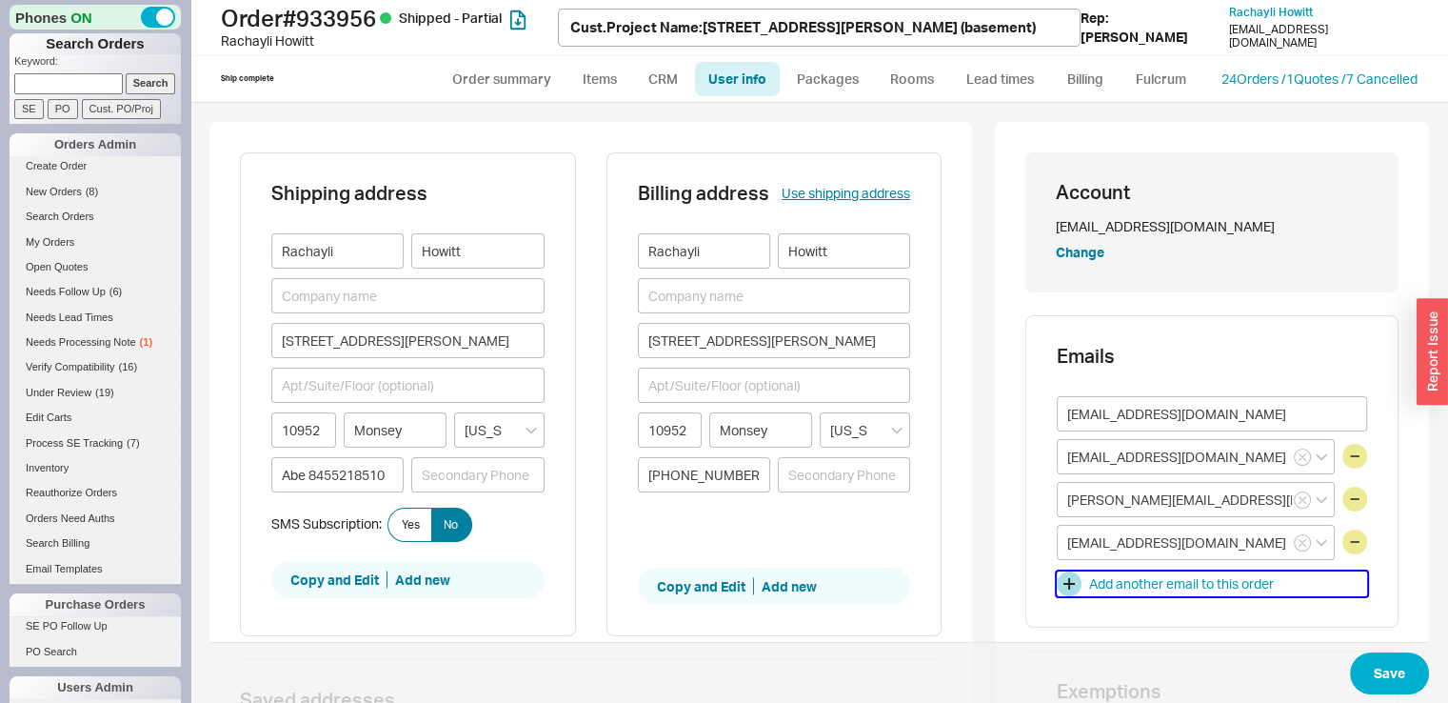
click at [1339, 589] on button "Add another email to this order" at bounding box center [1212, 583] width 310 height 25
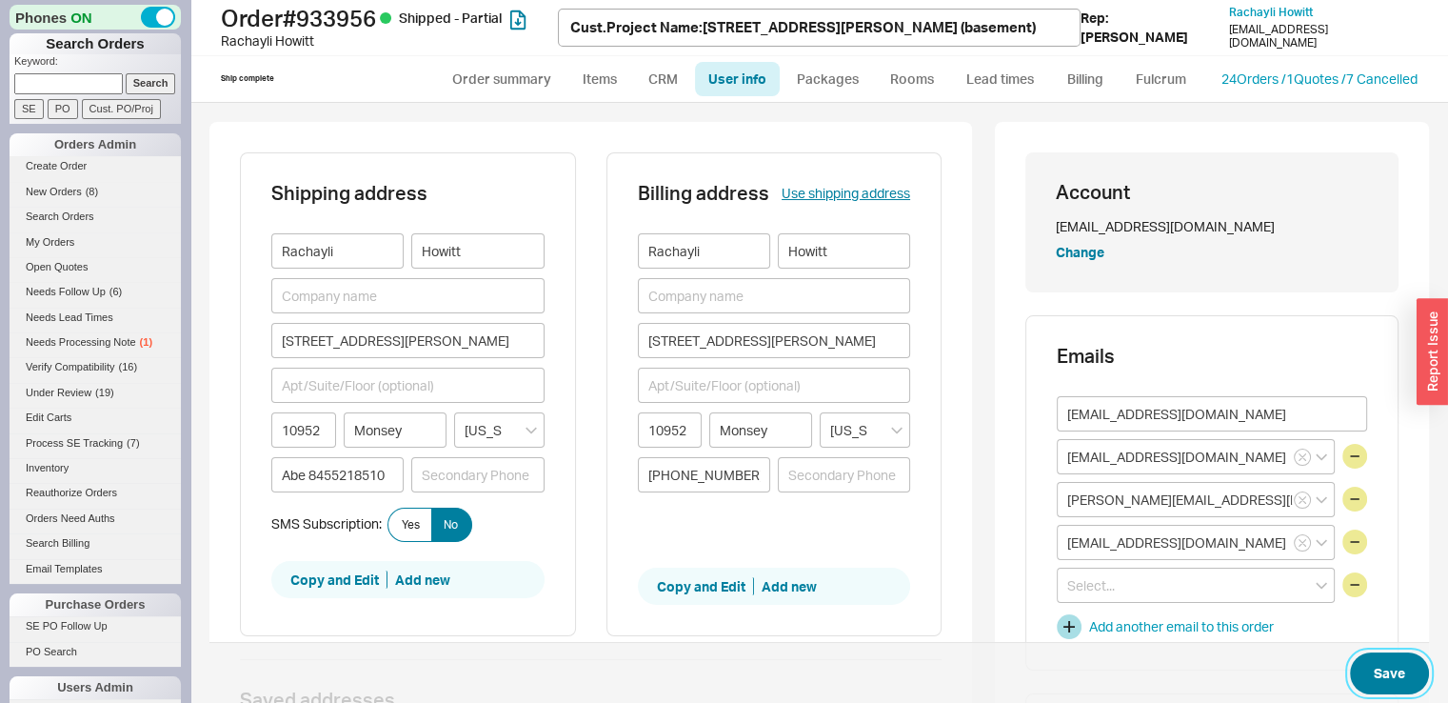
click at [1379, 675] on button "Save" at bounding box center [1389, 673] width 79 height 42
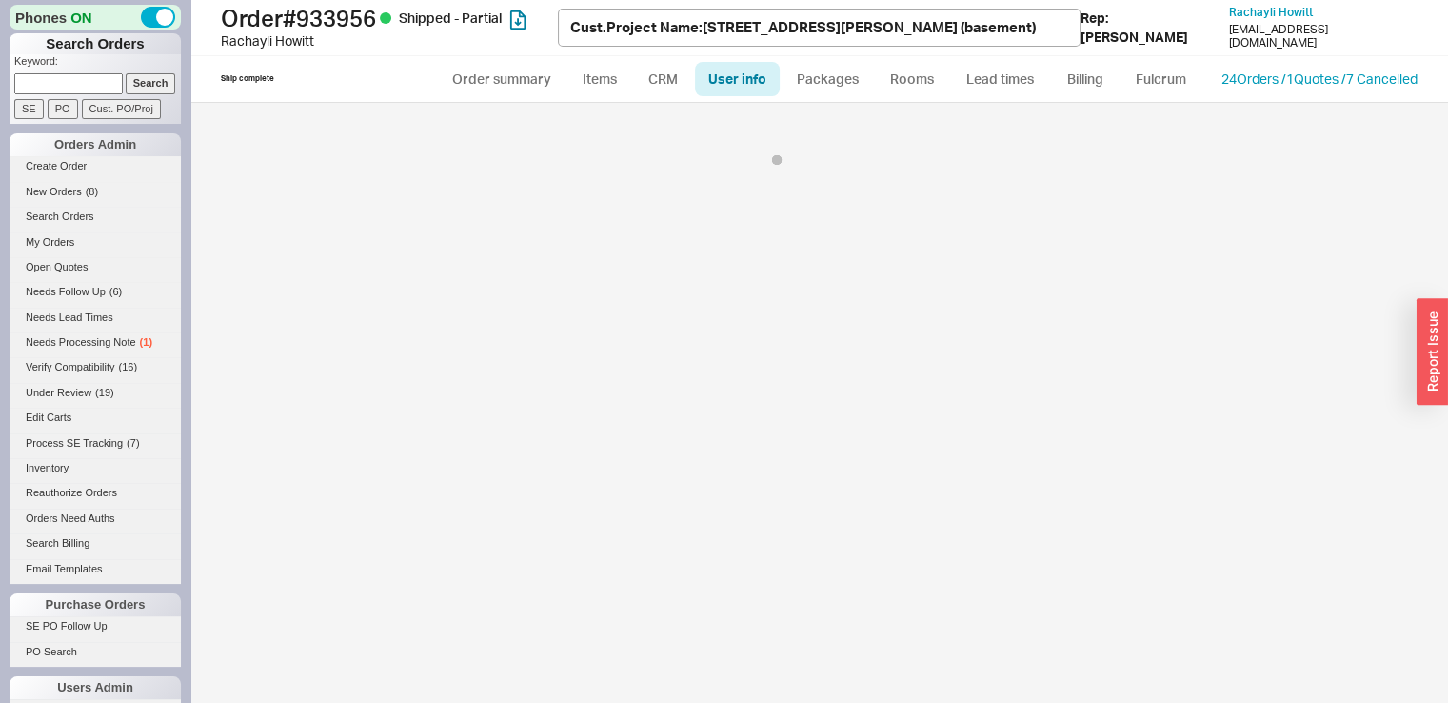
select select "*"
select select "LOW"
select select "3"
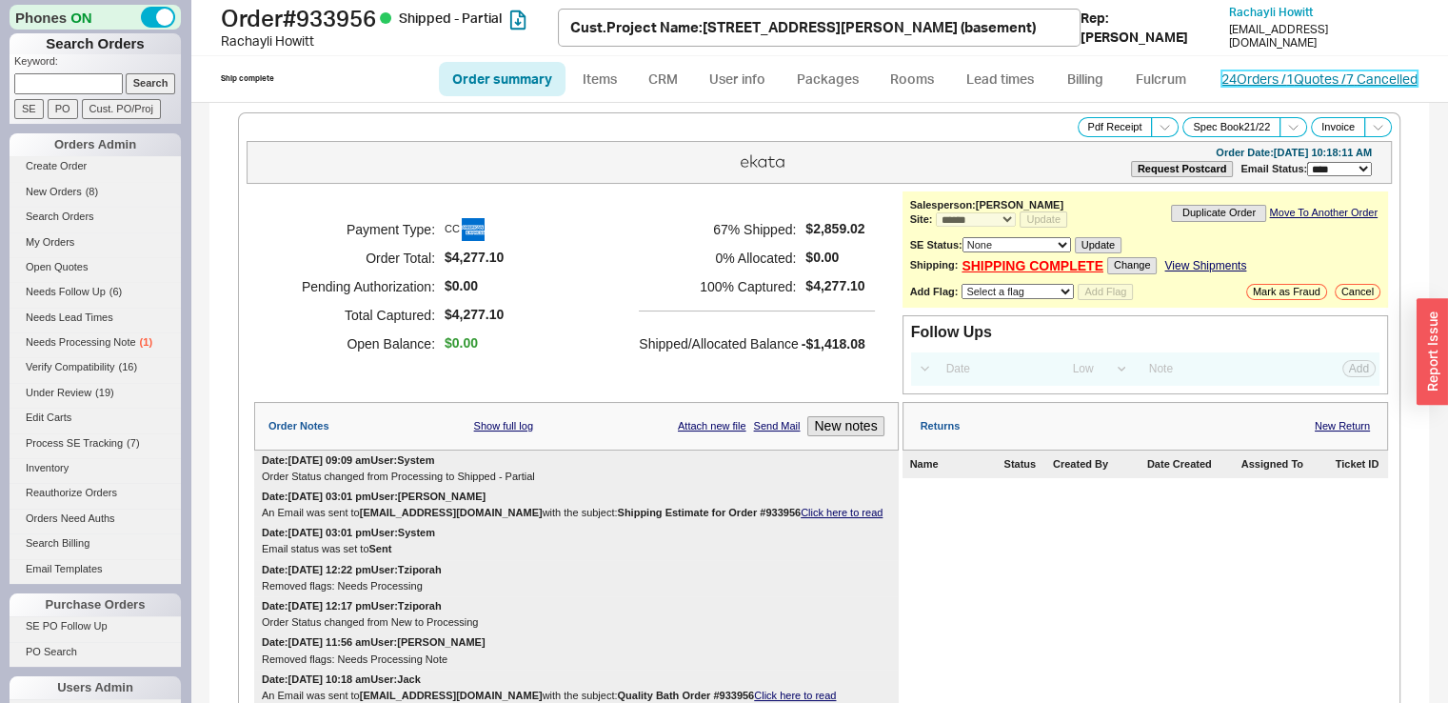
click at [1315, 79] on link "24 Orders / 1 Quotes / 7 Cancelled" at bounding box center [1320, 78] width 196 height 16
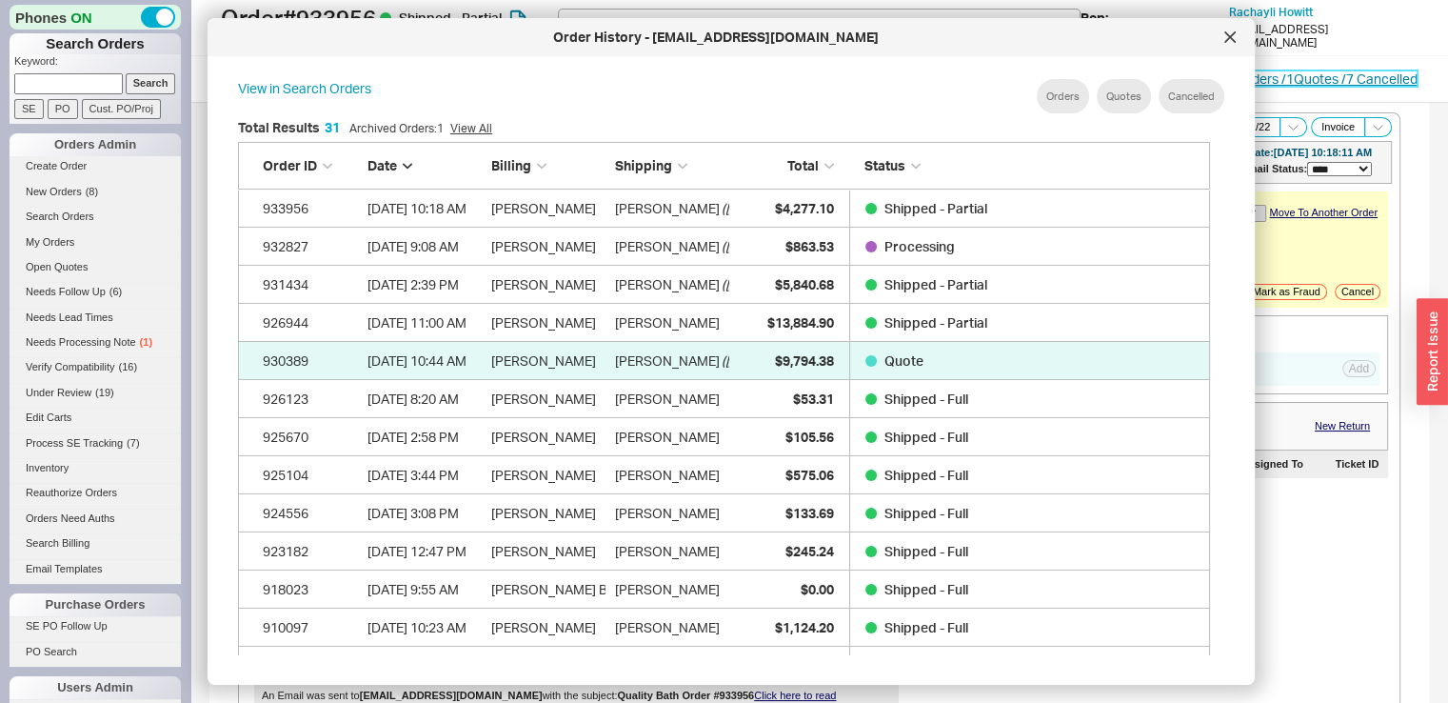
scroll to position [567, 987]
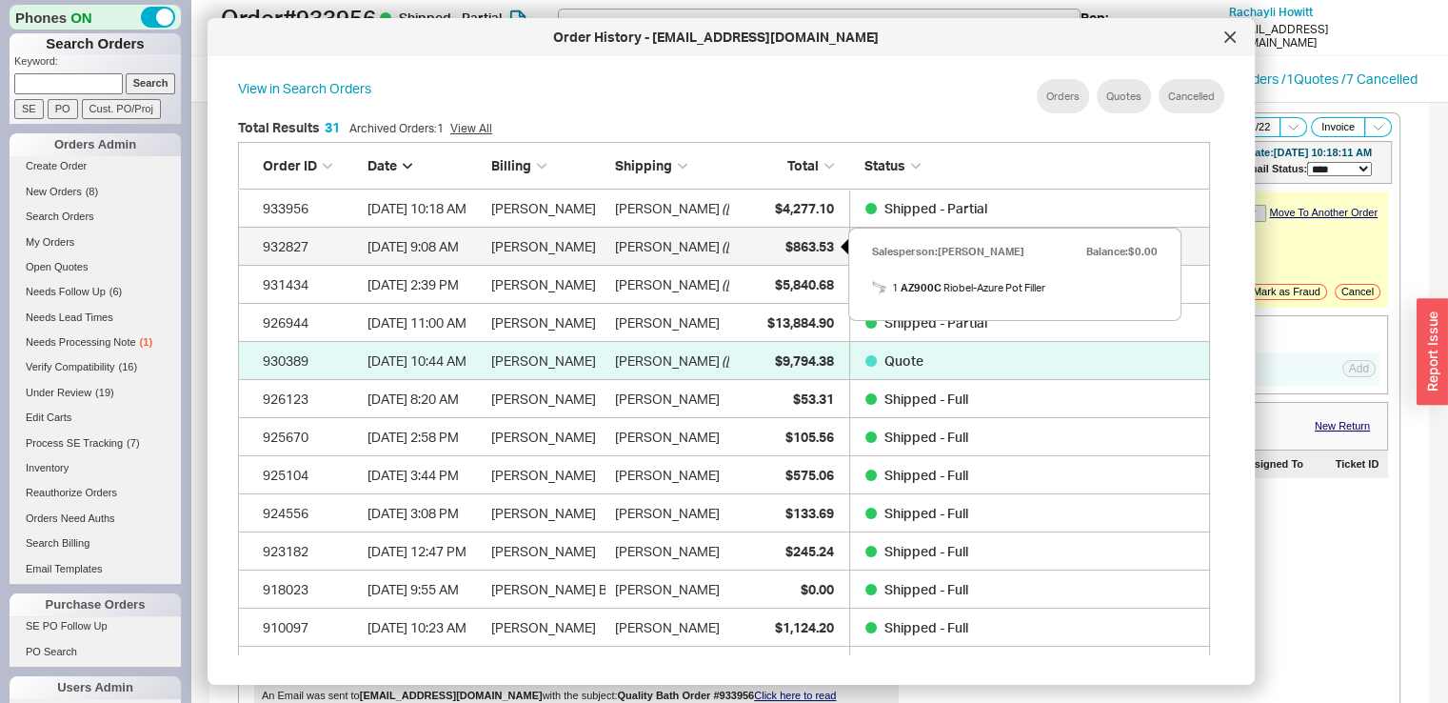
click at [764, 241] on div "$863.53" at bounding box center [786, 247] width 95 height 38
select select "*"
select select "LOW"
select select "3"
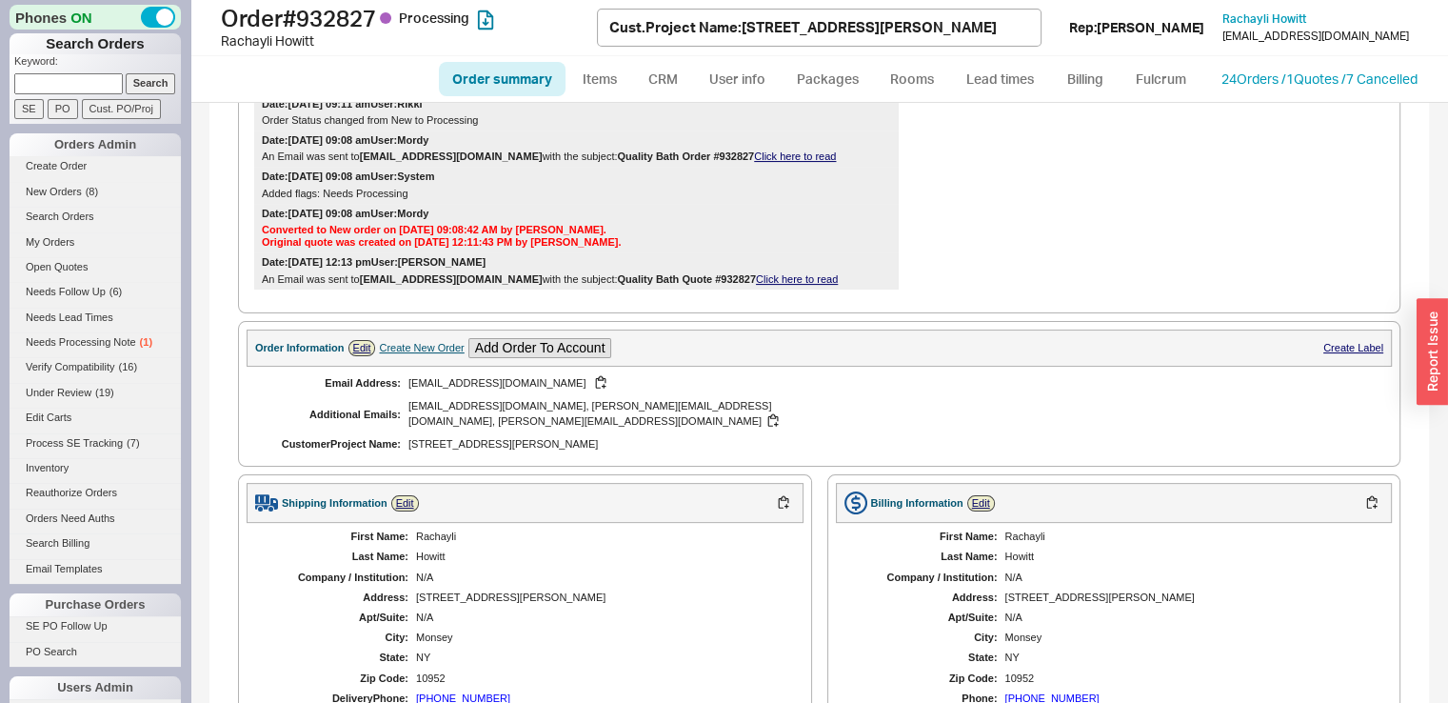
scroll to position [499, 0]
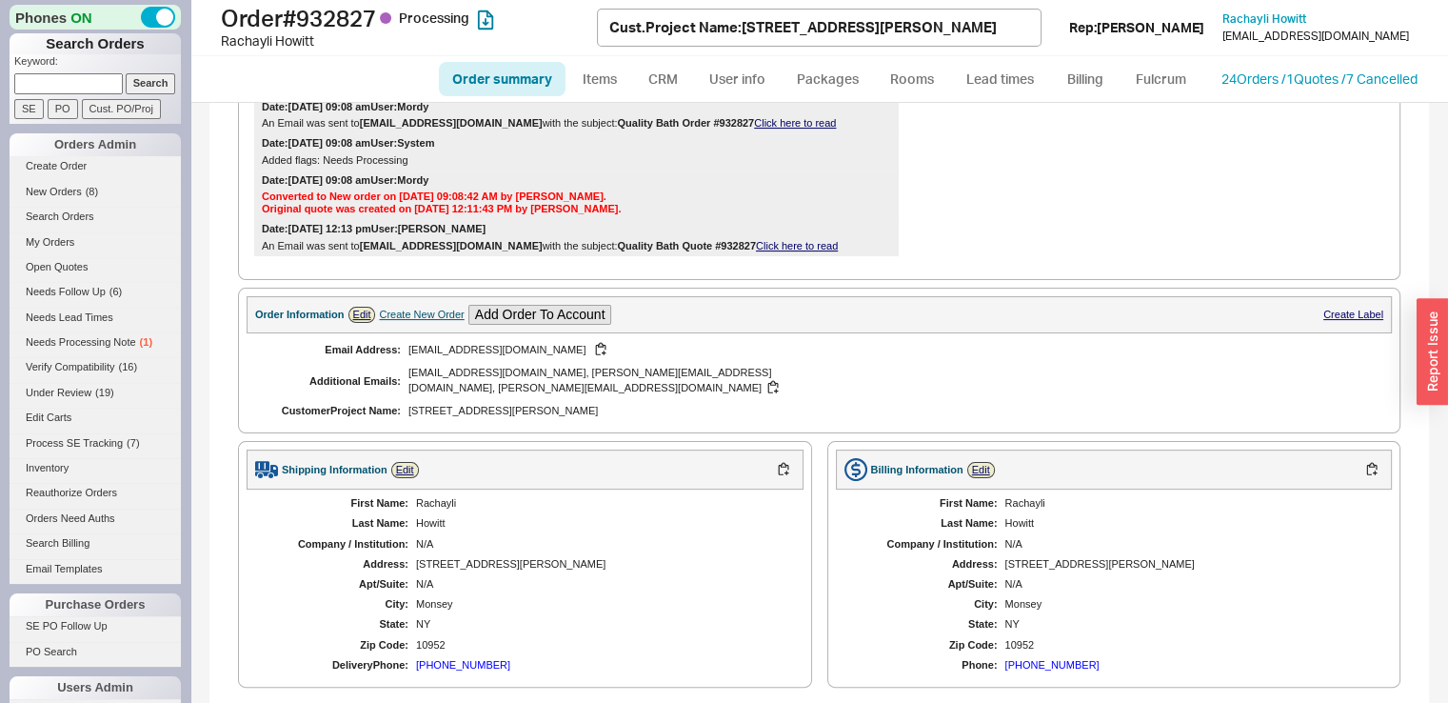
click at [419, 317] on div "Create New Order" at bounding box center [421, 314] width 85 height 12
select select "Project Name"
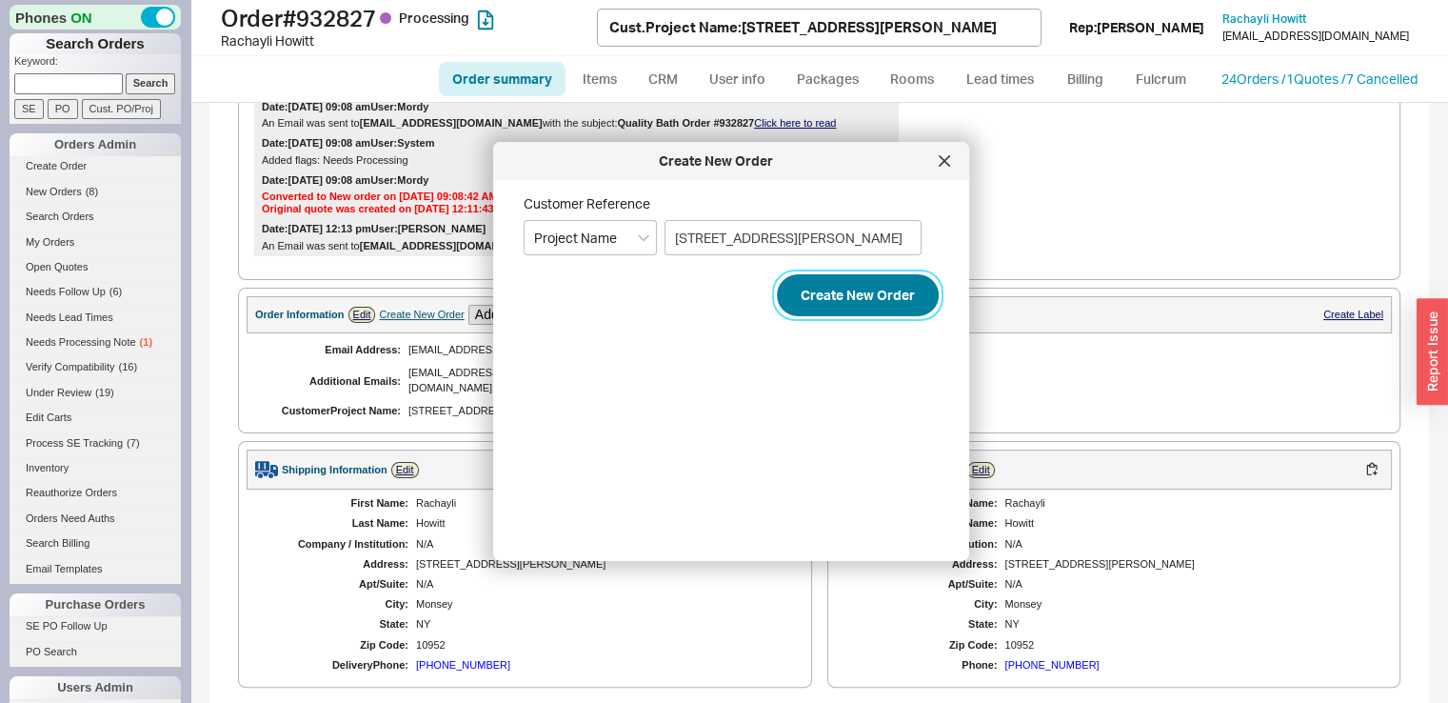
click at [855, 297] on button "Create New Order" at bounding box center [858, 295] width 162 height 42
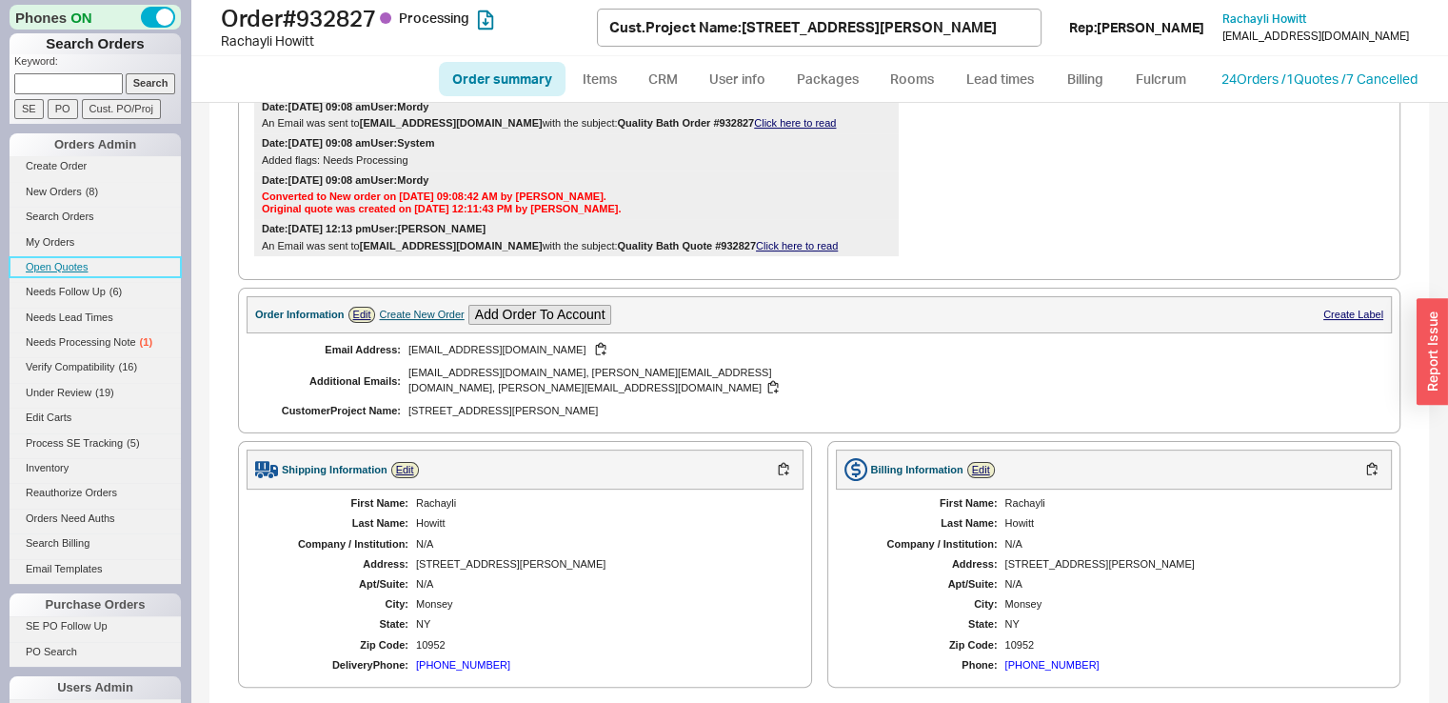
click at [56, 271] on link "Open Quotes" at bounding box center [95, 267] width 171 height 20
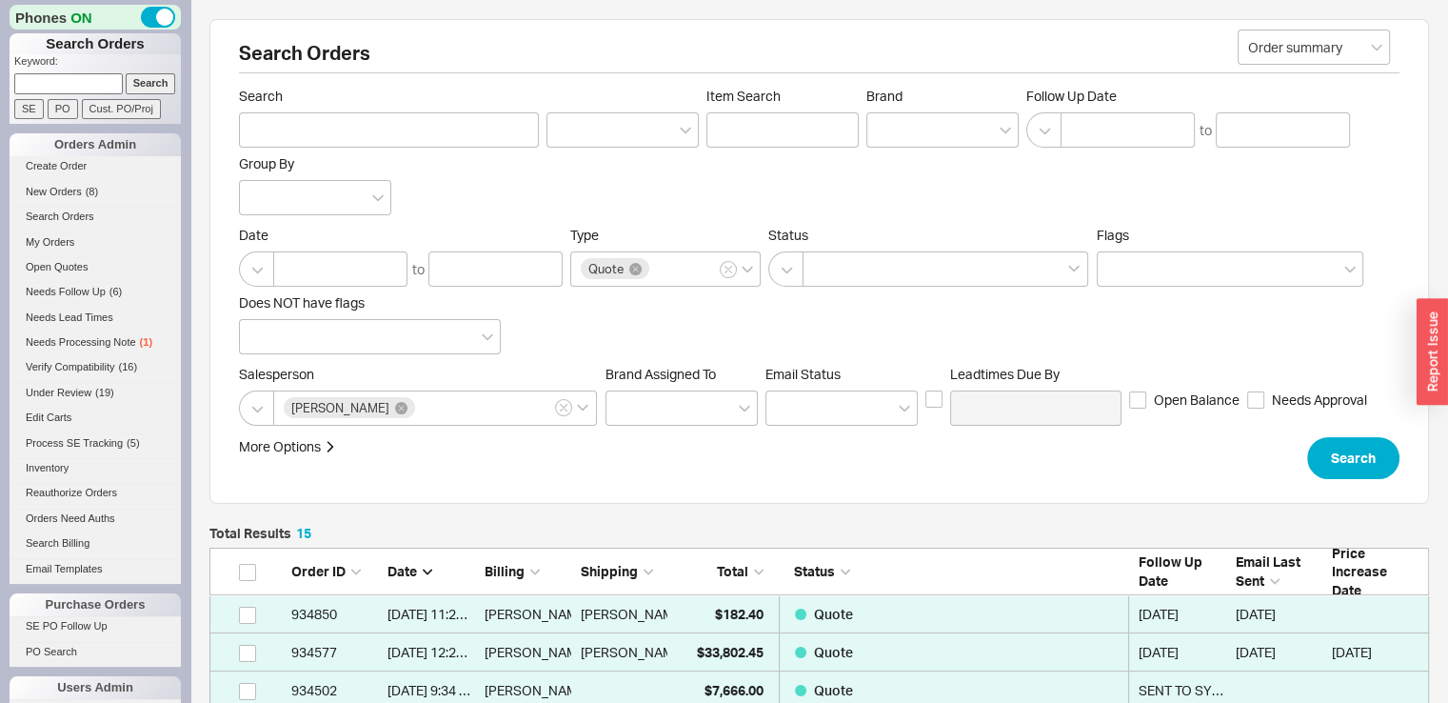
scroll to position [604, 1204]
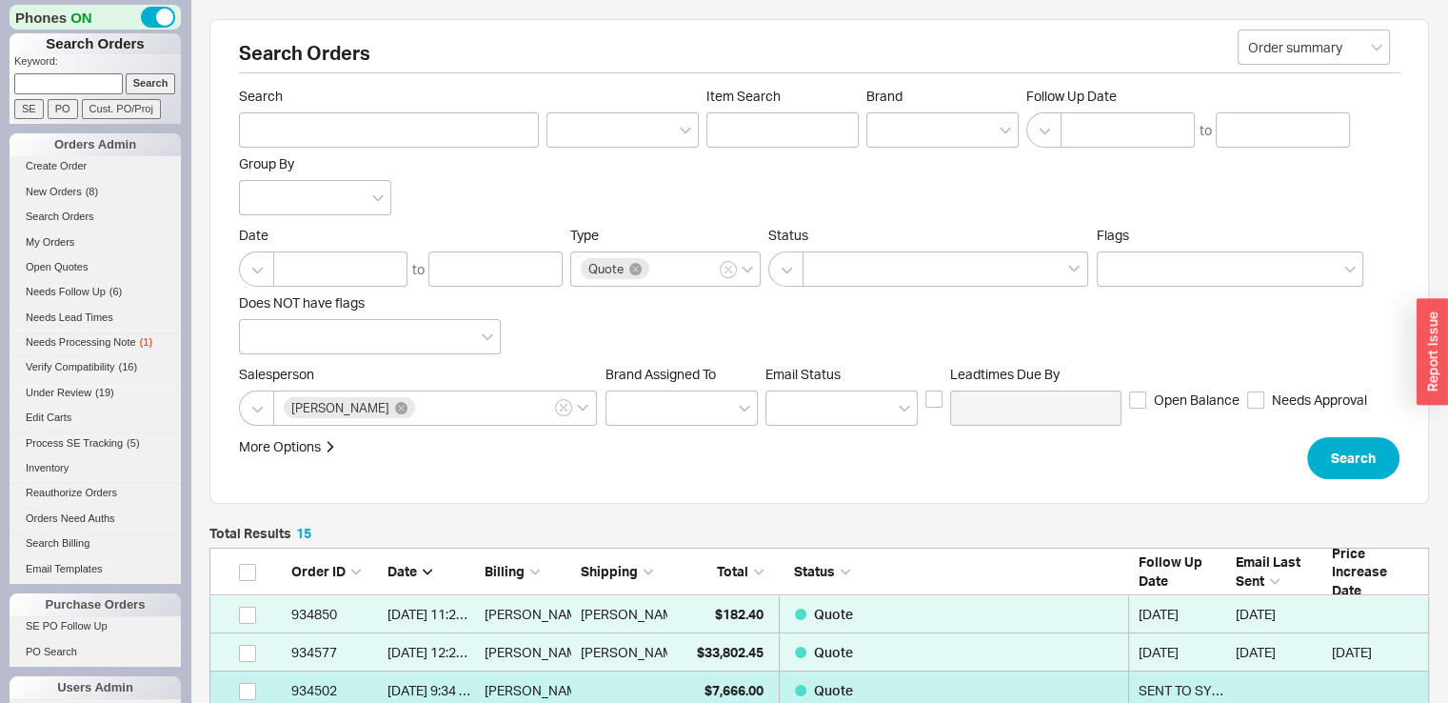
click at [644, 677] on link "934502 8/18/25 9:34 AM Maria Garcia $7,666.00 Quote SENT TO SYSTEM" at bounding box center [819, 690] width 1220 height 38
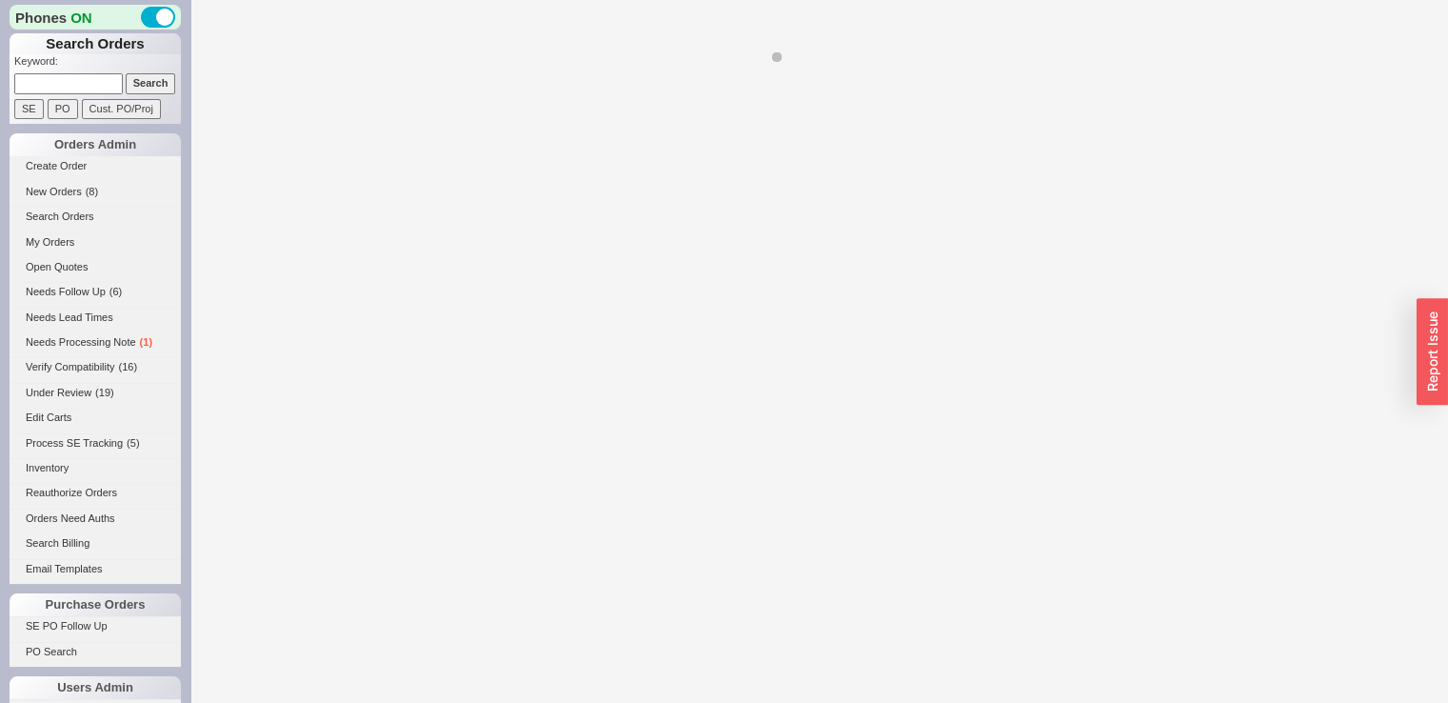
select select "*"
select select "3"
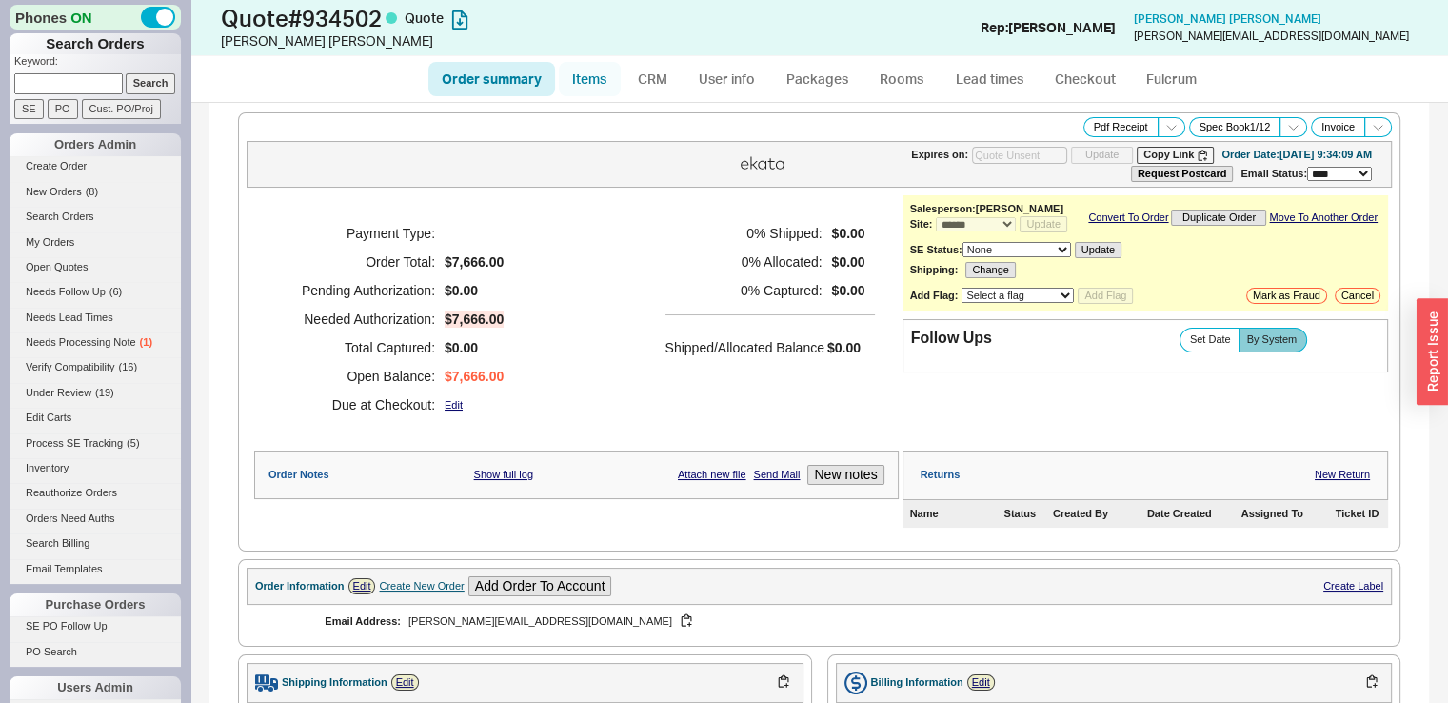
click at [587, 83] on link "Items" at bounding box center [590, 79] width 62 height 34
select select "3"
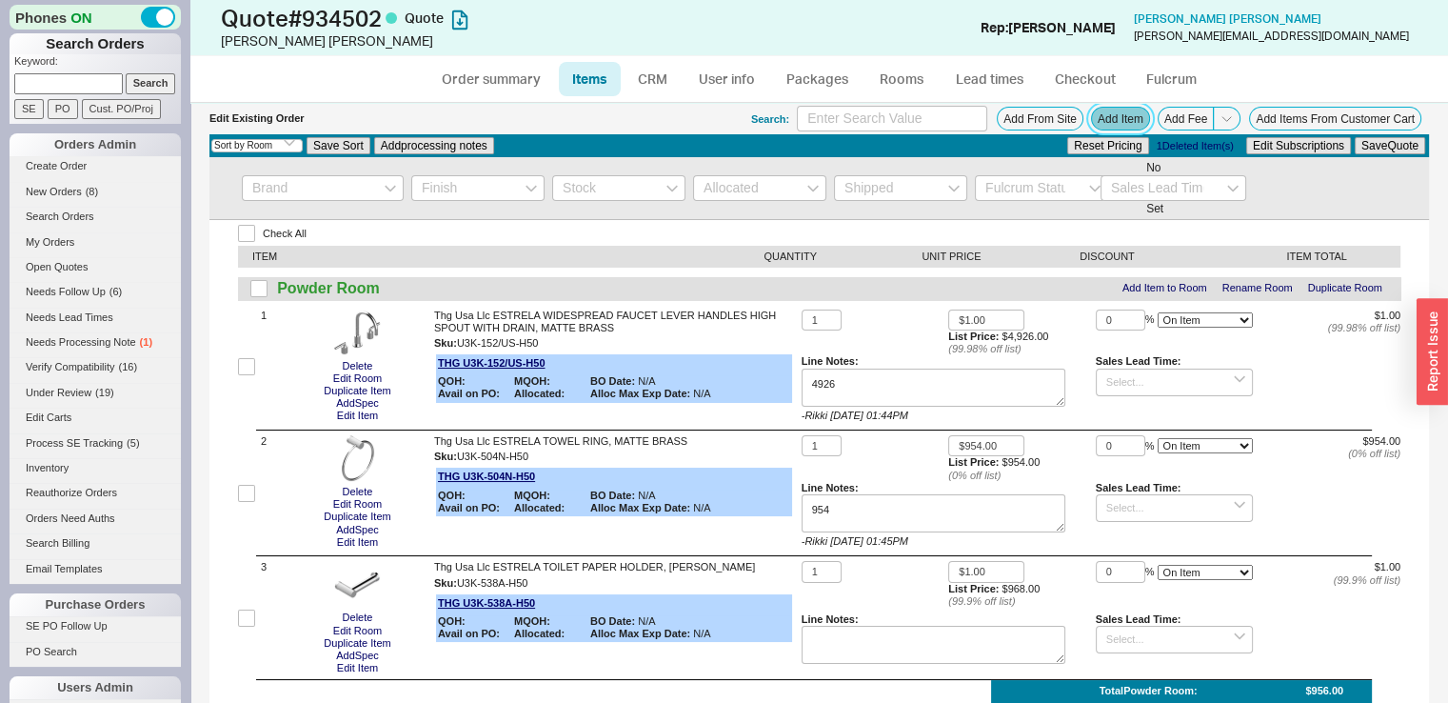
click at [1094, 123] on button "Add Item" at bounding box center [1120, 119] width 59 height 24
click at [1108, 107] on button "Add Item" at bounding box center [1120, 119] width 59 height 24
click at [1104, 123] on button "Add Item" at bounding box center [1120, 119] width 59 height 24
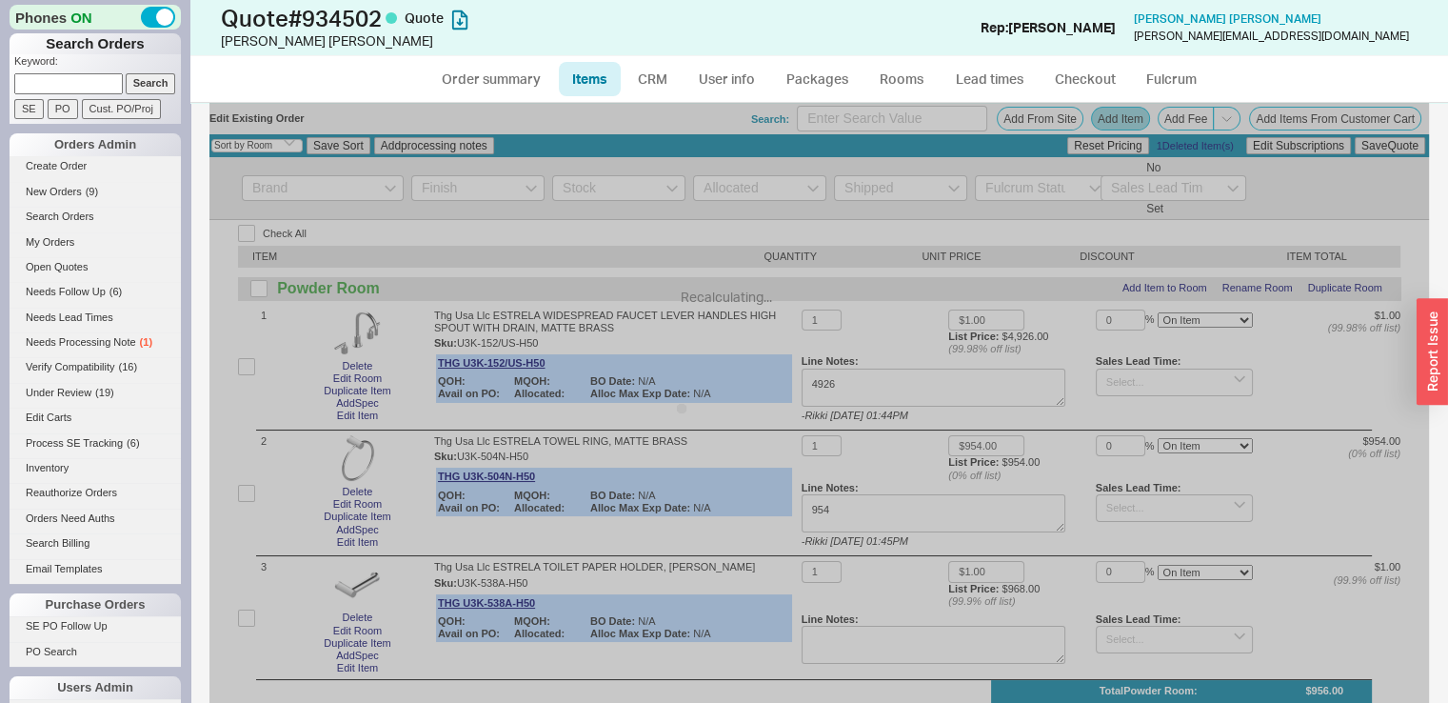
select select "ON_CHECKOUT_AGGREGATED"
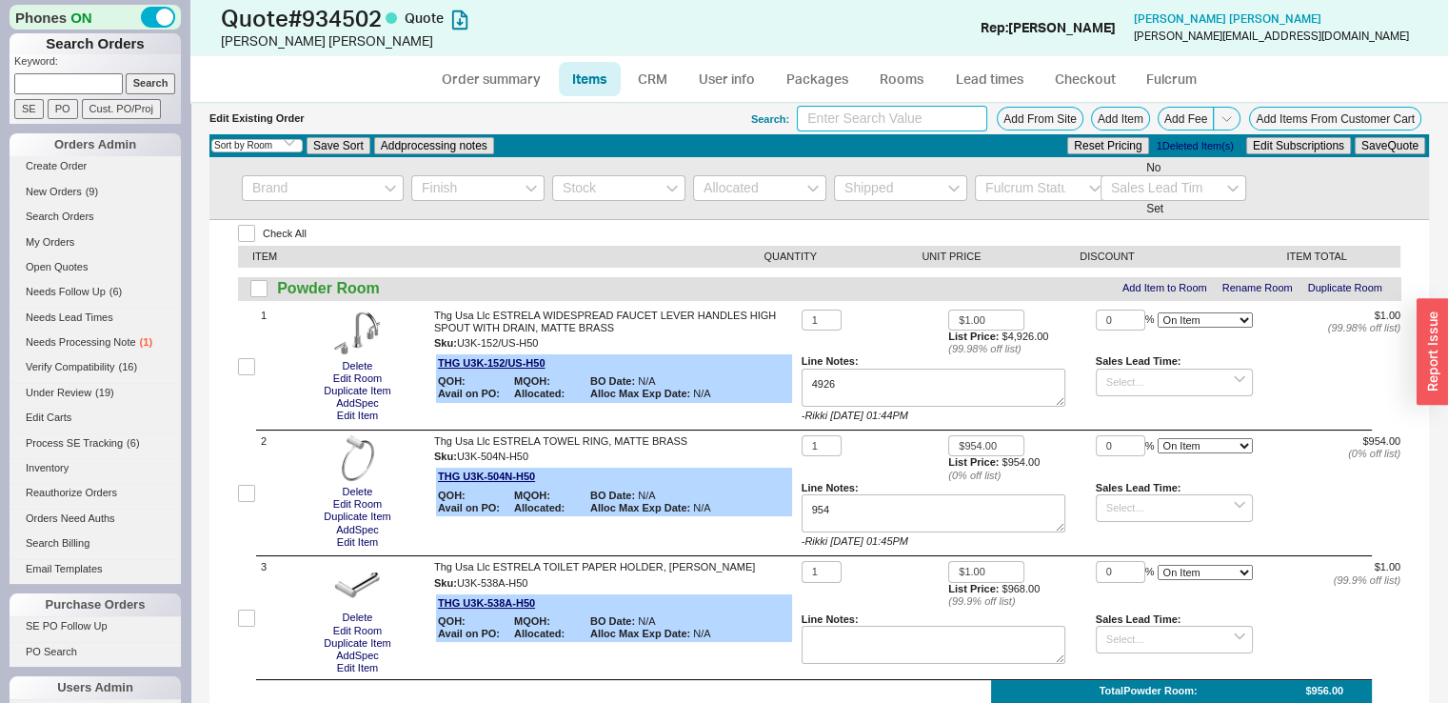
click at [797, 119] on input at bounding box center [892, 119] width 190 height 26
type input "phylrich contemporary"
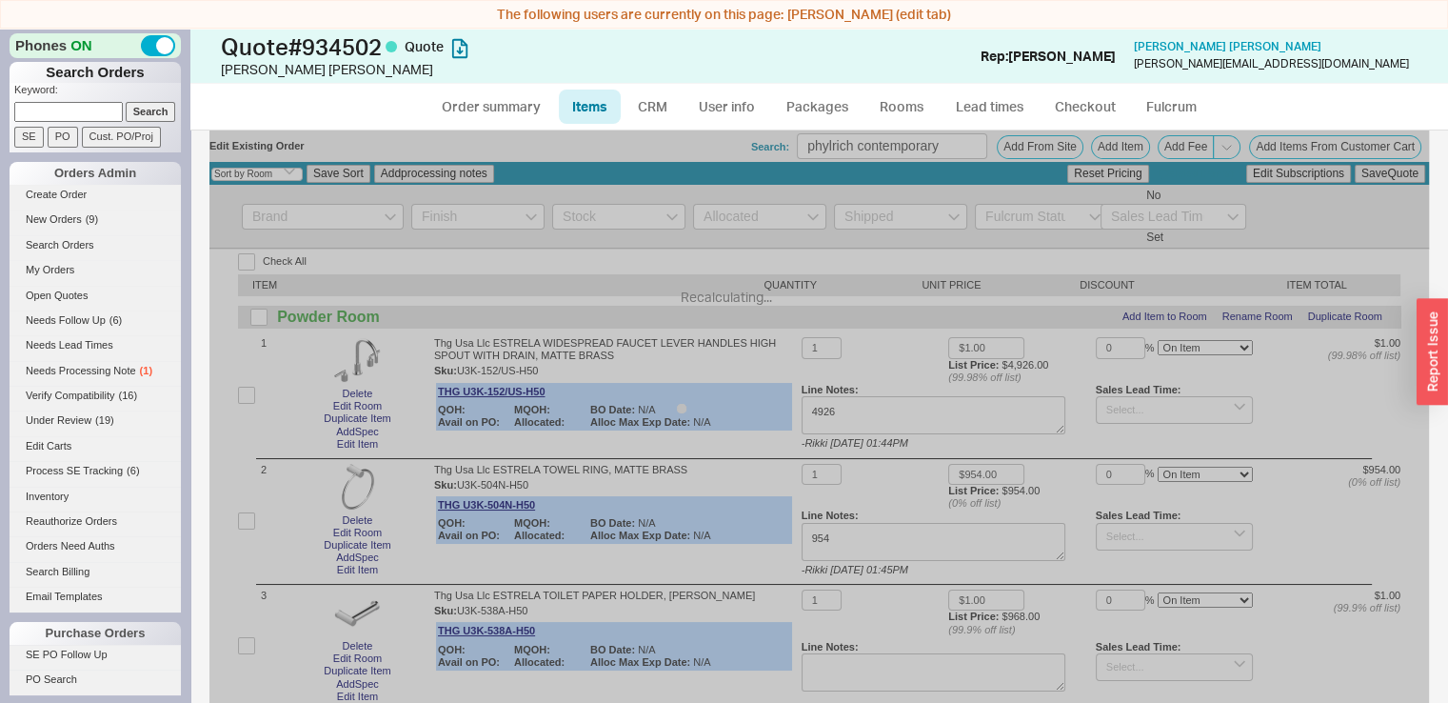
select select "ON_CHECKOUT_AGGREGATED"
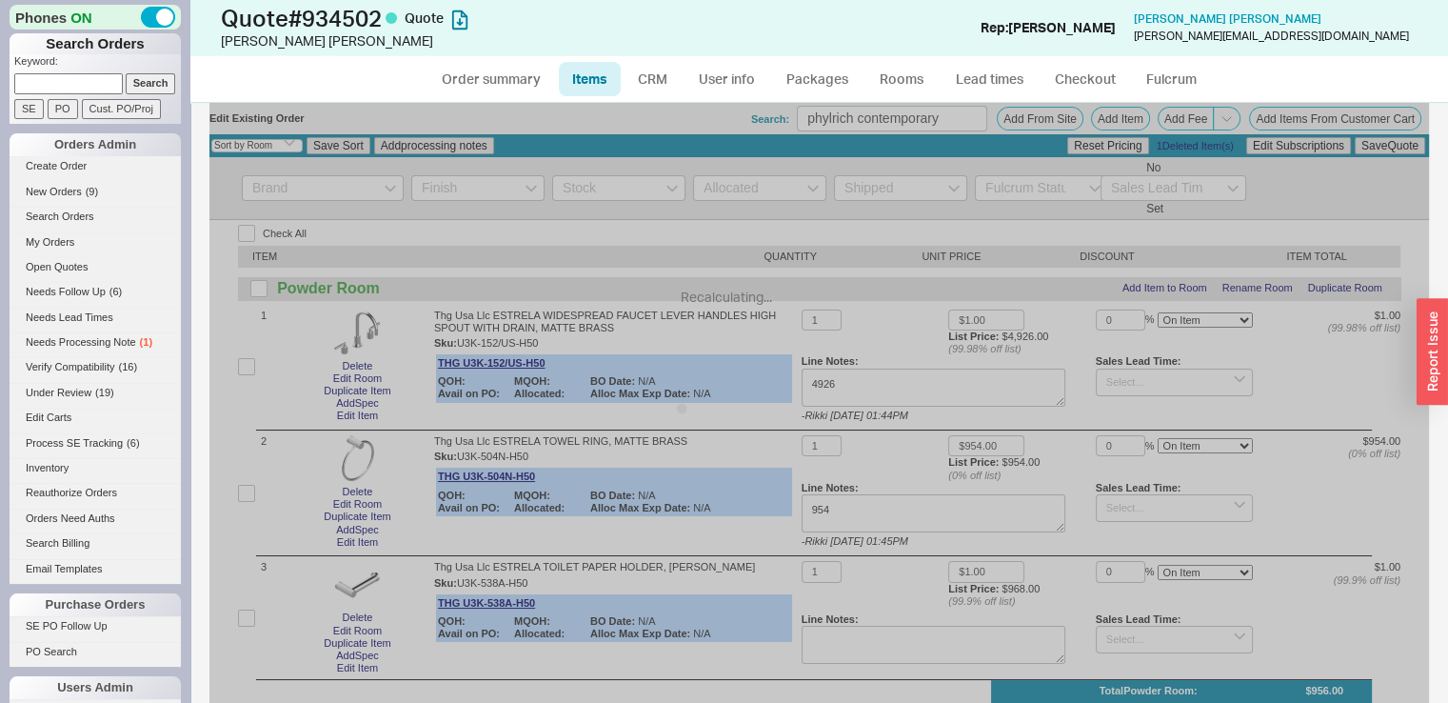
select select "ON_CHECKOUT_AGGREGATED"
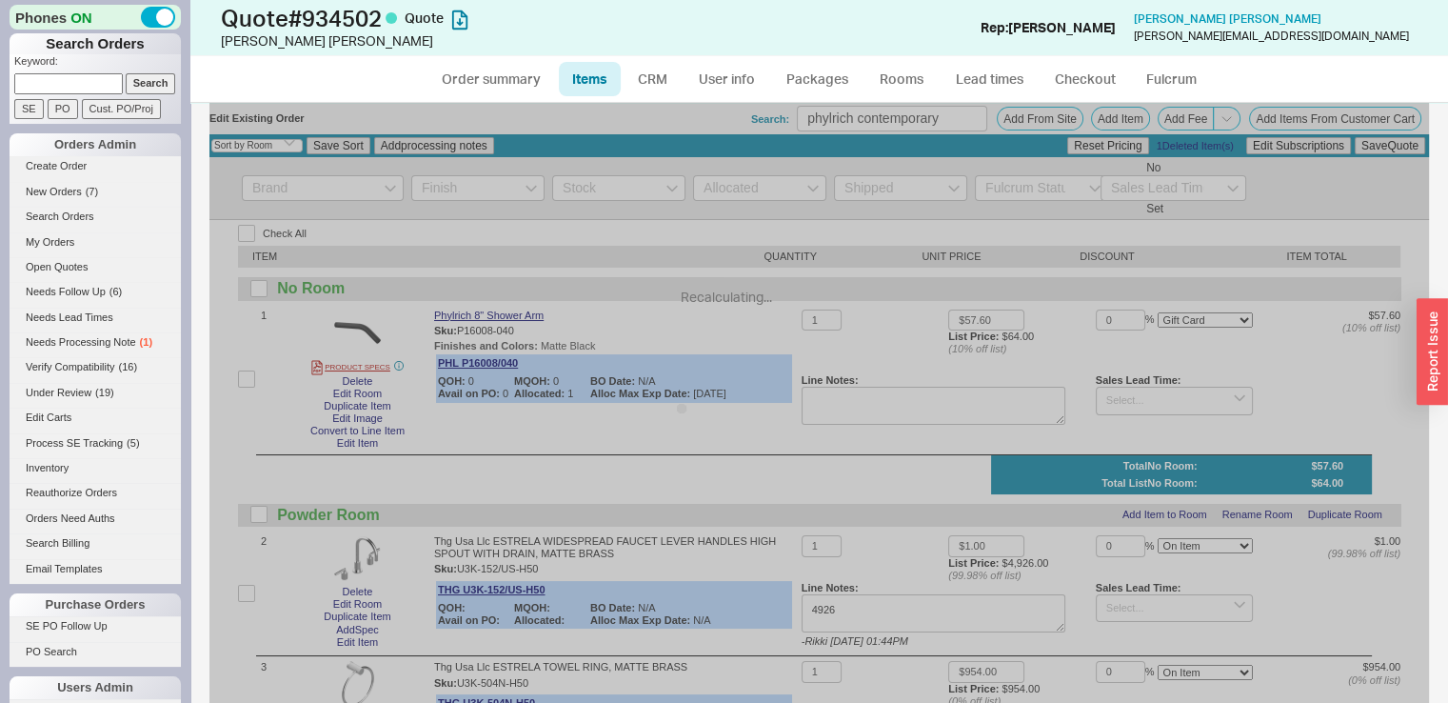
select select "ON_CHECKOUT_AGGREGATED"
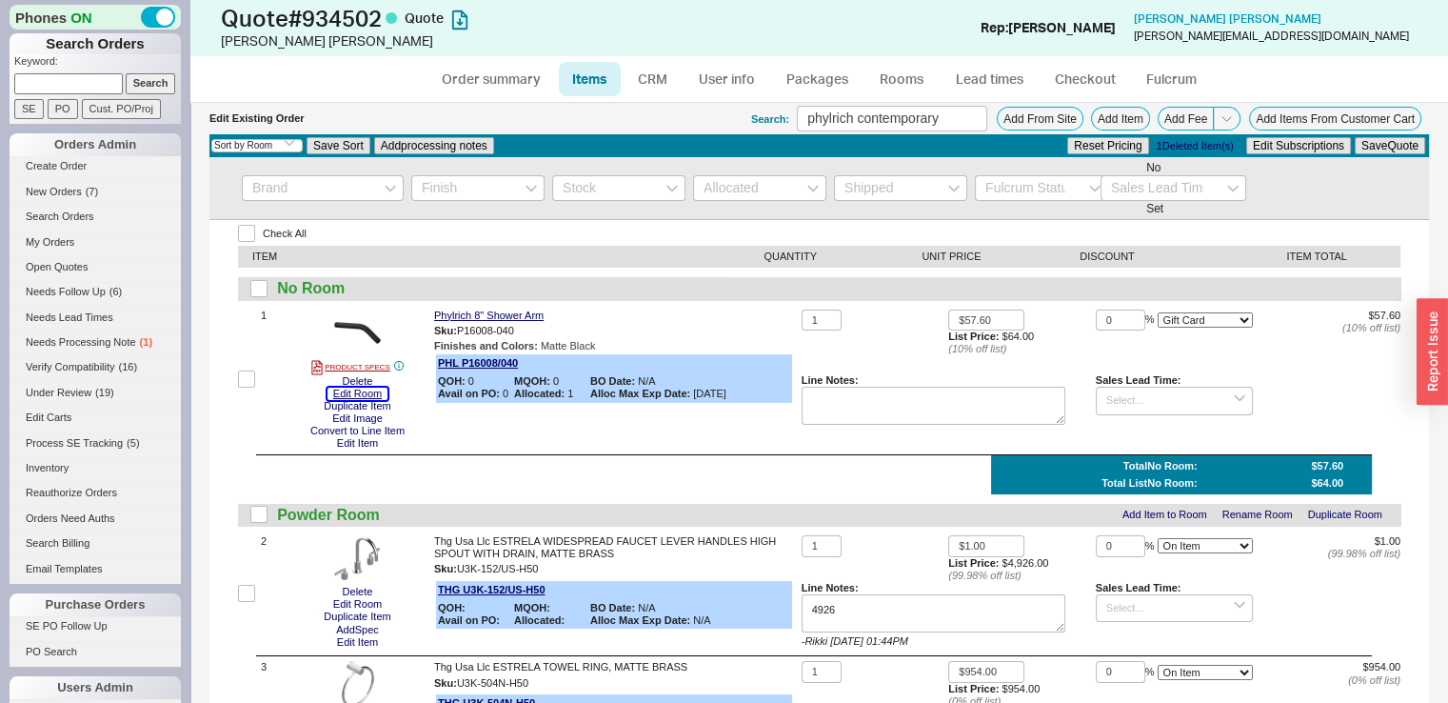
click at [369, 389] on button "Edit Room" at bounding box center [358, 394] width 60 height 12
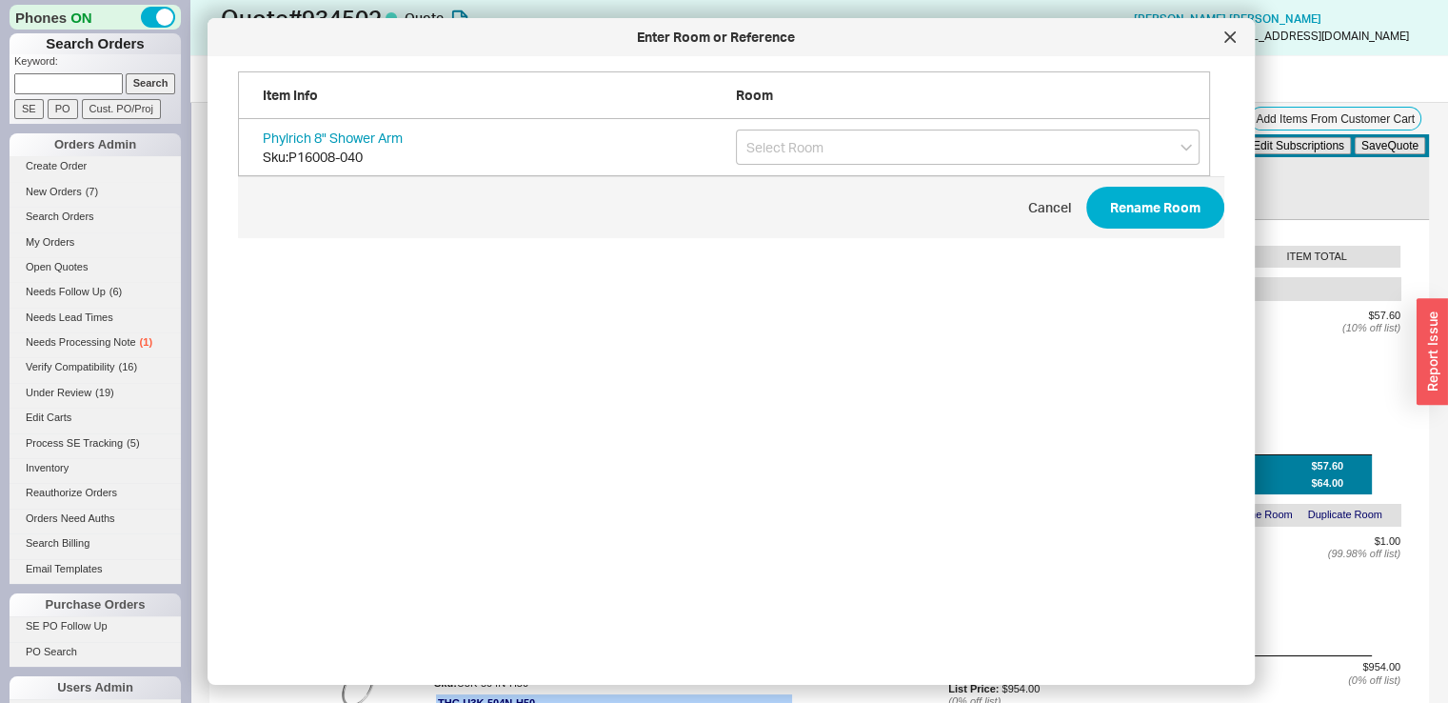
scroll to position [567, 987]
click at [821, 159] on input "grid" at bounding box center [968, 146] width 464 height 35
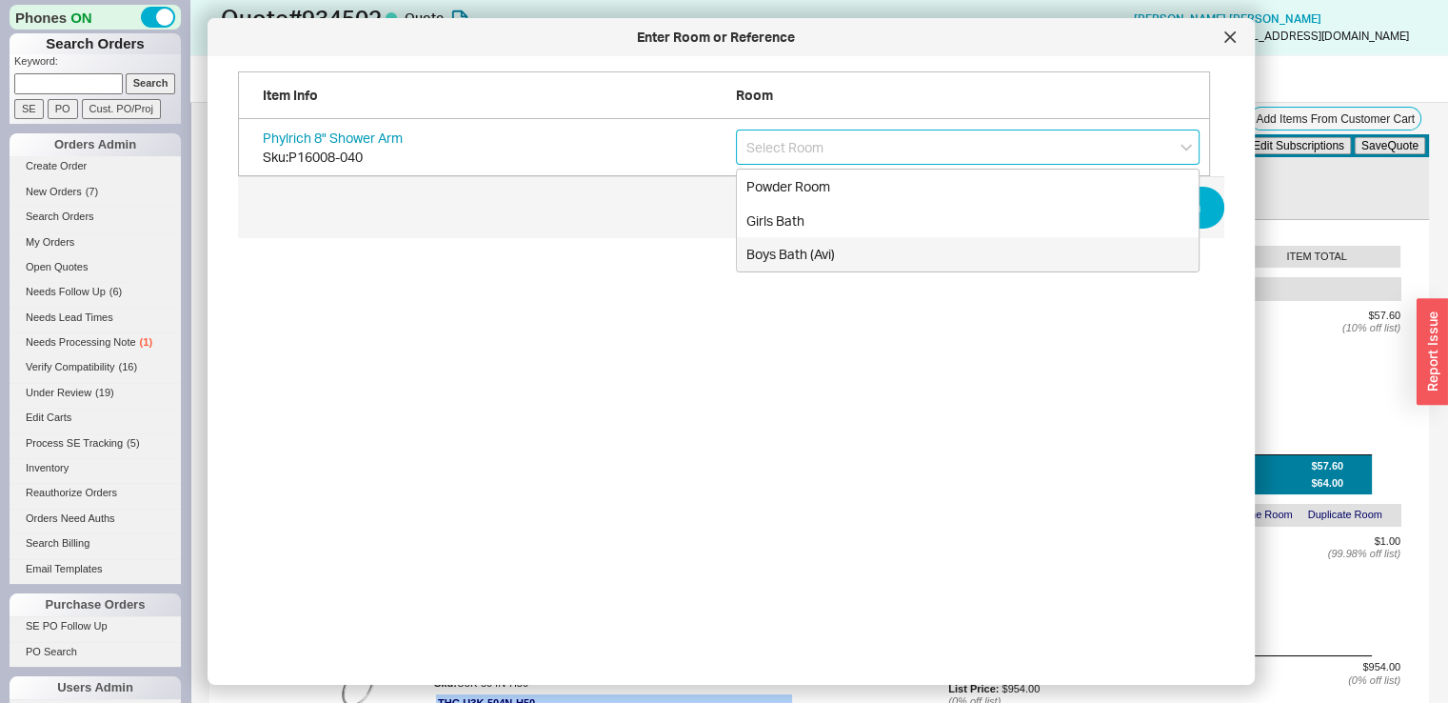
click at [798, 253] on div "Boys Bath (Avi)" at bounding box center [968, 254] width 462 height 34
type input "Boys Bath (Avi)"
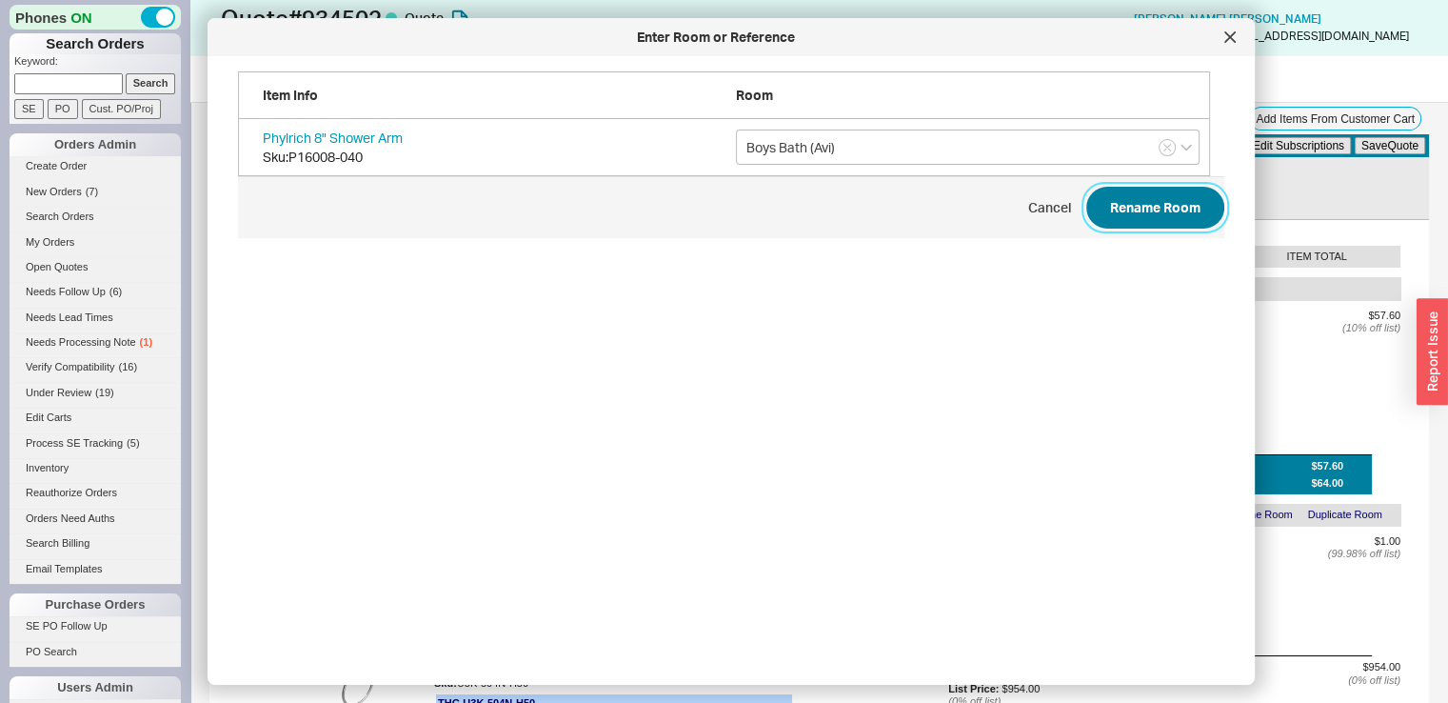
click at [1110, 203] on button "Rename Room" at bounding box center [1155, 208] width 138 height 42
select select "ON_CHECKOUT_AGGREGATED"
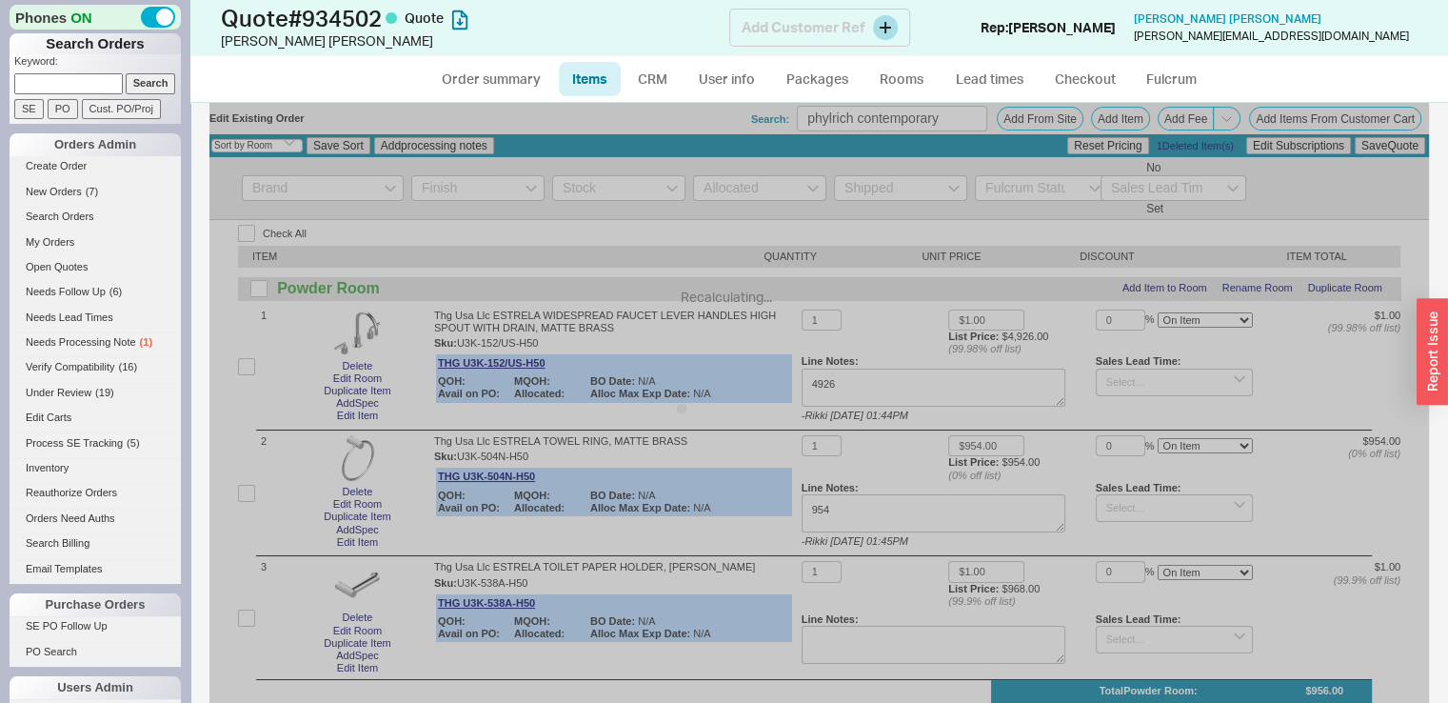
select select "ON_CHECKOUT_AGGREGATED"
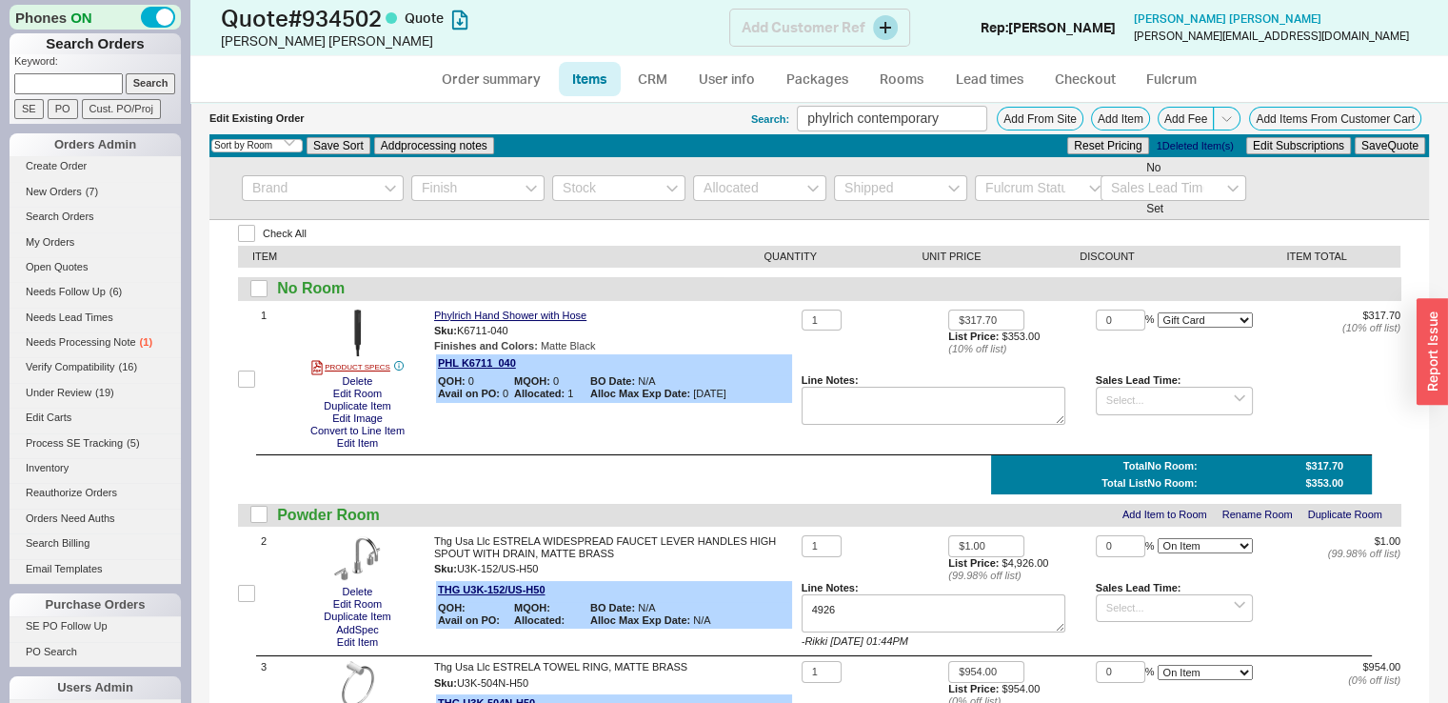
select select "ON_CHECKOUT_AGGREGATED"
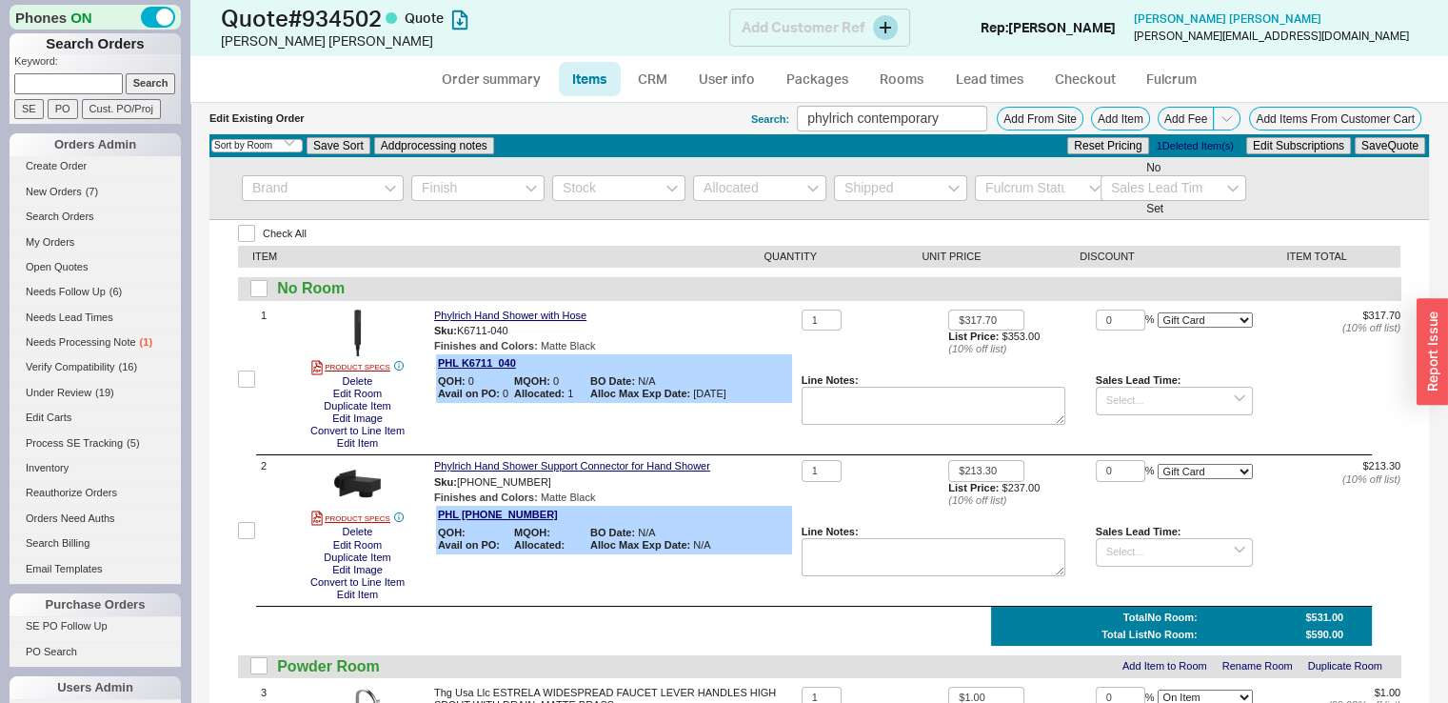
select select "ON_CHECKOUT_AGGREGATED"
click at [1107, 119] on button "Add Item" at bounding box center [1120, 119] width 59 height 24
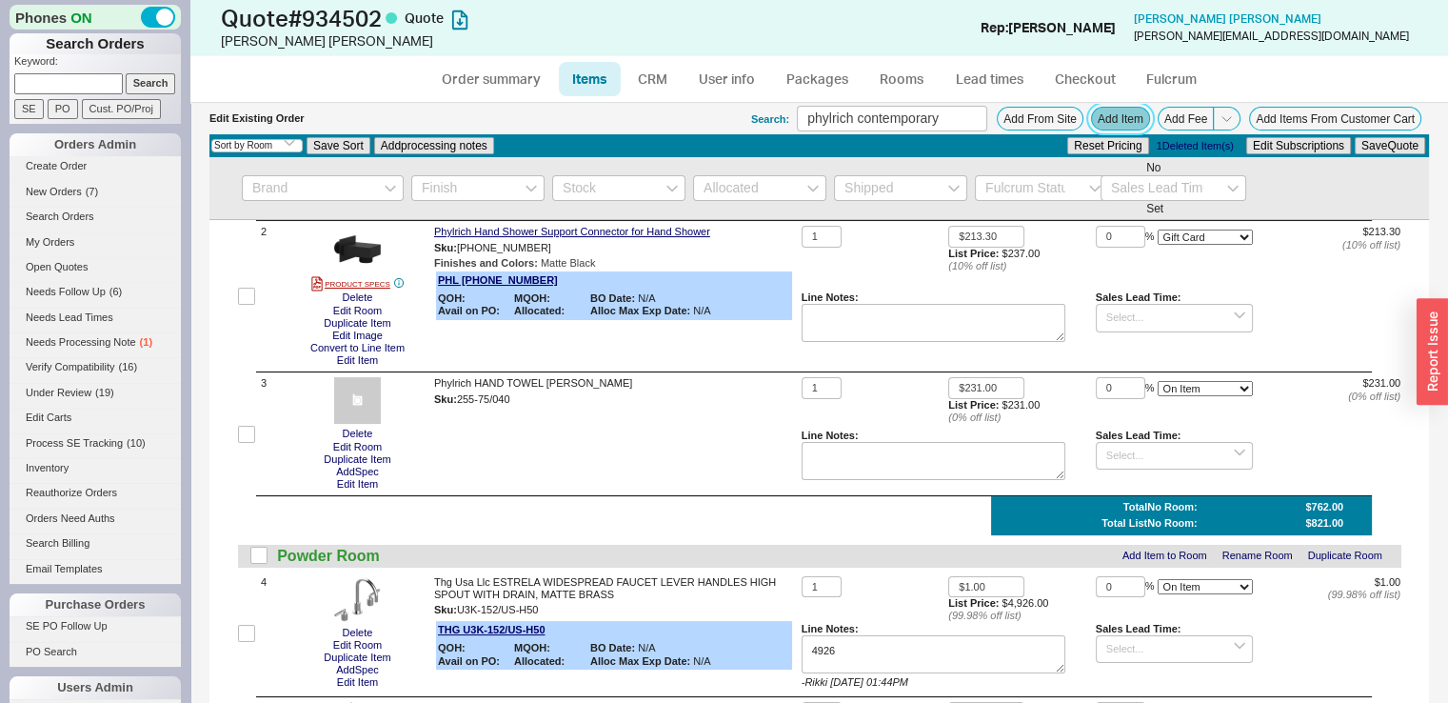
scroll to position [250, 0]
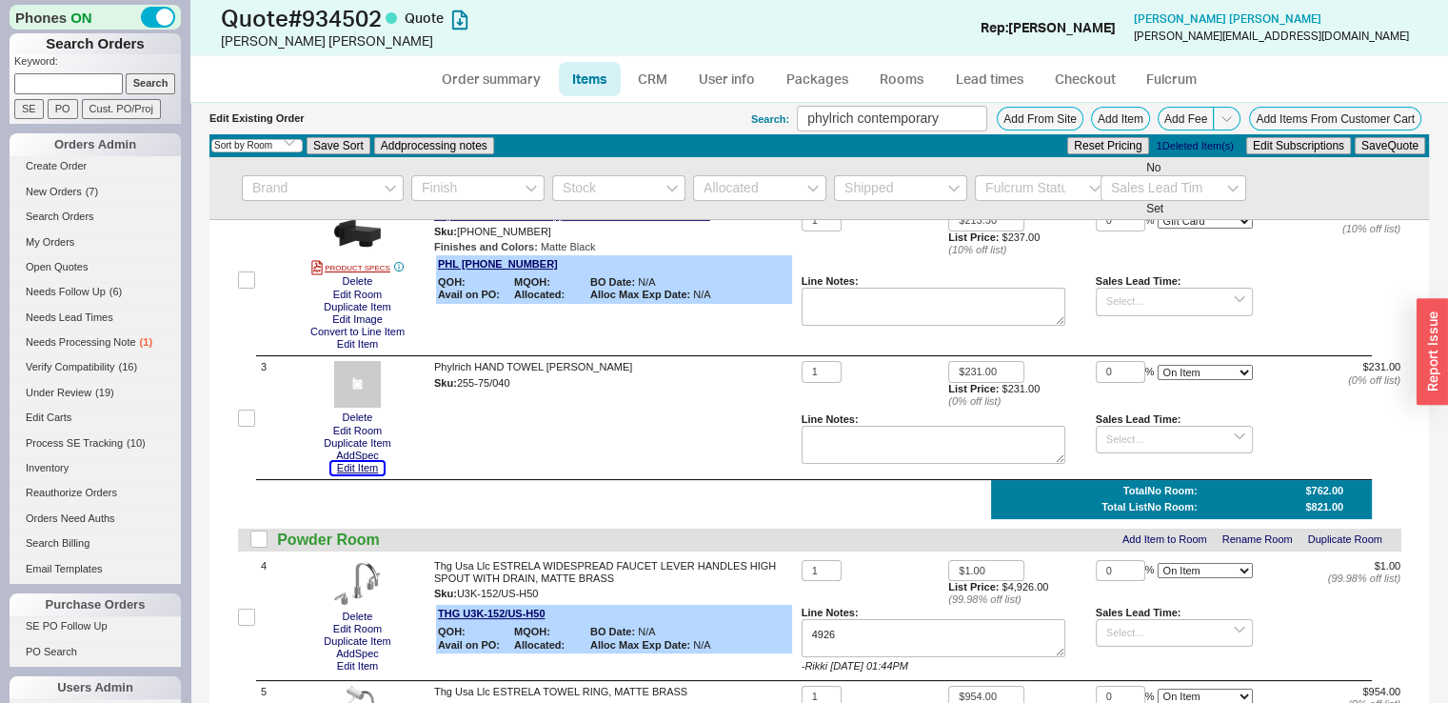
click at [369, 471] on button "Edit Item" at bounding box center [357, 468] width 52 height 12
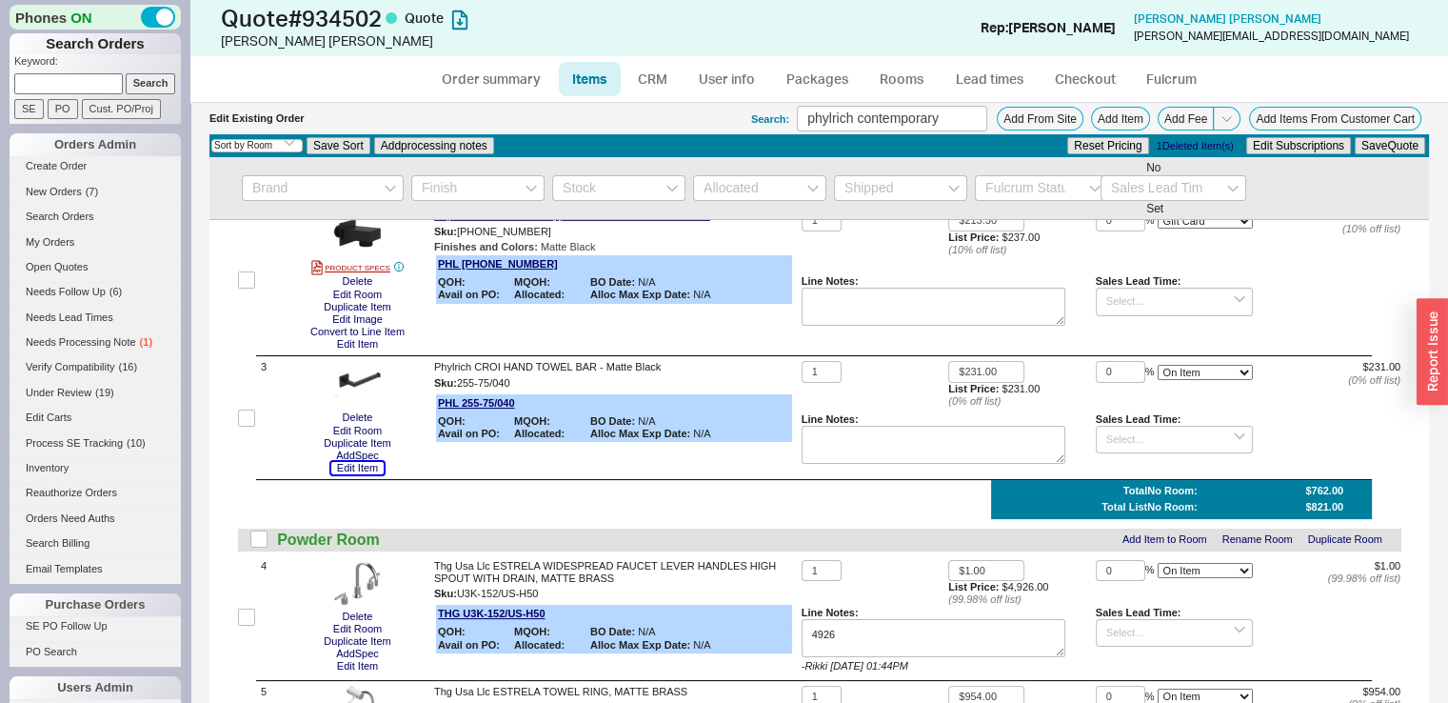
scroll to position [0, 0]
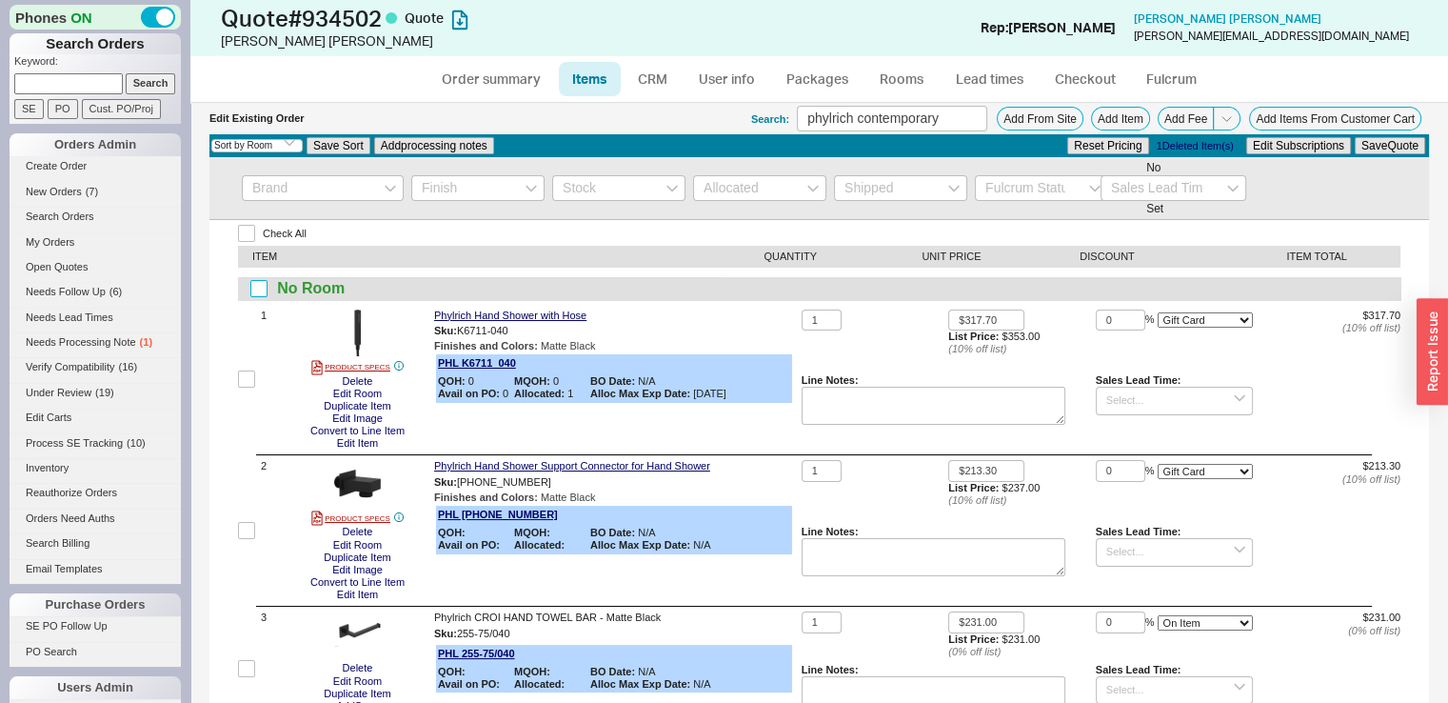
click at [256, 288] on input "checkbox" at bounding box center [258, 288] width 17 height 17
checkbox input "true"
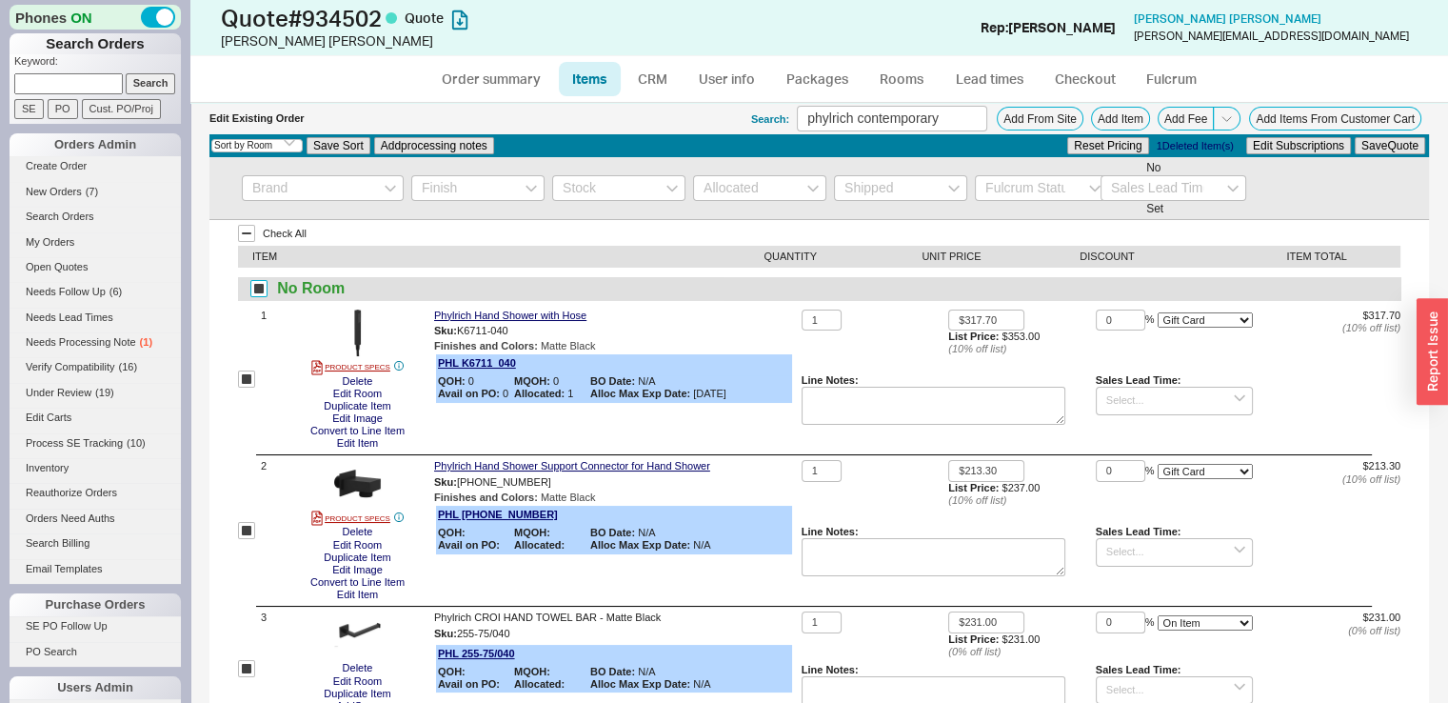
checkbox input "true"
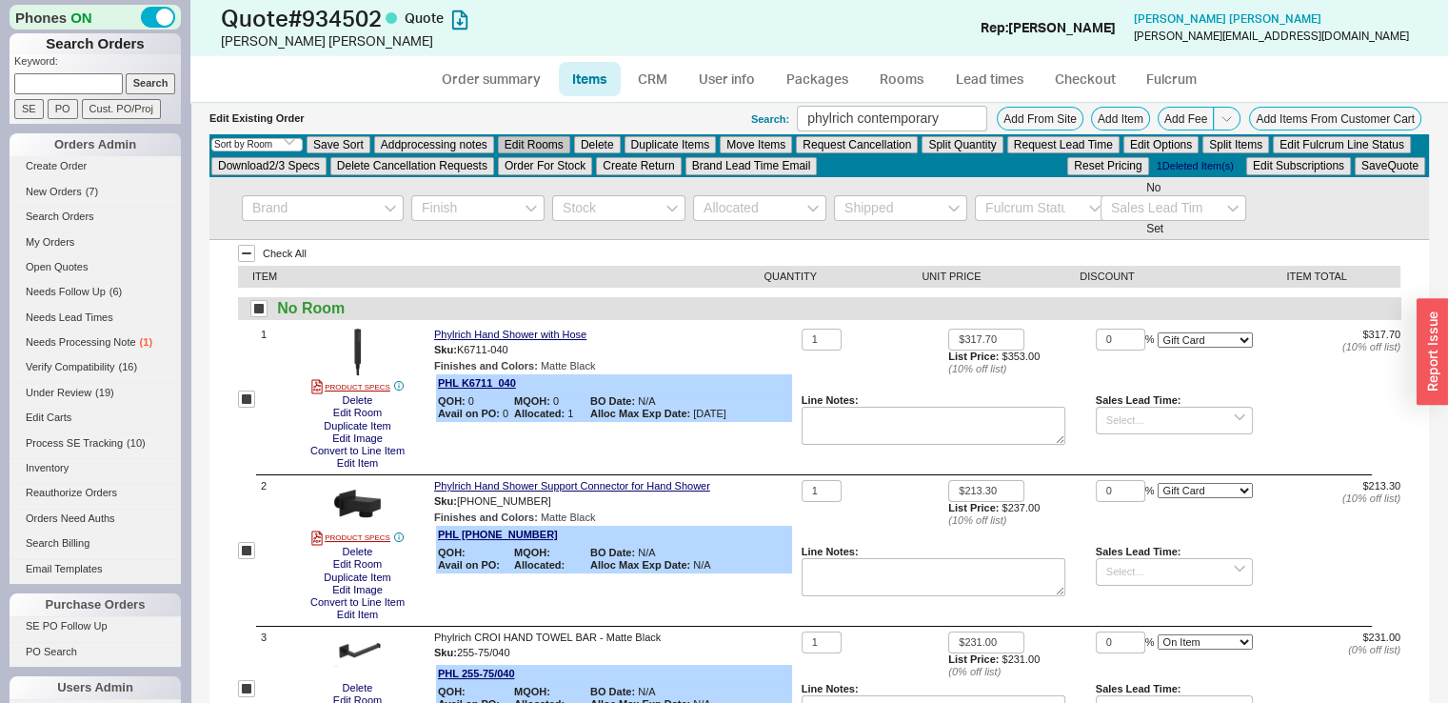
click at [510, 142] on button "Edit Rooms" at bounding box center [534, 144] width 72 height 17
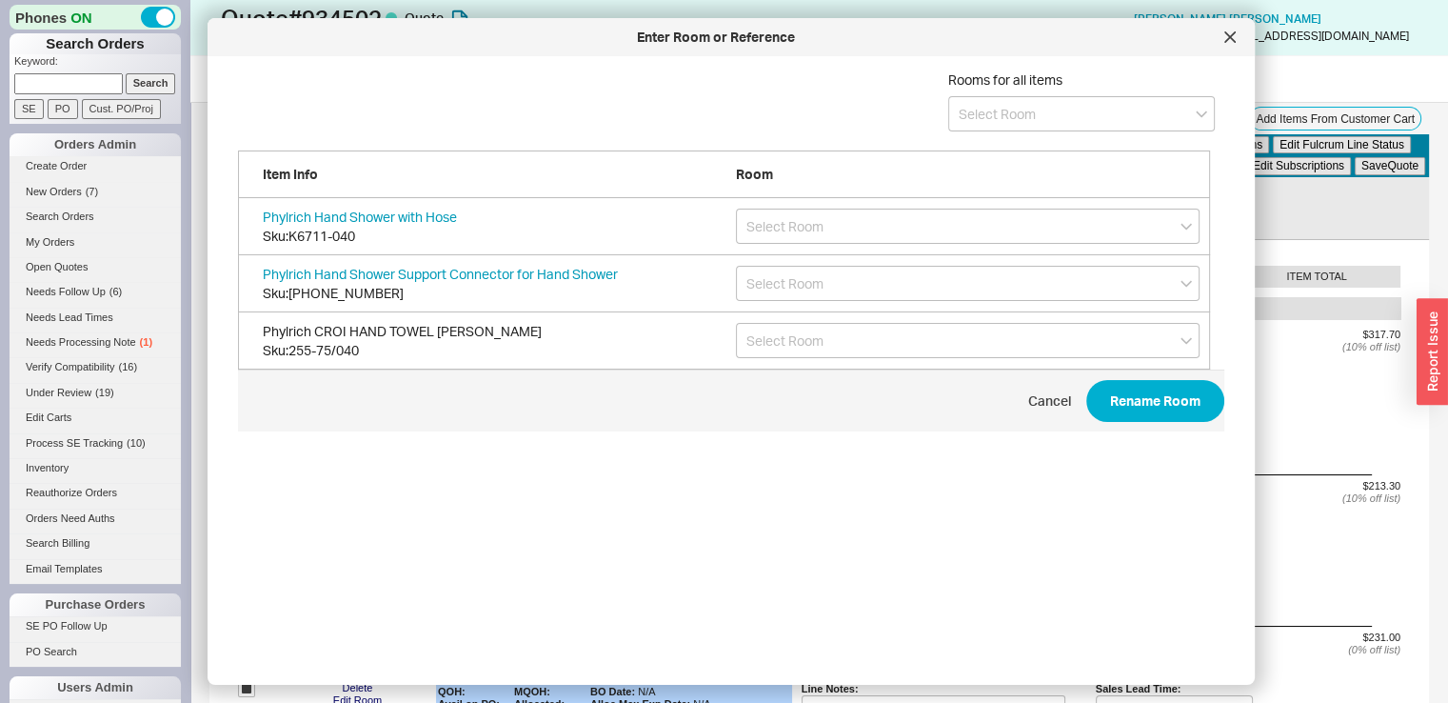
scroll to position [567, 987]
click at [1032, 115] on input at bounding box center [1081, 113] width 267 height 35
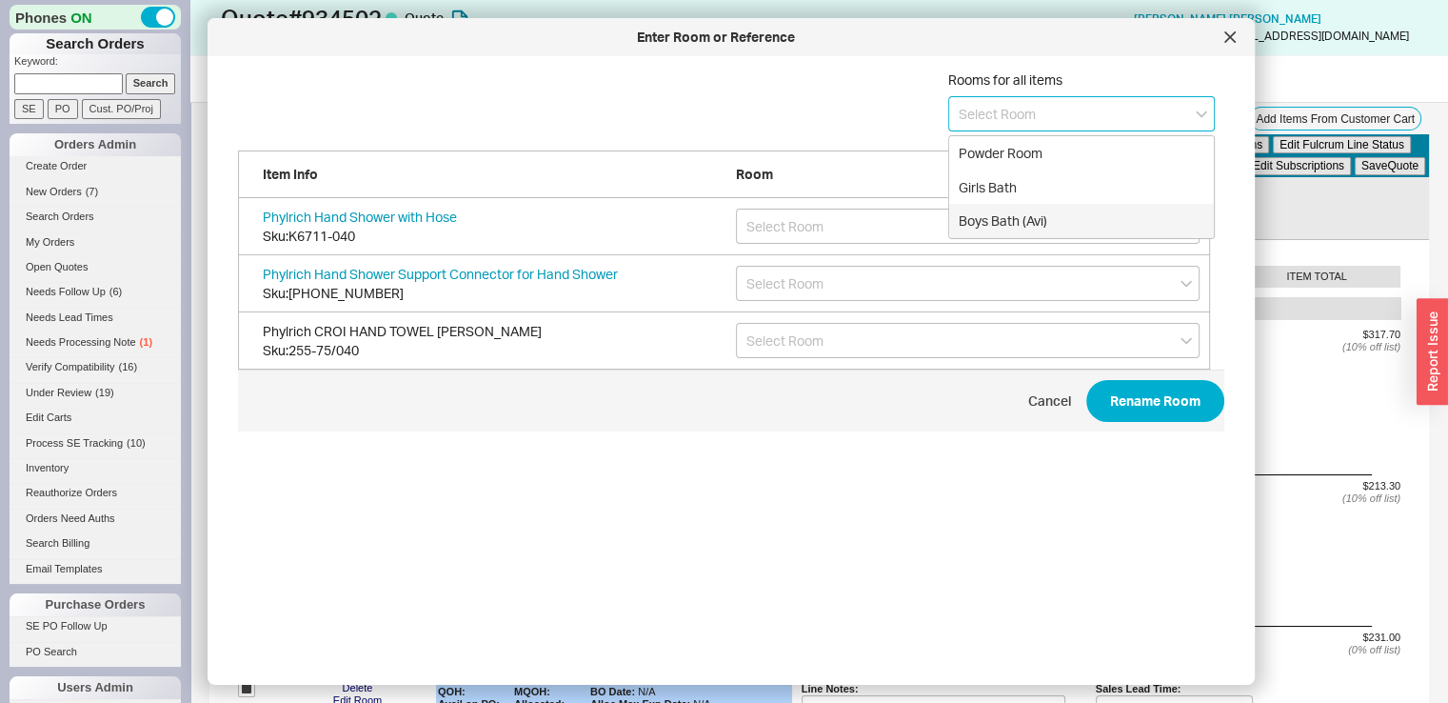
click at [1023, 215] on div "Boys Bath (Avi)" at bounding box center [1081, 221] width 265 height 34
type input "Boys Bath (Avi)"
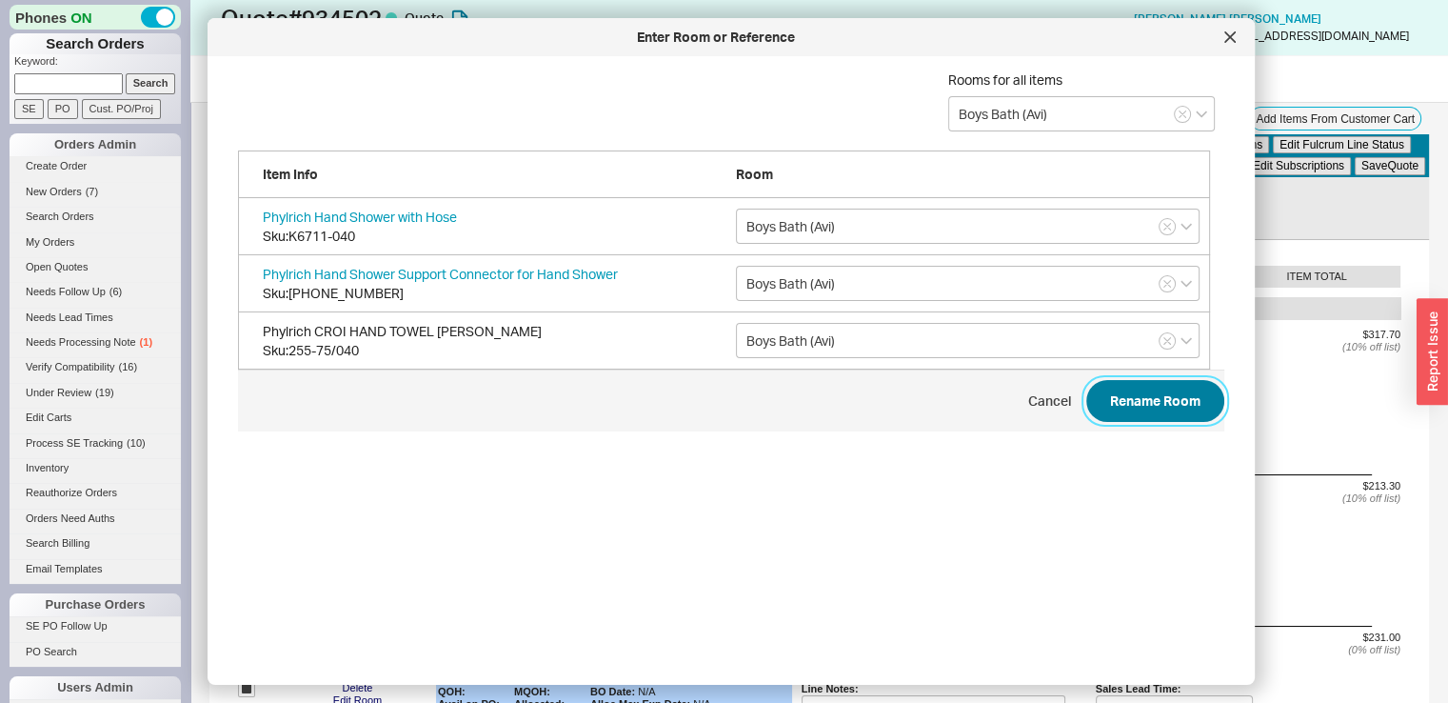
click at [1108, 401] on button "Rename Room" at bounding box center [1155, 401] width 138 height 42
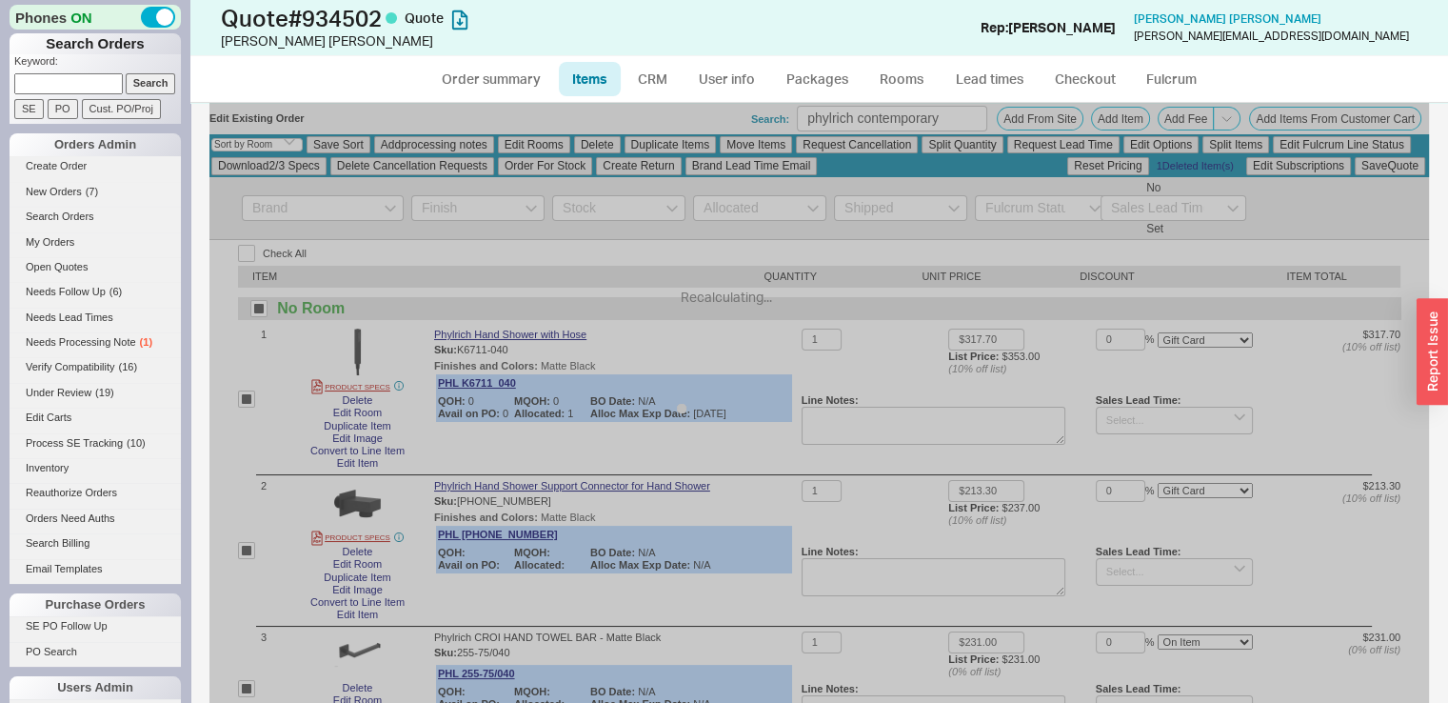
checkbox input "false"
select select "ON_CHECKOUT_AGGREGATED"
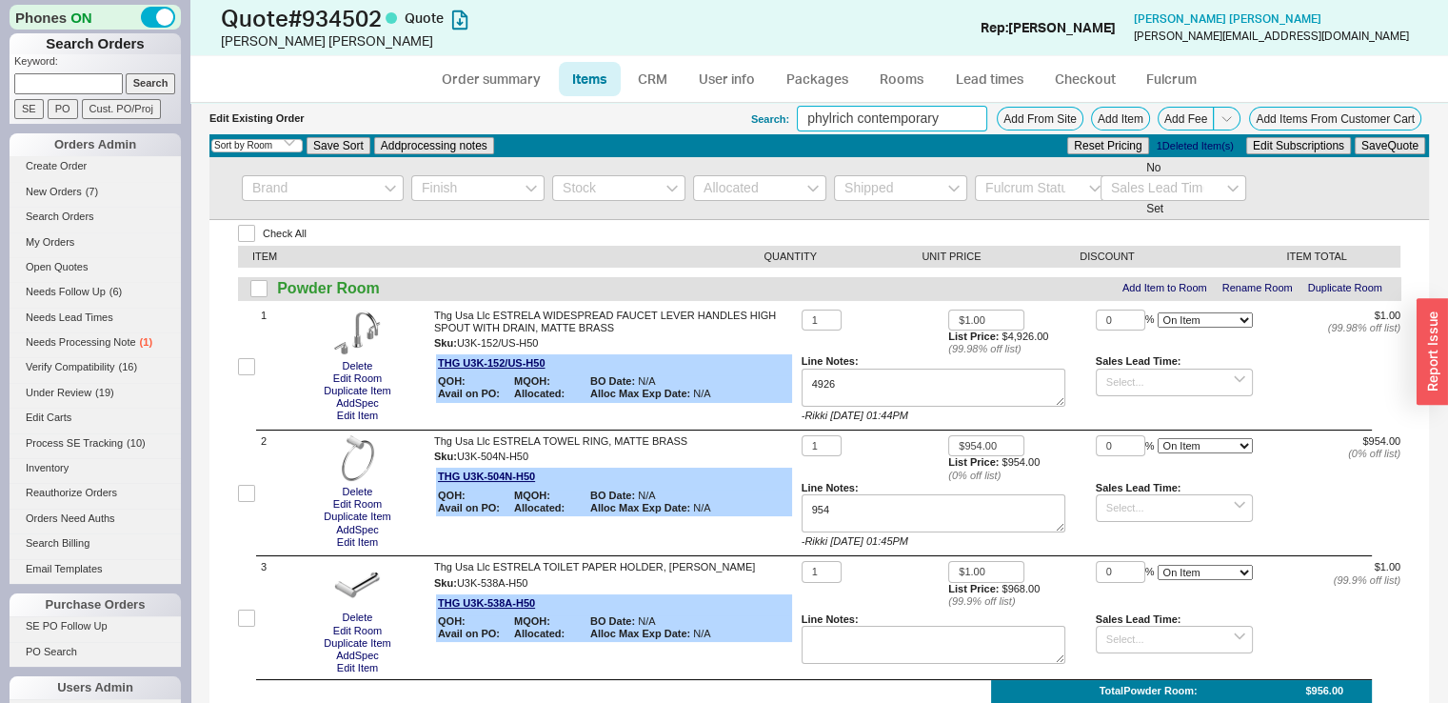
click at [849, 121] on input "phylrich contemporary" at bounding box center [892, 119] width 190 height 26
type input "RADI WIDESPREAD LEVER"
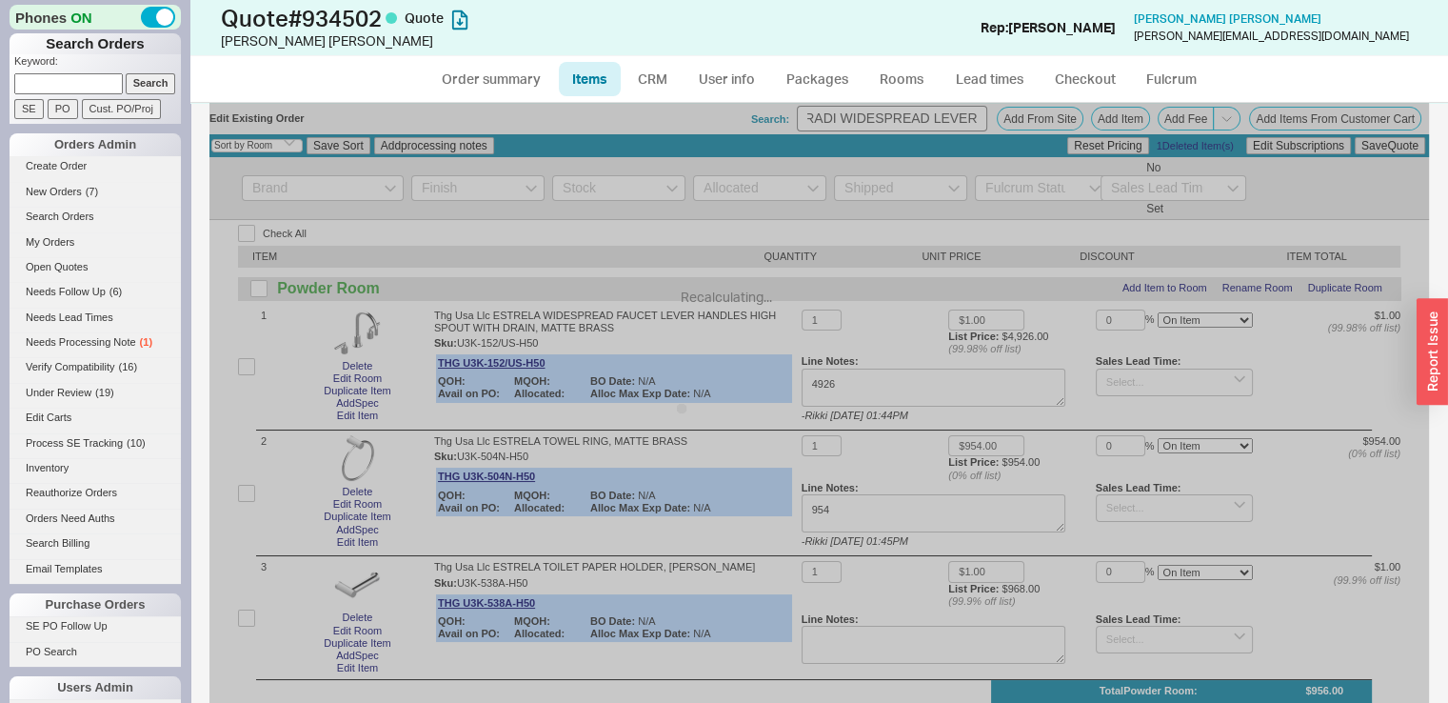
scroll to position [0, 0]
select select "ON_CHECKOUT_AGGREGATED"
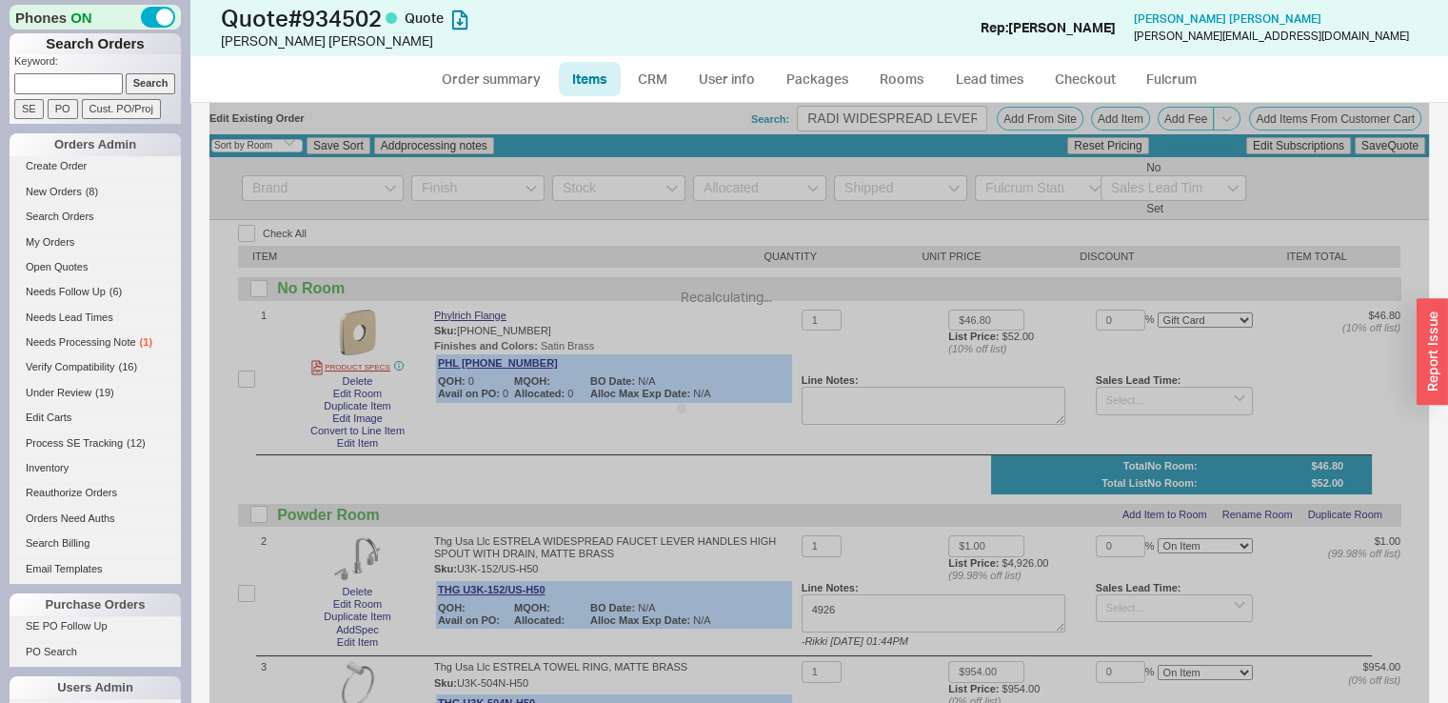
select select "ON_CHECKOUT_AGGREGATED"
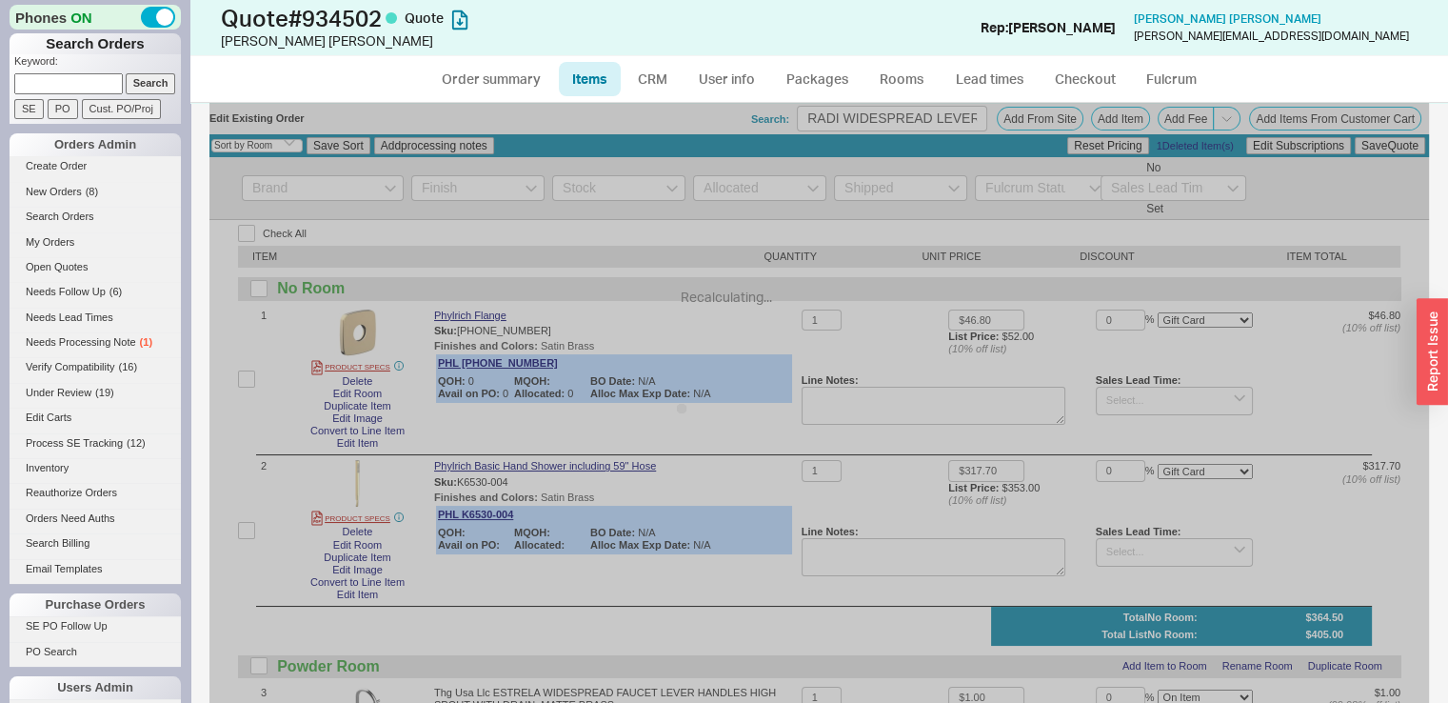
select select "ON_CHECKOUT_AGGREGATED"
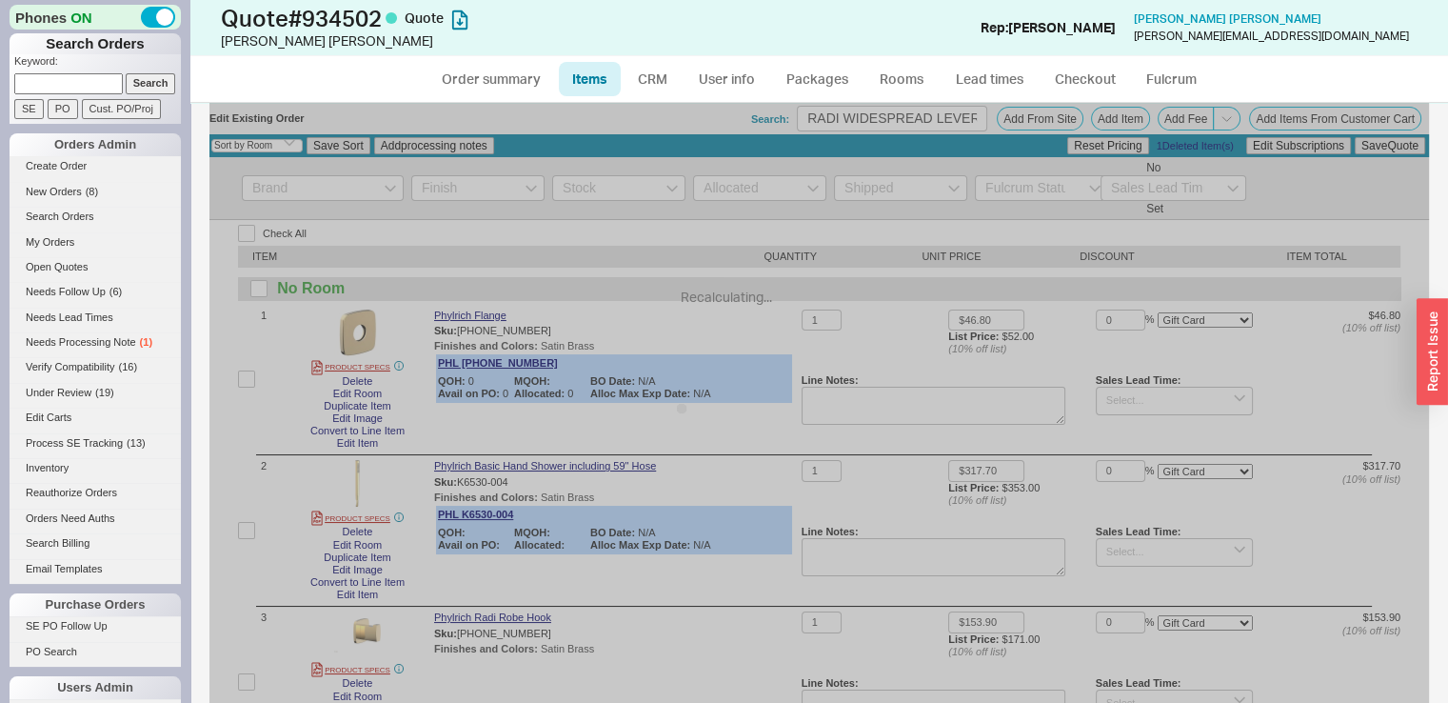
select select "ON_CHECKOUT_AGGREGATED"
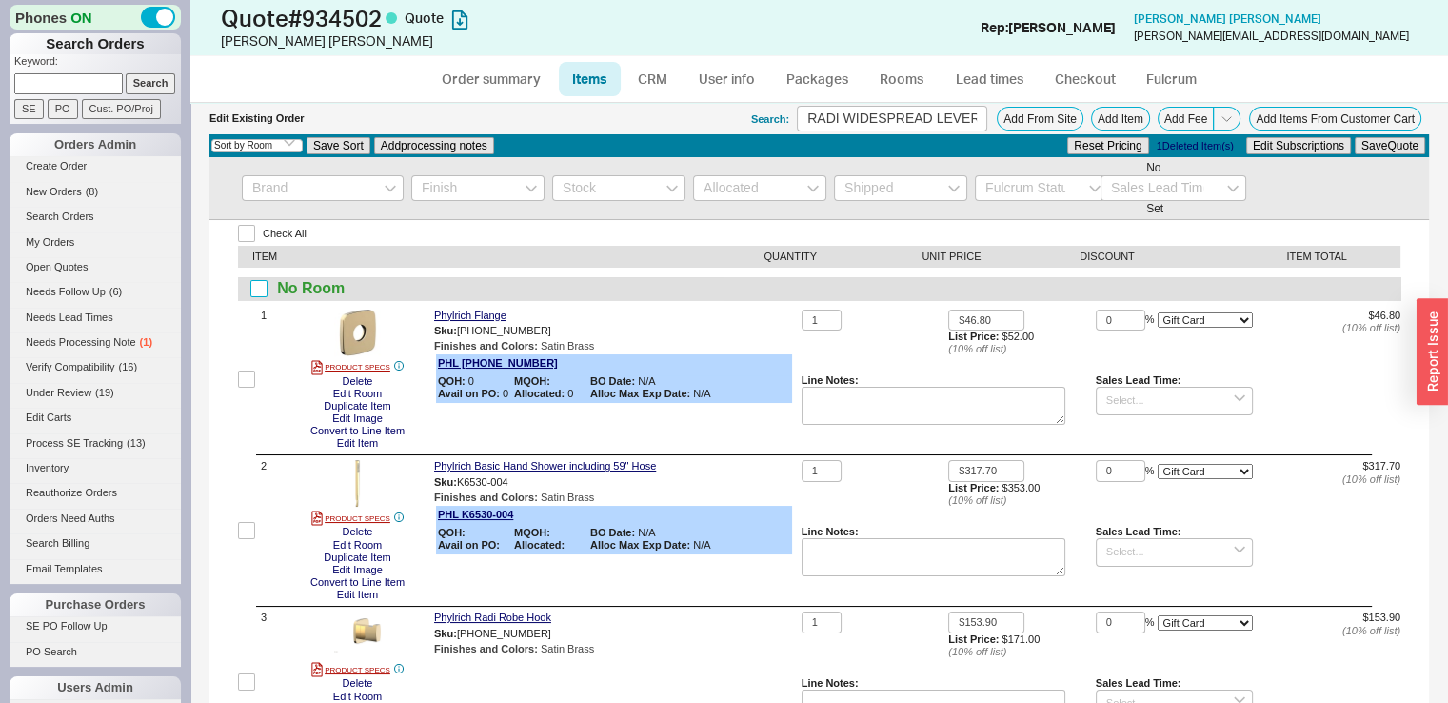
click at [258, 293] on input "checkbox" at bounding box center [258, 288] width 17 height 17
checkbox input "true"
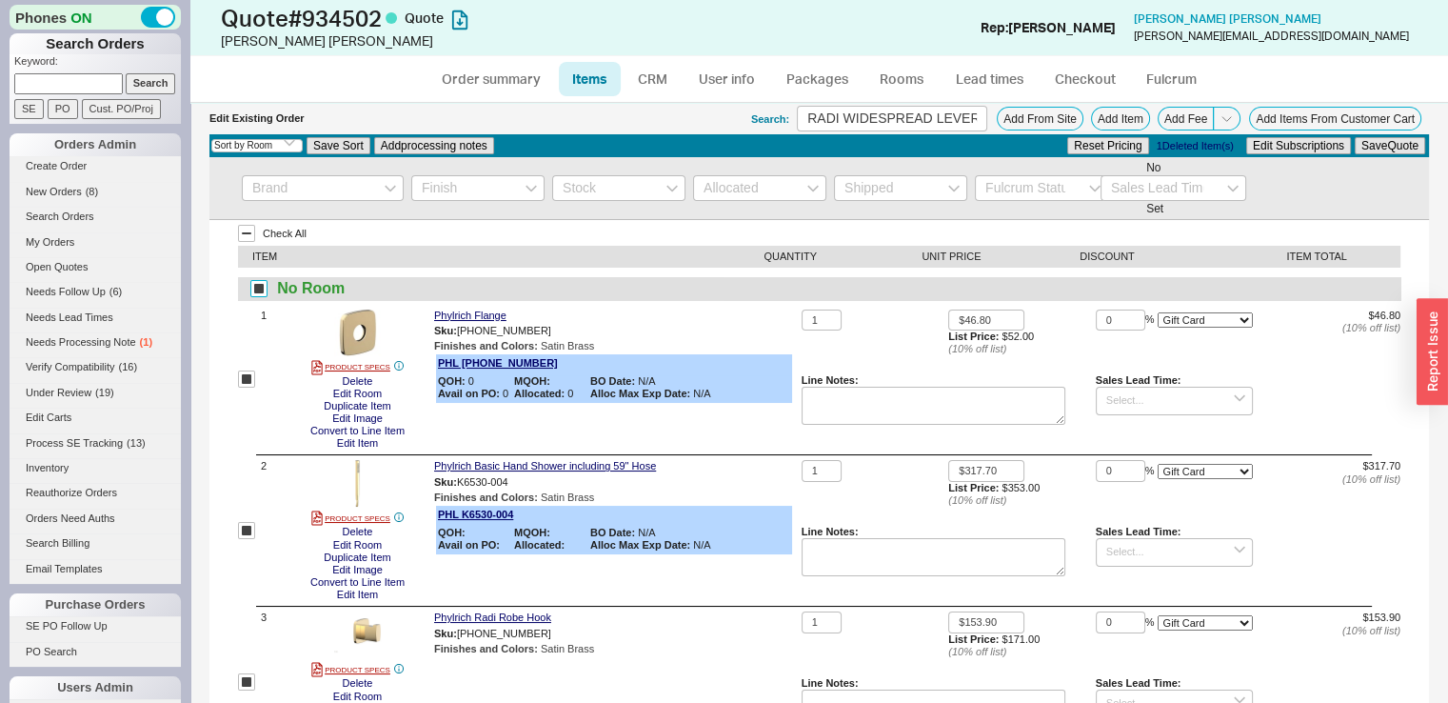
checkbox input "true"
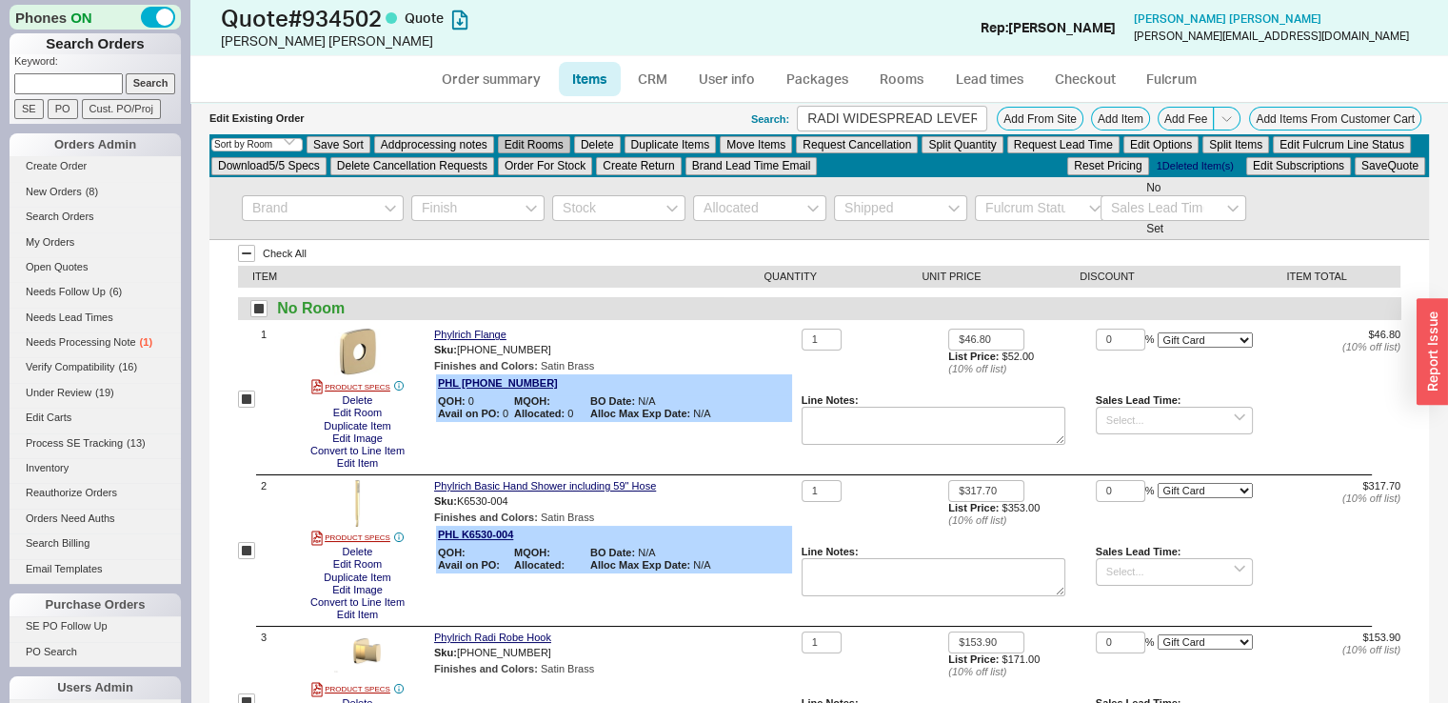
click at [544, 141] on button "Edit Rooms" at bounding box center [534, 144] width 72 height 17
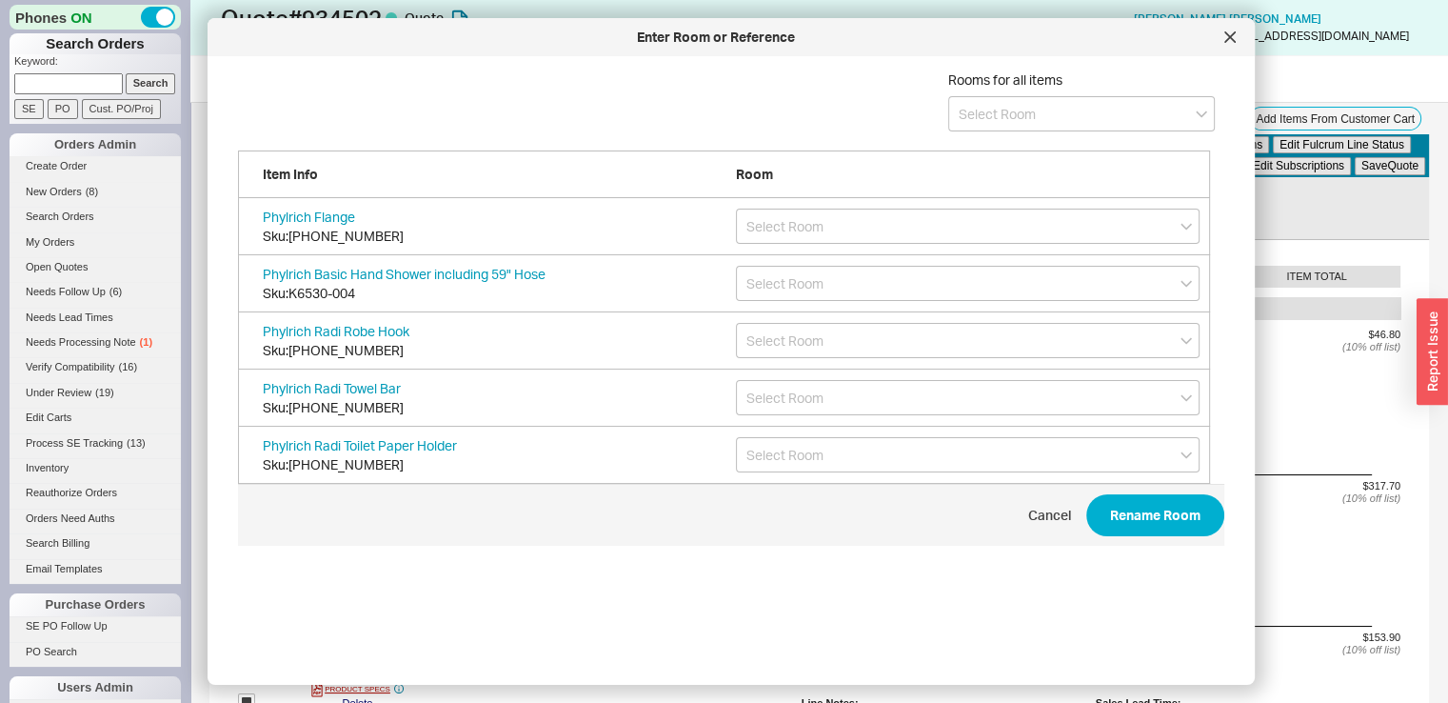
scroll to position [567, 987]
click at [971, 100] on input at bounding box center [1081, 113] width 267 height 35
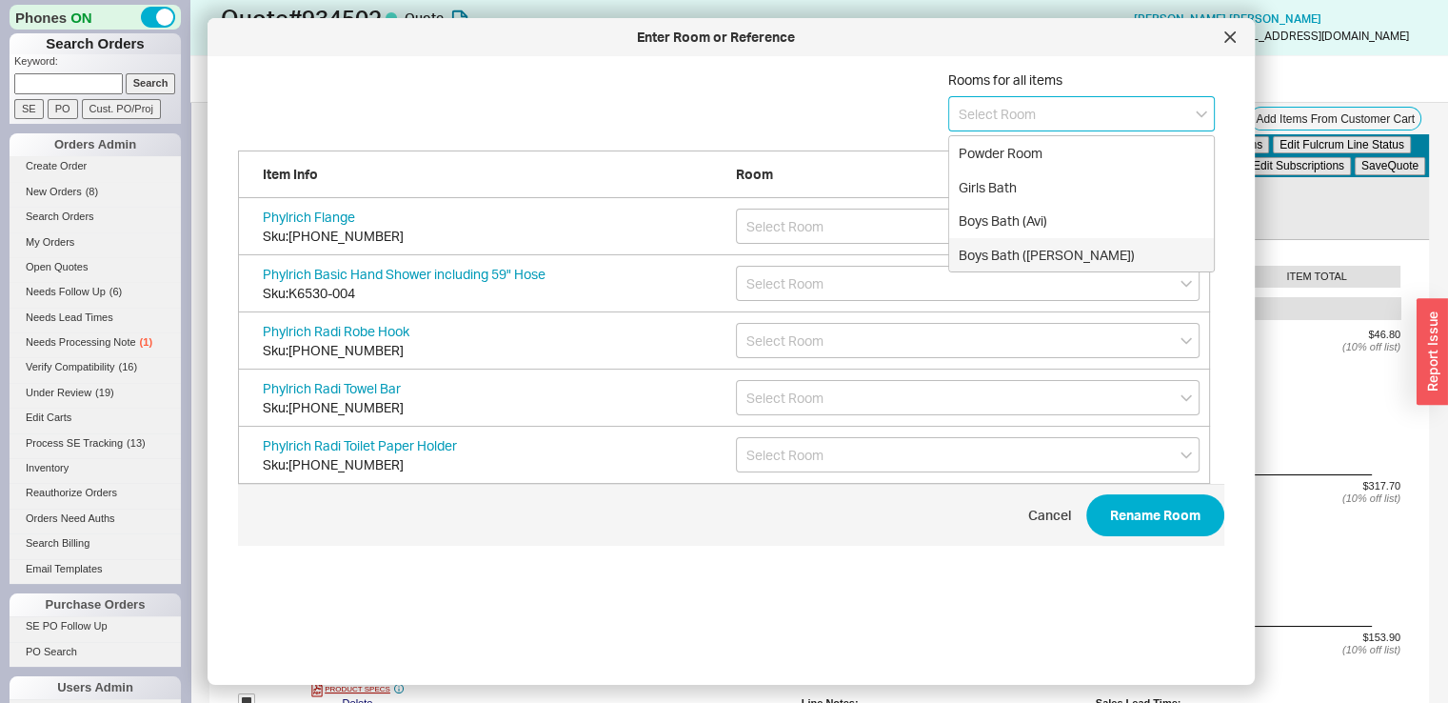
click at [1011, 259] on div "Boys Bath (David)" at bounding box center [1081, 255] width 265 height 34
type input "Boys Bath (David)"
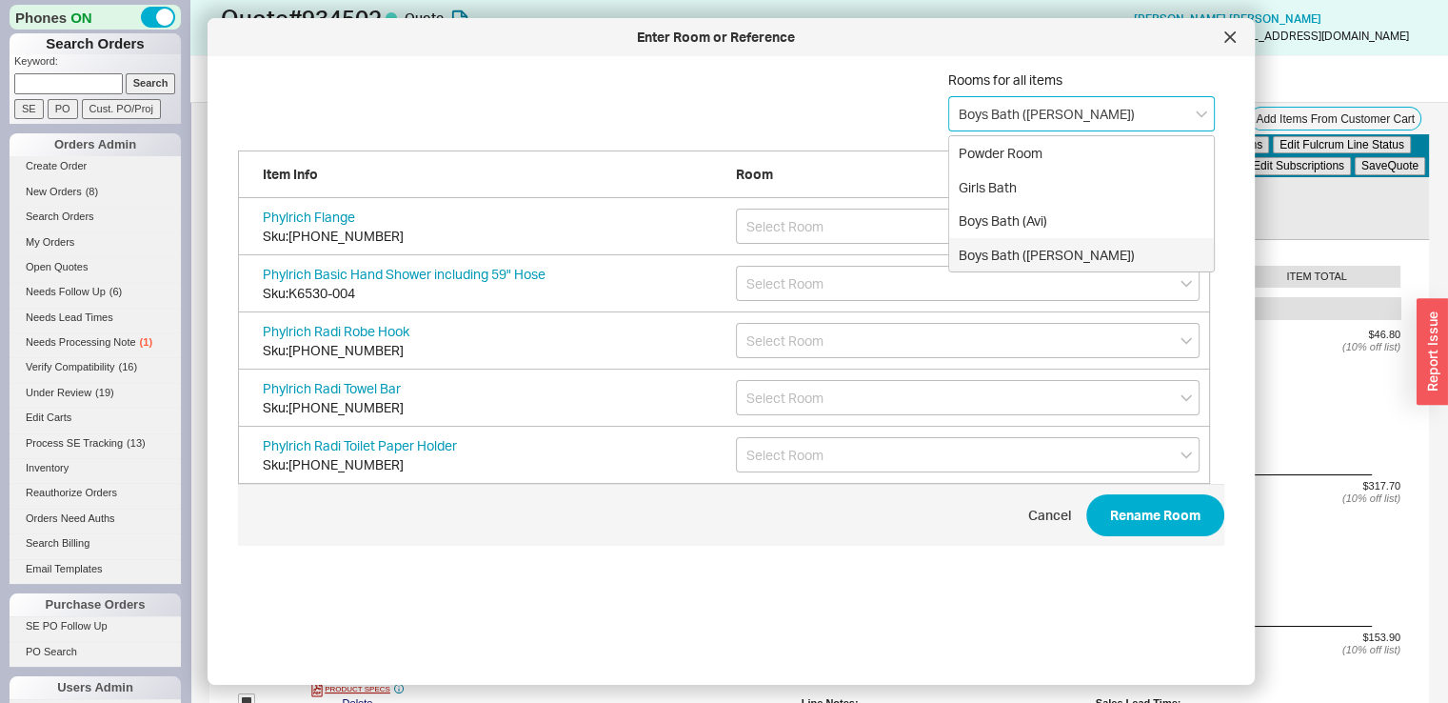
type input "Boys Bath (David)"
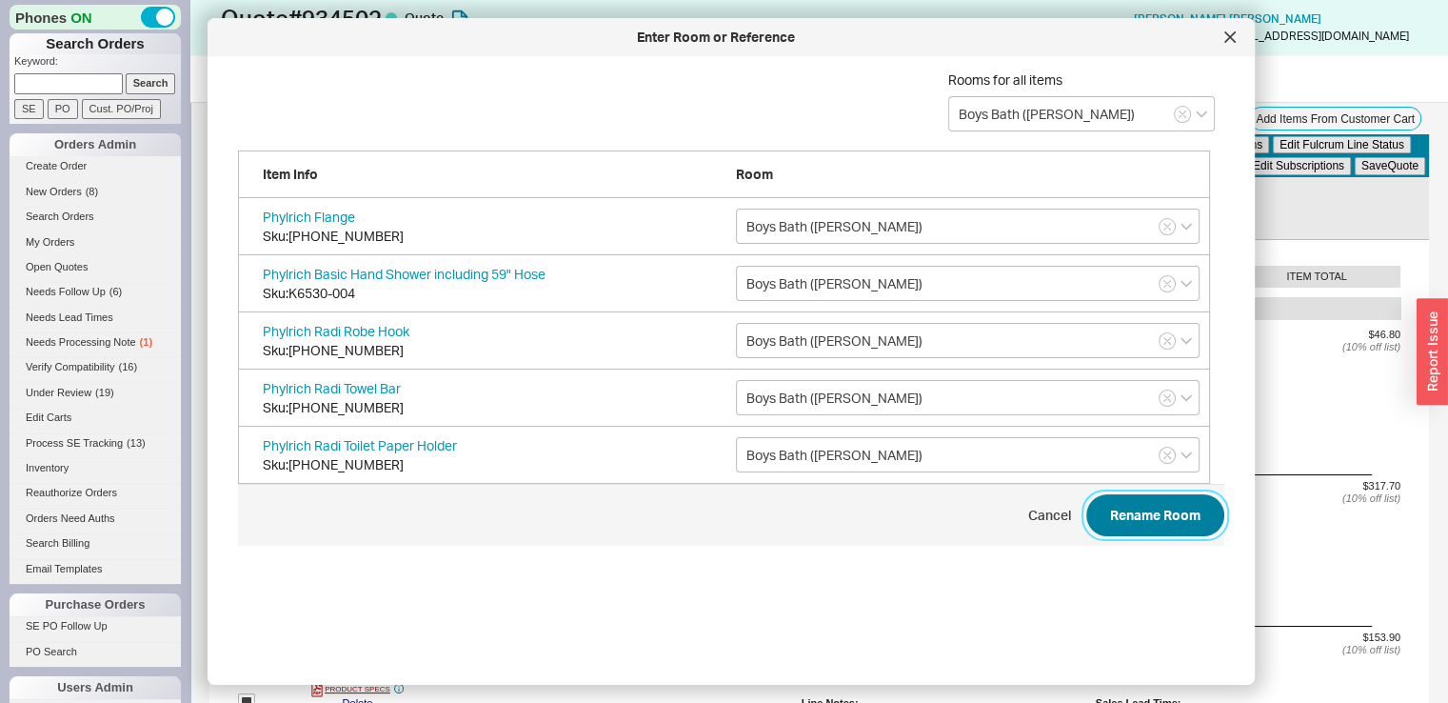
click at [1112, 526] on button "Rename Room" at bounding box center [1155, 515] width 138 height 42
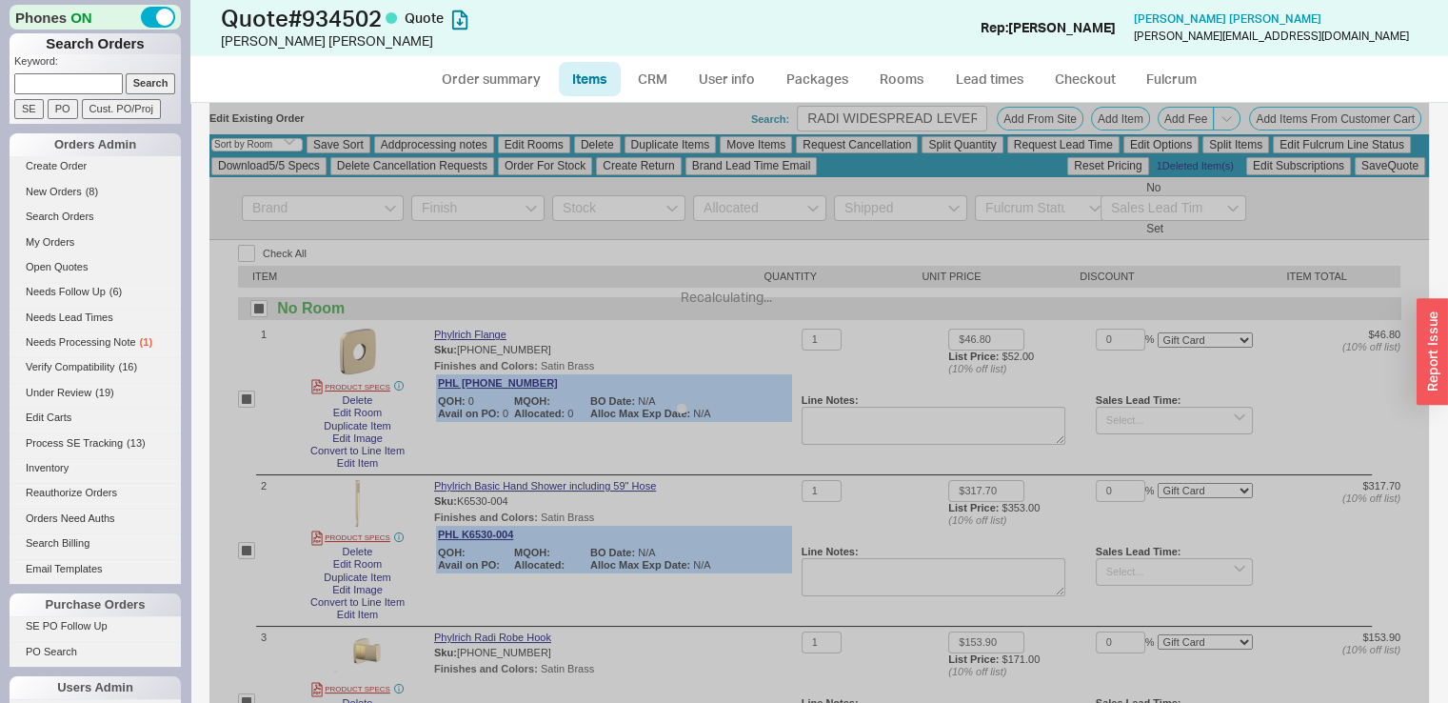
checkbox input "false"
select select "ON_CHECKOUT_AGGREGATED"
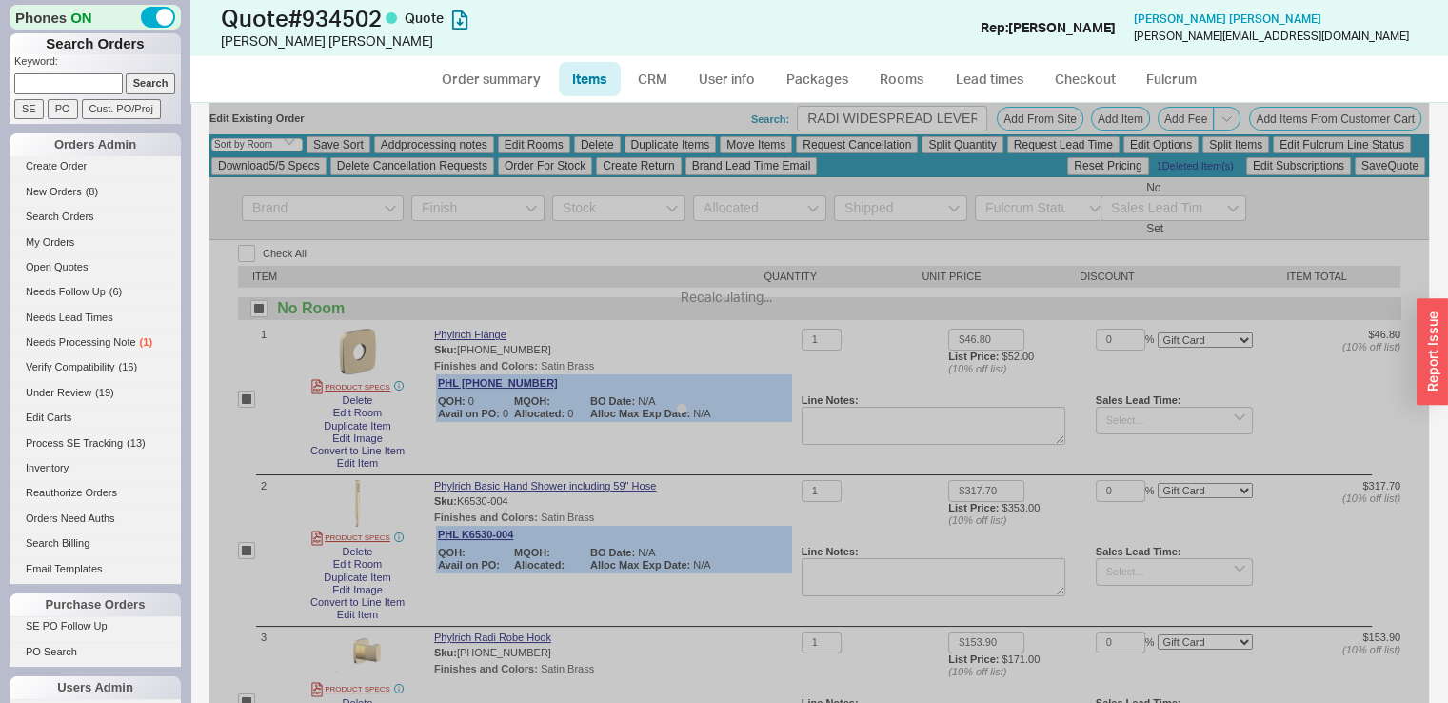
select select "ON_CHECKOUT_AGGREGATED"
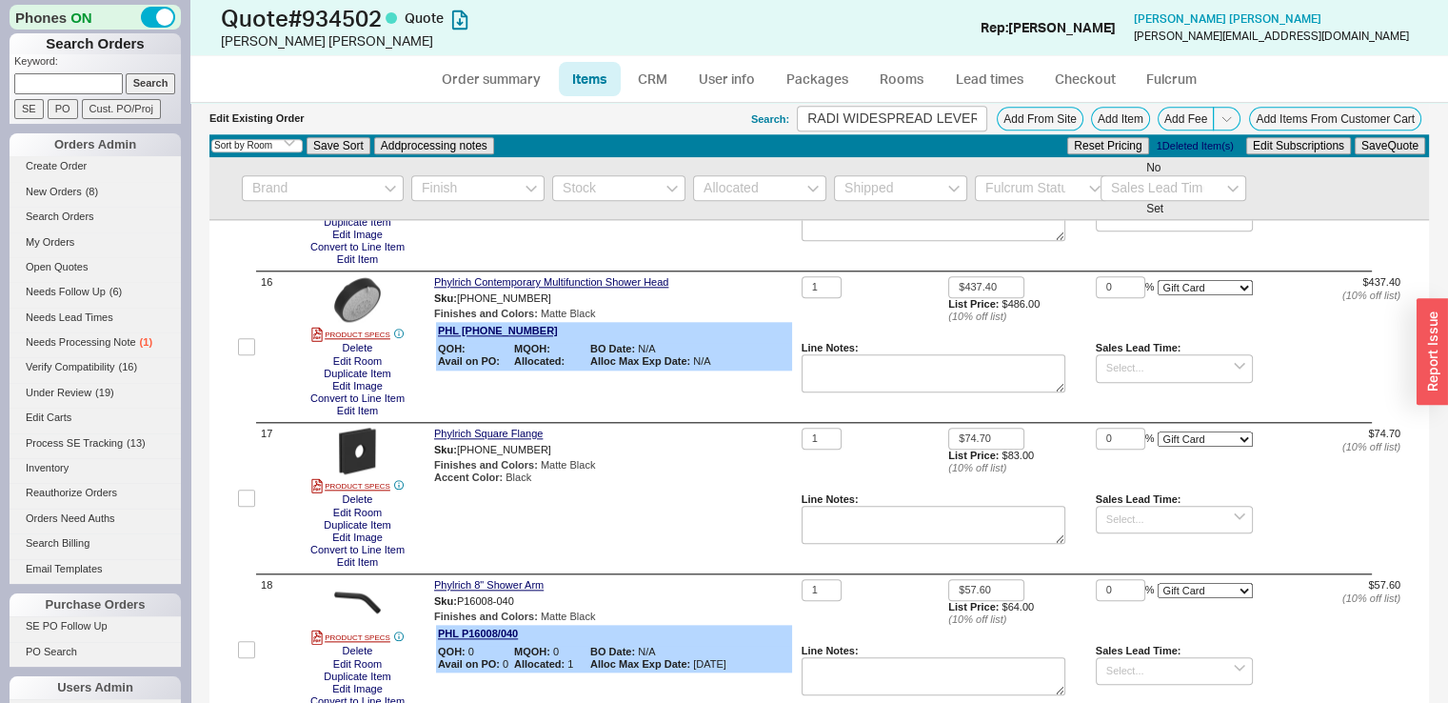
scroll to position [2168, 0]
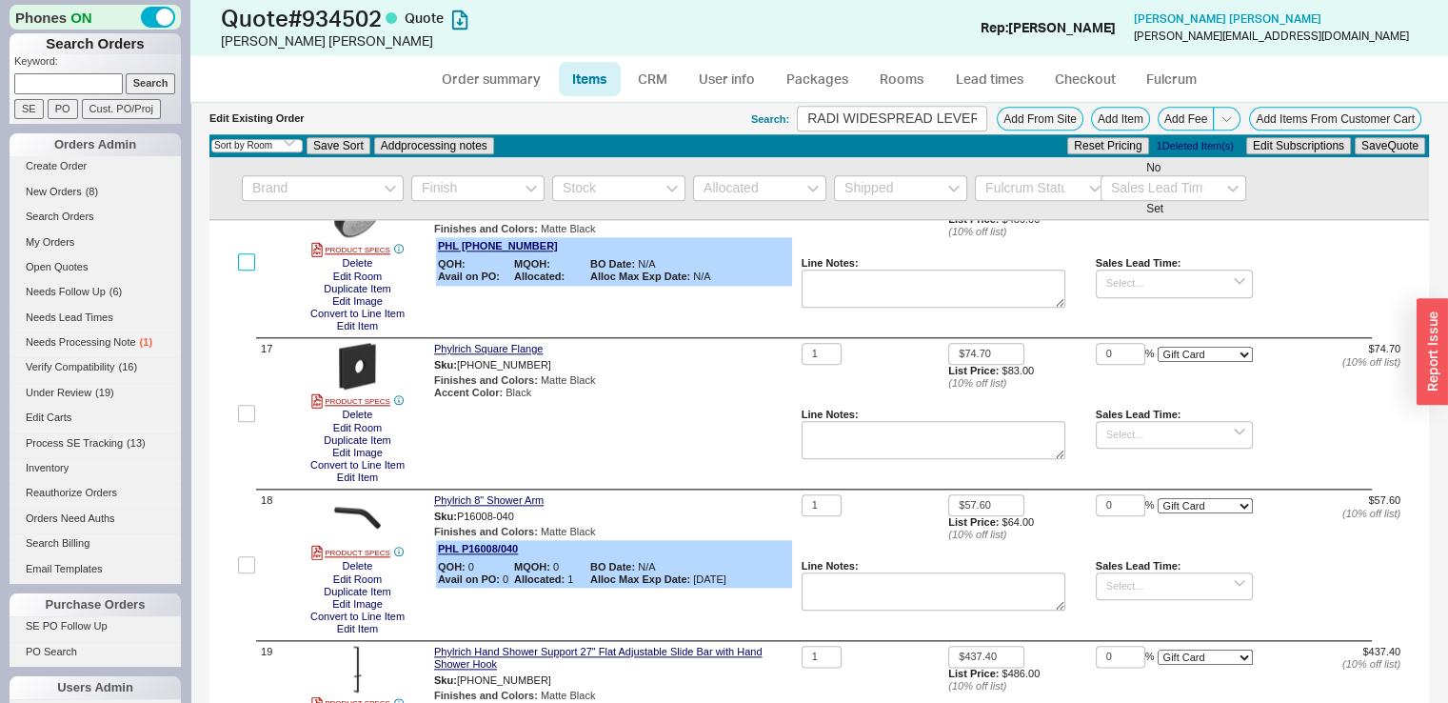
click at [241, 267] on input "checkbox" at bounding box center [246, 261] width 17 height 17
checkbox input "true"
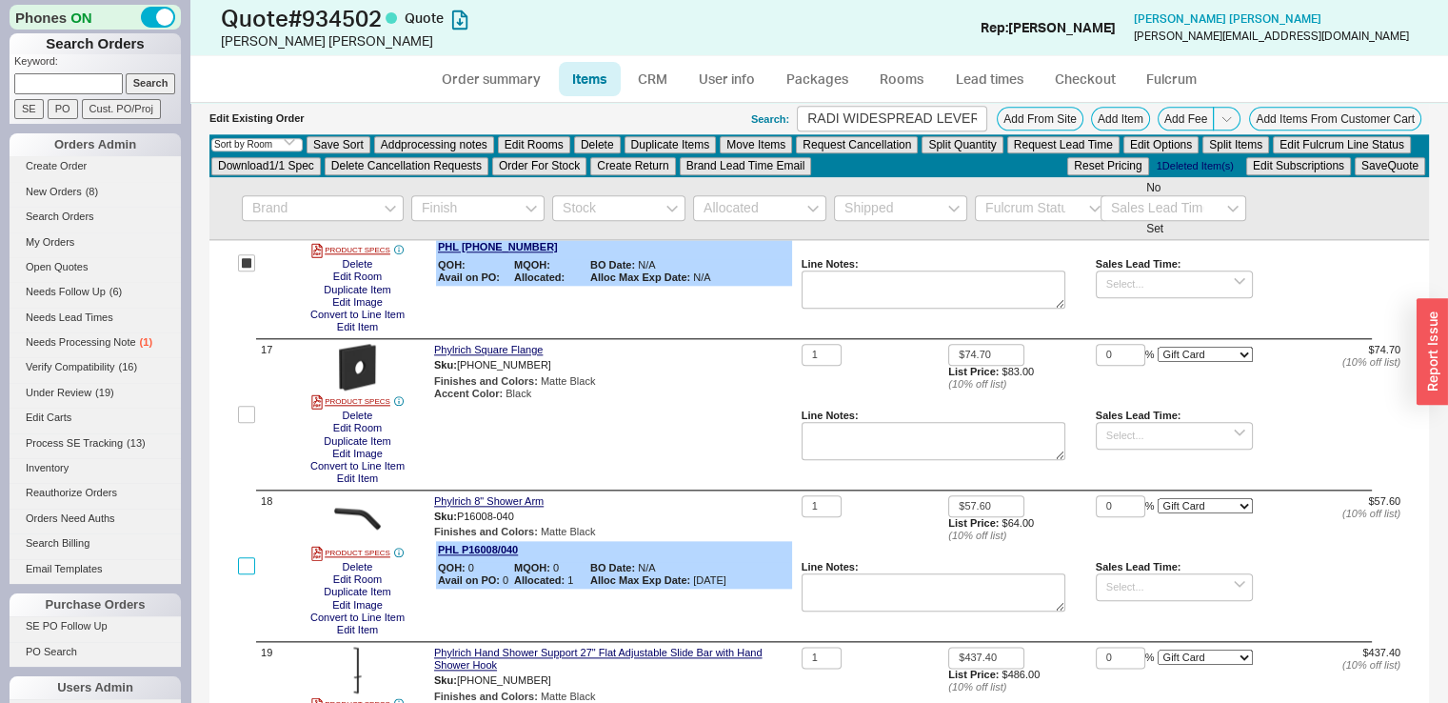
click at [249, 572] on input "checkbox" at bounding box center [246, 565] width 17 height 17
checkbox input "true"
click at [670, 143] on button "Duplicate Items" at bounding box center [671, 144] width 92 height 17
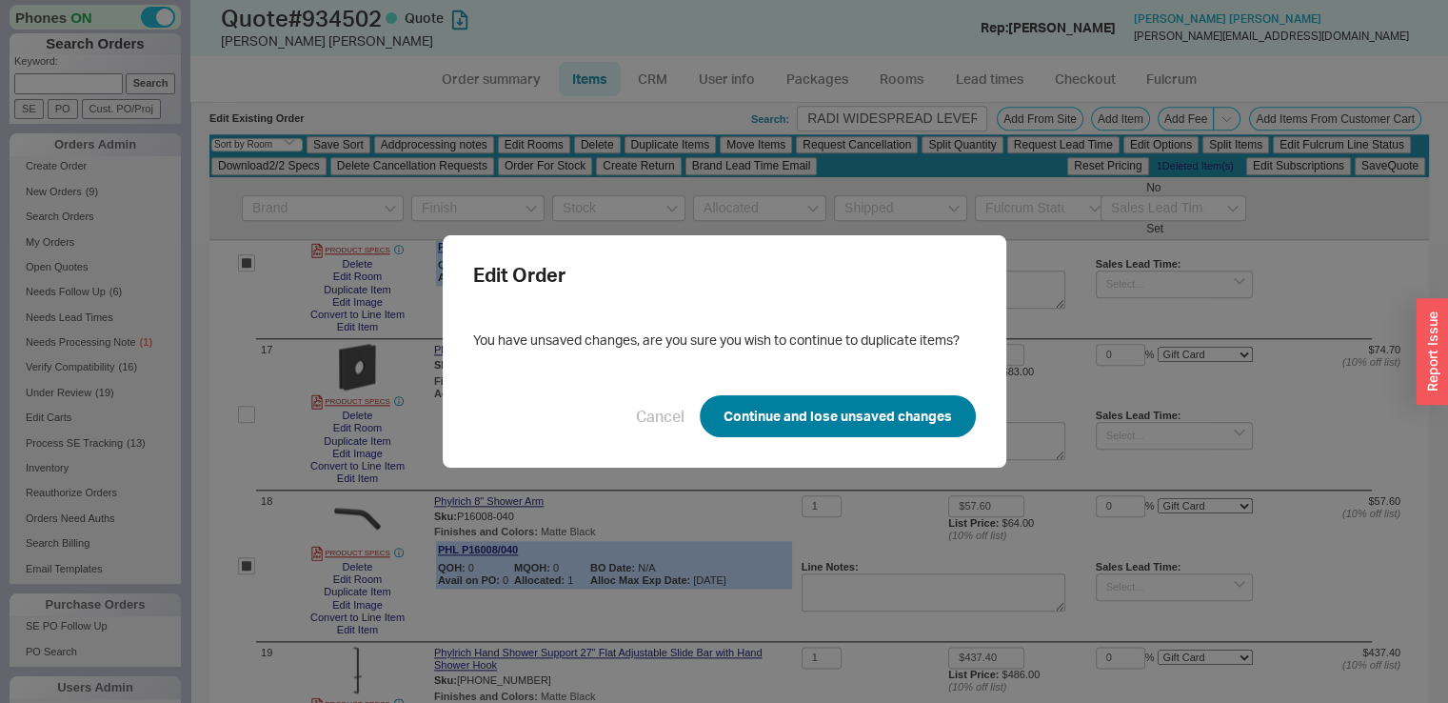
click at [731, 397] on button "Continue and lose unsaved changes" at bounding box center [838, 416] width 276 height 42
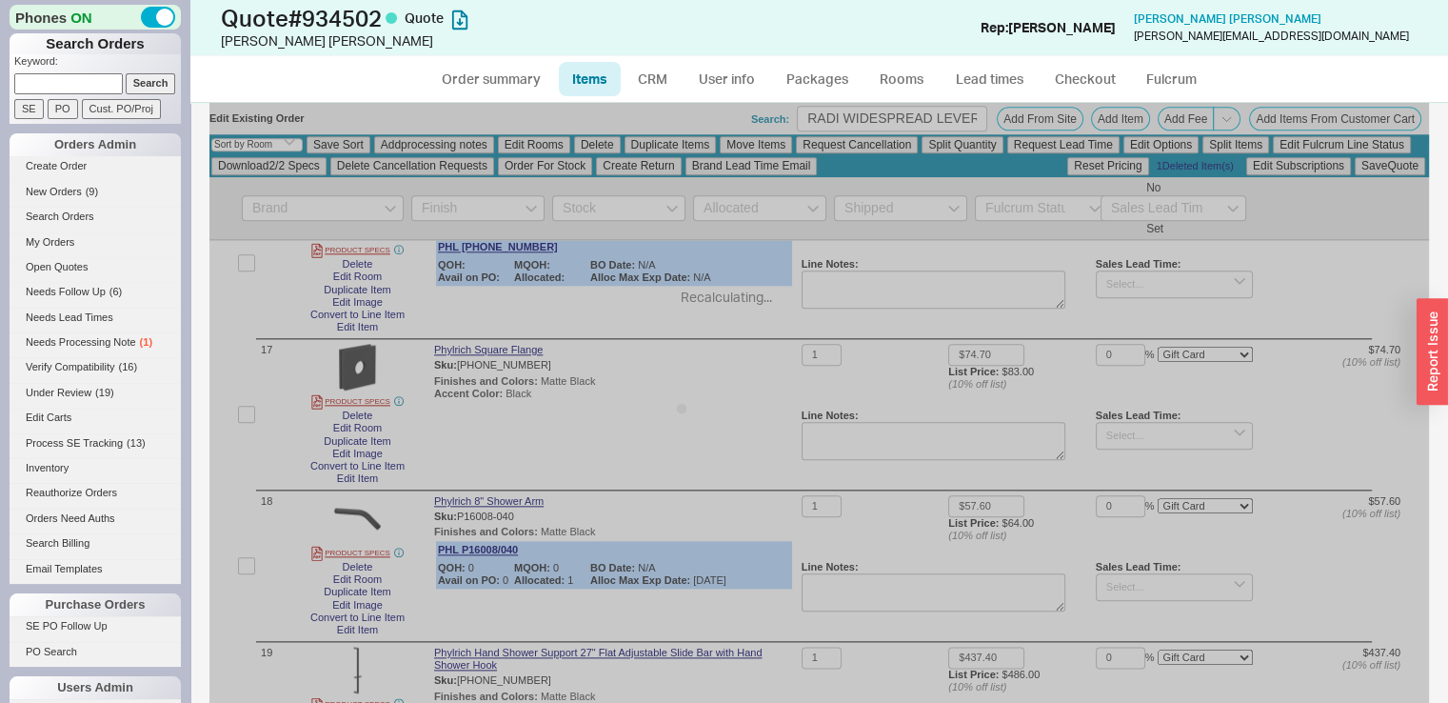
checkbox input "false"
select select "ON_CHECKOUT_AGGREGATED"
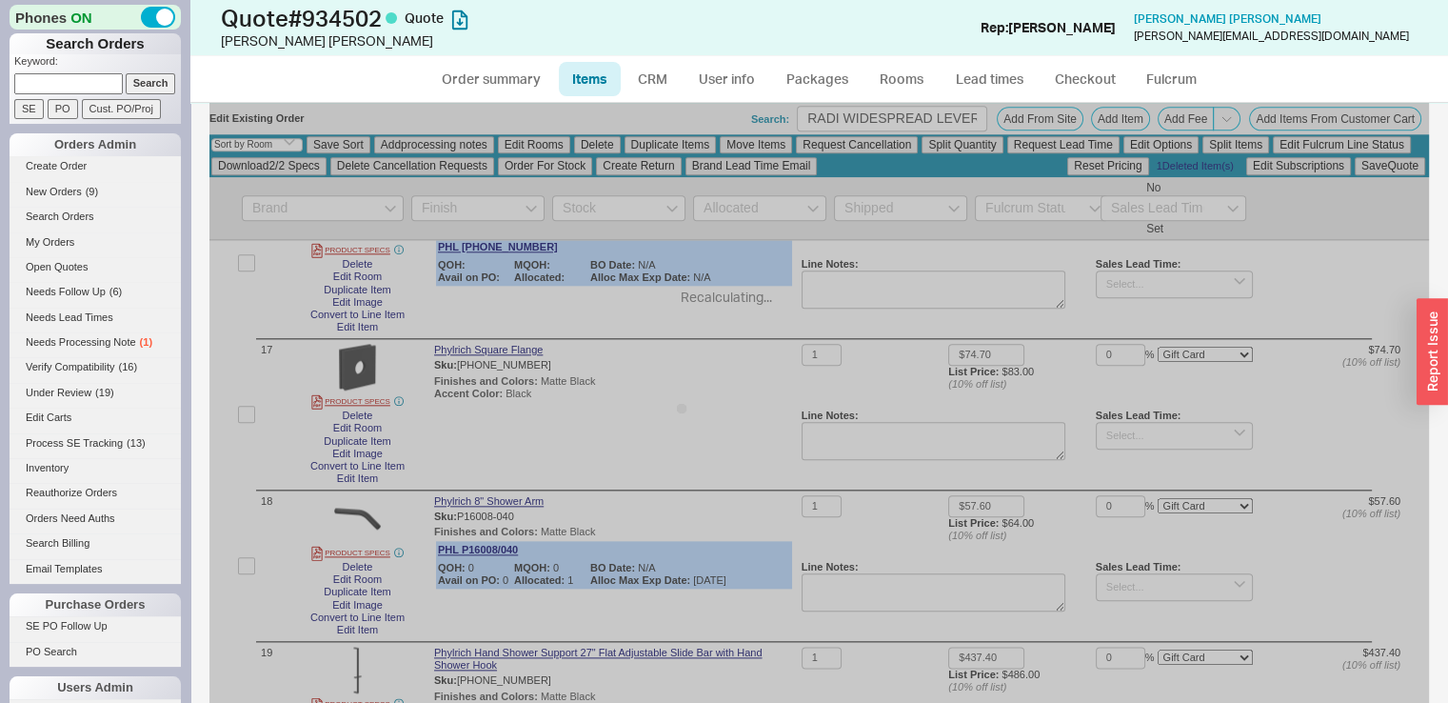
select select "ON_CHECKOUT_AGGREGATED"
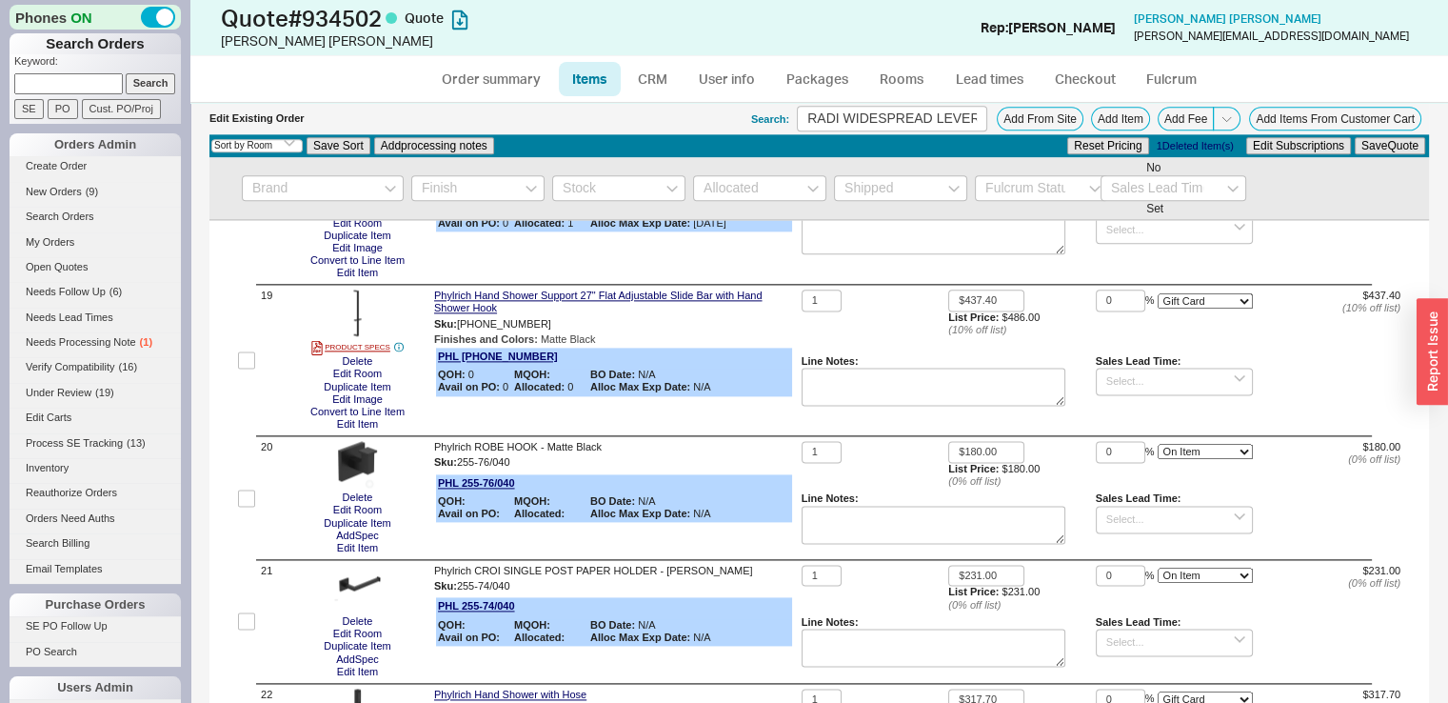
scroll to position [2613, 0]
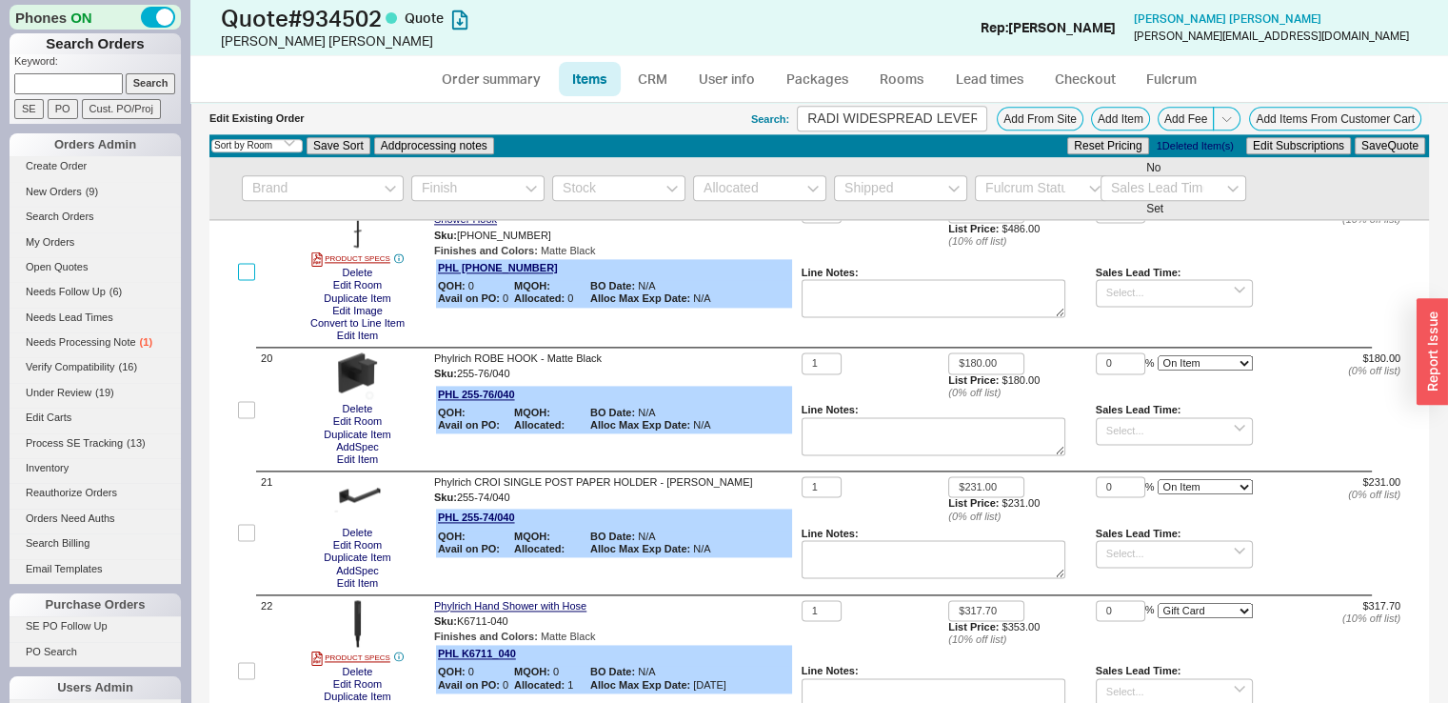
click at [244, 280] on input "checkbox" at bounding box center [246, 271] width 17 height 17
checkbox input "true"
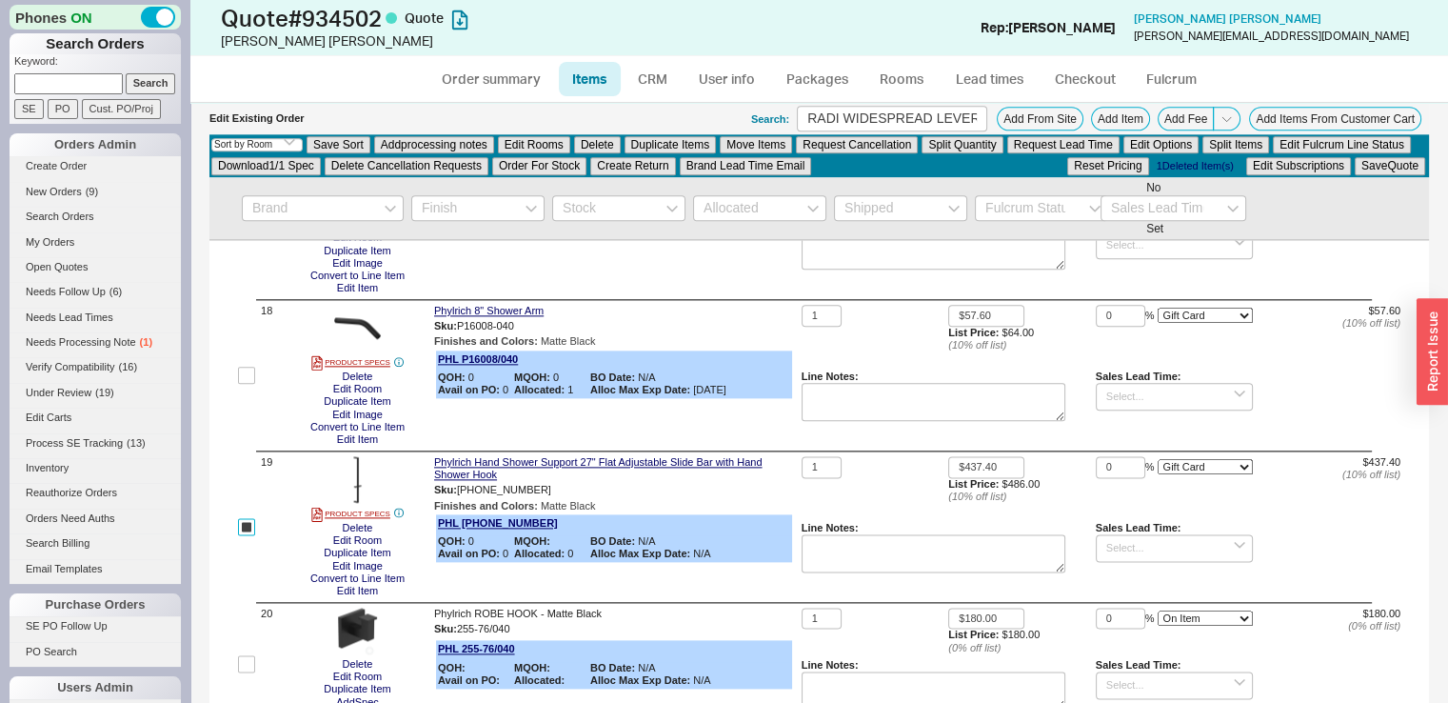
scroll to position [2315, 0]
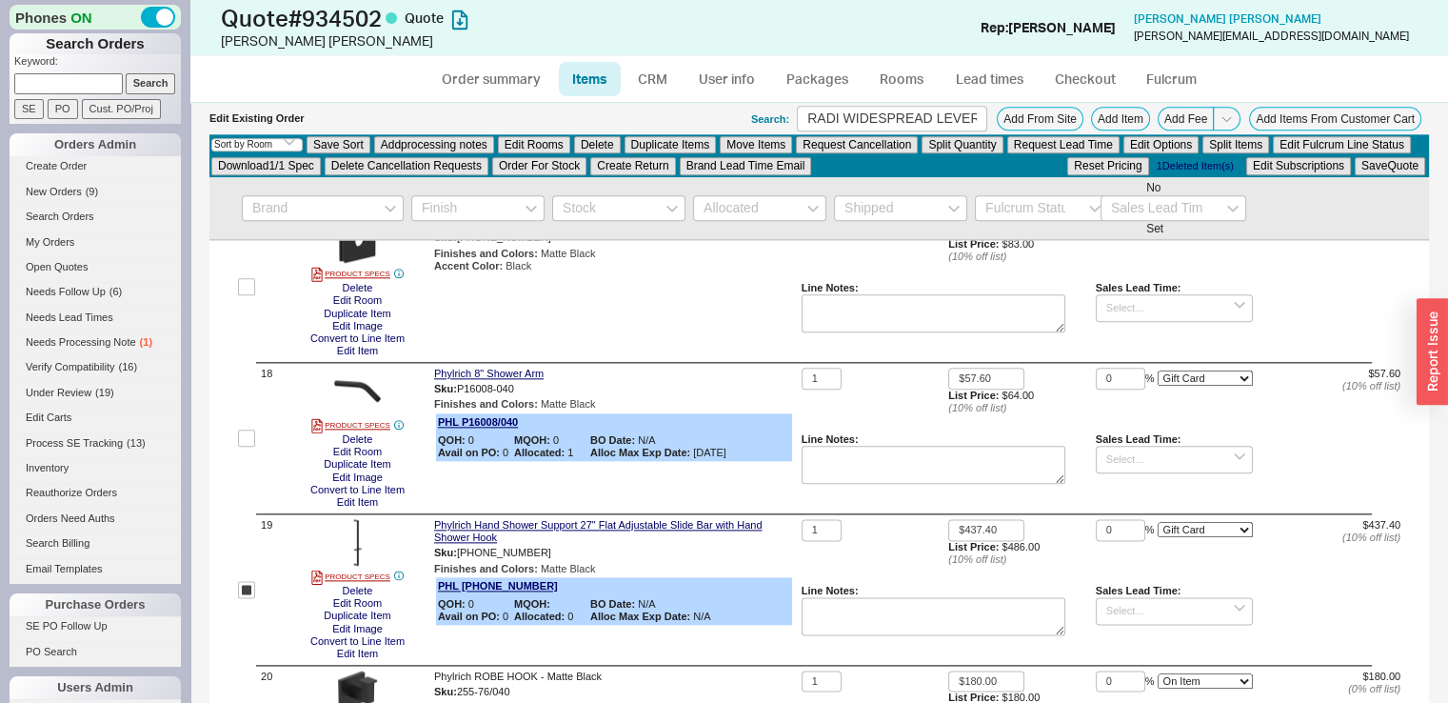
click at [1430, 111] on div "Edit Existing Order Search: RADI WIDESPREAD LEVER Add From Site Add Item Add Fe…" at bounding box center [819, 549] width 1258 height 5522
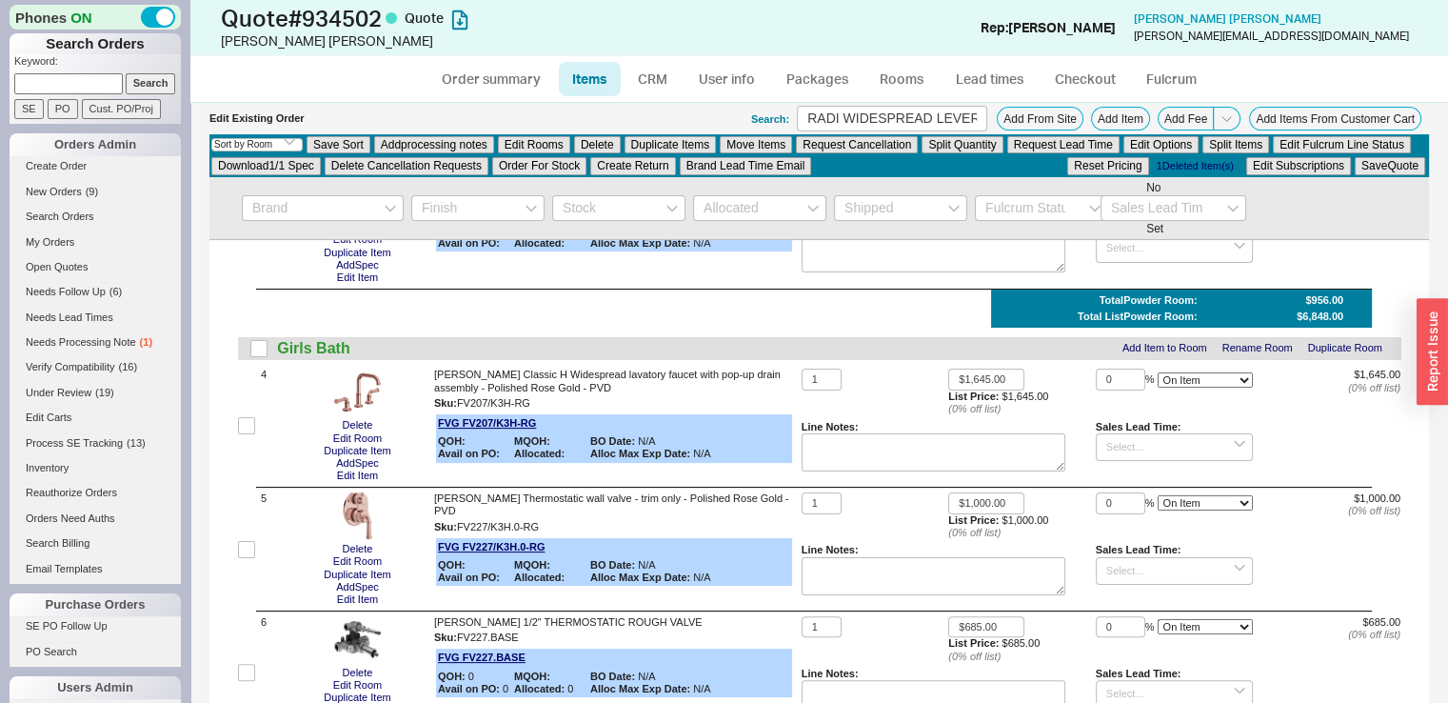
scroll to position [284, 0]
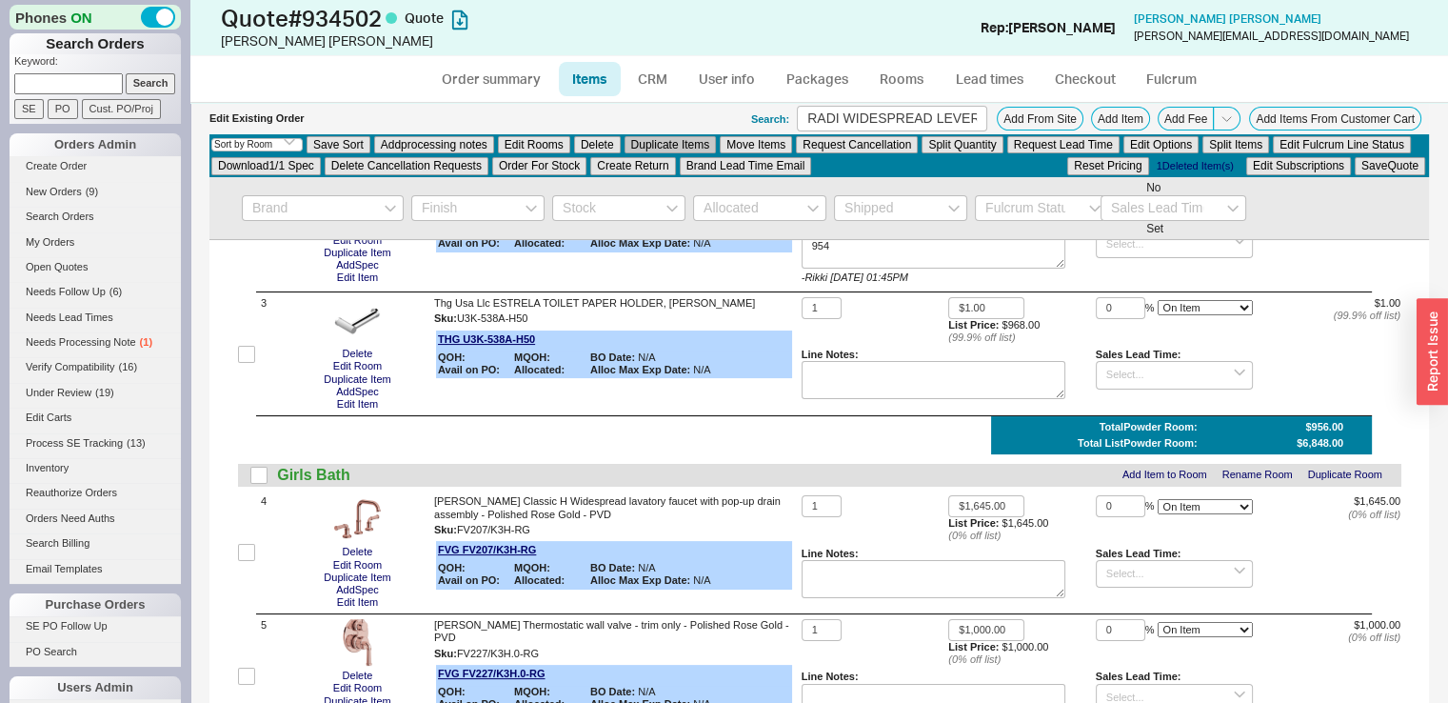
click at [666, 143] on button "Duplicate Items" at bounding box center [671, 144] width 92 height 17
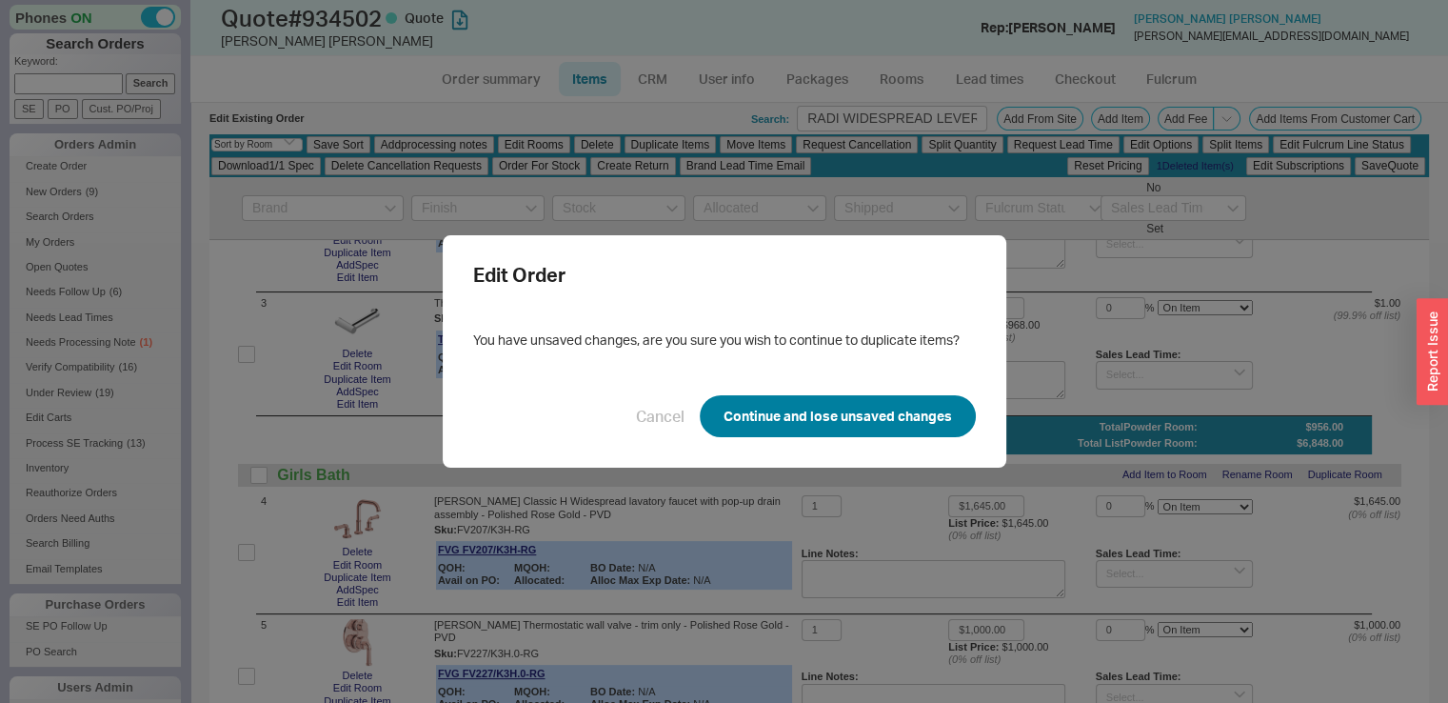
click at [746, 416] on button "Continue and lose unsaved changes" at bounding box center [838, 416] width 276 height 42
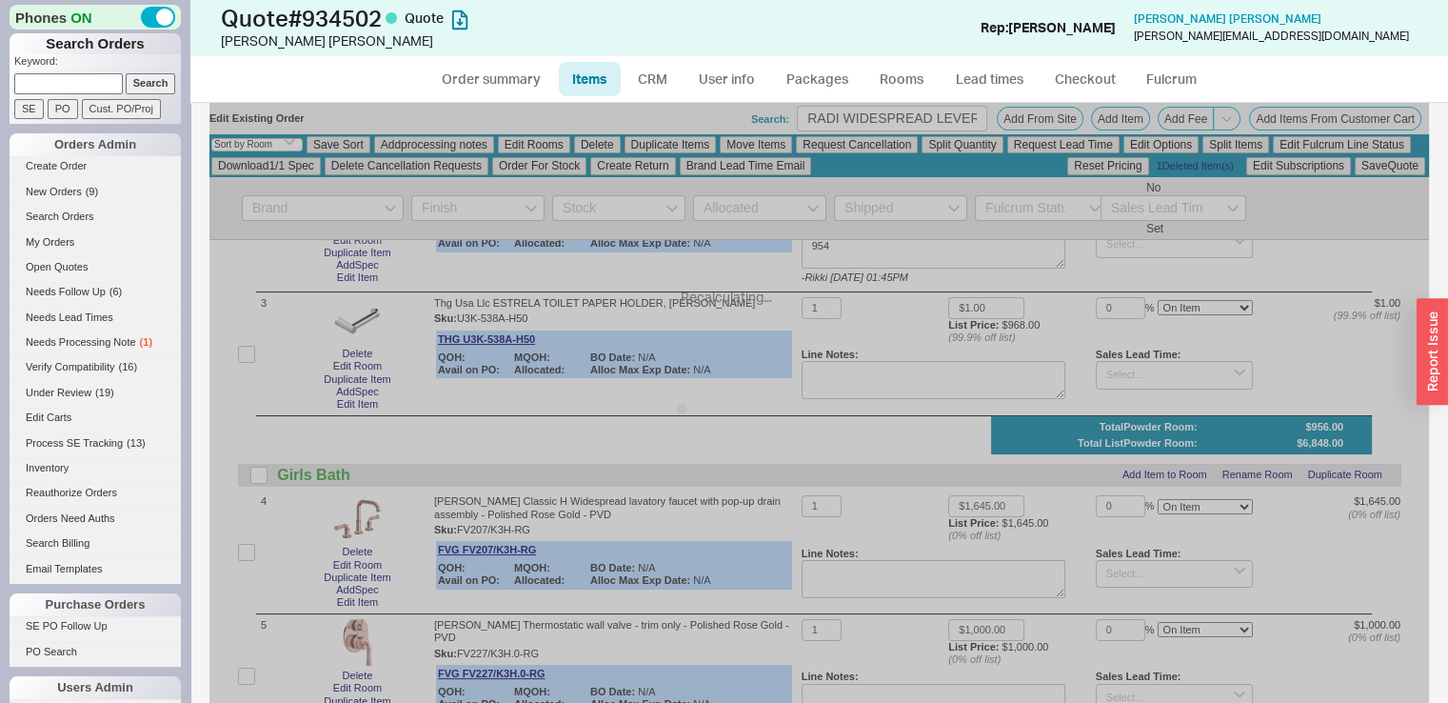
checkbox input "false"
select select "ON_CHECKOUT_AGGREGATED"
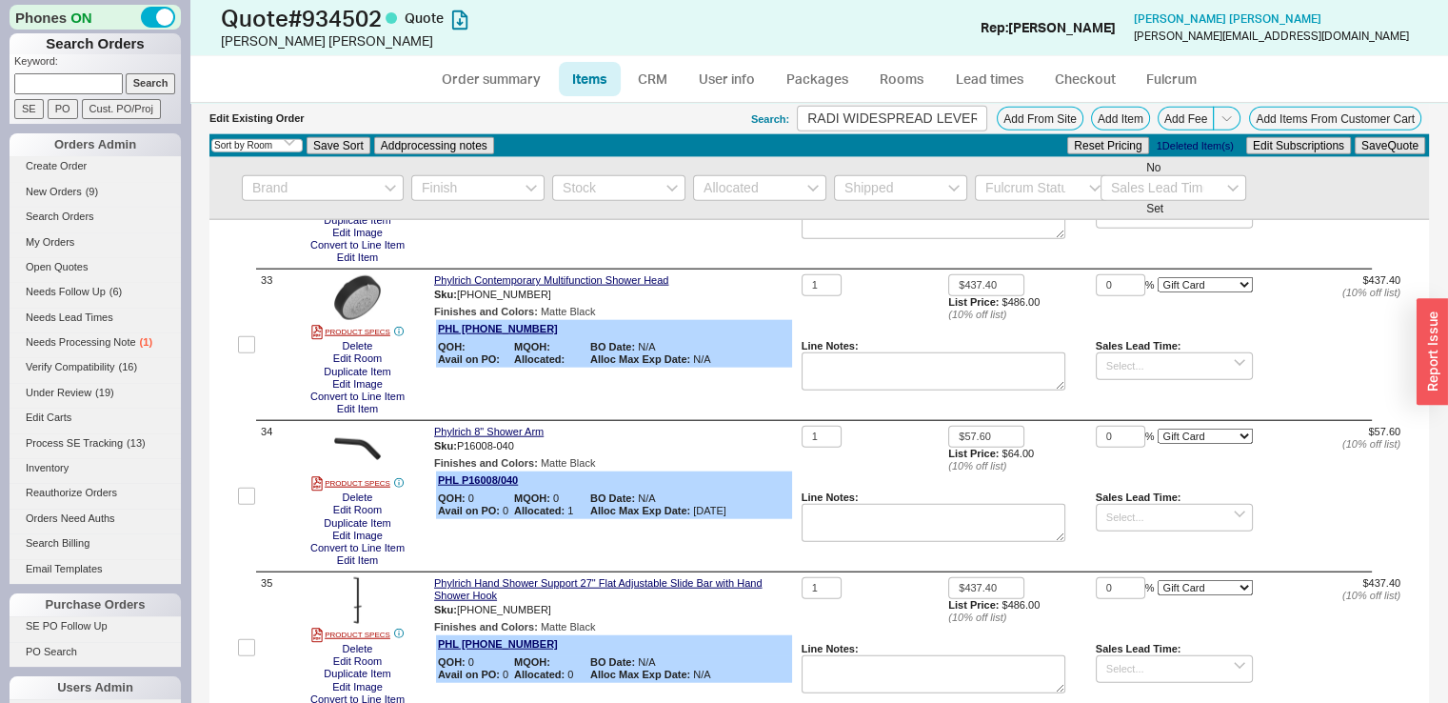
scroll to position [4638, 0]
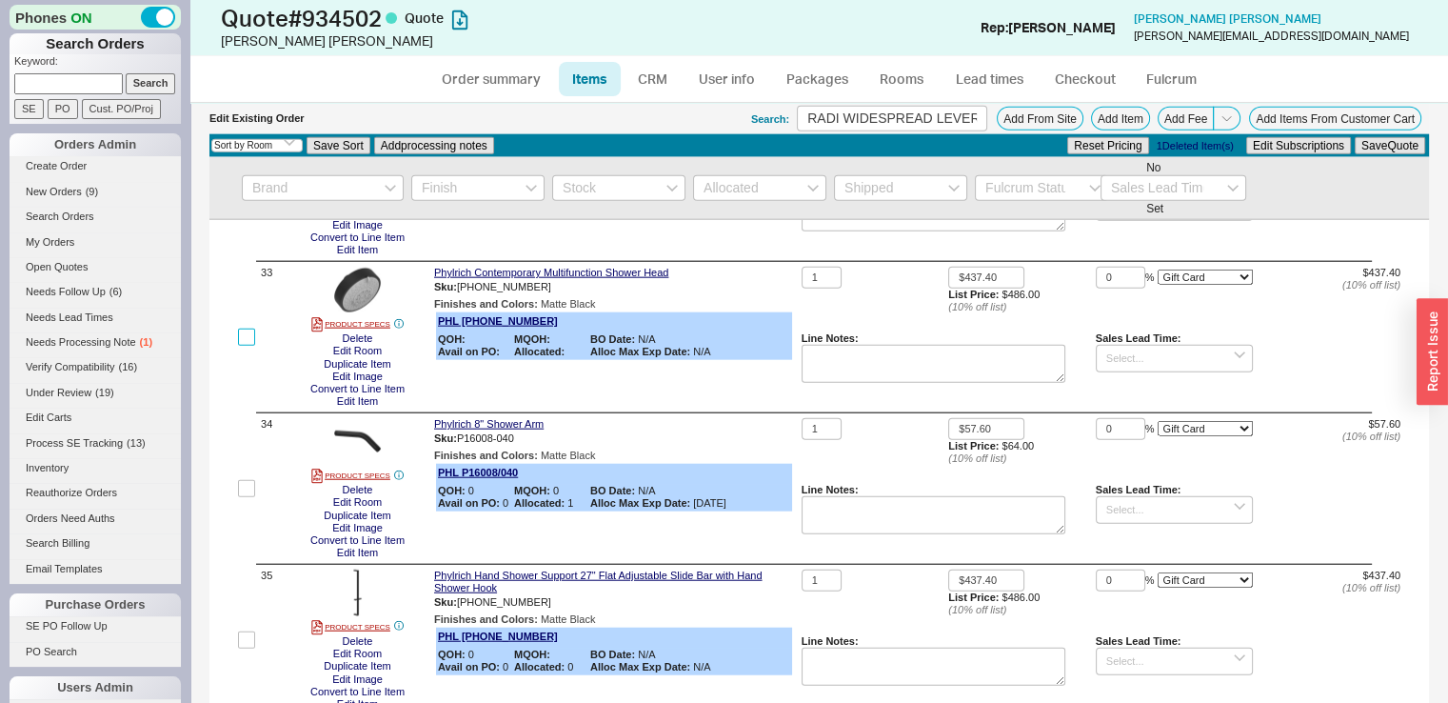
click at [242, 346] on input "checkbox" at bounding box center [246, 336] width 17 height 17
checkbox input "true"
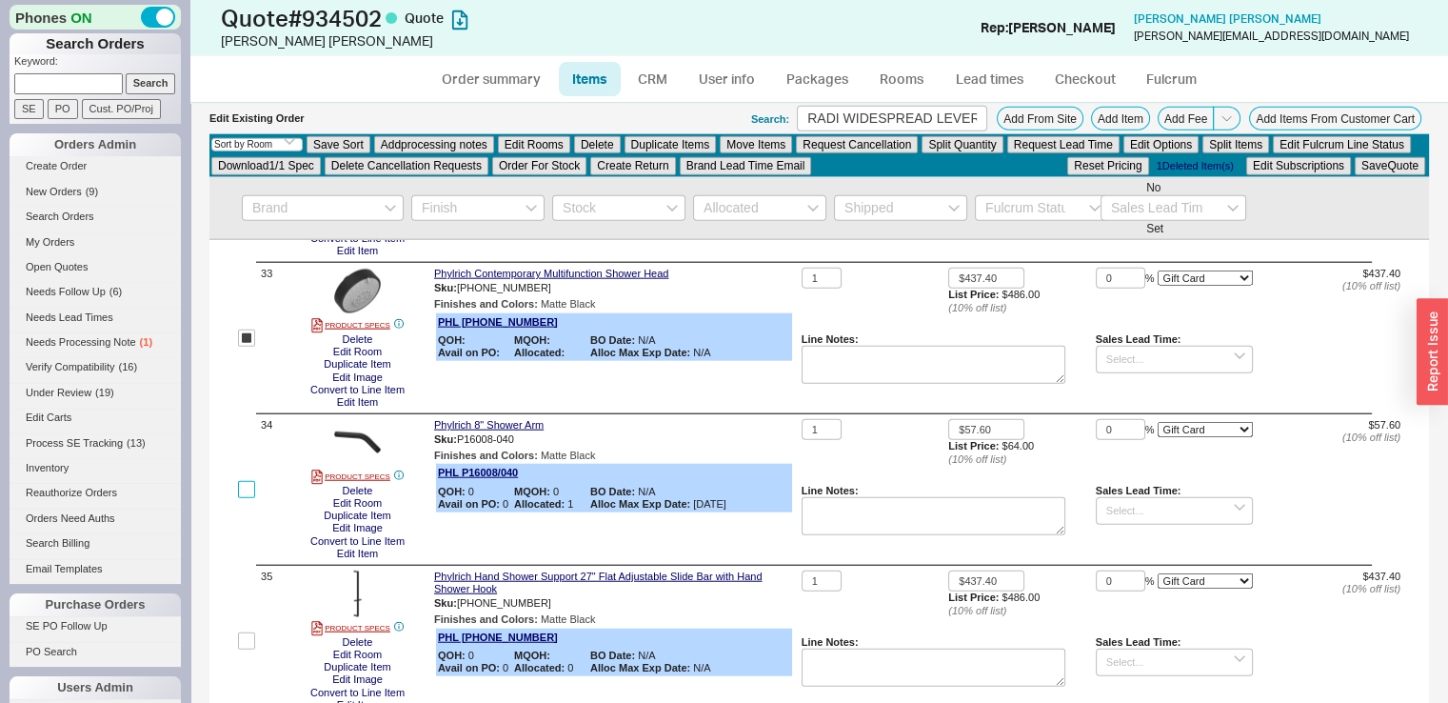
click at [247, 498] on input "checkbox" at bounding box center [246, 489] width 17 height 17
checkbox input "true"
click at [243, 649] on input "checkbox" at bounding box center [246, 640] width 17 height 17
checkbox input "true"
click at [670, 139] on button "Duplicate Items" at bounding box center [671, 144] width 92 height 17
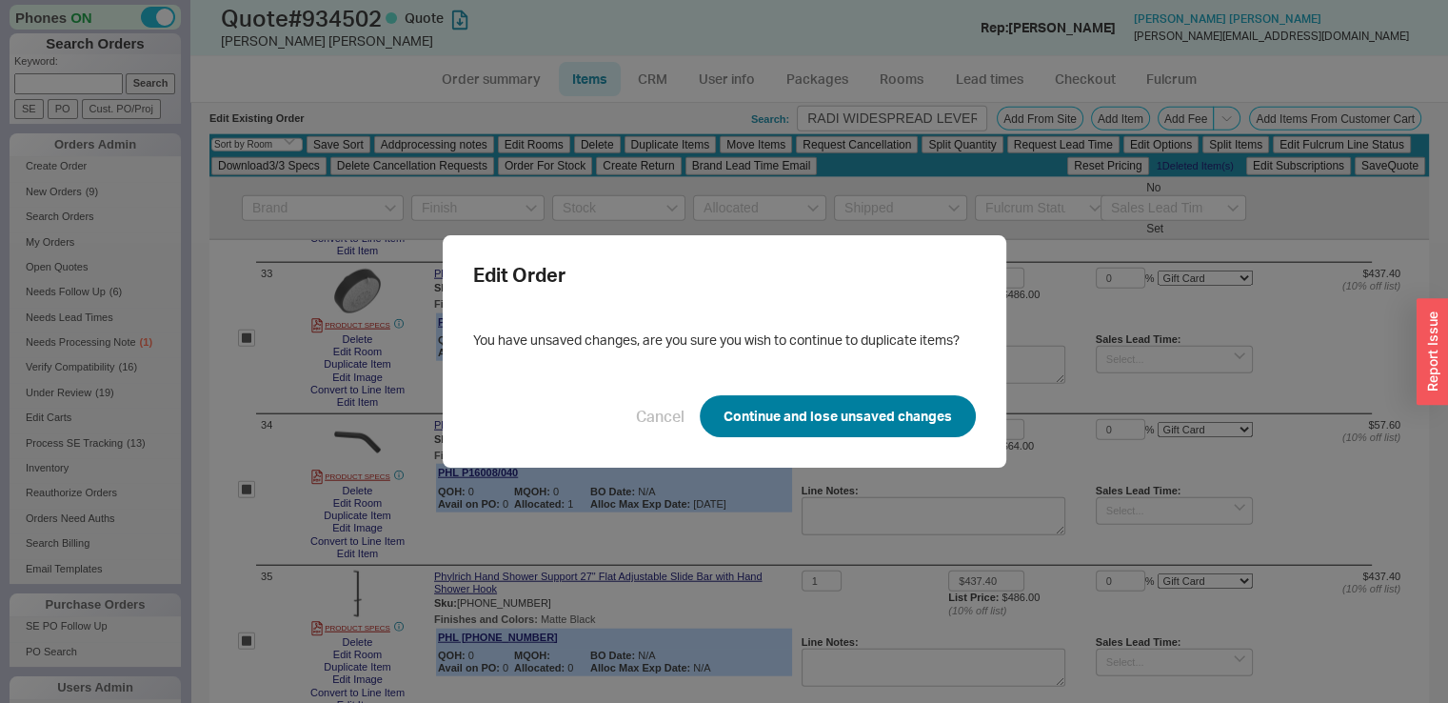
click at [768, 419] on button "Continue and lose unsaved changes" at bounding box center [838, 416] width 276 height 42
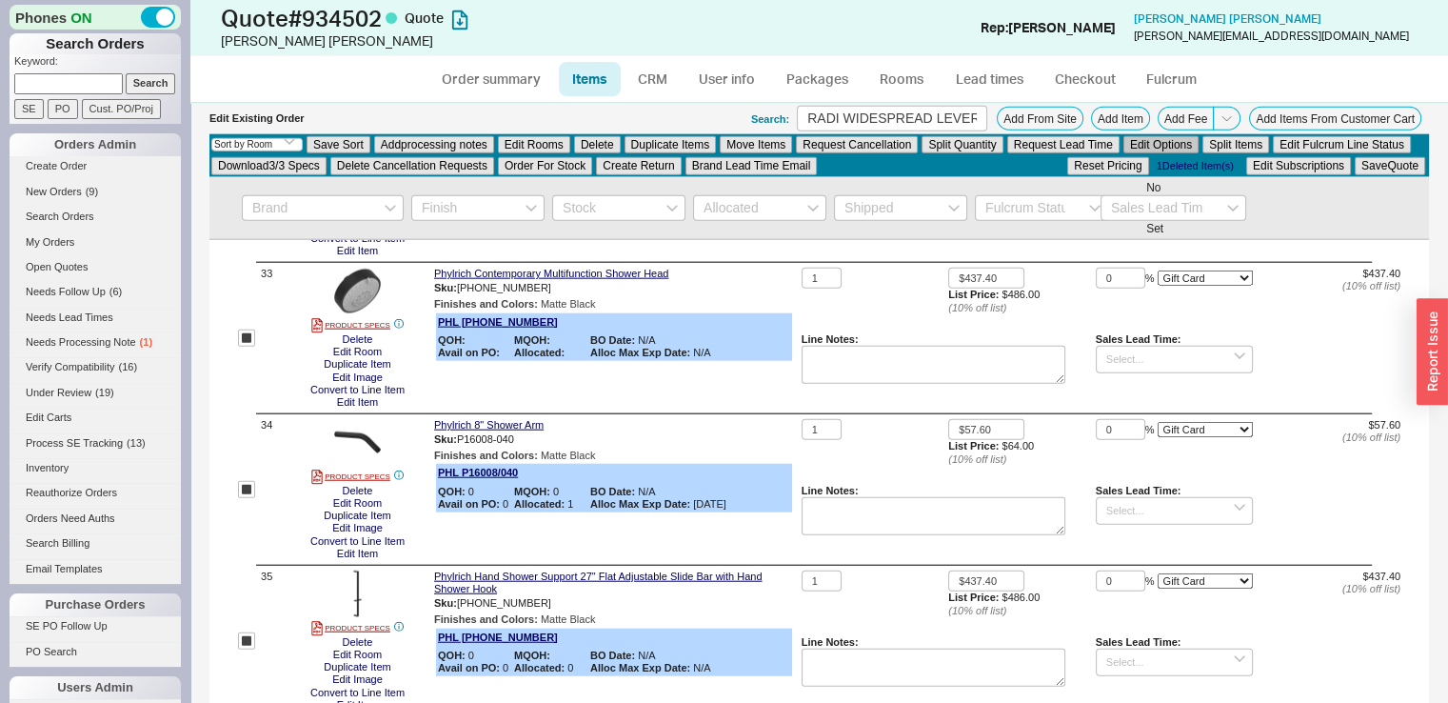
click at [1148, 142] on button "Edit Options" at bounding box center [1160, 144] width 75 height 17
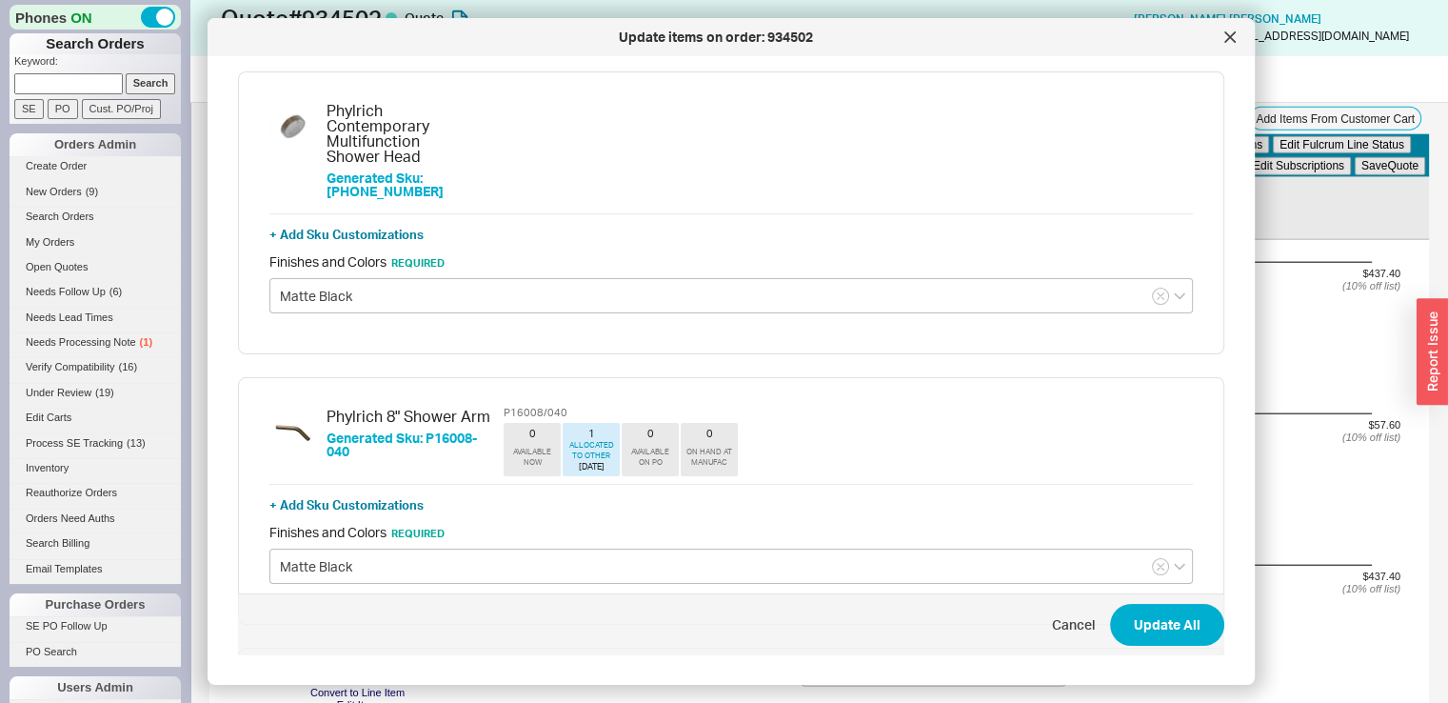
click at [559, 253] on div "Finishes and Colors Required Matte Black" at bounding box center [731, 283] width 924 height 60
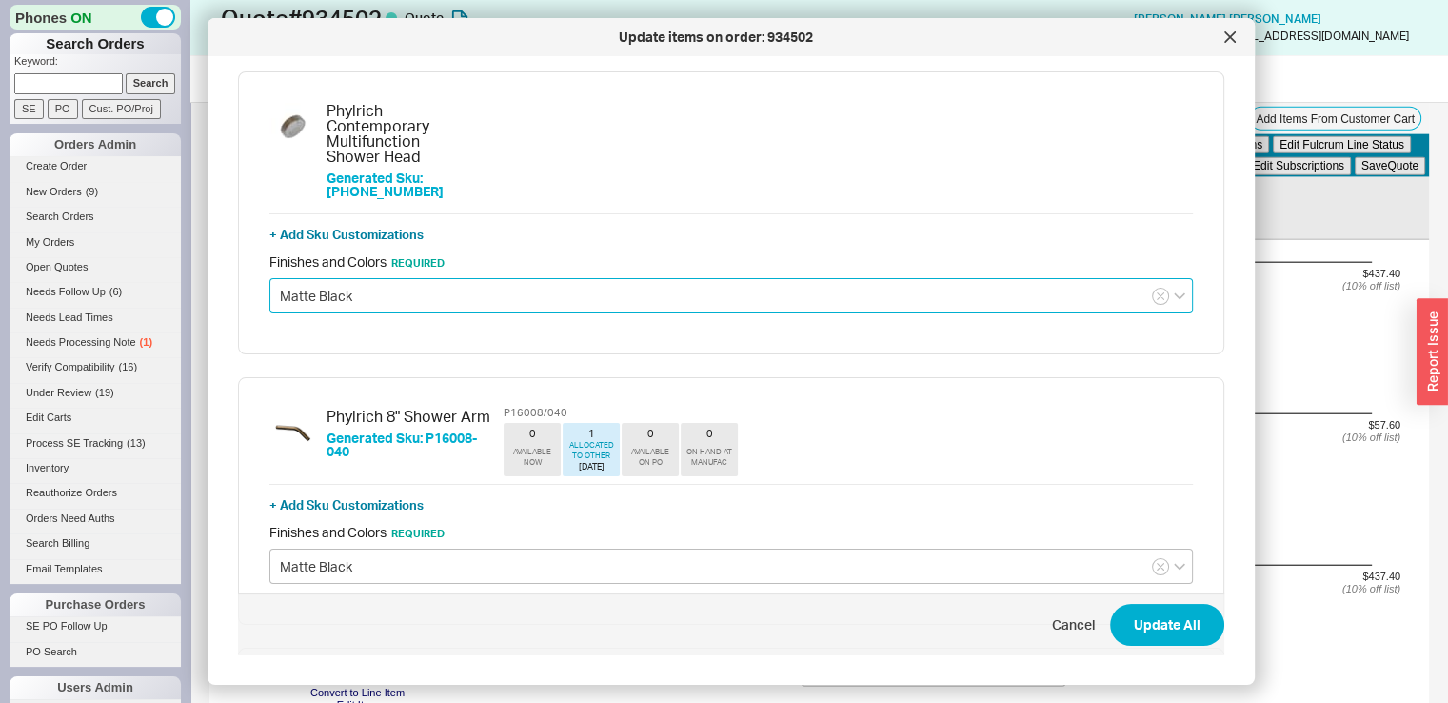
click at [549, 278] on input "Matte Black" at bounding box center [731, 295] width 924 height 35
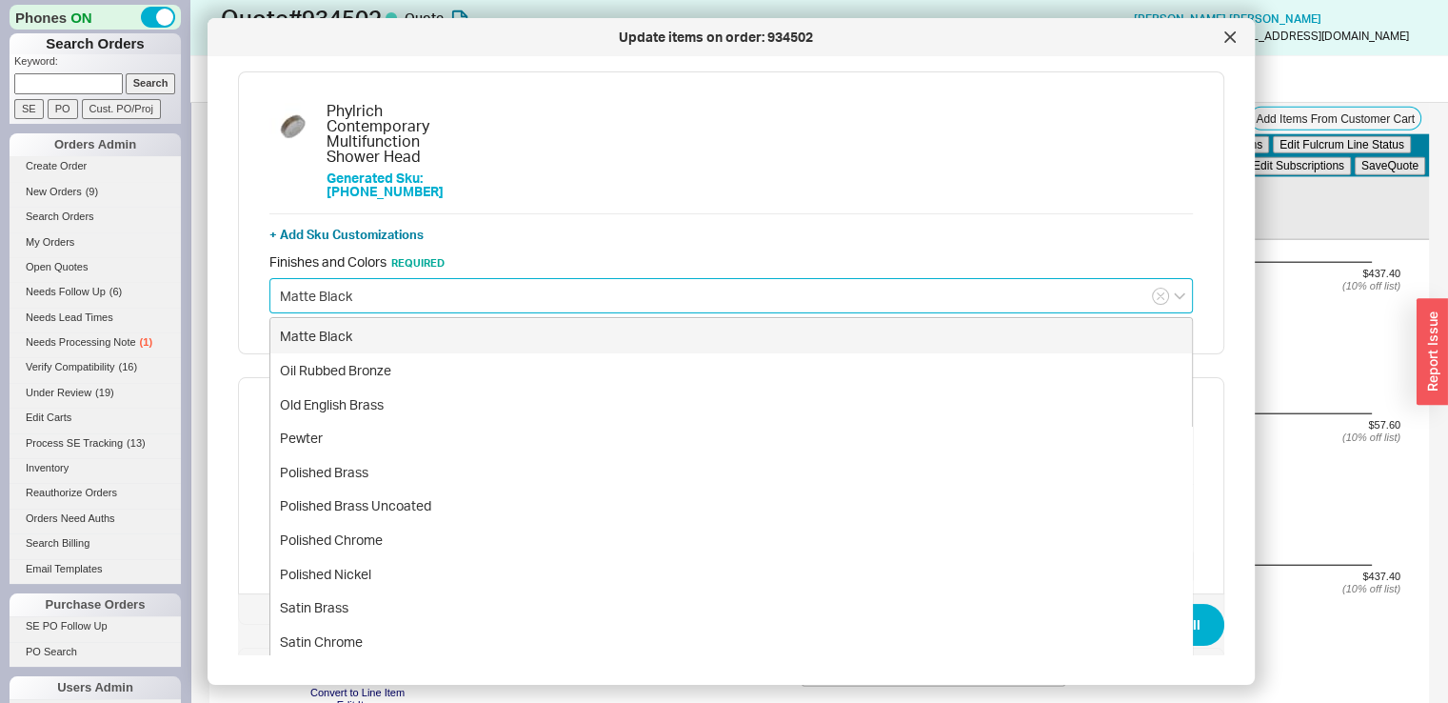
scroll to position [158, 0]
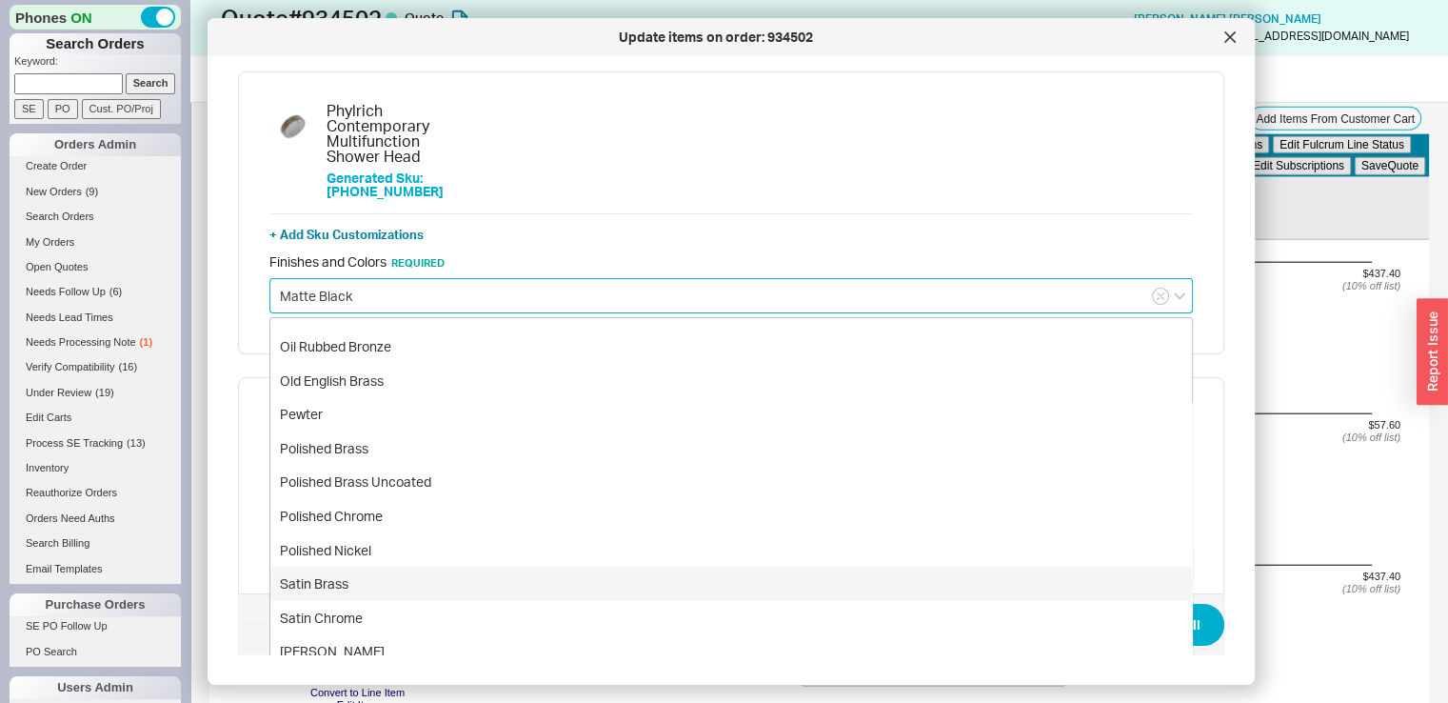
click at [690, 567] on div "Satin Brass" at bounding box center [731, 584] width 922 height 34
type input "Satin Brass"
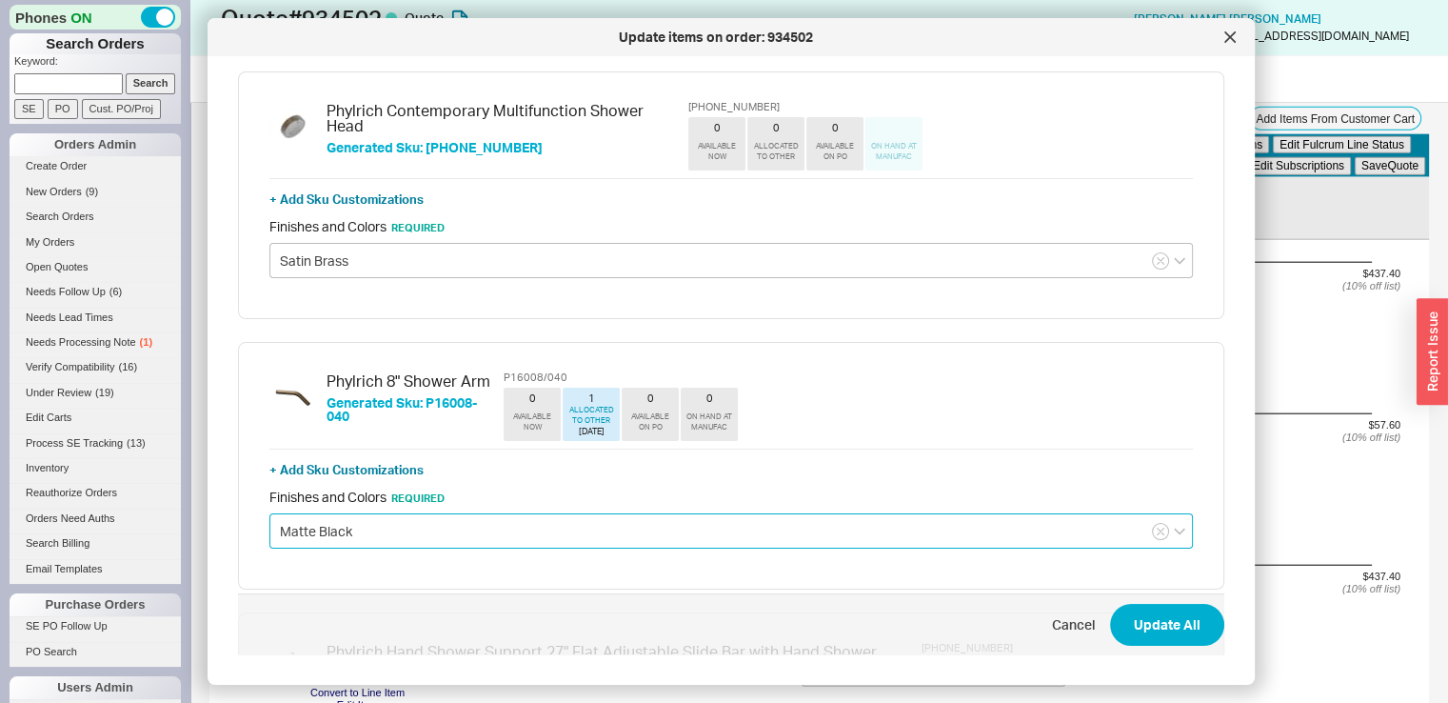
click at [658, 530] on input "Matte Black" at bounding box center [731, 530] width 924 height 35
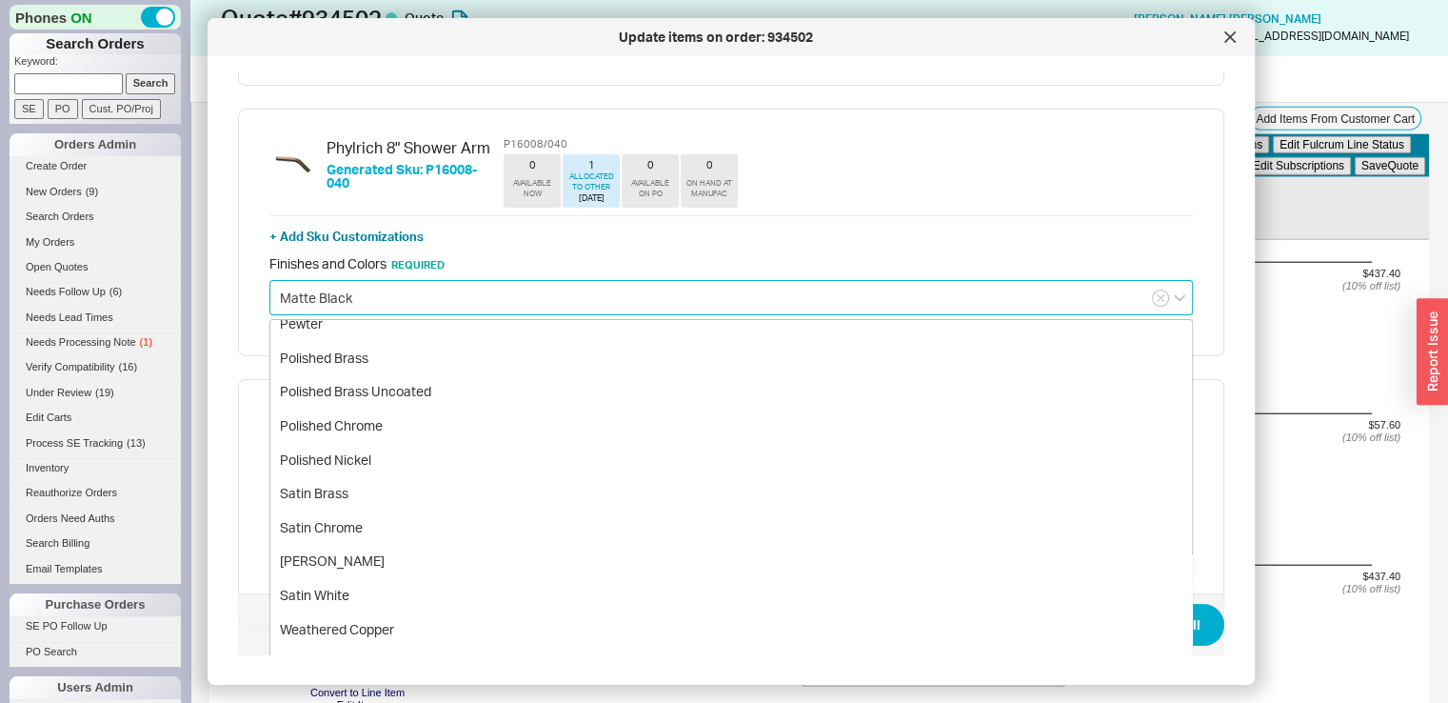
scroll to position [262, 0]
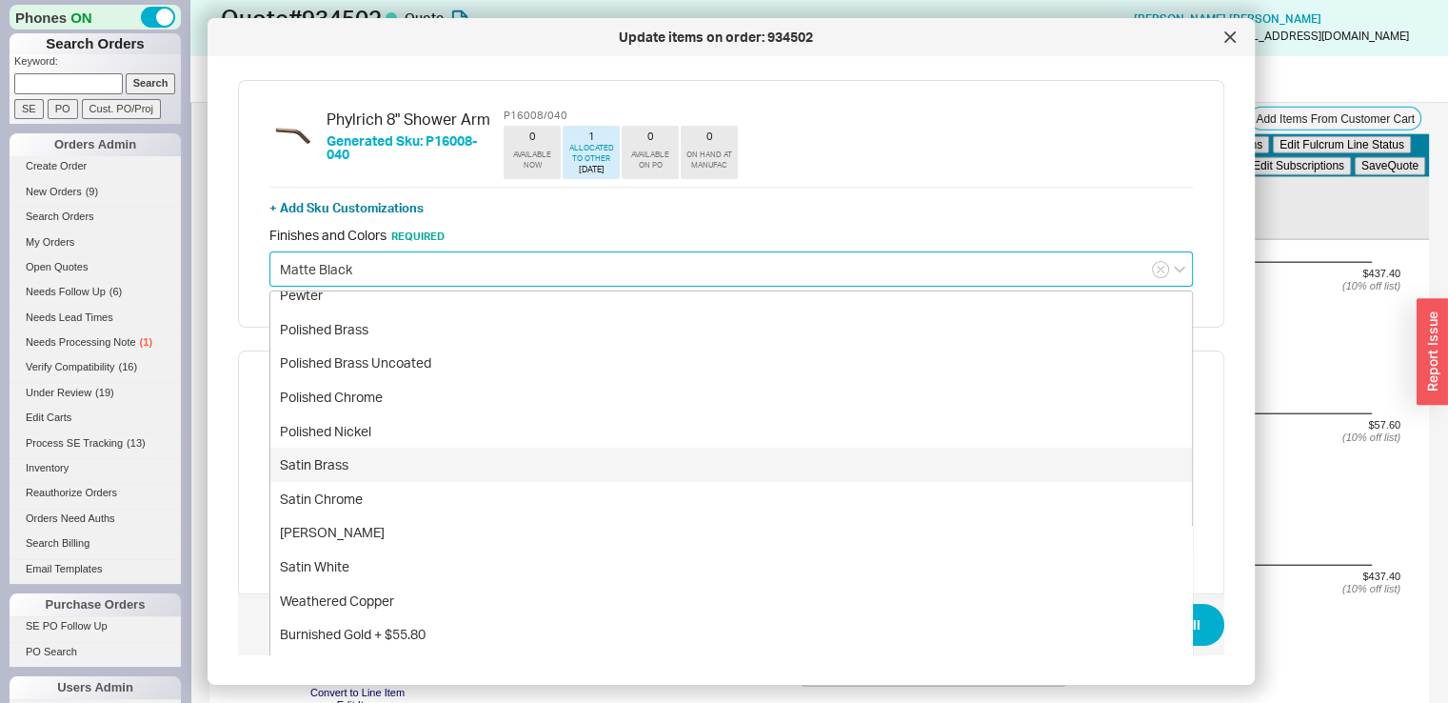
click at [820, 464] on div "Satin Brass" at bounding box center [731, 464] width 922 height 34
type input "Satin Brass"
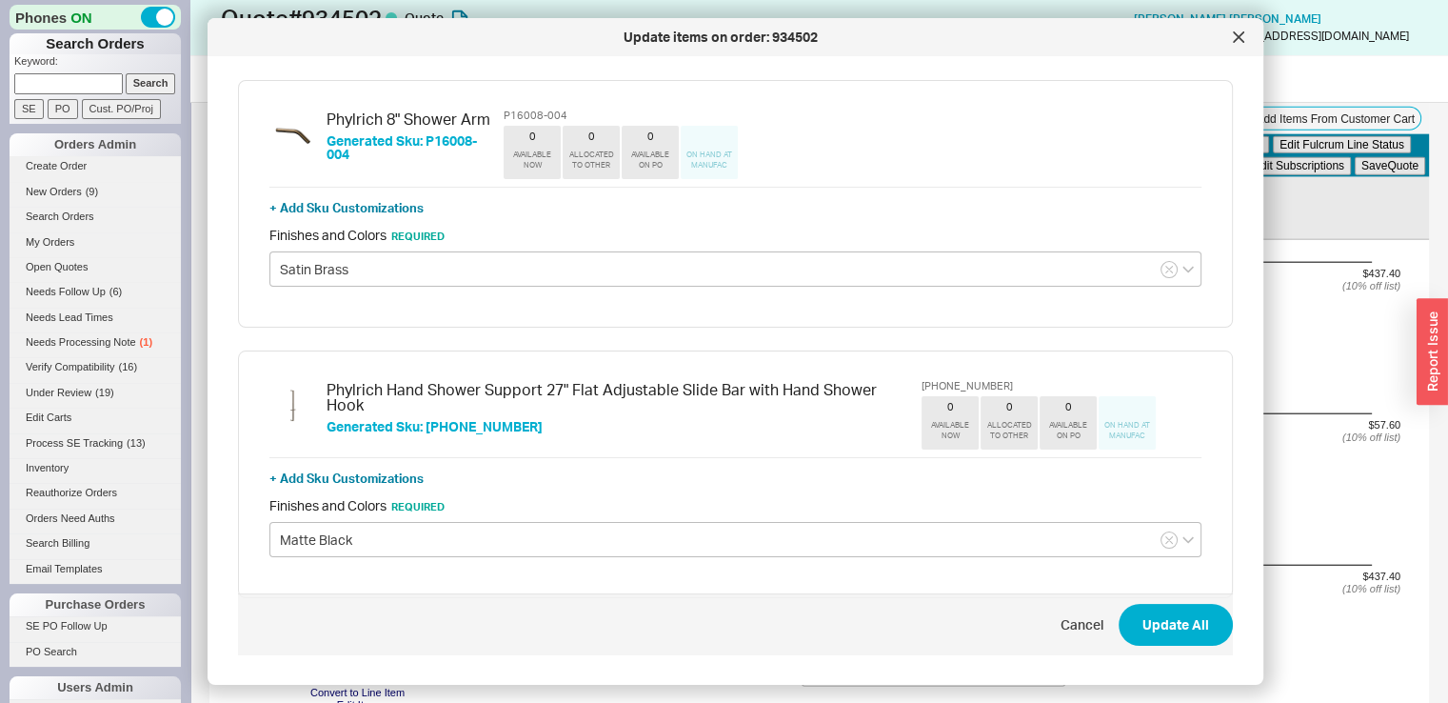
drag, startPoint x: 1252, startPoint y: 459, endPoint x: 1261, endPoint y: 551, distance: 92.8
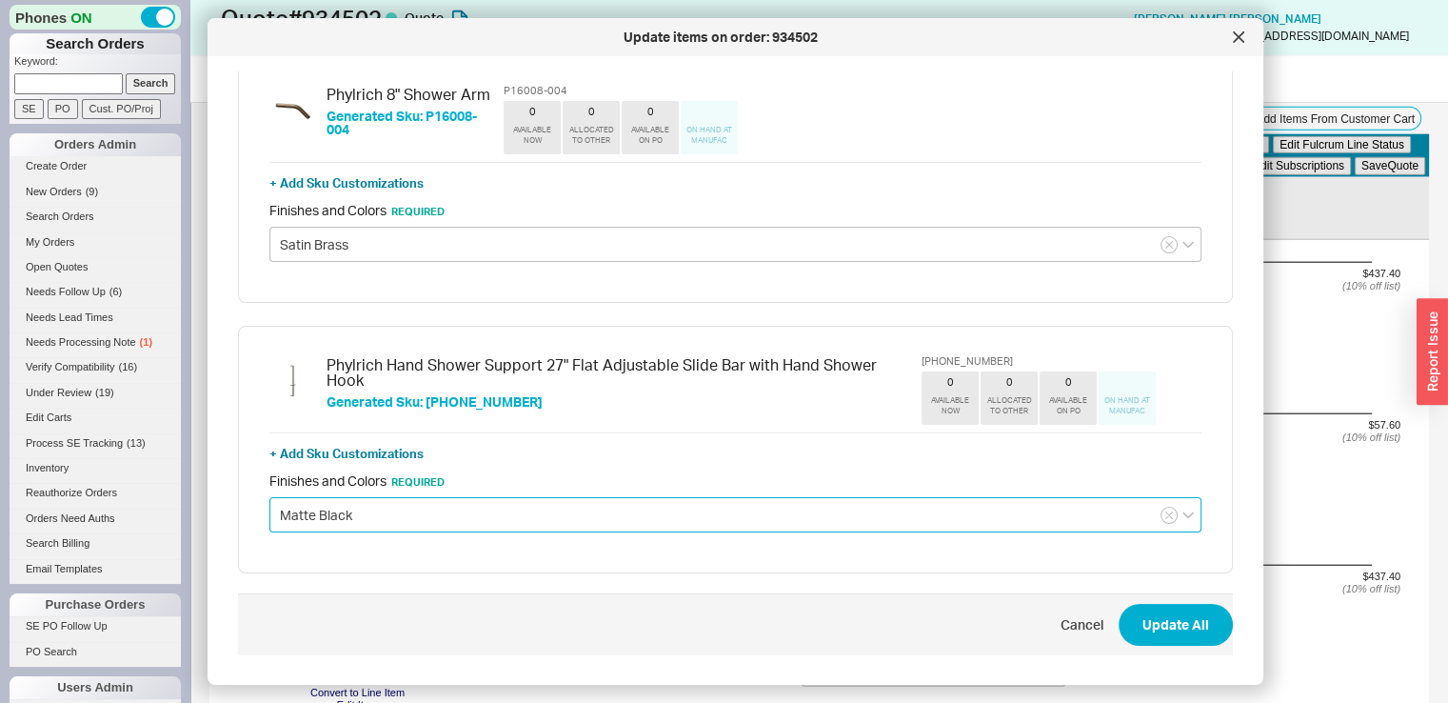
click at [1024, 512] on input "Matte Black" at bounding box center [735, 514] width 932 height 35
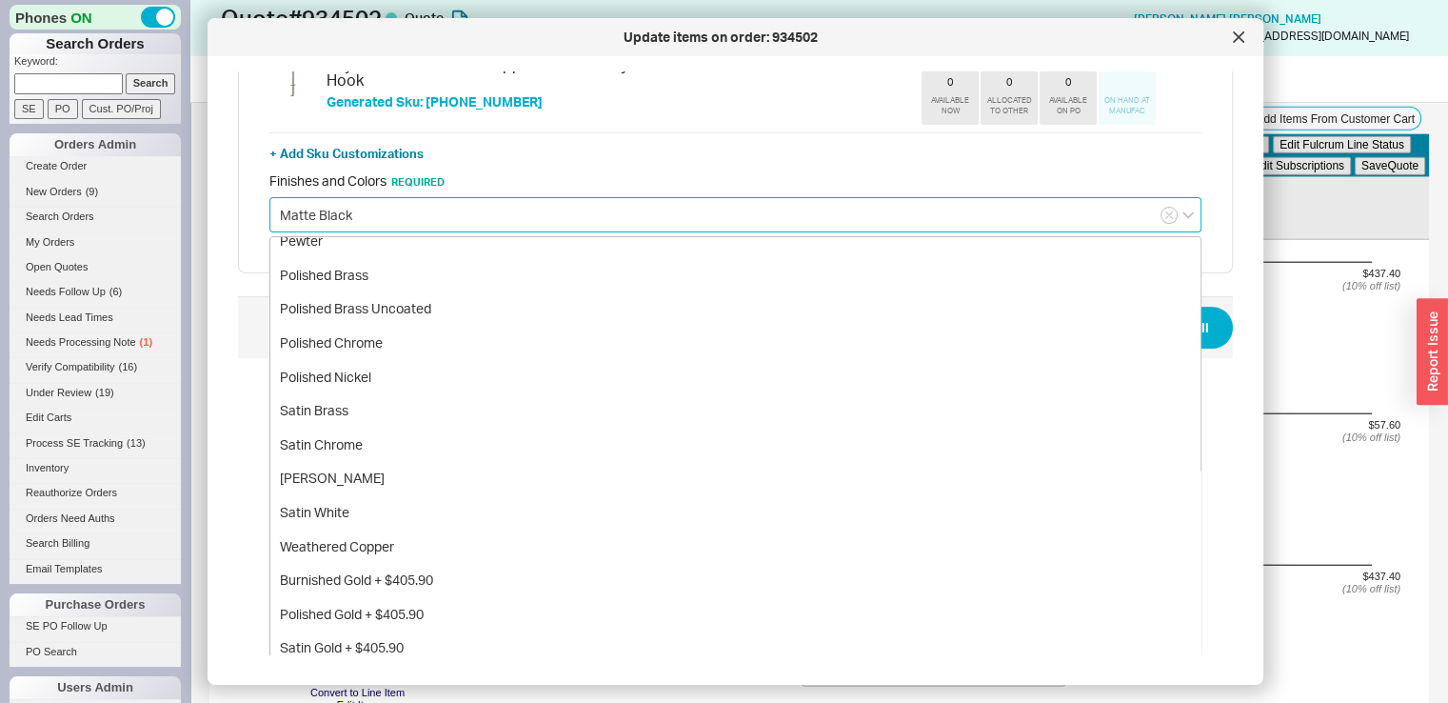
scroll to position [594, 0]
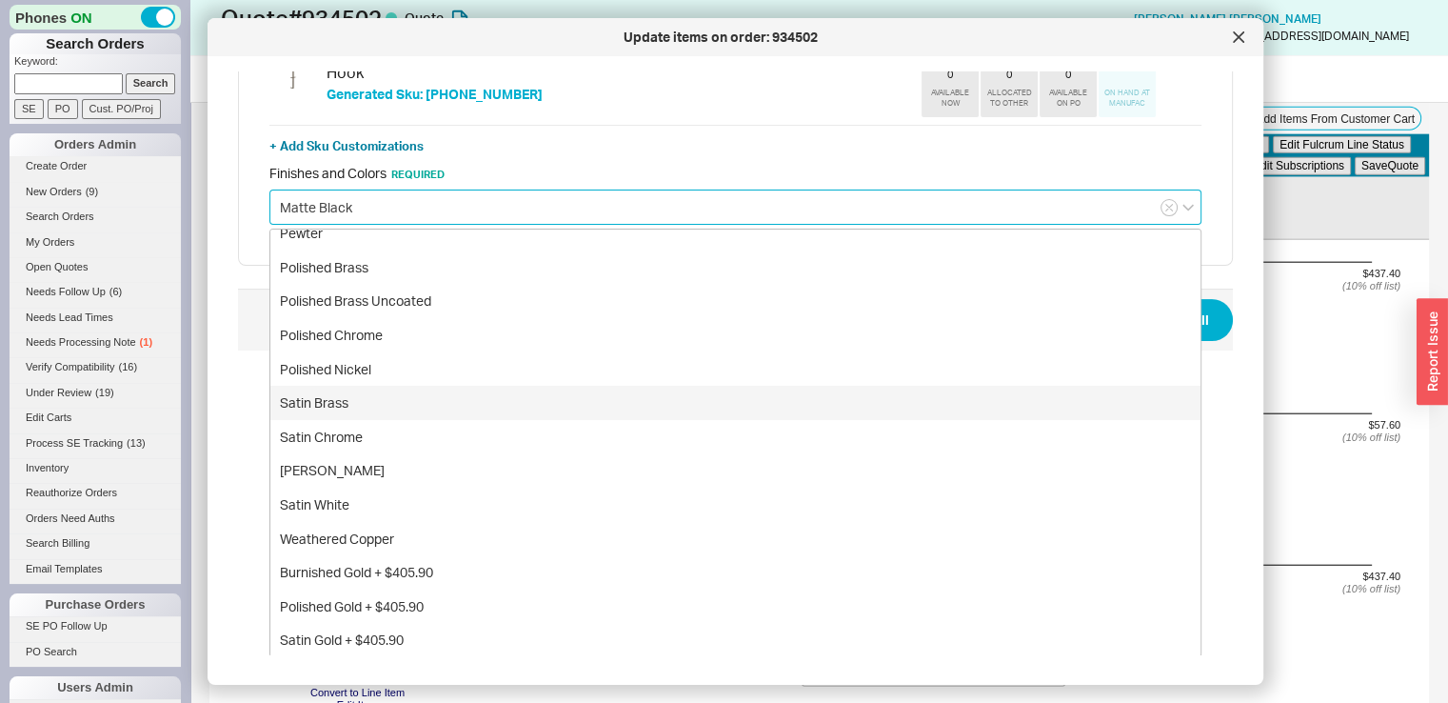
click at [912, 408] on div "Satin Brass" at bounding box center [735, 403] width 930 height 34
type input "Satin Brass"
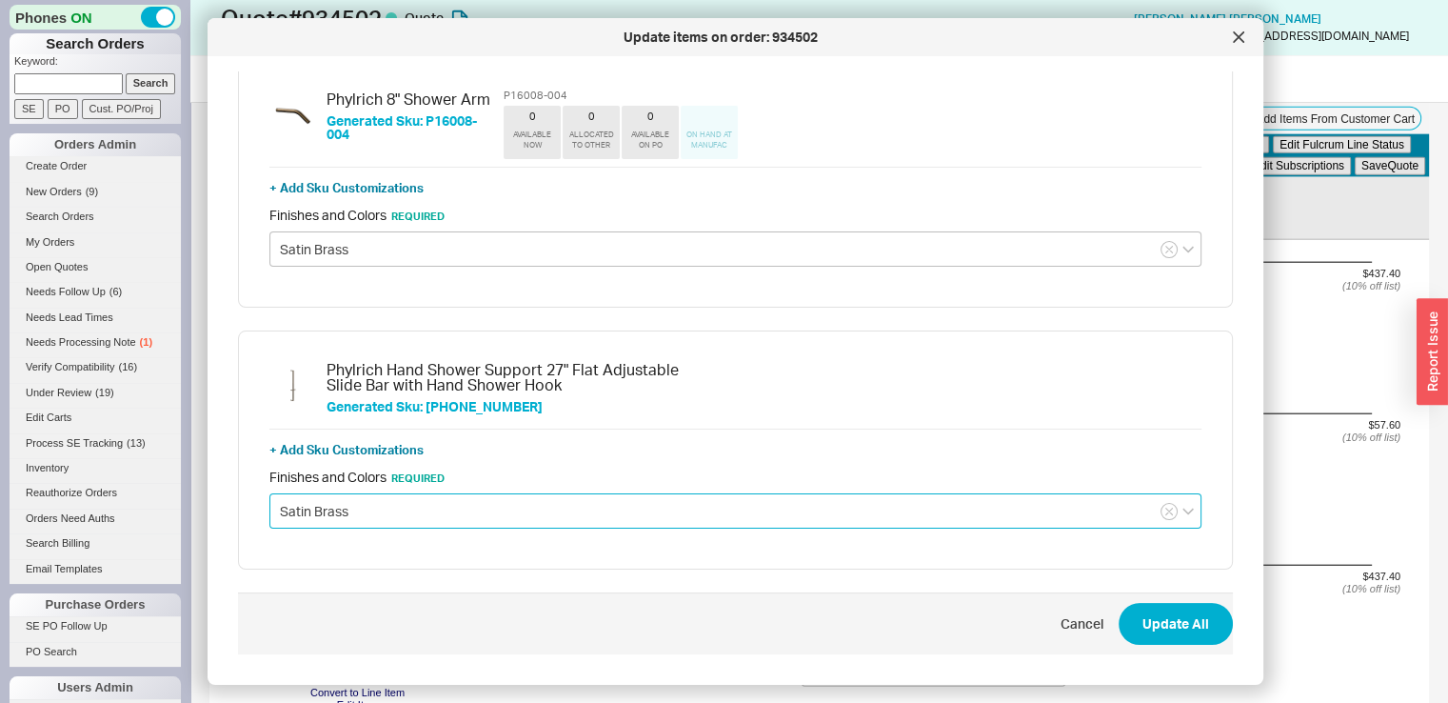
scroll to position [267, 0]
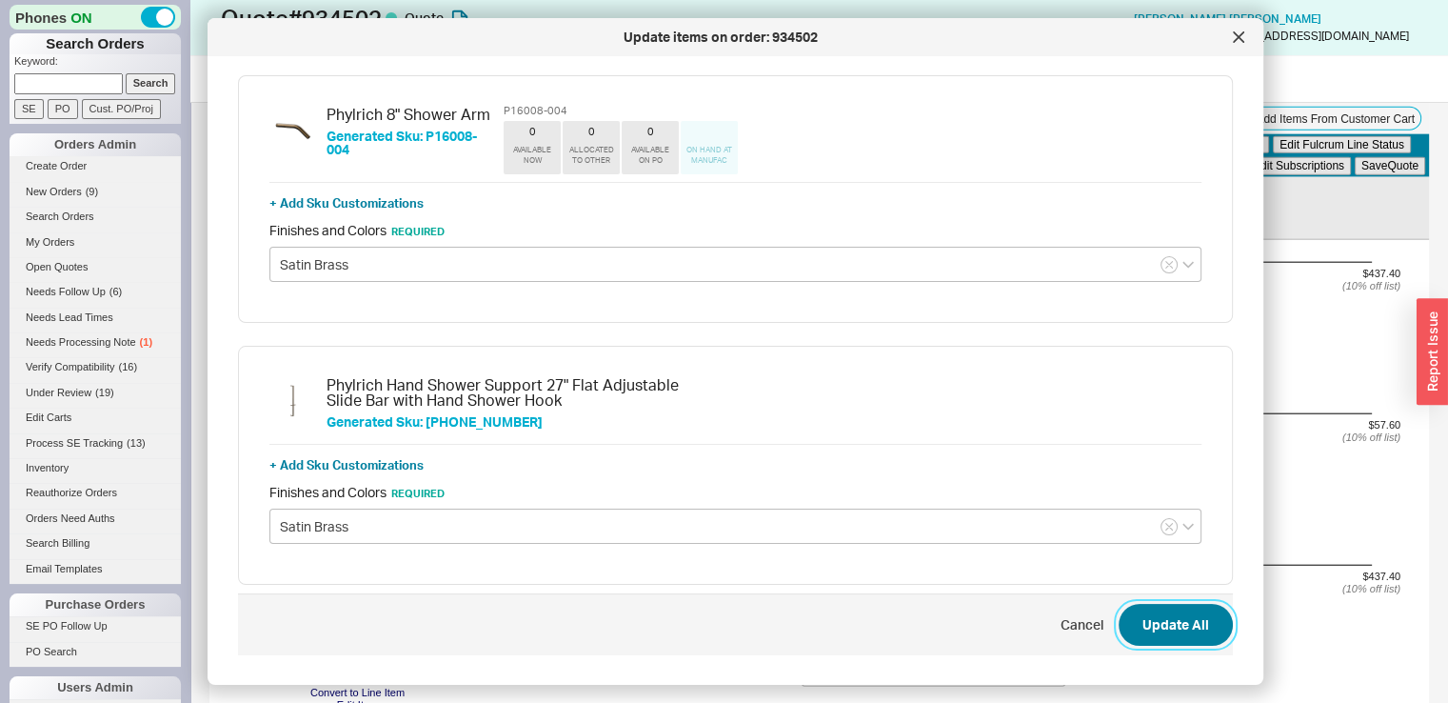
click at [1152, 639] on button "Update All" at bounding box center [1176, 625] width 114 height 42
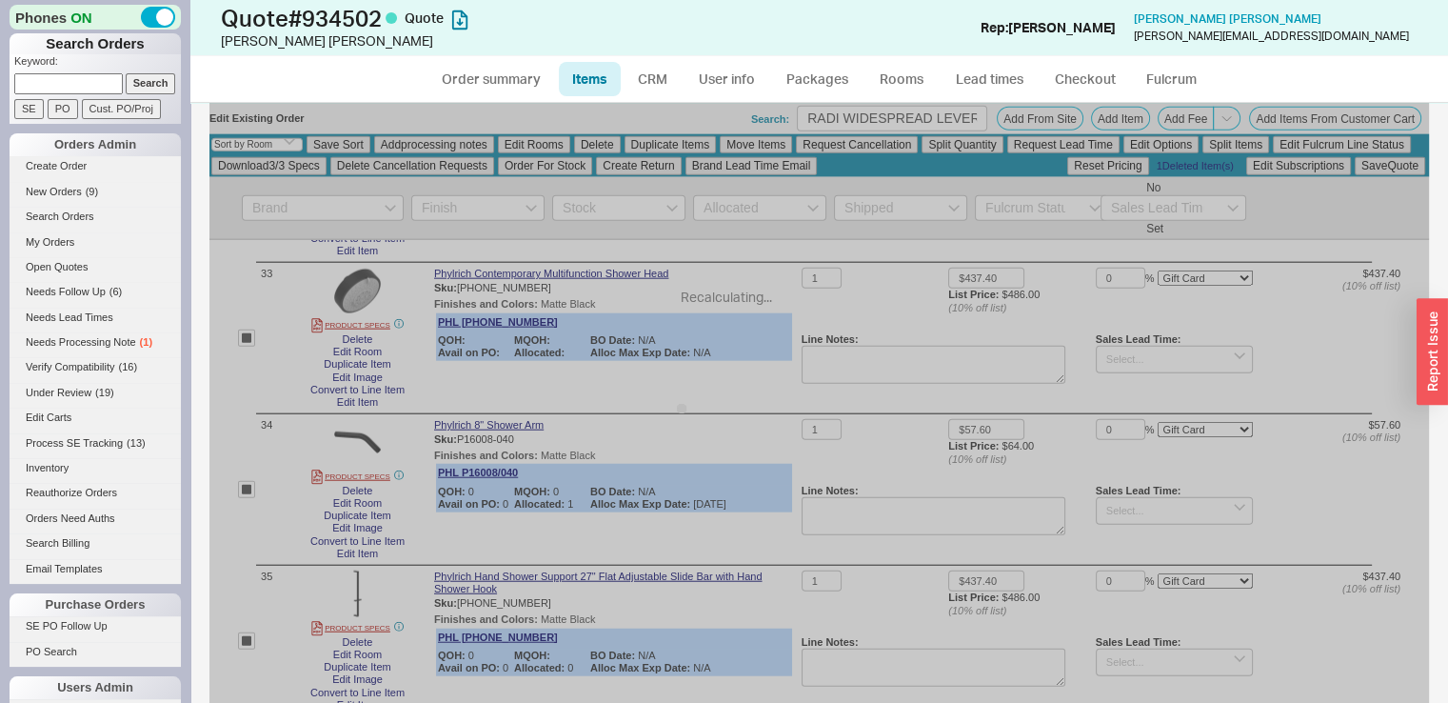
checkbox input "false"
select select "ON_CHECKOUT_AGGREGATED"
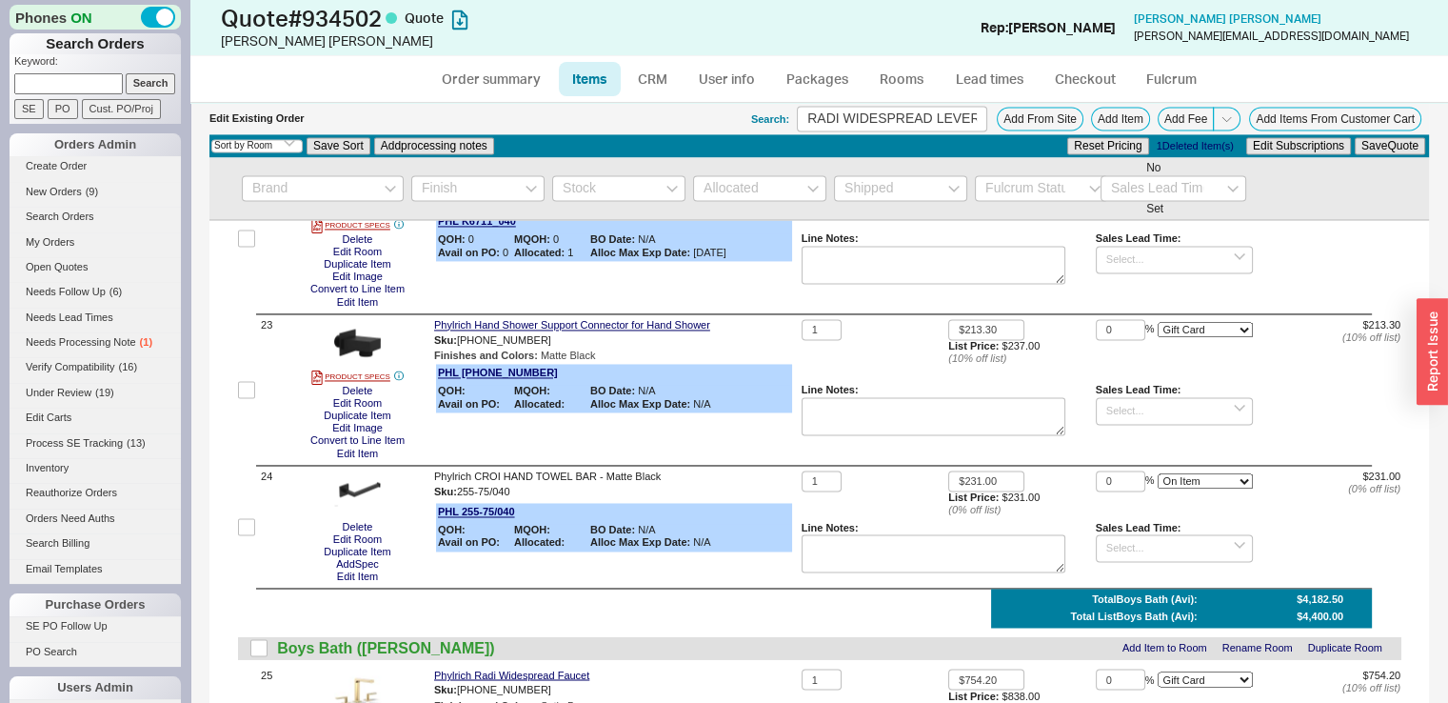
scroll to position [3075, 0]
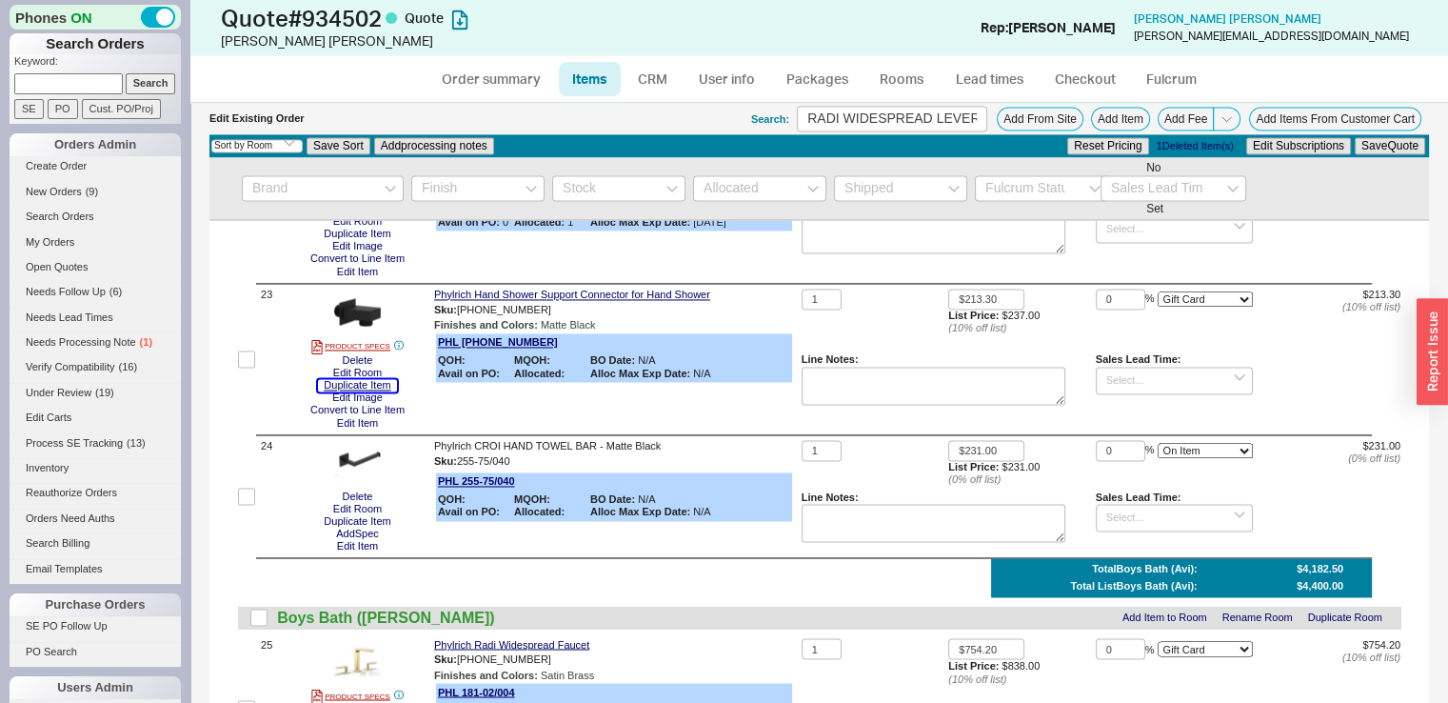
click at [371, 391] on button "Duplicate Item" at bounding box center [357, 385] width 78 height 12
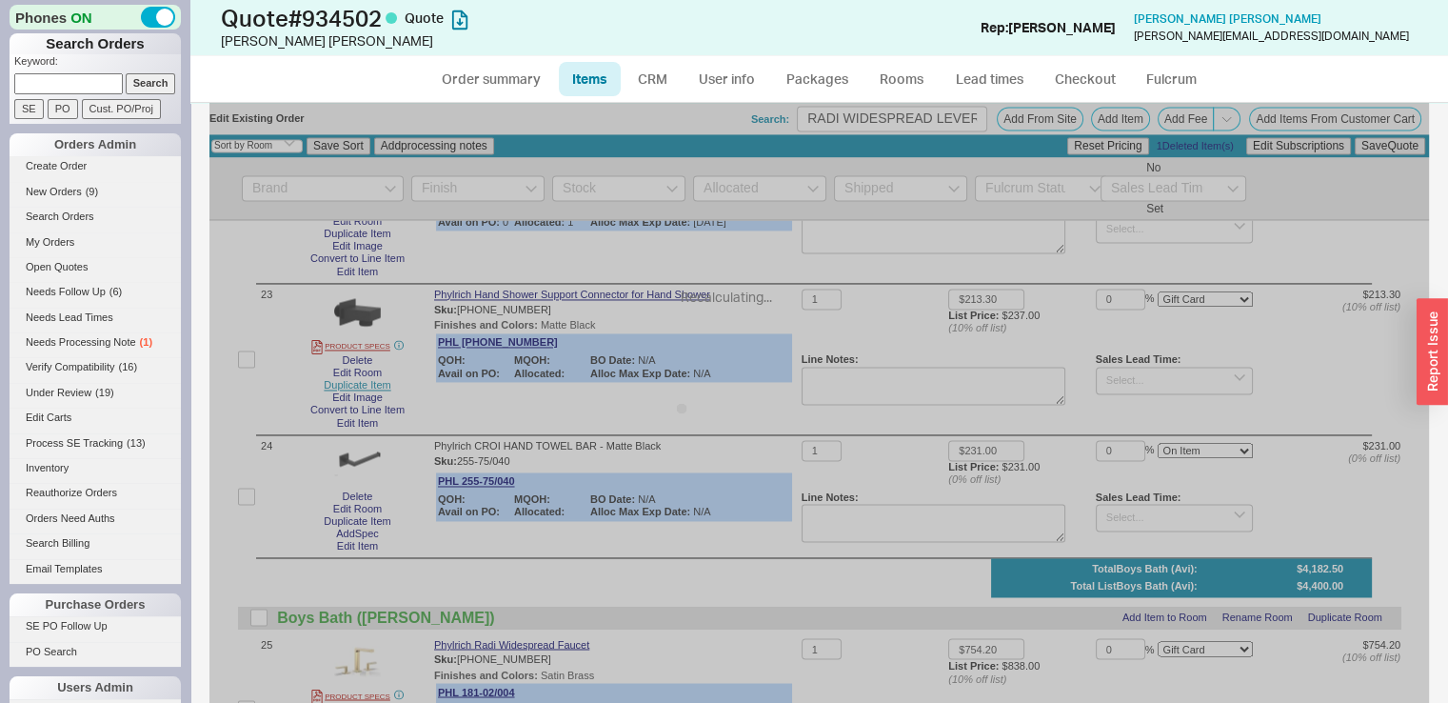
select select "ON_CHECKOUT_AGGREGATED"
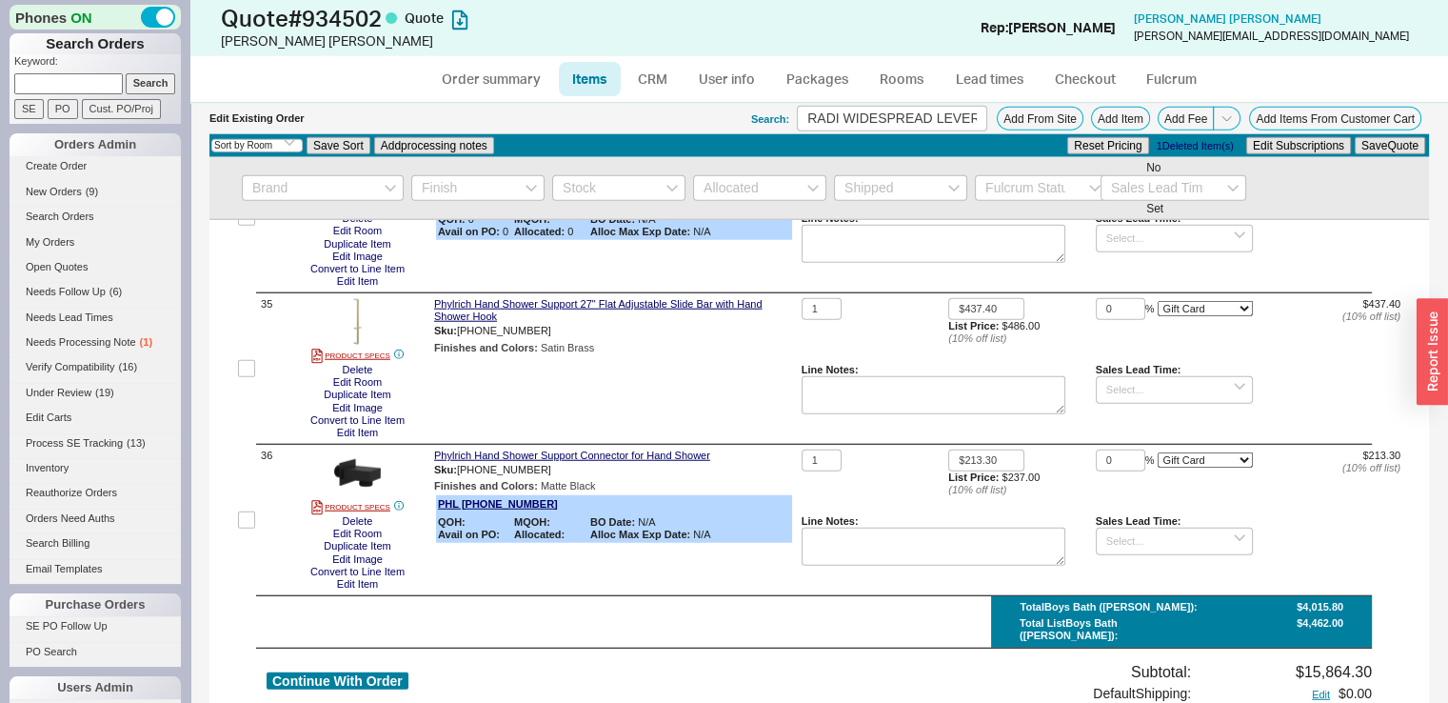
scroll to position [5223, 0]
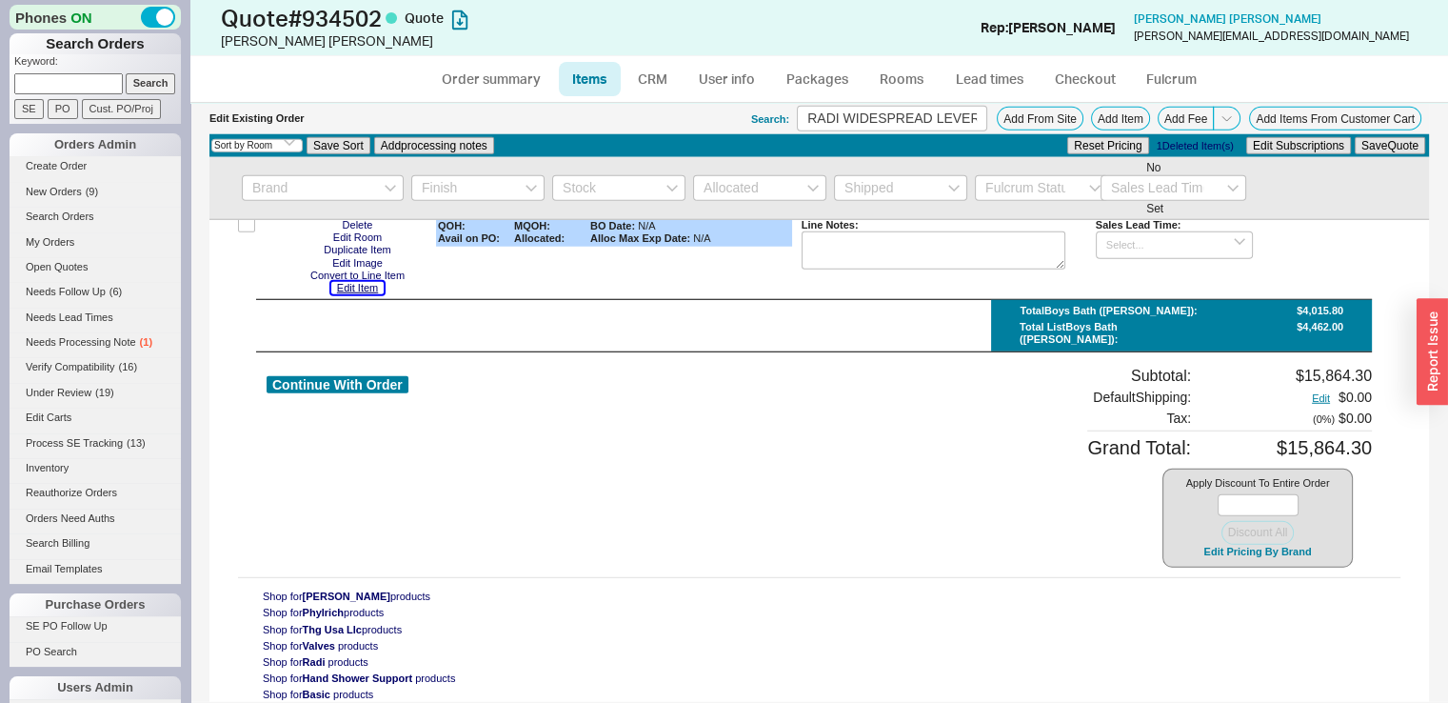
click at [351, 294] on button "Edit Item" at bounding box center [357, 288] width 52 height 12
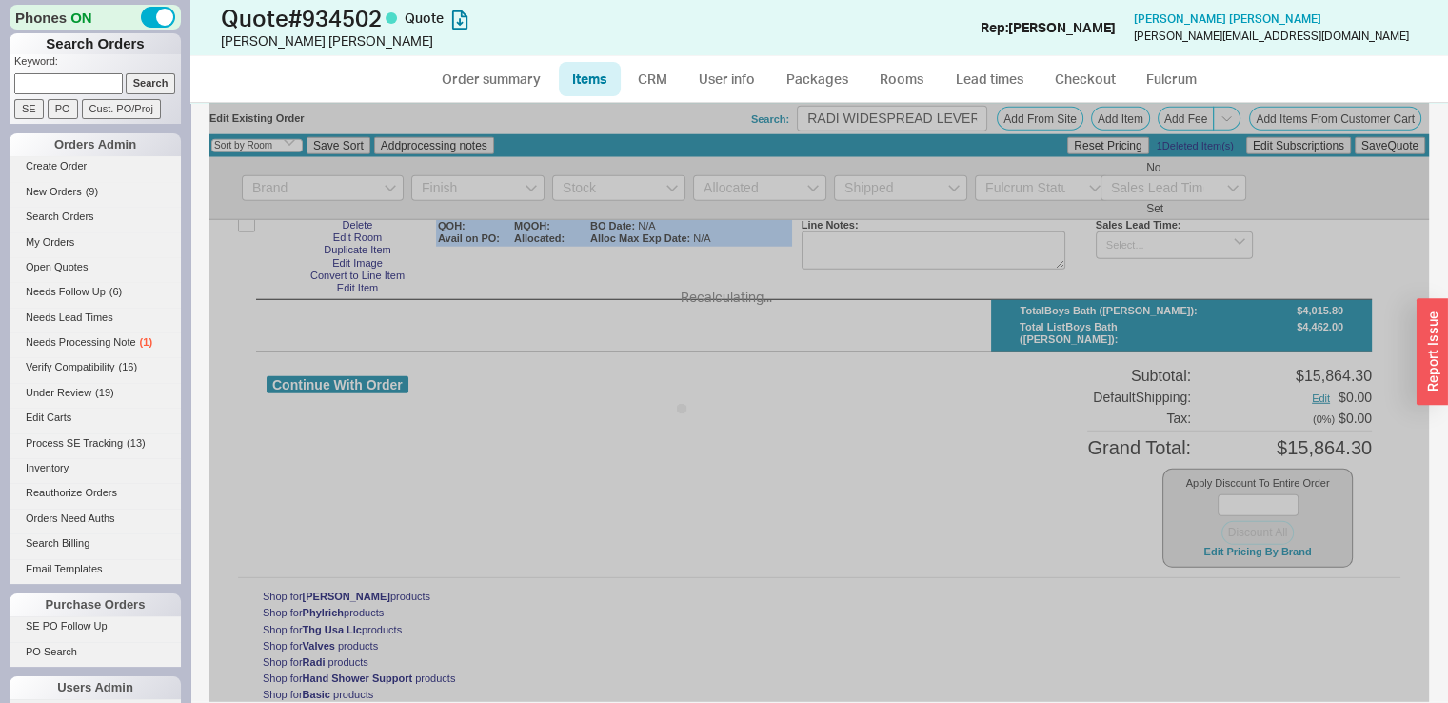
select select "ON_CHECKOUT_AGGREGATED"
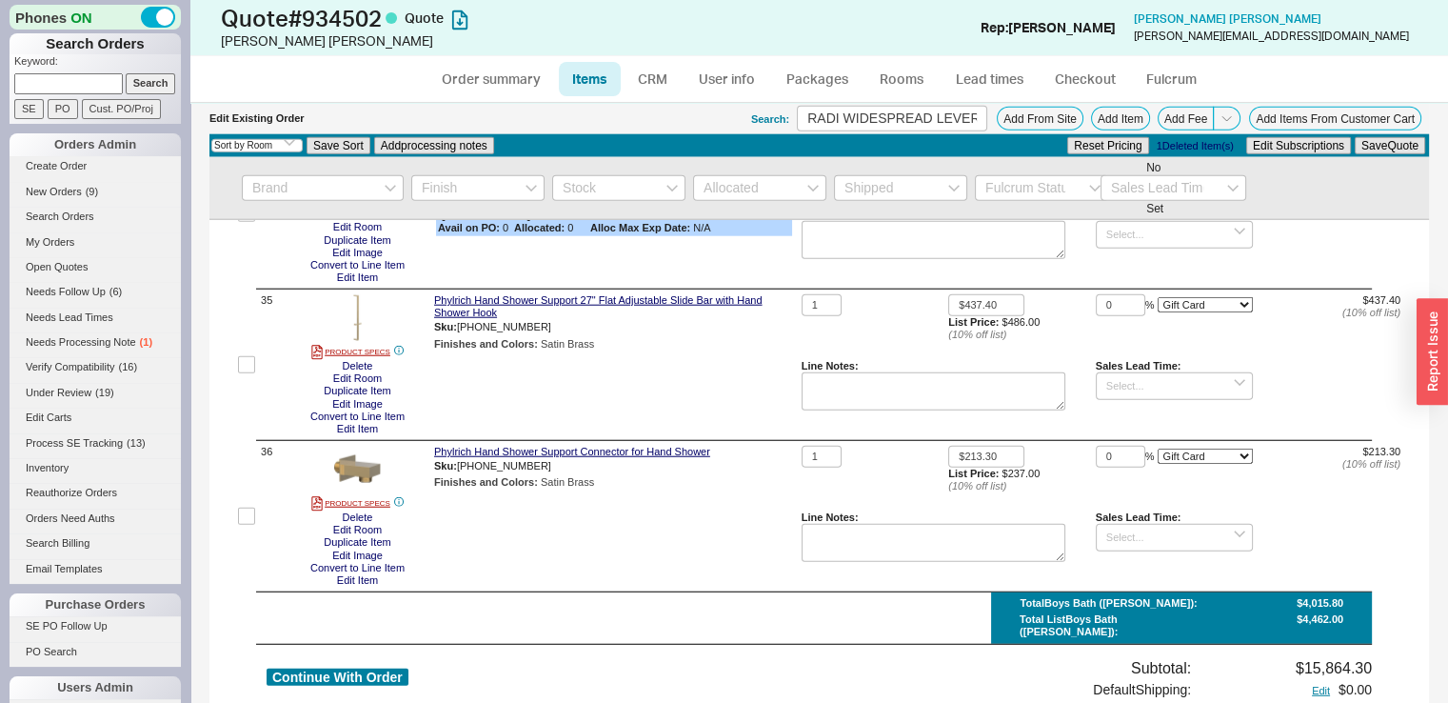
scroll to position [4804, 0]
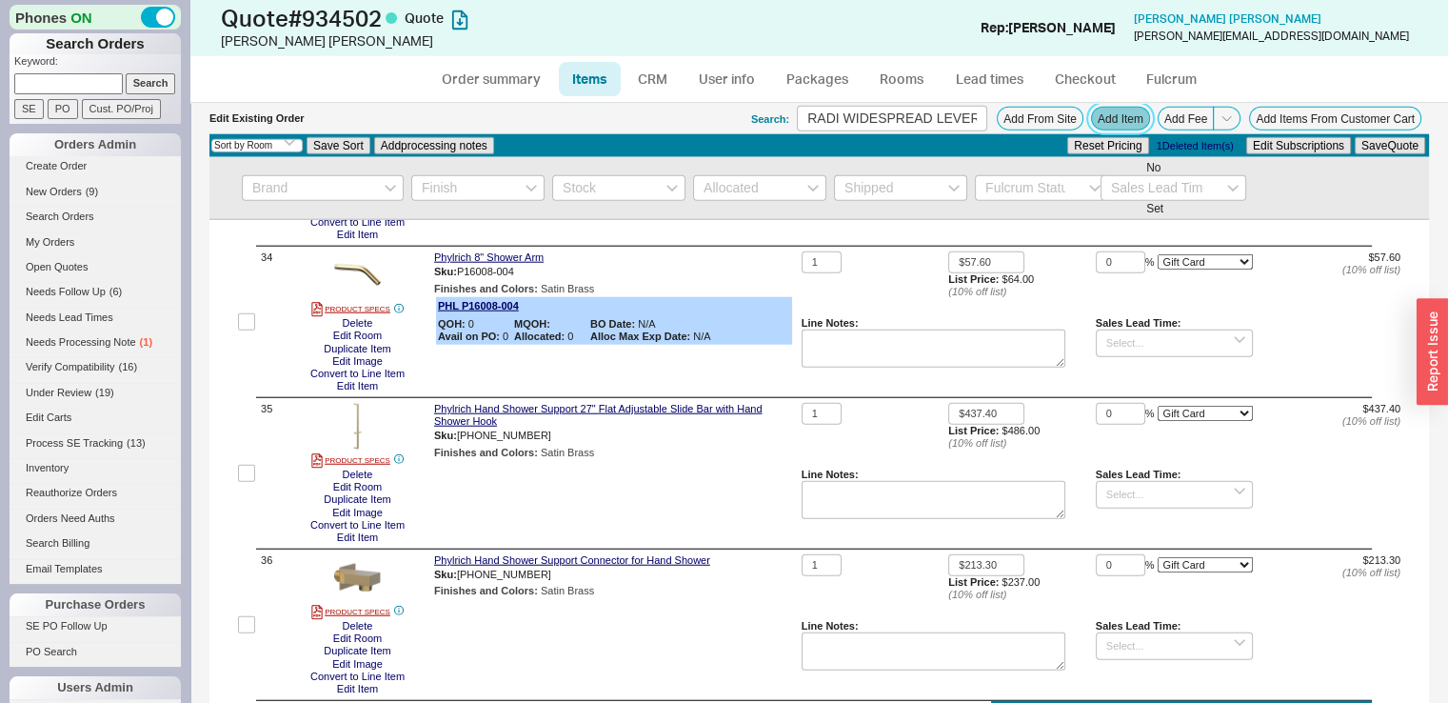
click at [1121, 129] on button "Add Item" at bounding box center [1120, 119] width 59 height 24
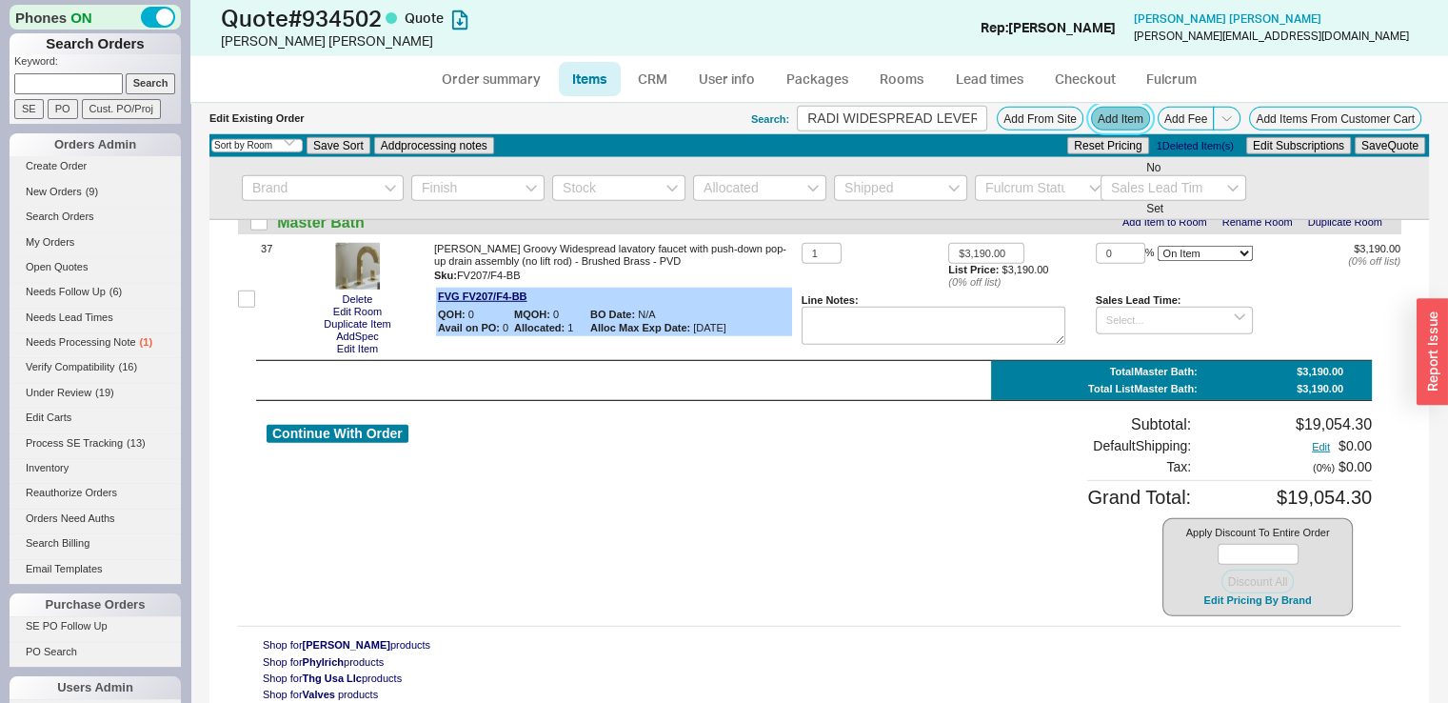
scroll to position [5257, 0]
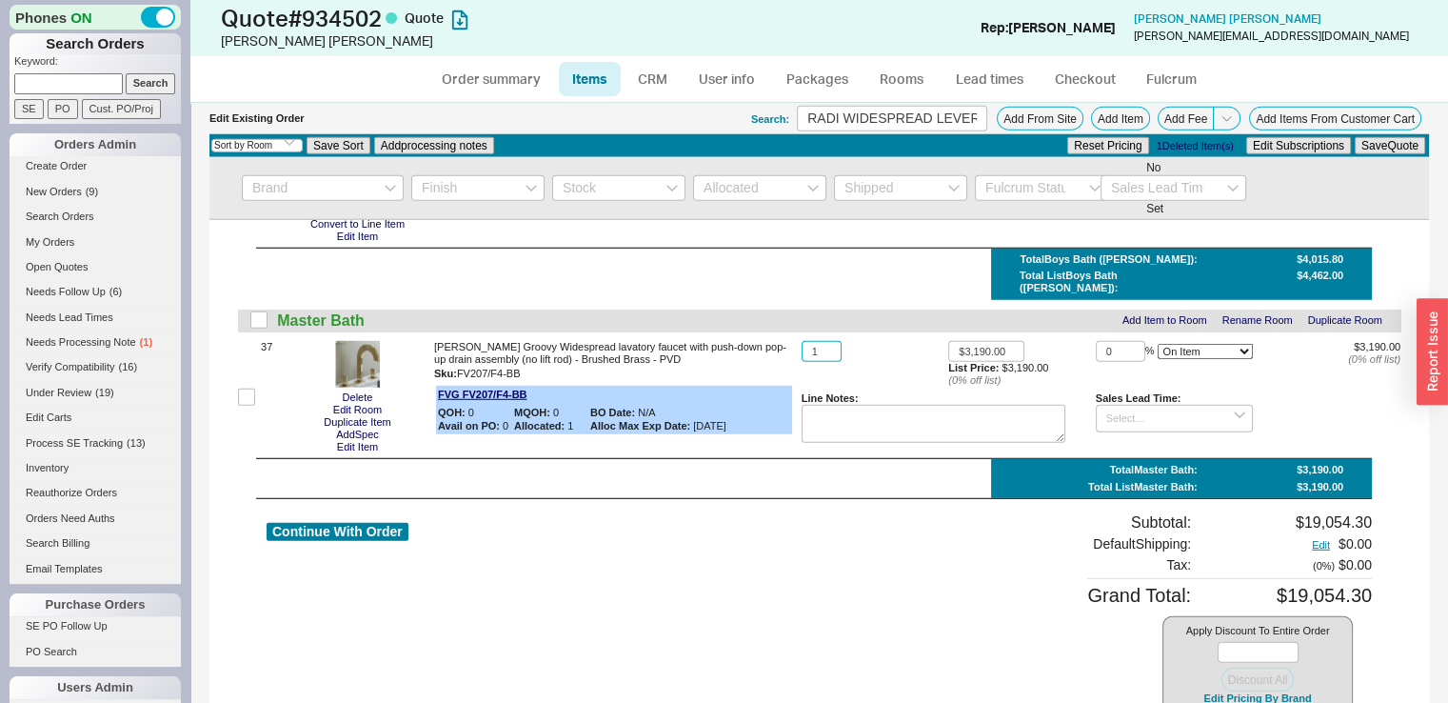
drag, startPoint x: 816, startPoint y: 367, endPoint x: 796, endPoint y: 367, distance: 20.0
click at [802, 363] on input "1" at bounding box center [822, 352] width 40 height 22
type input "2"
click at [1372, 151] on button "Save Quote" at bounding box center [1390, 145] width 70 height 17
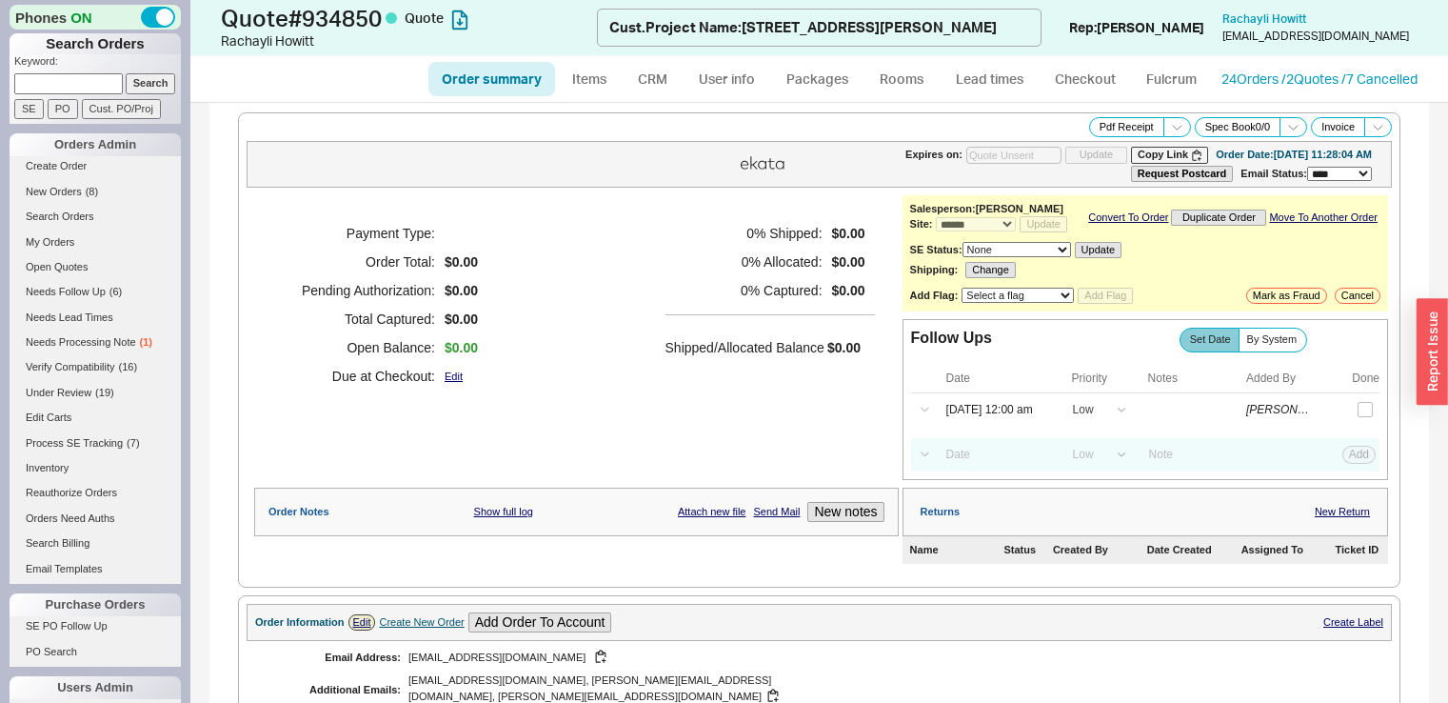
select select "*"
select select "LOW"
select select "3"
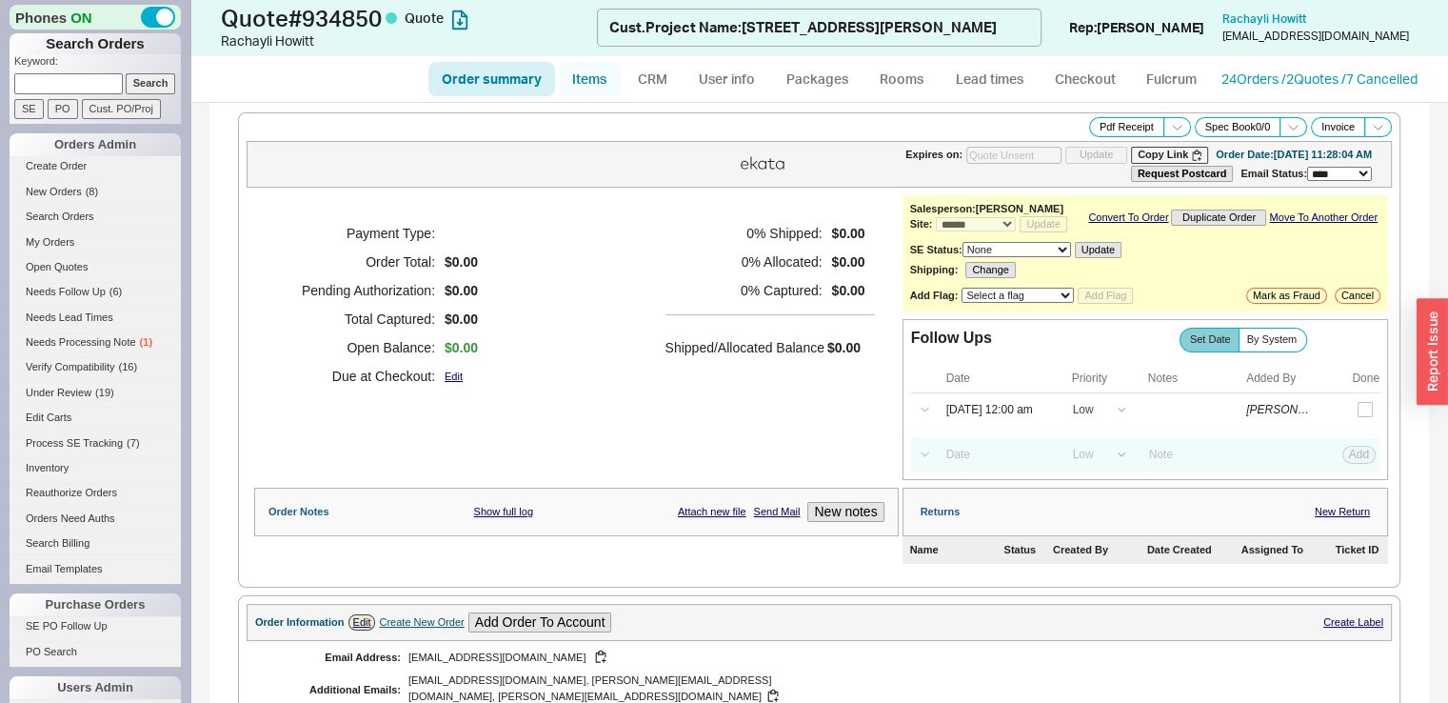
click at [590, 81] on link "Items" at bounding box center [590, 79] width 62 height 34
select select "3"
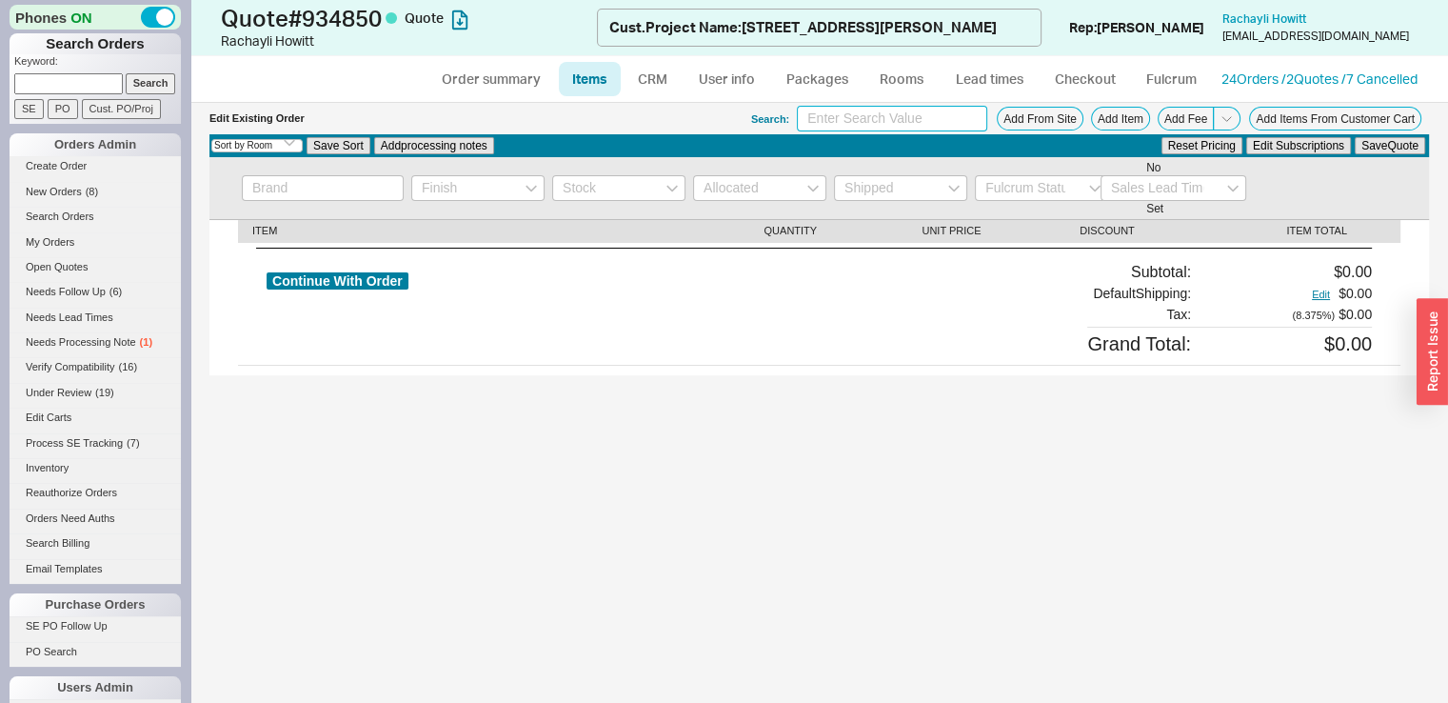
click at [943, 119] on input at bounding box center [892, 119] width 190 height 26
type input "disposal"
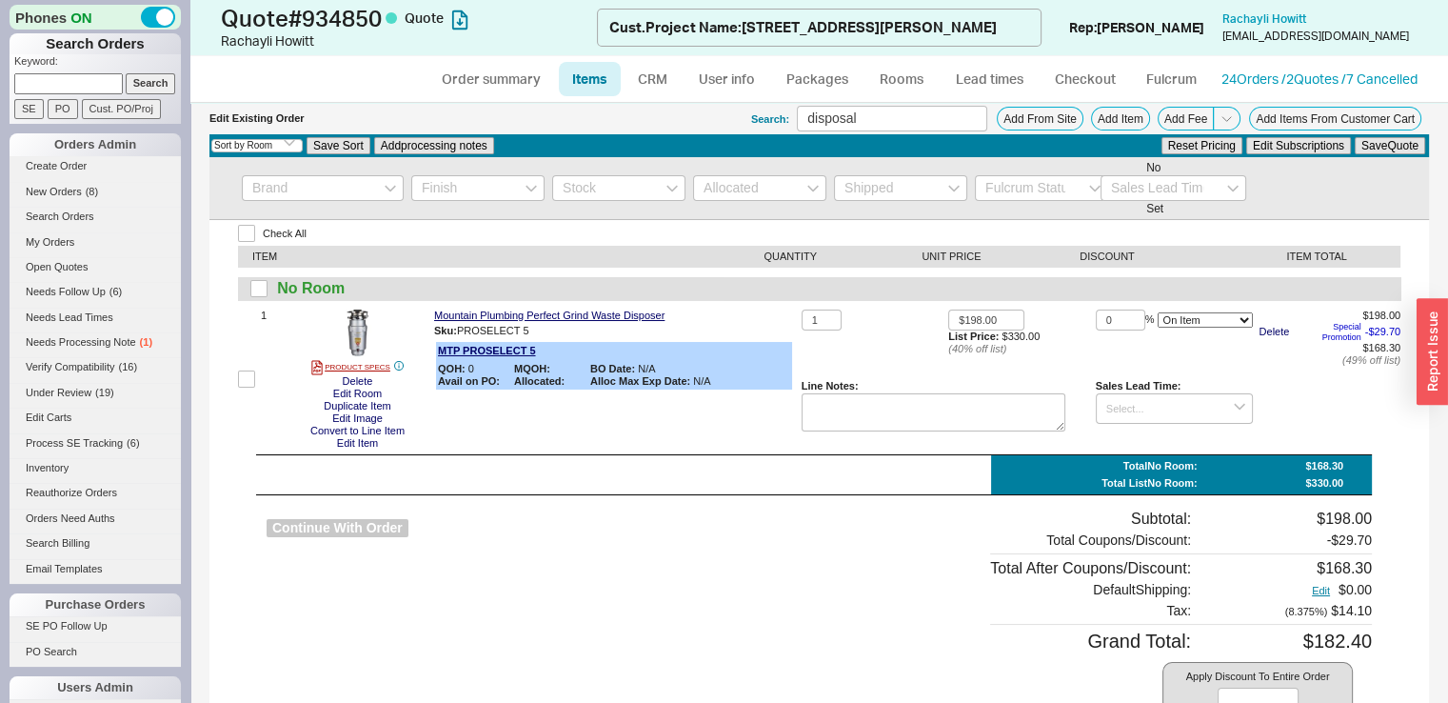
click at [350, 524] on button "Continue With Order" at bounding box center [338, 528] width 142 height 18
select select "*"
select select "LOW"
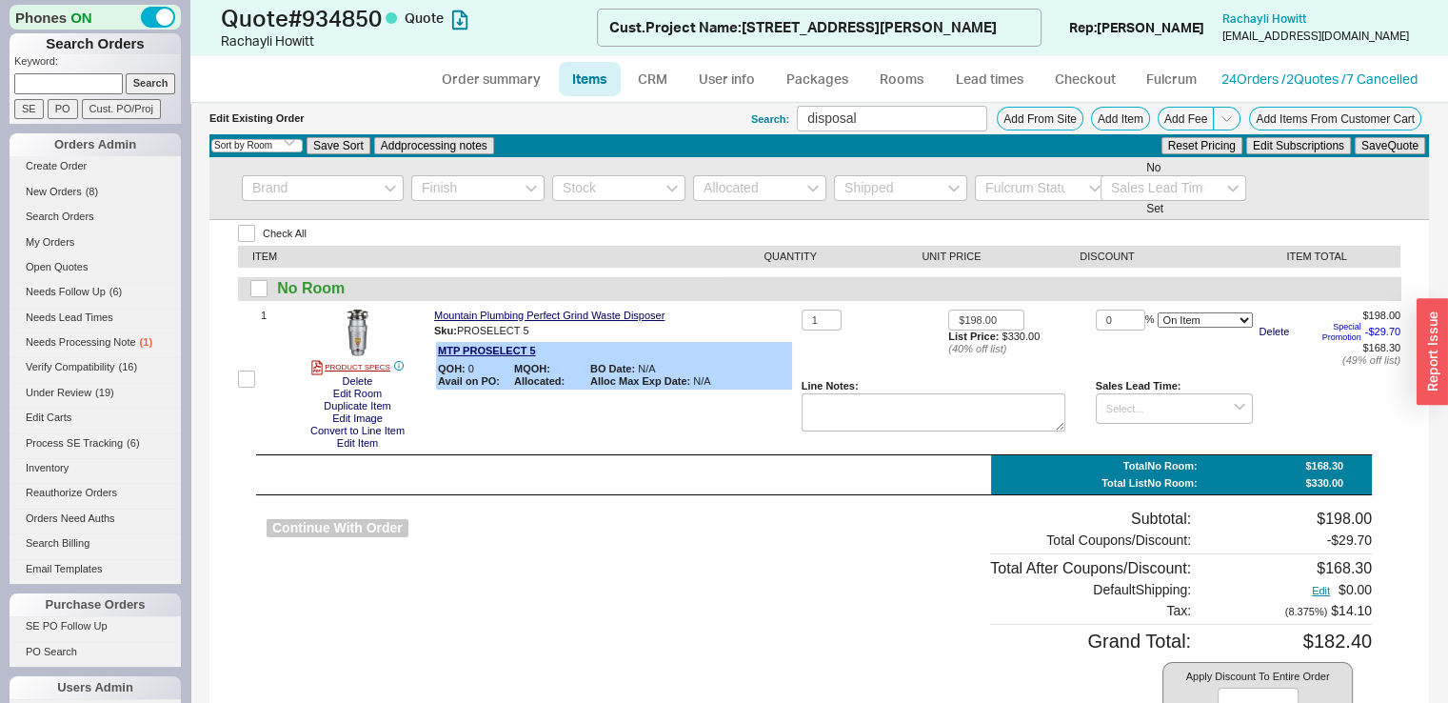
select select "3"
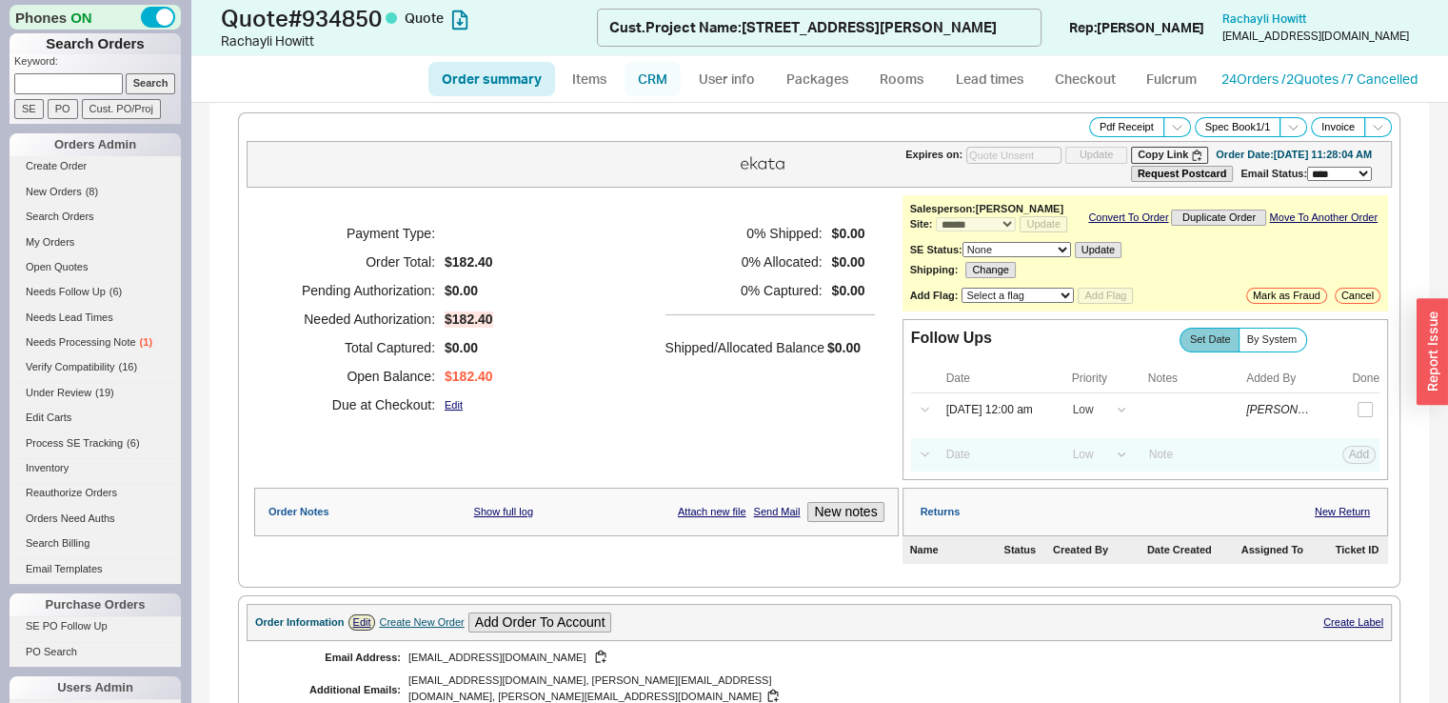
click at [651, 77] on link "CRM" at bounding box center [653, 79] width 56 height 34
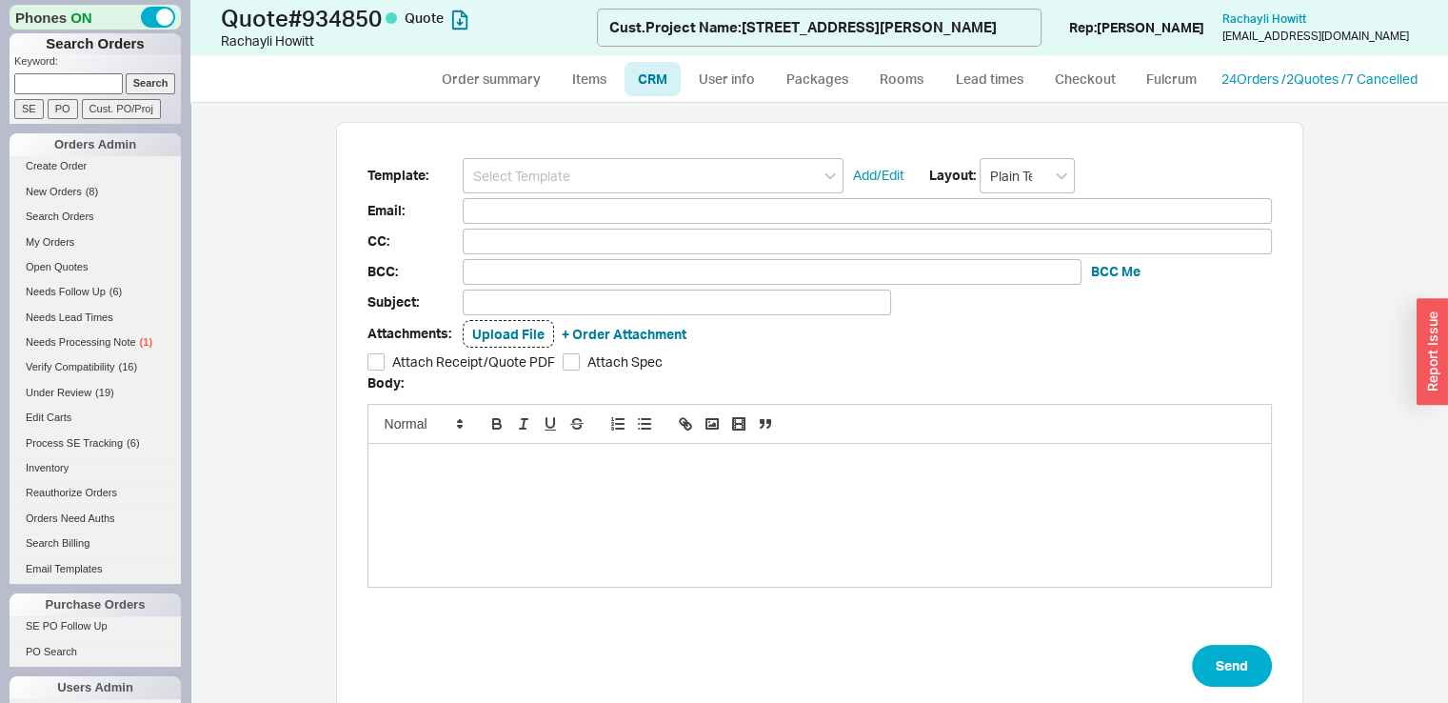
scroll to position [101, 952]
click at [624, 169] on input at bounding box center [653, 175] width 381 height 35
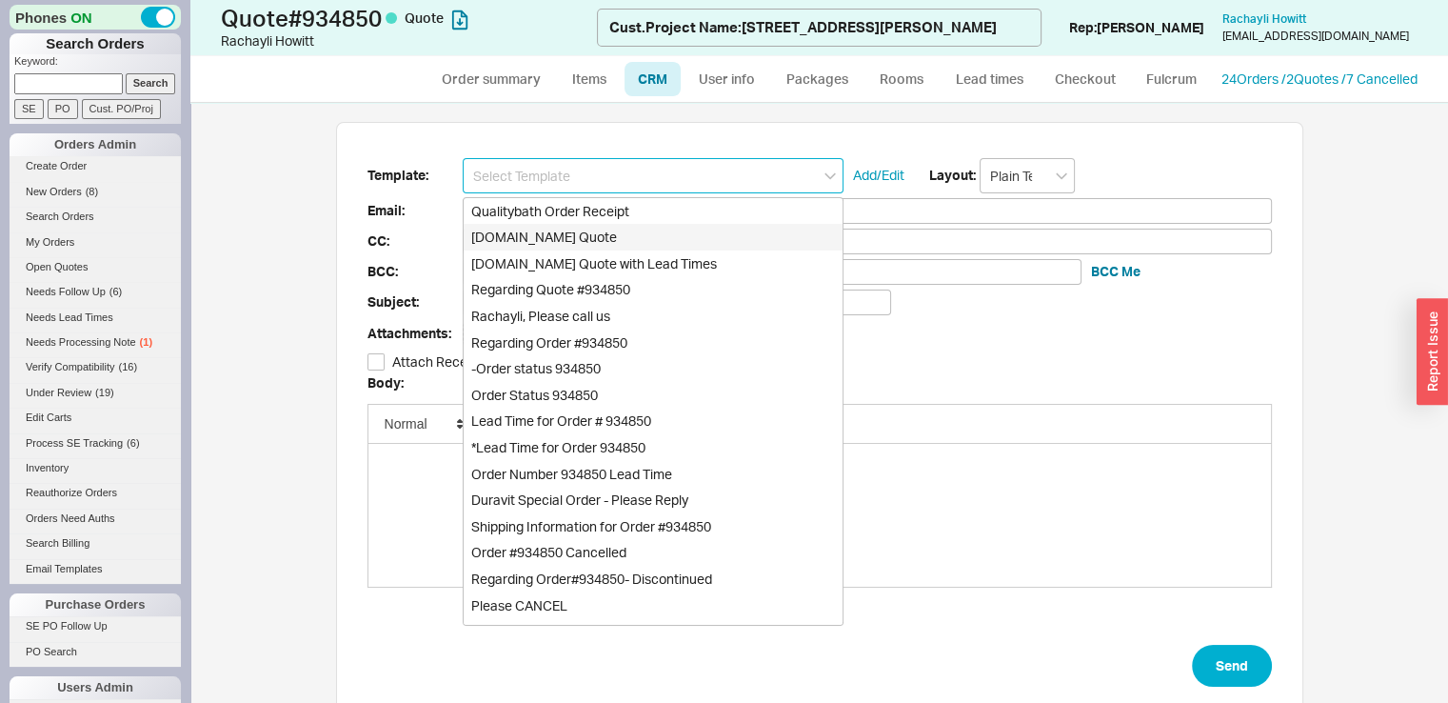
click at [604, 233] on div "[DOMAIN_NAME] Quote" at bounding box center [653, 237] width 379 height 27
type input "Receipt"
type input "[EMAIL_ADDRESS][DOMAIN_NAME]"
type input "[EMAIL_ADDRESS][DOMAIN_NAME], [PERSON_NAME][EMAIL_ADDRESS][DOMAIN_NAME], [PERSO…"
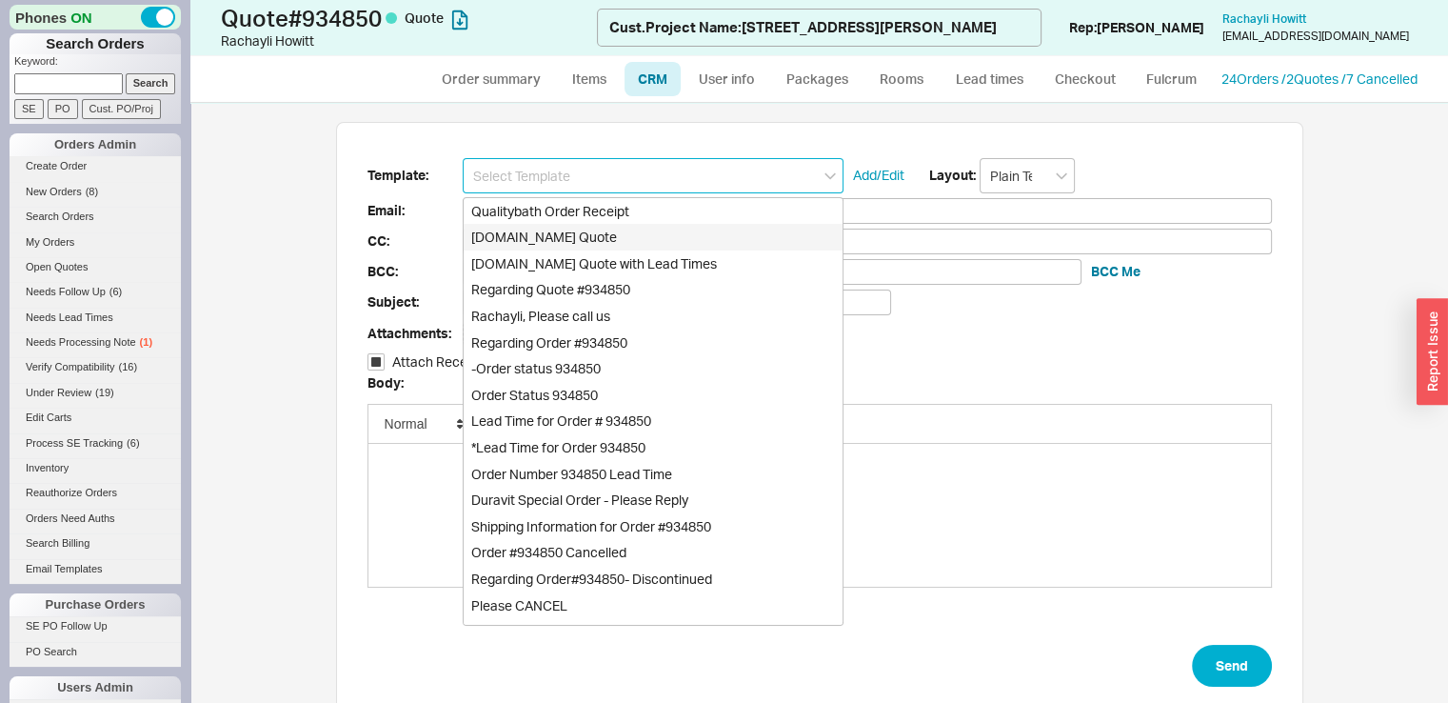
type input "[EMAIL_ADDRESS][DOMAIN_NAME], [PERSON_NAME][EMAIL_ADDRESS][DOMAIN_NAME], [PERSO…"
type input "Quality Bath Quote #934850"
checkbox input "true"
type input "[DOMAIN_NAME] Quote"
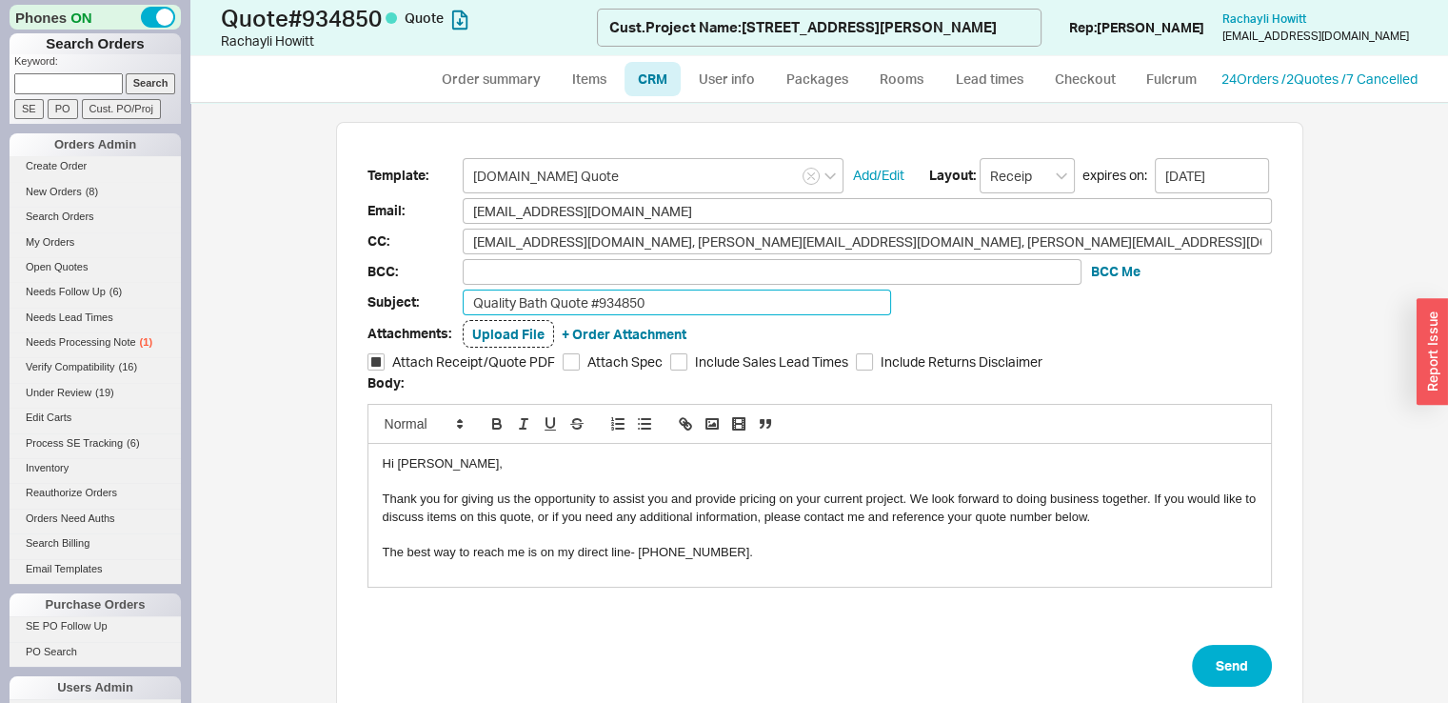
click at [663, 299] on input "Quality Bath Quote #934850" at bounding box center [677, 302] width 428 height 26
type input "Quality Bath Quote #934850-[STREET_ADDRESS][PERSON_NAME]"
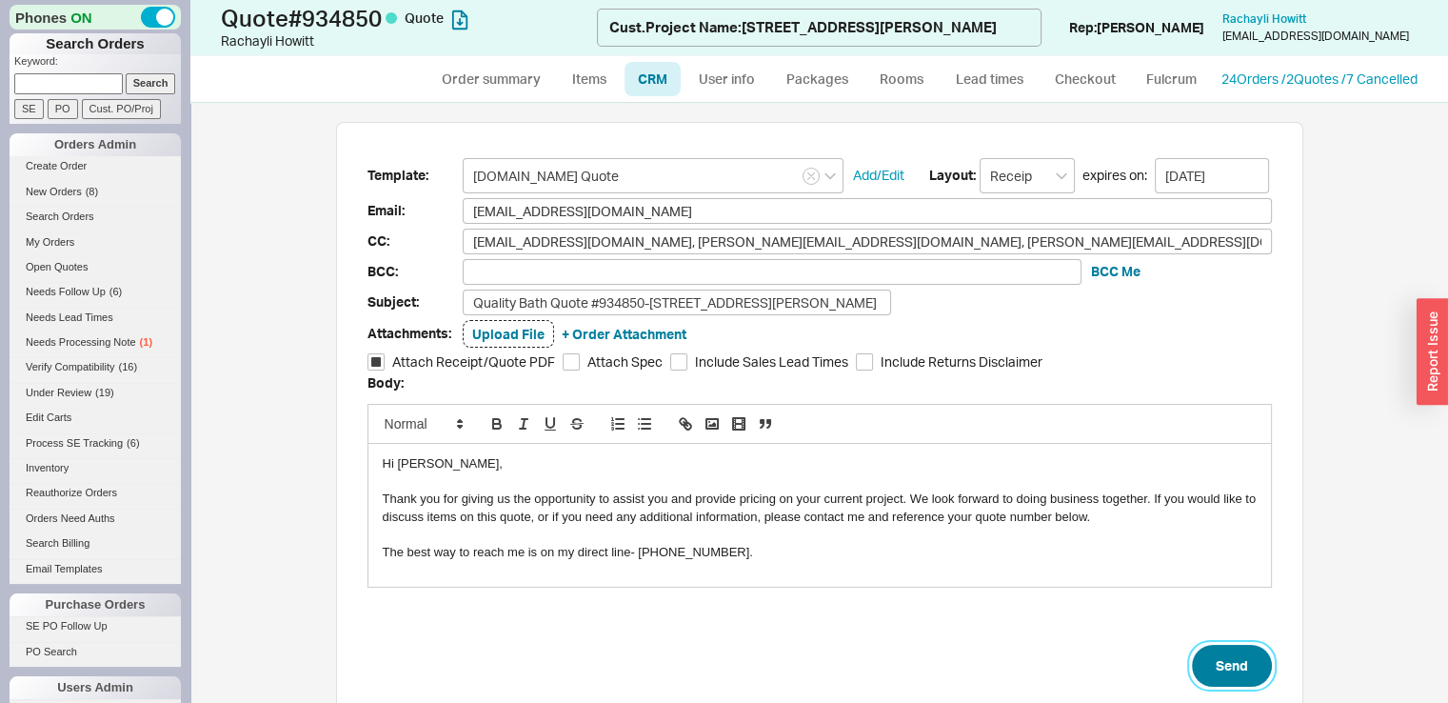
click at [1229, 654] on button "Send" at bounding box center [1232, 666] width 80 height 42
select select "*"
select select "LOW"
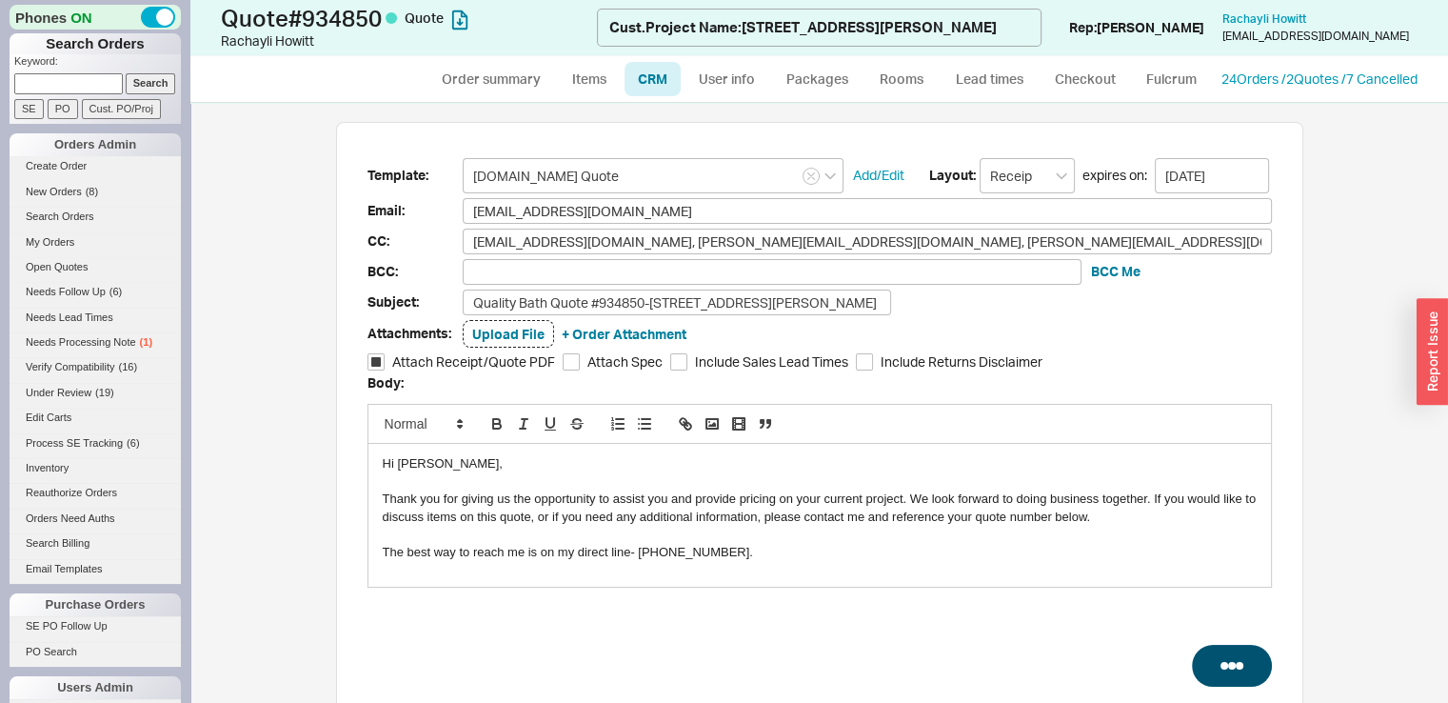
select select "3"
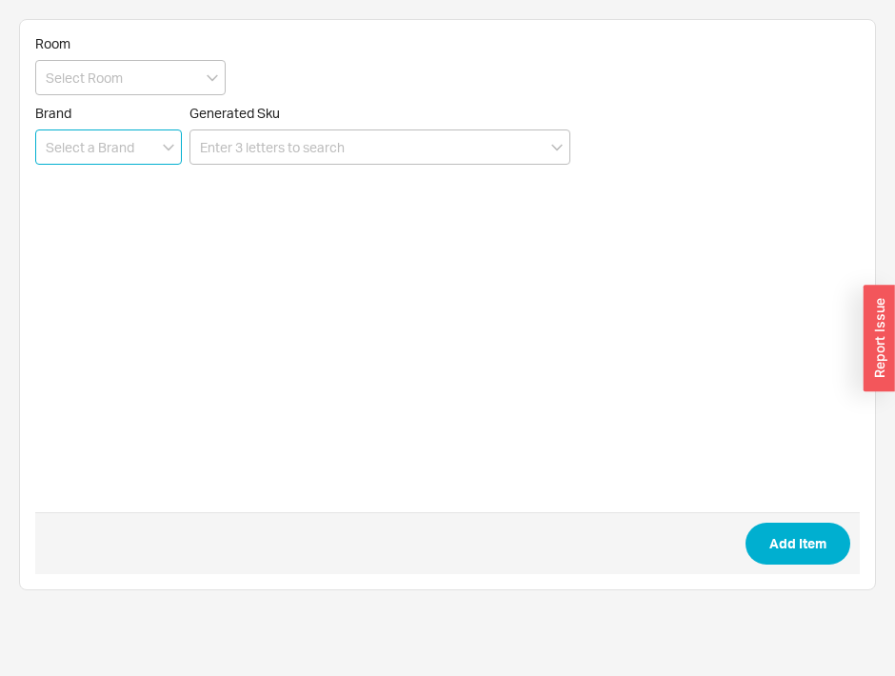
click at [114, 151] on input at bounding box center [108, 146] width 147 height 35
click at [93, 189] on div "Phylrich" at bounding box center [108, 186] width 145 height 34
type input "Phylrich"
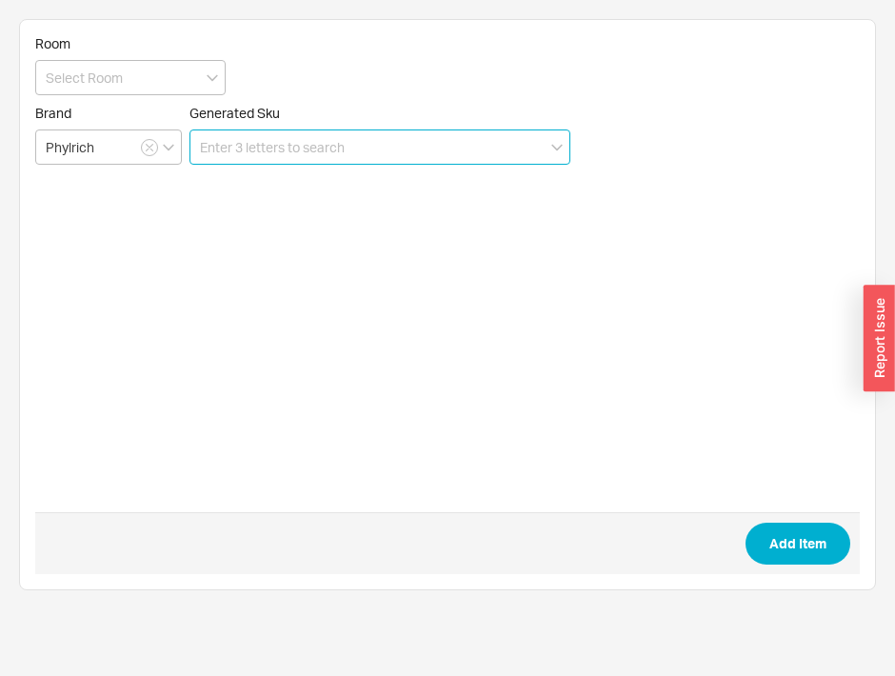
click at [236, 151] on input at bounding box center [379, 146] width 381 height 35
paste input "[PHONE_NUMBER]"
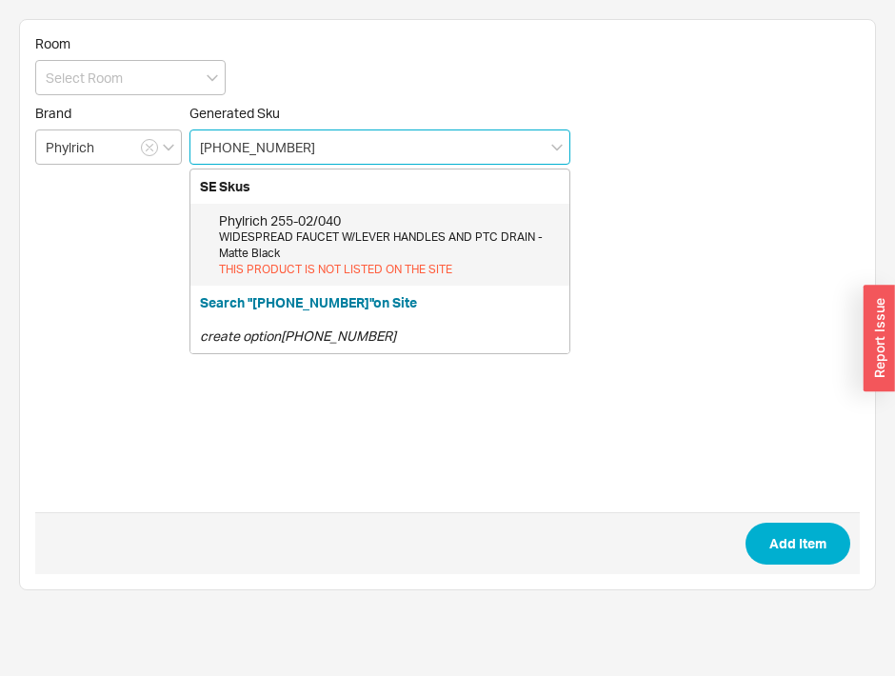
click at [343, 247] on div "WIDESPREAD FAUCET W/LEVER HANDLES AND PTC DRAIN - Matte Black" at bounding box center [389, 245] width 341 height 32
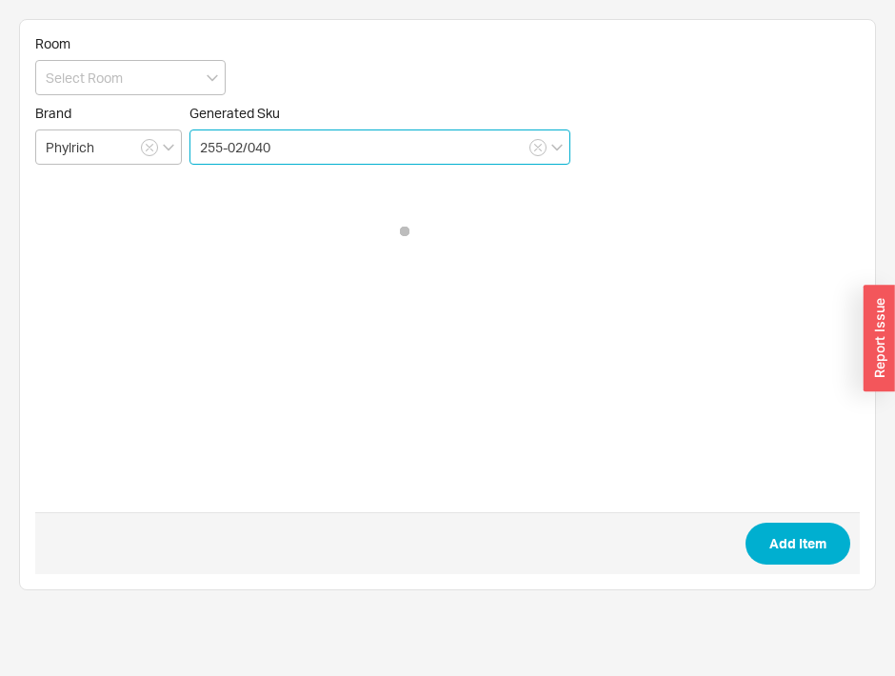
type input "255-02/040"
click at [343, 247] on form "Room Brand Phylrich Generated Sku 255-02/040 Add Item" at bounding box center [447, 304] width 825 height 539
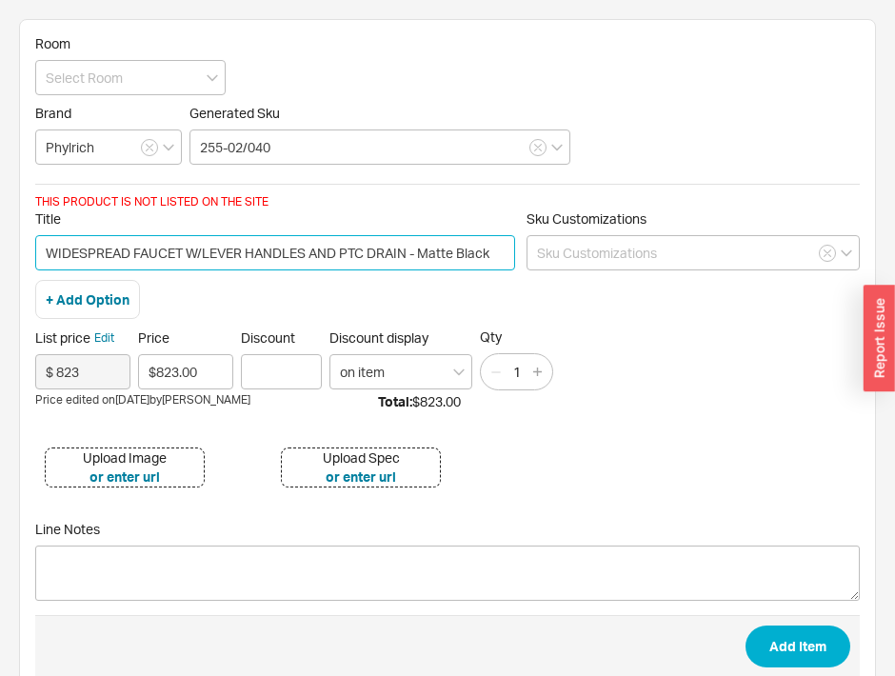
click at [45, 255] on input "WIDESPREAD FAUCET W/LEVER HANDLES AND PTC DRAIN - Matte Black" at bounding box center [275, 252] width 480 height 35
type input "CROI WIDESPREAD FAUCET W/LEVER HANDLES AND PTC DRAIN - Matte Black"
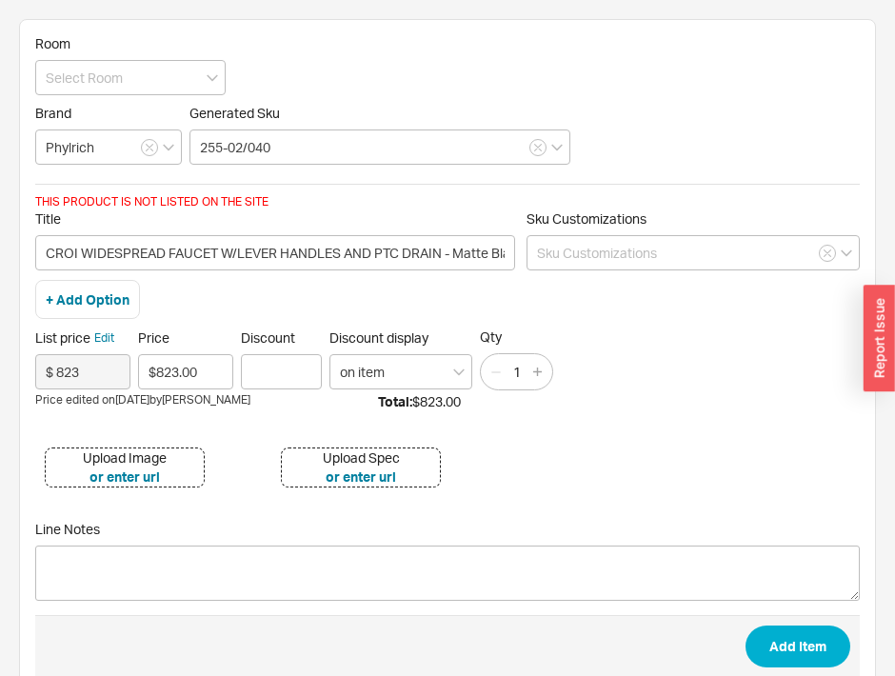
click at [160, 453] on div "Upload Image" at bounding box center [125, 457] width 84 height 19
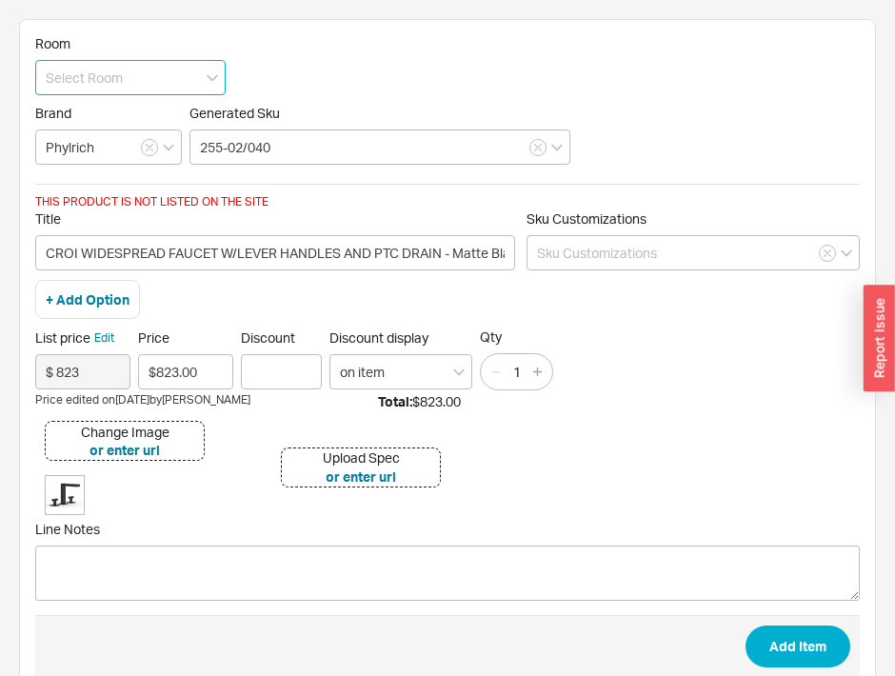
click at [87, 79] on input at bounding box center [130, 77] width 190 height 35
click at [150, 109] on icon "create option Boys Bath Avi" at bounding box center [127, 117] width 162 height 16
click at [150, 109] on span "Brand" at bounding box center [108, 113] width 147 height 17
click at [109, 70] on input "Boys Bath Avi" at bounding box center [130, 77] width 190 height 35
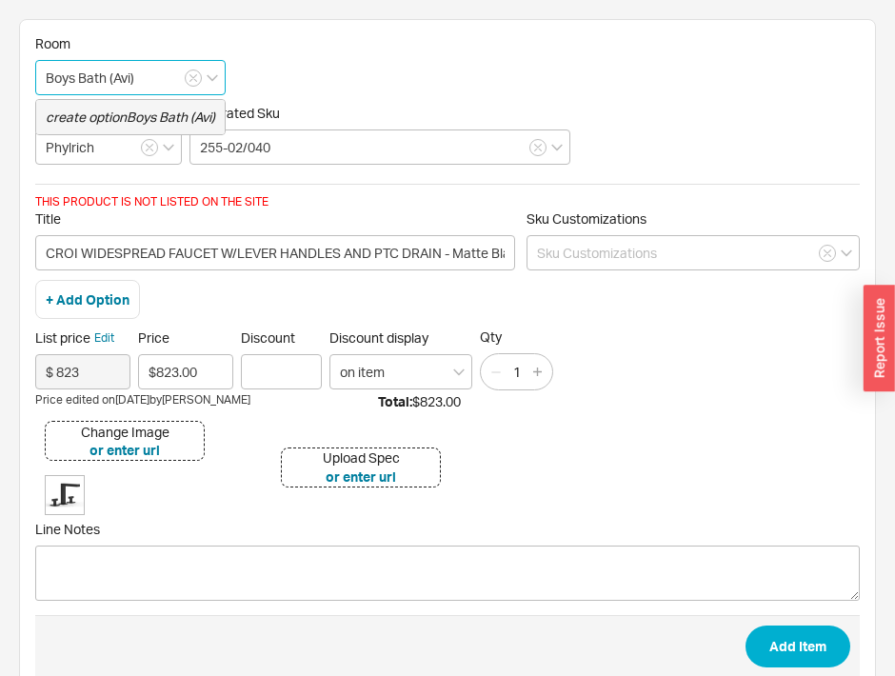
click at [166, 128] on div "create option Boys Bath (Avi)" at bounding box center [130, 117] width 189 height 34
type input "Boys Bath (Avi)"
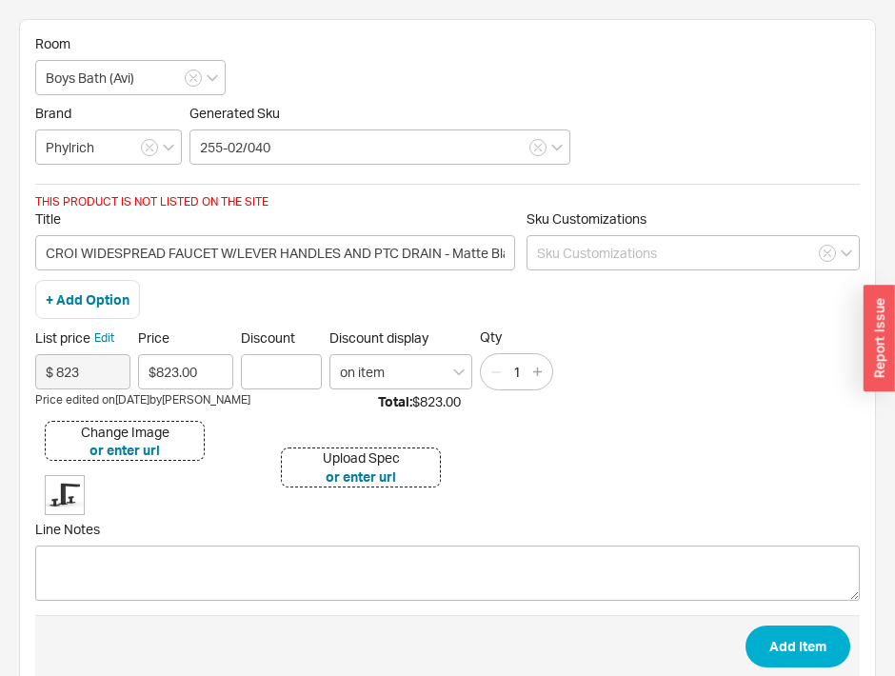
click at [166, 128] on div "Brand Phylrich" at bounding box center [108, 135] width 147 height 60
click at [787, 649] on button "Add Item" at bounding box center [798, 647] width 105 height 42
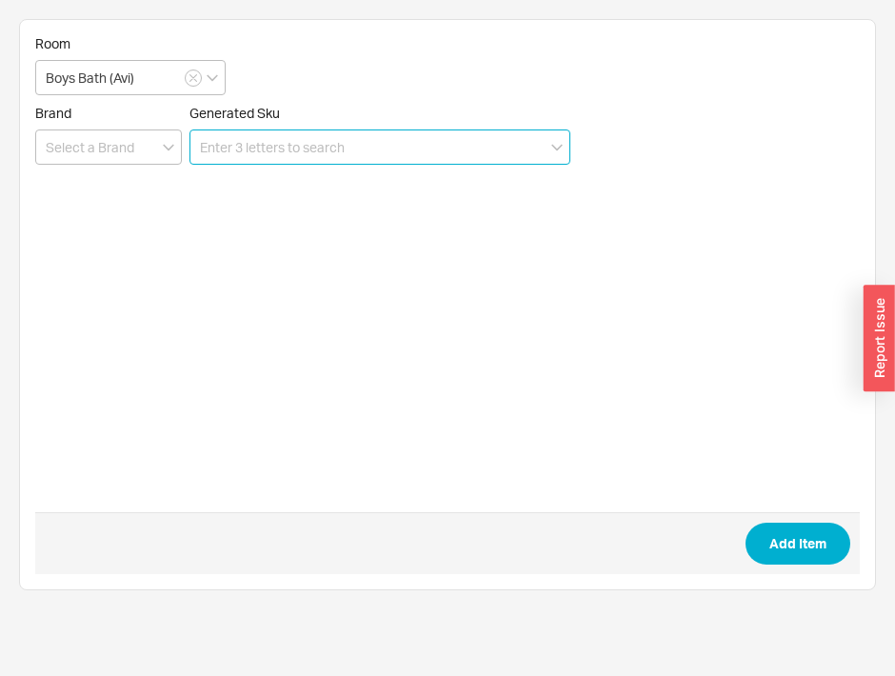
paste input "[PHONE_NUMBER]"
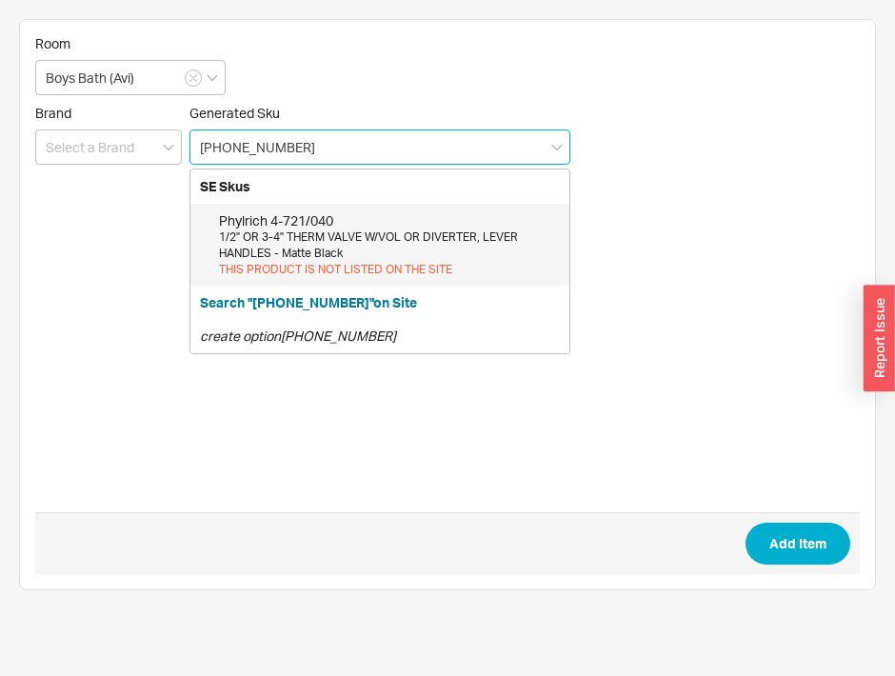
click at [324, 227] on div "Phylrich 4-721/040" at bounding box center [389, 220] width 341 height 19
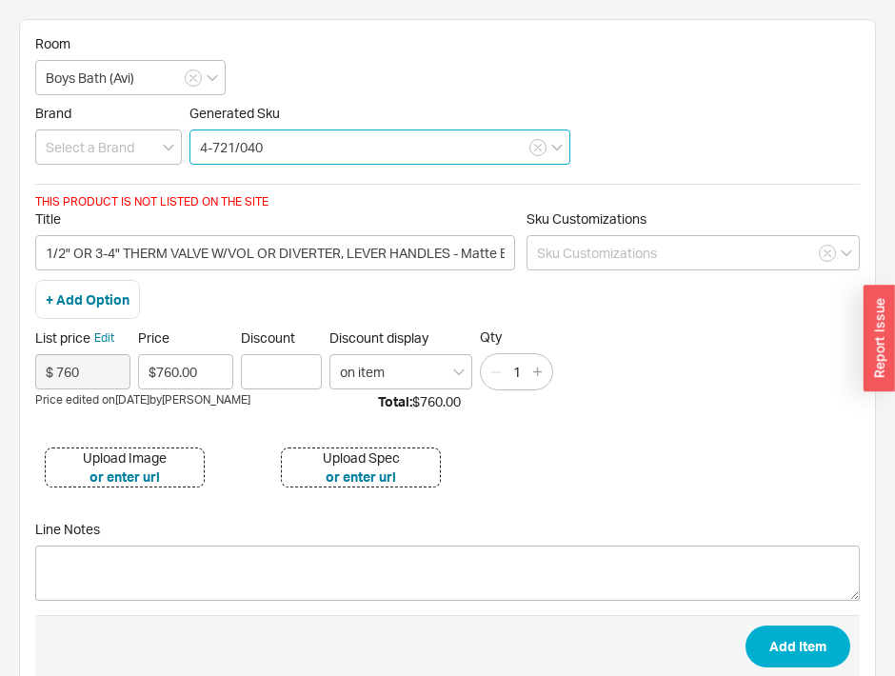
type input "4-721/040"
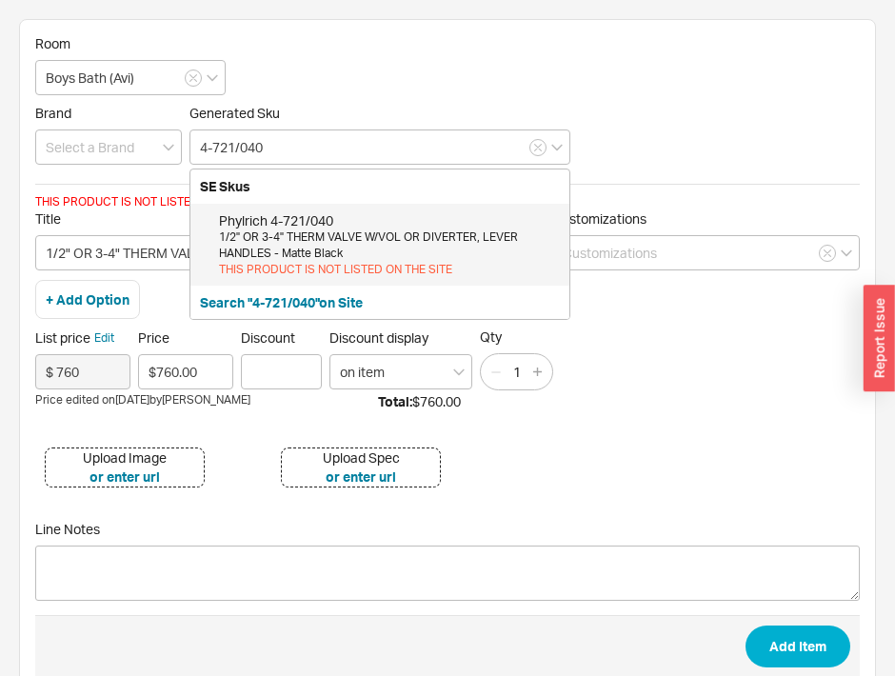
click at [164, 451] on div "Upload Image" at bounding box center [125, 457] width 84 height 19
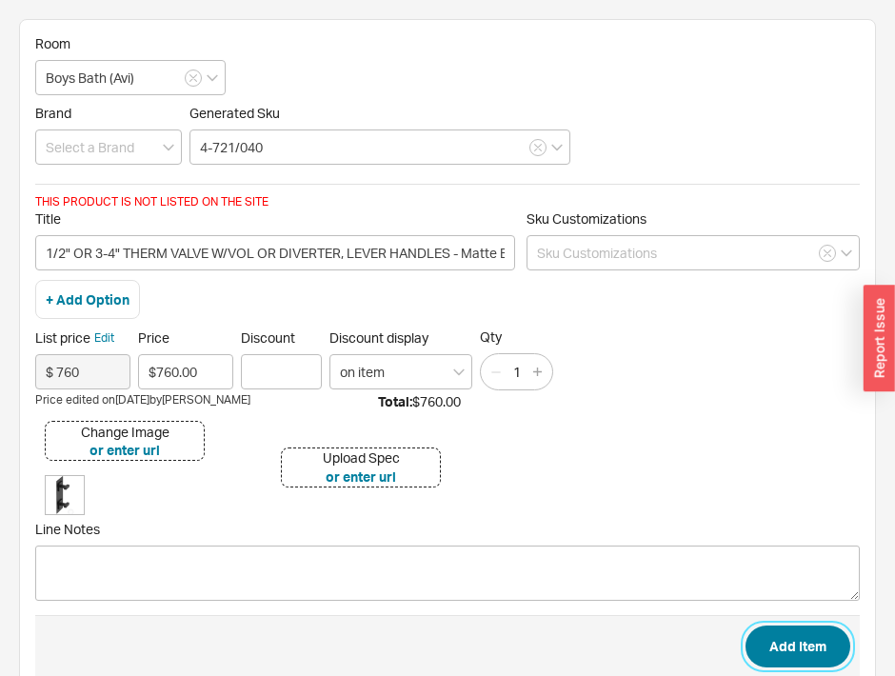
click at [811, 647] on button "Add Item" at bounding box center [798, 647] width 105 height 42
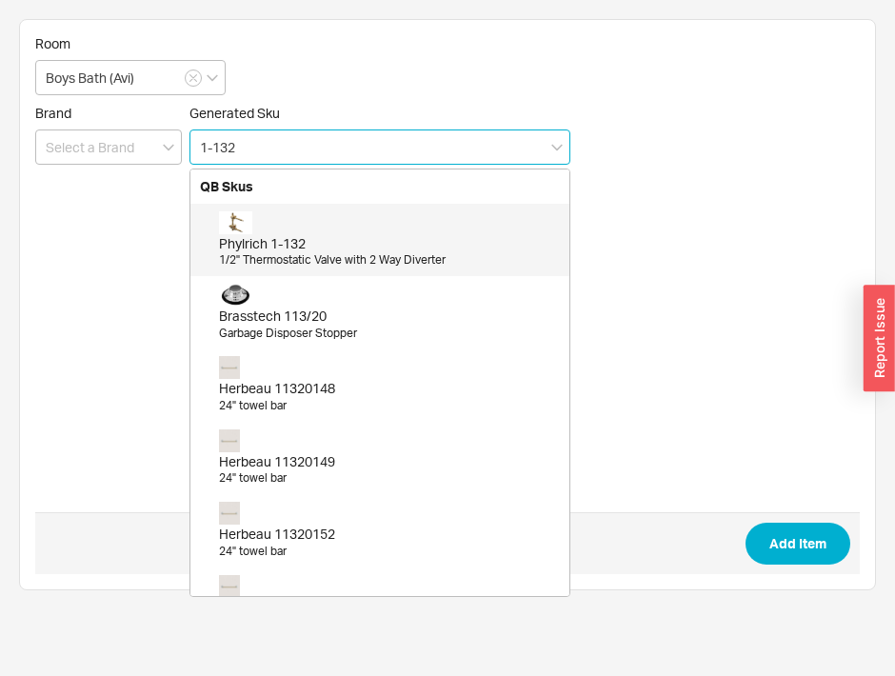
click at [467, 246] on div "Phylrich 1-132" at bounding box center [389, 243] width 341 height 19
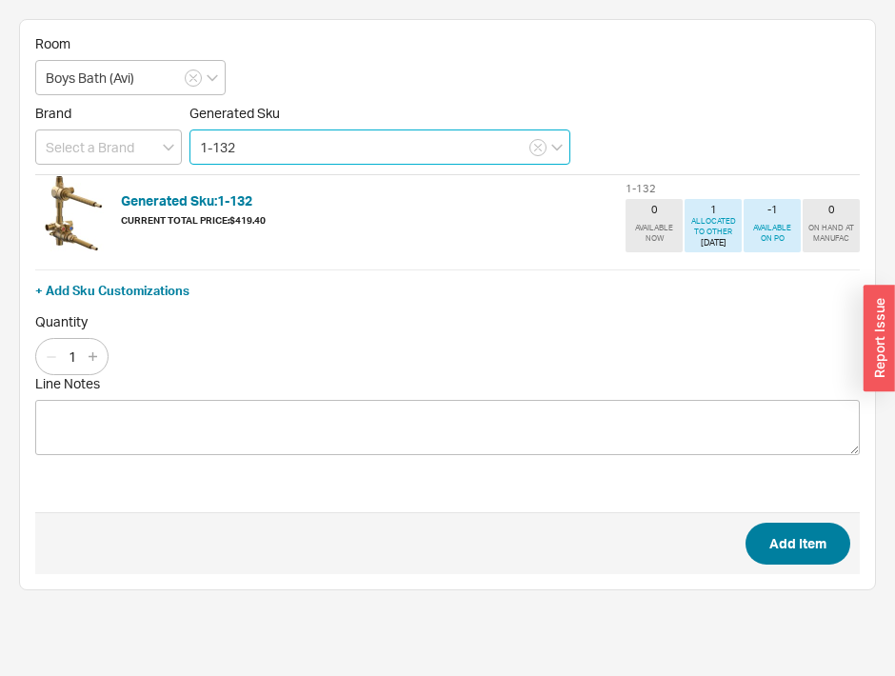
type input "1-132"
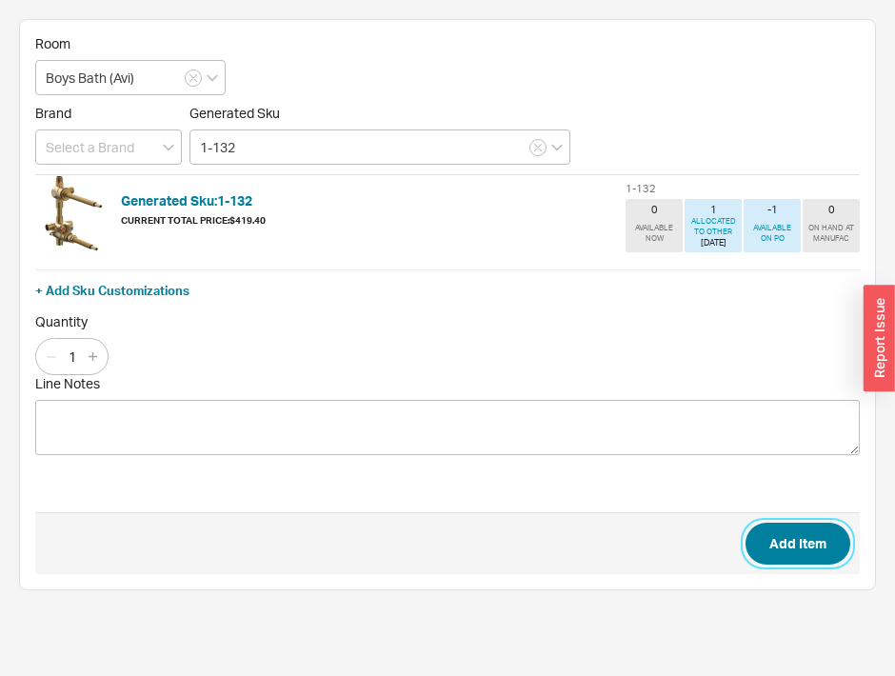
click at [765, 532] on button "Add Item" at bounding box center [798, 544] width 105 height 42
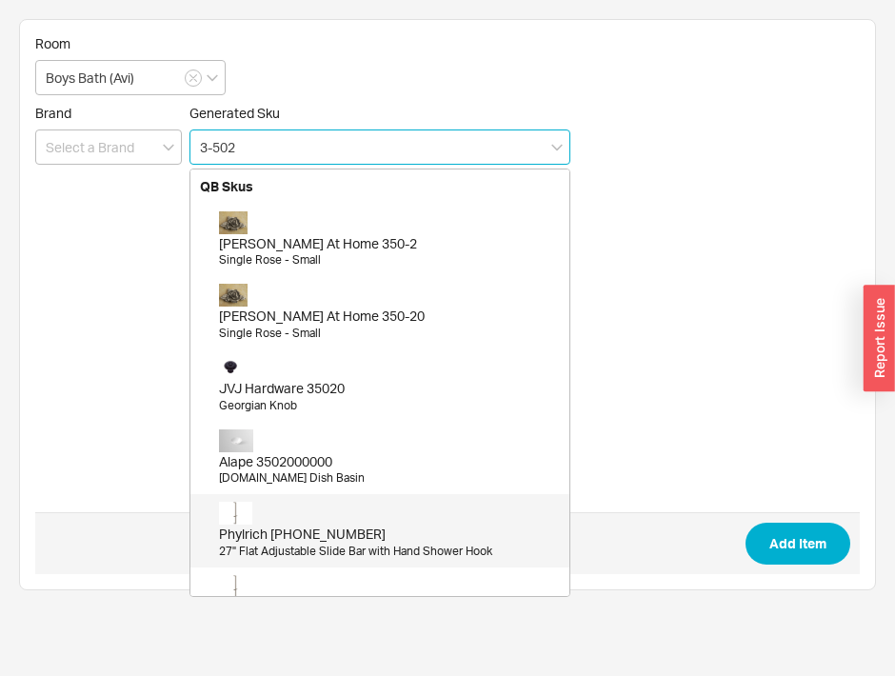
click at [312, 534] on div "Phylrich [PHONE_NUMBER]" at bounding box center [389, 534] width 341 height 19
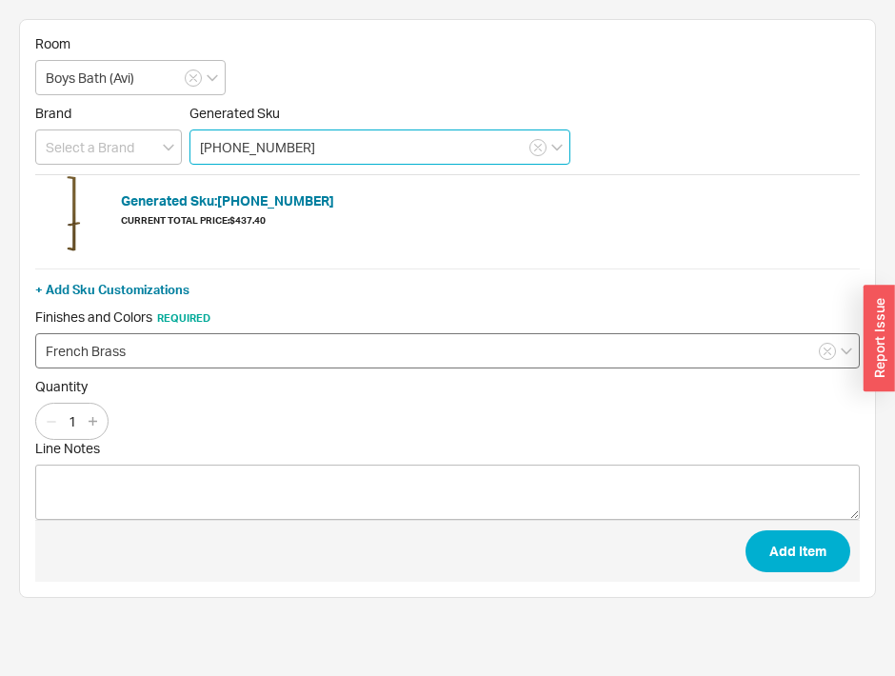
type input "[PHONE_NUMBER]"
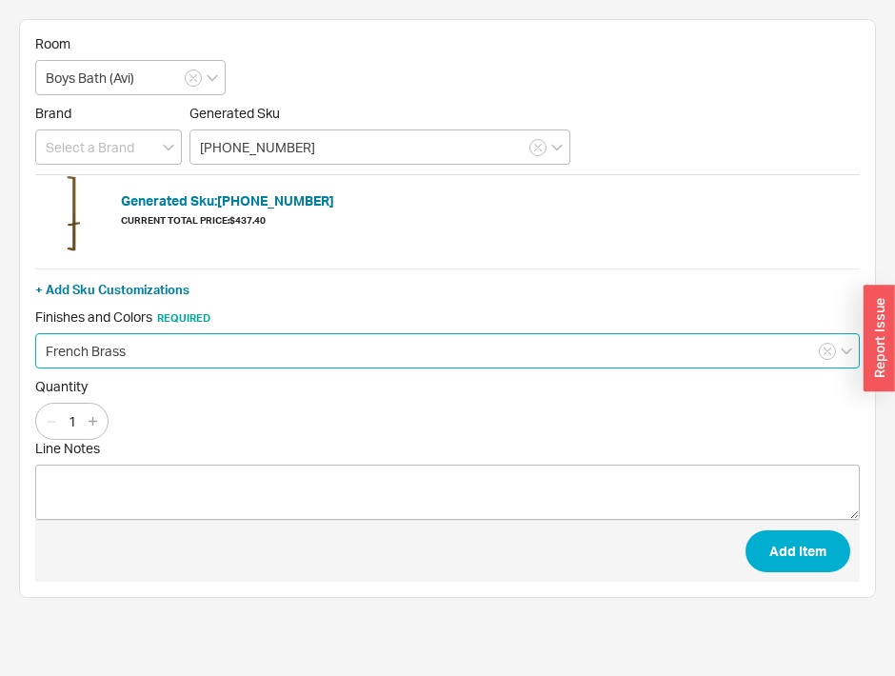
click at [267, 349] on input "French Brass" at bounding box center [447, 350] width 825 height 35
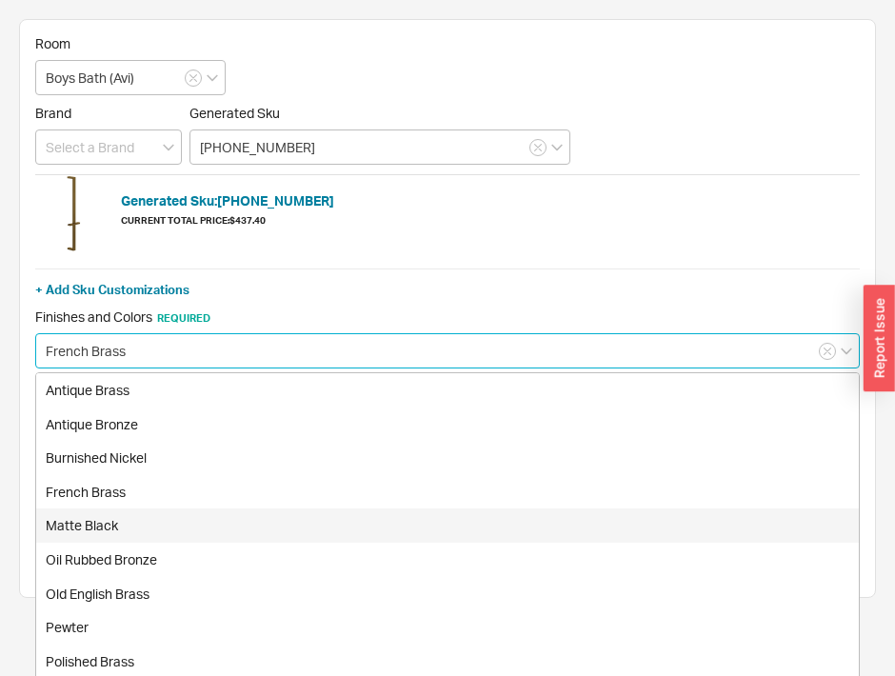
click at [149, 524] on div "Matte Black" at bounding box center [447, 525] width 823 height 34
type input "Matte Black"
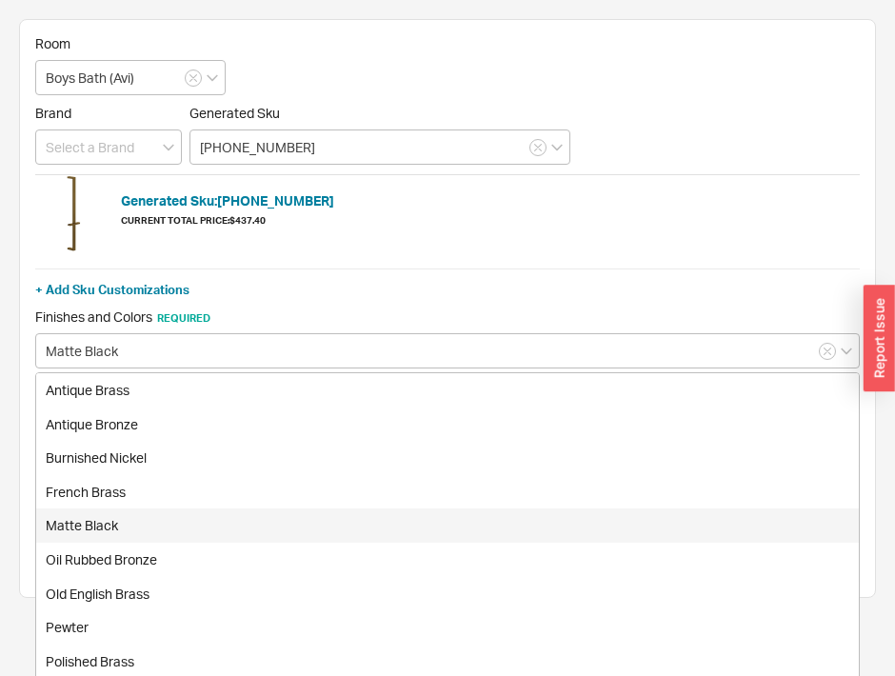
click at [149, 524] on span "Add Item" at bounding box center [447, 551] width 825 height 62
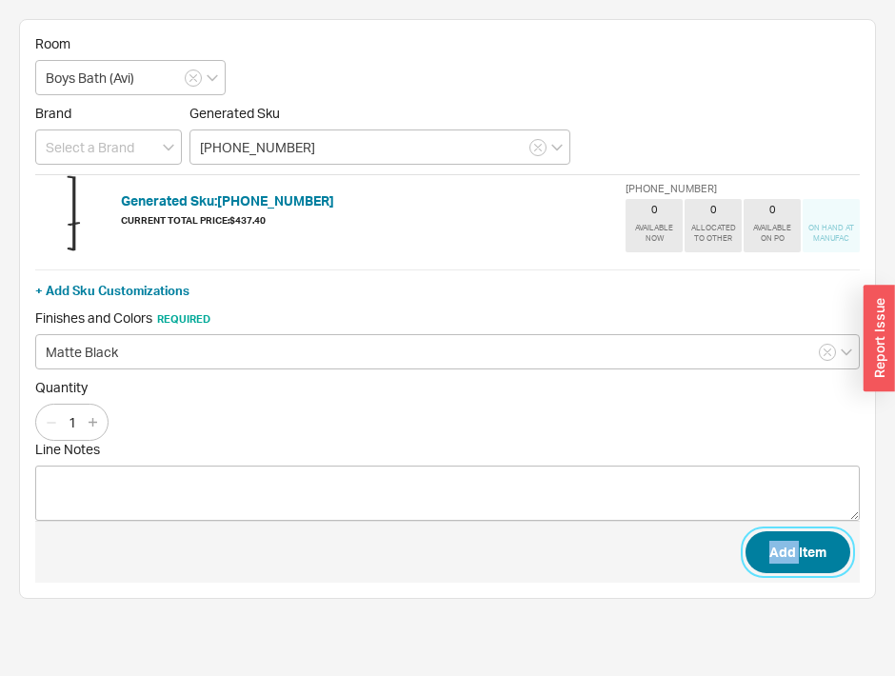
click at [774, 553] on button "Add Item" at bounding box center [798, 552] width 105 height 42
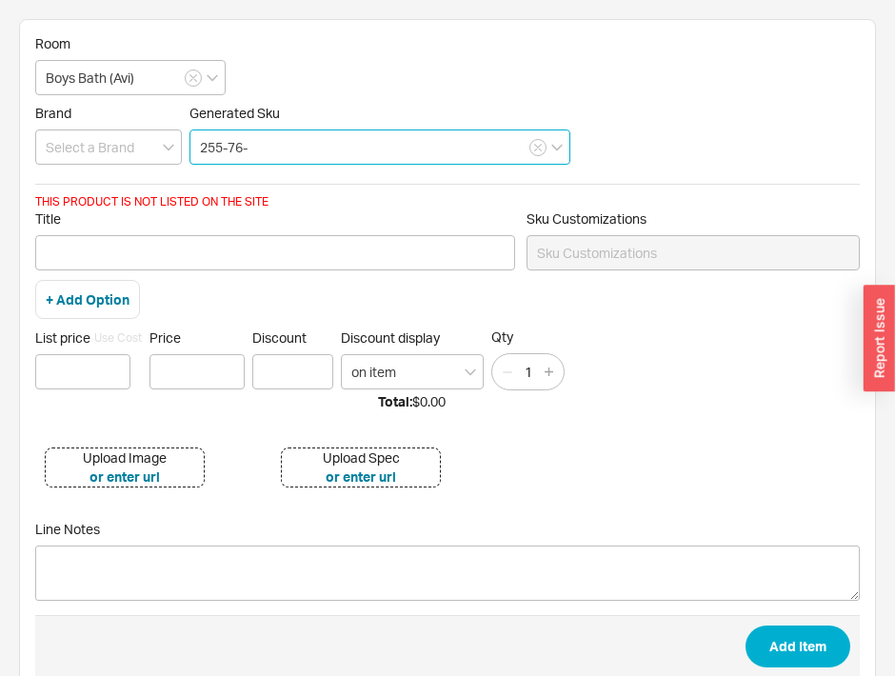
click at [316, 146] on input "255-76-" at bounding box center [379, 146] width 381 height 35
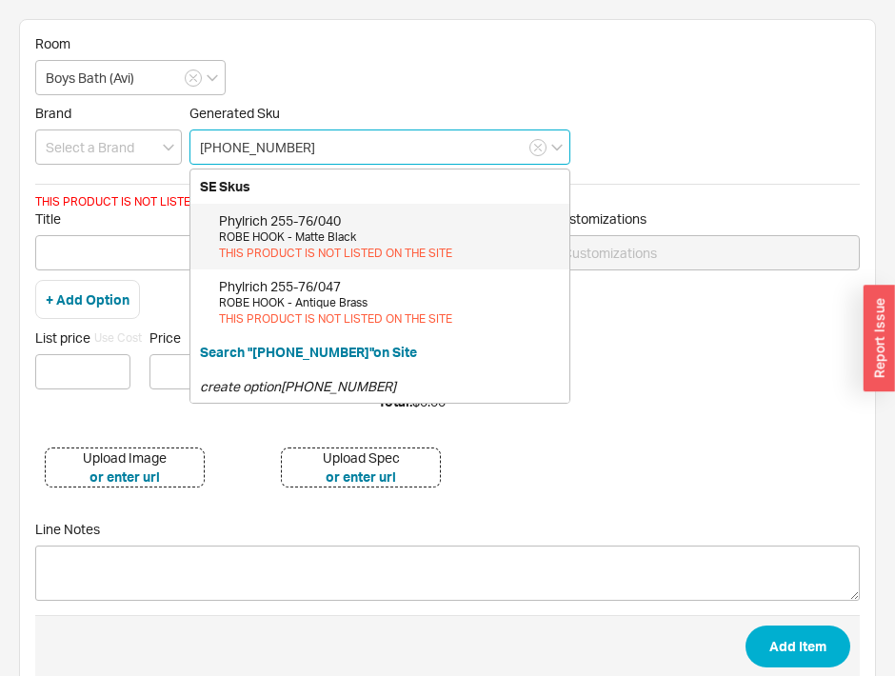
click at [269, 223] on div "Phylrich 255-76/040" at bounding box center [389, 220] width 341 height 19
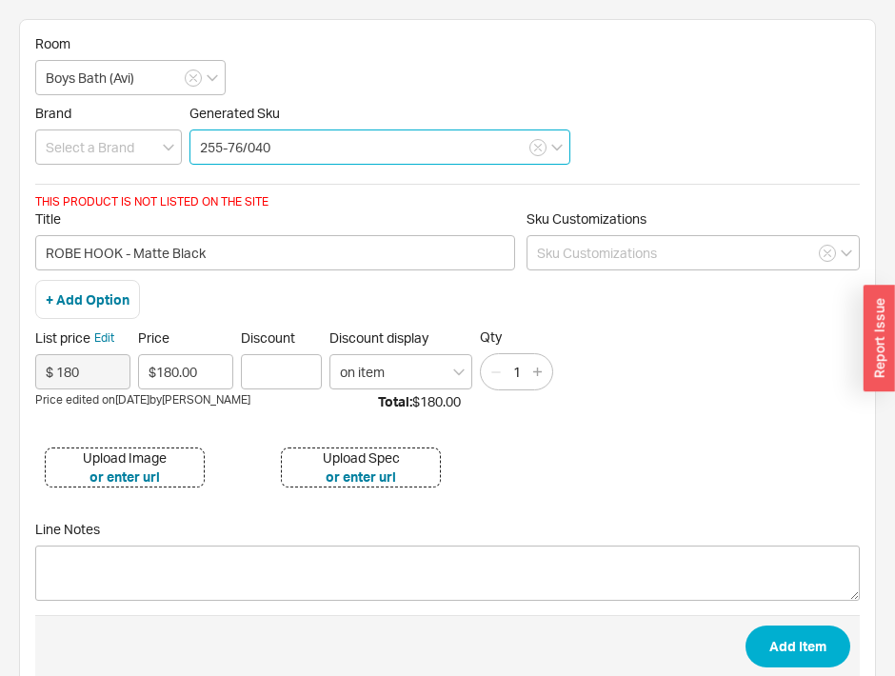
type input "255-76/040"
click at [160, 448] on div "Upload Image" at bounding box center [125, 457] width 84 height 19
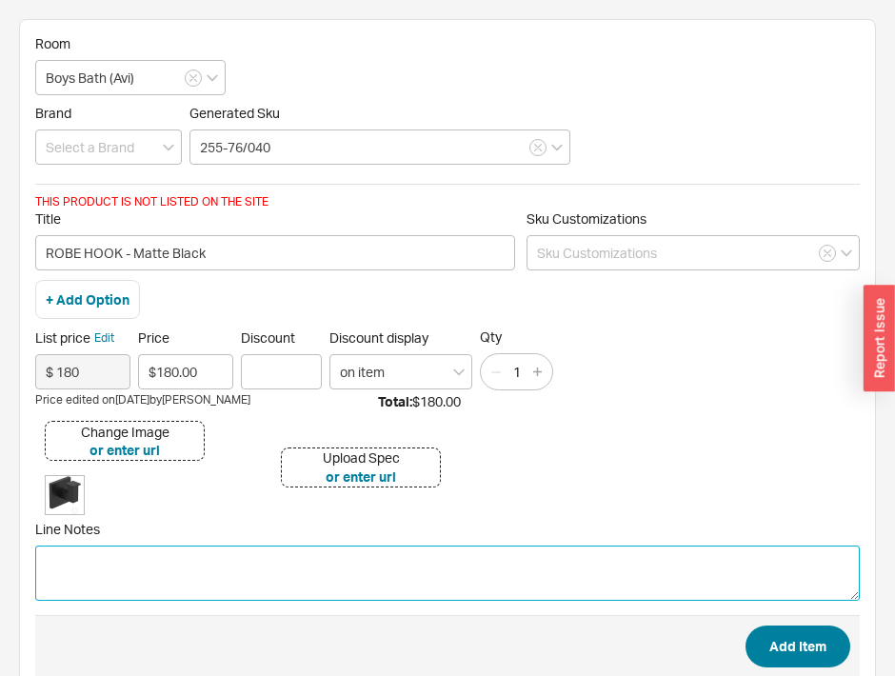
type textarea "`"
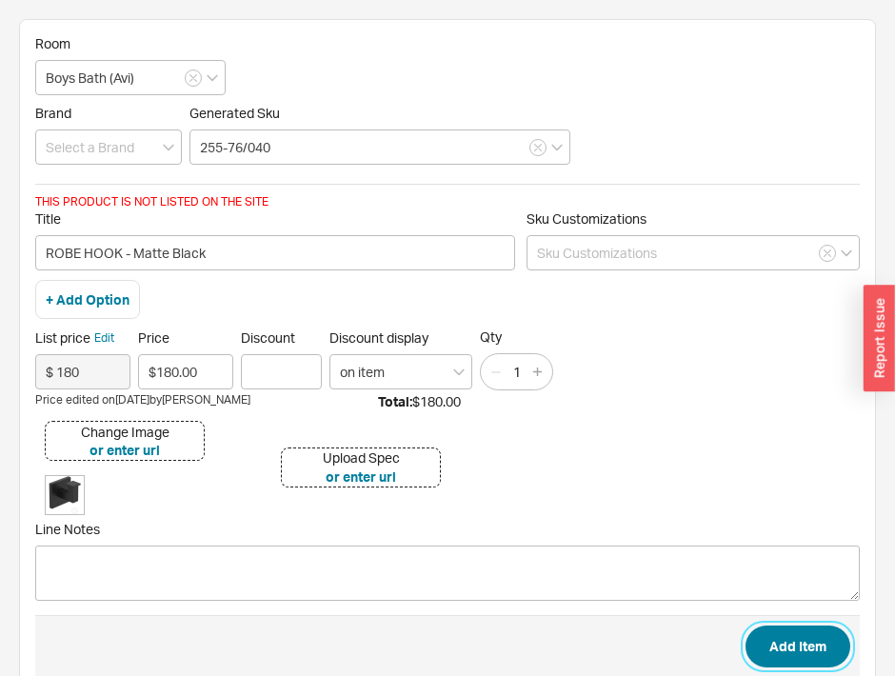
click at [746, 626] on button "Add Item" at bounding box center [798, 647] width 105 height 42
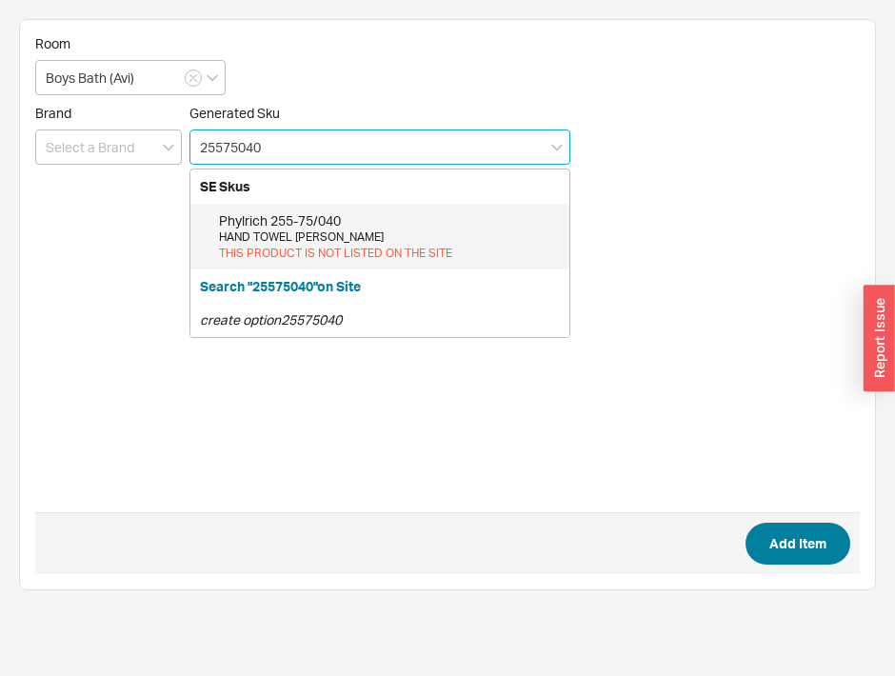
type input "25575040"
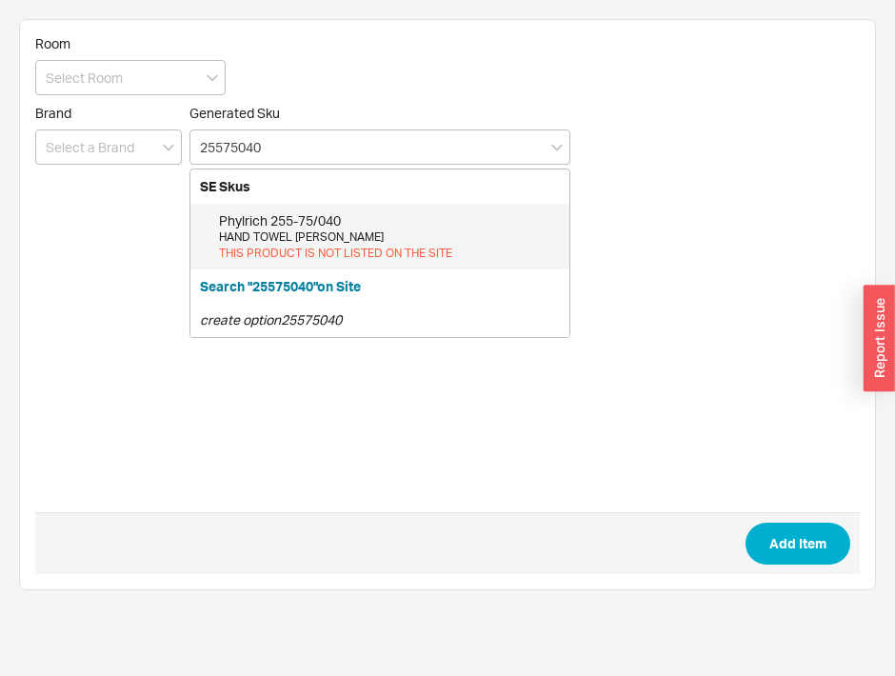
click at [308, 237] on div "HAND TOWEL [PERSON_NAME]" at bounding box center [389, 237] width 341 height 16
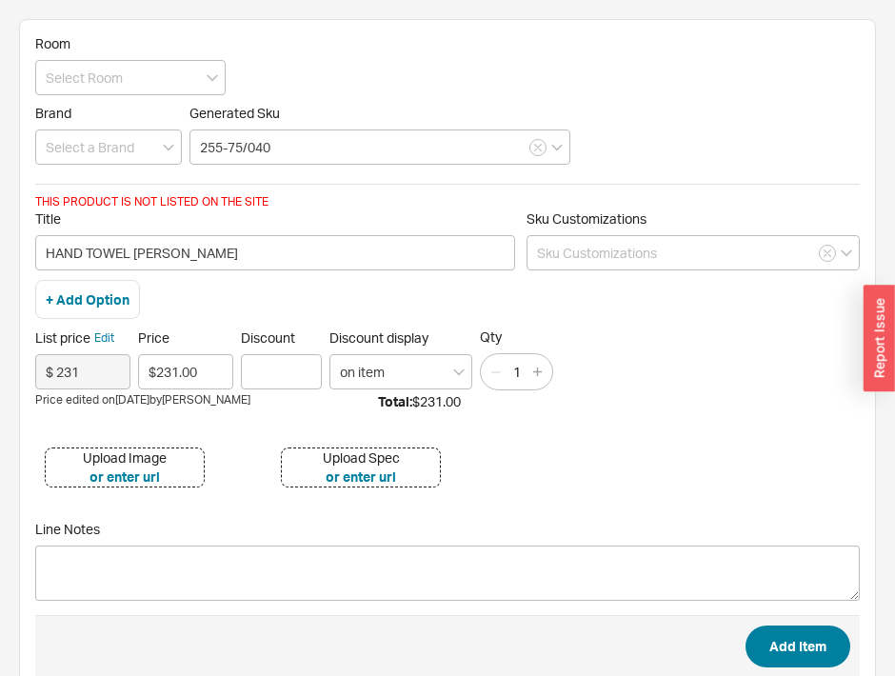
type input "255-75/040"
click at [787, 644] on button "Add Item" at bounding box center [798, 647] width 105 height 42
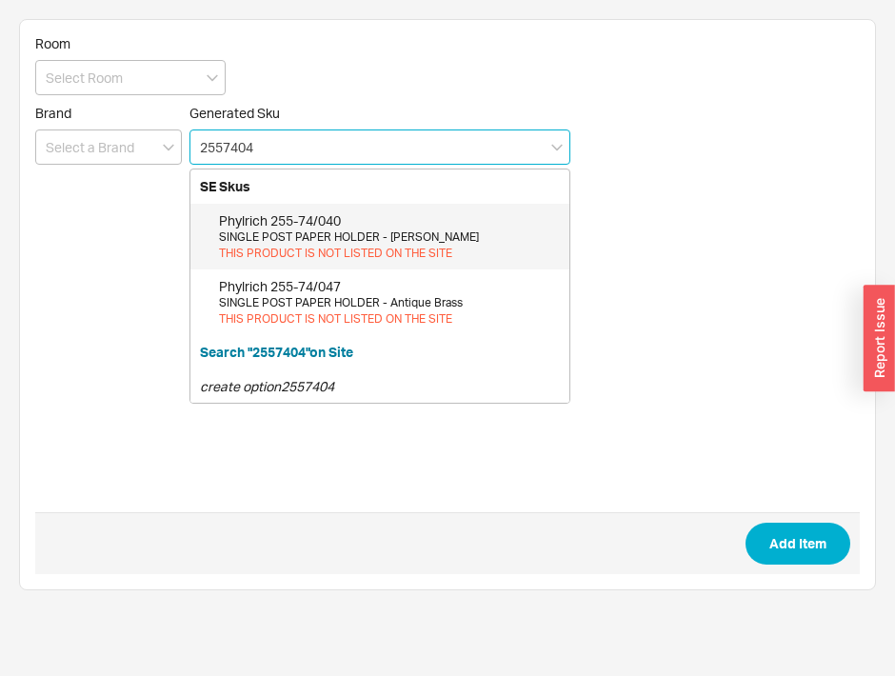
click at [376, 239] on div "SINGLE POST PAPER HOLDER - [PERSON_NAME]" at bounding box center [389, 237] width 341 height 16
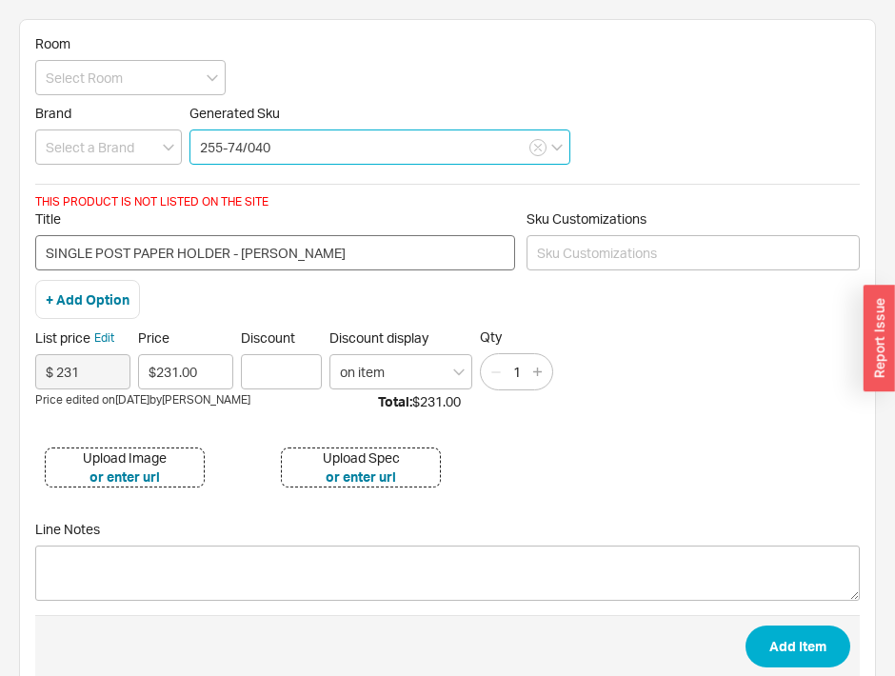
type input "255-74/040"
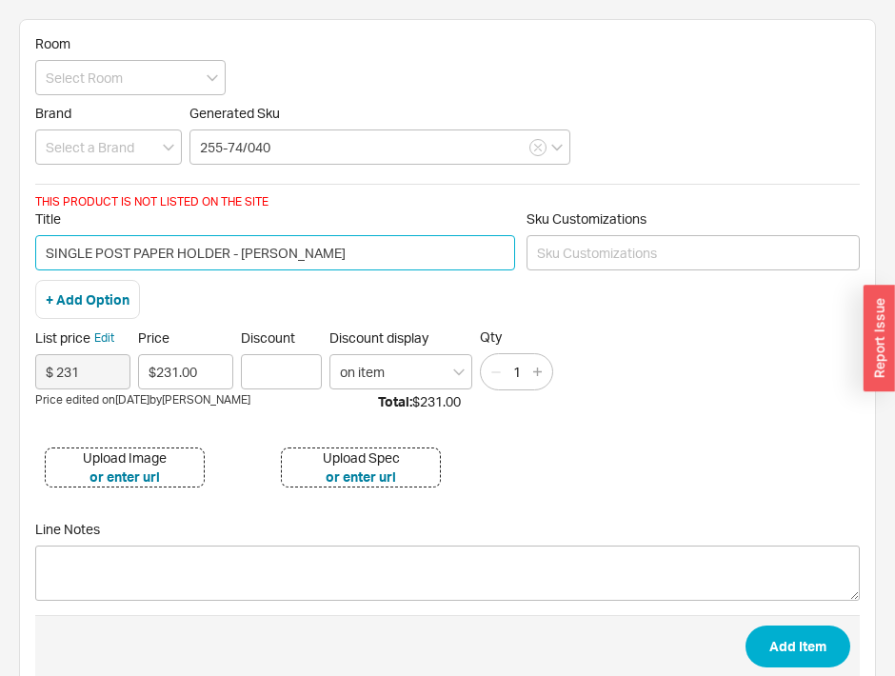
click at [39, 262] on input "SINGLE POST PAPER HOLDER - [PERSON_NAME]" at bounding box center [275, 252] width 480 height 35
type input "CROI SINGLE POST PAPER HOLDER - [PERSON_NAME]"
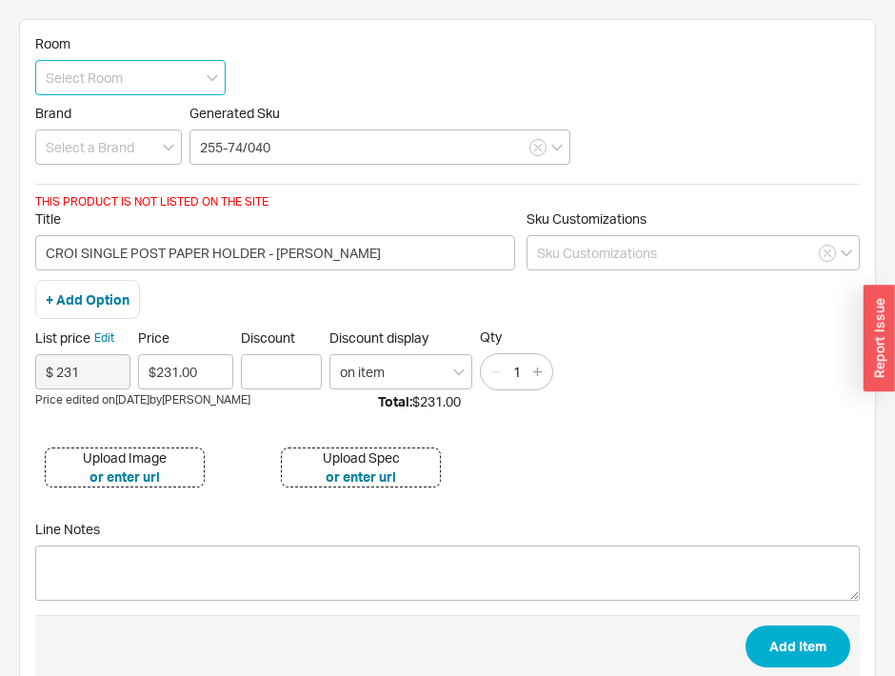
click at [180, 75] on input at bounding box center [130, 77] width 190 height 35
click at [171, 187] on div "Boys Bath (Avi)" at bounding box center [130, 185] width 189 height 34
type input "Boys Bath (Avi)"
click at [112, 452] on div "Upload Image" at bounding box center [125, 457] width 84 height 19
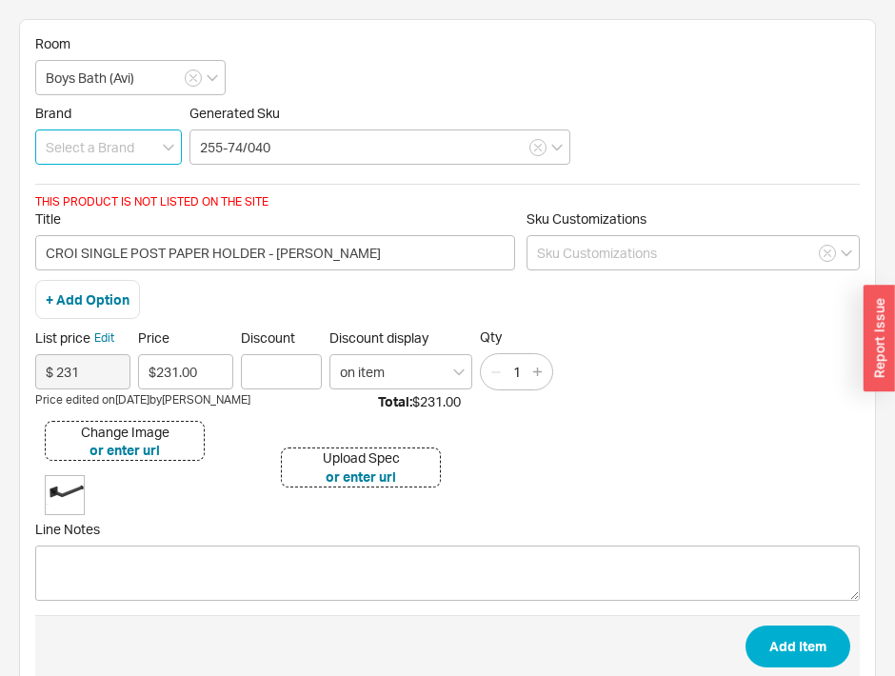
click at [149, 138] on input at bounding box center [108, 146] width 147 height 35
click at [144, 170] on div "Phylrich" at bounding box center [108, 186] width 145 height 34
type input "Phylrich"
drag, startPoint x: 866, startPoint y: 672, endPoint x: 845, endPoint y: 667, distance: 22.4
click at [845, 667] on div "Room Boys Bath (Avi) Brand Phylrich Generated Sku 255-74/040 THIS PRODUCT IS NO…" at bounding box center [447, 361] width 857 height 684
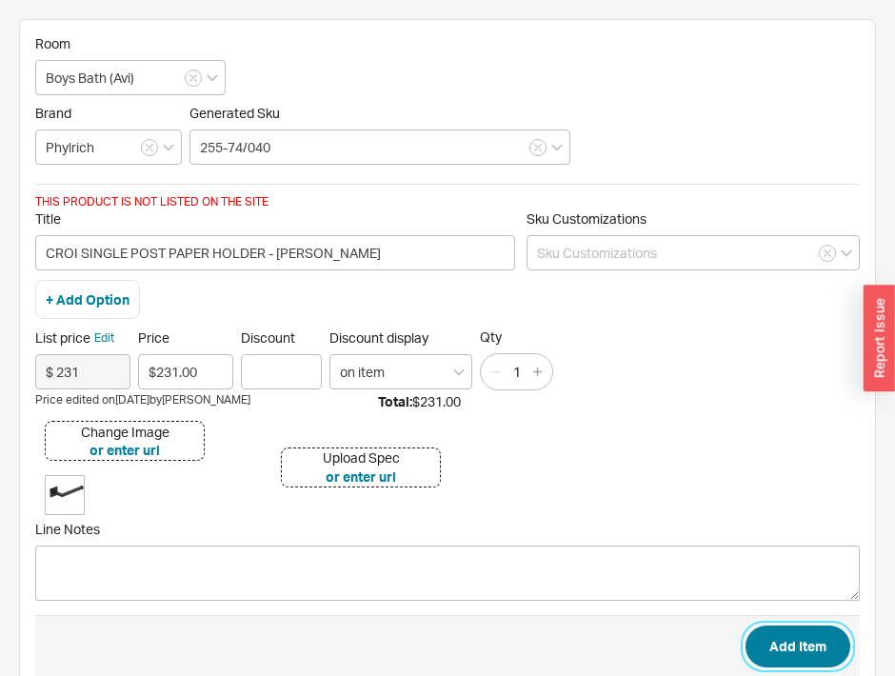
click at [815, 646] on button "Add Item" at bounding box center [798, 647] width 105 height 42
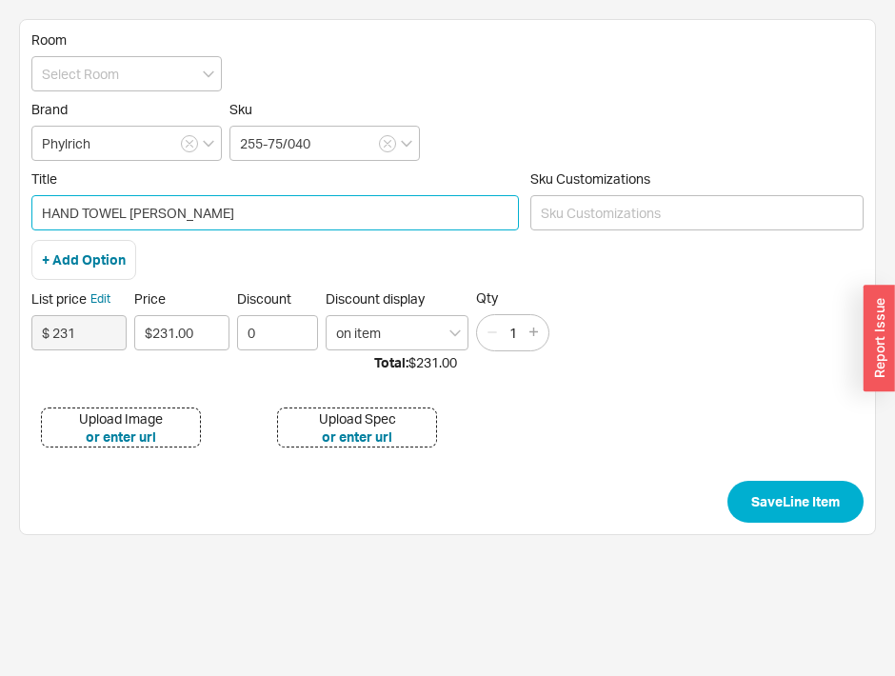
click at [40, 213] on input "HAND TOWEL [PERSON_NAME]" at bounding box center [274, 212] width 487 height 35
type input "CROI HAND TOWEL [PERSON_NAME]"
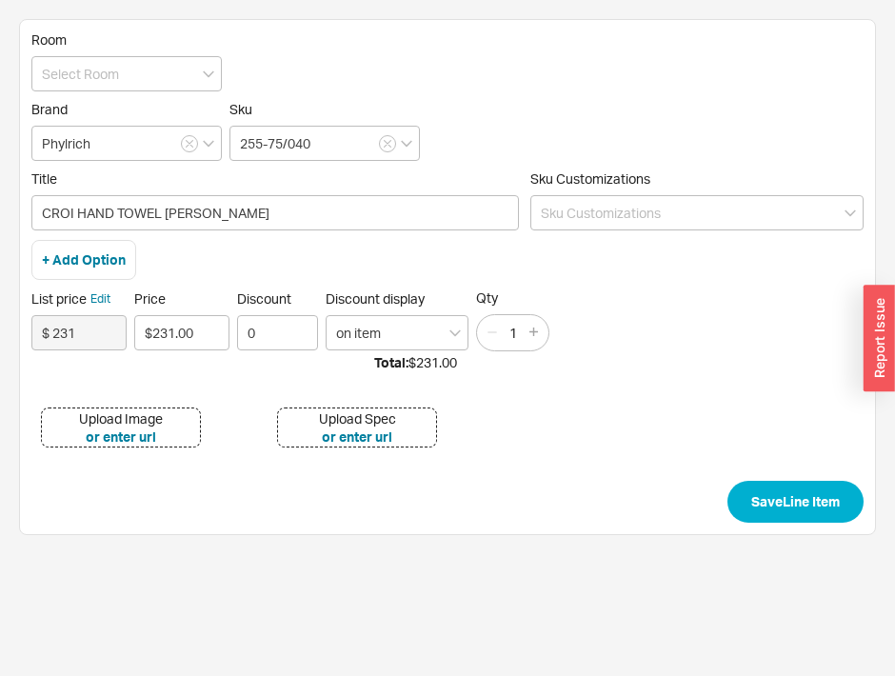
click at [157, 410] on div "Upload Image" at bounding box center [121, 418] width 84 height 19
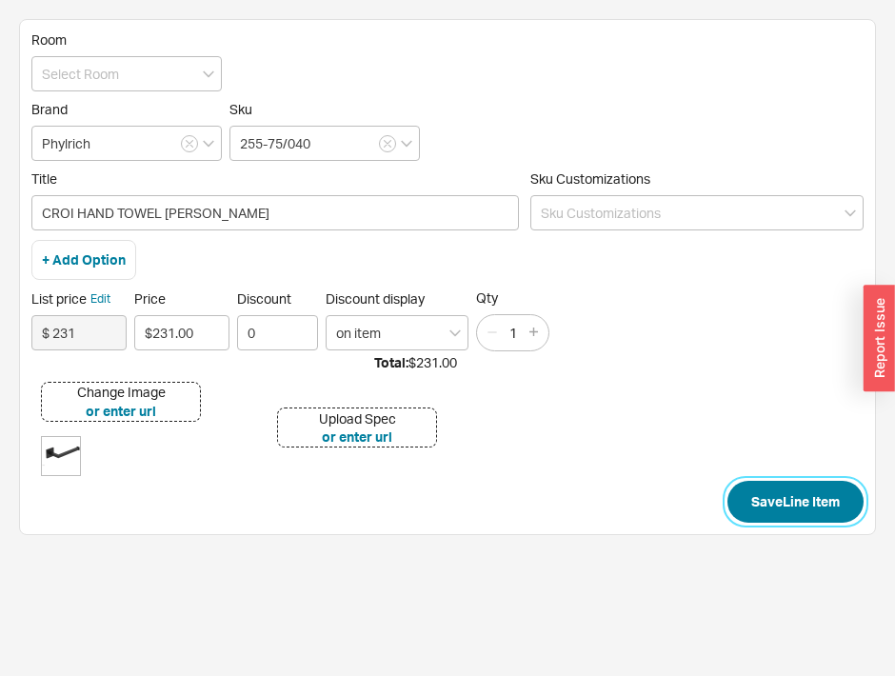
click at [779, 494] on button "Save Line Item" at bounding box center [795, 502] width 136 height 42
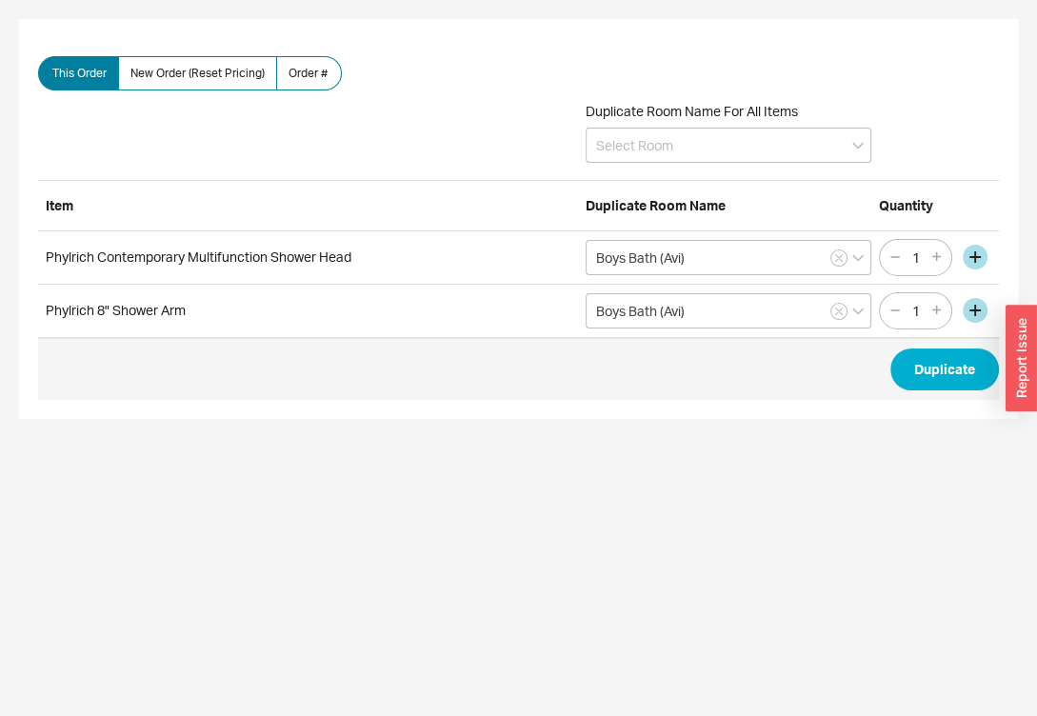
click at [663, 125] on div "Duplicate Room Name For All Items" at bounding box center [729, 133] width 286 height 60
click at [654, 150] on input at bounding box center [729, 145] width 286 height 35
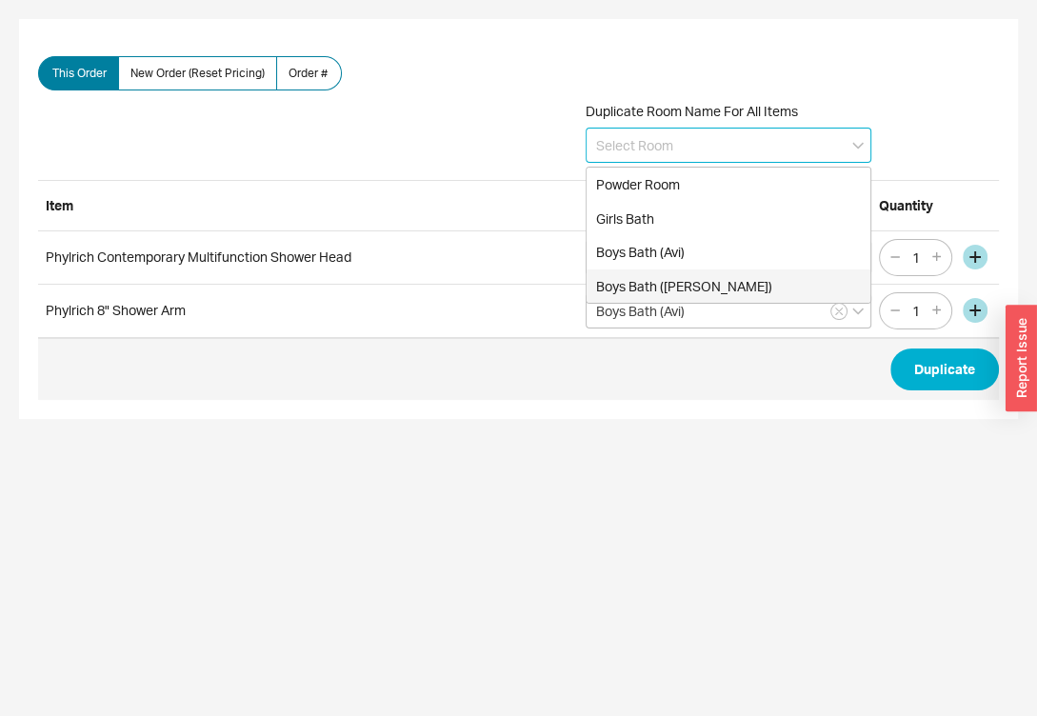
click at [651, 285] on div "Boys Bath ([PERSON_NAME])" at bounding box center [729, 286] width 284 height 34
type input "Boys Bath ([PERSON_NAME])"
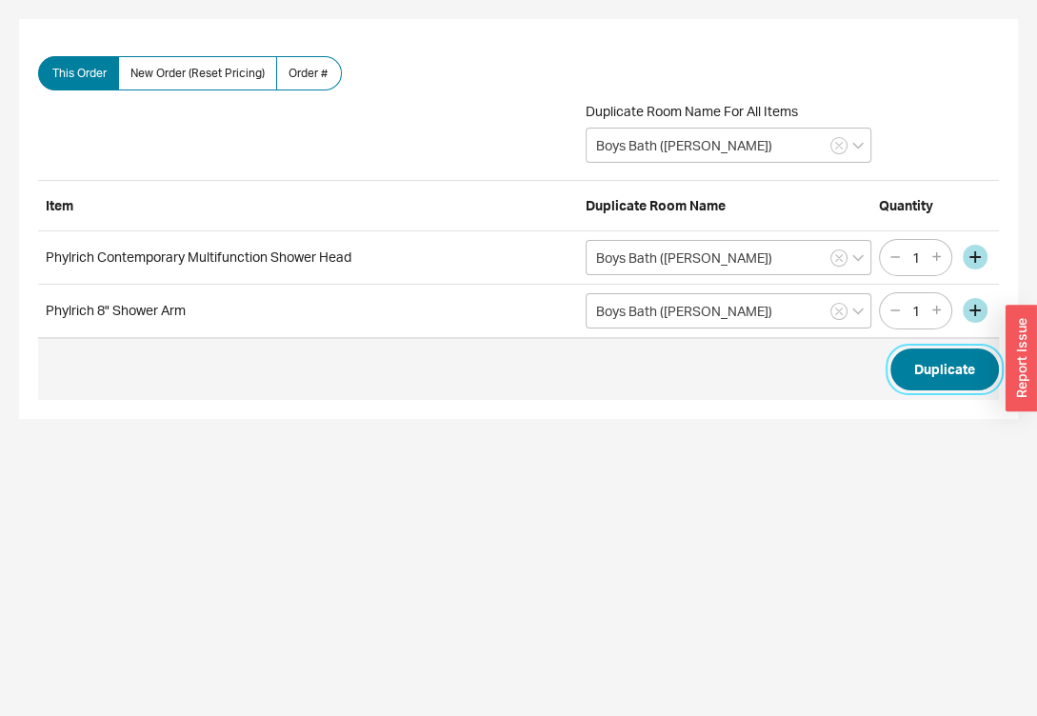
click at [932, 377] on button "Duplicate" at bounding box center [944, 369] width 109 height 42
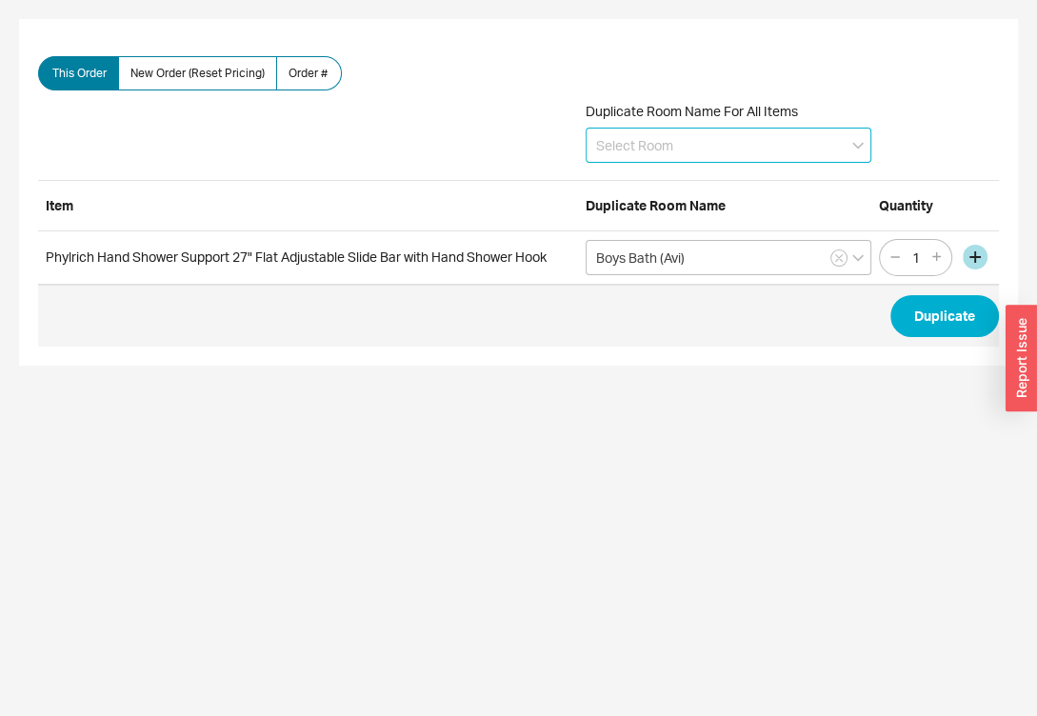
click at [614, 146] on input at bounding box center [729, 145] width 286 height 35
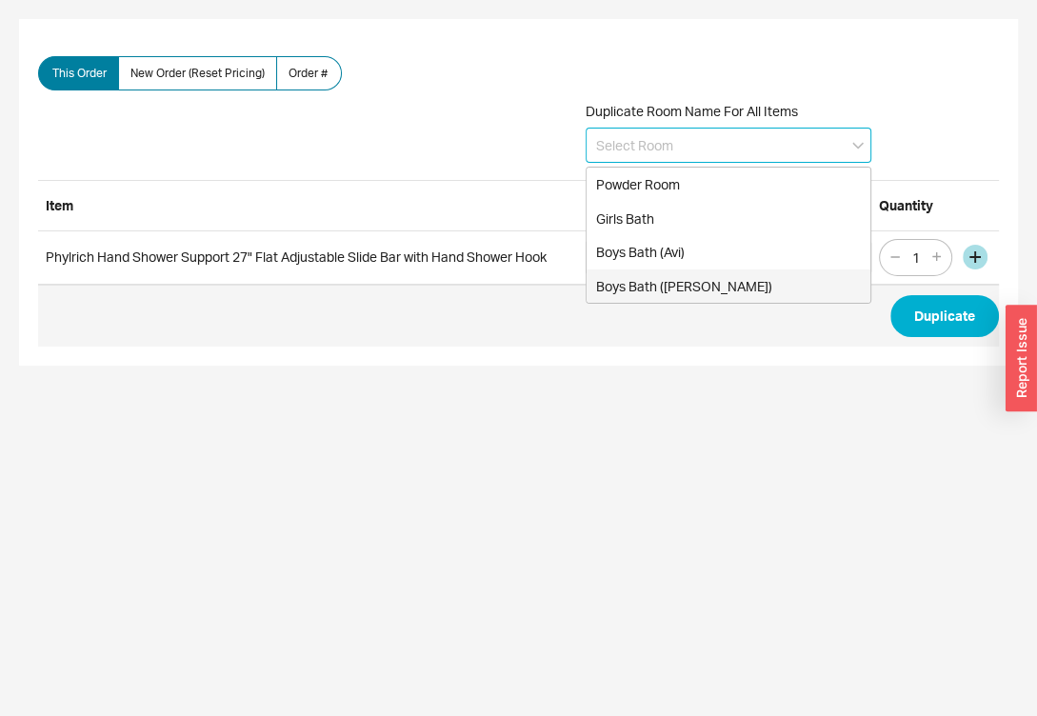
click at [627, 285] on div "Boys Bath ([PERSON_NAME])" at bounding box center [729, 286] width 284 height 34
type input "Boys Bath ([PERSON_NAME])"
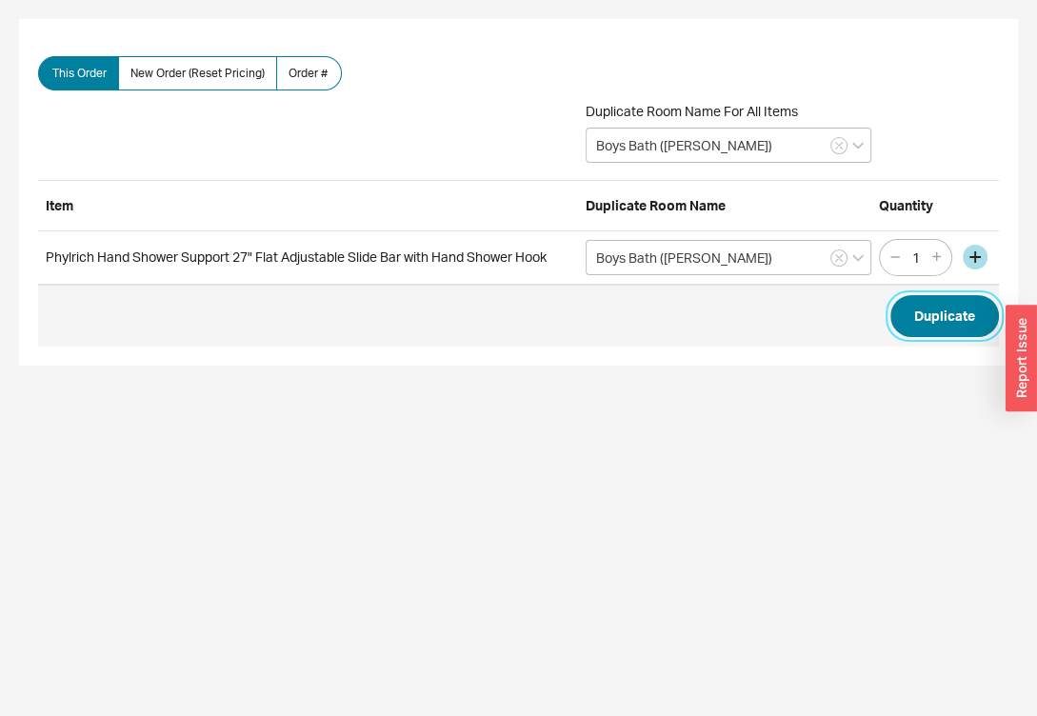
click at [944, 315] on button "Duplicate" at bounding box center [944, 316] width 109 height 42
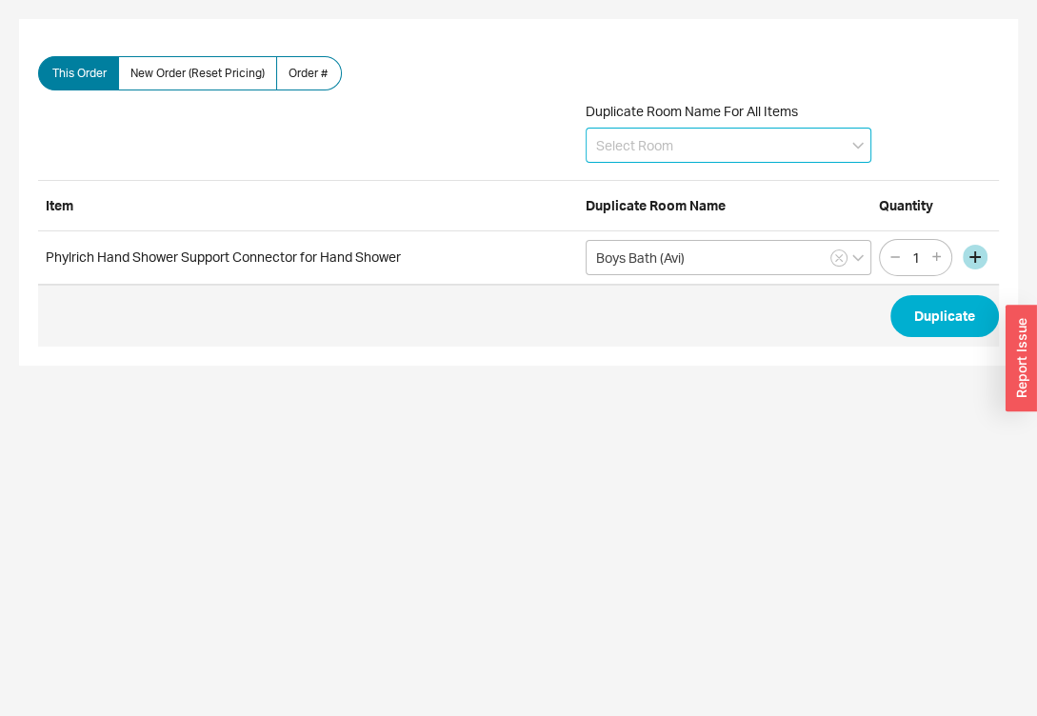
click at [703, 143] on input at bounding box center [729, 145] width 286 height 35
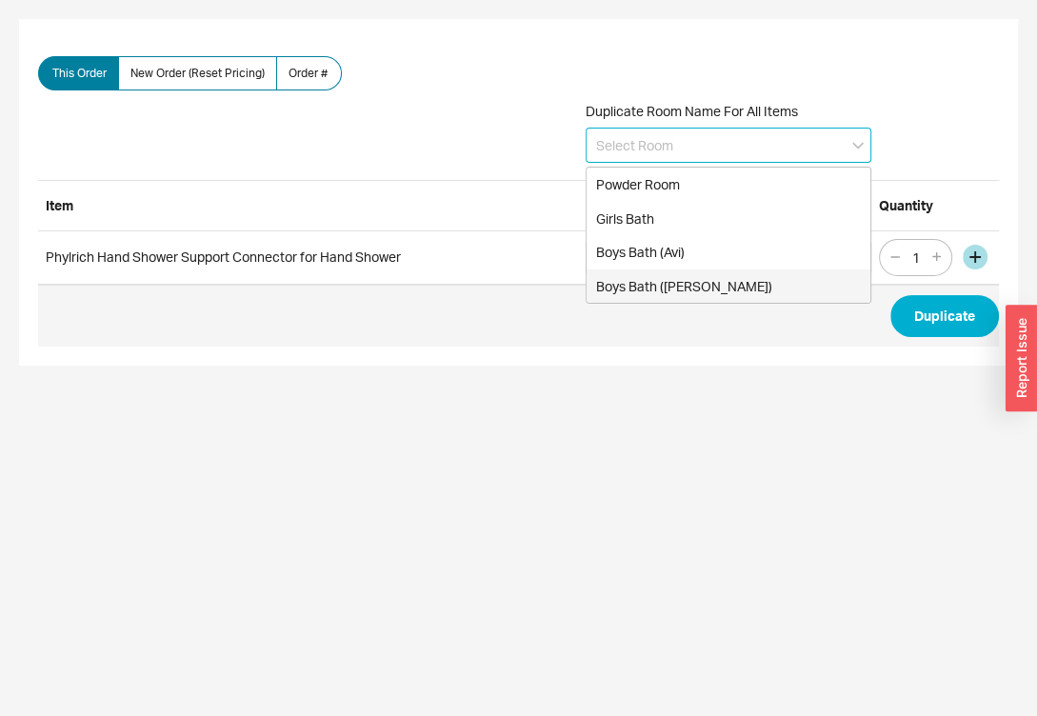
click at [663, 275] on div "Boys Bath ([PERSON_NAME])" at bounding box center [729, 286] width 284 height 34
type input "Boys Bath ([PERSON_NAME])"
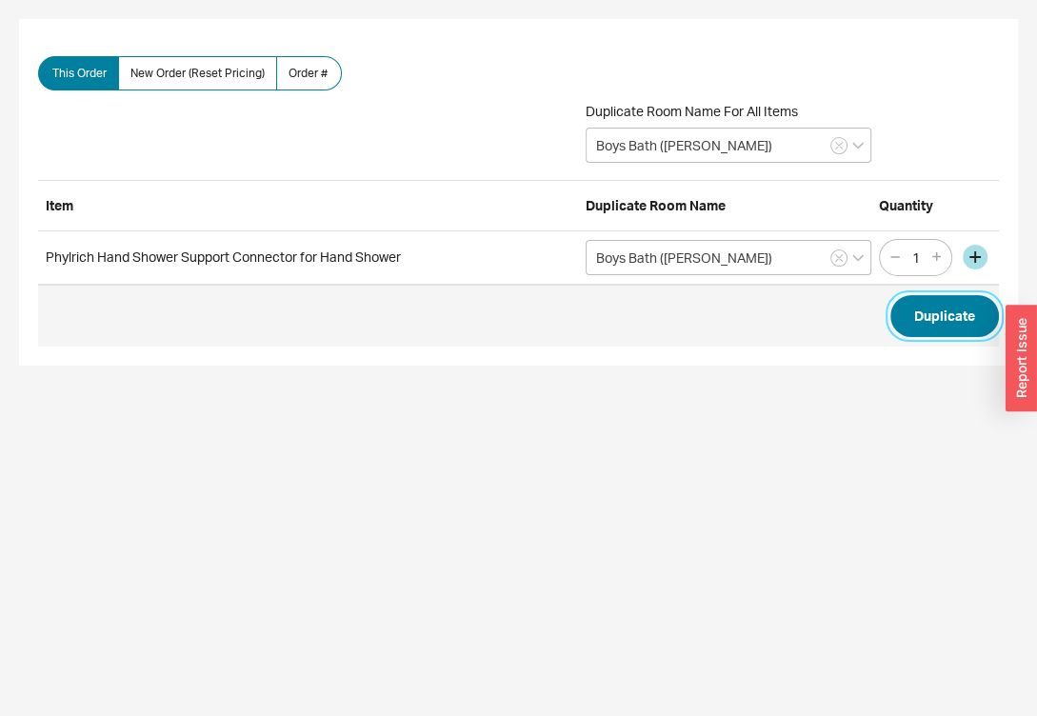
click at [933, 318] on button "Duplicate" at bounding box center [944, 316] width 109 height 42
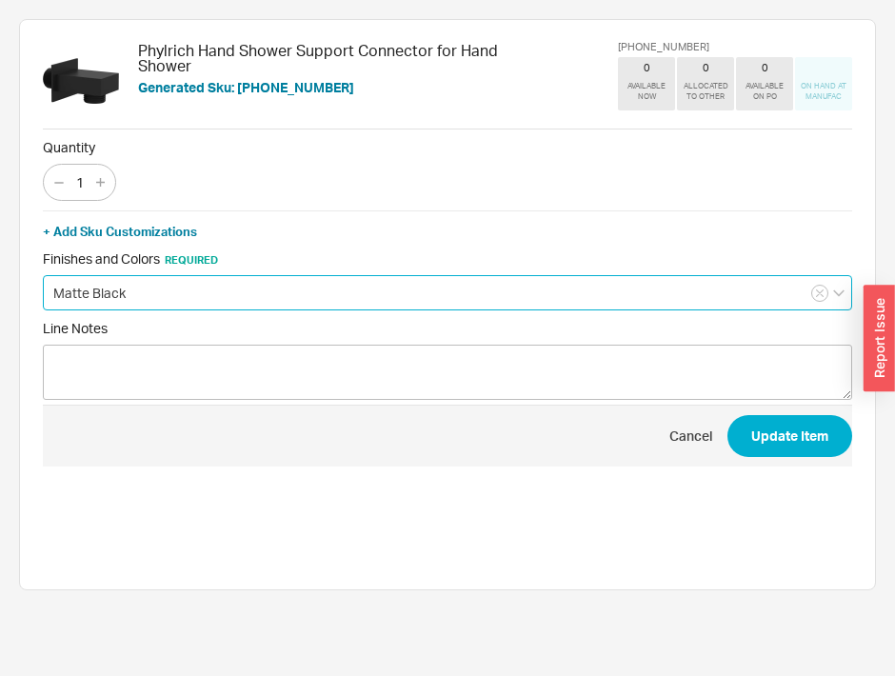
click at [712, 297] on input "Matte Black" at bounding box center [447, 292] width 809 height 35
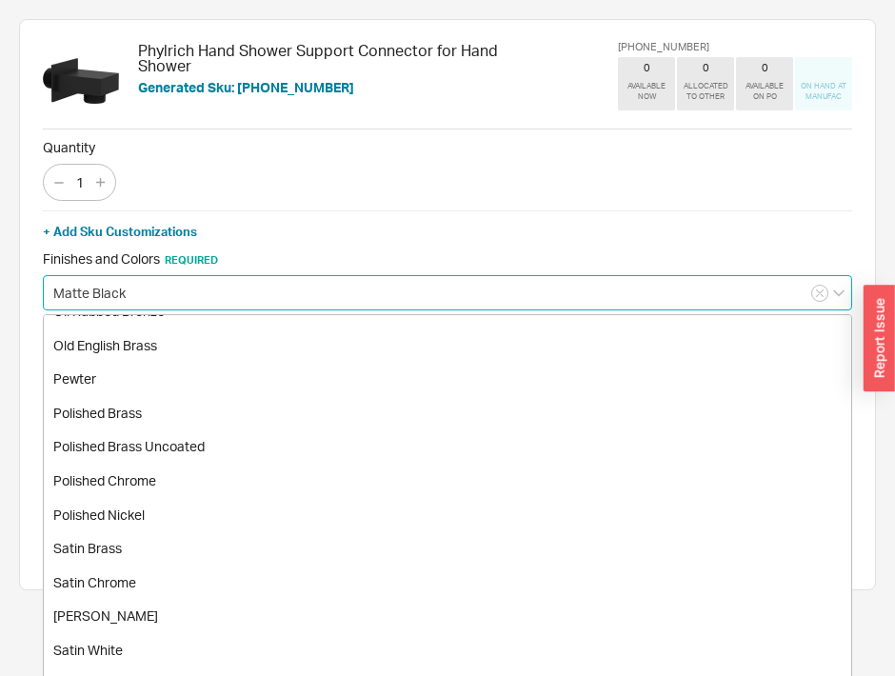
scroll to position [242, 0]
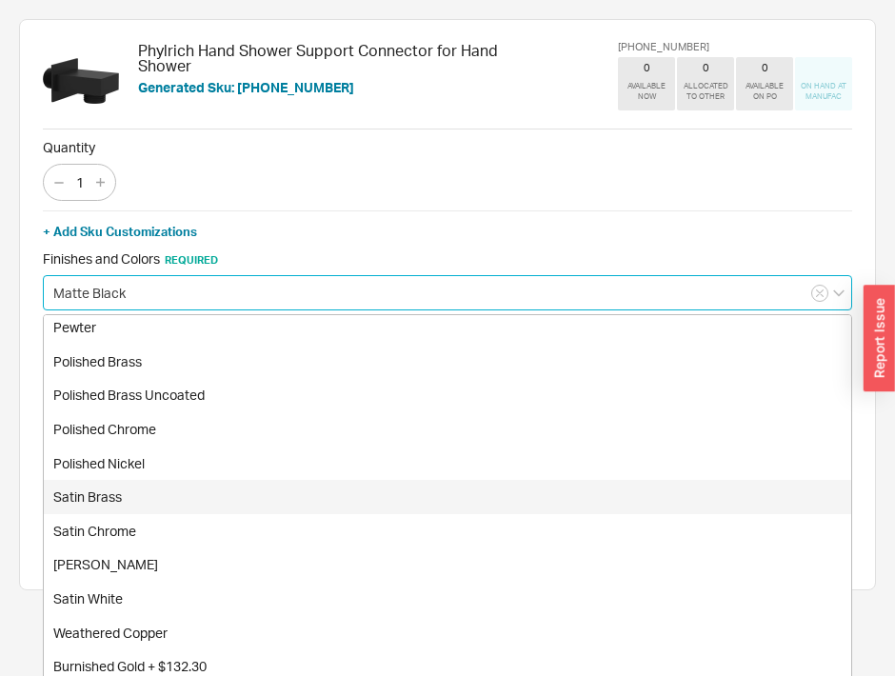
click at [375, 491] on div "Antique Brass Antique Bronze Burnished Nickel French Brass Matte Black Oil Rubb…" at bounding box center [447, 528] width 809 height 428
click at [375, 489] on div "Satin Brass" at bounding box center [447, 497] width 807 height 34
type input "Satin Brass"
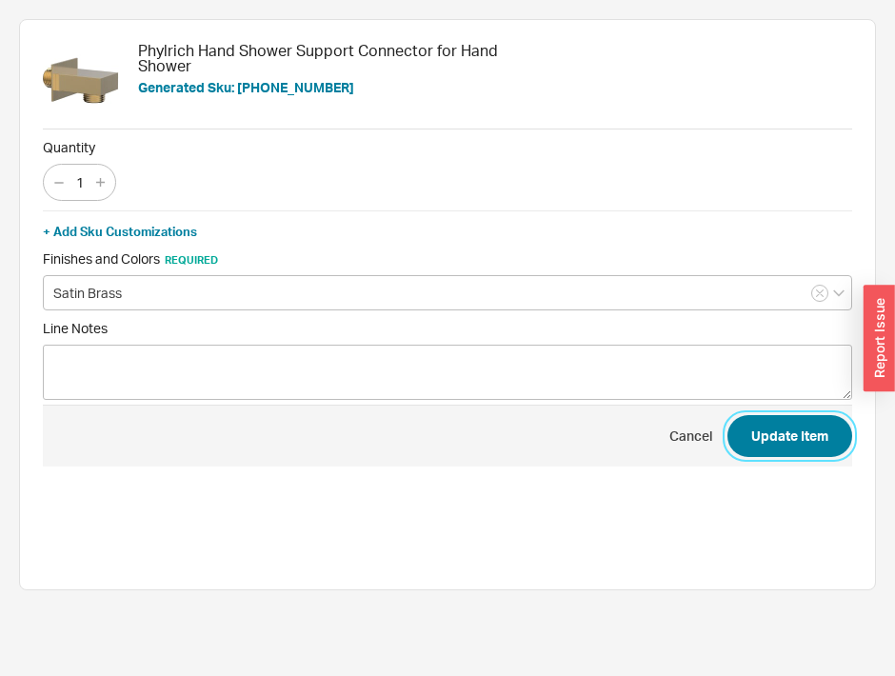
click at [830, 433] on button "Update Item" at bounding box center [789, 436] width 125 height 42
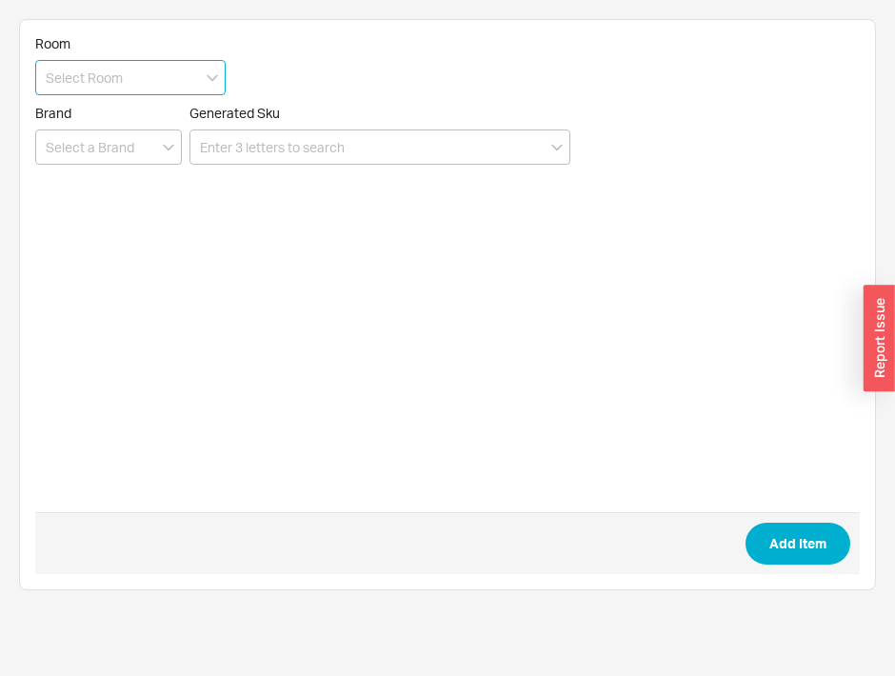
click at [108, 76] on input at bounding box center [130, 77] width 190 height 35
type input "m"
click at [151, 109] on icon "create option Master Bath" at bounding box center [123, 117] width 155 height 16
type input "Master Bath"
click at [134, 144] on input at bounding box center [108, 146] width 147 height 35
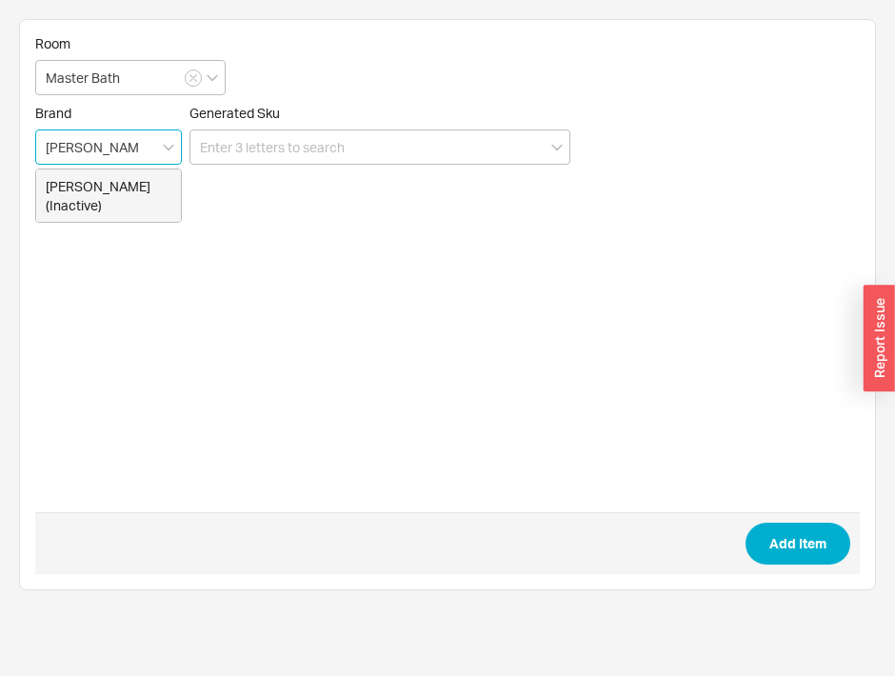
click at [134, 186] on div "[PERSON_NAME] (Inactive)" at bounding box center [108, 195] width 145 height 52
type input "[PERSON_NAME] (Inactive)"
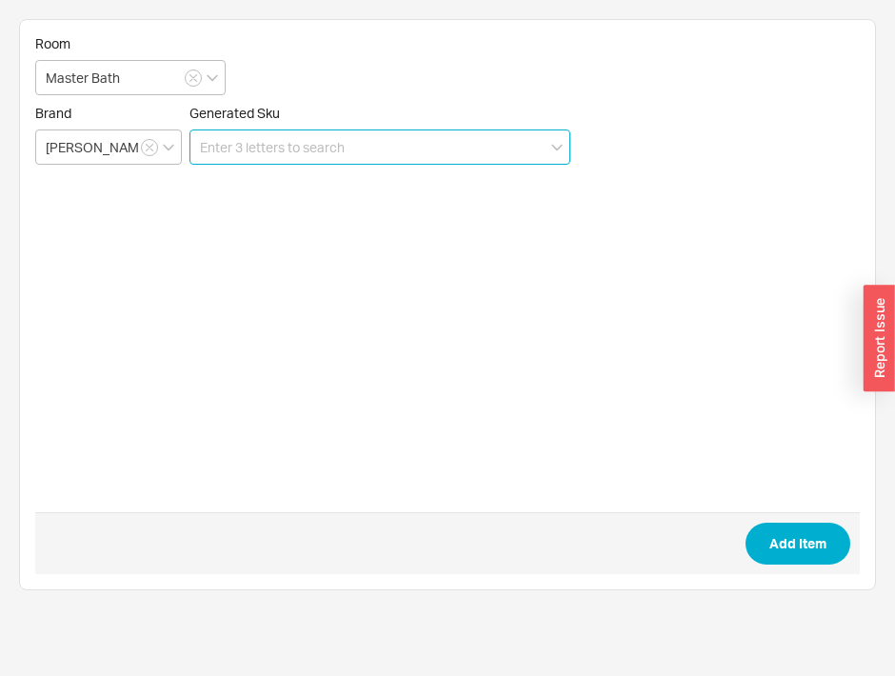
click at [259, 157] on input at bounding box center [379, 146] width 381 height 35
paste input "FV207/F4"
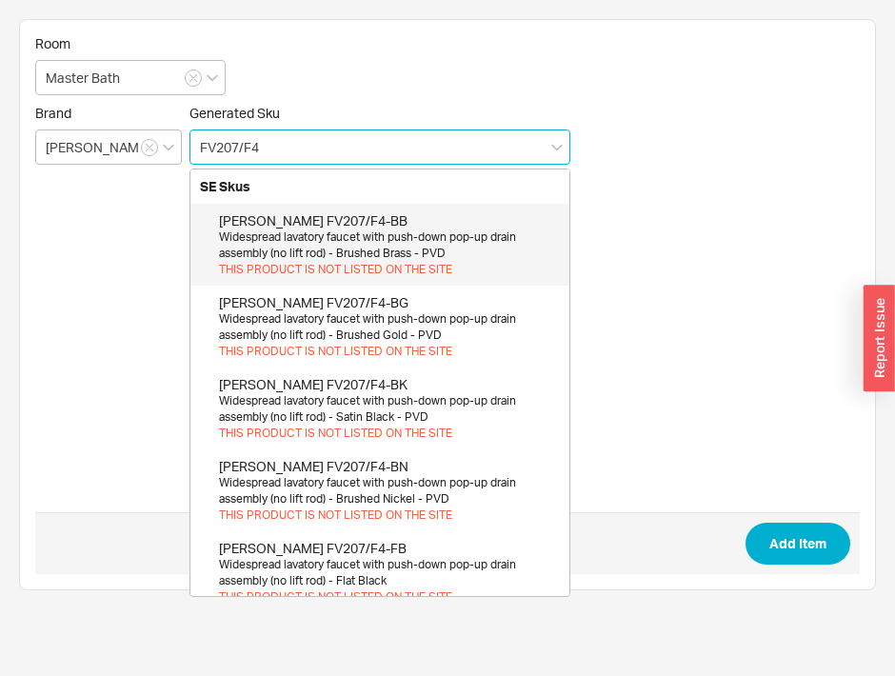
click at [289, 229] on div "Widespread lavatory faucet with push-down pop-up drain assembly (no lift rod) -…" at bounding box center [389, 245] width 341 height 32
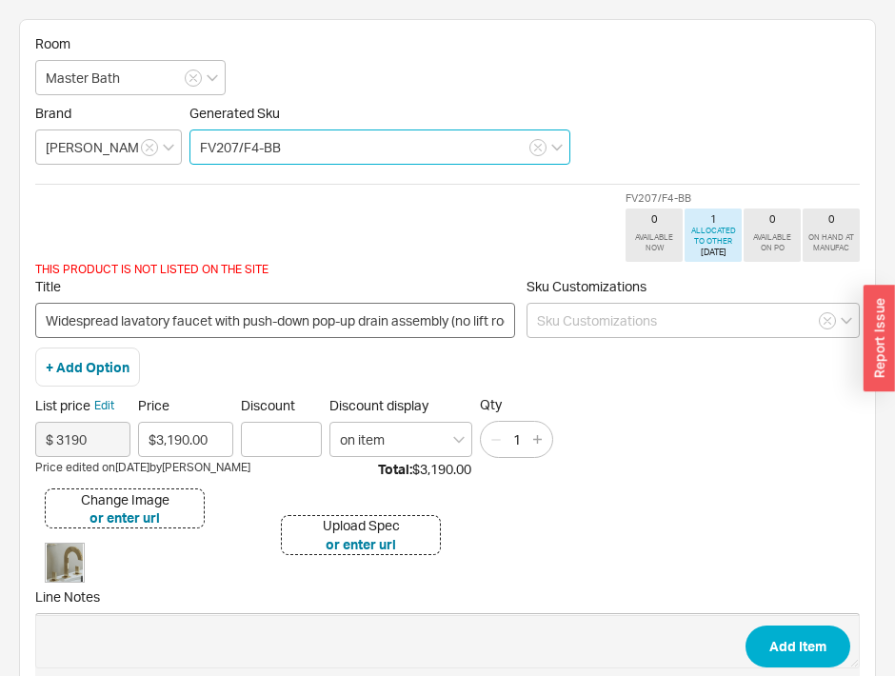
type input "FV207/F4-BB"
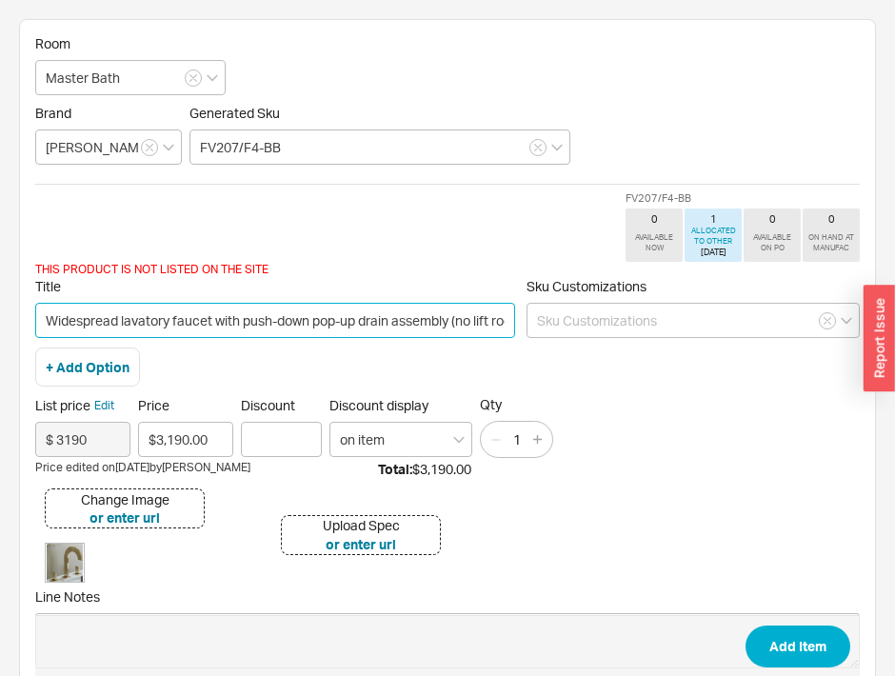
click at [42, 318] on input "Widespread lavatory faucet with push-down pop-up drain assembly (no lift rod) -…" at bounding box center [275, 320] width 480 height 35
type input "Groovy Widespread lavatory faucet with push-down pop-up drain assembly (no lift…"
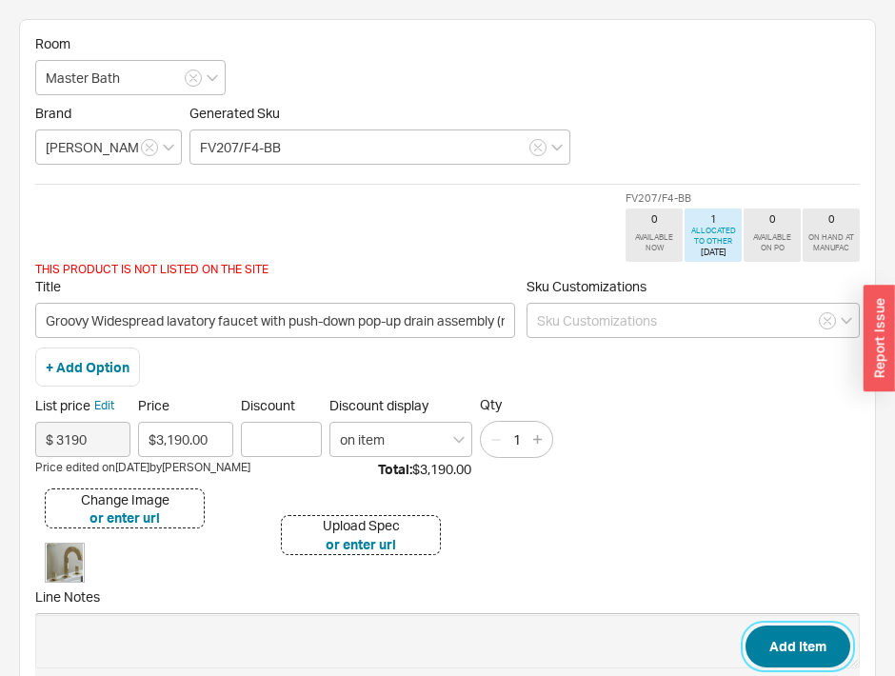
click at [782, 648] on button "Add Item" at bounding box center [798, 647] width 105 height 42
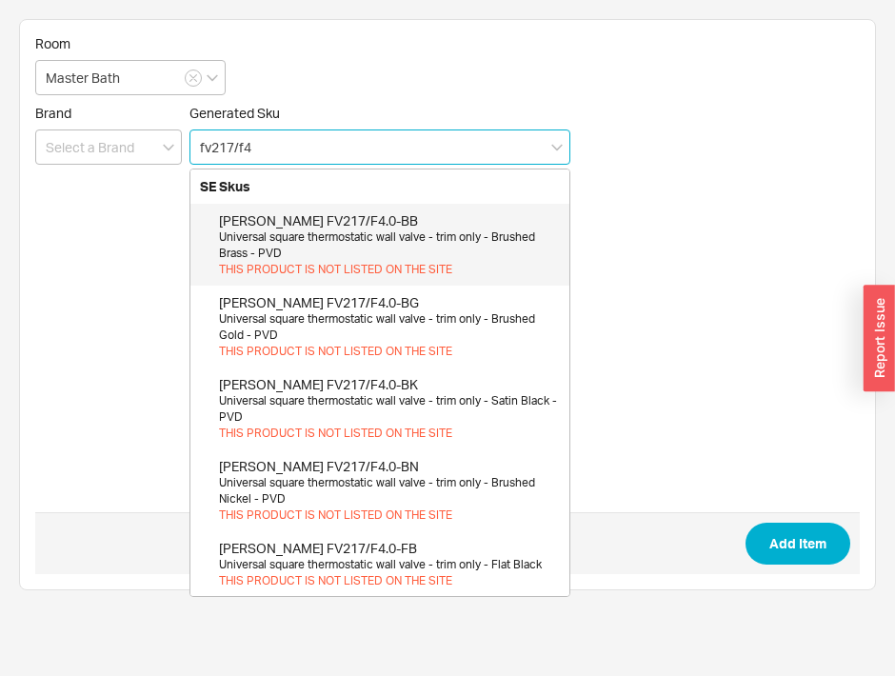
click at [355, 266] on div "THIS PRODUCT IS NOT LISTED ON THE SITE" at bounding box center [389, 270] width 341 height 16
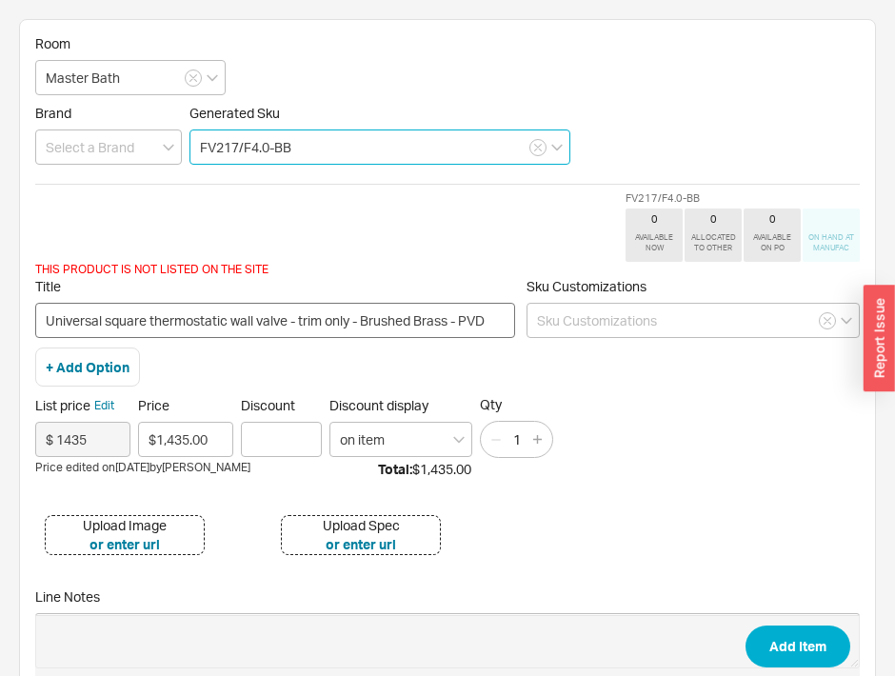
type input "FV217/F4.0-BB"
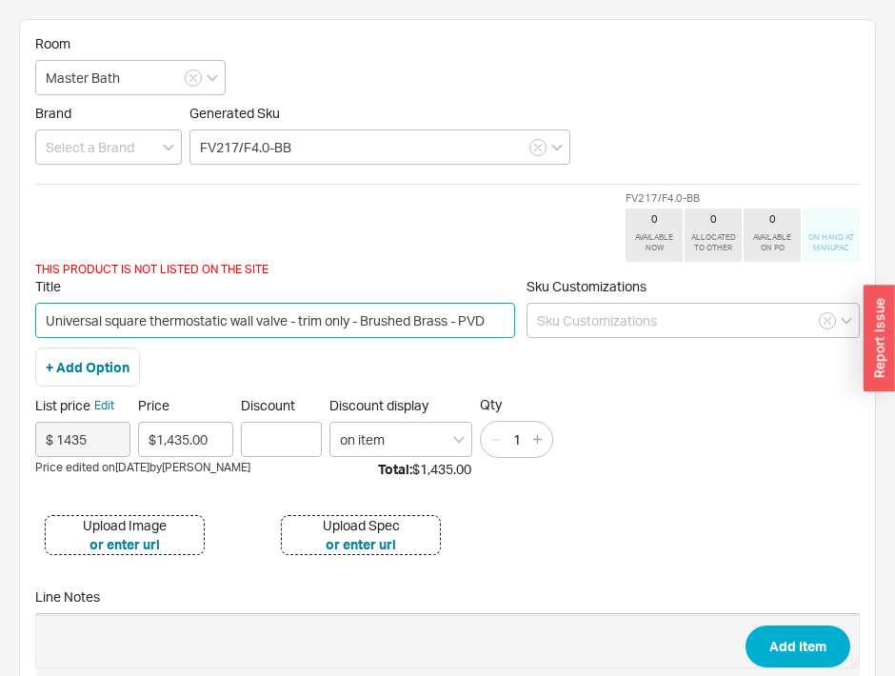
drag, startPoint x: 101, startPoint y: 315, endPoint x: -12, endPoint y: 329, distance: 114.2
click at [0, 329] on html "Room Master Bath Brand Generated Sku FV217/F4.0-BB FV217/F4.0-BB 0 AVAILABLE NO…" at bounding box center [447, 394] width 895 height 789
type input "Groovy square thermostatic wall valve - trim only - Brushed Brass - PVD"
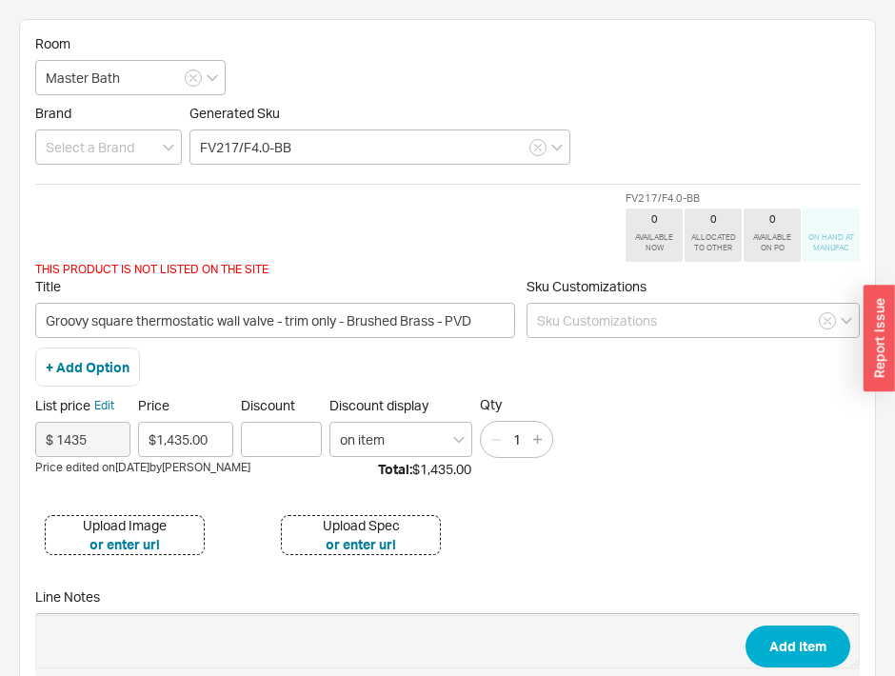
click at [126, 525] on div "Upload Image" at bounding box center [125, 525] width 84 height 19
click at [541, 431] on button "button" at bounding box center [537, 439] width 21 height 21
type input "2"
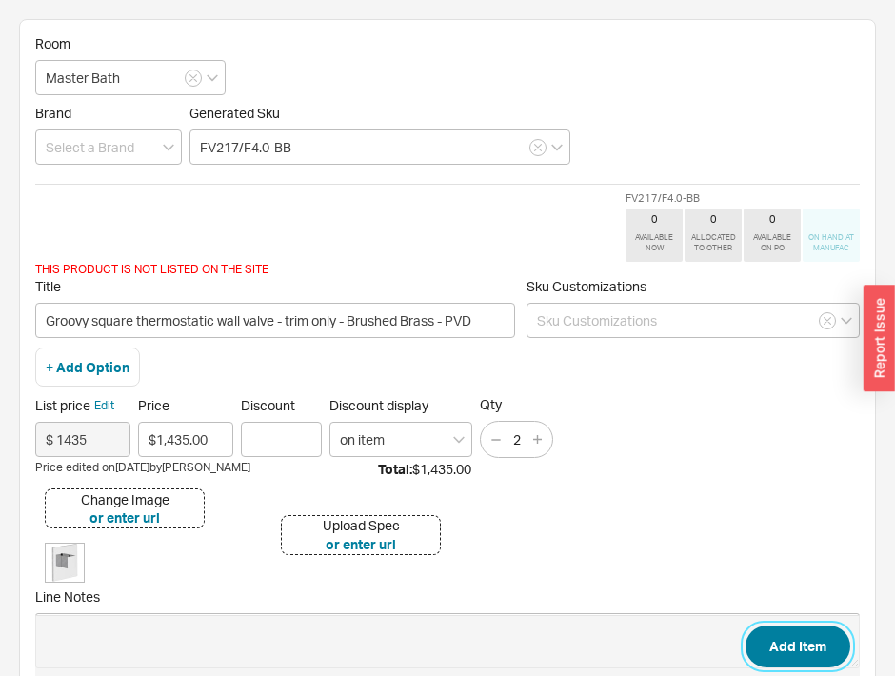
click at [825, 643] on button "Add Item" at bounding box center [798, 647] width 105 height 42
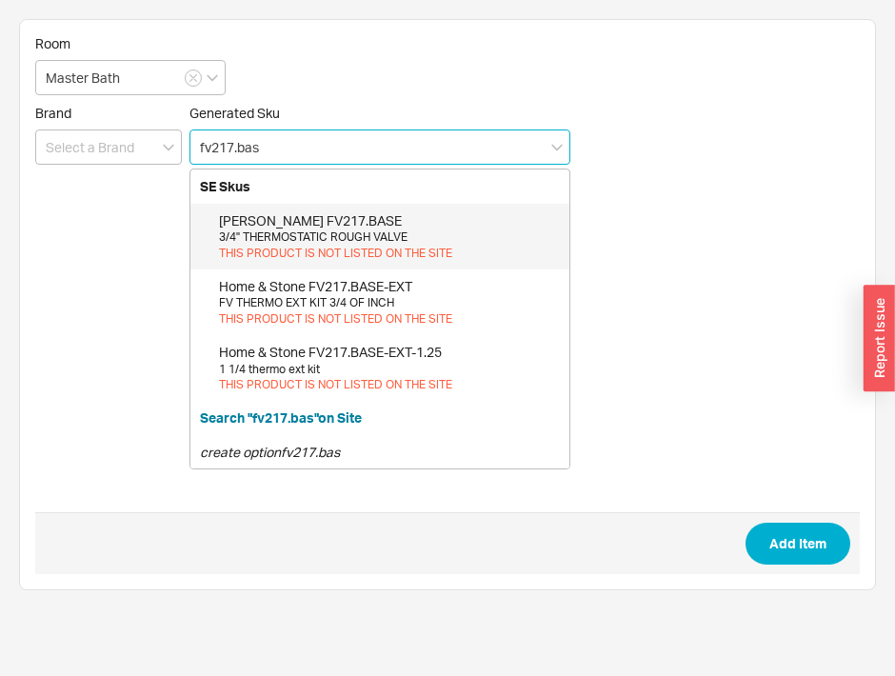
click at [267, 213] on div "[PERSON_NAME] FV217.BASE" at bounding box center [389, 220] width 341 height 19
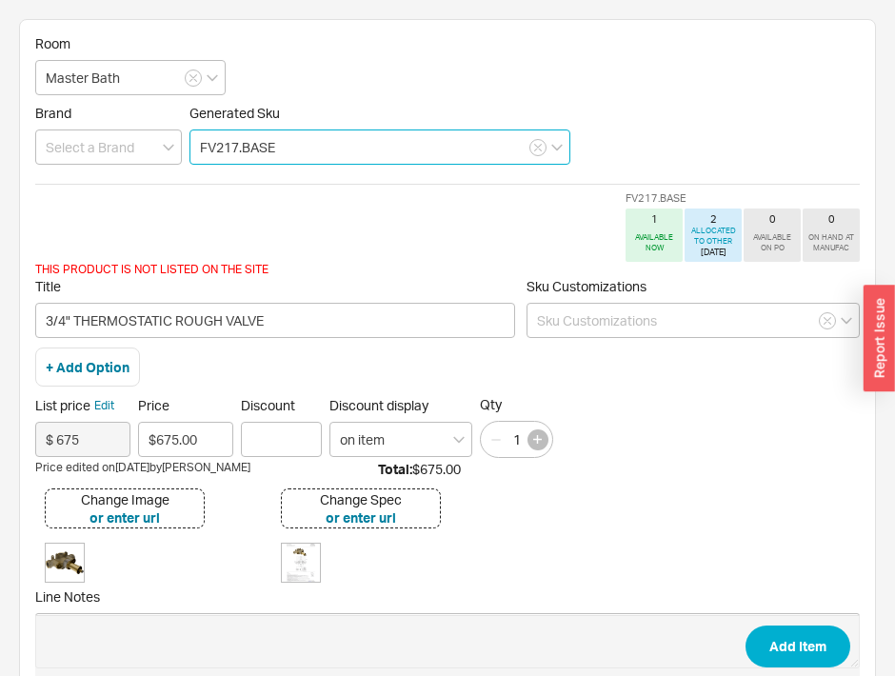
type input "FV217.BASE"
click at [538, 437] on icon "button" at bounding box center [537, 439] width 9 height 9
type input "2"
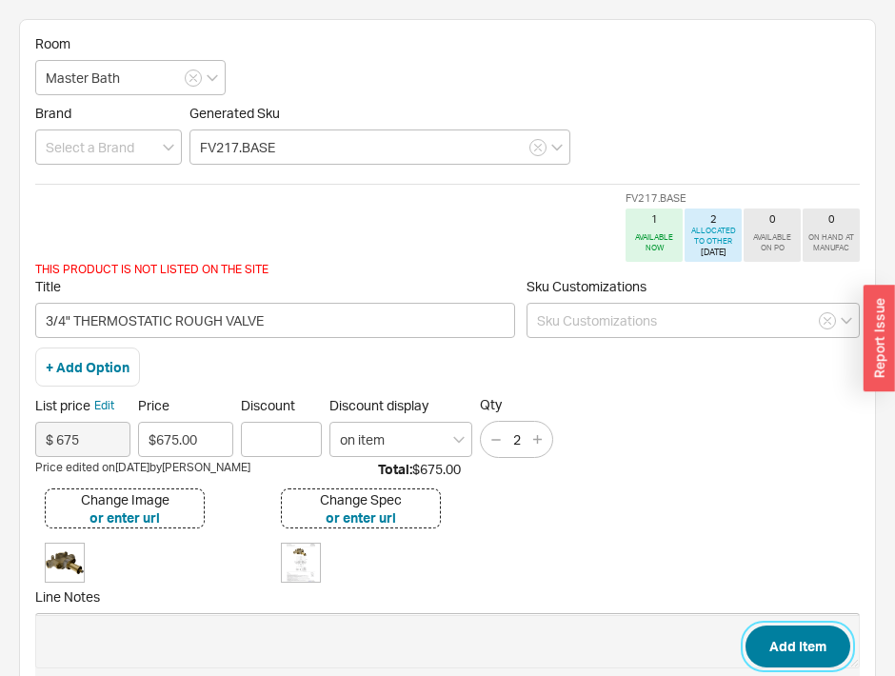
click at [774, 633] on button "Add Item" at bounding box center [798, 647] width 105 height 42
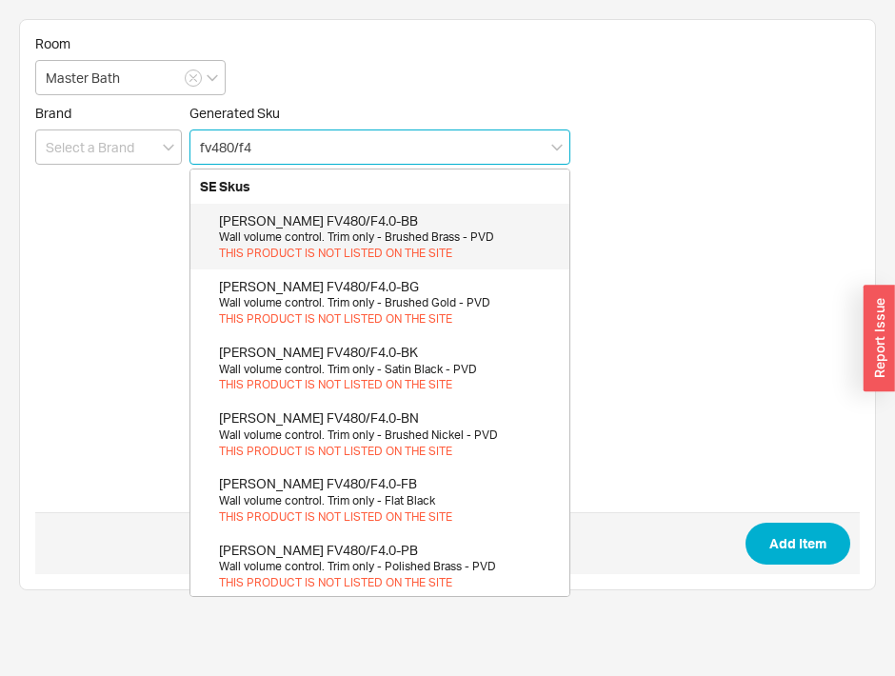
click at [394, 211] on div "[PERSON_NAME] FV480/F4.0-BB" at bounding box center [389, 220] width 341 height 19
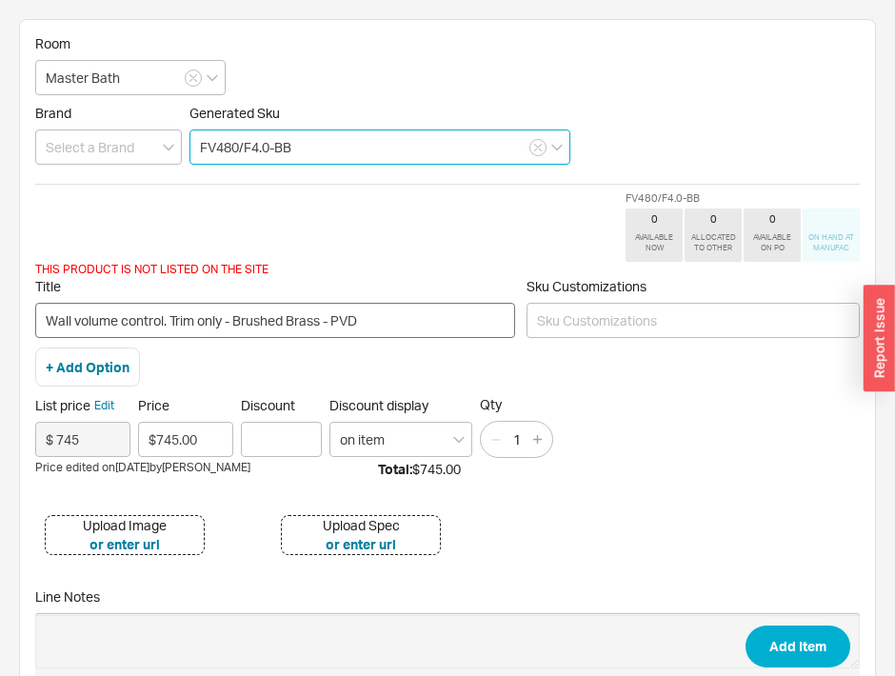
type input "FV480/F4.0-BB"
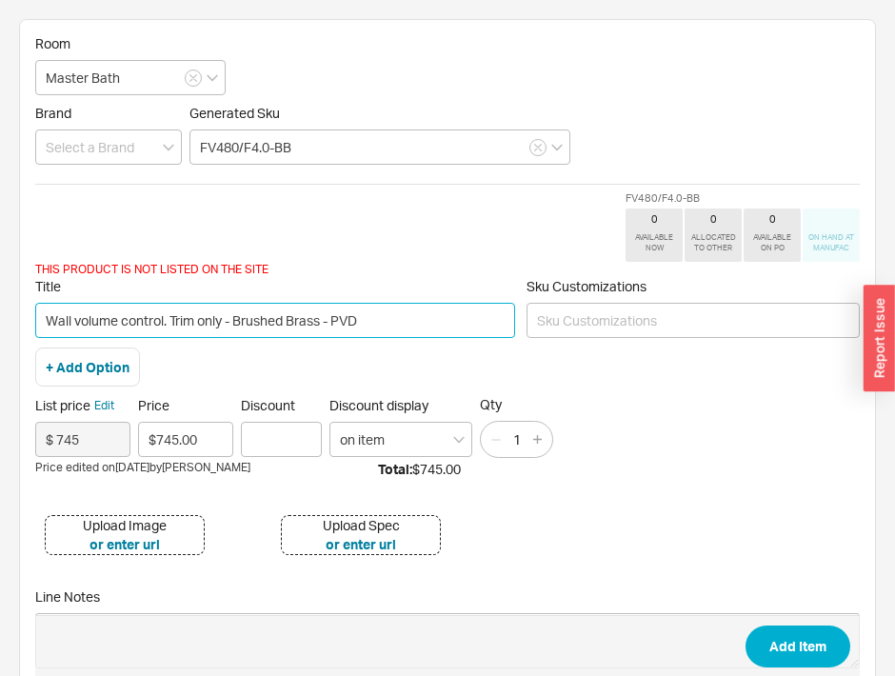
click at [47, 320] on input "Wall volume control. Trim only - Brushed Brass - PVD" at bounding box center [275, 320] width 480 height 35
type input "Groovy Wall volume control. Trim only - Brushed Brass - PVD"
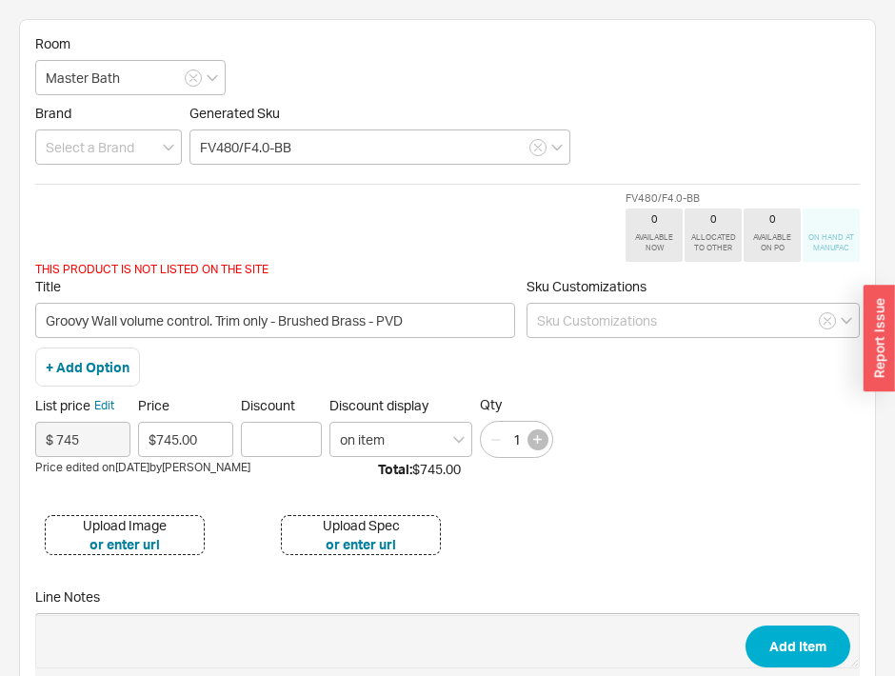
click at [538, 432] on button "button" at bounding box center [537, 439] width 21 height 21
click at [537, 432] on button "button" at bounding box center [537, 439] width 21 height 21
type input "4"
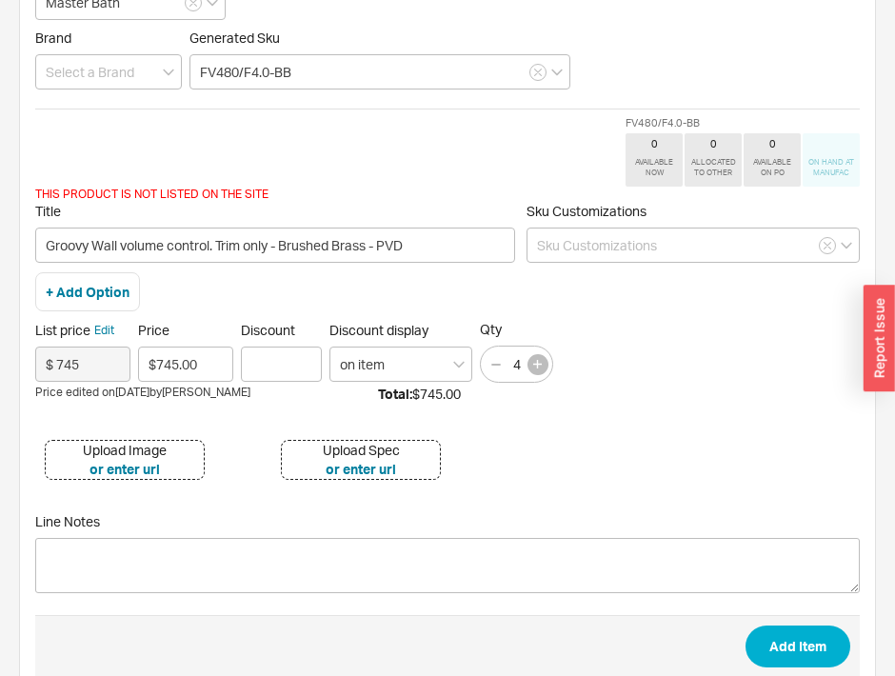
scroll to position [85, 0]
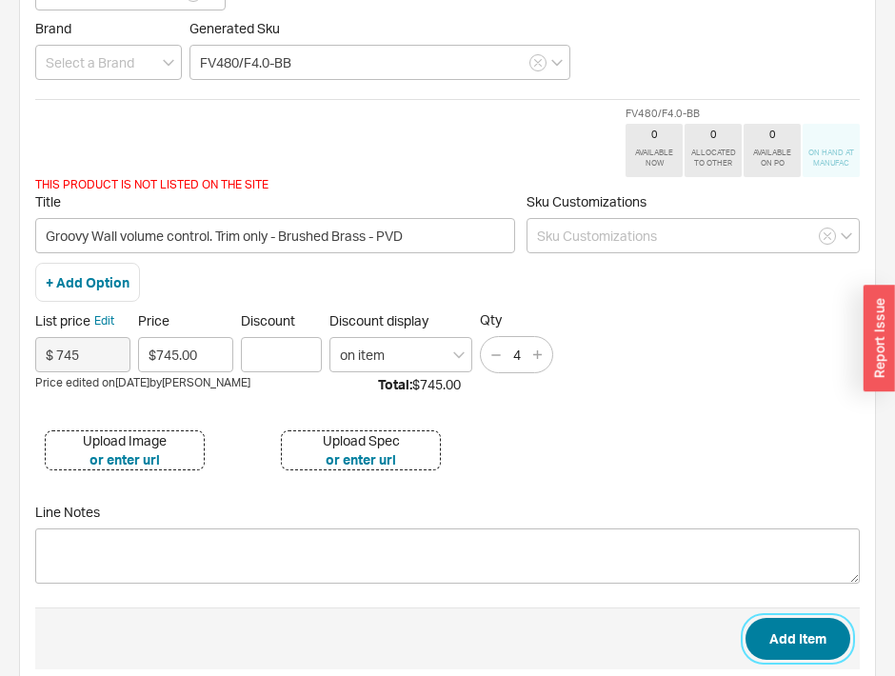
click at [762, 633] on button "Add Item" at bounding box center [798, 639] width 105 height 42
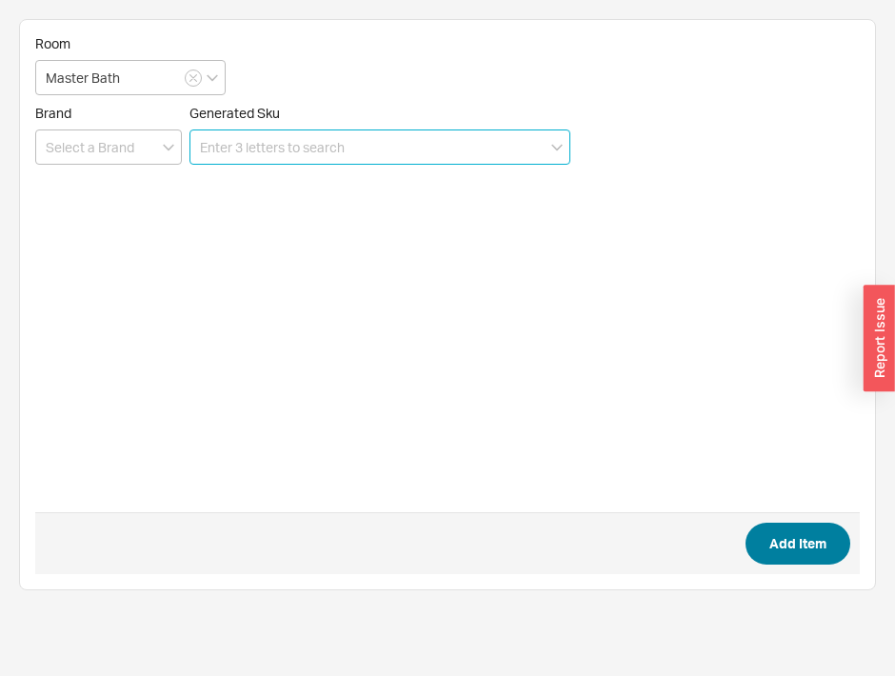
scroll to position [0, 0]
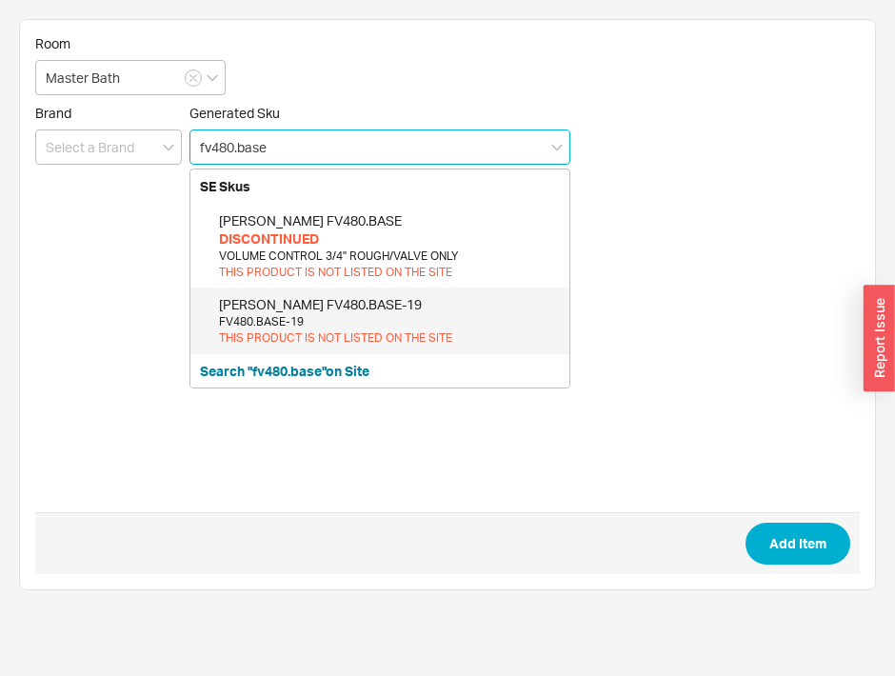
click at [358, 338] on div "THIS PRODUCT IS NOT LISTED ON THE SITE" at bounding box center [389, 338] width 341 height 16
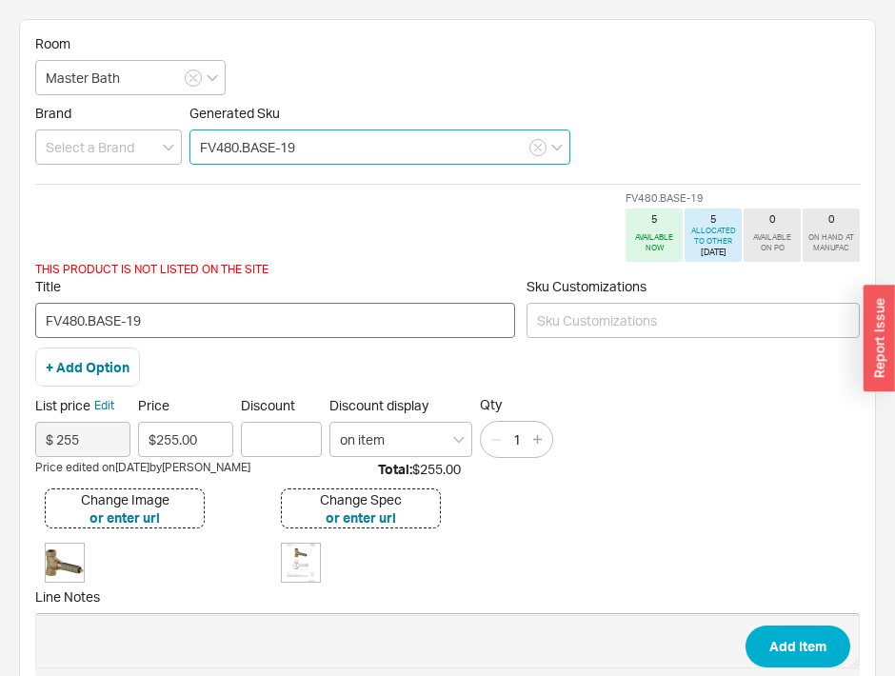
type input "FV480.BASE-19"
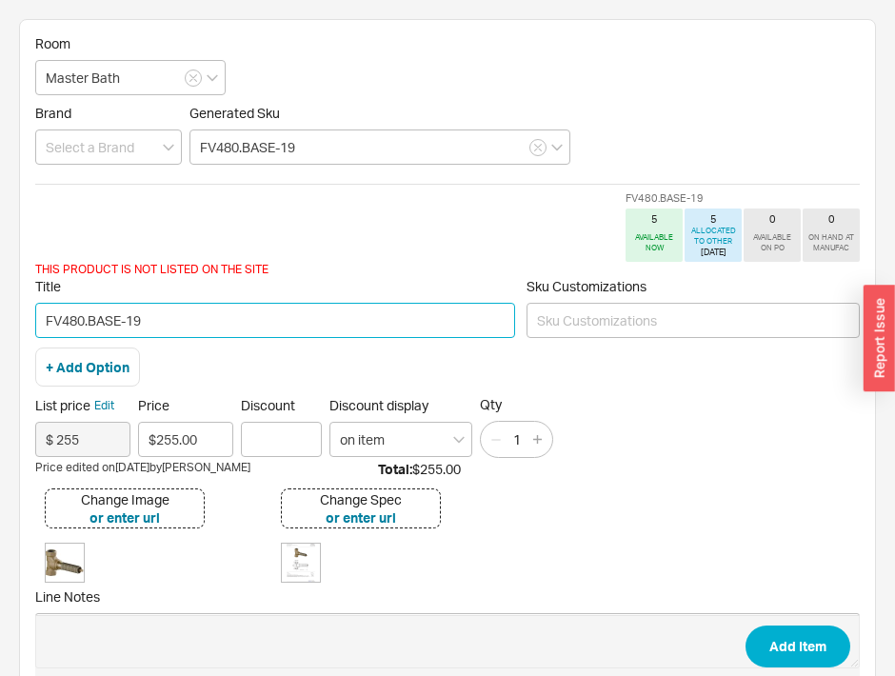
drag, startPoint x: 187, startPoint y: 312, endPoint x: -94, endPoint y: 360, distance: 284.9
click at [0, 360] on html "Room Master Bath Brand Generated Sku FV480.BASE-19 FV480.BASE-19 5 AVAILABLE NO…" at bounding box center [447, 394] width 895 height 789
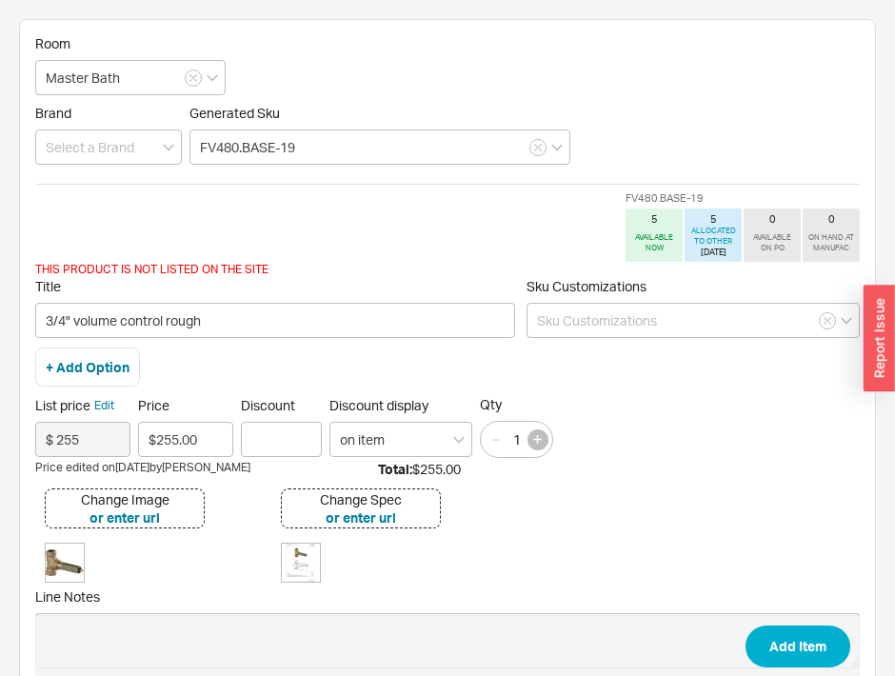
type input "3/4" volume control rough"
click at [537, 429] on button "button" at bounding box center [537, 439] width 21 height 21
type input "4"
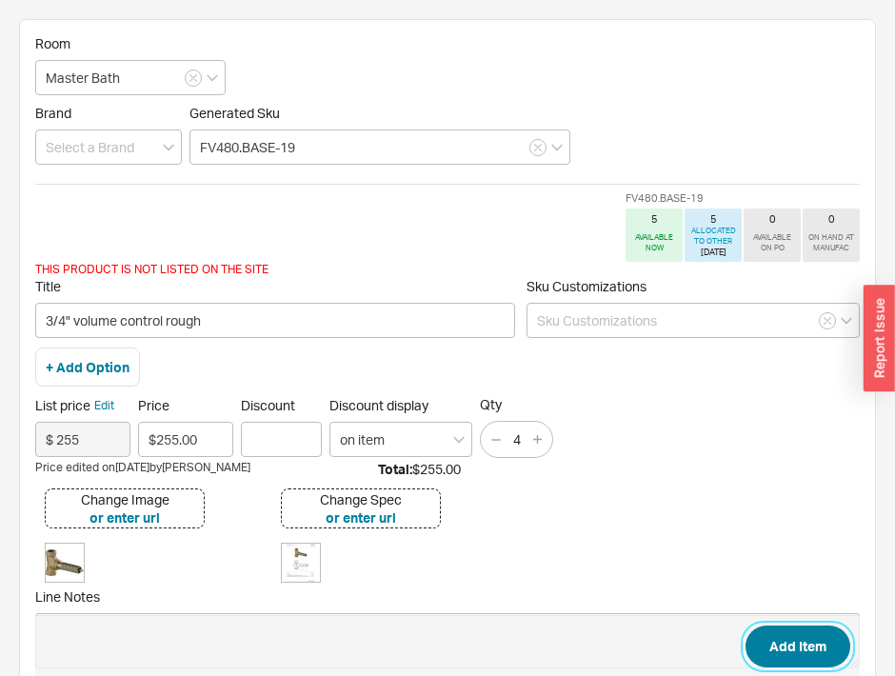
click at [760, 639] on button "Add Item" at bounding box center [798, 647] width 105 height 42
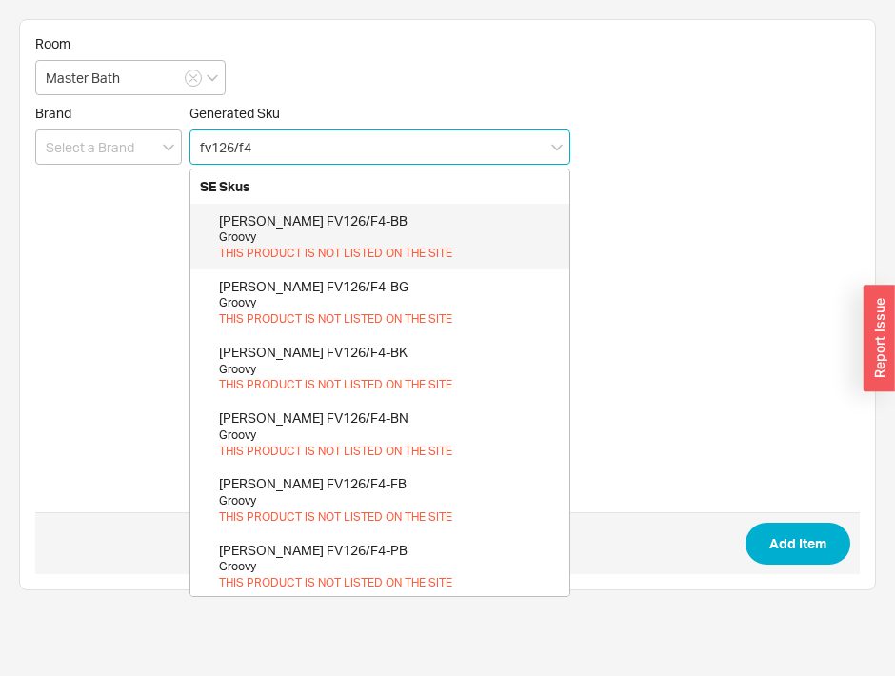
click at [354, 224] on div "[PERSON_NAME] FV126/F4-BB" at bounding box center [389, 220] width 341 height 19
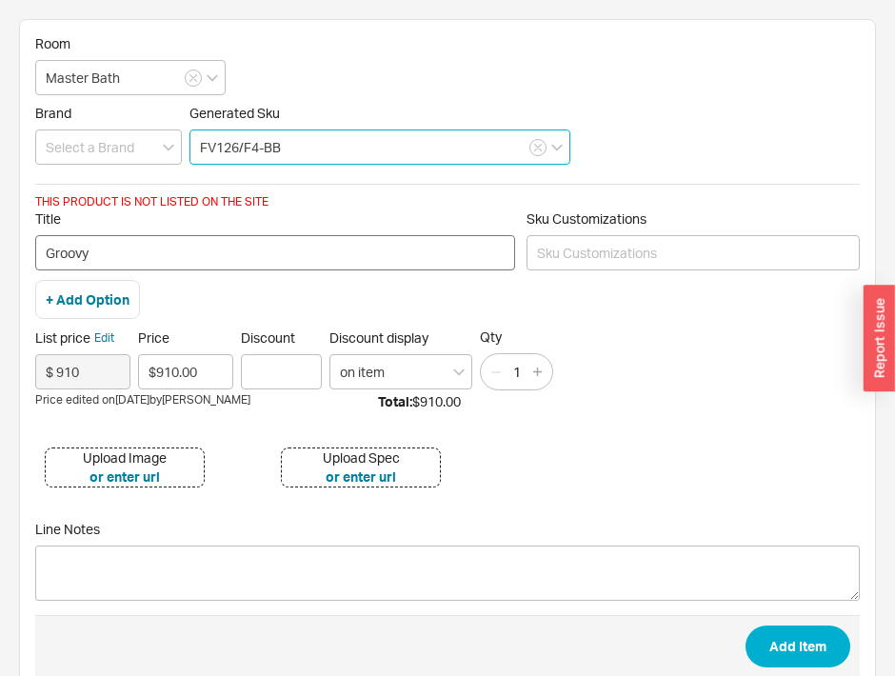
type input "FV126/F4-BB"
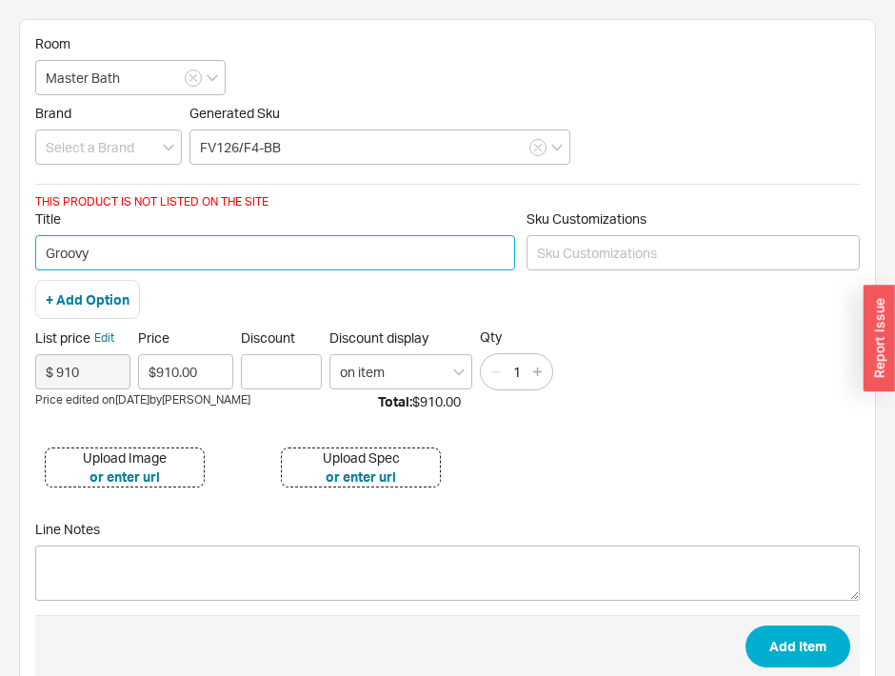
click at [148, 251] on input "Groovy" at bounding box center [275, 252] width 480 height 35
type input "Groovy 6" showerhead"
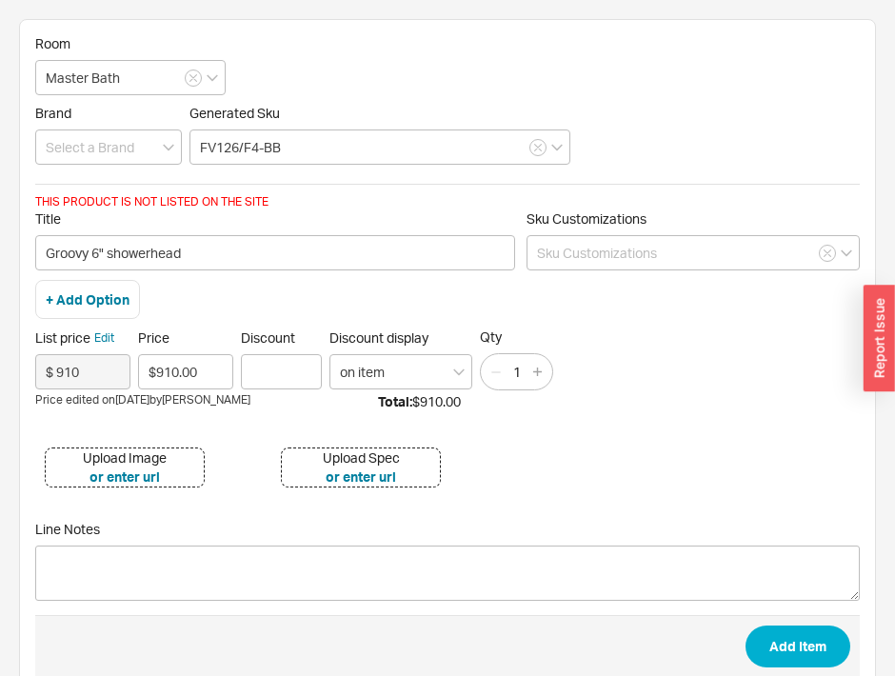
click at [164, 448] on div "Upload Image" at bounding box center [125, 457] width 84 height 19
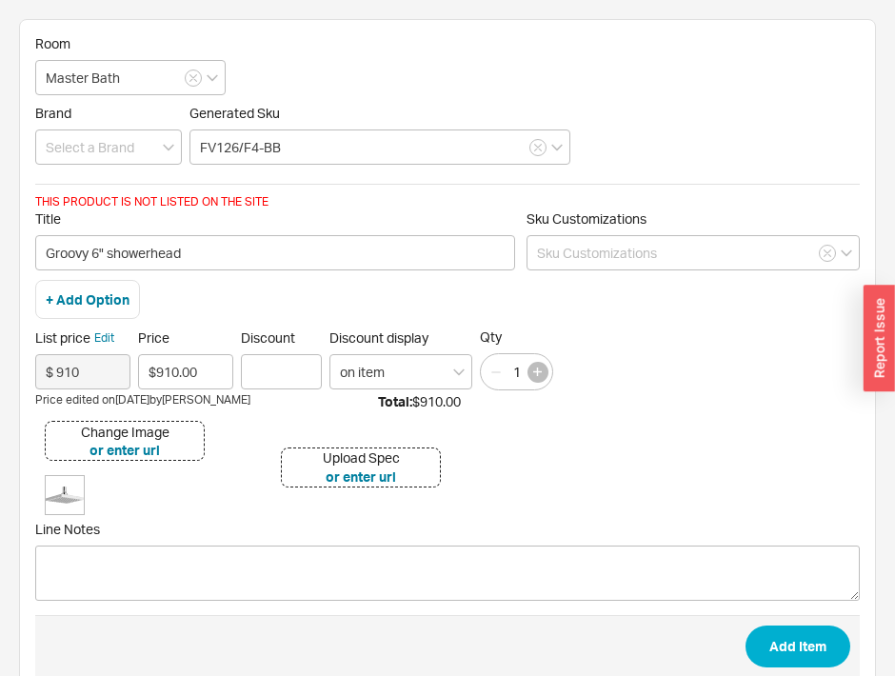
click at [529, 369] on button "button" at bounding box center [537, 372] width 21 height 21
type input "2"
click at [786, 630] on button "Add Item" at bounding box center [798, 647] width 105 height 42
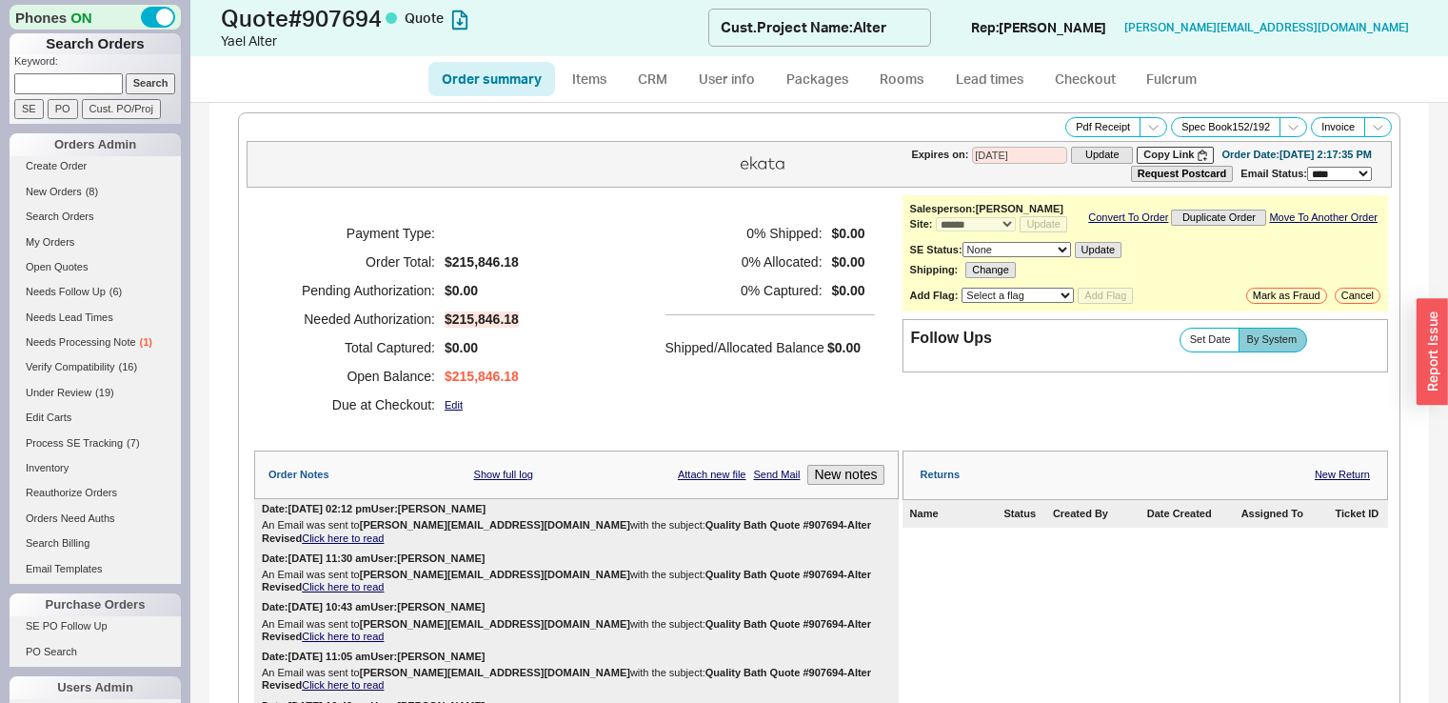
select select "*"
select select "3"
click at [600, 77] on link "Items" at bounding box center [590, 79] width 62 height 34
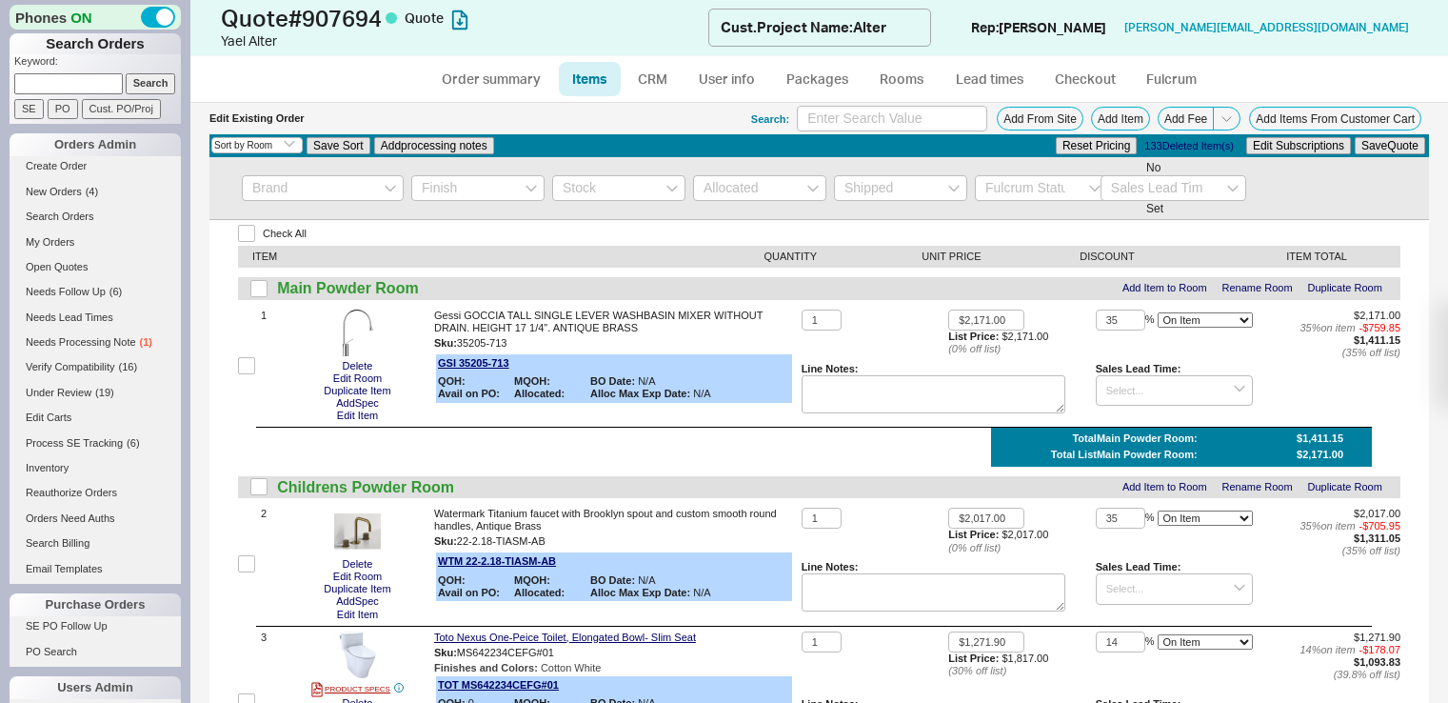
select select "3"
select select "ON_CHECKOUT_AGGREGATED"
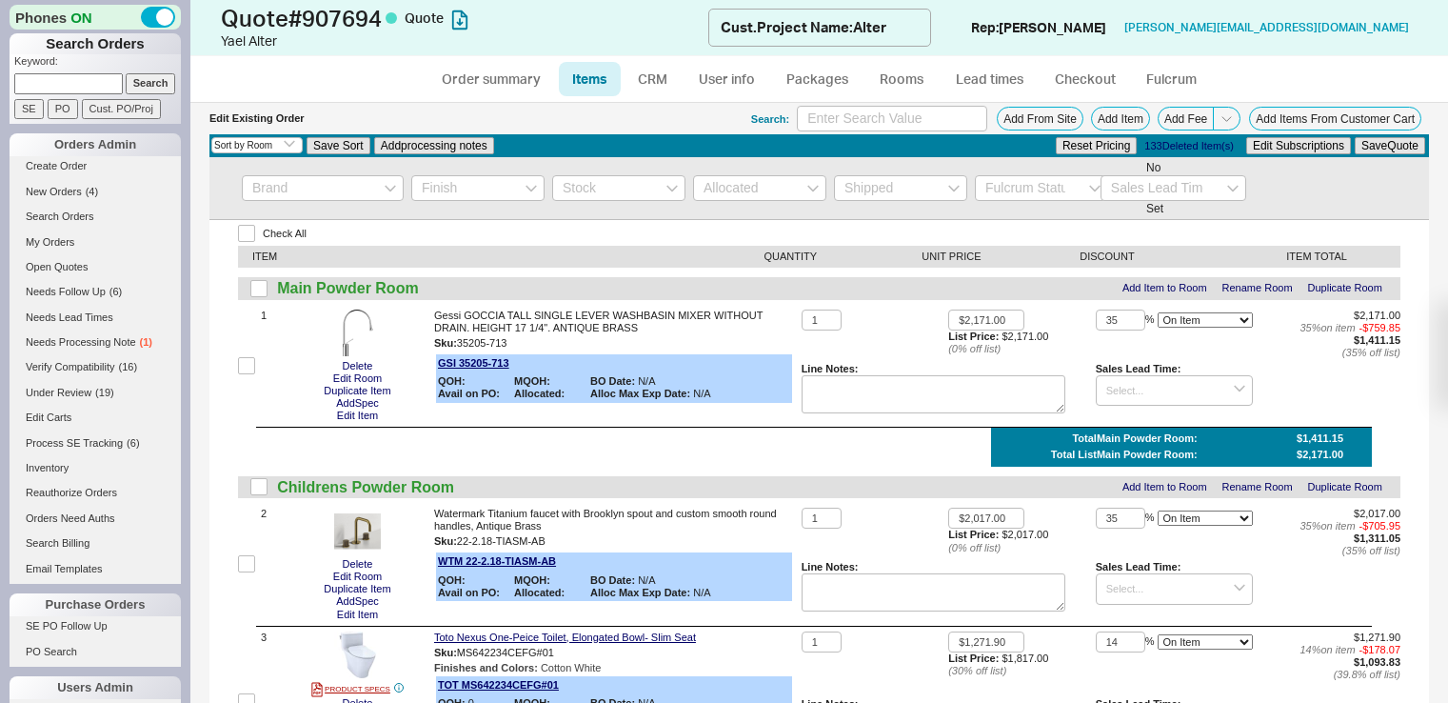
select select "ON_CHECKOUT_AGGREGATED"
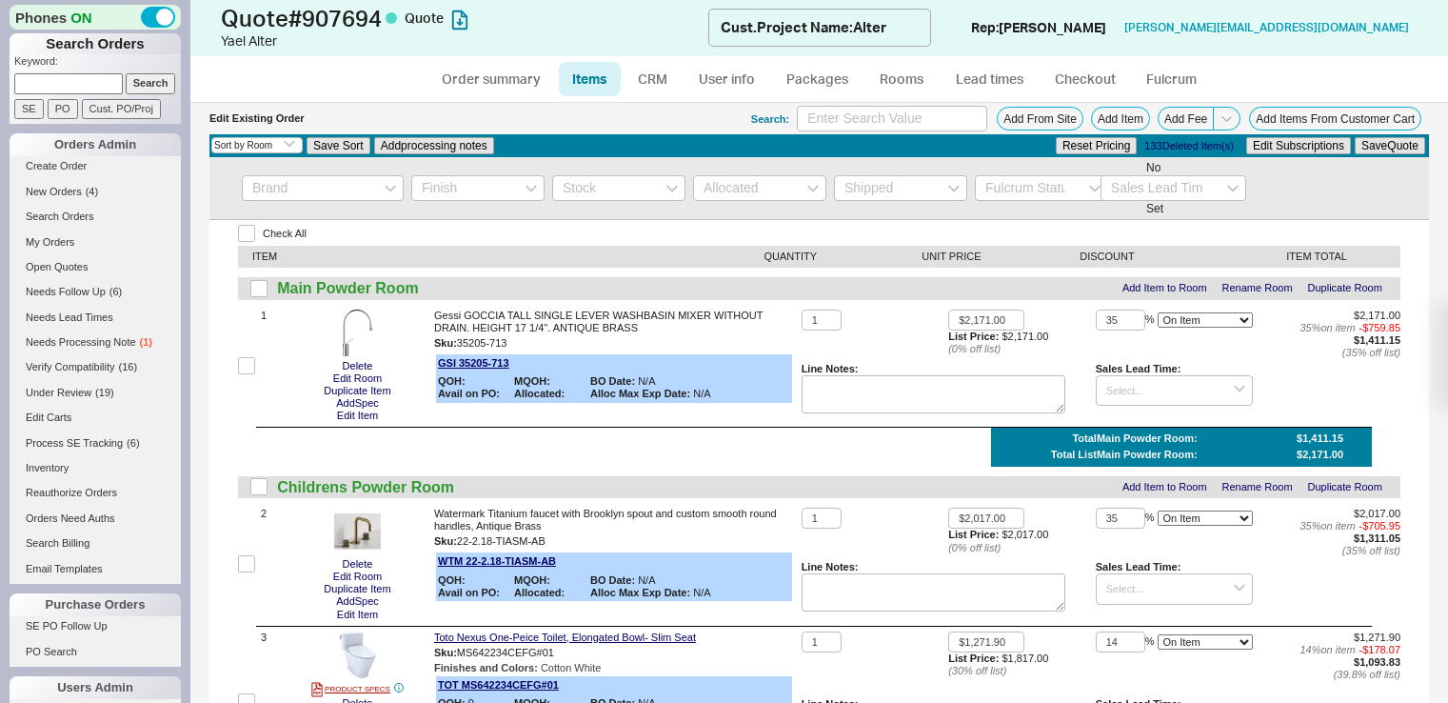
select select "ON_CHECKOUT_AGGREGATED"
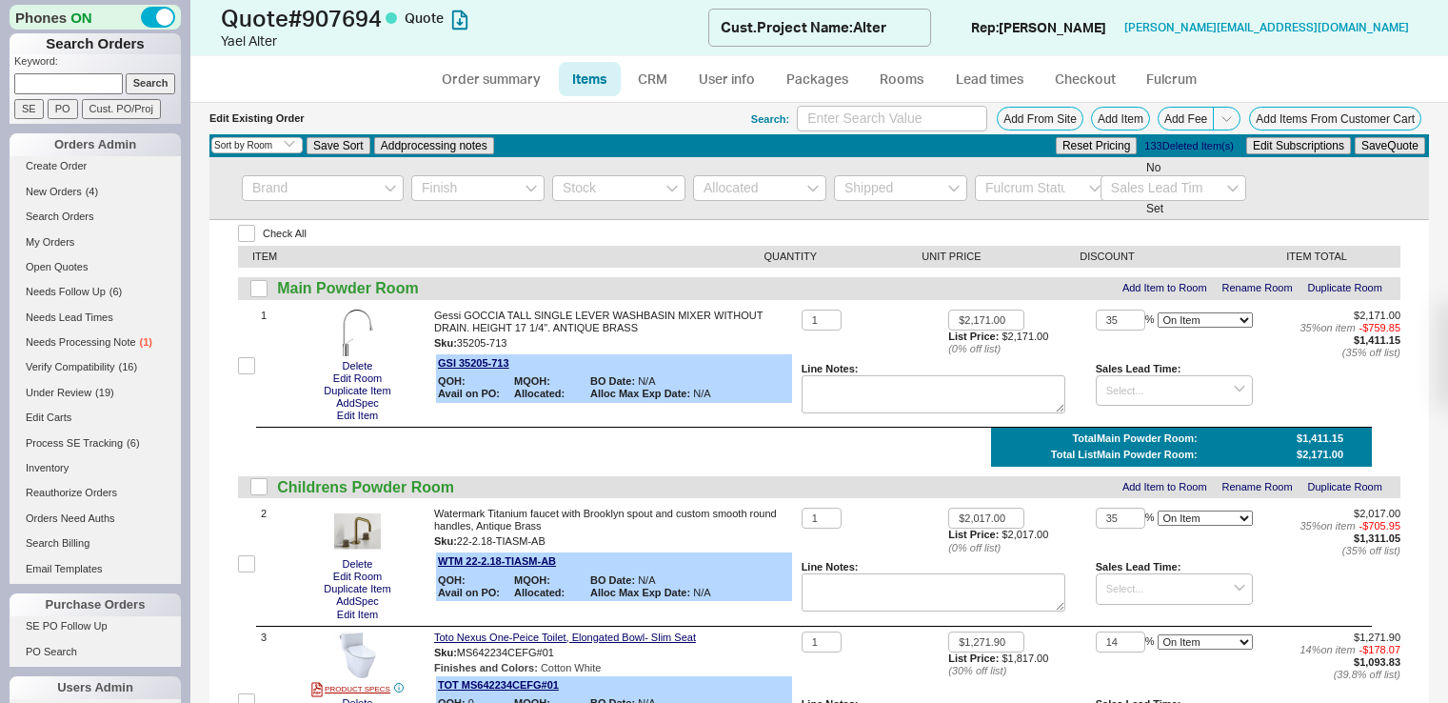
select select "ON_CHECKOUT_AGGREGATED"
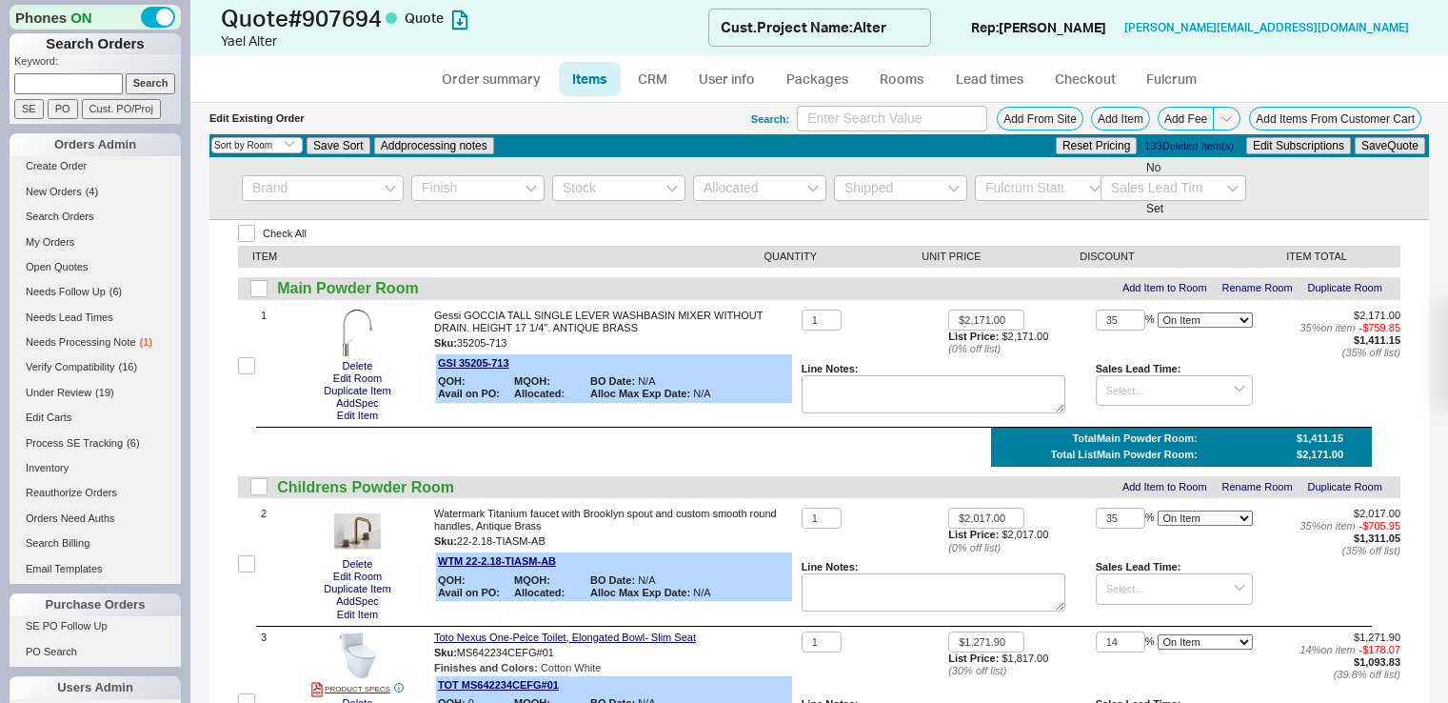
select select "ON_CHECKOUT_AGGREGATED"
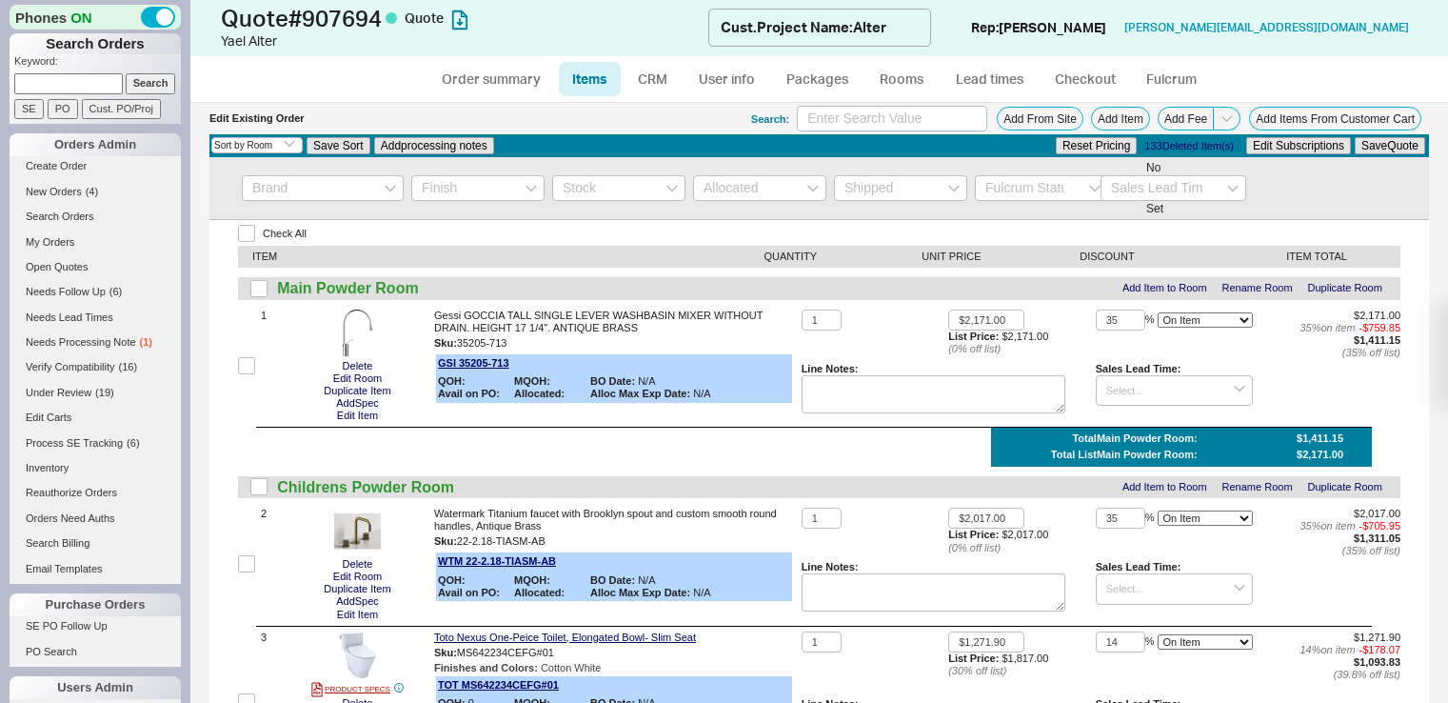
select select "ON_CHECKOUT_AGGREGATED"
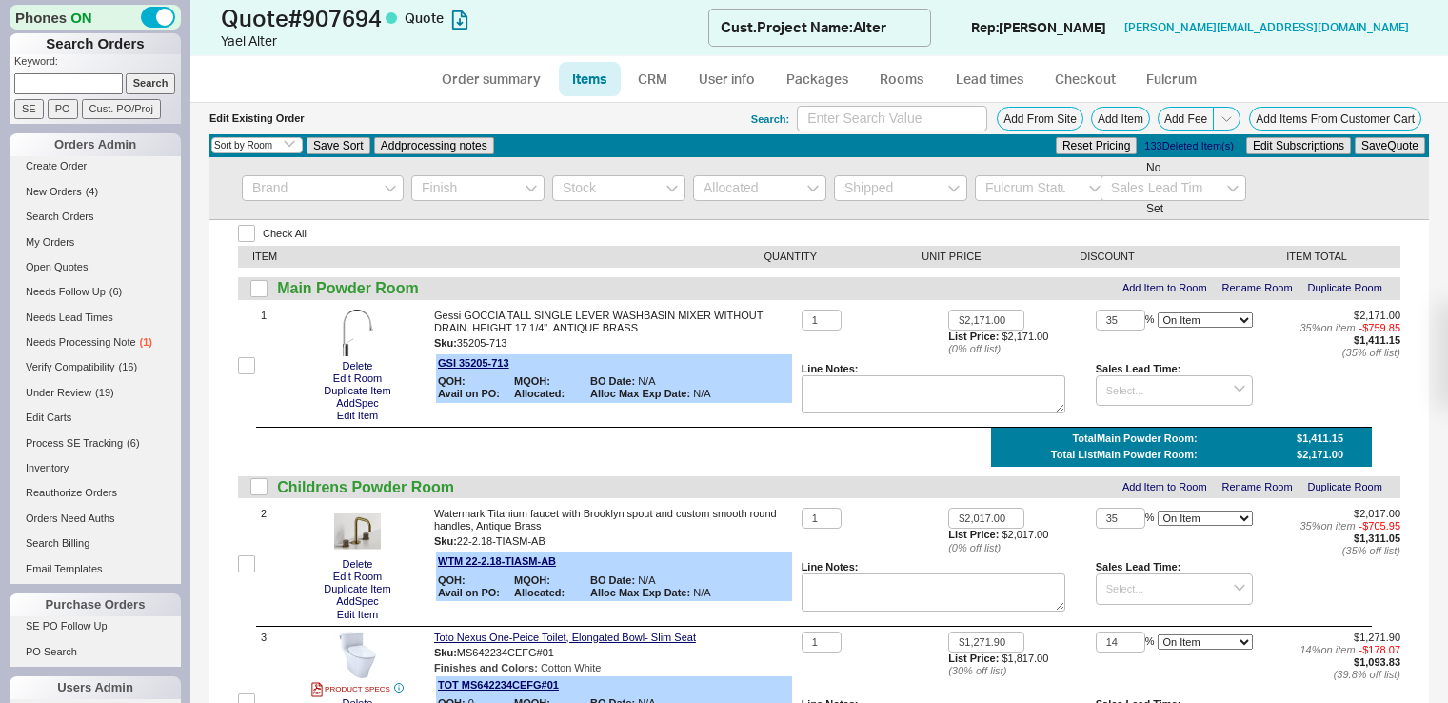
select select "ON_CHECKOUT_AGGREGATED"
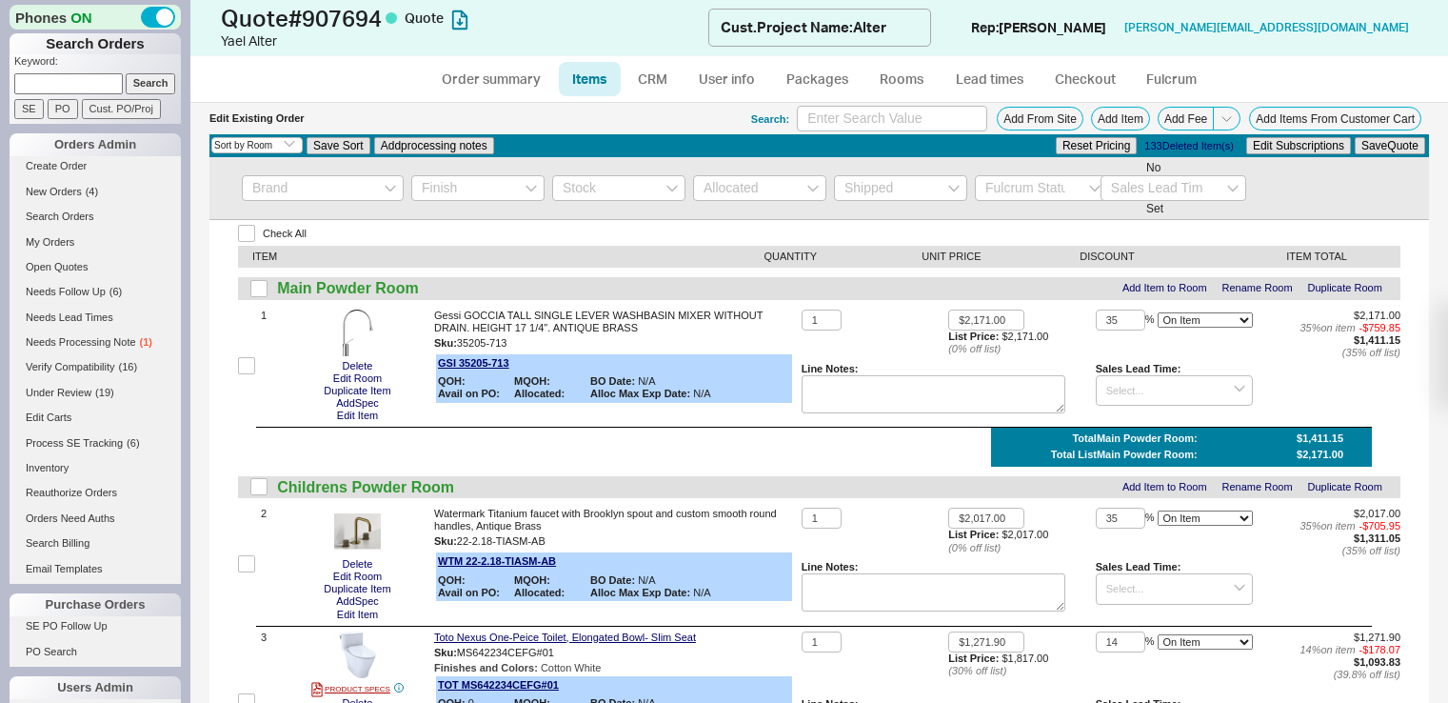
select select "ON_CHECKOUT_AGGREGATED"
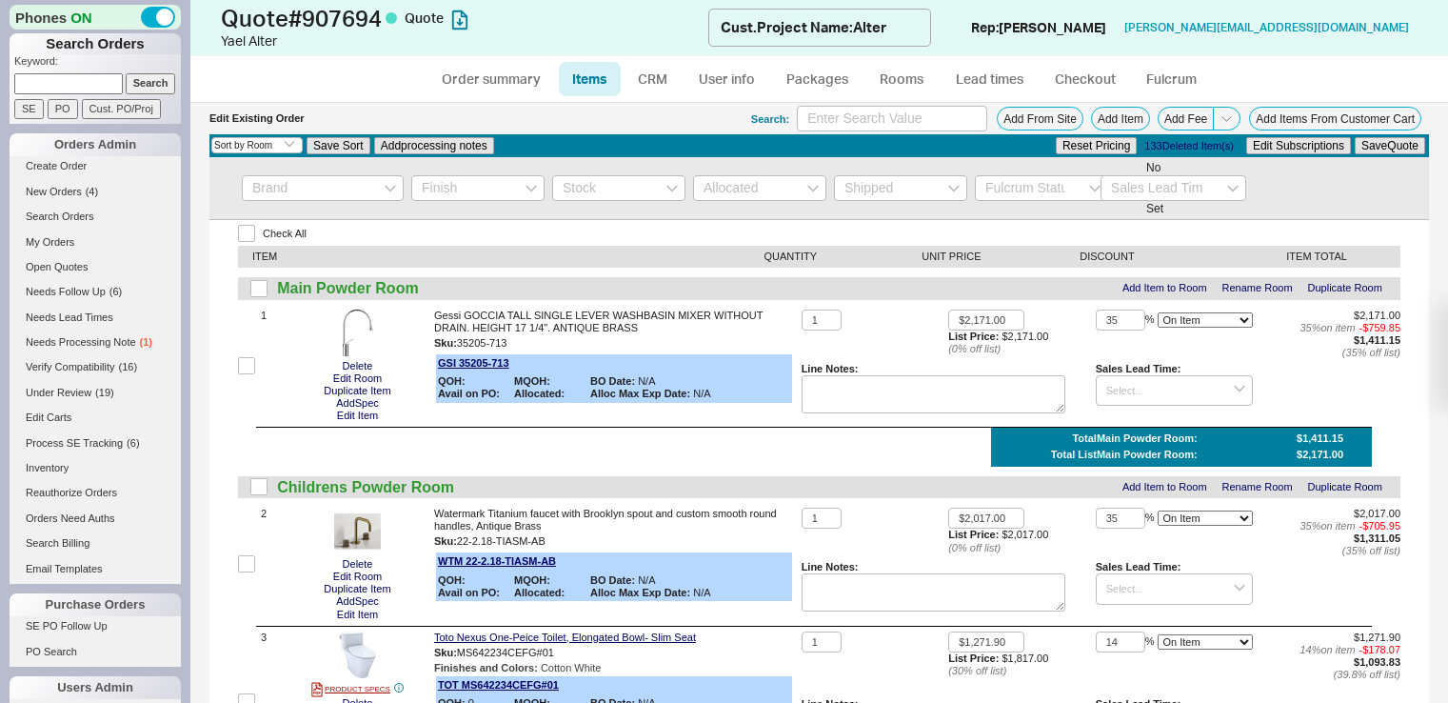
select select "ON_CHECKOUT_AGGREGATED"
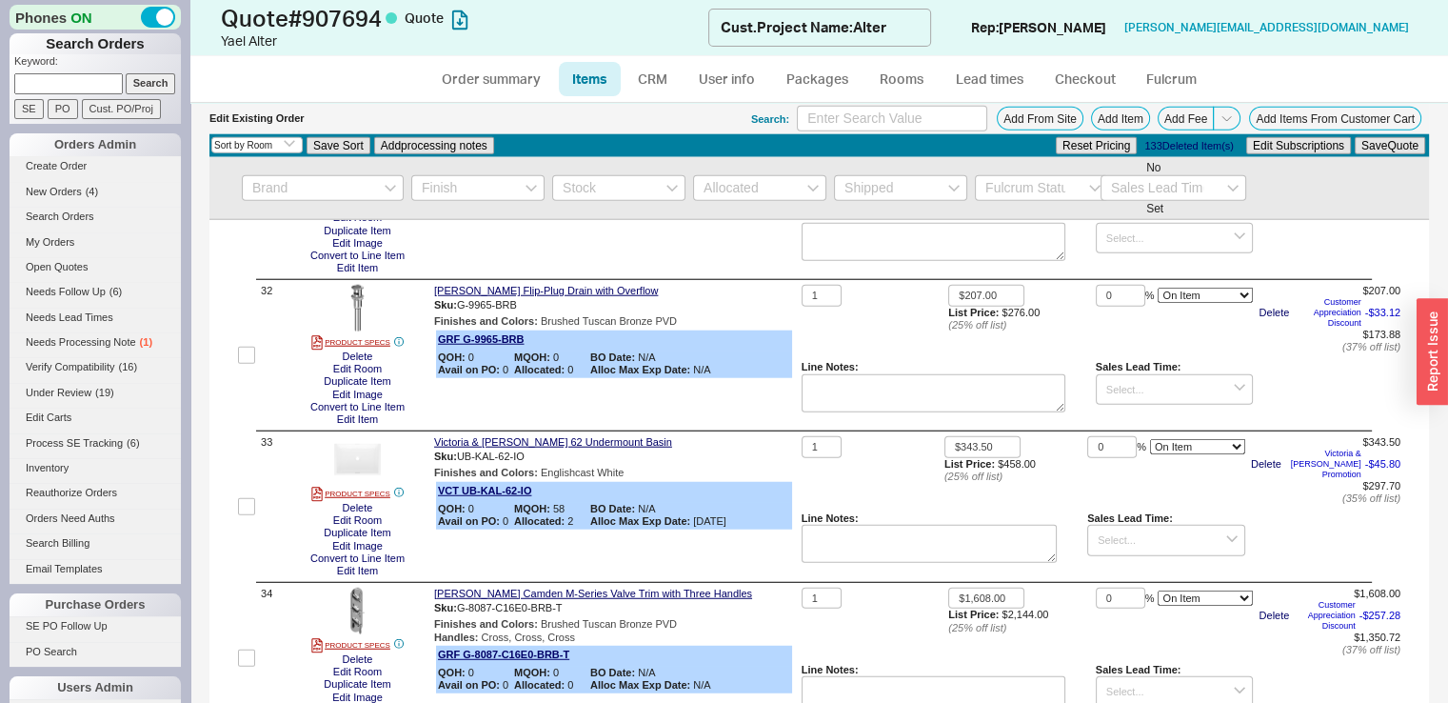
scroll to position [14483, 0]
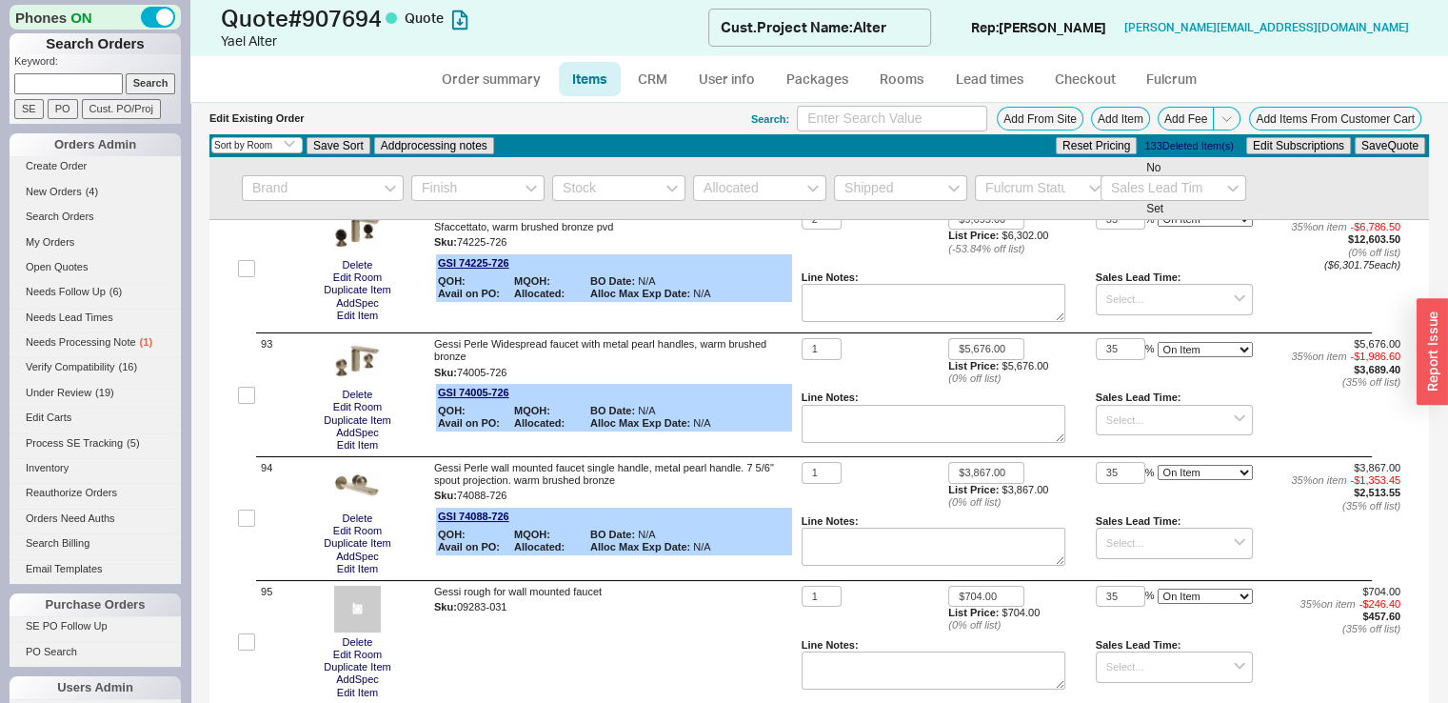
scroll to position [14604, 0]
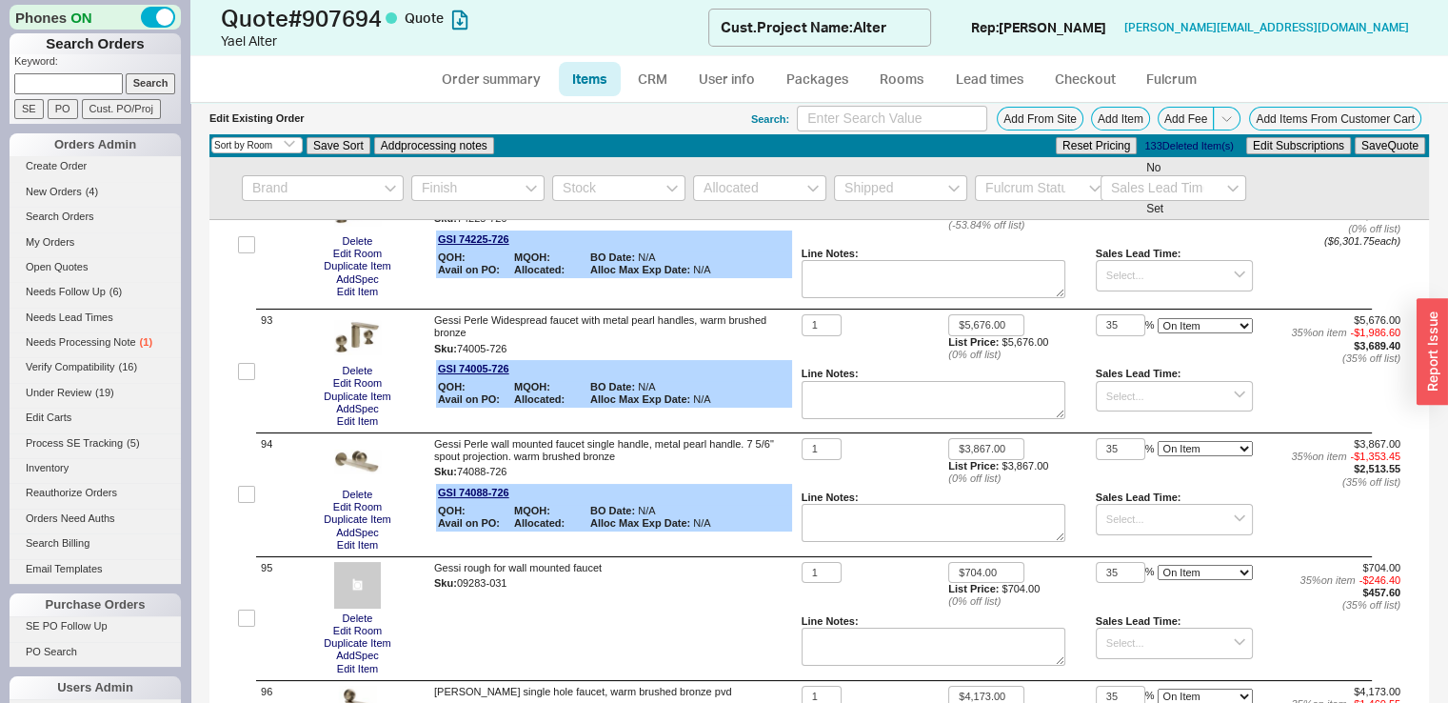
click at [1008, 460] on input "$3,867.00" at bounding box center [986, 449] width 76 height 22
click at [921, 551] on div "1 $3,867.00 List Price: $3,867.00 ( 0 % off list) 35 % On Item On Bottom Gift C…" at bounding box center [1101, 494] width 599 height 113
click at [996, 460] on input "$3,867.00" at bounding box center [986, 449] width 76 height 22
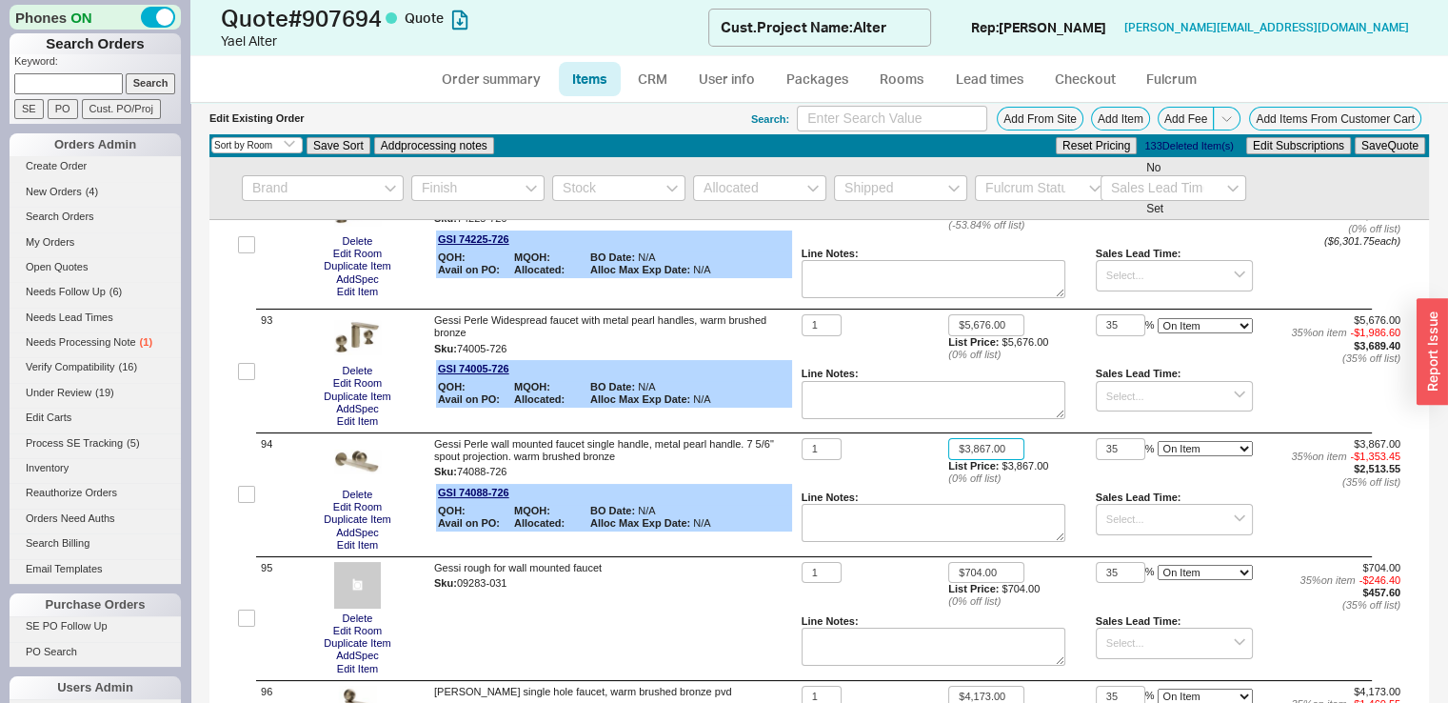
click at [994, 460] on input "$3,867.00" at bounding box center [986, 449] width 76 height 22
type input "$4,127.00"
click at [1002, 336] on input "$5,676.00" at bounding box center [986, 325] width 76 height 22
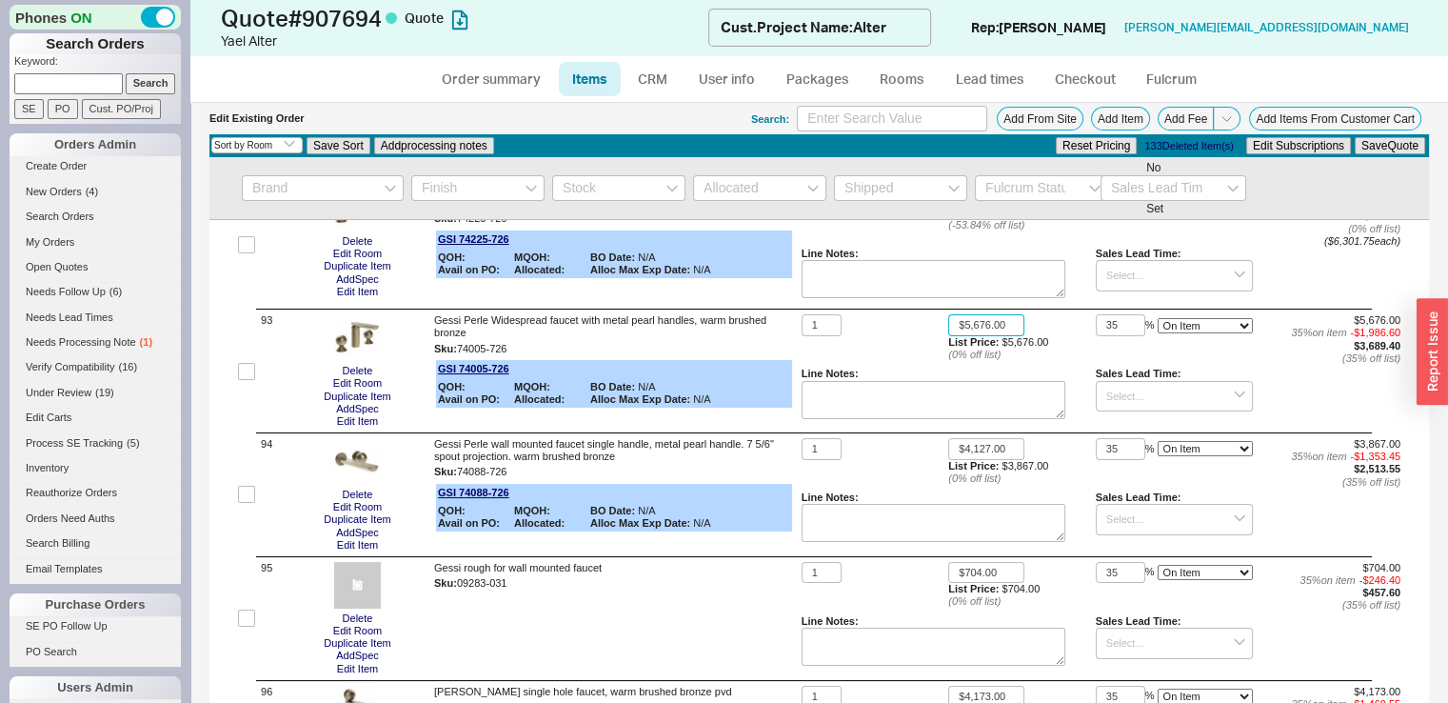
drag, startPoint x: 1002, startPoint y: 441, endPoint x: 941, endPoint y: 447, distance: 61.2
click at [948, 336] on input "$5,676.00" at bounding box center [986, 325] width 76 height 22
click at [1357, 150] on button "Save Quote" at bounding box center [1390, 145] width 70 height 17
click at [952, 336] on input "$5,274.00" at bounding box center [986, 325] width 76 height 22
type input "$6,274.00"
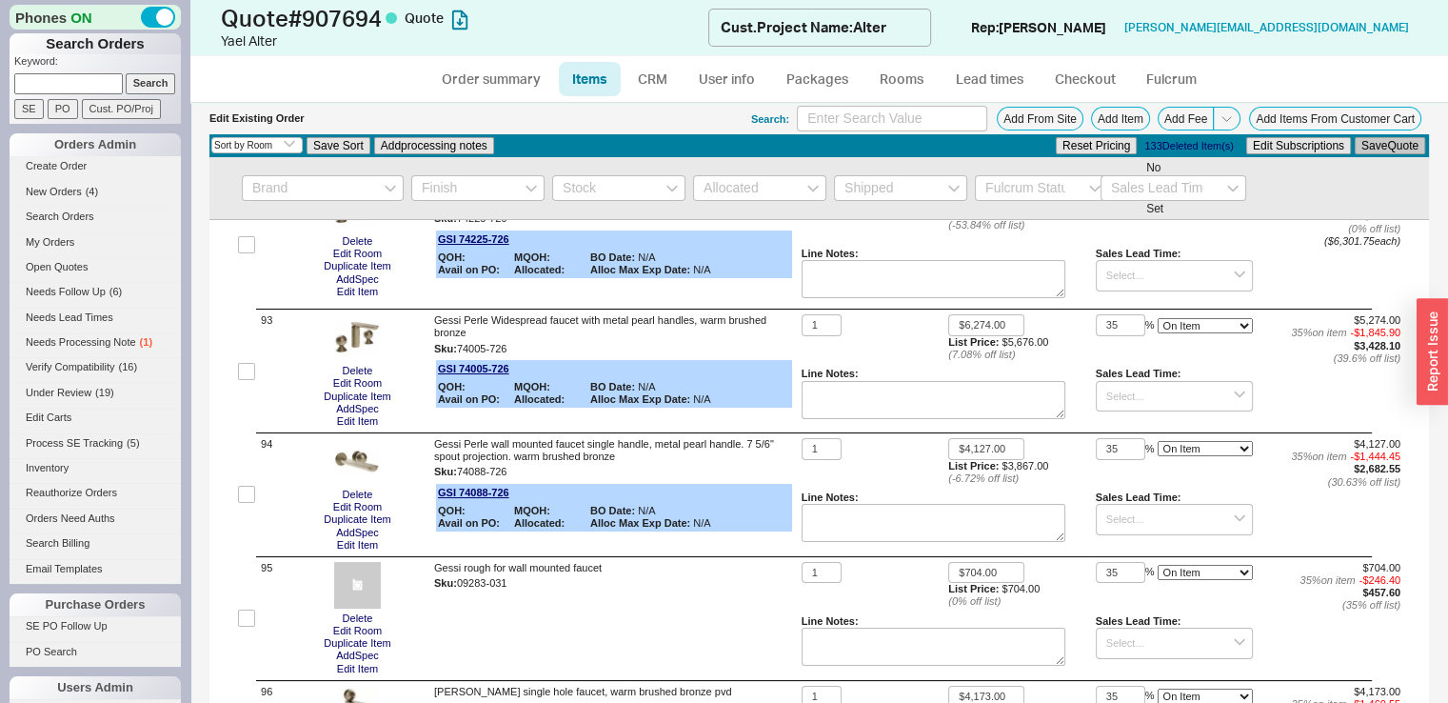
click at [1402, 141] on button "Save Quote" at bounding box center [1390, 145] width 70 height 17
click at [967, 460] on input "$4,127.00" at bounding box center [986, 449] width 76 height 22
type input "$4,227.00"
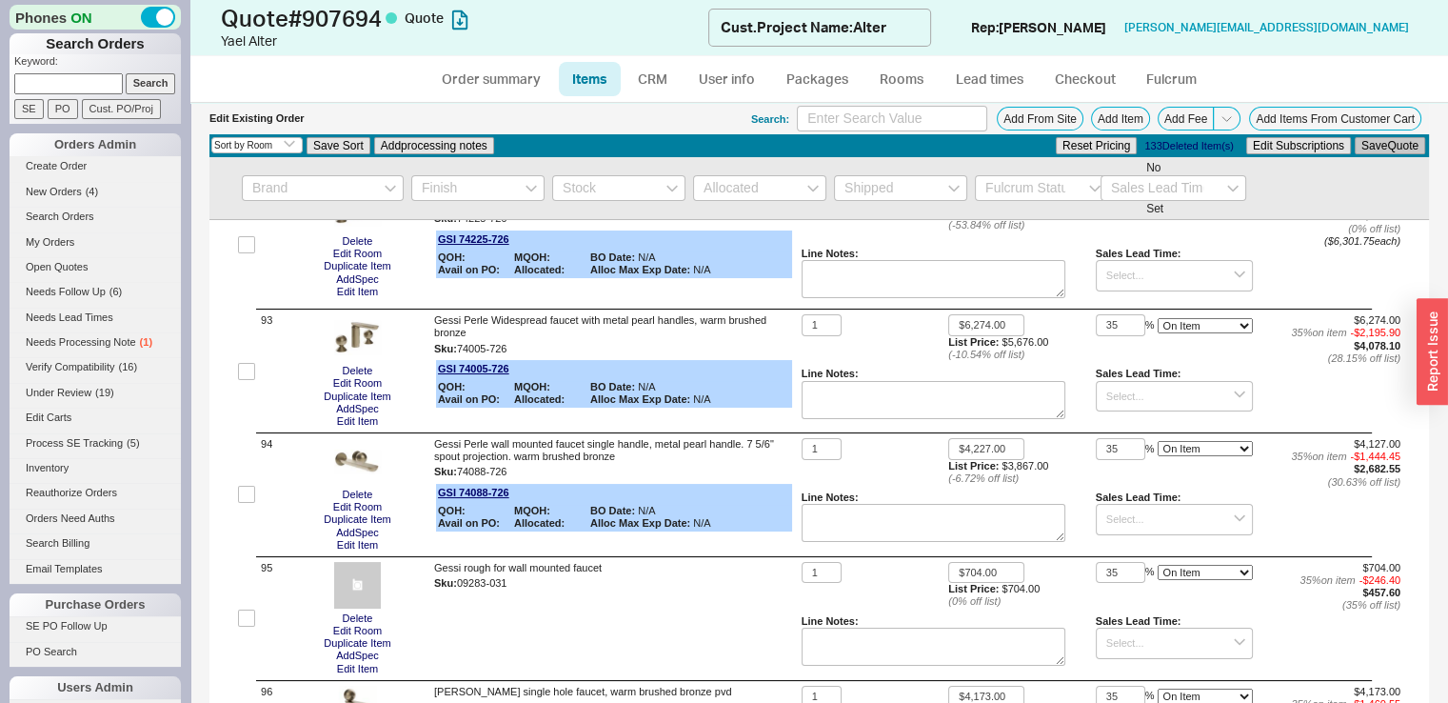
click at [1369, 143] on button "Save Quote" at bounding box center [1390, 145] width 70 height 17
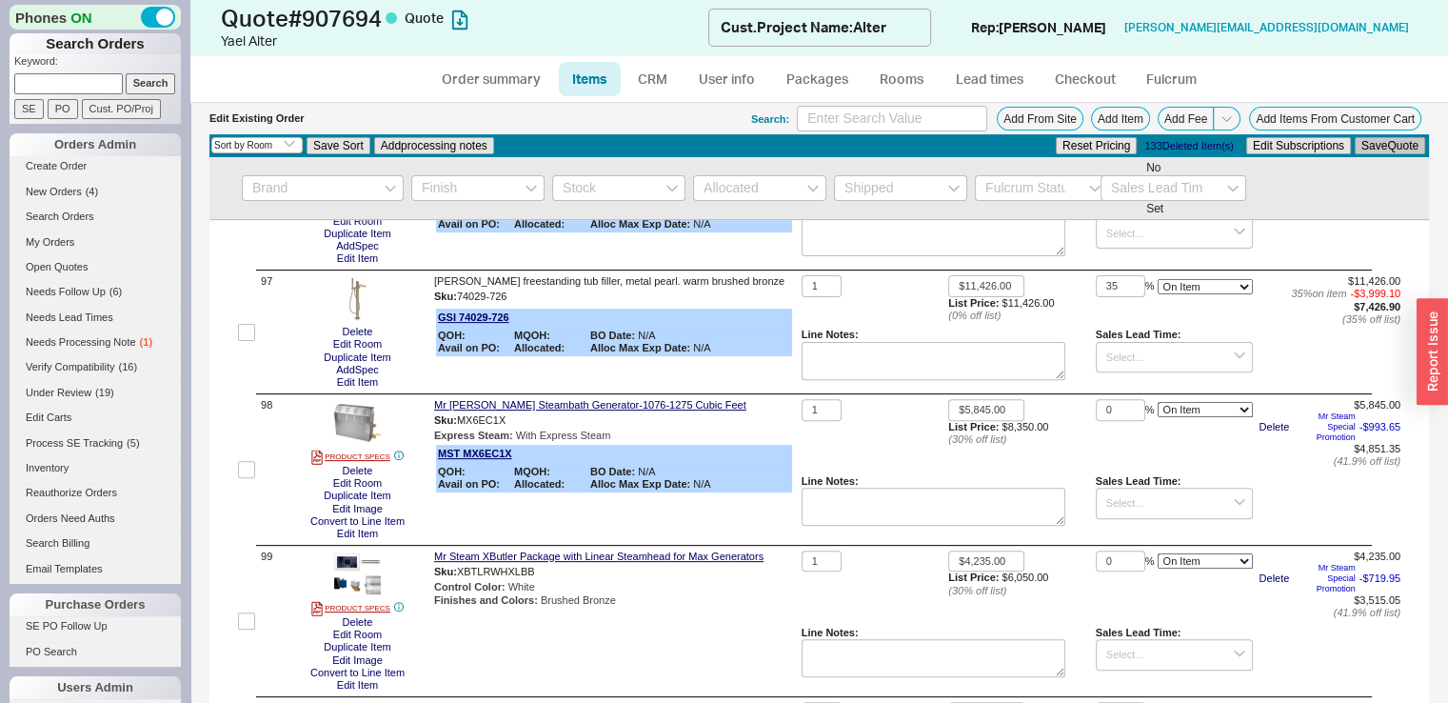
scroll to position [15175, 0]
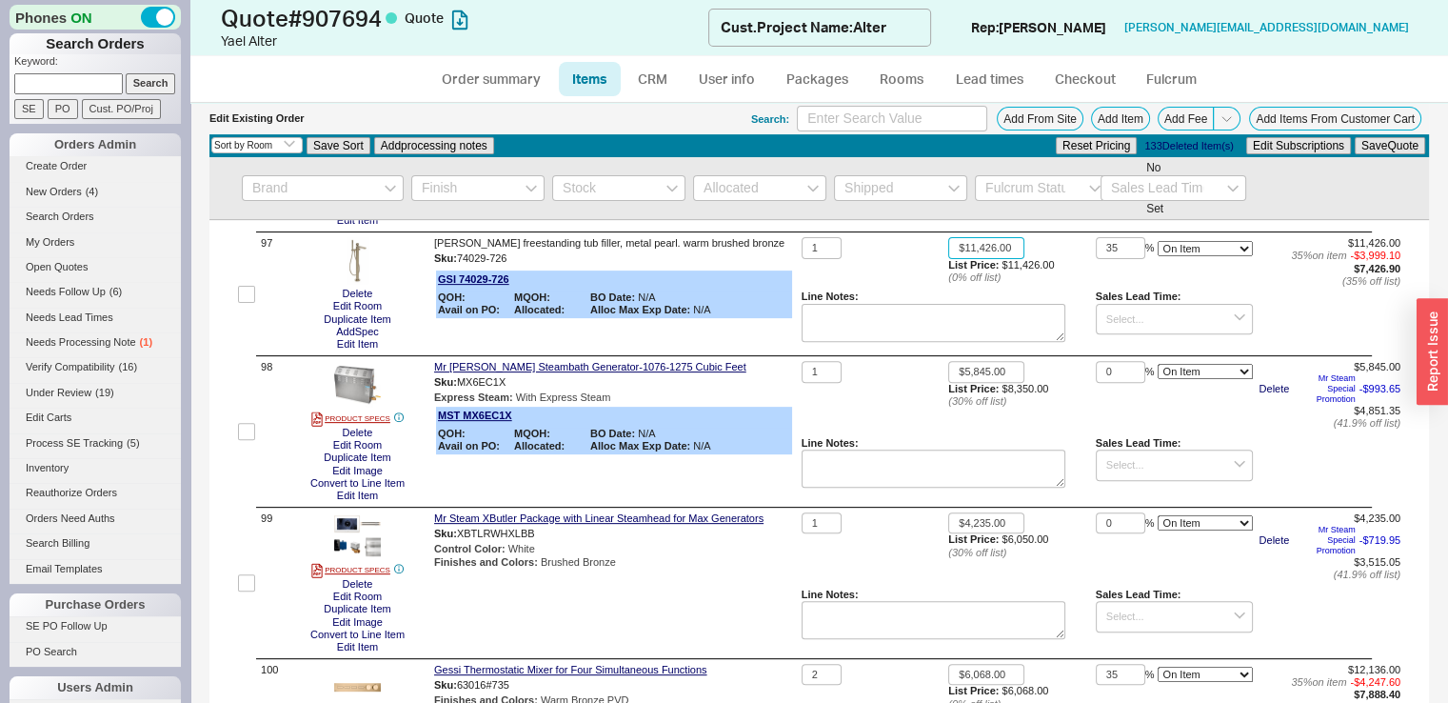
click at [967, 259] on input "$11,426.00" at bounding box center [986, 248] width 76 height 22
type input "$12,206.00"
click at [1355, 149] on button "Save Quote" at bounding box center [1390, 145] width 70 height 17
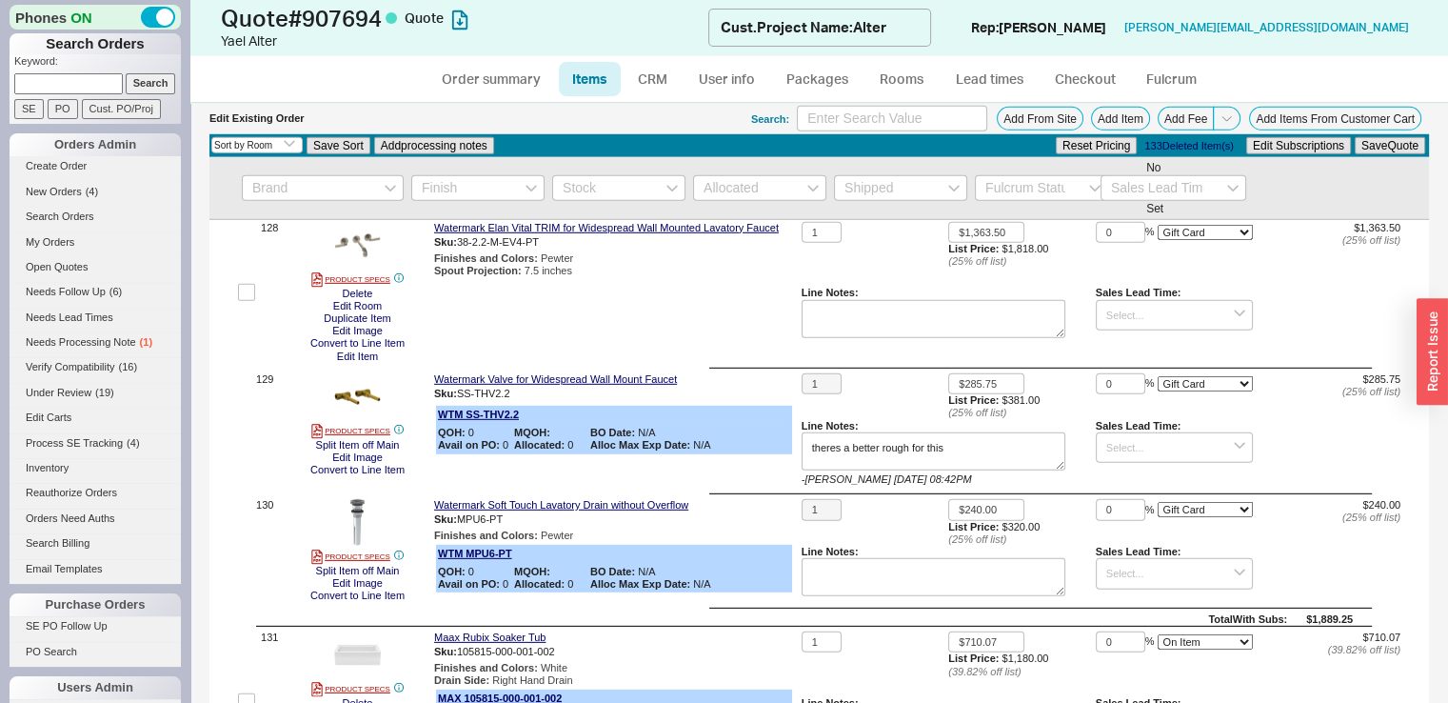
scroll to position [20125, 0]
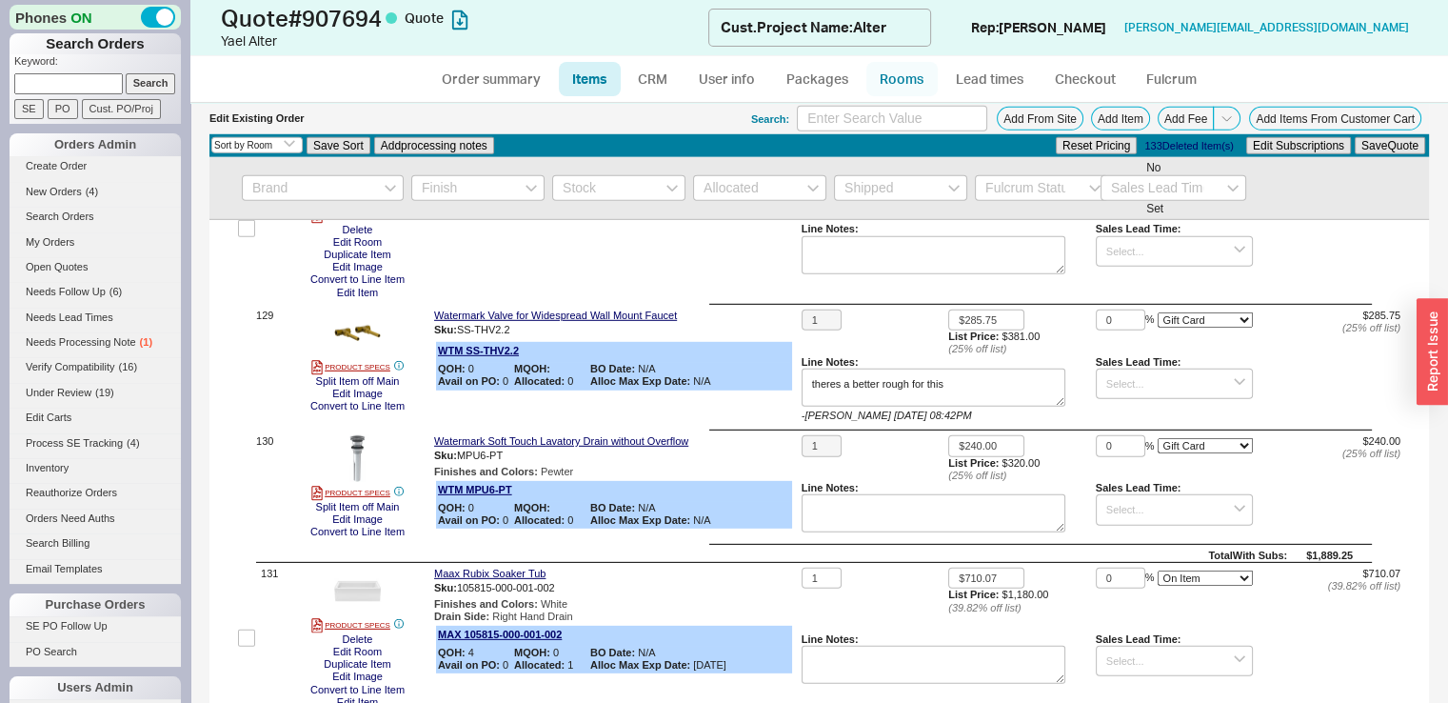
click at [906, 72] on link "Rooms" at bounding box center [901, 79] width 71 height 34
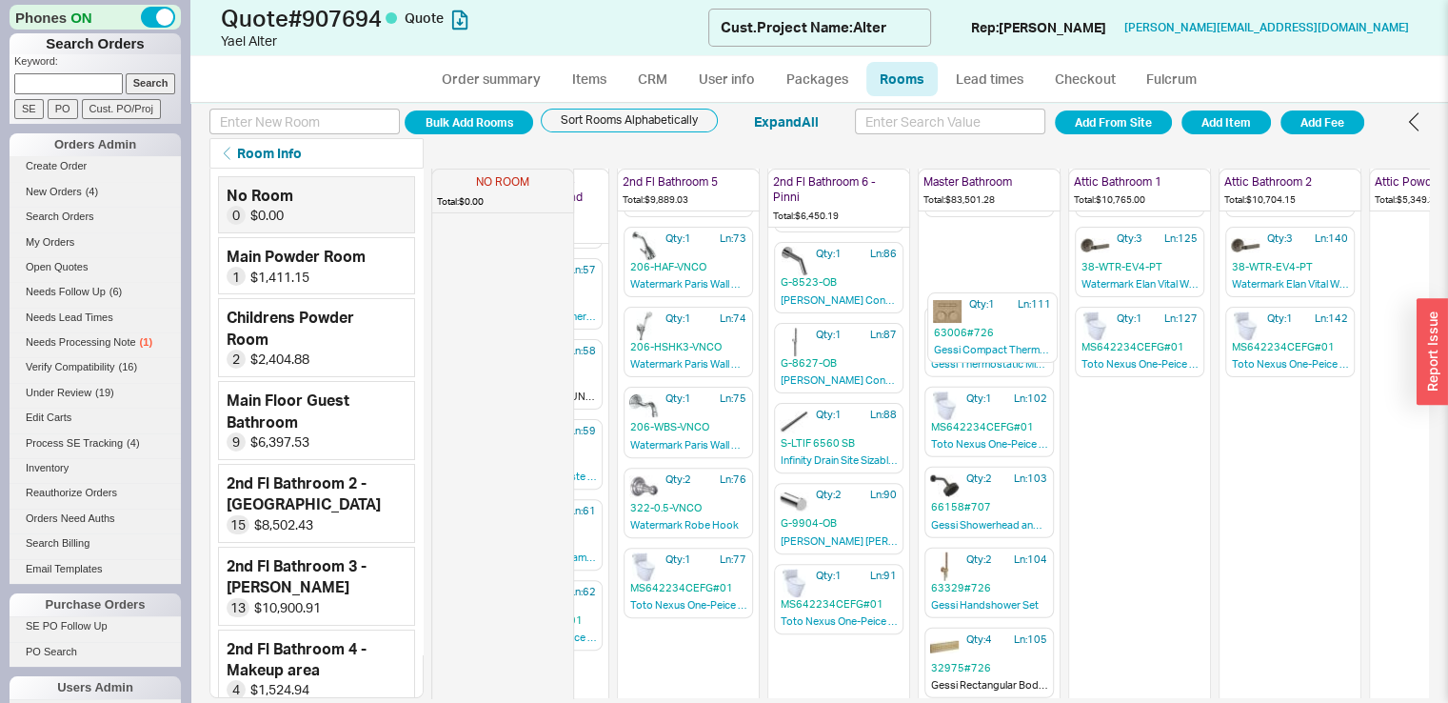
scroll to position [601, 1018]
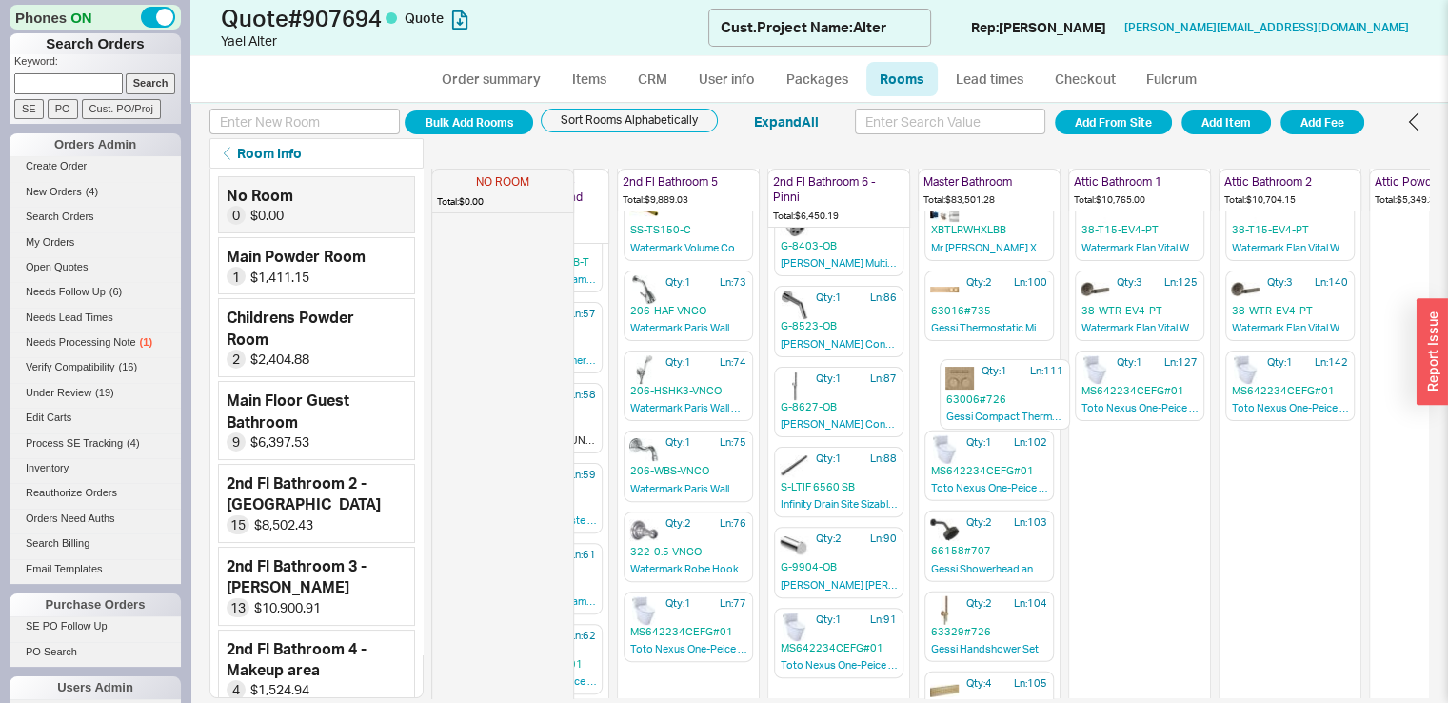
drag, startPoint x: 983, startPoint y: 645, endPoint x: 998, endPoint y: 394, distance: 250.9
click at [998, 394] on div "NO ROOM Total: $0.00 Main Powder Room Total: $1,411.15 Qty: 1 Ln: 1 35205-713 G…" at bounding box center [930, 433] width 998 height 529
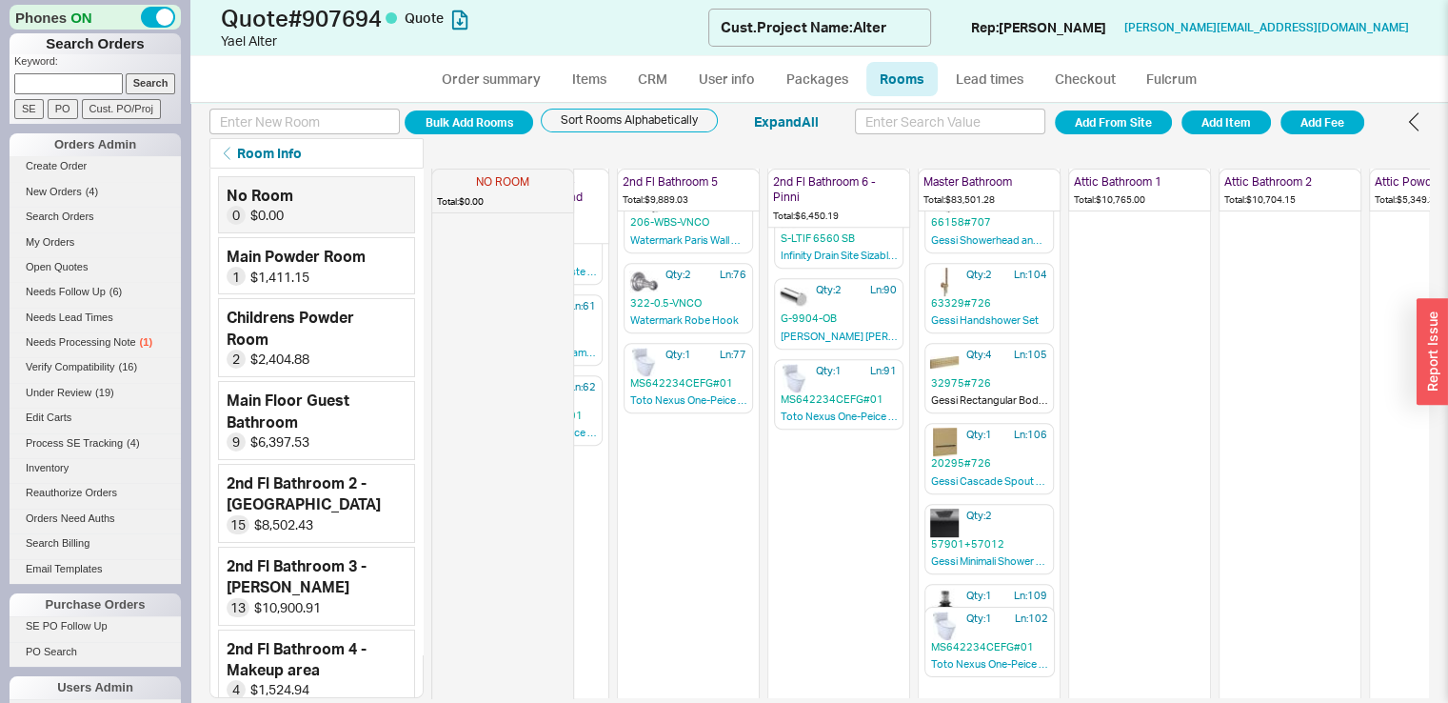
scroll to position [976, 1018]
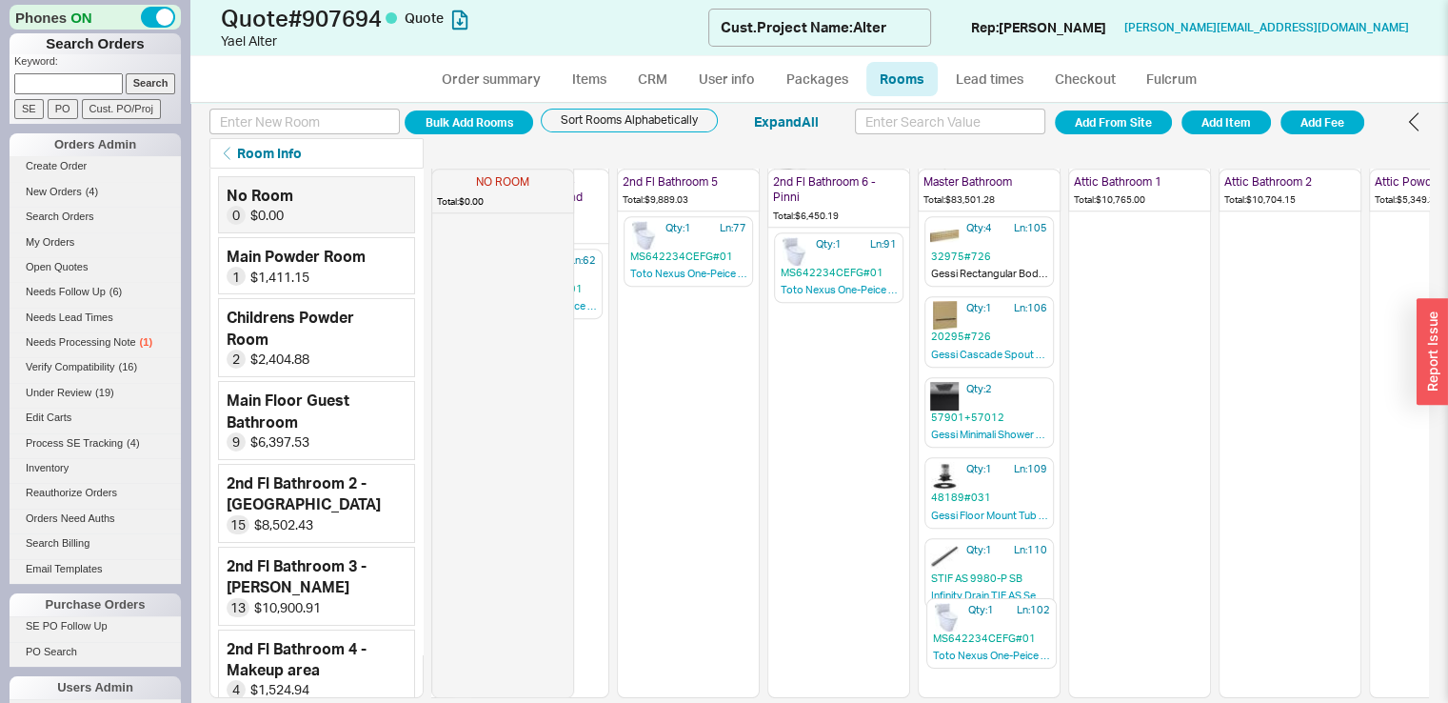
drag, startPoint x: 964, startPoint y: 454, endPoint x: 966, endPoint y: 636, distance: 181.9
click at [966, 636] on div "NO ROOM Total: $0.00 Main Powder Room Total: $1,411.15 Qty: 1 Ln: 1 35205-713 G…" at bounding box center [930, 433] width 998 height 529
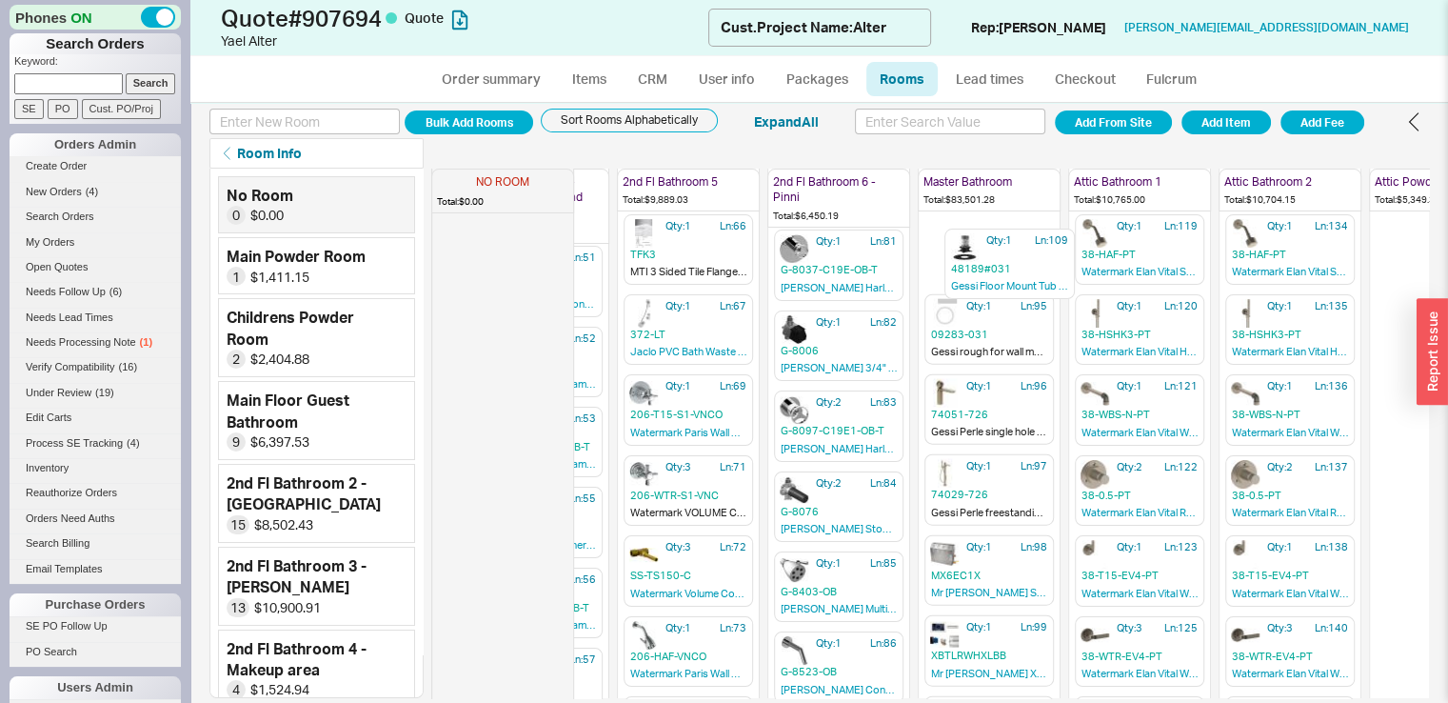
scroll to position [254, 1018]
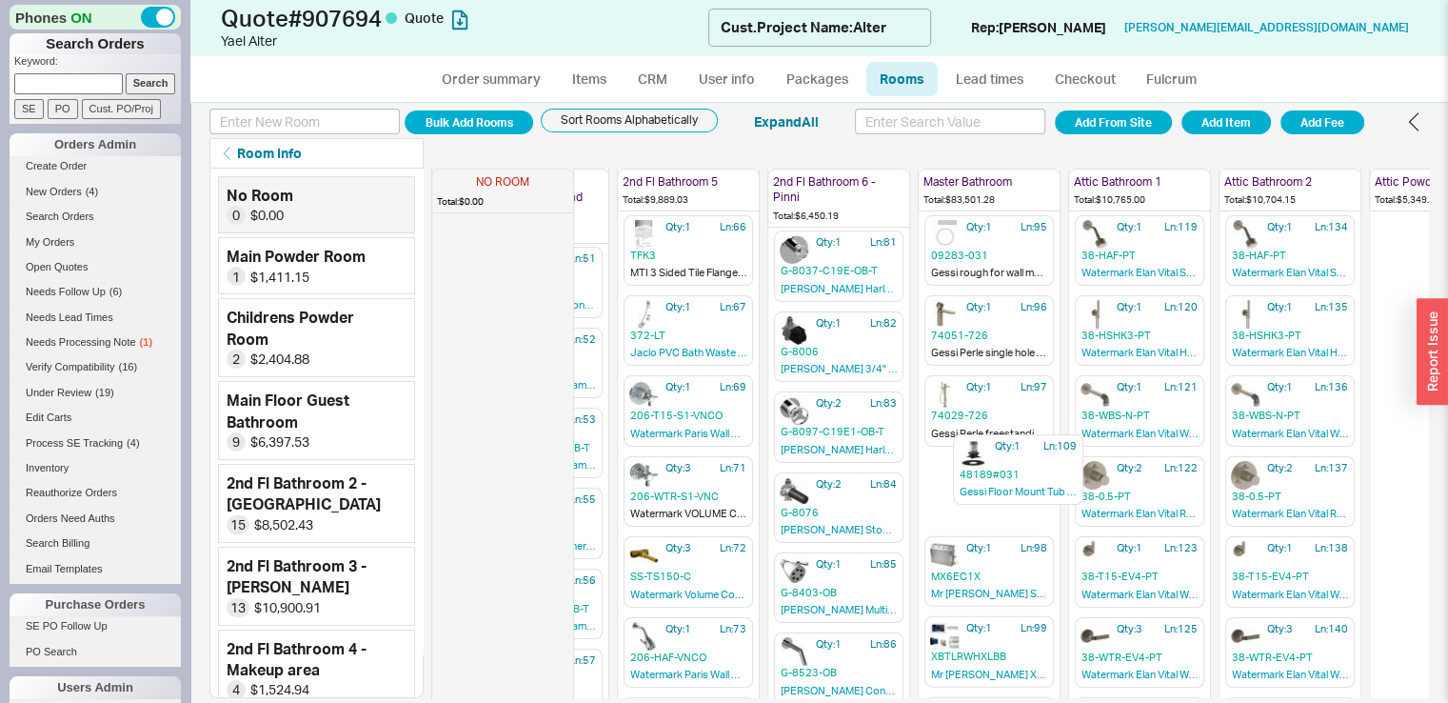
drag, startPoint x: 964, startPoint y: 488, endPoint x: 992, endPoint y: 470, distance: 33.8
click at [992, 470] on div "NO ROOM Total: $0.00 Main Powder Room Total: $1,411.15 Qty: 1 Ln: 1 35205-713 G…" at bounding box center [930, 433] width 998 height 529
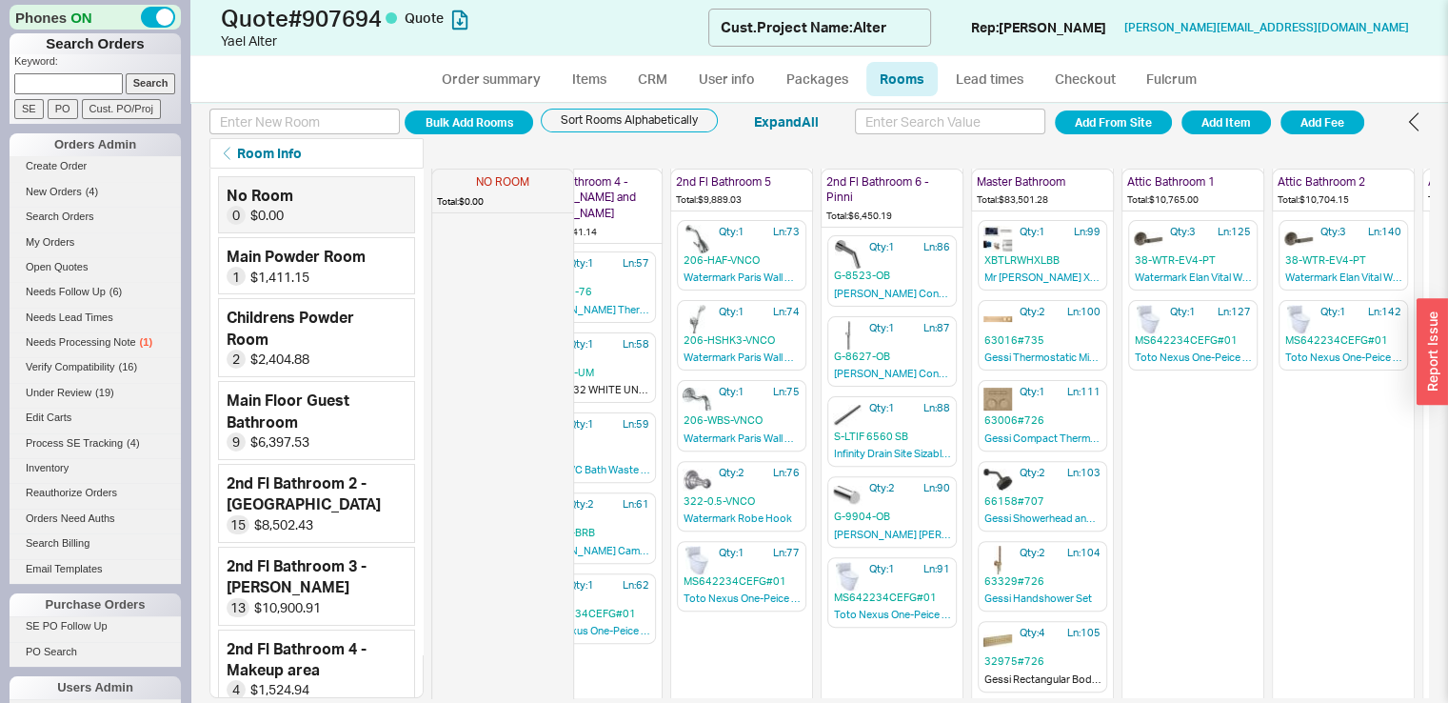
scroll to position [976, 964]
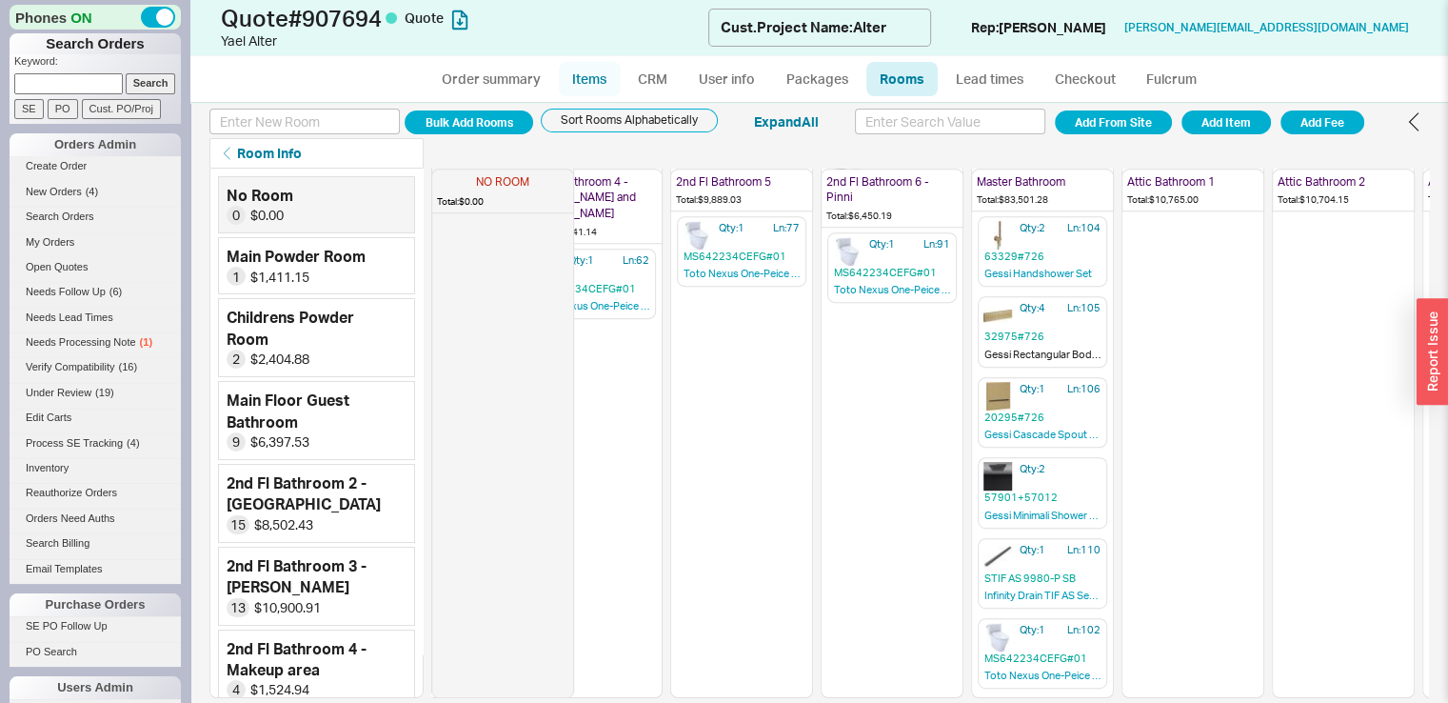
click at [597, 86] on link "Items" at bounding box center [590, 79] width 62 height 34
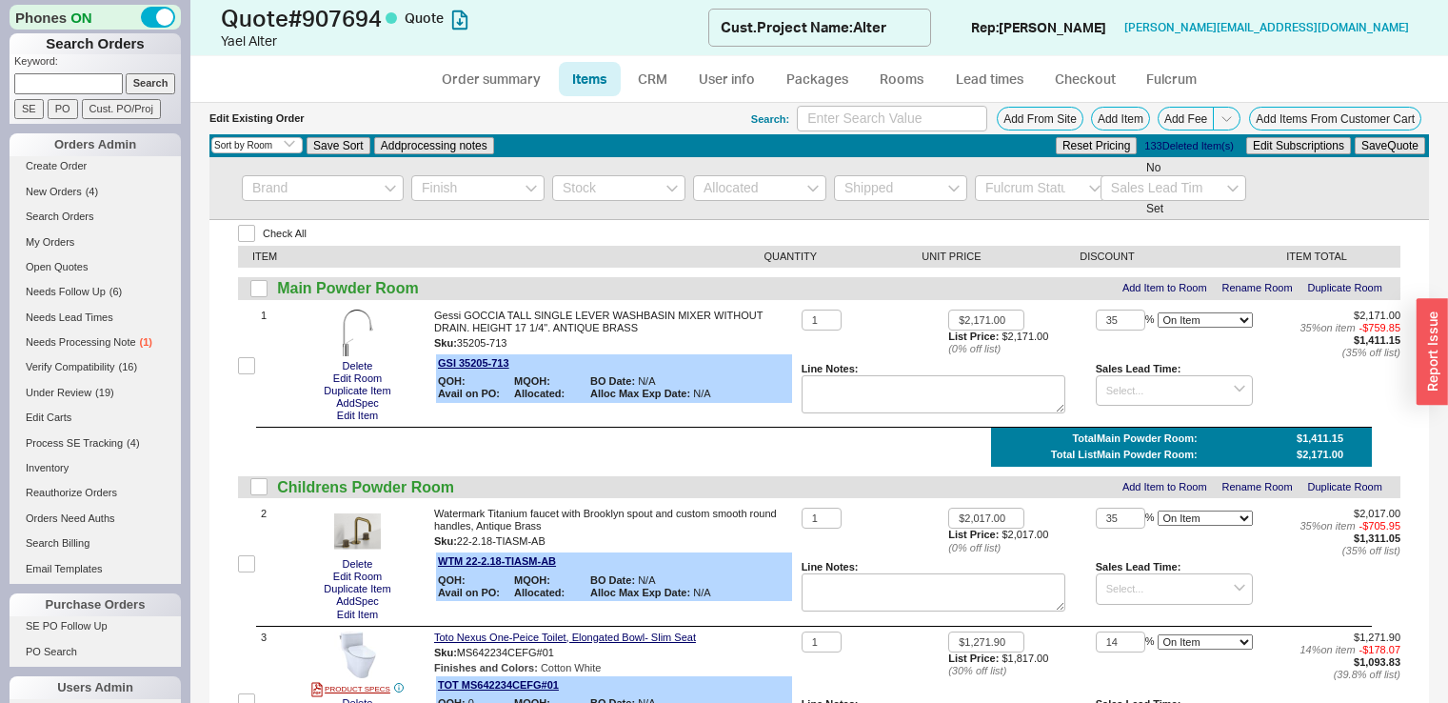
select select "3"
select select "ON_CHECKOUT_AGGREGATED"
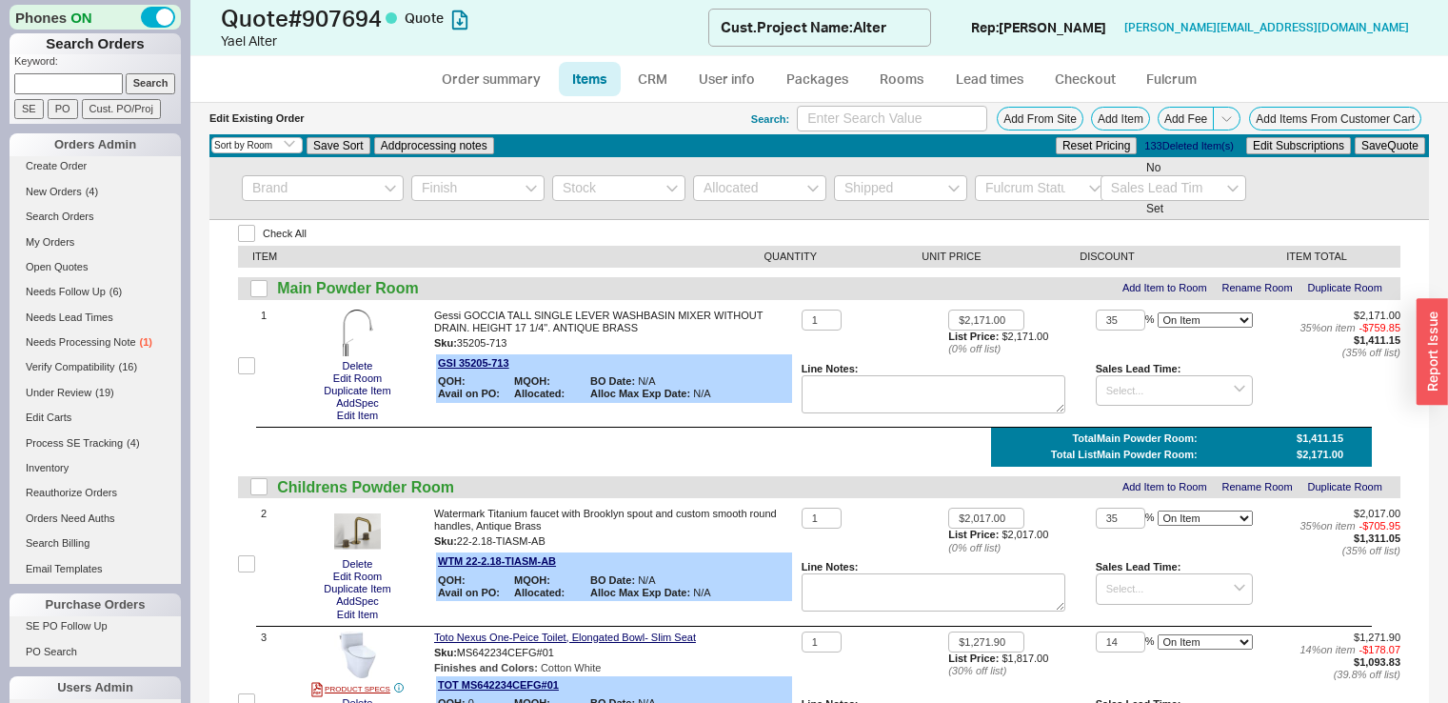
select select "ON_CHECKOUT_AGGREGATED"
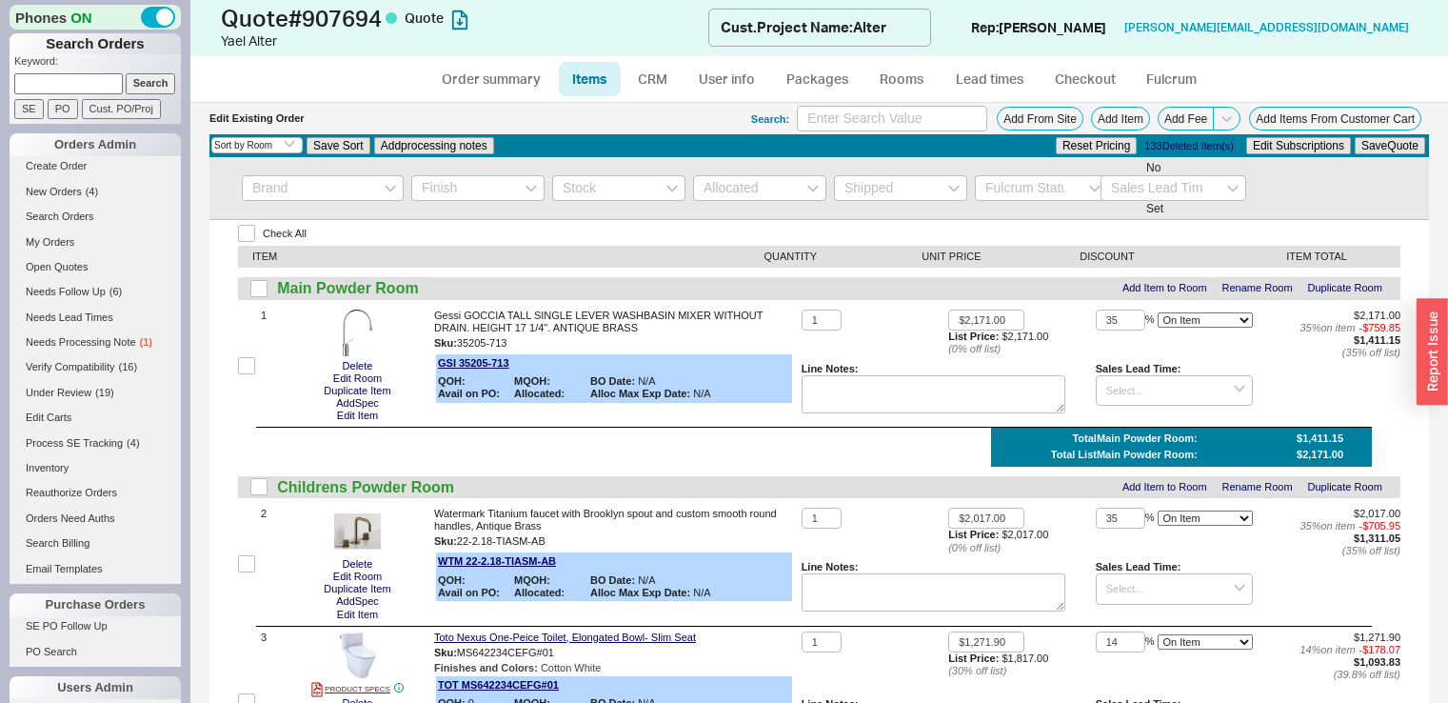
select select "ON_CHECKOUT_AGGREGATED"
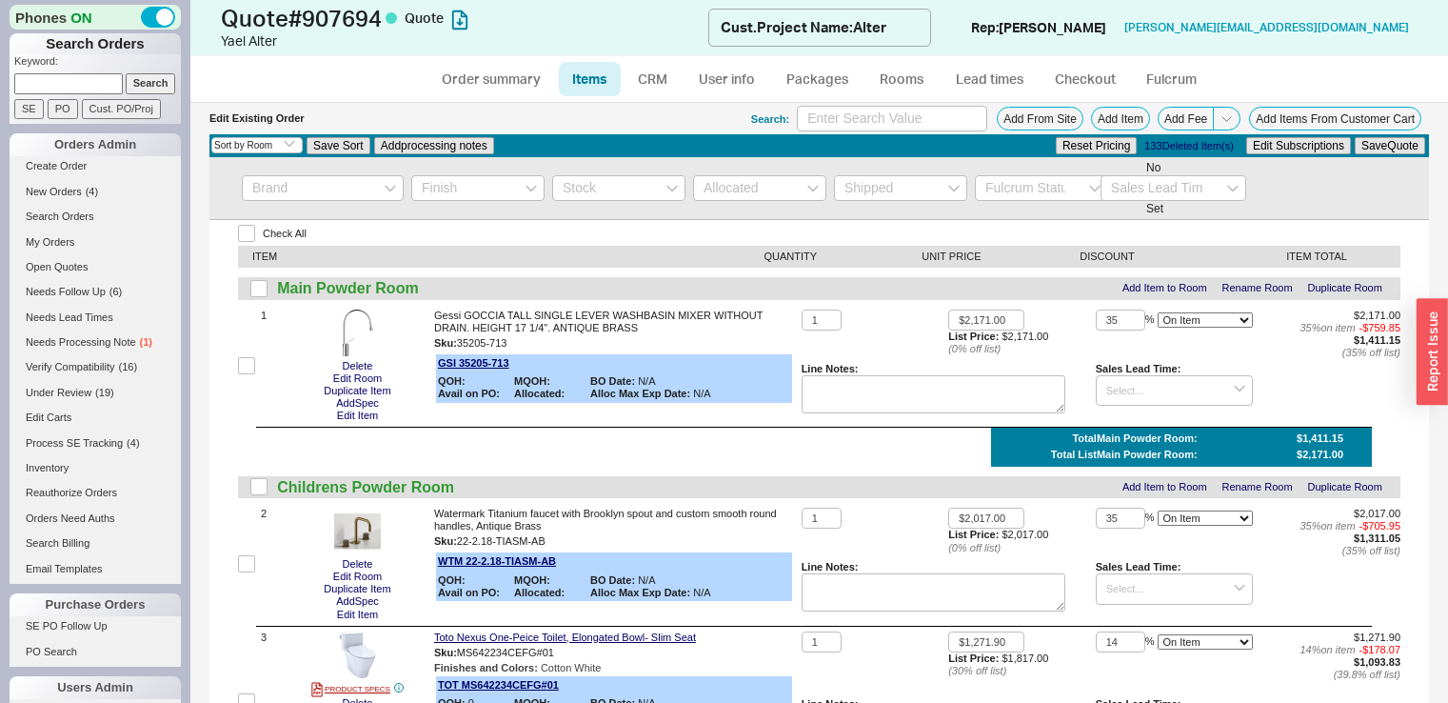
select select "ON_CHECKOUT_AGGREGATED"
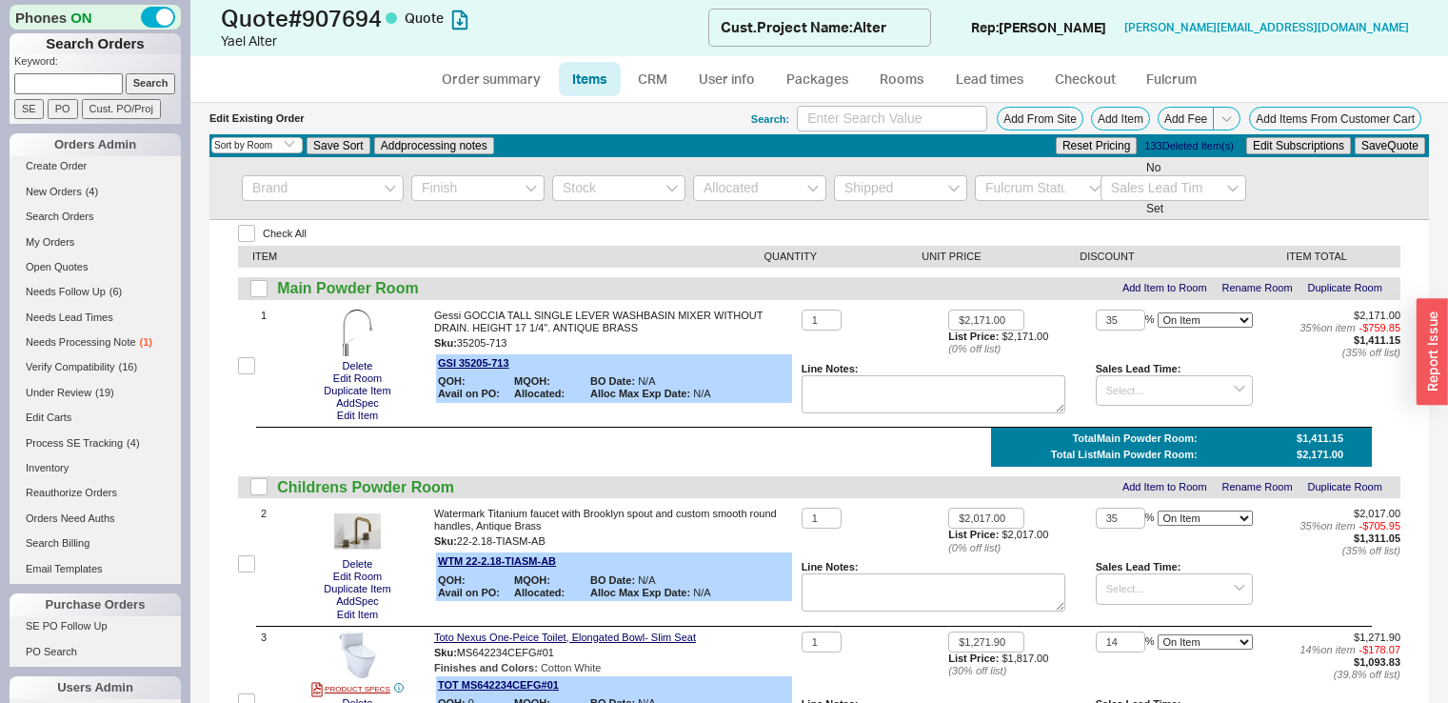
select select "ON_CHECKOUT_AGGREGATED"
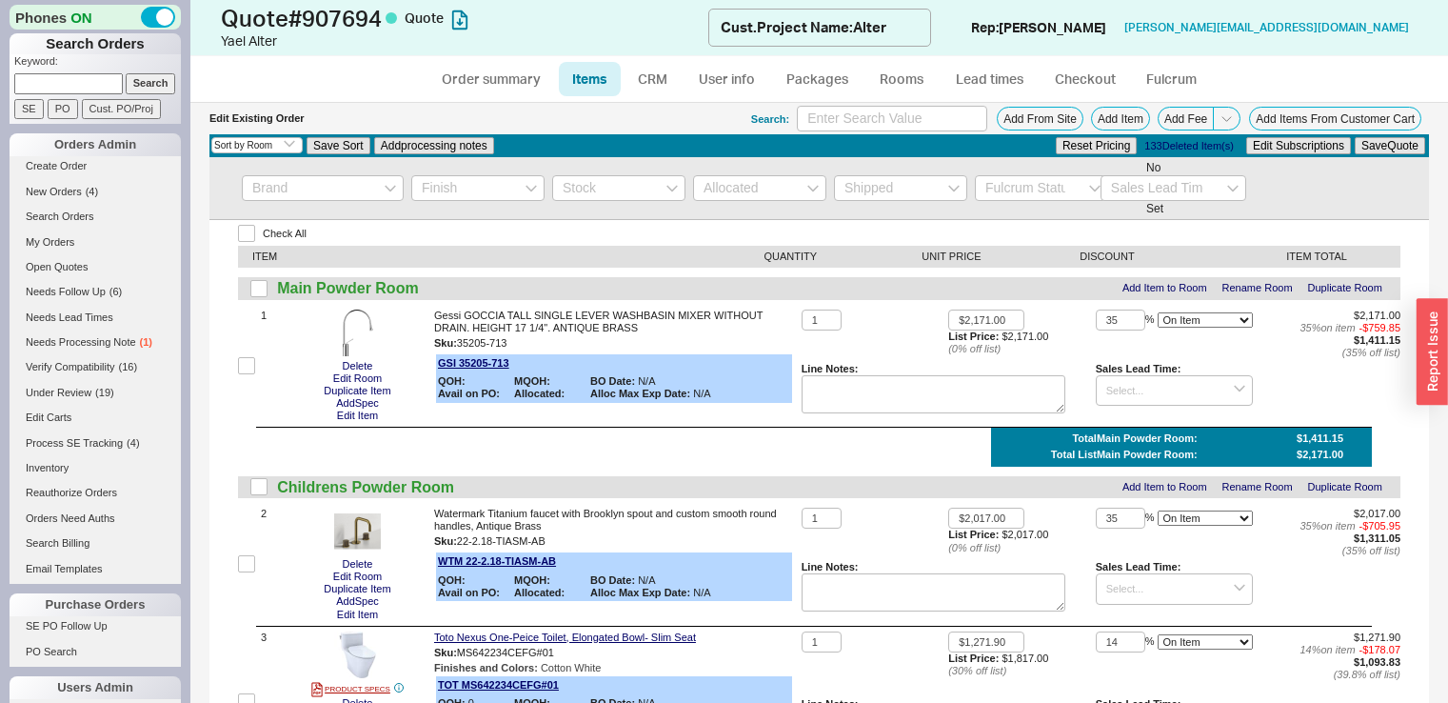
select select "ON_CHECKOUT_AGGREGATED"
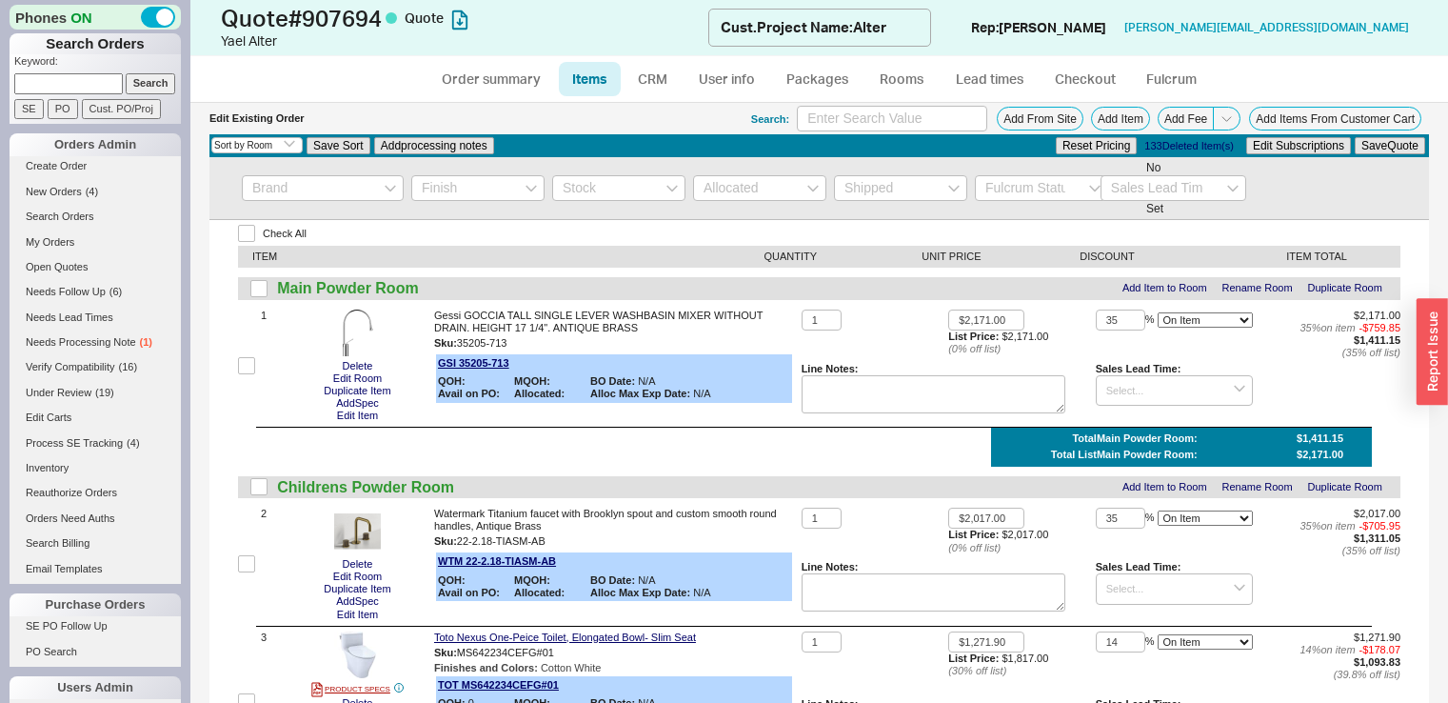
select select "ON_CHECKOUT_AGGREGATED"
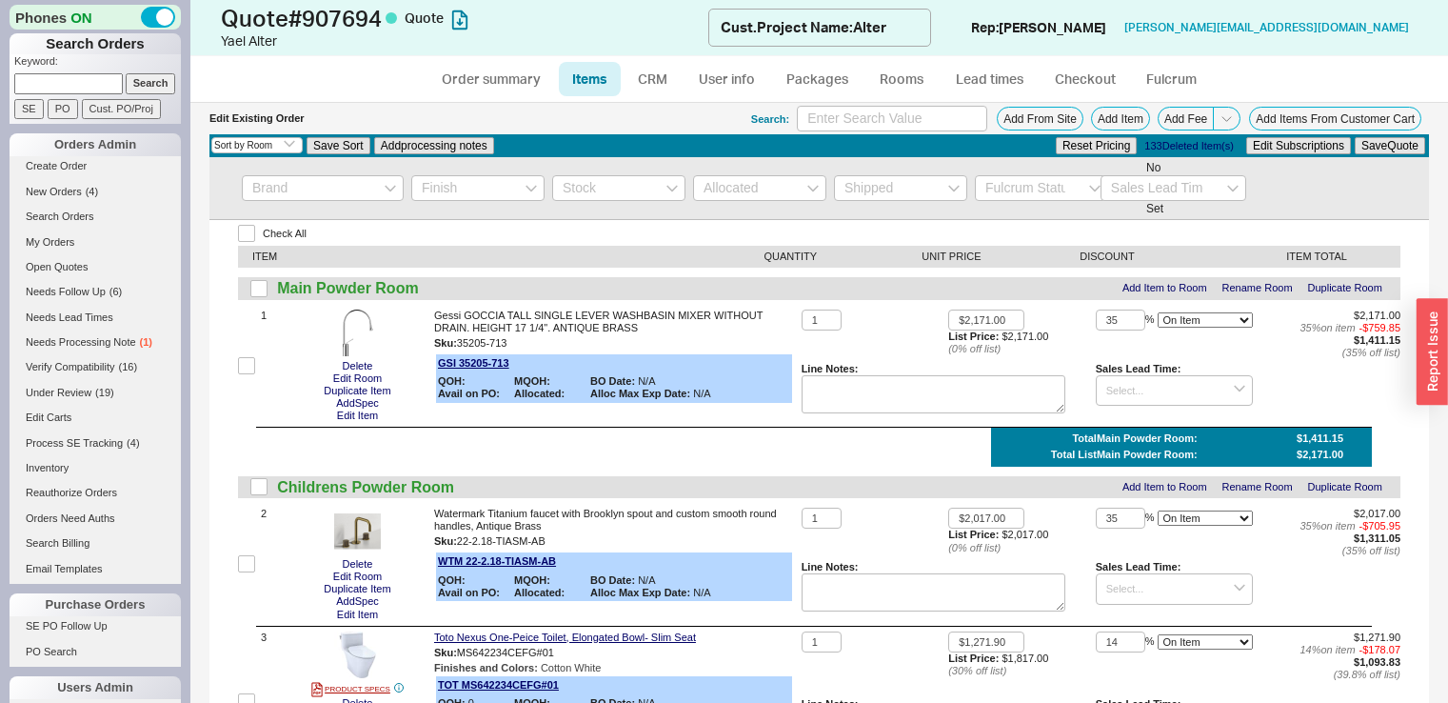
select select "ON_CHECKOUT_AGGREGATED"
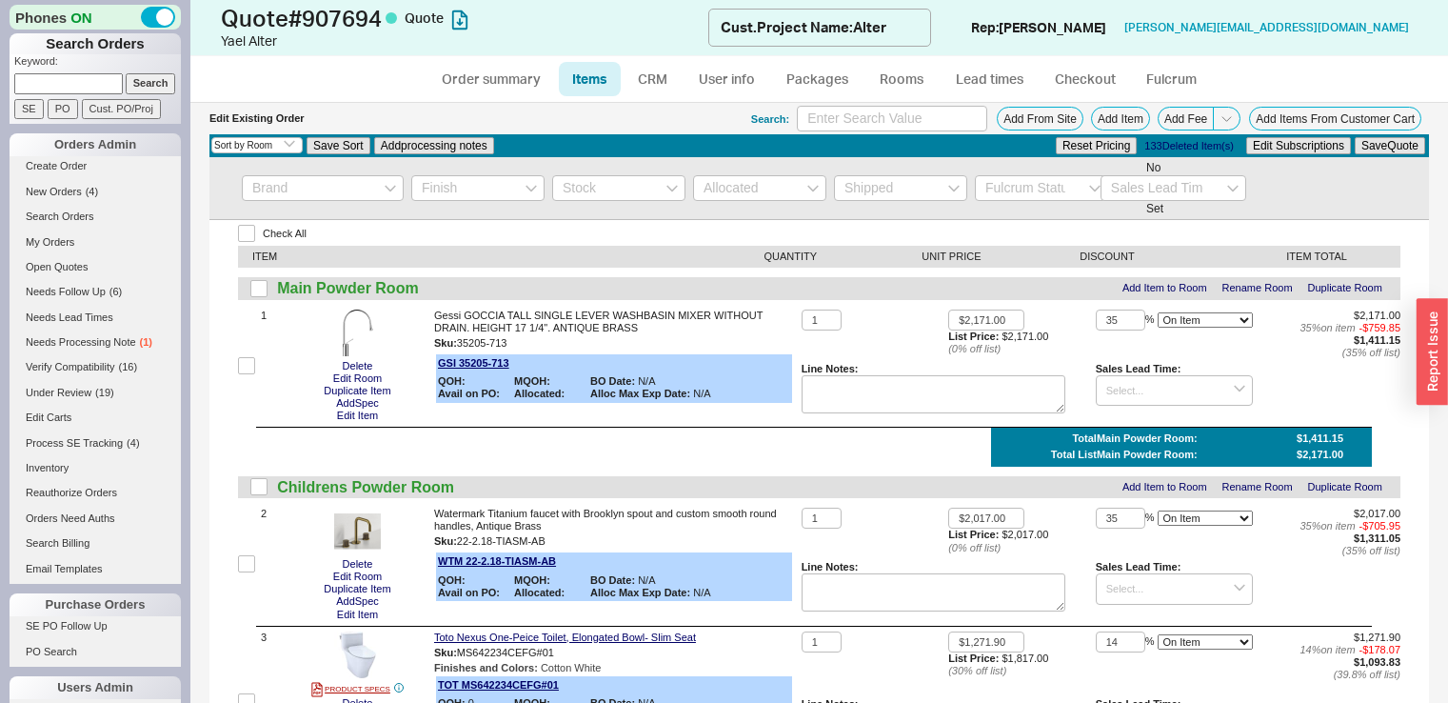
select select "ON_CHECKOUT_AGGREGATED"
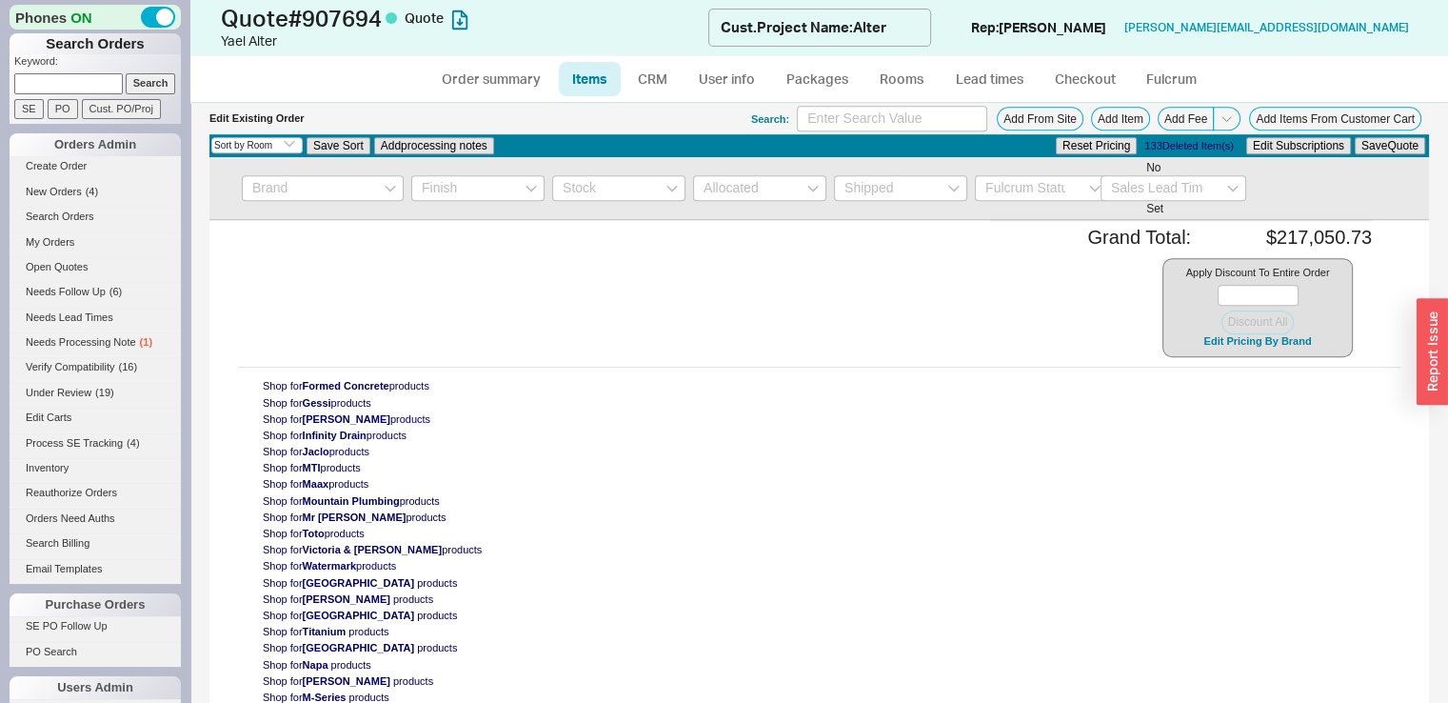
scroll to position [30205, 0]
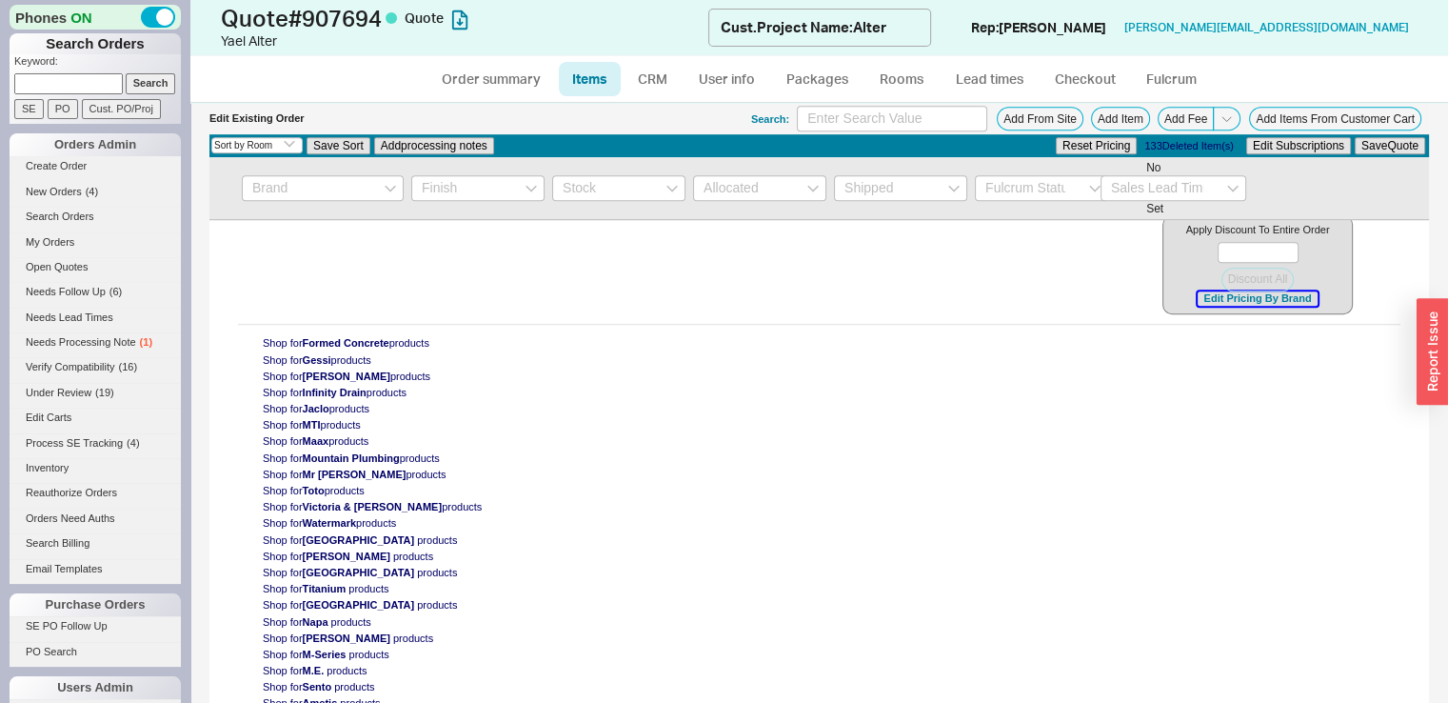
click at [1216, 306] on button "Edit Pricing By Brand" at bounding box center [1257, 298] width 119 height 14
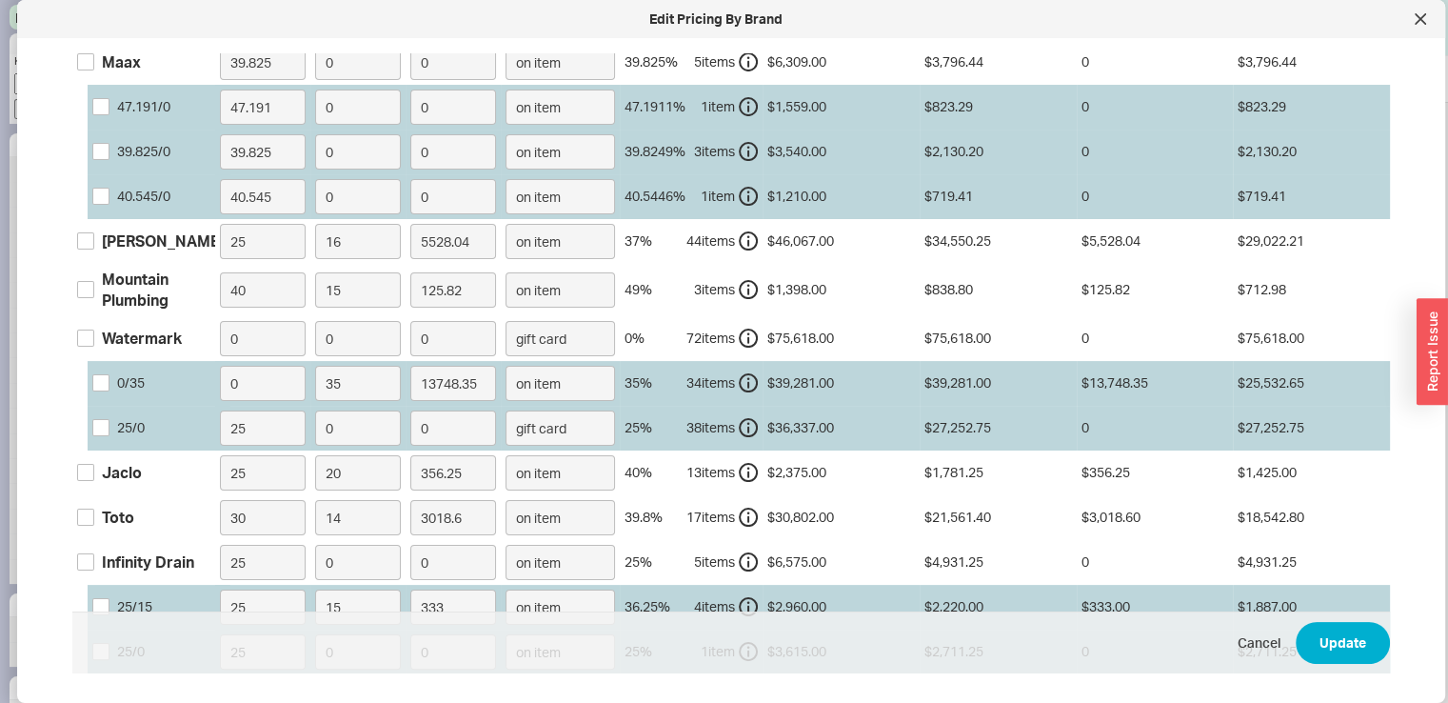
scroll to position [337, 0]
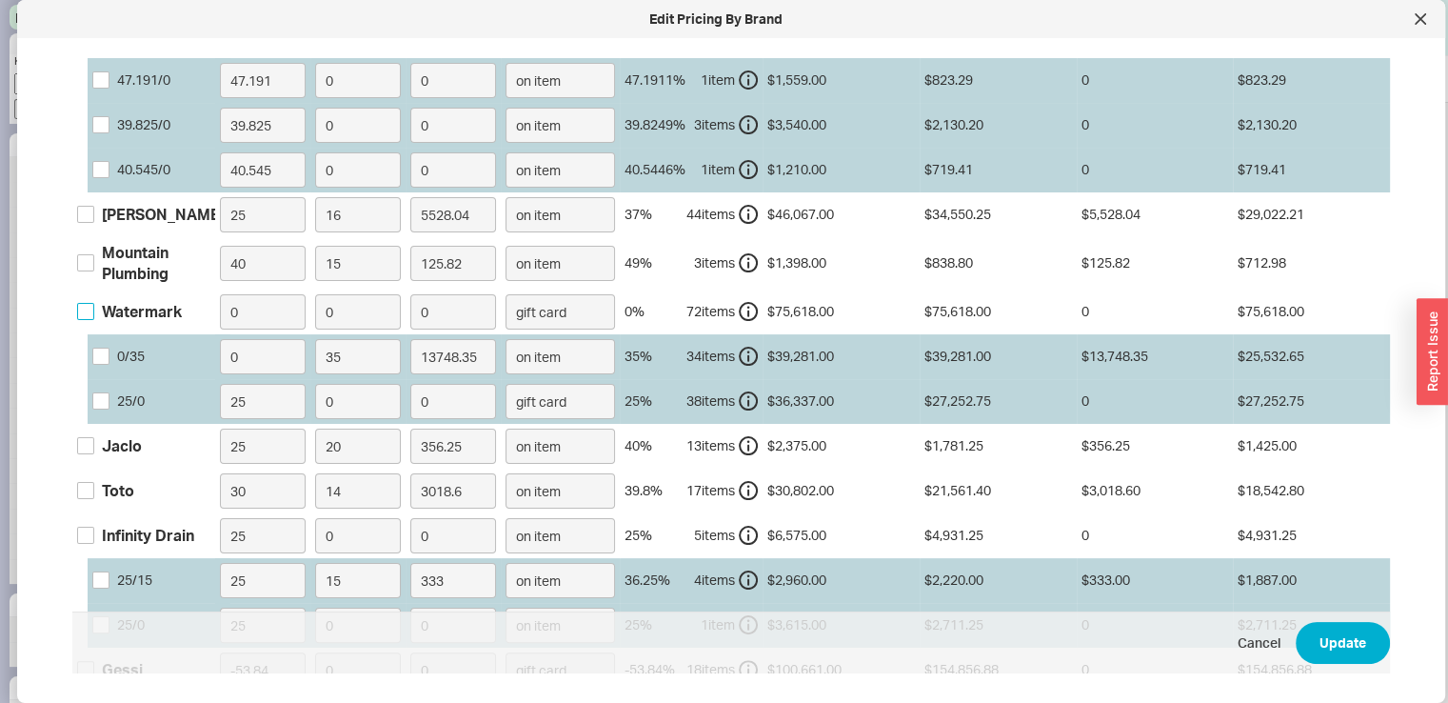
click at [84, 306] on input "Watermark" at bounding box center [85, 311] width 17 height 17
checkbox input "true"
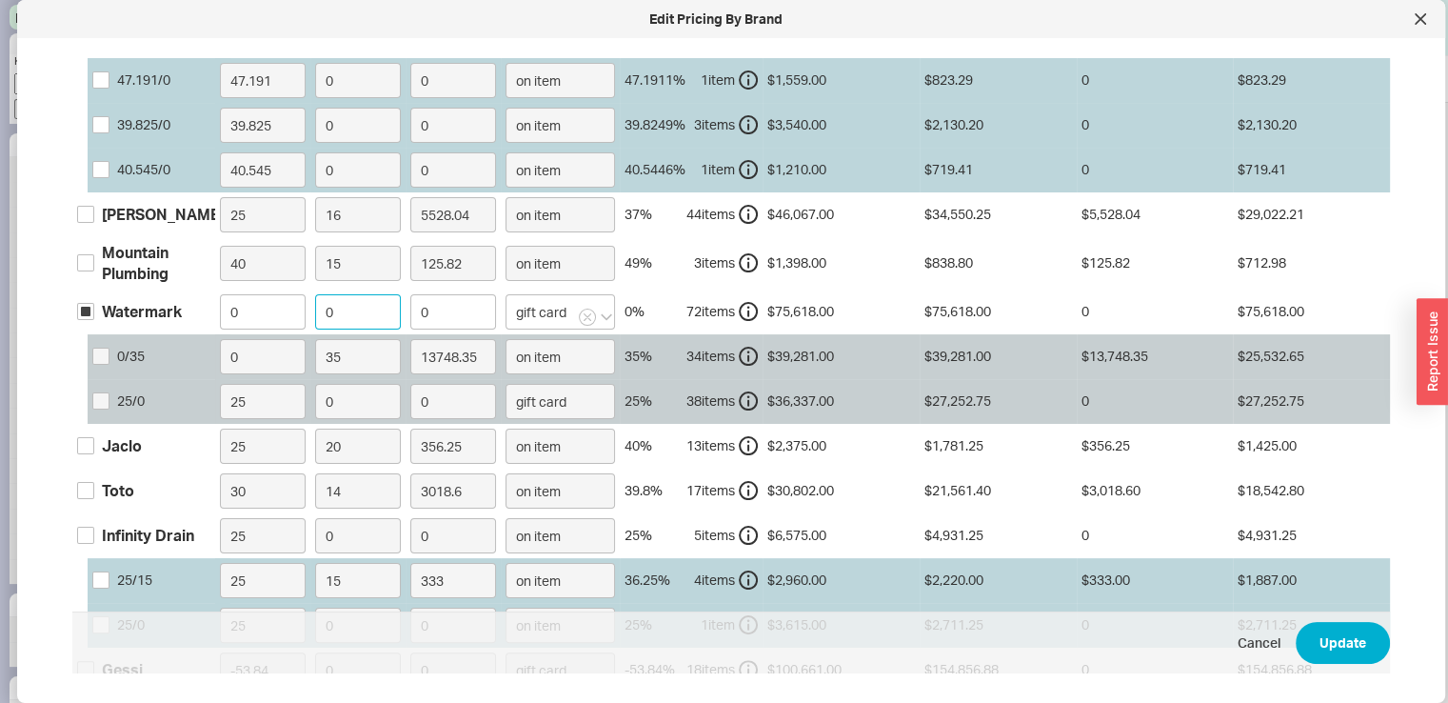
click at [344, 305] on input "0" at bounding box center [358, 311] width 86 height 35
click at [315, 303] on input "0" at bounding box center [358, 311] width 86 height 35
type input "3"
type input "2268.54"
type input "35"
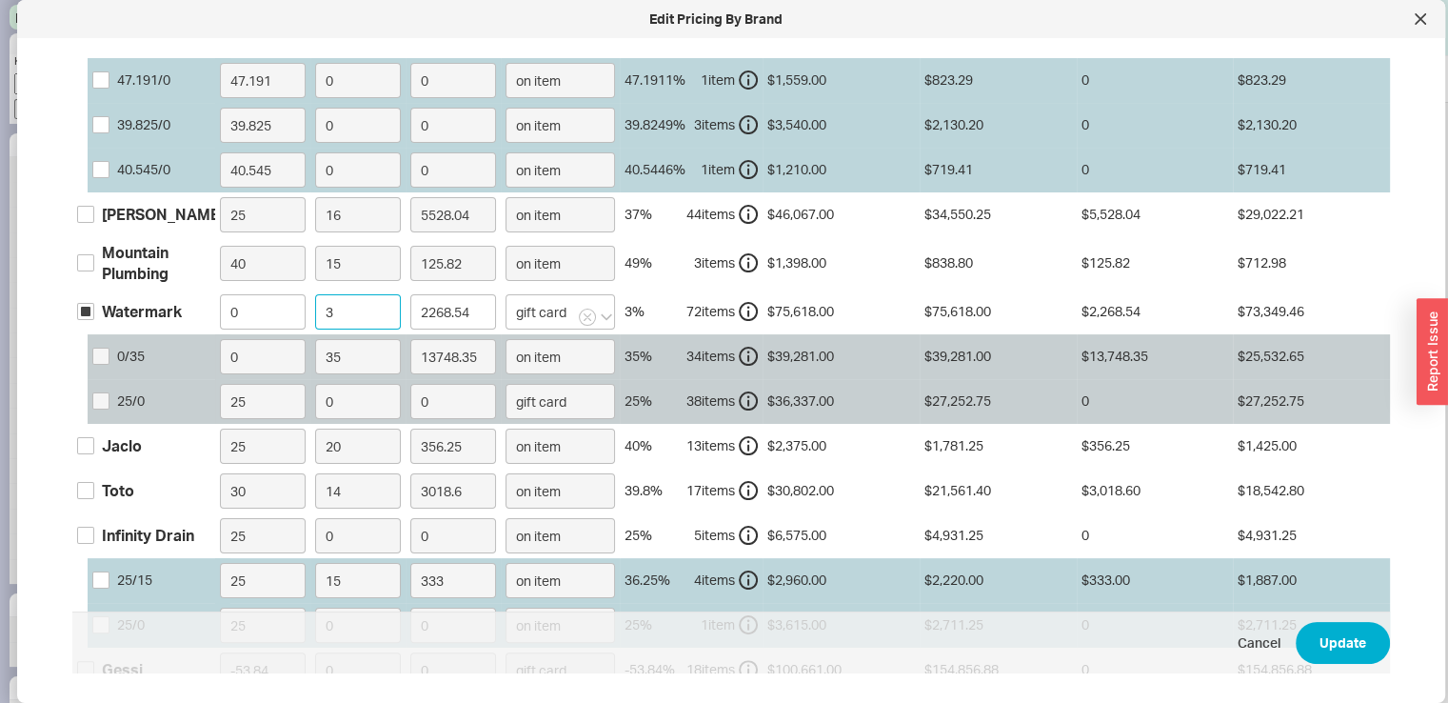
type input "26466.3"
type input "35"
click at [556, 303] on input "gift card" at bounding box center [560, 311] width 109 height 35
click at [559, 338] on div "on item" at bounding box center [565, 351] width 117 height 34
type input "on item"
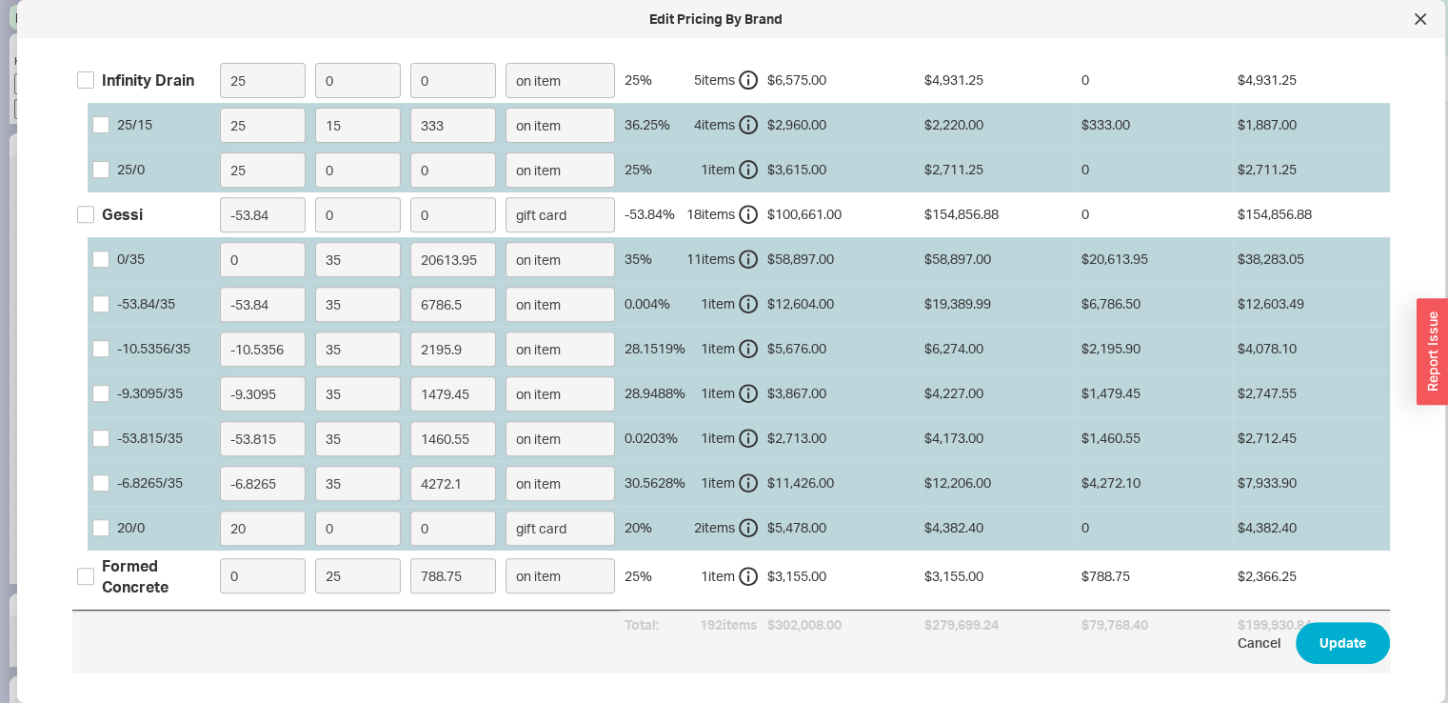
scroll to position [796, 0]
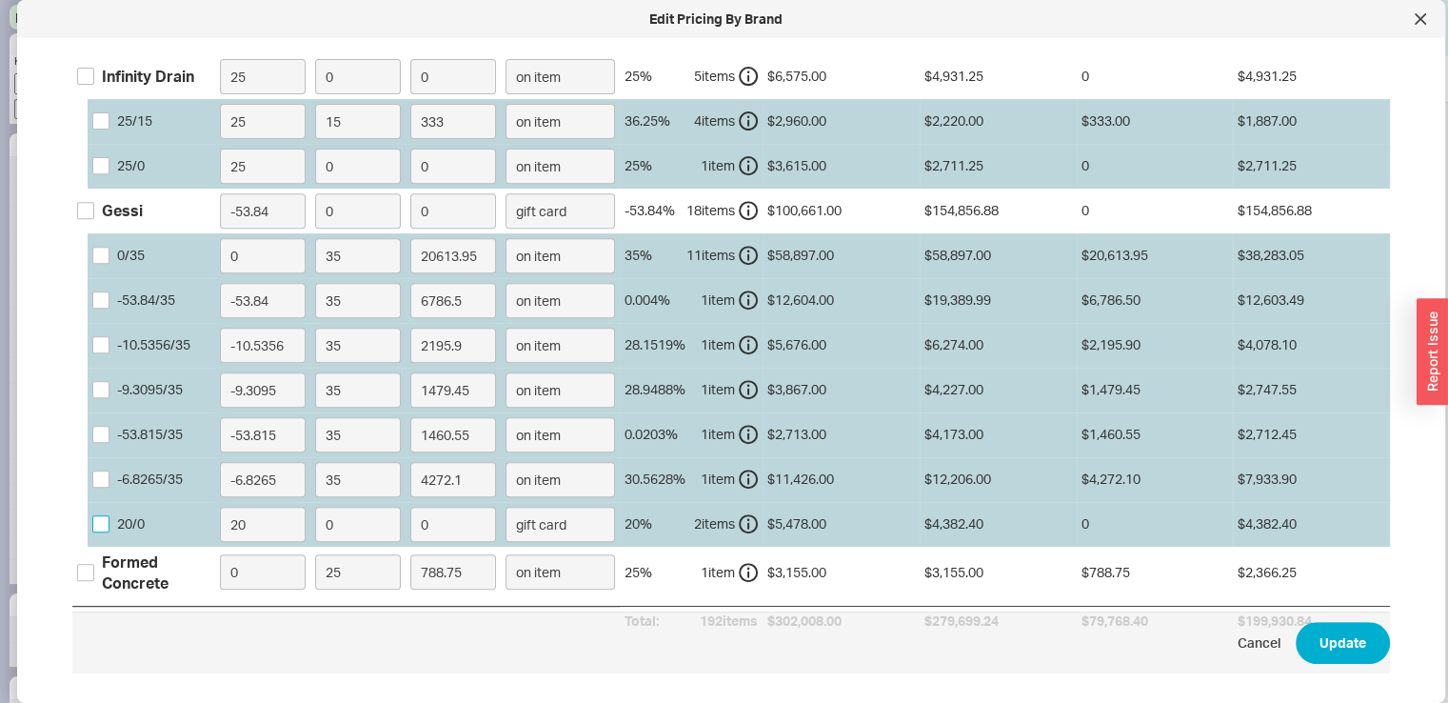
click at [101, 515] on input "20 / 0" at bounding box center [100, 523] width 17 height 17
drag, startPoint x: 256, startPoint y: 487, endPoint x: 210, endPoint y: 495, distance: 46.3
click at [0, 0] on div "20 / 0 20 0 0 gift card 20 % 2 item s $5,478.00 $4,382.40 0 $4,382.40" at bounding box center [0, 0] width 0 height 0
click at [103, 515] on input "20 / 0" at bounding box center [100, 523] width 17 height 17
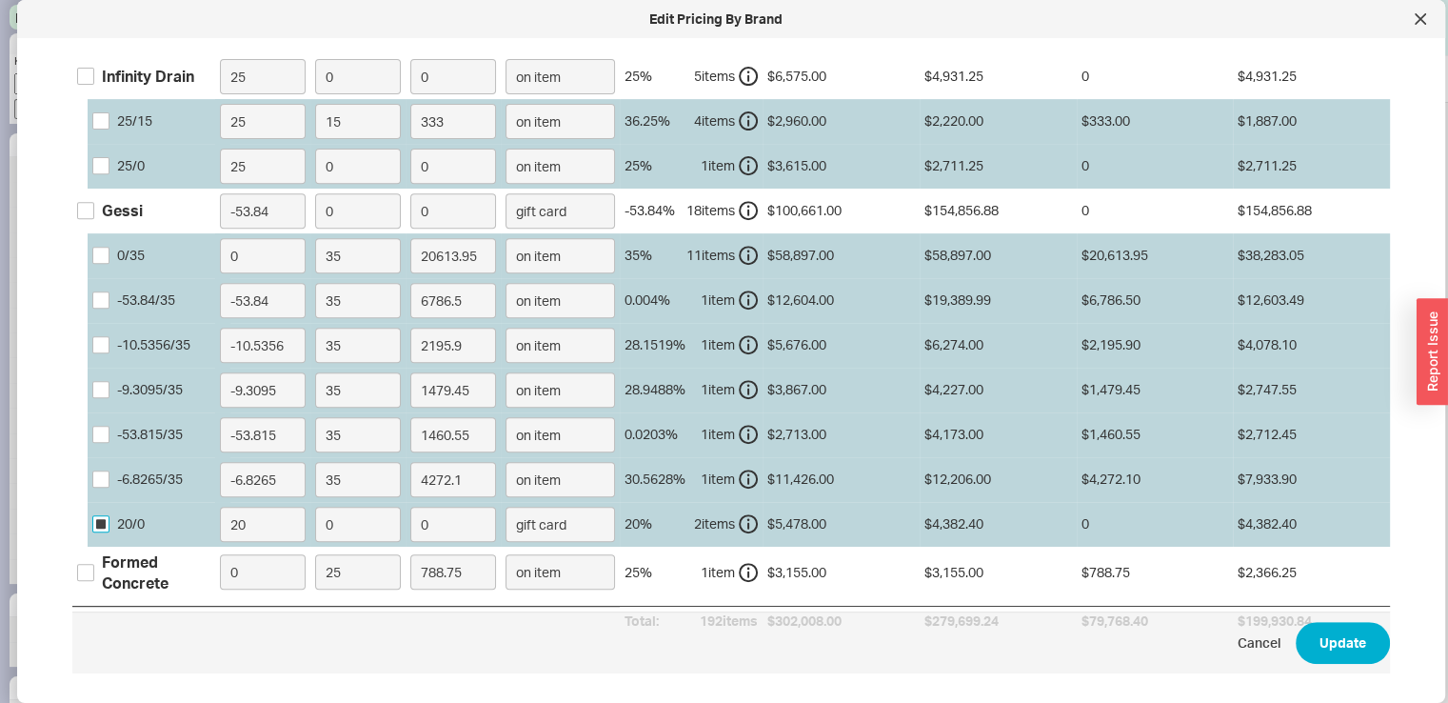
click at [103, 515] on input "20 / 0" at bounding box center [100, 523] width 17 height 17
click at [105, 515] on input "20 / 0" at bounding box center [100, 523] width 17 height 17
checkbox input "true"
type input "0"
drag, startPoint x: 347, startPoint y: 508, endPoint x: 297, endPoint y: 508, distance: 49.5
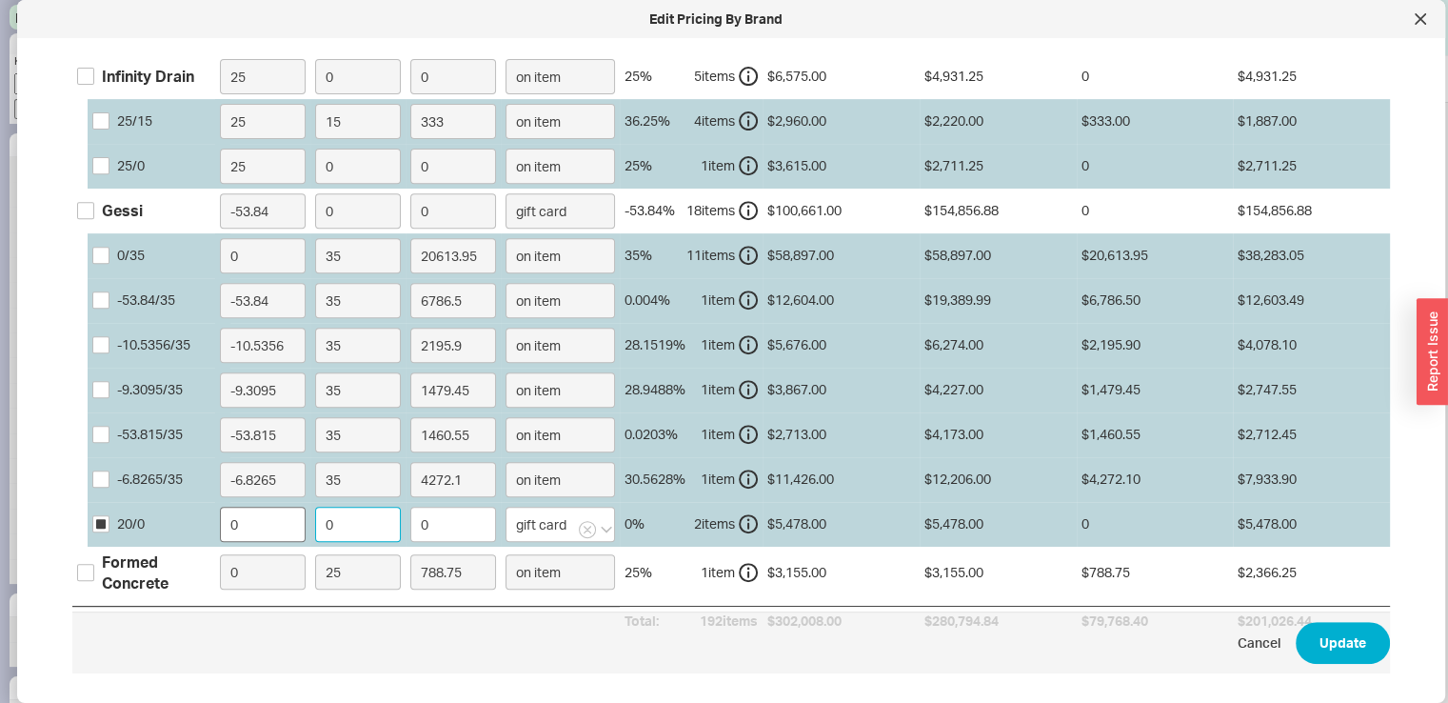
click at [0, 0] on div "20 / 0 0 0 0 gift card 0 % 2 item s $5,478.00 $5,478.00 0 $5,478.00" at bounding box center [0, 0] width 0 height 0
type input "3"
type input "164.34"
type input "35"
type input "1917.3"
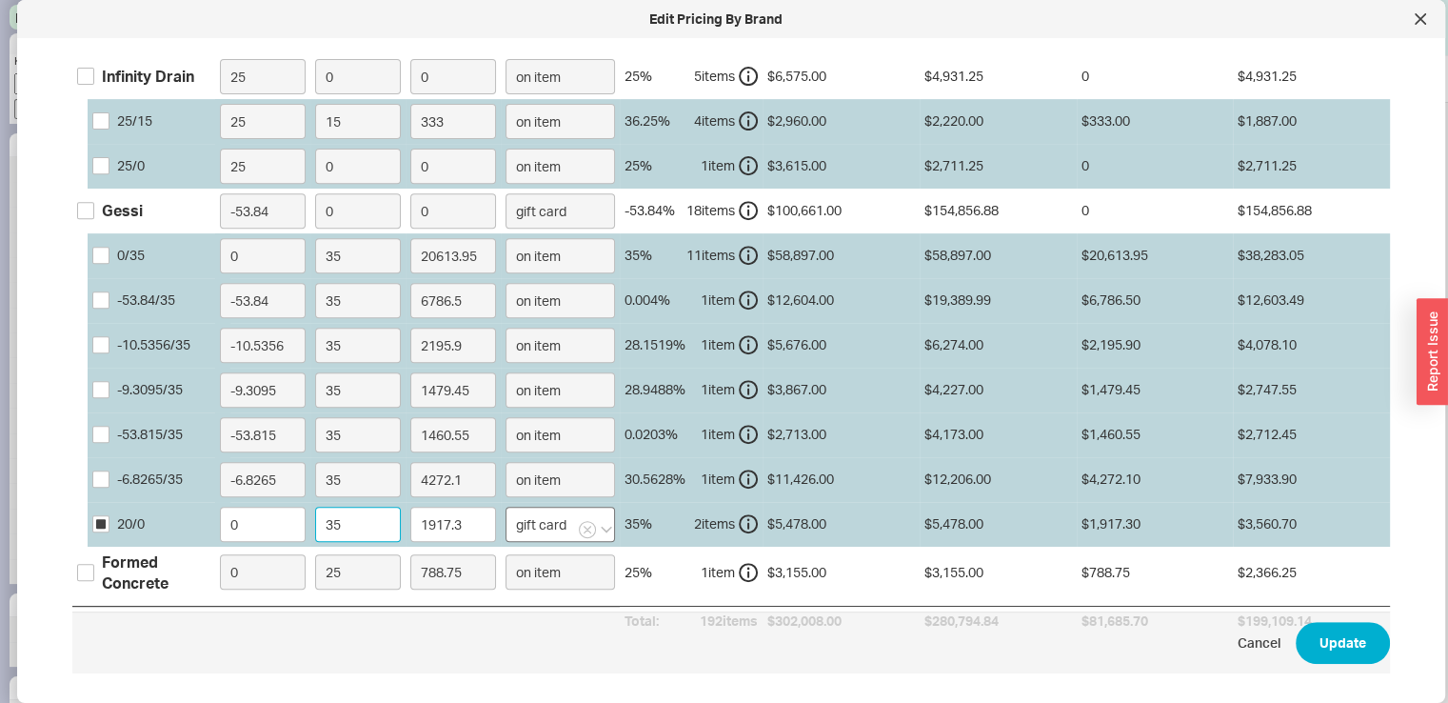
type input "35"
click at [548, 507] on input "gift card" at bounding box center [560, 524] width 109 height 35
click at [561, 547] on div "on item" at bounding box center [565, 564] width 117 height 34
type input "on item"
click at [1323, 634] on button "Update" at bounding box center [1343, 643] width 94 height 42
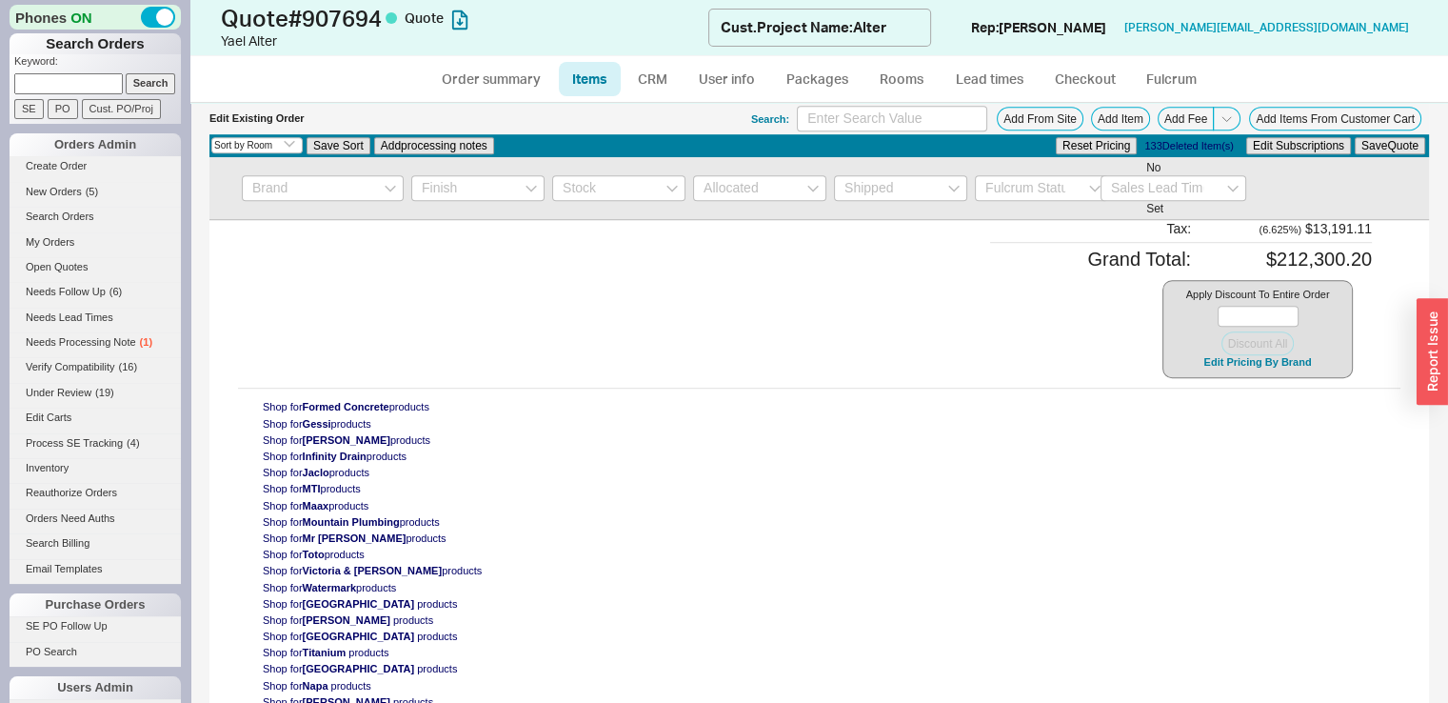
type input "$1,463.00"
type input "35"
select select "ON_ITEM"
type input "$717.00"
type input "35"
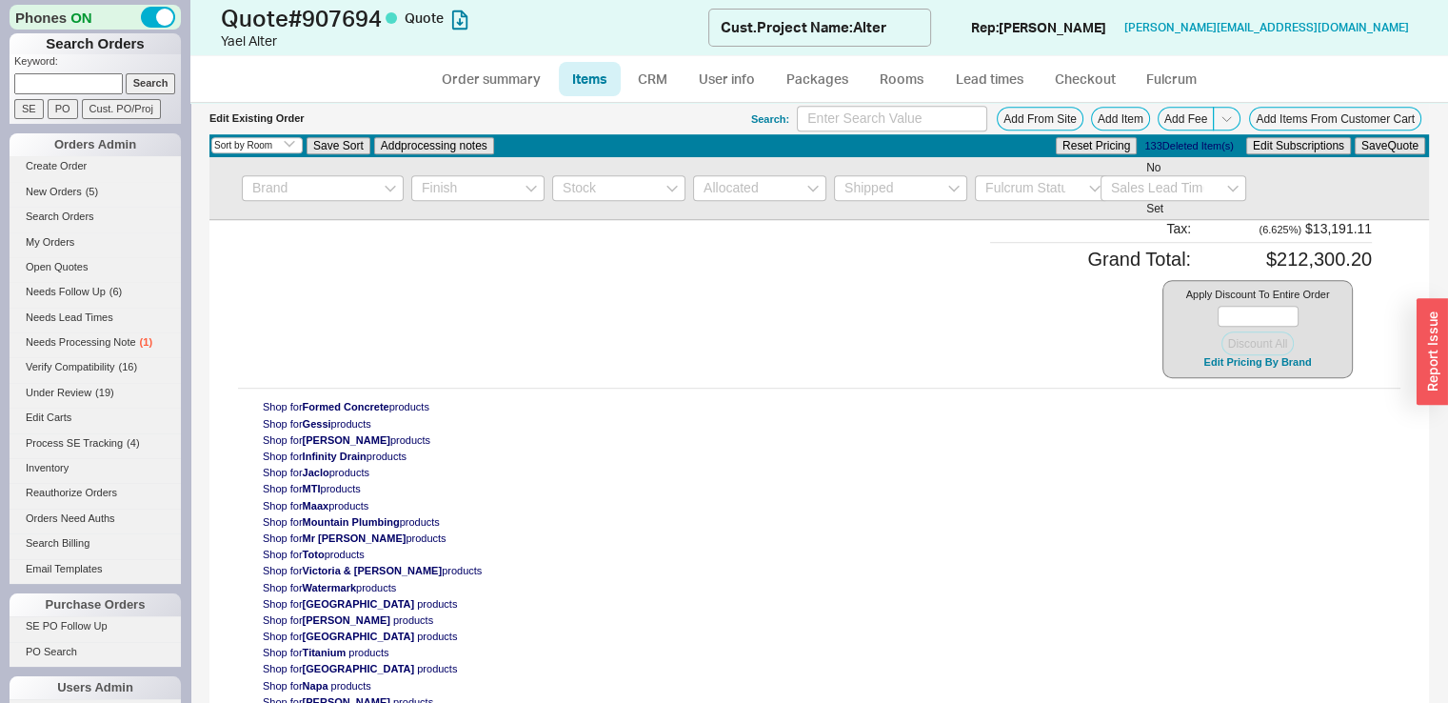
select select "ON_ITEM"
type input "$580.00"
type input "35"
select select "ON_ITEM"
type input "$574.00"
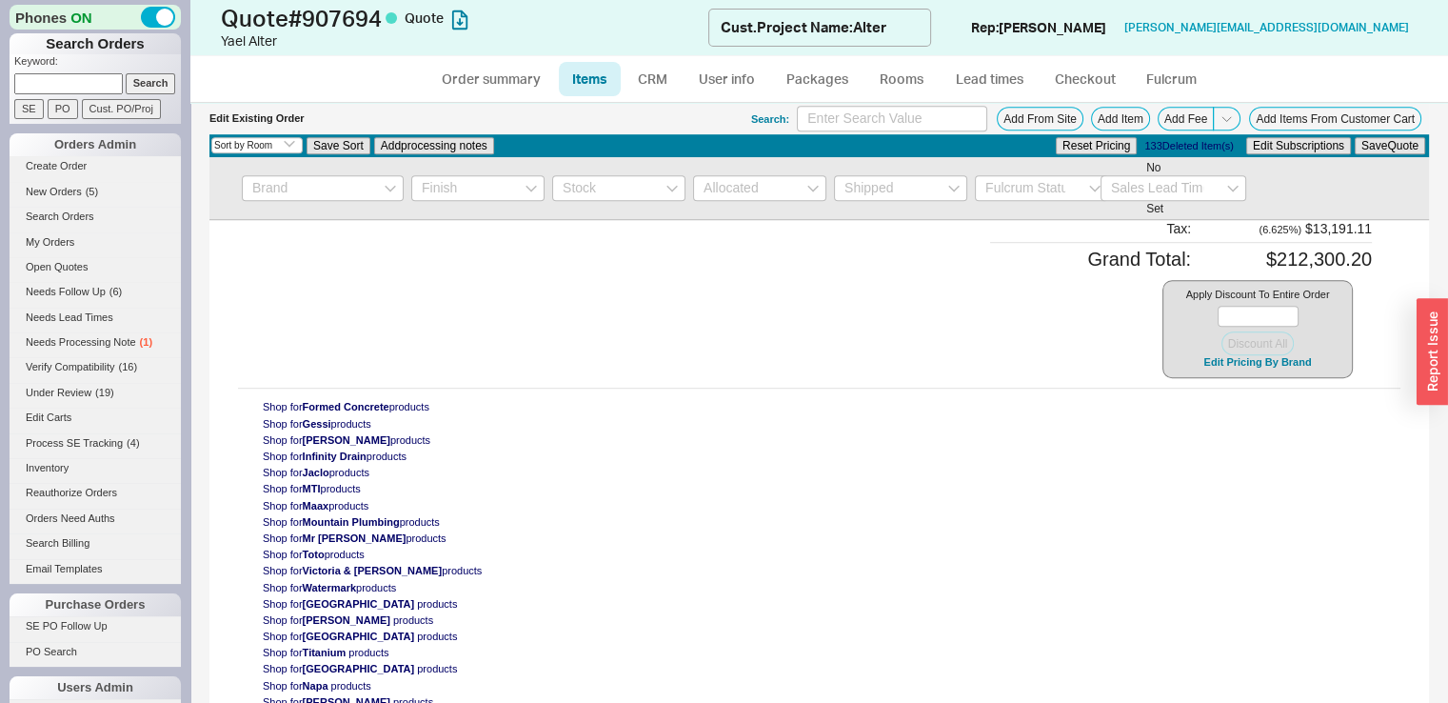
type input "35"
select select "ON_ITEM"
type input "$237.00"
type input "35"
select select "ON_ITEM"
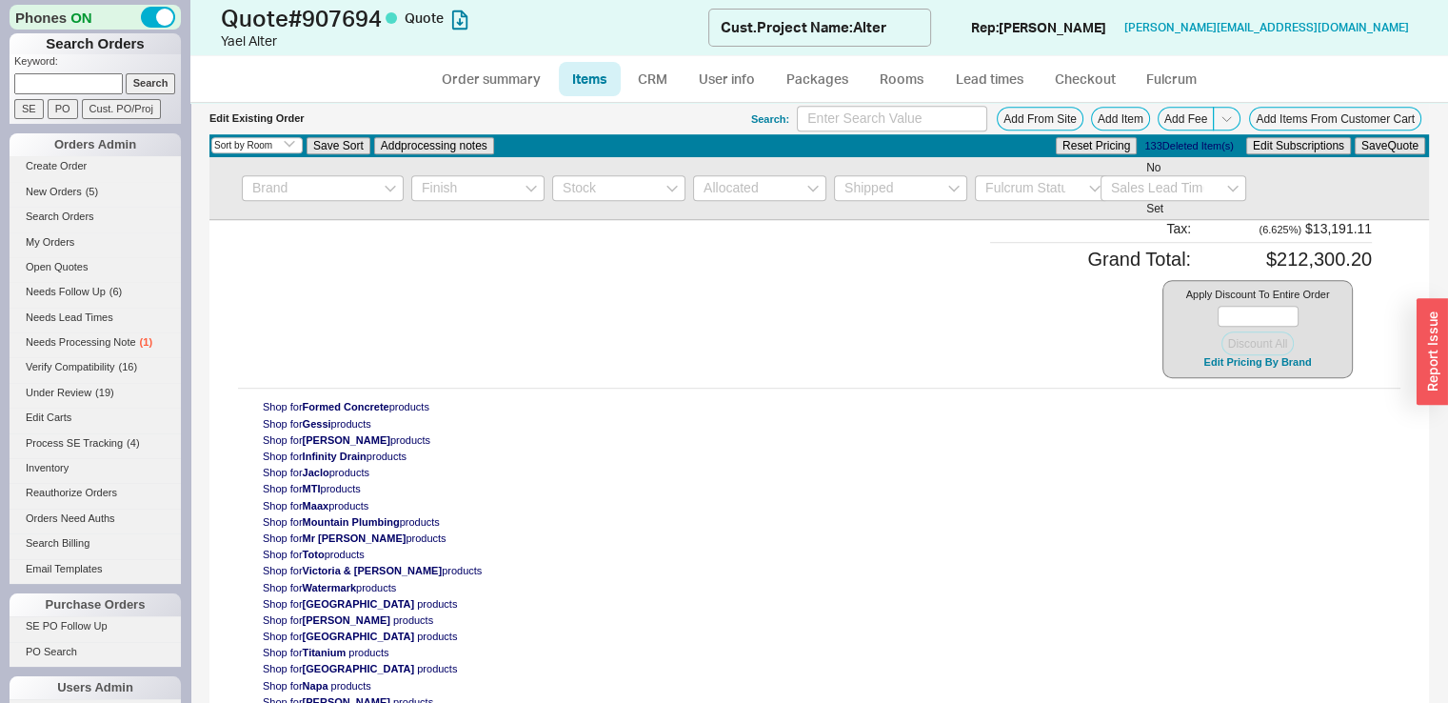
type input "$653.00"
type input "35"
select select "ON_ITEM"
type input "$1,301.00"
type input "35"
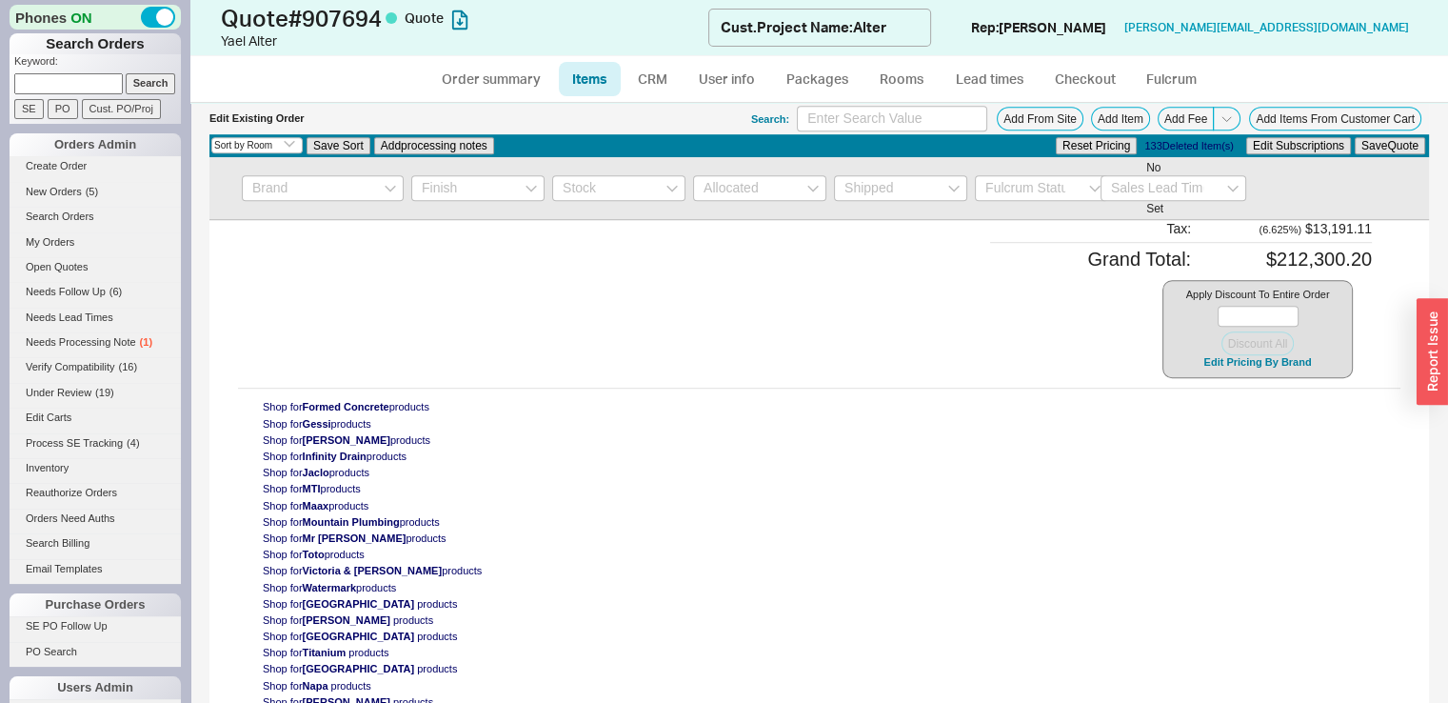
select select "ON_ITEM"
type input "$721.00"
type input "35"
select select "ON_ITEM"
type input "$258.00"
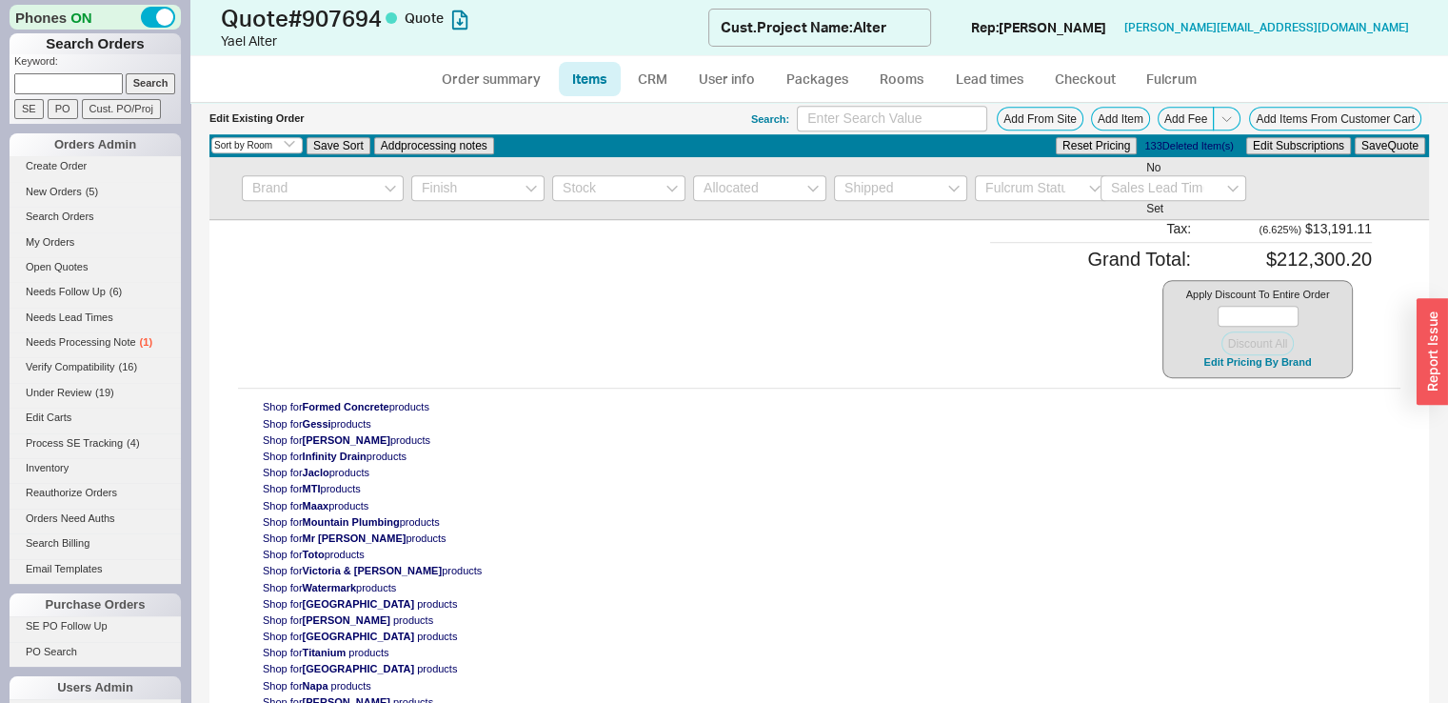
type input "35"
select select "ON_ITEM"
type input "$4,314.00"
type input "35"
select select "ON_ITEM"
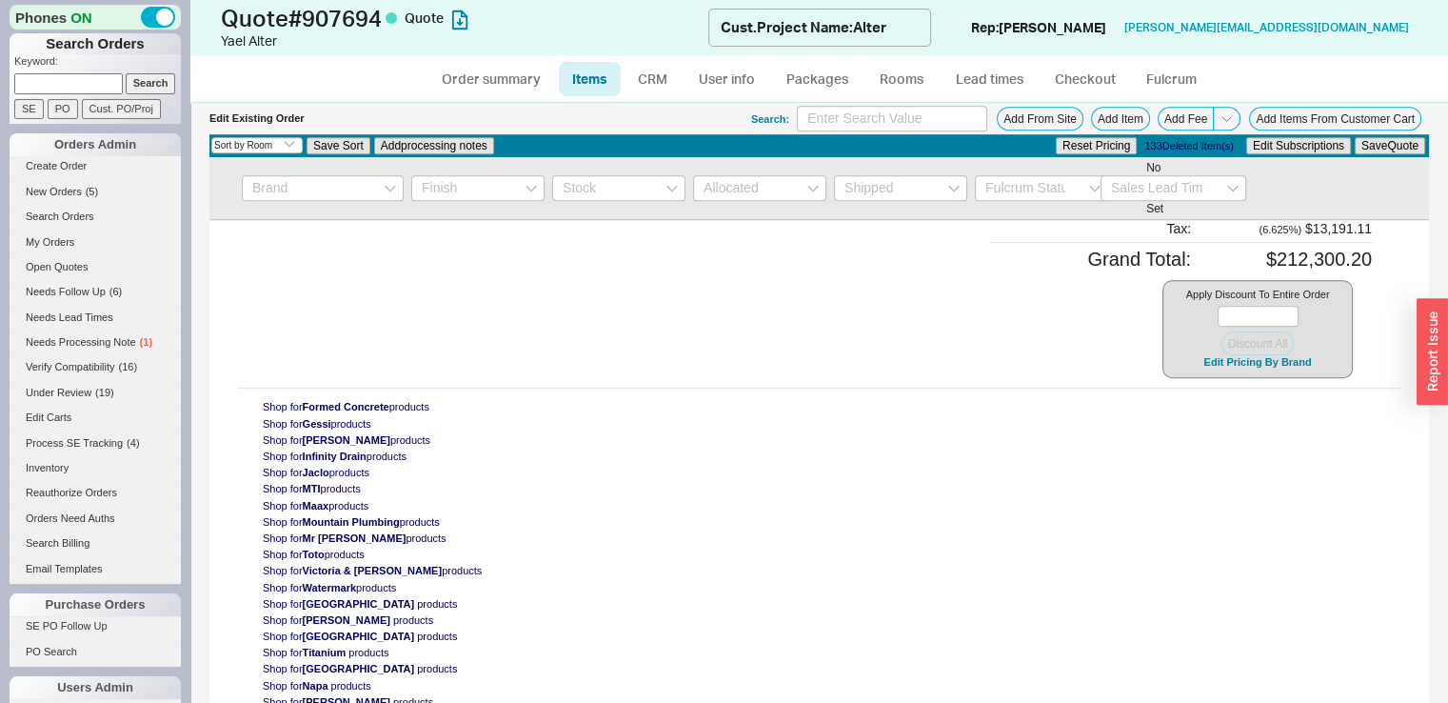
type input "$1,164.00"
type input "35"
select select "ON_ITEM"
type input "$1,818.00"
type input "35"
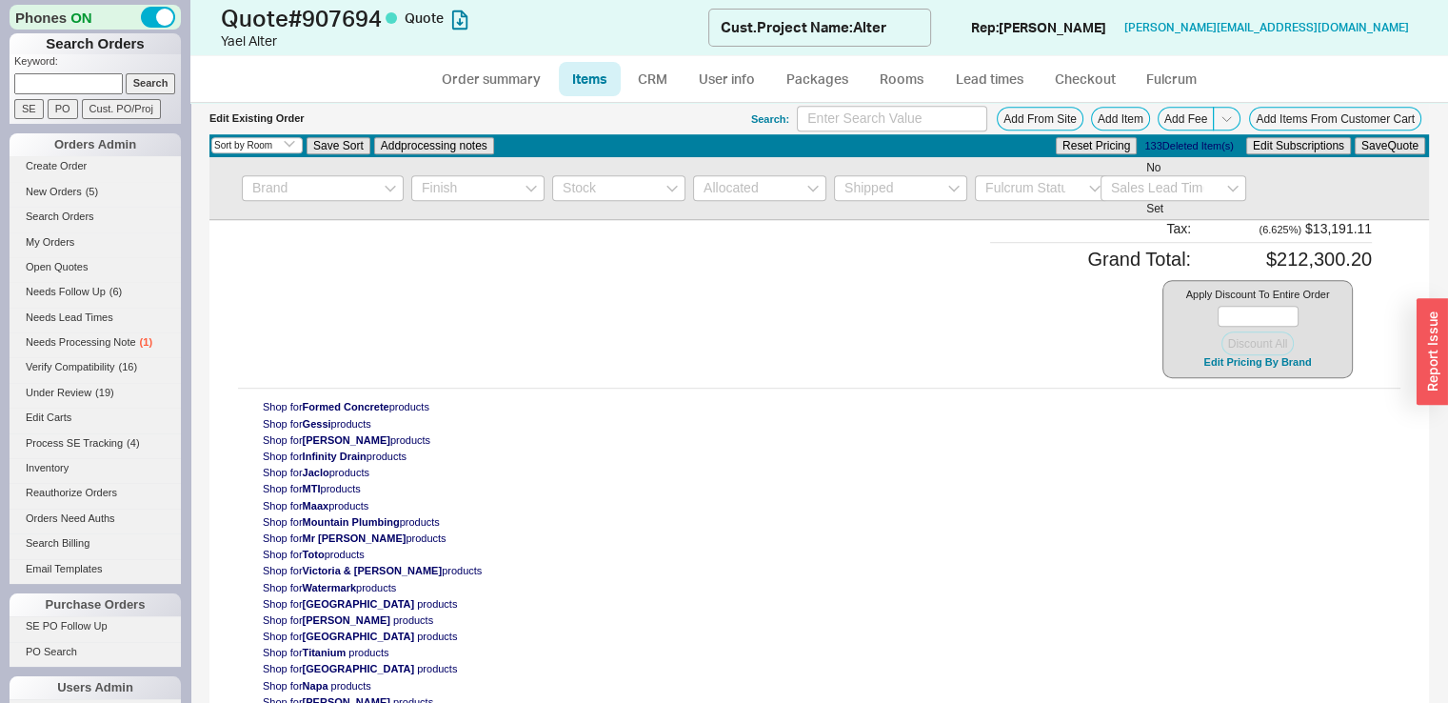
select select "ON_ITEM"
type input "$381.00"
type input "35"
select select "ON_ITEM"
type input "$320.00"
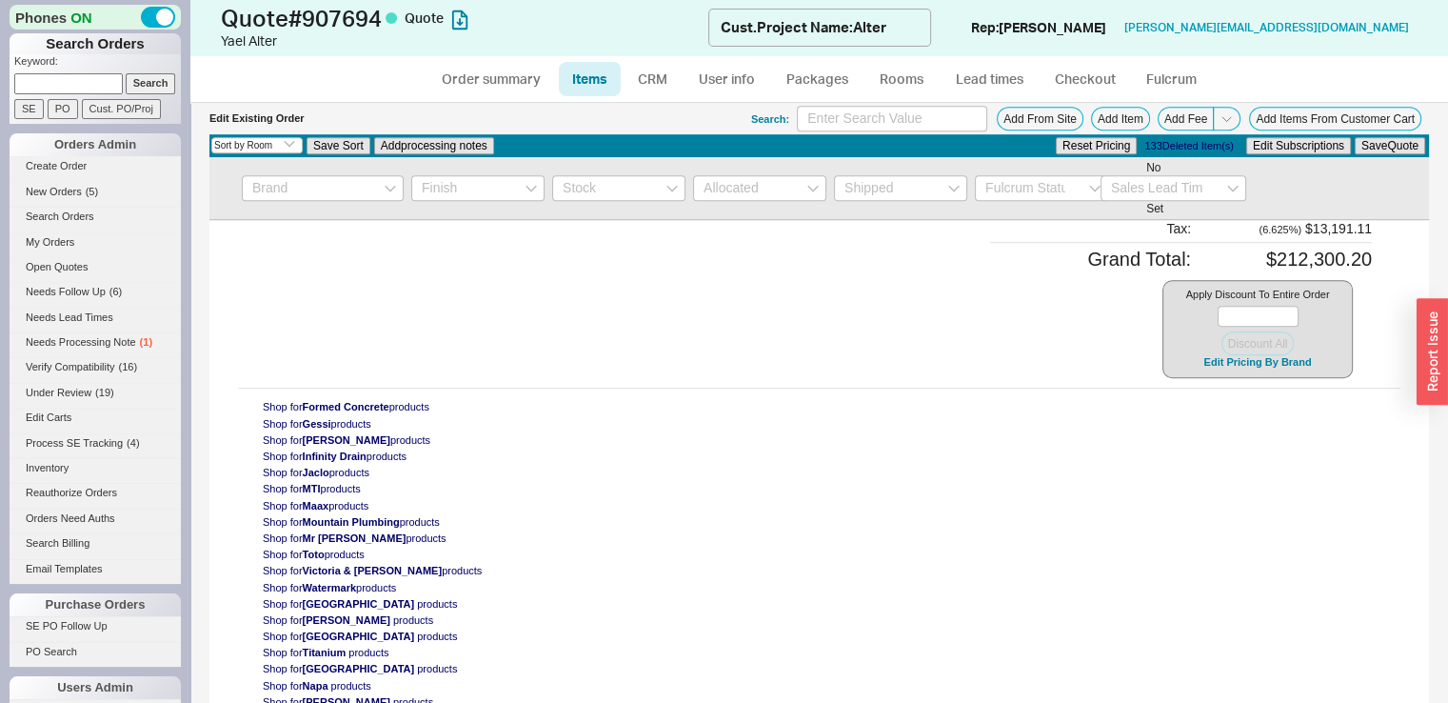
type input "35"
select select "ON_ITEM"
type input "$1,033.00"
type input "35"
select select "ON_ITEM"
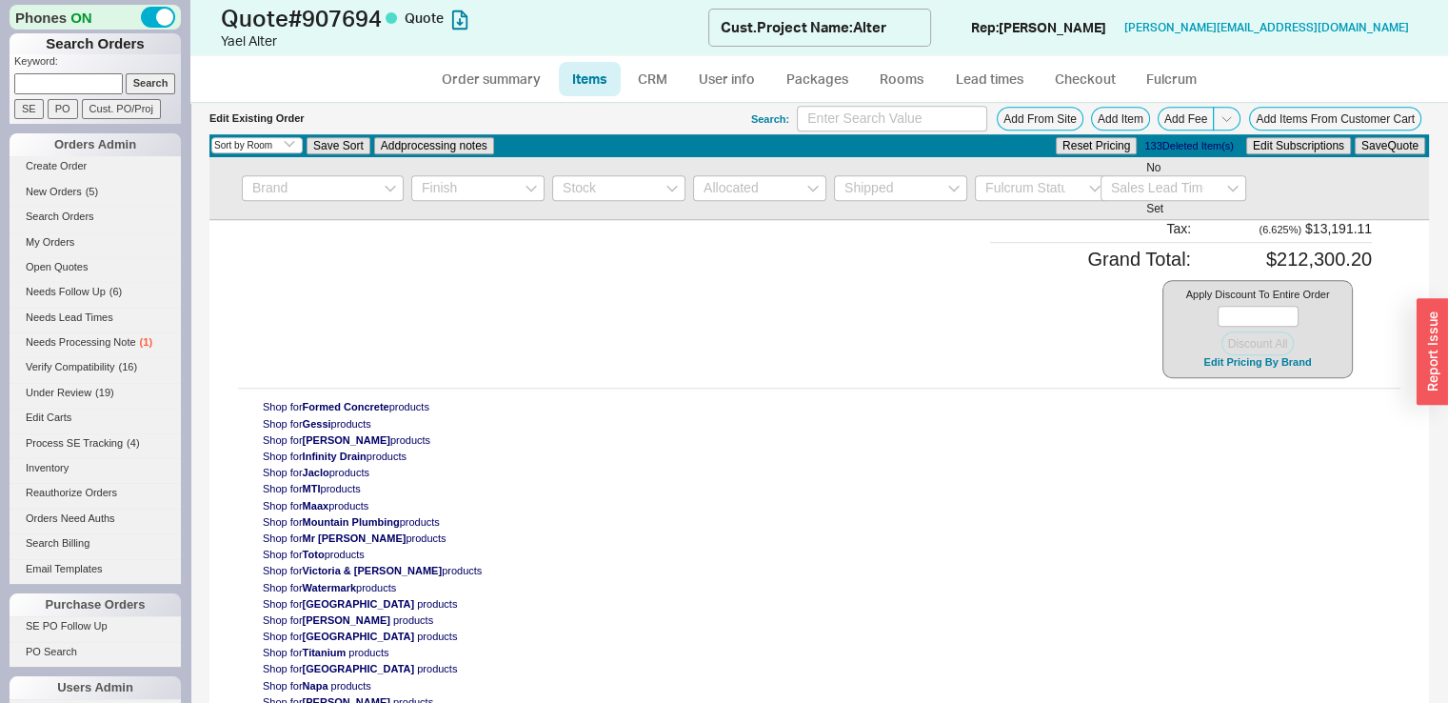
type input "$1,463.00"
type input "35"
select select "ON_ITEM"
type input "$868.00"
type input "35"
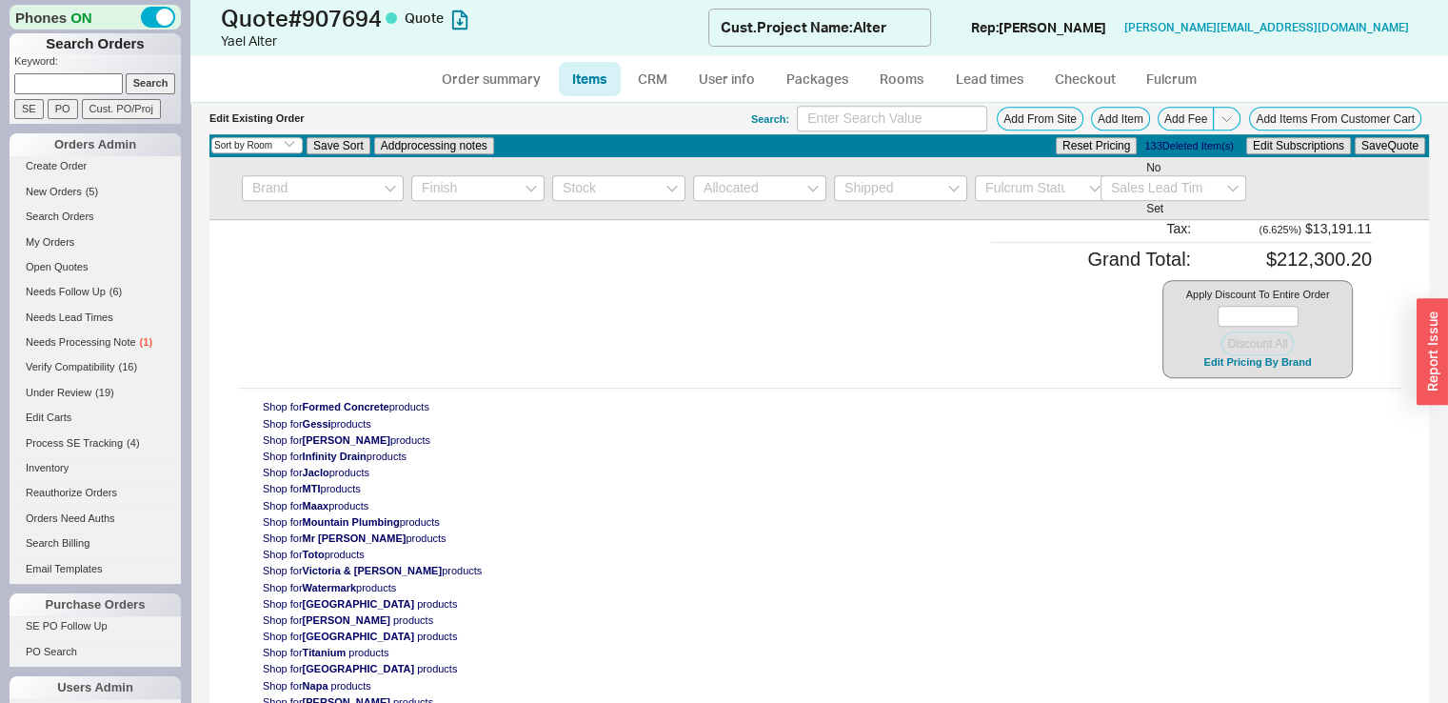
select select "ON_ITEM"
type input "$677.00"
type input "35"
select select "ON_ITEM"
type input "$903.00"
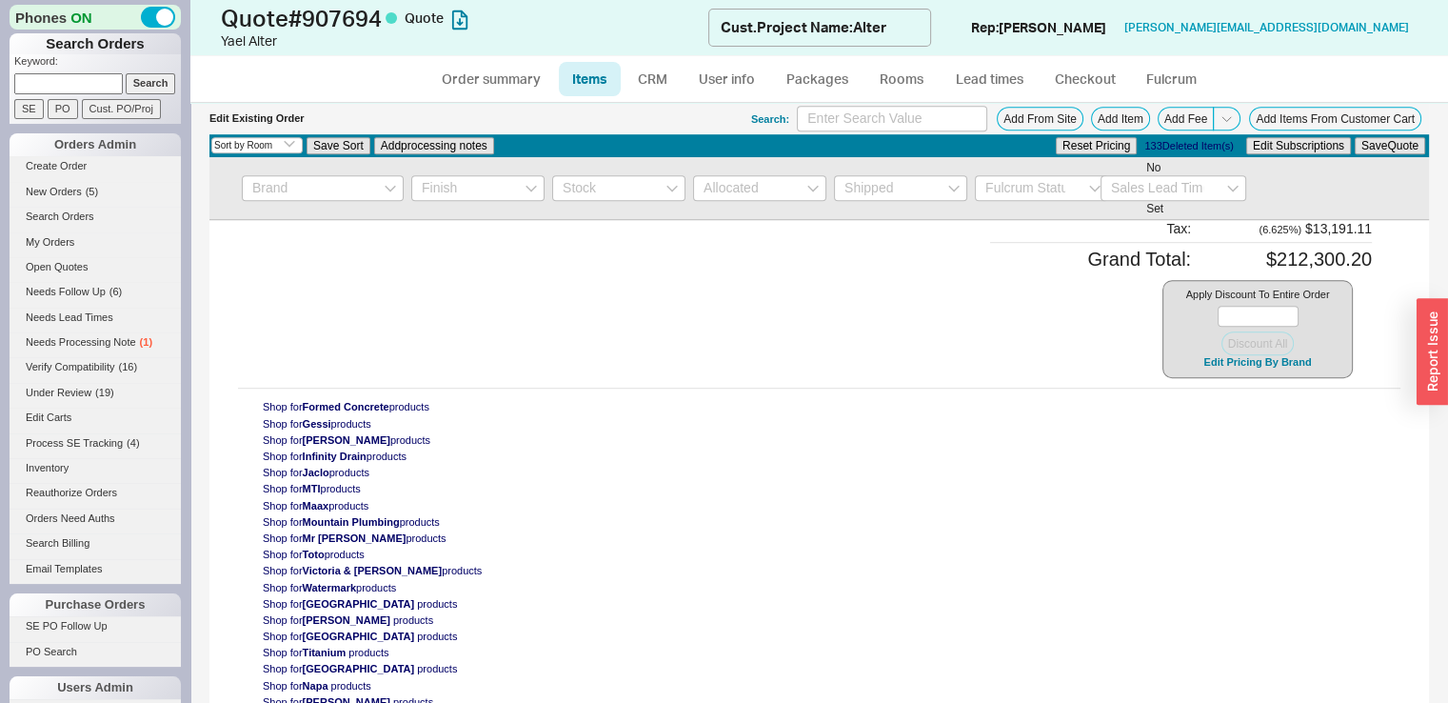
type input "35"
select select "ON_ITEM"
type input "$580.00"
type input "35"
select select "ON_ITEM"
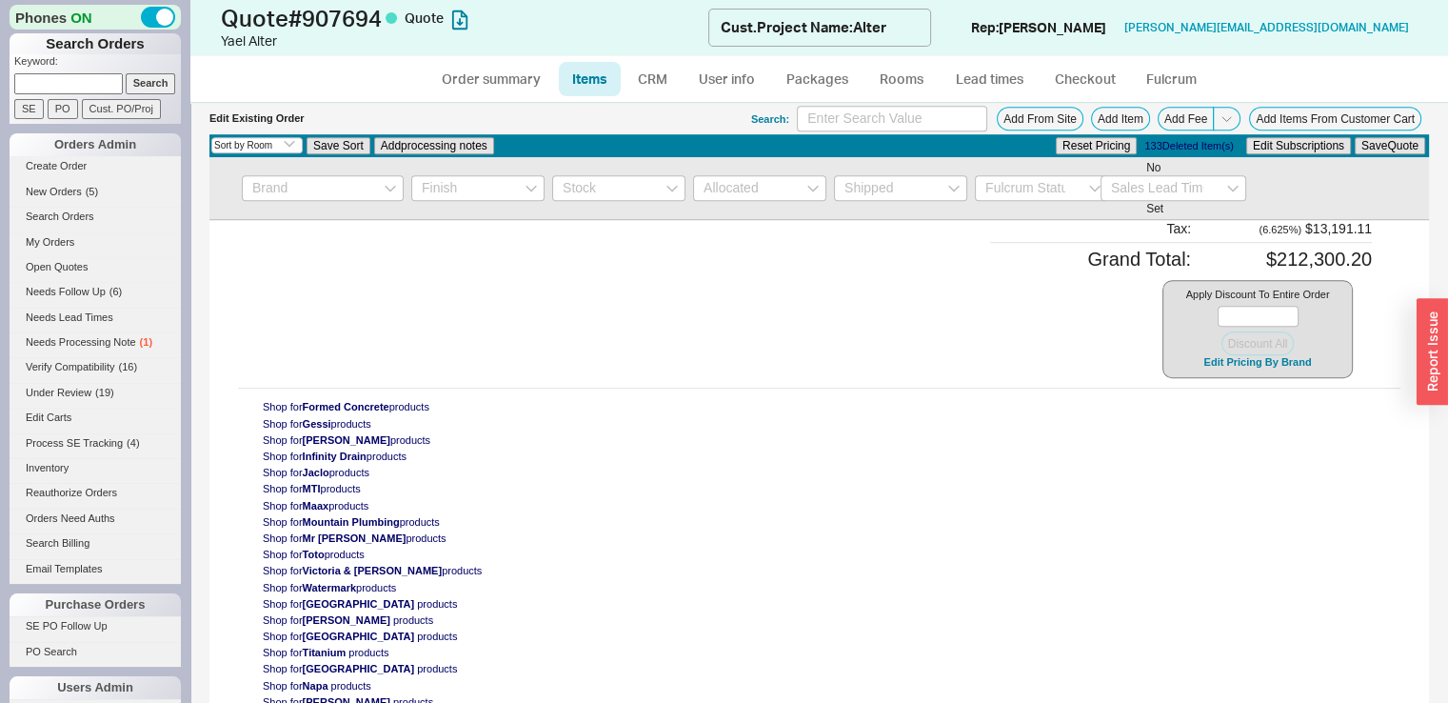
type input "$700.00"
type input "35"
select select "ON_ITEM"
type input "$237.00"
type input "35"
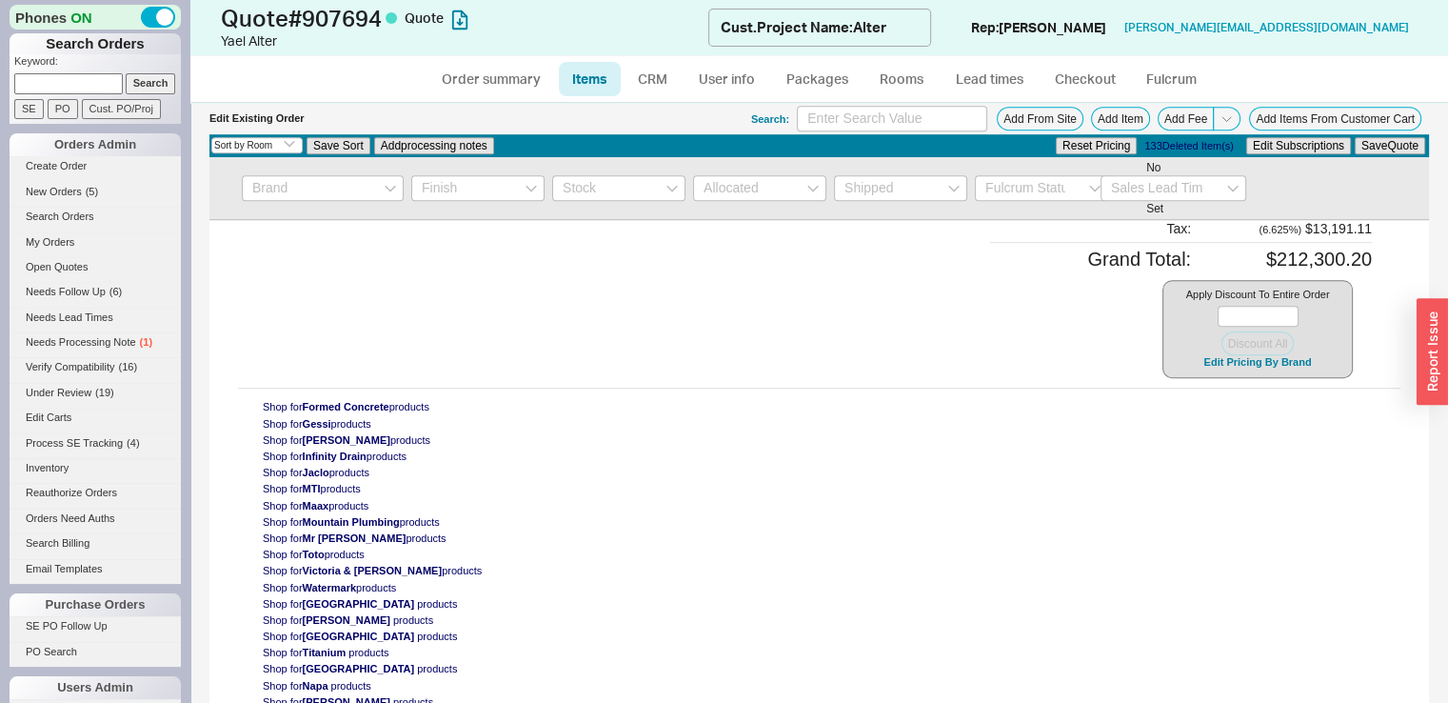
select select "ON_ITEM"
type input "$1,818.00"
type input "35"
select select "ON_ITEM"
type input "$381.00"
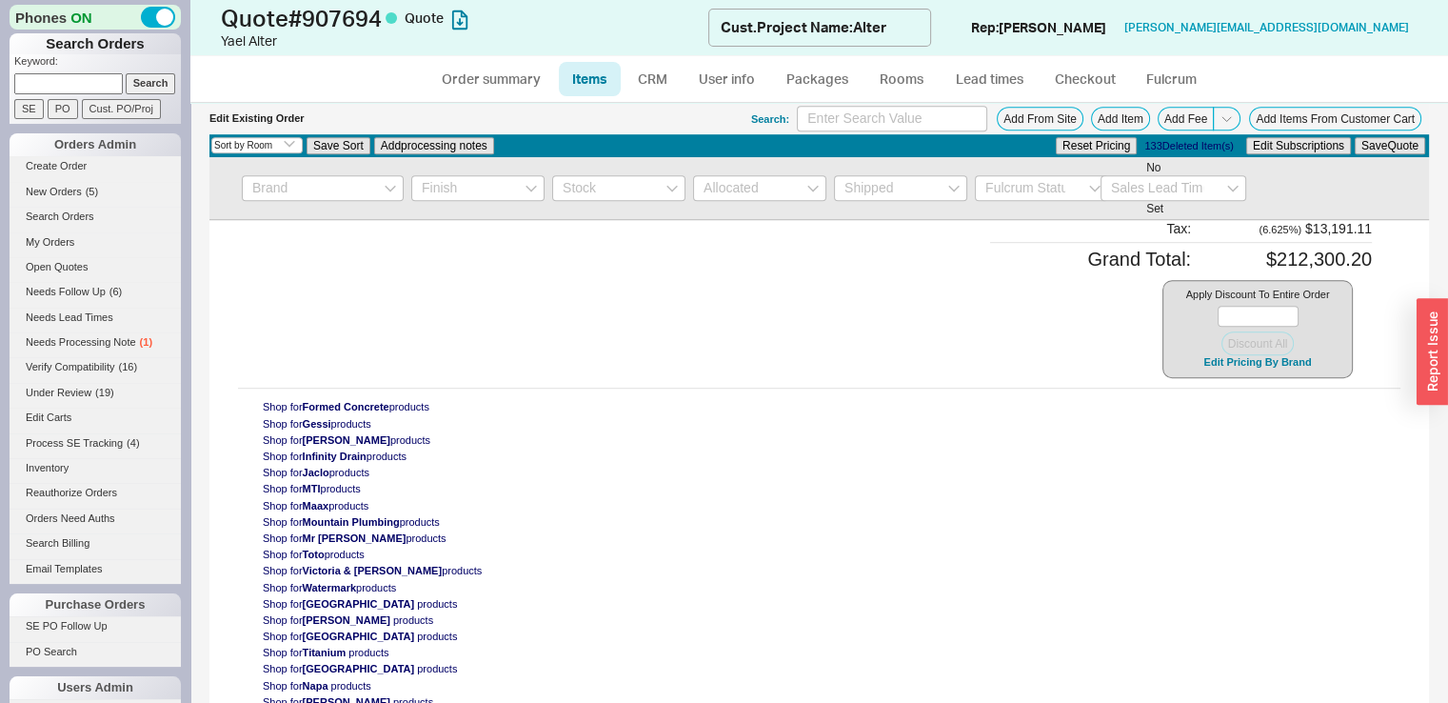
type input "35"
select select "ON_ITEM"
type input "$320.00"
type input "35"
select select "ON_ITEM"
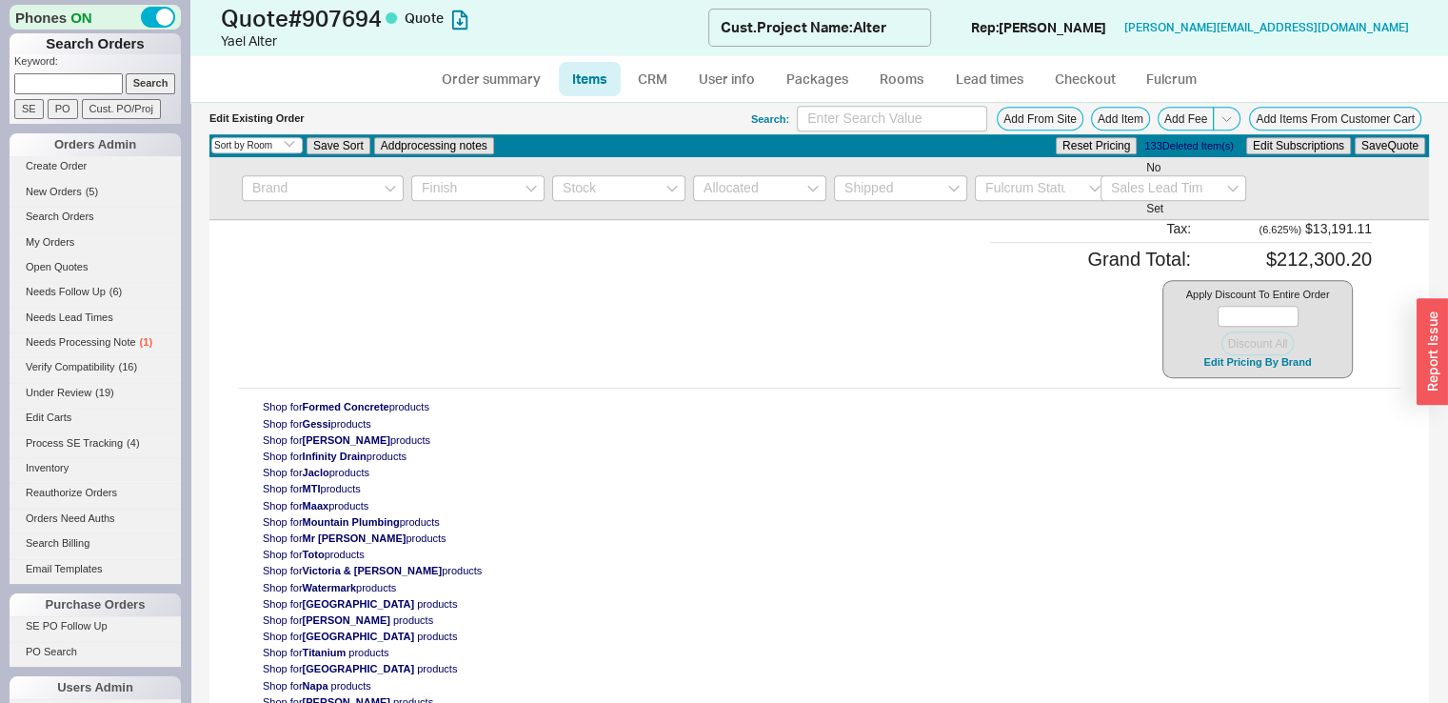
type input "$1,033.00"
type input "35"
select select "ON_ITEM"
type input "$1,463.00"
type input "35"
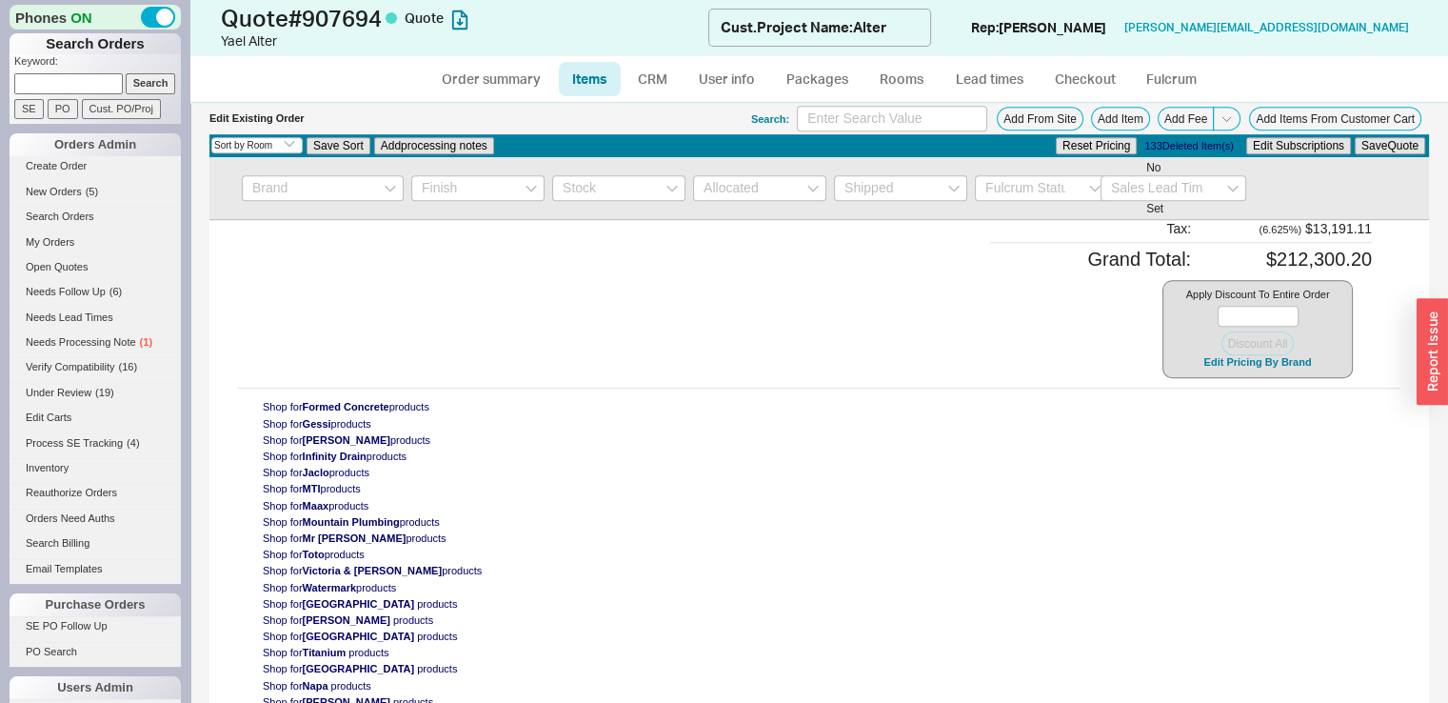
select select "ON_ITEM"
type input "$868.00"
type input "35"
select select "ON_ITEM"
type input "$677.00"
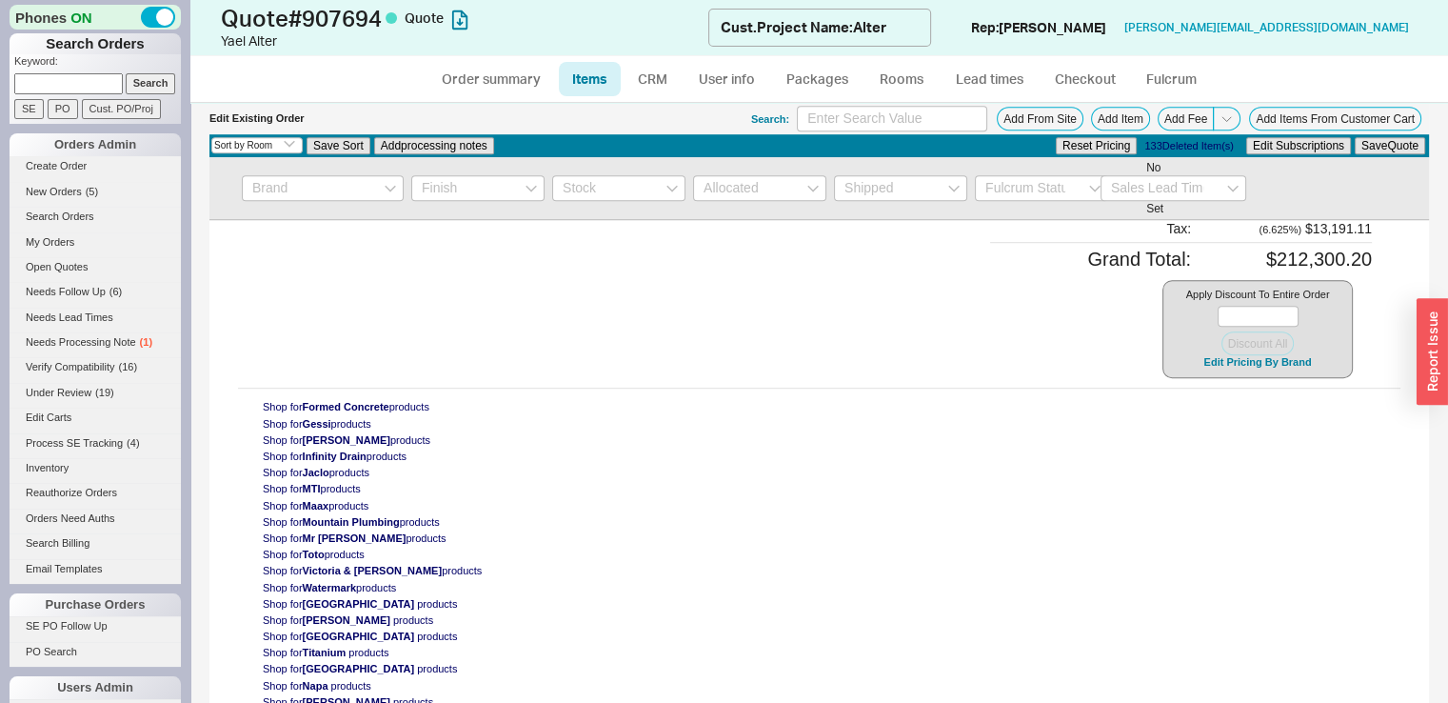
type input "35"
select select "ON_ITEM"
type input "$903.00"
type input "35"
select select "ON_ITEM"
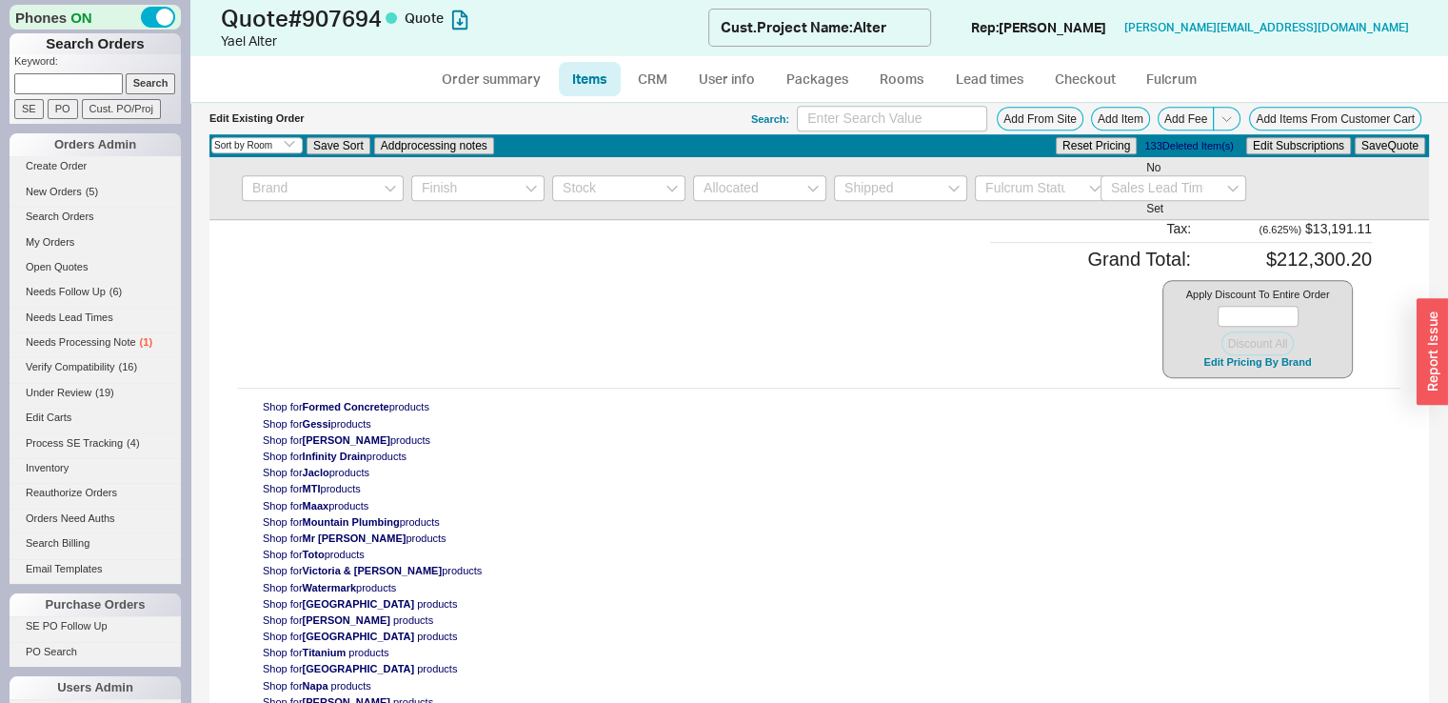
type input "$580.00"
type input "35"
select select "ON_ITEM"
type input "$700.00"
type input "35"
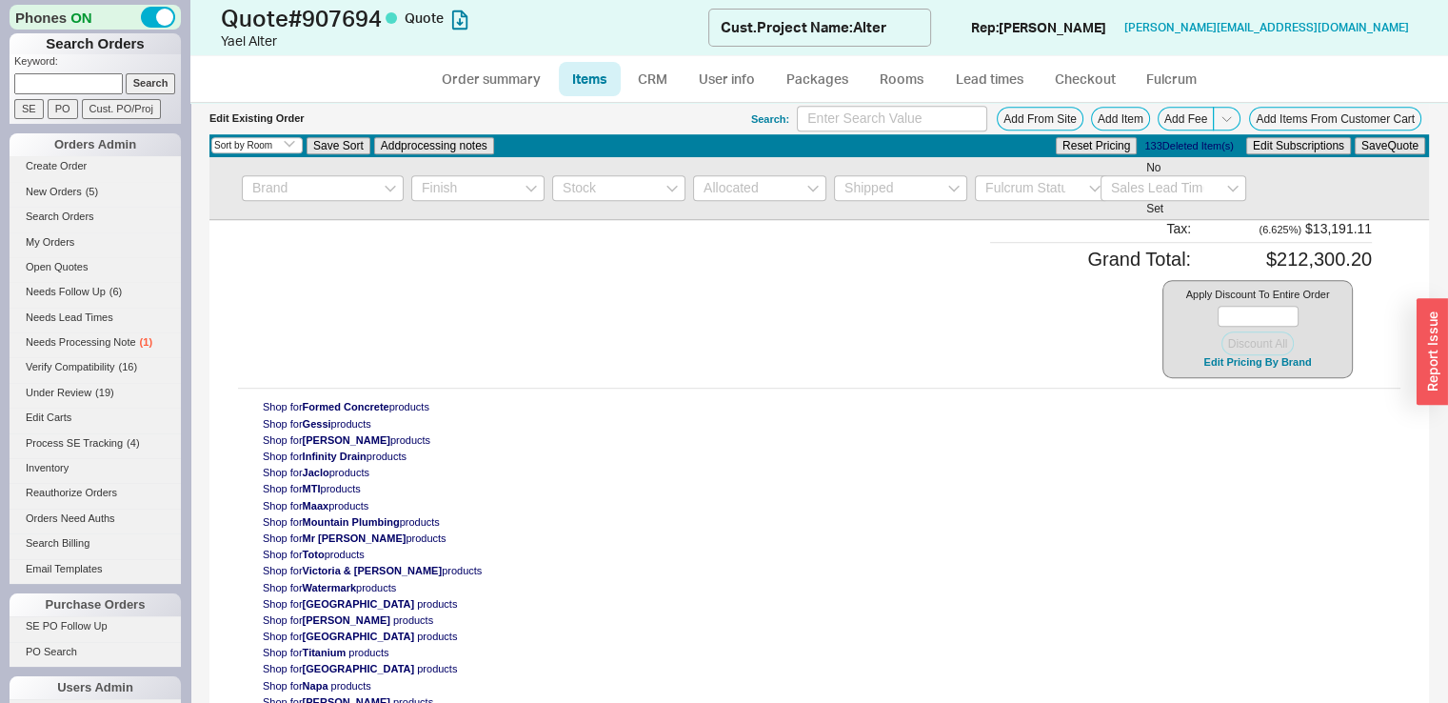
select select "ON_ITEM"
type input "$237.00"
type input "35"
select select "ON_ITEM"
type input "$1,818.00"
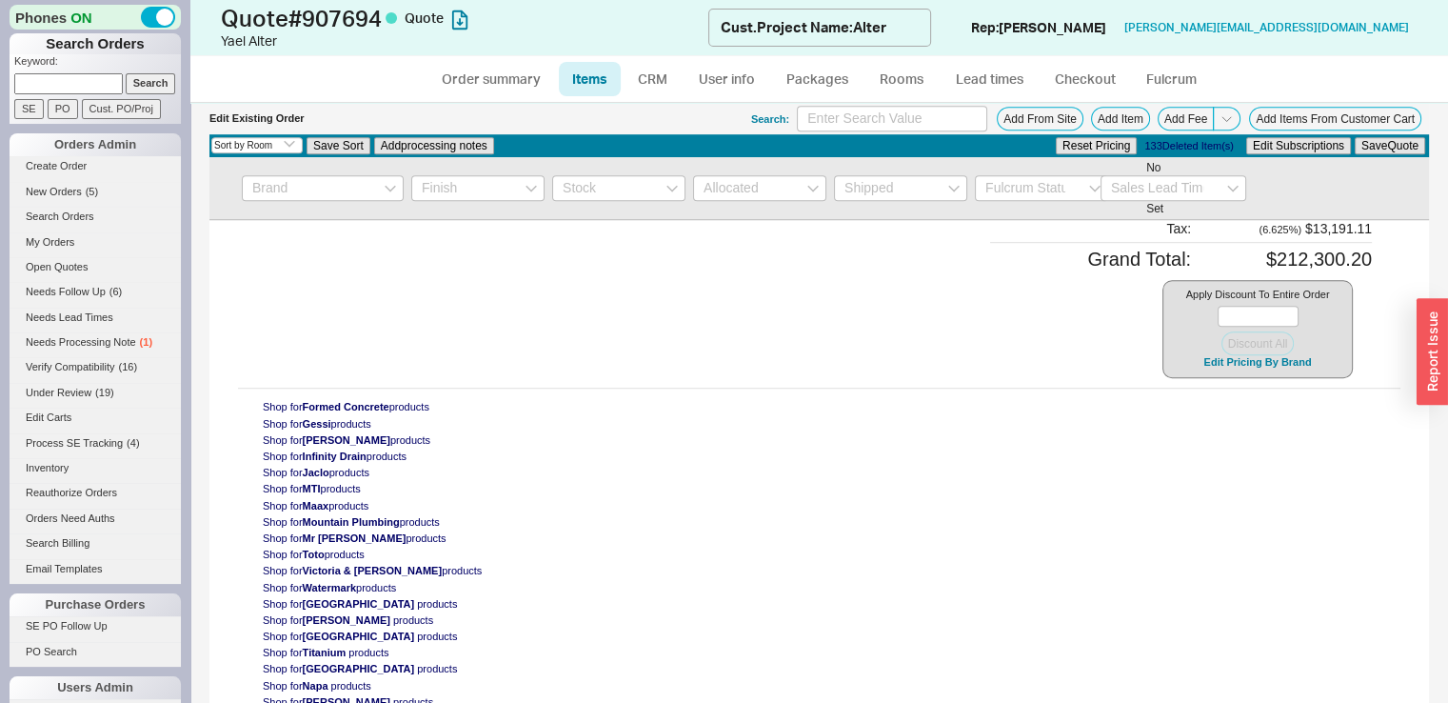
type input "35"
select select "ON_ITEM"
type input "$381.00"
type input "35"
select select "ON_ITEM"
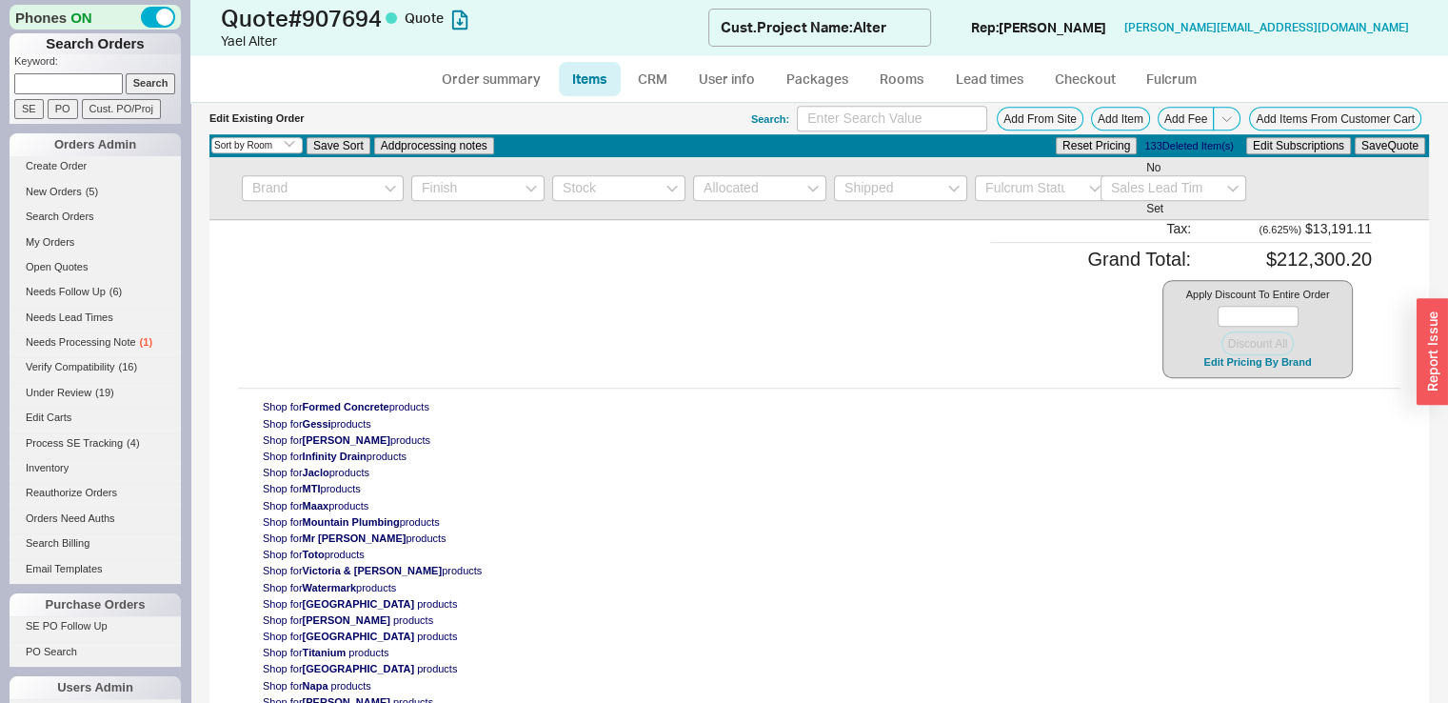
type input "$320.00"
type input "35"
select select "ON_ITEM"
type input "$593.00"
type input "35"
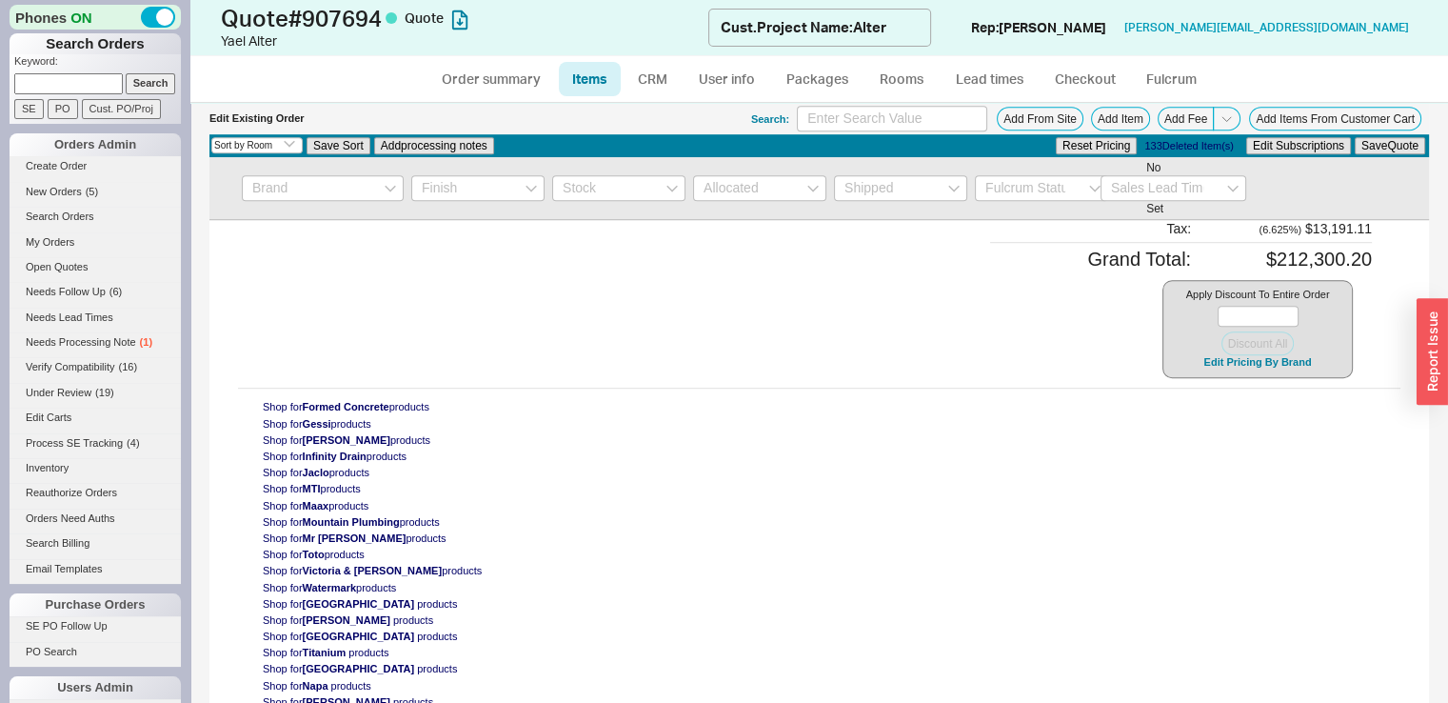
select select "ON_ITEM"
type input "$593.00"
type input "35"
select select "ON_ITEM"
type input "$593.00"
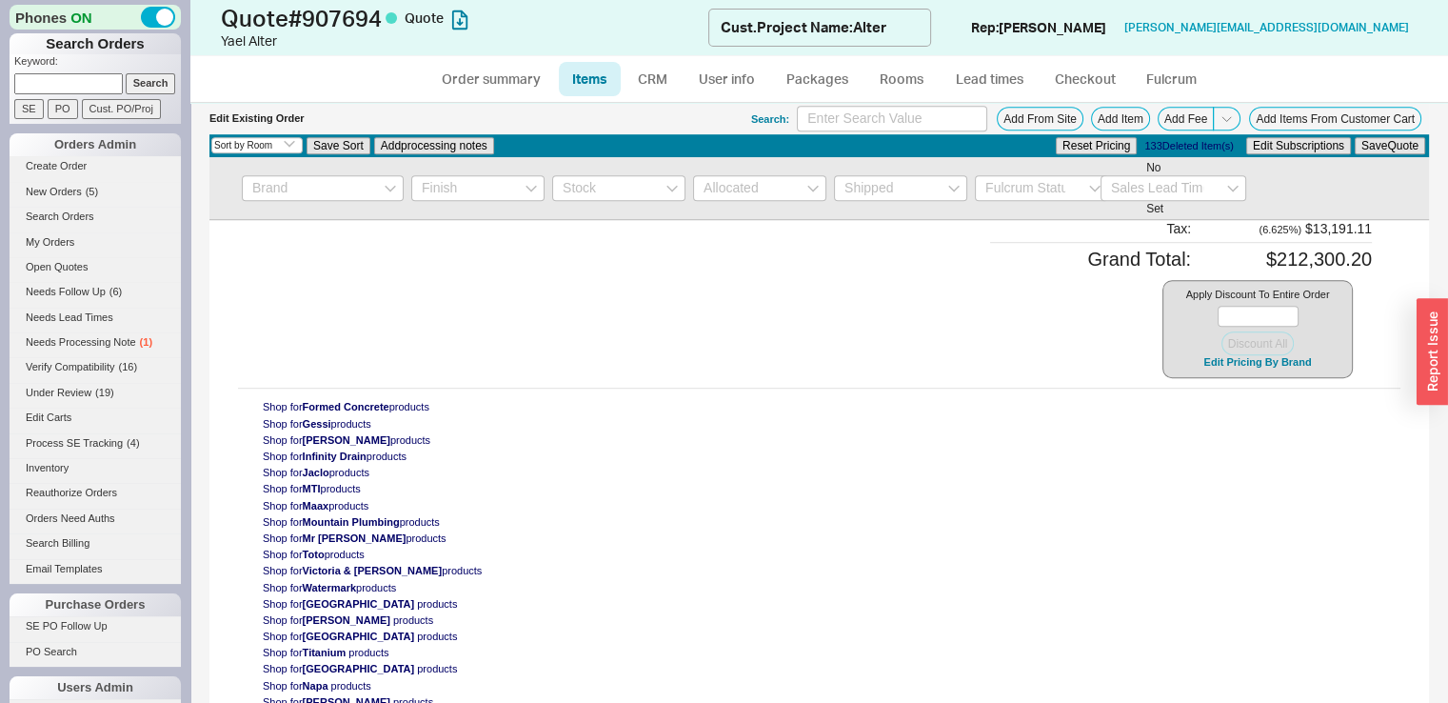
type input "35"
select select "ON_ITEM"
type input "$593.00"
type input "35"
select select "ON_ITEM"
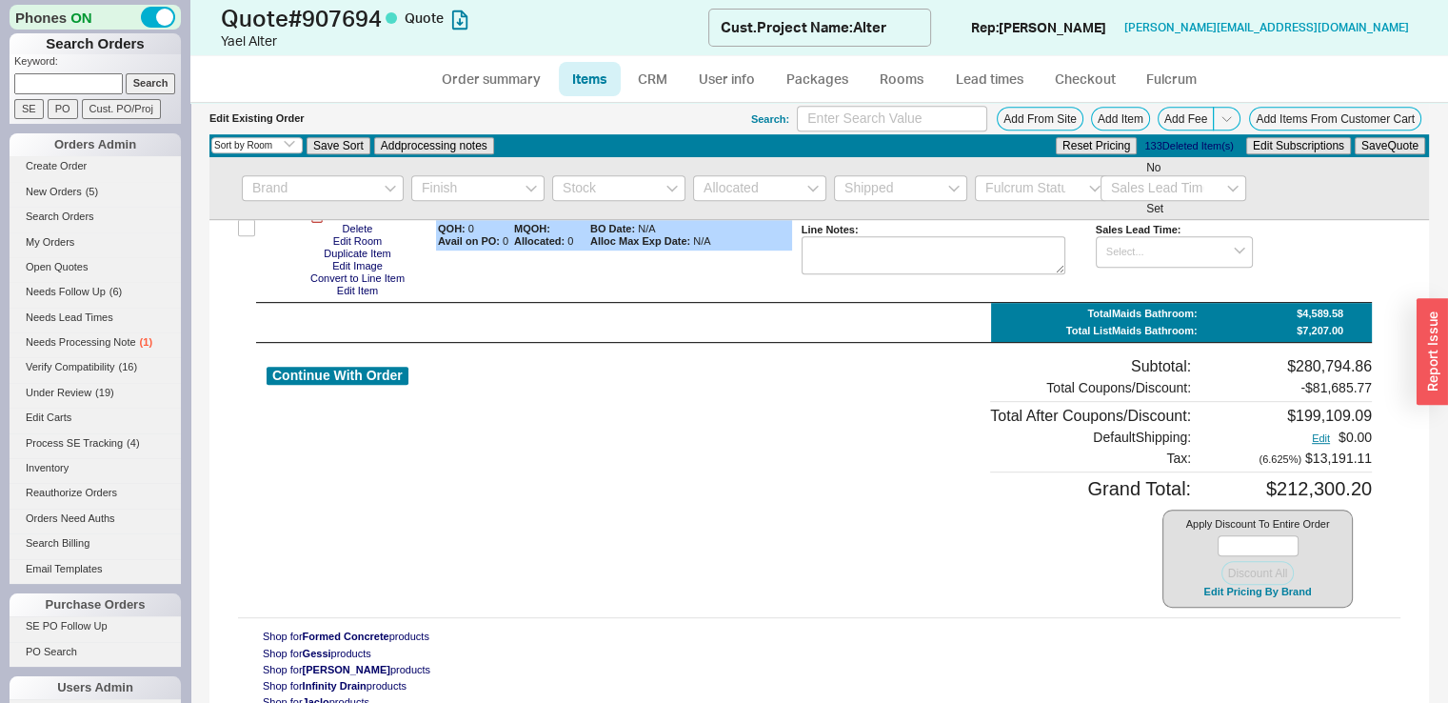
scroll to position [30061, 0]
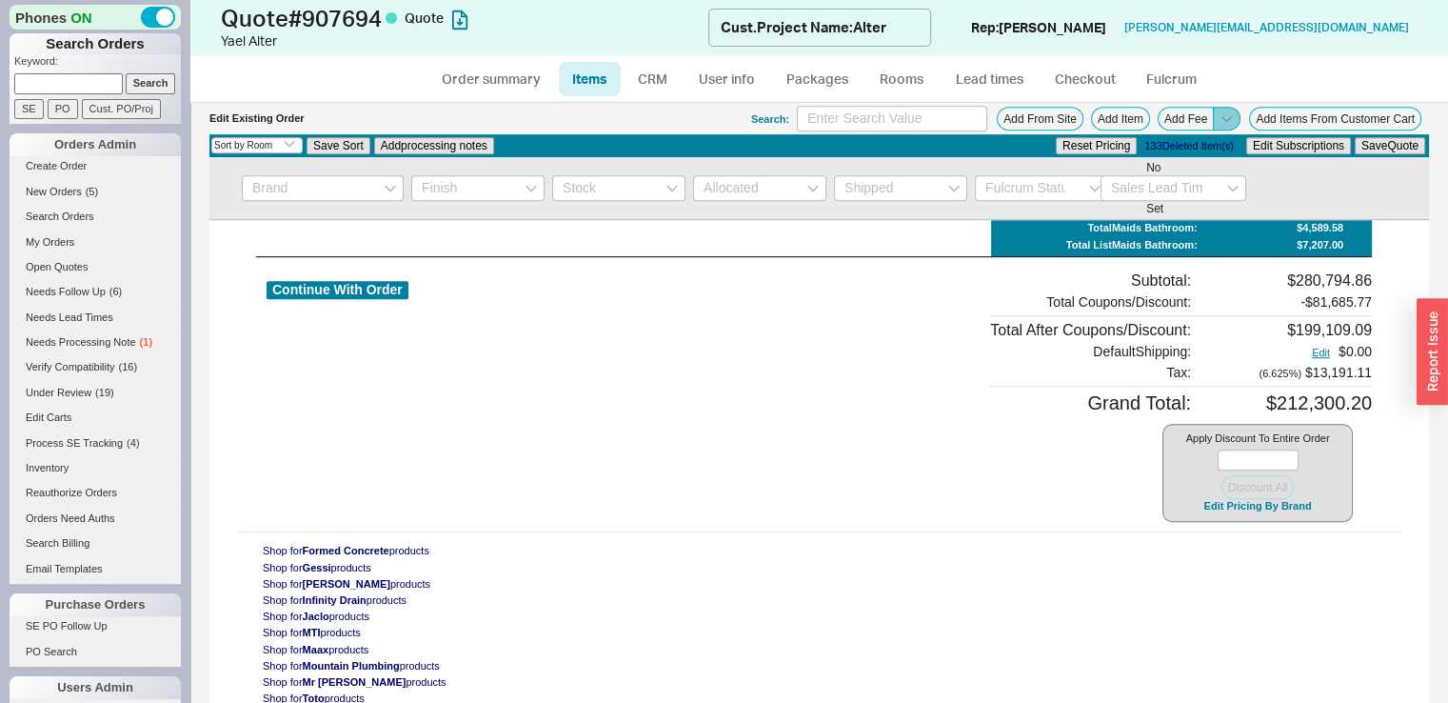
click at [1220, 111] on icon at bounding box center [1227, 118] width 14 height 14
click at [1184, 134] on button "Add Order Discount" at bounding box center [1162, 140] width 129 height 18
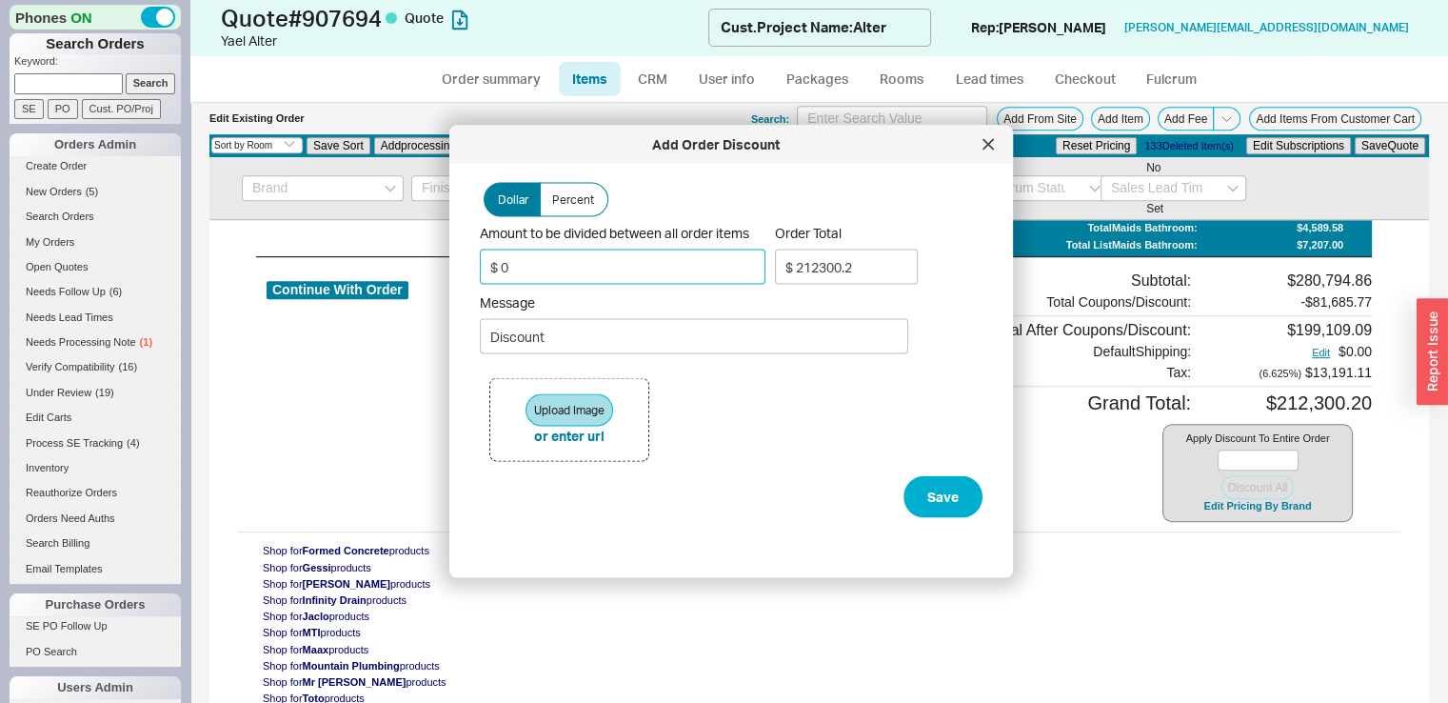
drag, startPoint x: 705, startPoint y: 266, endPoint x: 487, endPoint y: 268, distance: 217.1
click at [487, 268] on input "$ 0" at bounding box center [623, 266] width 286 height 35
type input "$ 1"
type input "$ 212299"
type input "$ 10"
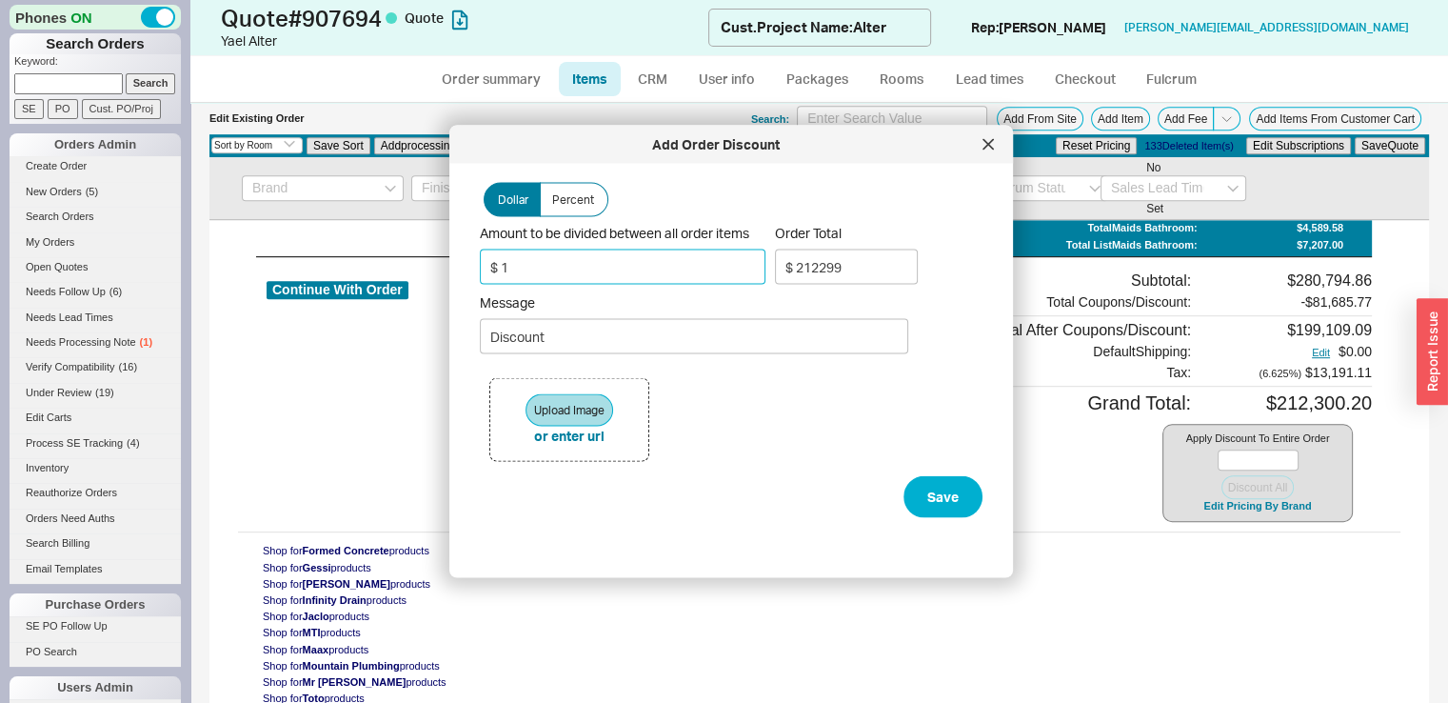
type input "$ 212289.4"
type input "$ 100"
type input "$ 212193.44"
type input "$ 1000"
type input "$ 211233.82"
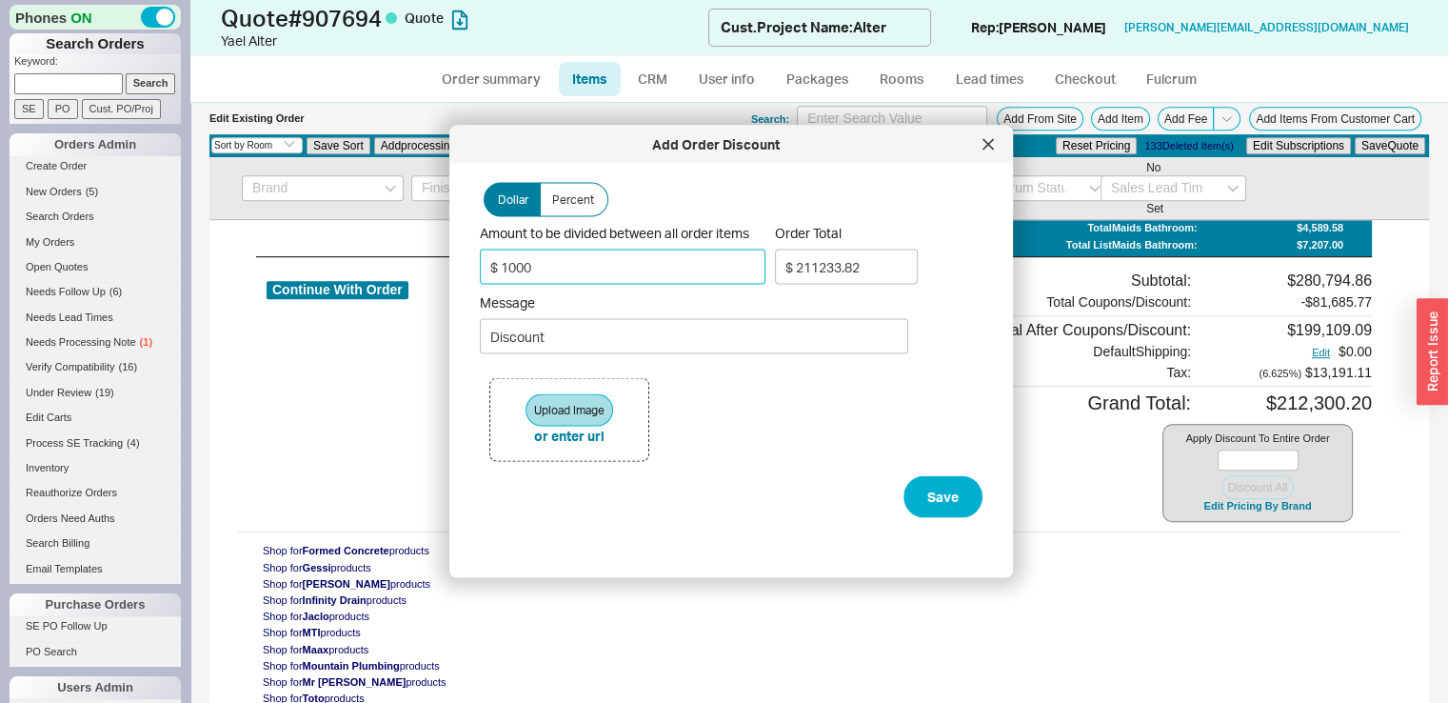
type input "$ 10000"
type input "$ 201637.57"
click at [552, 262] on input "$ 10000" at bounding box center [623, 266] width 286 height 35
drag, startPoint x: 489, startPoint y: 264, endPoint x: 476, endPoint y: 268, distance: 13.9
click at [476, 268] on div "Add Order Discount Dollar Percent Amount to be divided between all order items …" at bounding box center [731, 352] width 564 height 452
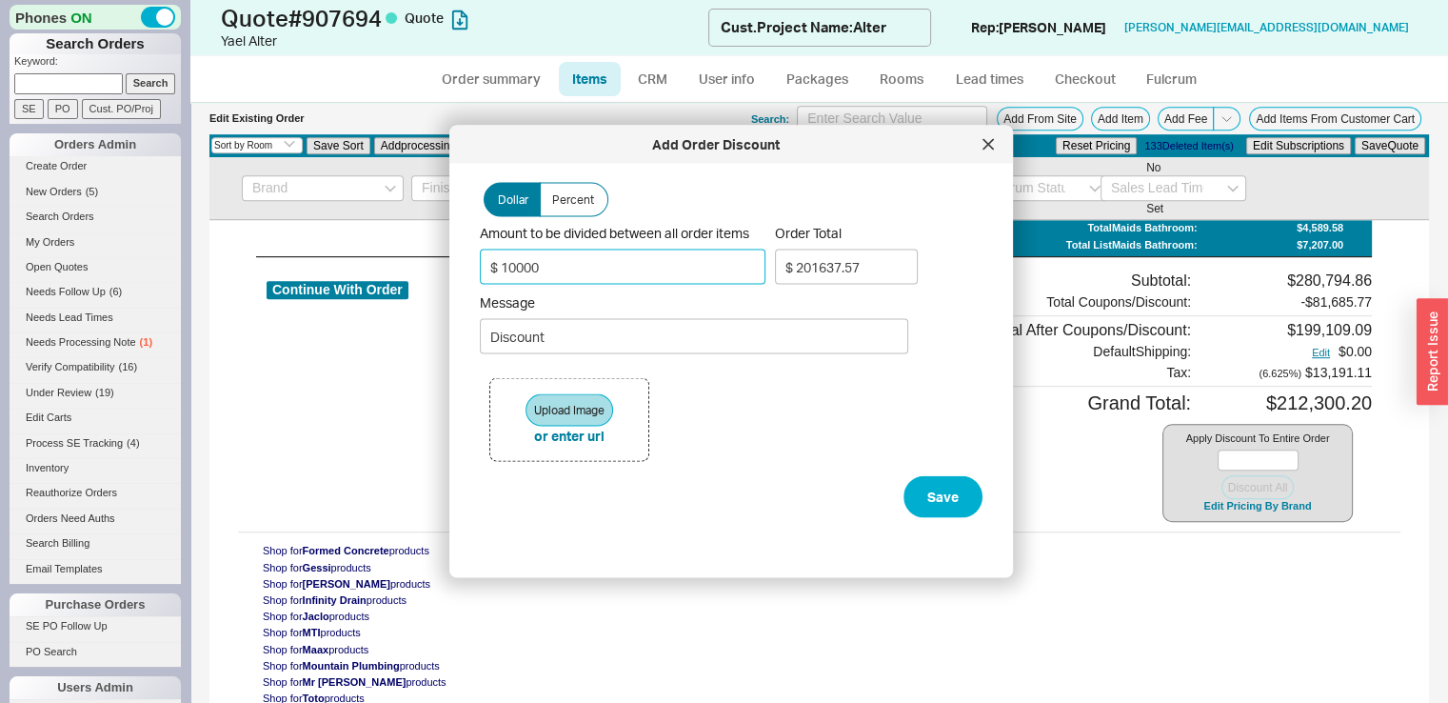
type input "$ 8"
type input "$ 212291.54"
type input "$ 80"
type input "$ 212214.77"
type input "$ 800"
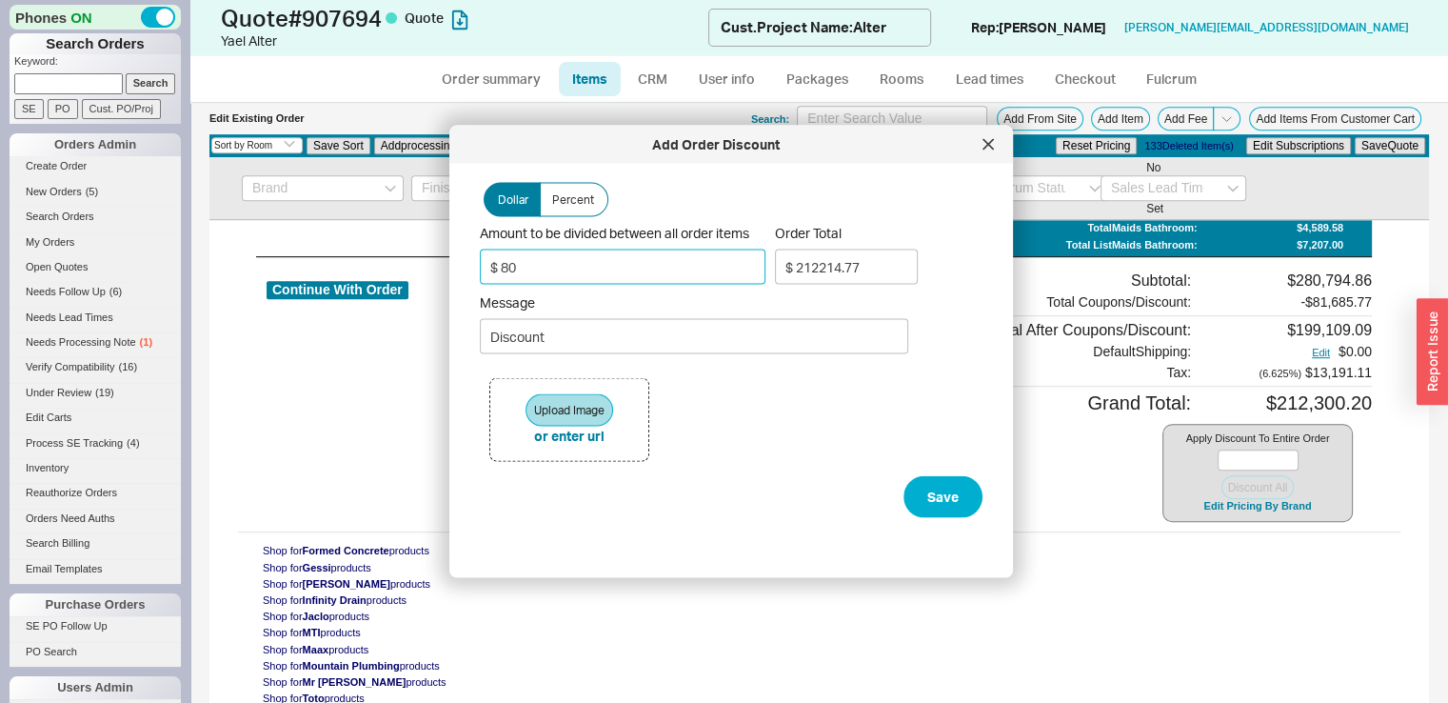
type input "$ 211447.07"
type input "$ 8000"
type input "$ 203770.07"
type input "$ 8000"
click at [496, 337] on input "Discount" at bounding box center [694, 336] width 428 height 35
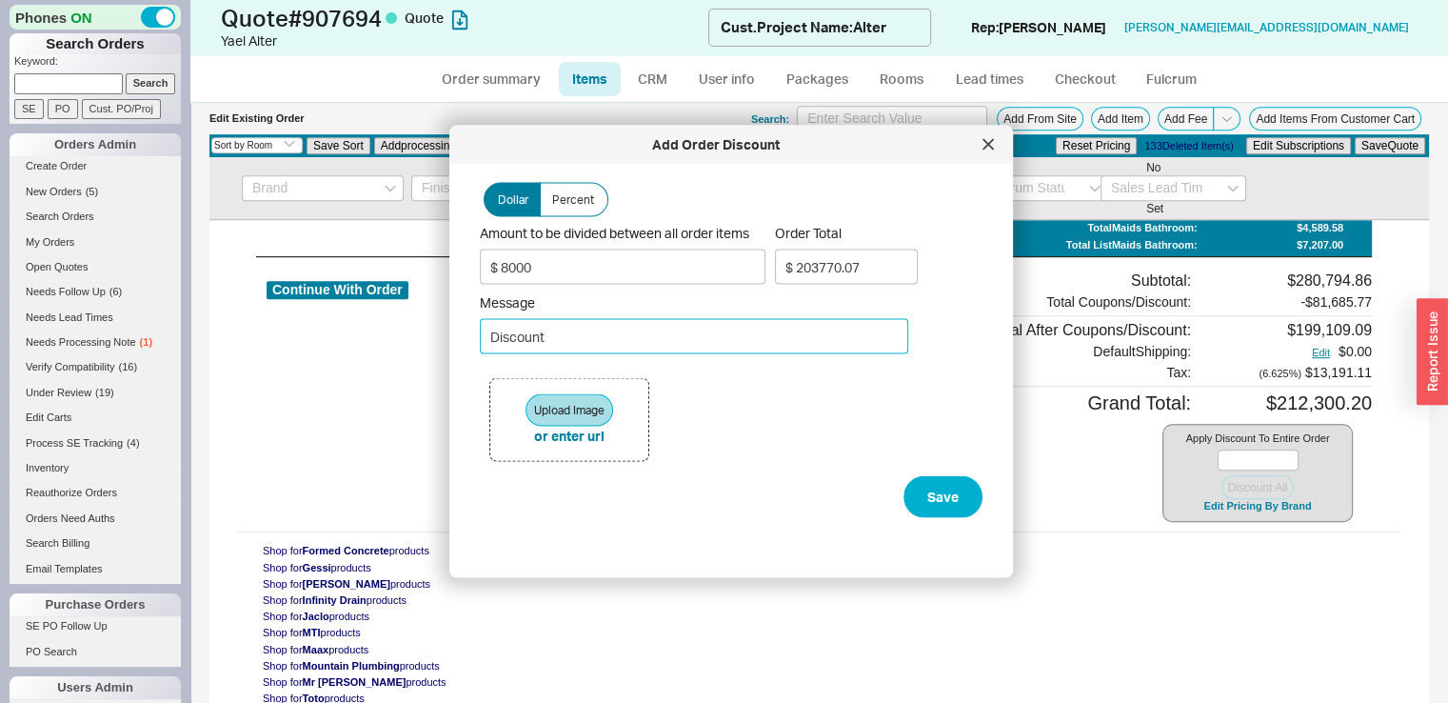
click at [496, 337] on input "Discount" at bounding box center [694, 336] width 428 height 35
type input "Additional Discount Per Mordy Lercher"
click at [505, 272] on input "$ 8000" at bounding box center [623, 266] width 286 height 35
click at [498, 272] on input "$ 8000" at bounding box center [623, 266] width 286 height 35
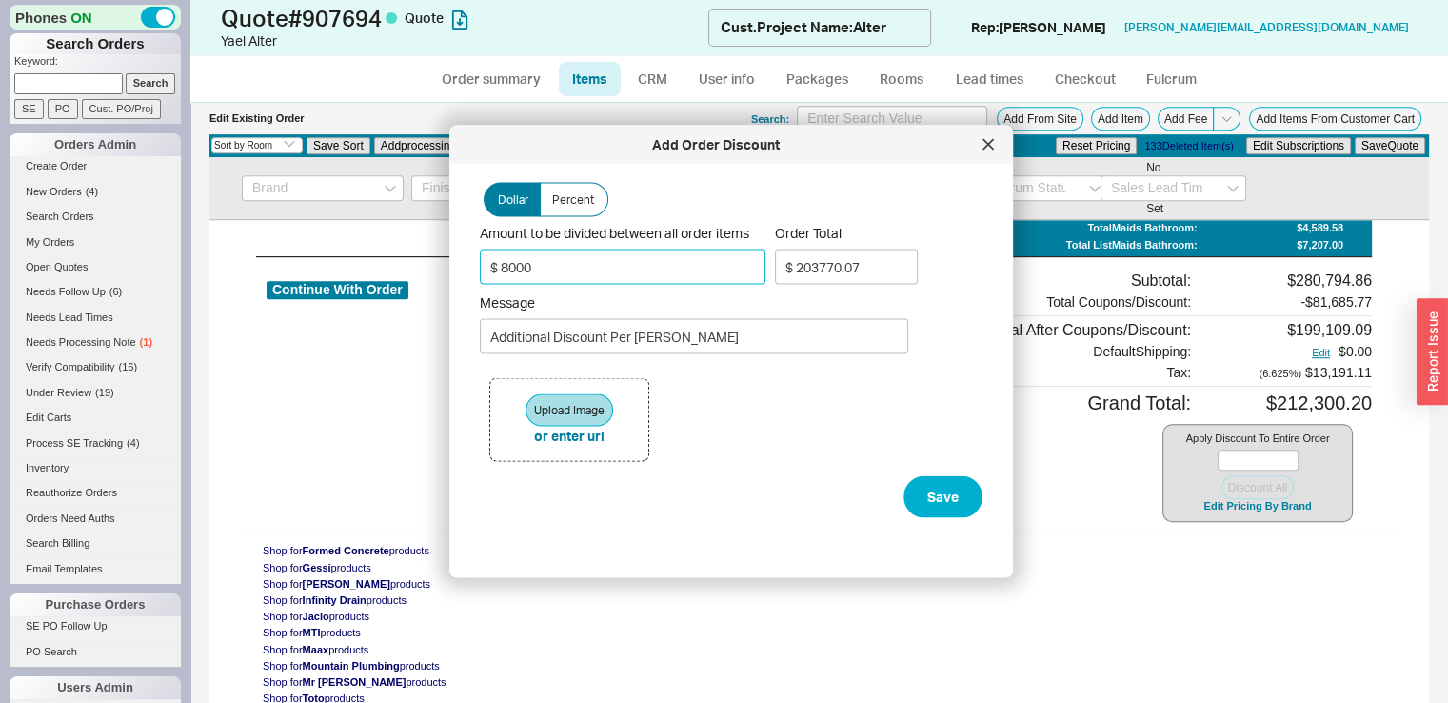
type input "$ 1"
type input "$ 212299"
type input "$ 10"
type input "$ 212289.4"
click at [925, 487] on button "Save" at bounding box center [943, 497] width 79 height 42
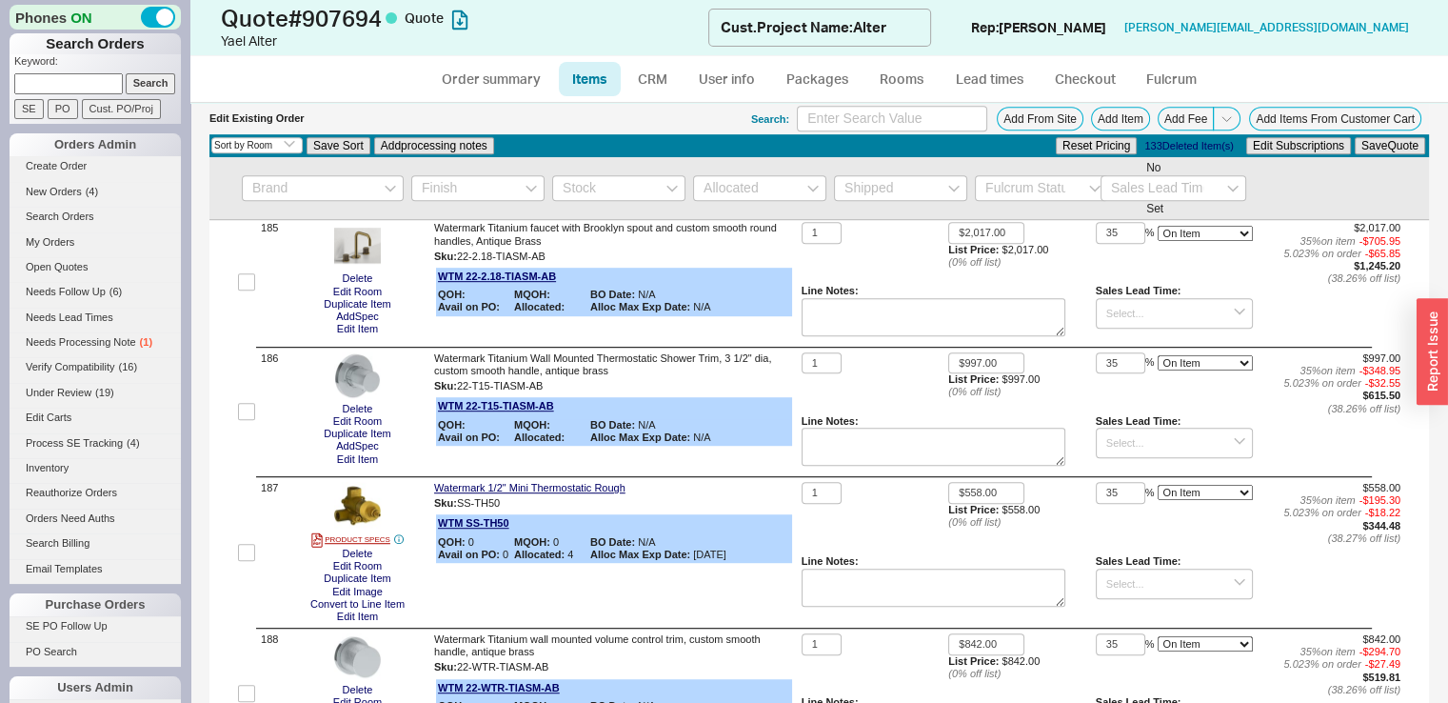
scroll to position [31239, 0]
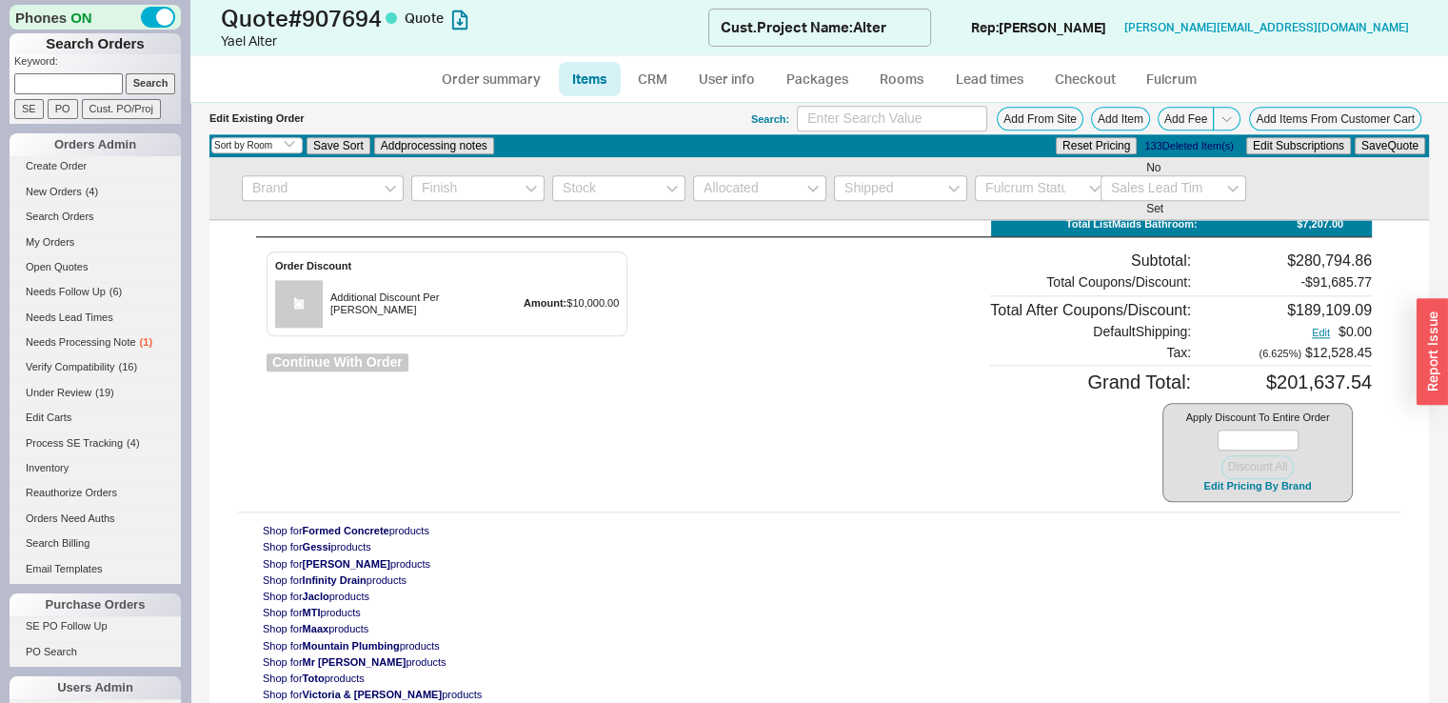
click at [395, 371] on button "Continue With Order" at bounding box center [338, 362] width 142 height 18
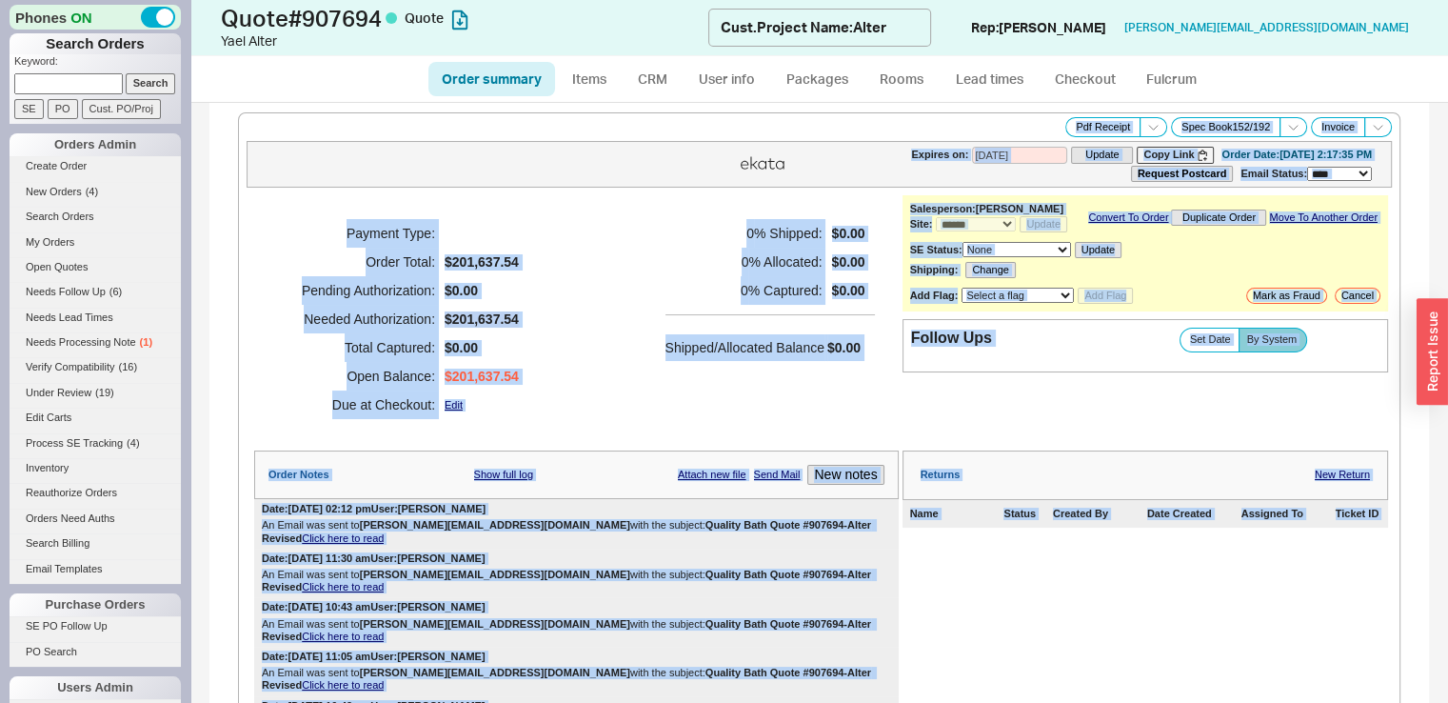
click at [737, 268] on h5 "0 % Allocated:" at bounding box center [744, 262] width 157 height 29
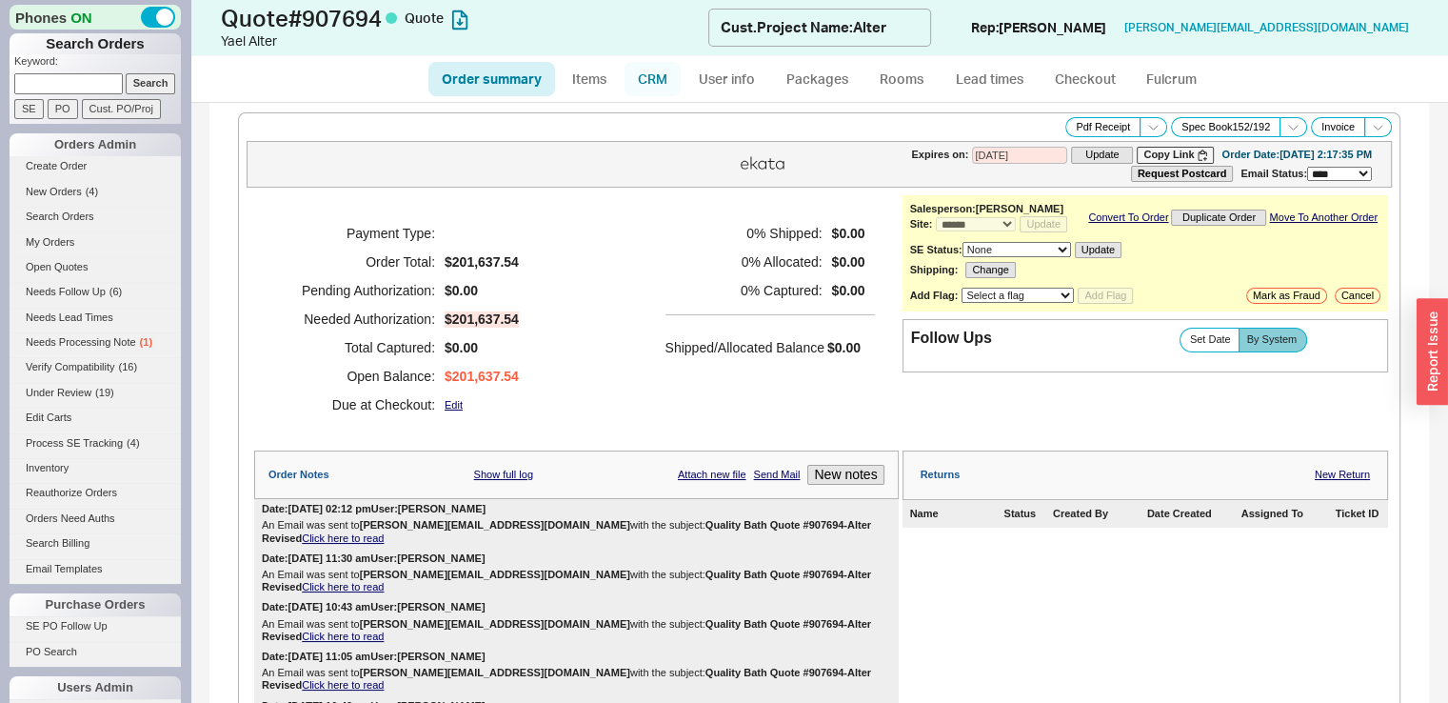
click at [657, 76] on link "CRM" at bounding box center [653, 79] width 56 height 34
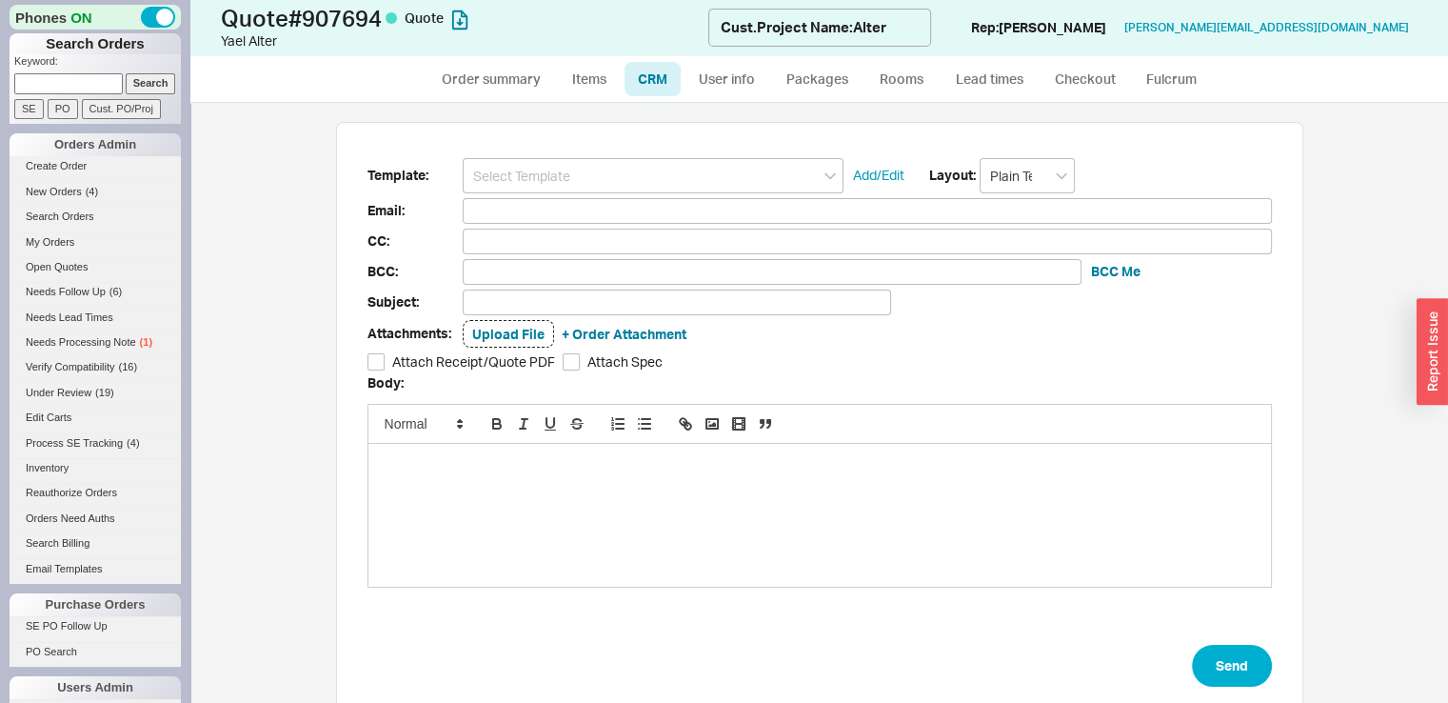
scroll to position [244, 952]
click at [545, 172] on input at bounding box center [653, 175] width 381 height 35
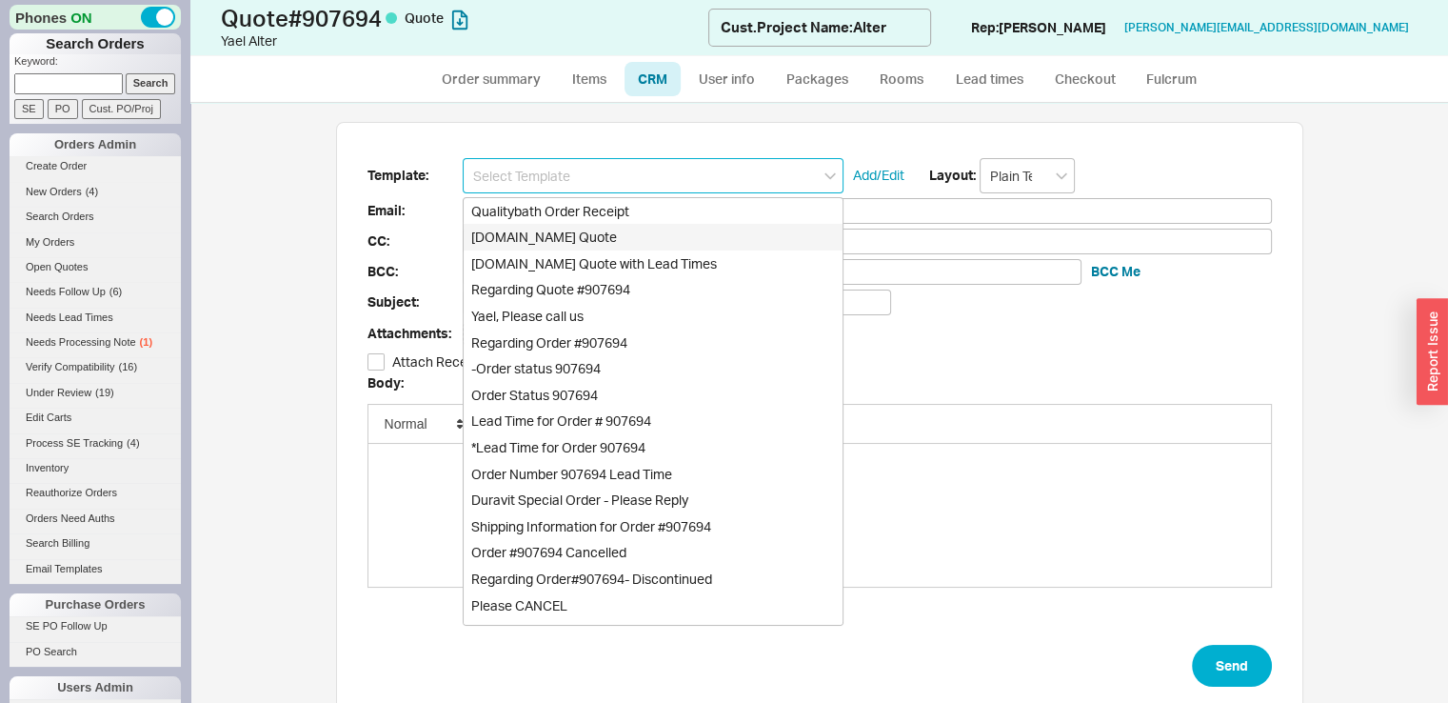
click at [543, 232] on div "[DOMAIN_NAME] Quote" at bounding box center [653, 237] width 379 height 27
type input "[DOMAIN_NAME] Quote"
type input "Receipt"
type input "[PERSON_NAME][EMAIL_ADDRESS][DOMAIN_NAME]"
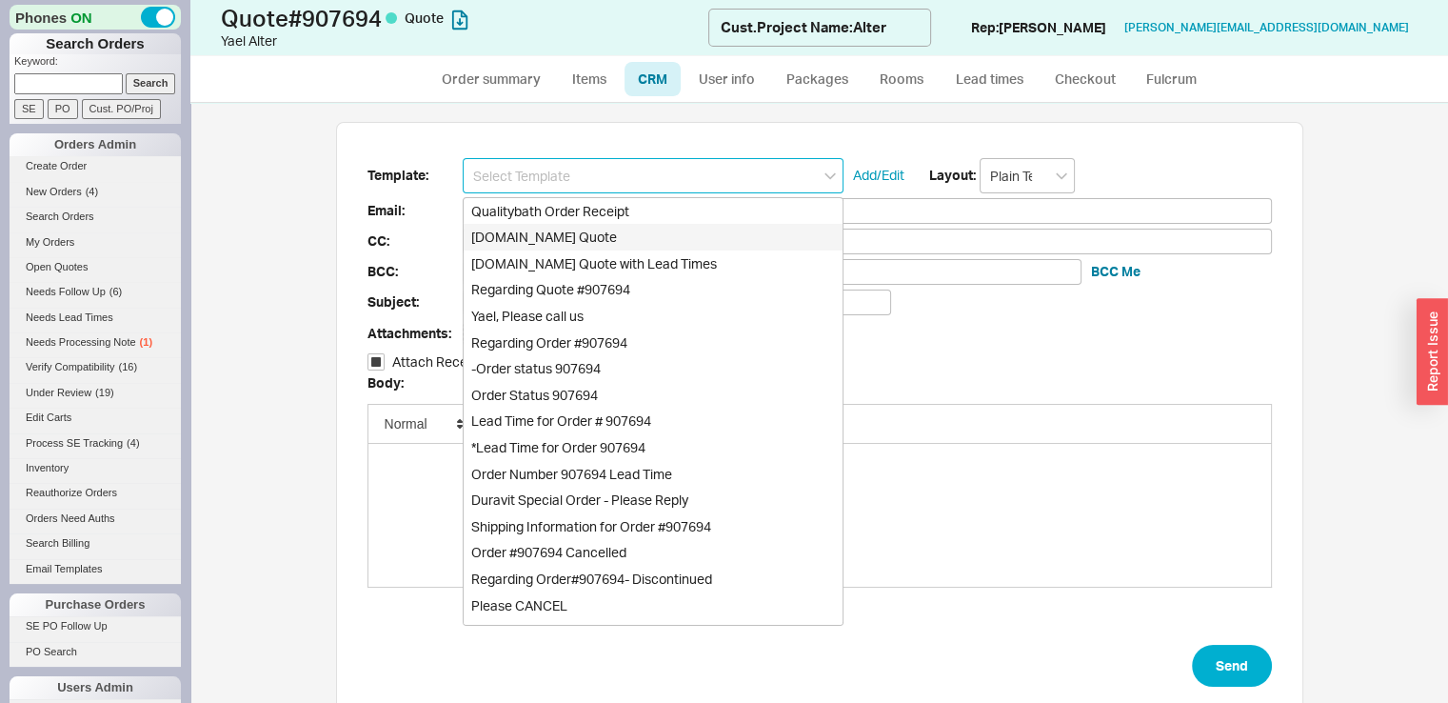
type input "[EMAIL_ADDRESS][DOMAIN_NAME], [EMAIL_ADDRESS][DOMAIN_NAME]"
type input "Quality Bath Quote #907694"
checkbox input "true"
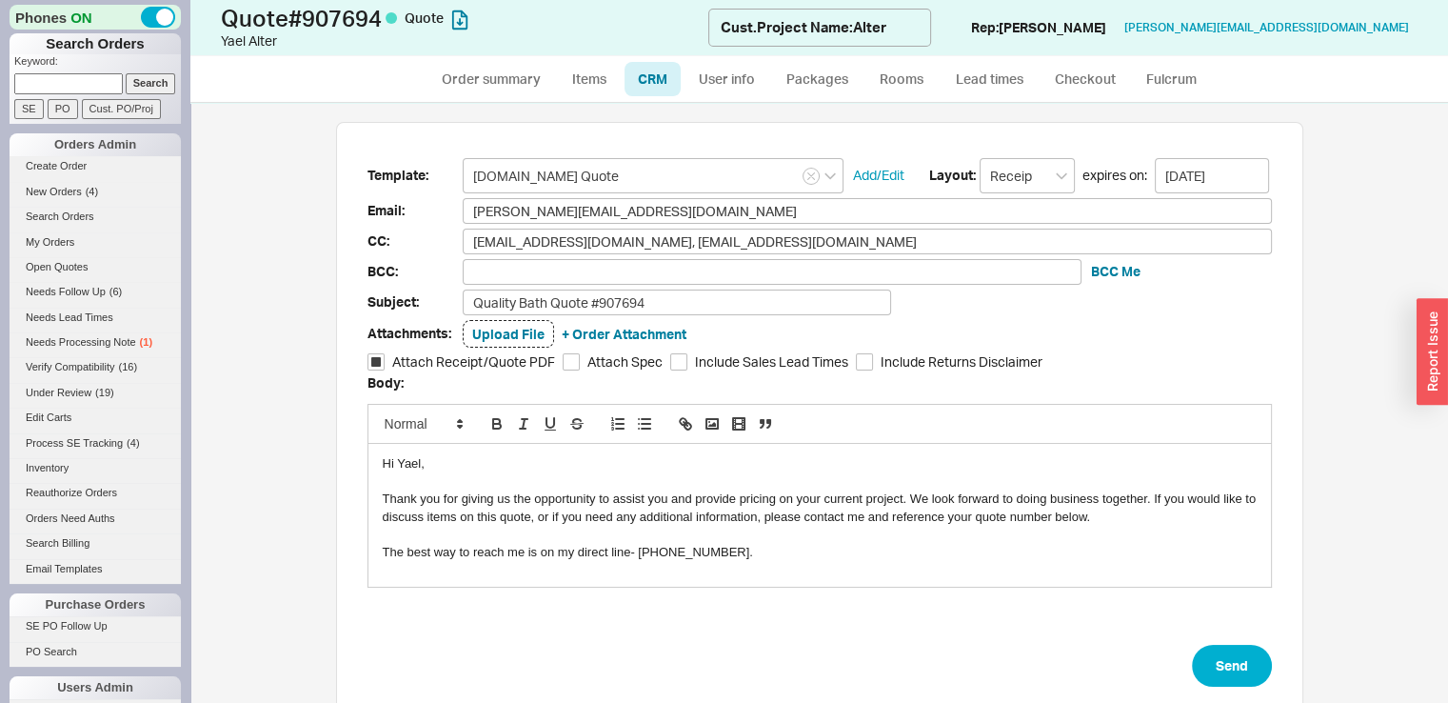
click at [726, 313] on form "Template: [DOMAIN_NAME] Quote Add/Edit Layout: Receipt expires on: [DATE] Email…" at bounding box center [820, 422] width 905 height 529
click at [722, 303] on input "Quality Bath Quote #907694" at bounding box center [677, 302] width 428 height 26
type input "Quality Bath Quote #907694 (Revised)"
drag, startPoint x: 655, startPoint y: 205, endPoint x: 435, endPoint y: 216, distance: 220.2
click at [435, 216] on div "Email: [PERSON_NAME][EMAIL_ADDRESS][DOMAIN_NAME] [PERSON_NAME][EMAIL_ADDRESS][D…" at bounding box center [820, 211] width 905 height 26
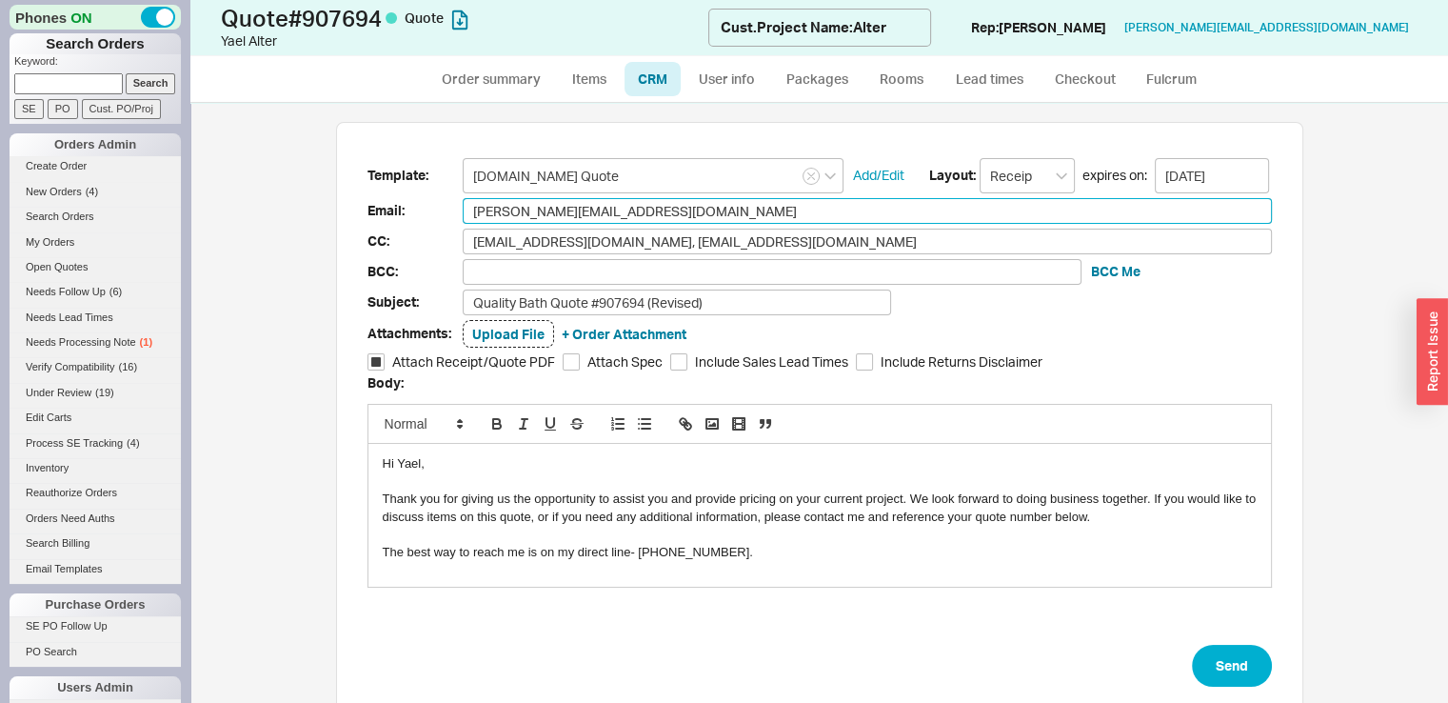
paste input "info"
type input "[EMAIL_ADDRESS][DOMAIN_NAME]"
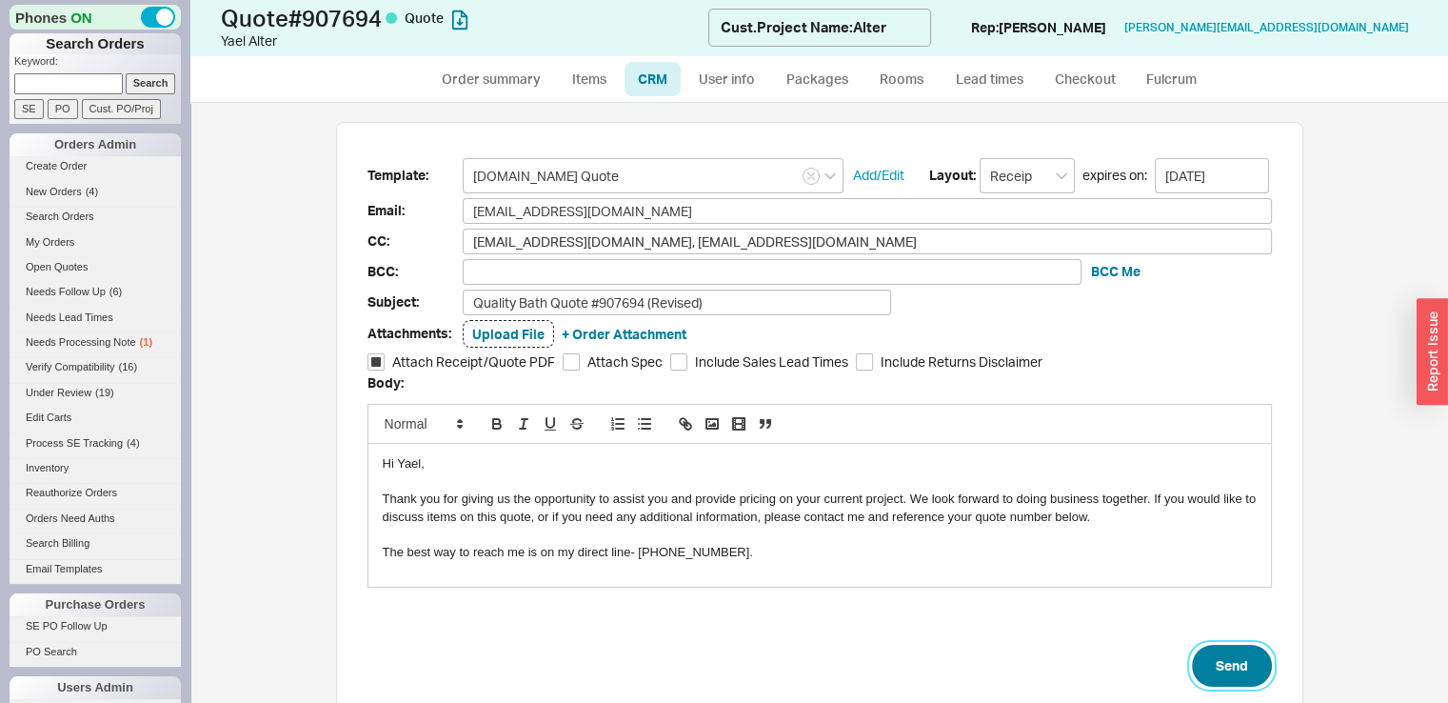
click at [1214, 658] on button "Send" at bounding box center [1232, 666] width 80 height 42
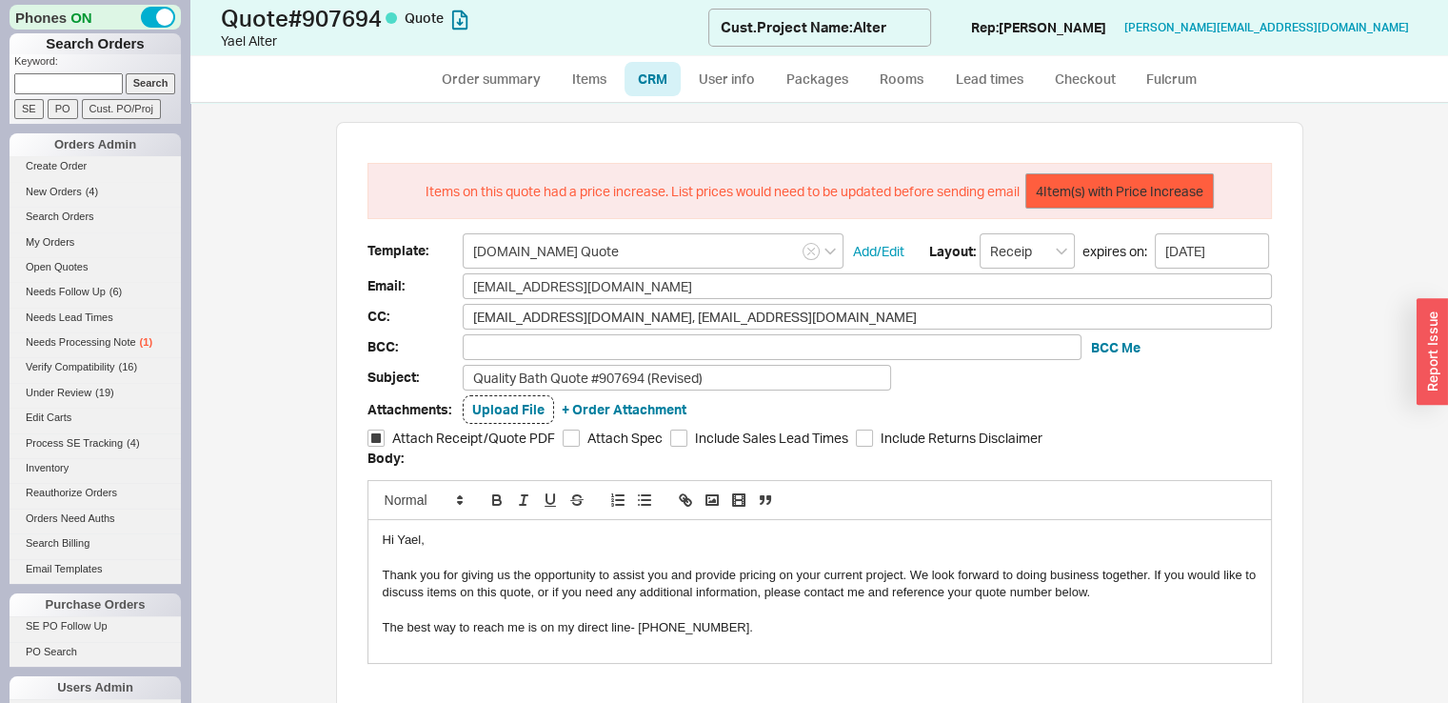
click at [1126, 180] on button "4 Item(s) with Price Increase" at bounding box center [1119, 191] width 189 height 36
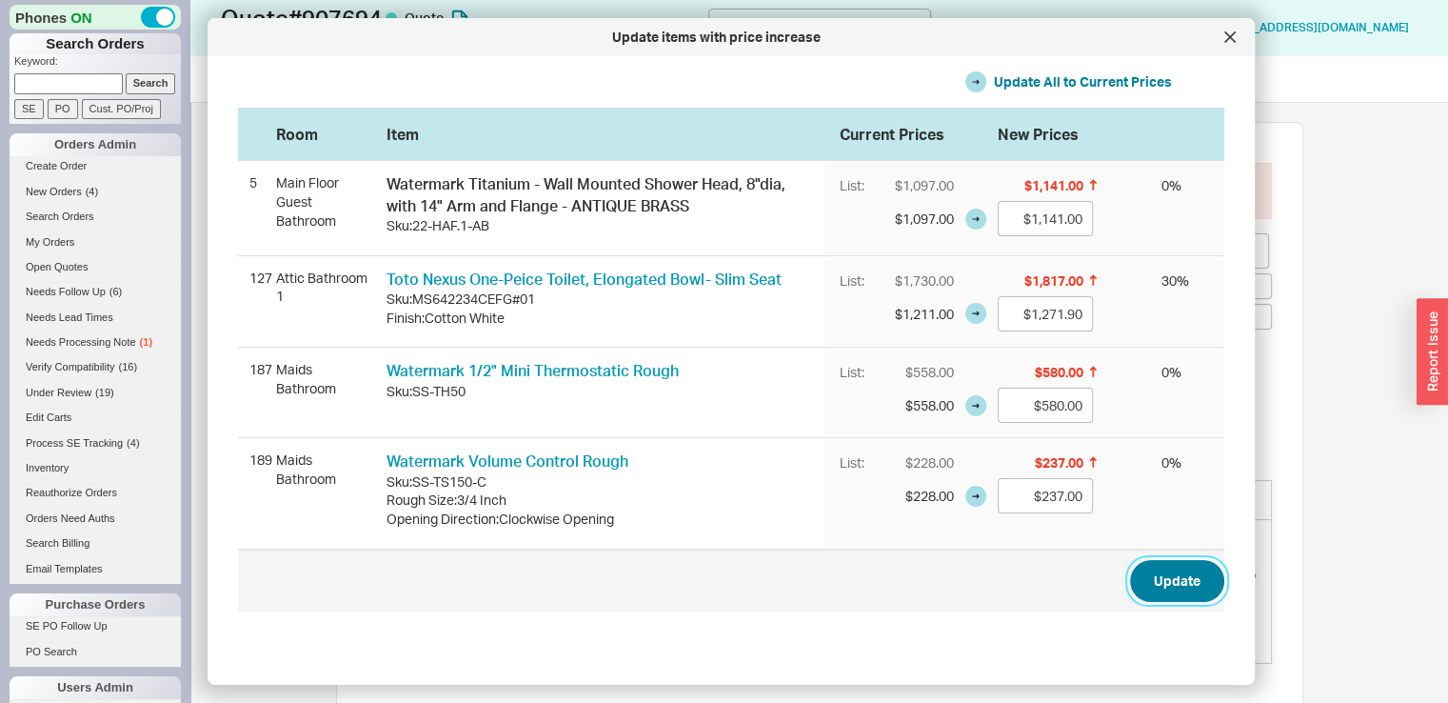
click at [1160, 584] on button "Update" at bounding box center [1177, 581] width 94 height 42
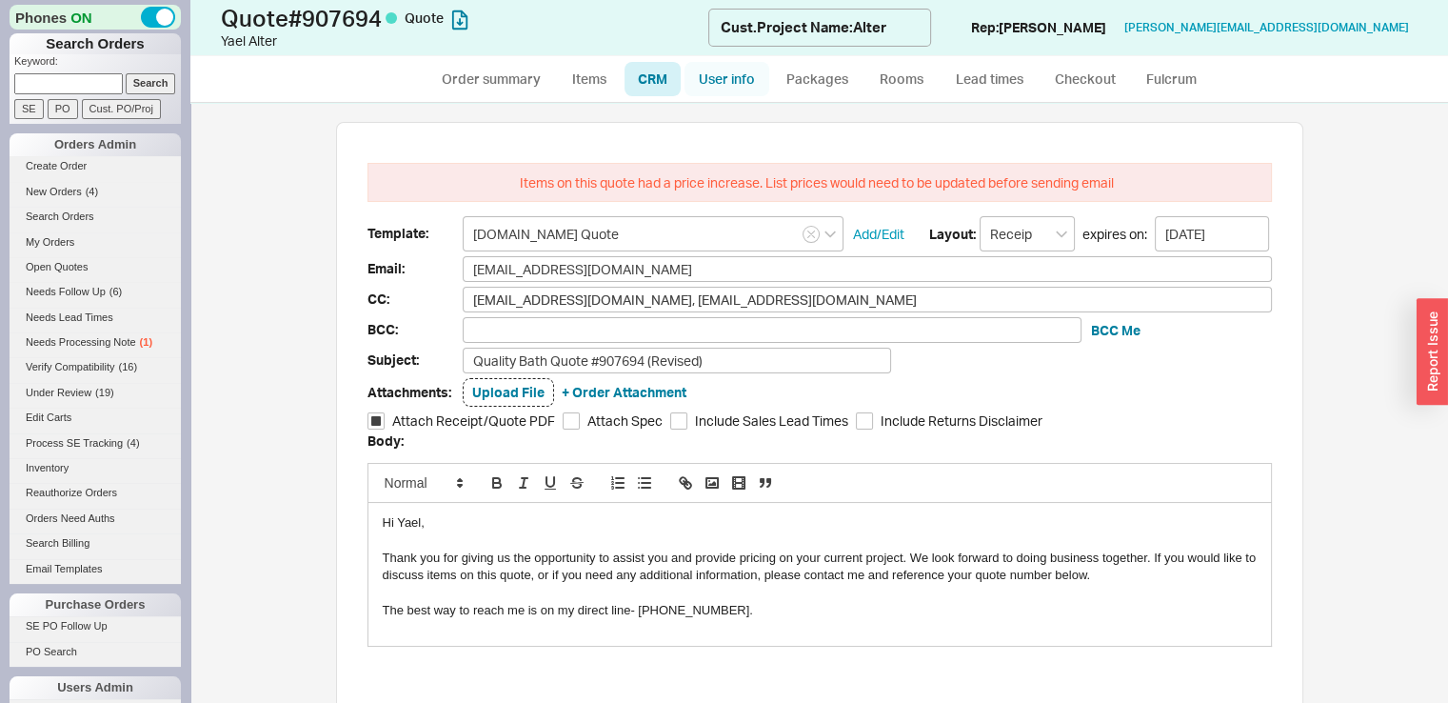
click at [727, 72] on link "User info" at bounding box center [727, 79] width 85 height 34
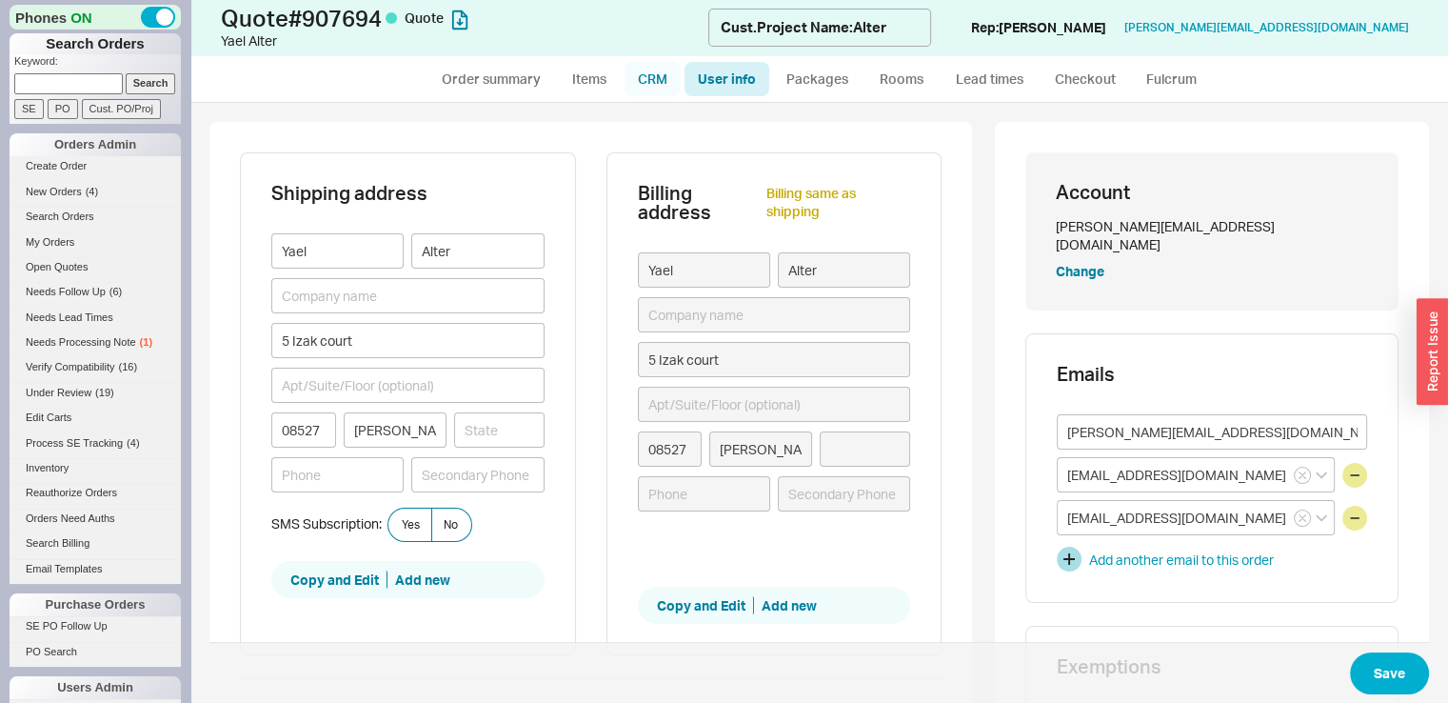
type input "[US_STATE]"
click at [648, 74] on link "CRM" at bounding box center [653, 79] width 56 height 34
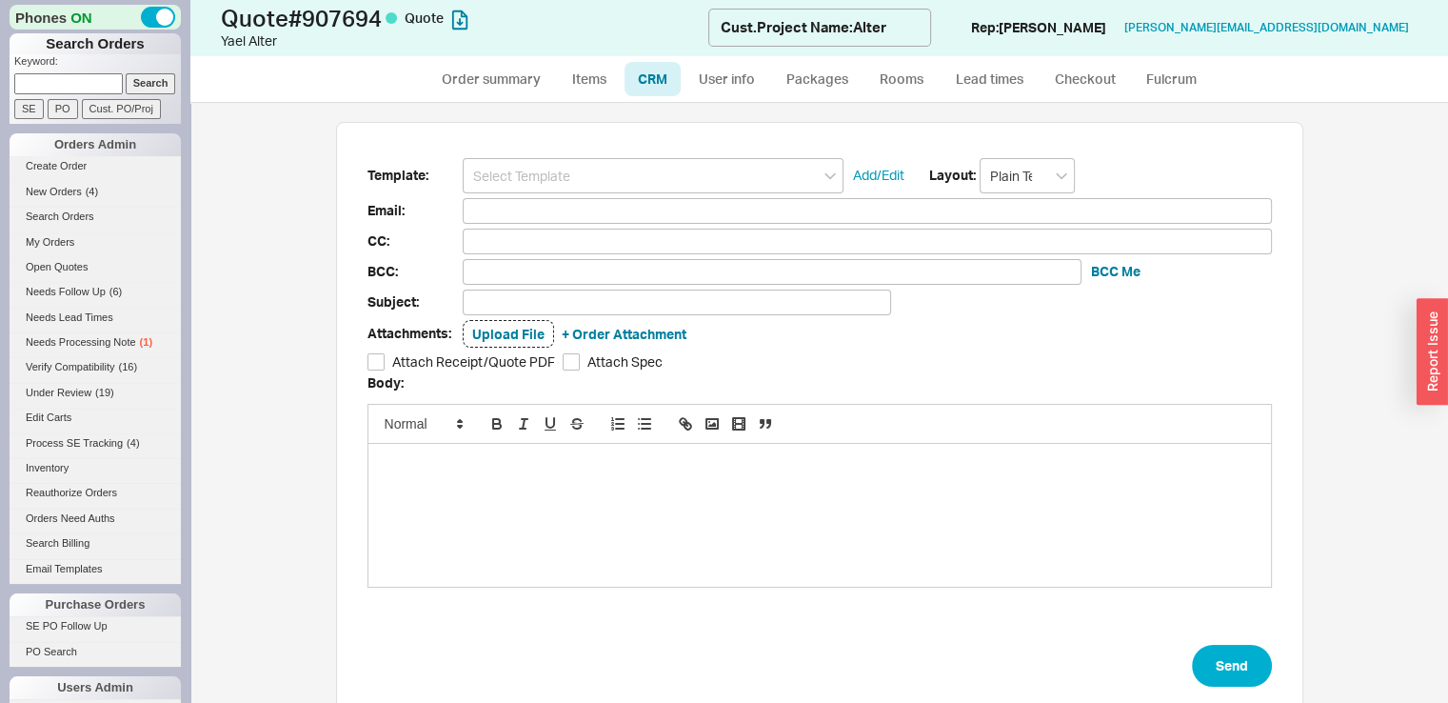
scroll to position [15, 15]
click at [639, 177] on input at bounding box center [653, 175] width 381 height 35
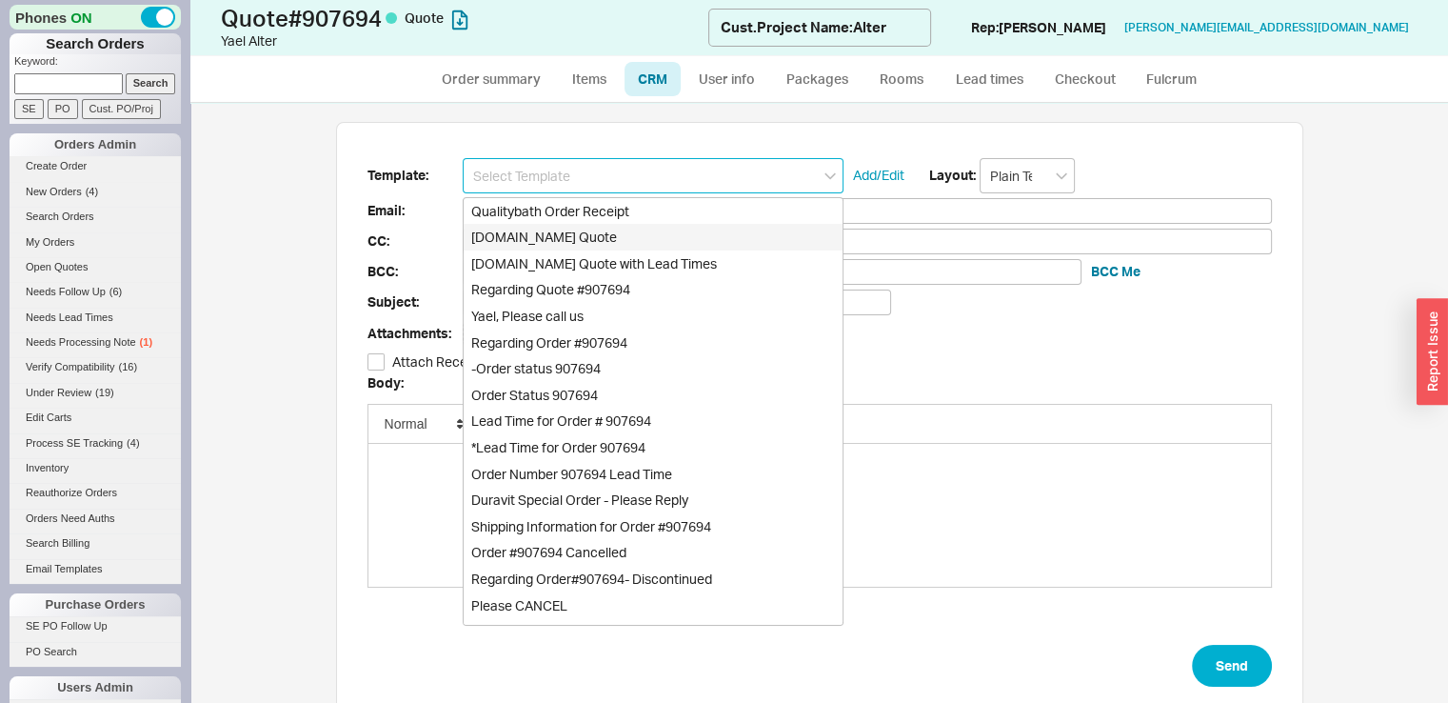
click at [610, 240] on div "[DOMAIN_NAME] Quote" at bounding box center [653, 237] width 379 height 27
type input "Receipt"
type input "[PERSON_NAME][EMAIL_ADDRESS][DOMAIN_NAME]"
type input "[EMAIL_ADDRESS][DOMAIN_NAME], [EMAIL_ADDRESS][DOMAIN_NAME]"
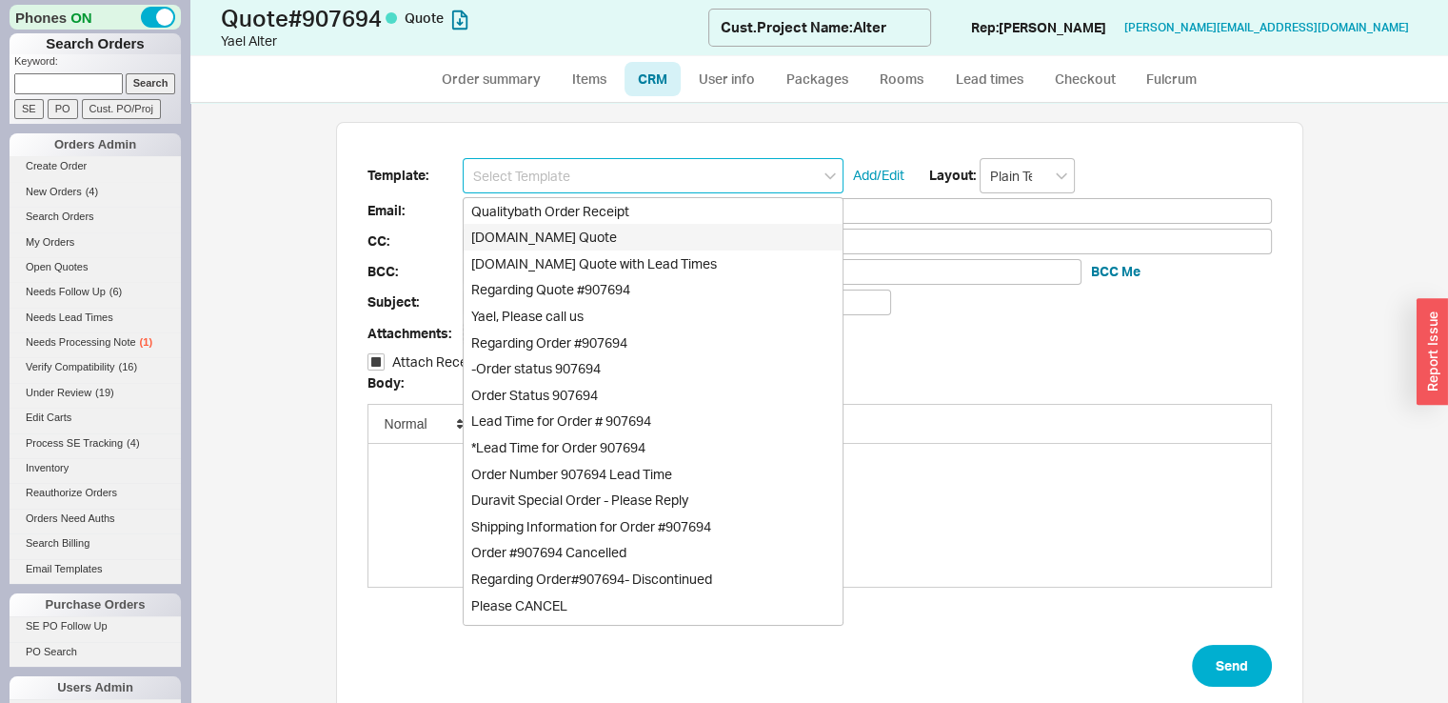
type input "[EMAIL_ADDRESS][DOMAIN_NAME], [EMAIL_ADDRESS][DOMAIN_NAME]"
type input "Quality Bath Quote #907694"
checkbox input "true"
type input "[DOMAIN_NAME] Quote"
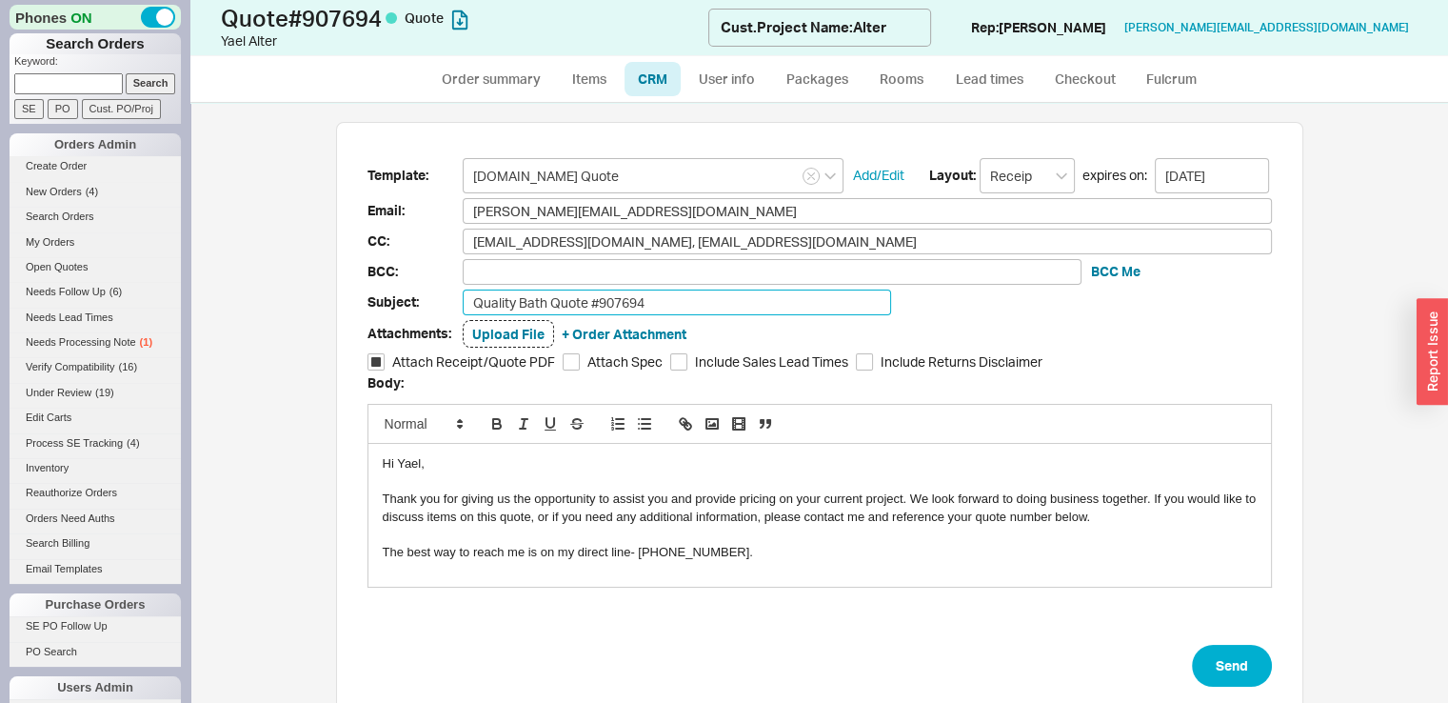
click at [655, 302] on input "Quality Bath Quote #907694" at bounding box center [677, 302] width 428 height 26
type input "Quality Bath Quote #907694 (Revised)"
drag, startPoint x: 656, startPoint y: 210, endPoint x: 349, endPoint y: 256, distance: 310.0
click at [349, 256] on div "Template: [DOMAIN_NAME] Quote Add/Edit Layout: Receipt expires on: [DATE] Email…" at bounding box center [819, 420] width 967 height 597
click at [350, 256] on div "Template: [DOMAIN_NAME] Quote Add/Edit Layout: Receipt expires on: [DATE] Email…" at bounding box center [819, 420] width 967 height 597
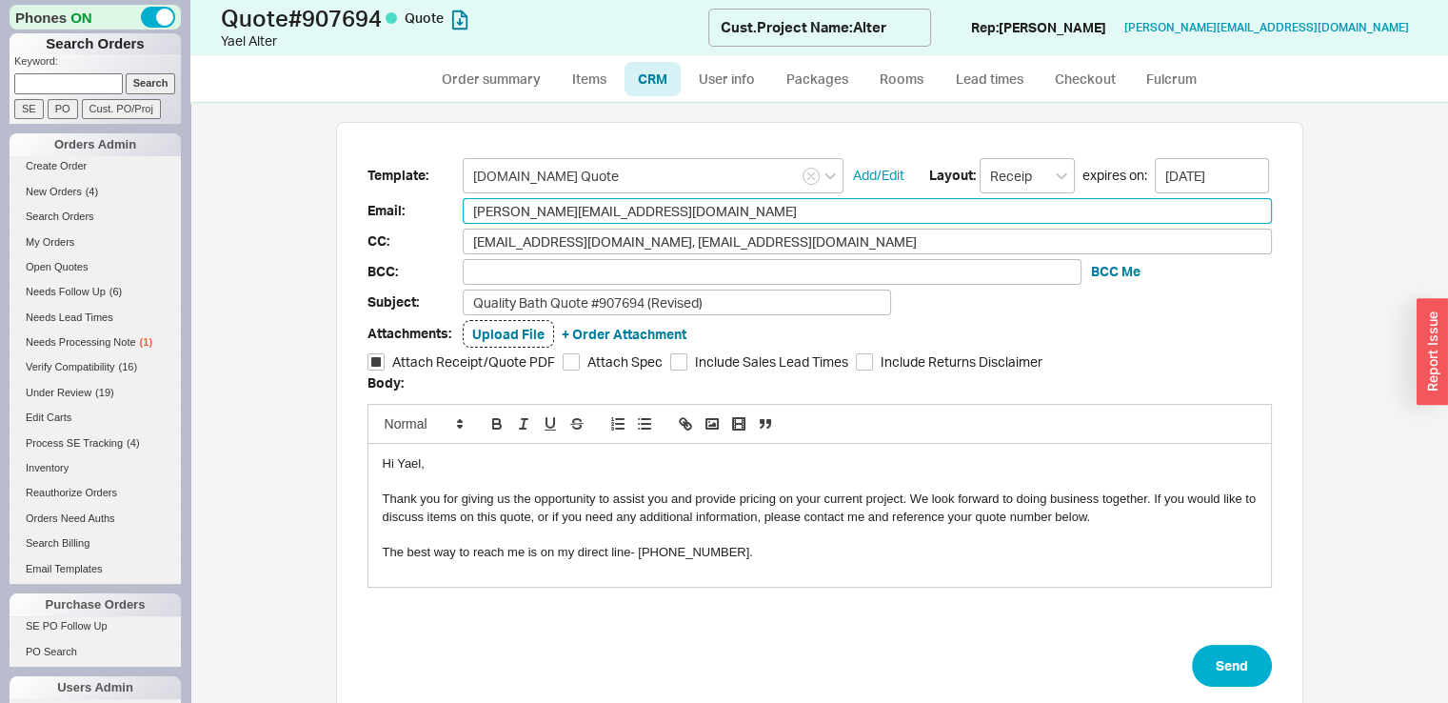
click at [576, 199] on input "[PERSON_NAME][EMAIL_ADDRESS][DOMAIN_NAME]" at bounding box center [867, 211] width 809 height 26
paste input "info"
type input "[EMAIL_ADDRESS][DOMAIN_NAME]"
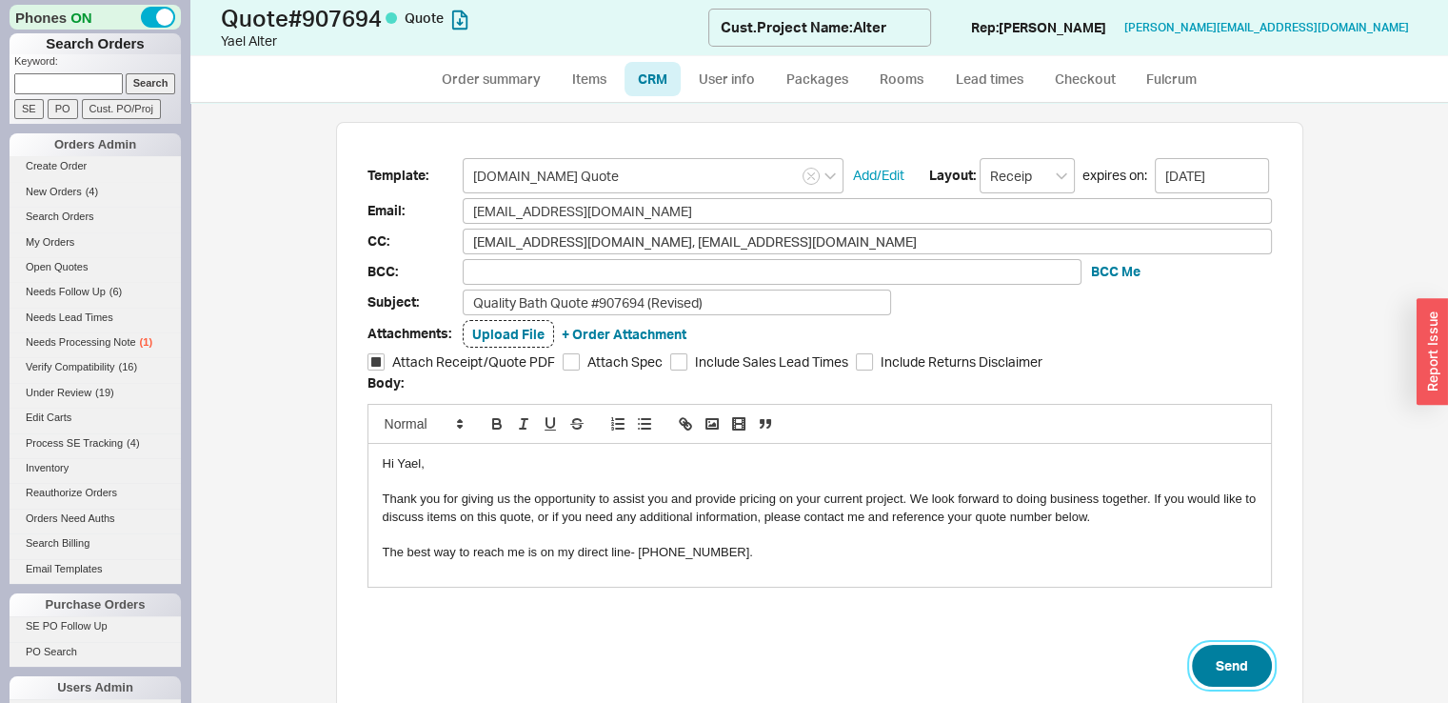
click at [1242, 656] on button "Send" at bounding box center [1232, 666] width 80 height 42
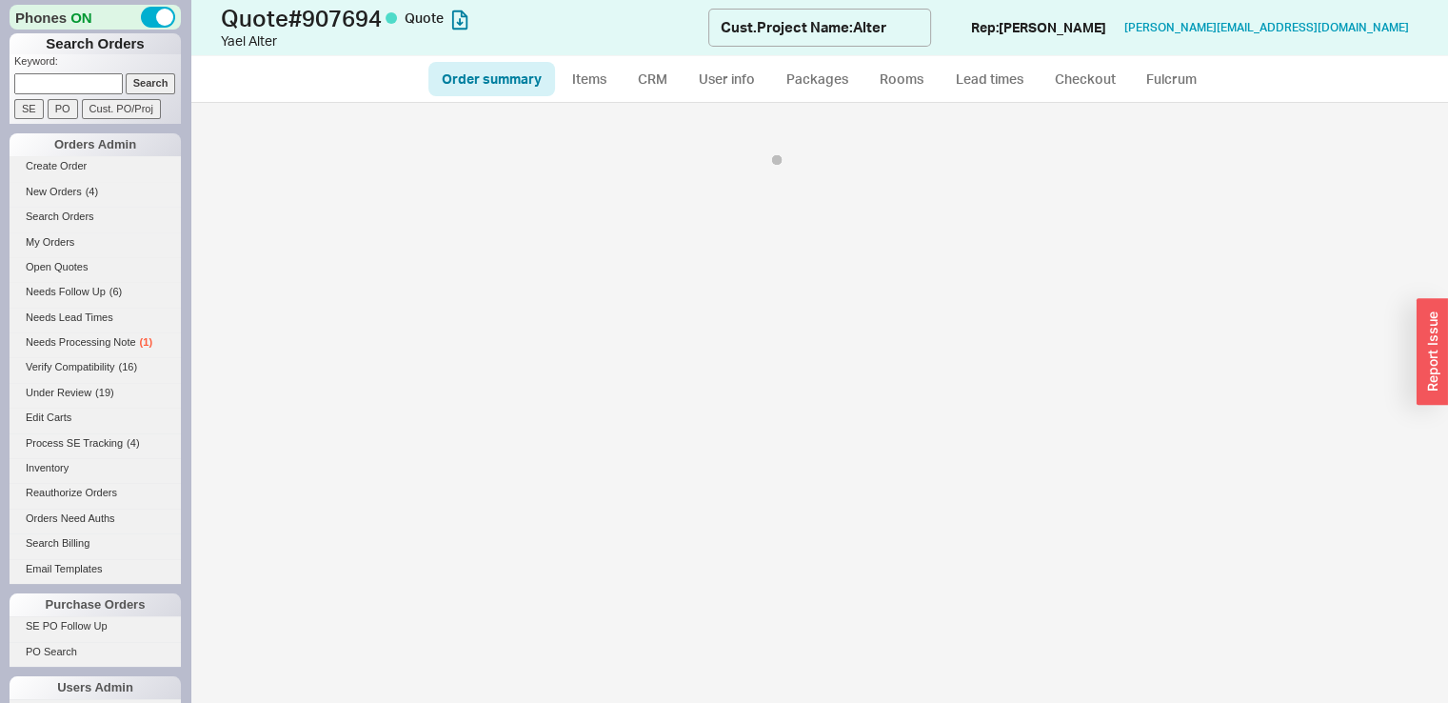
select select "*"
select select "3"
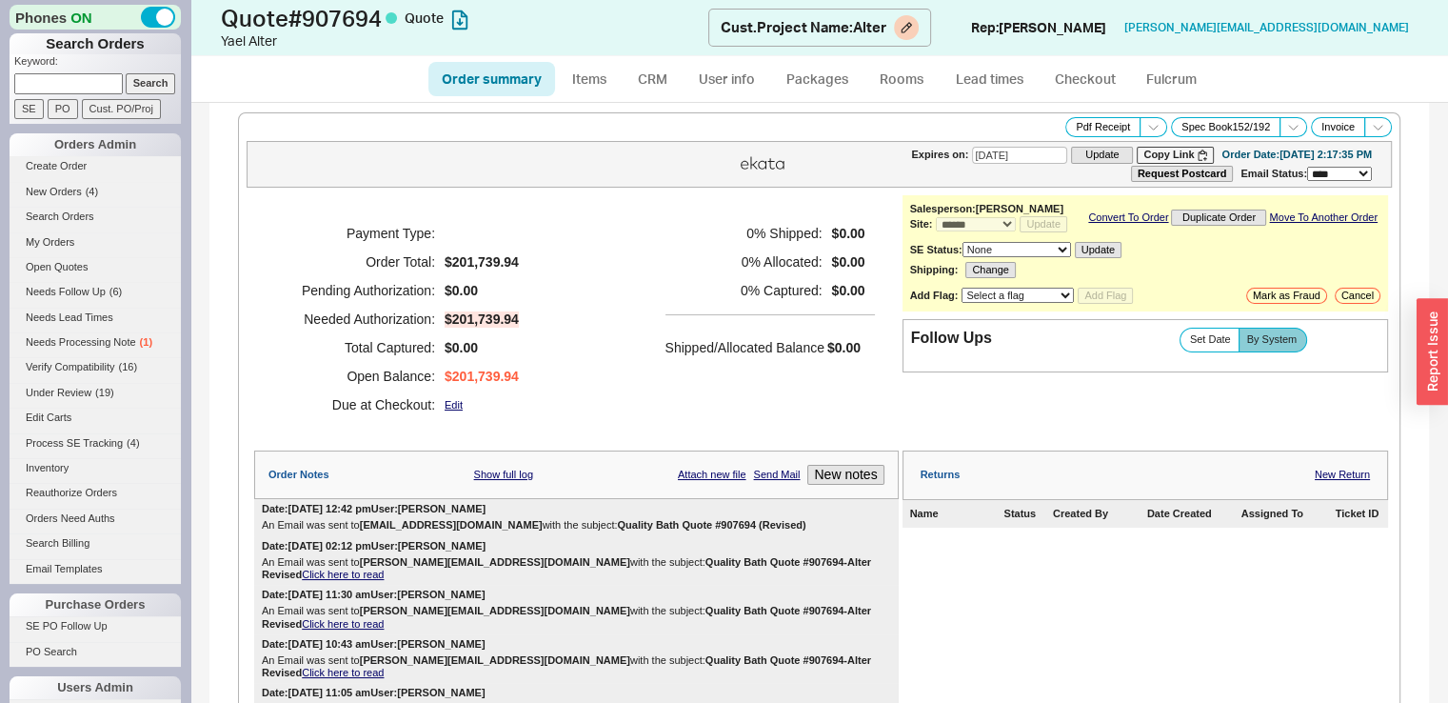
select select "*"
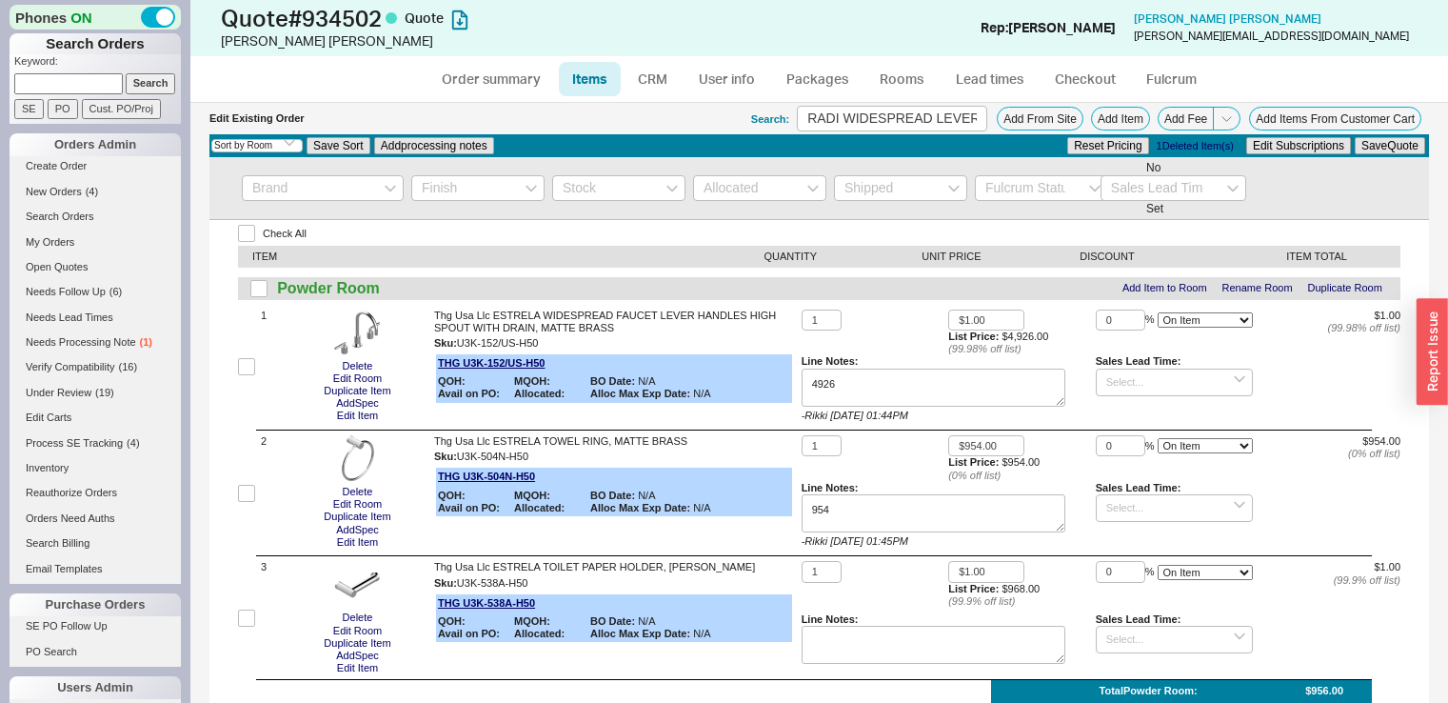
select select "3"
select select "ON_CHECKOUT_AGGREGATED"
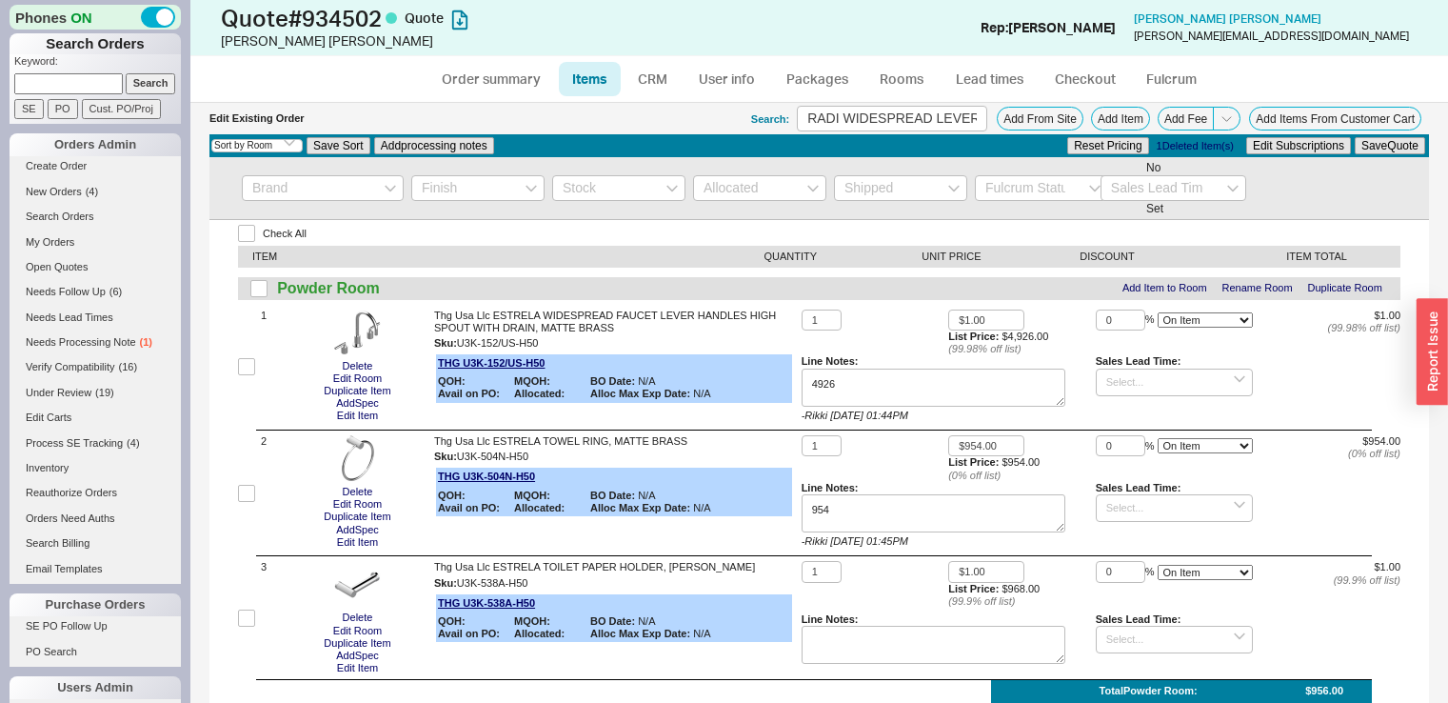
select select "ON_CHECKOUT_AGGREGATED"
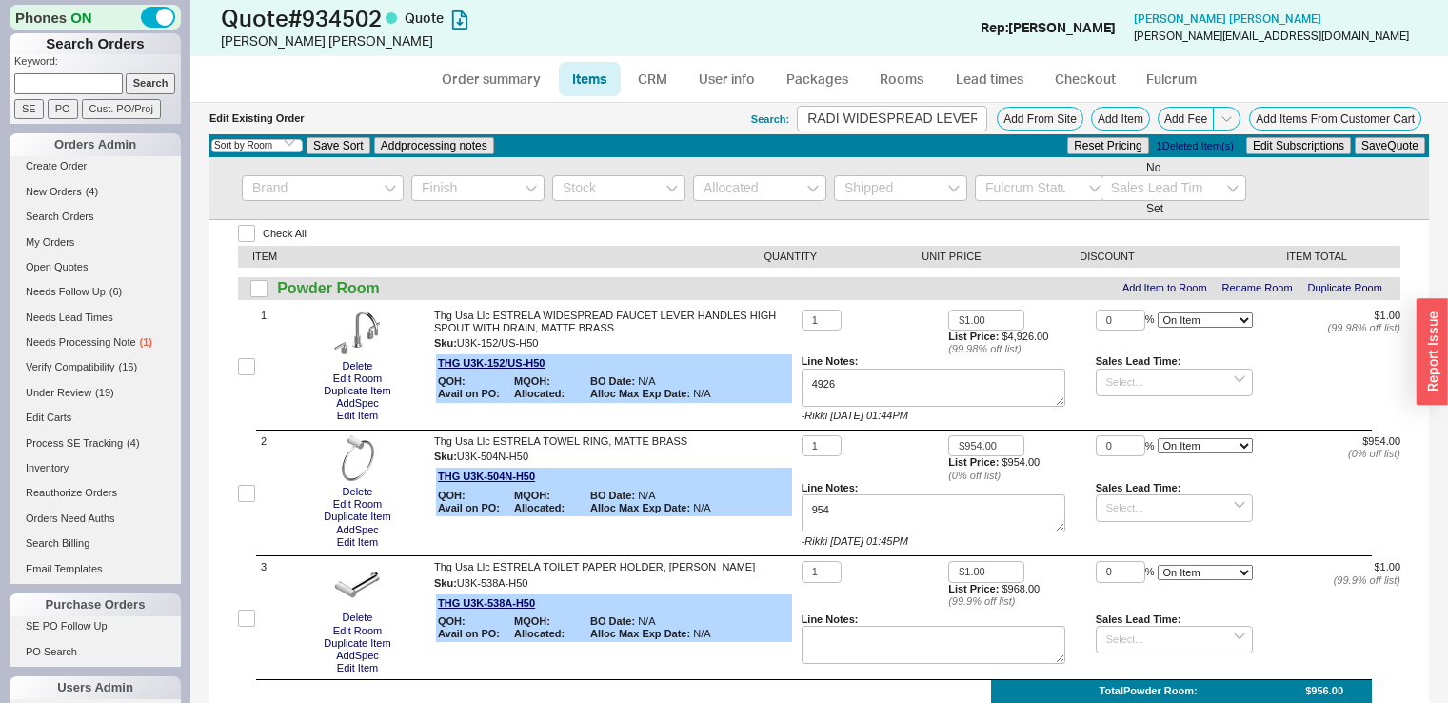
select select "ON_CHECKOUT_AGGREGATED"
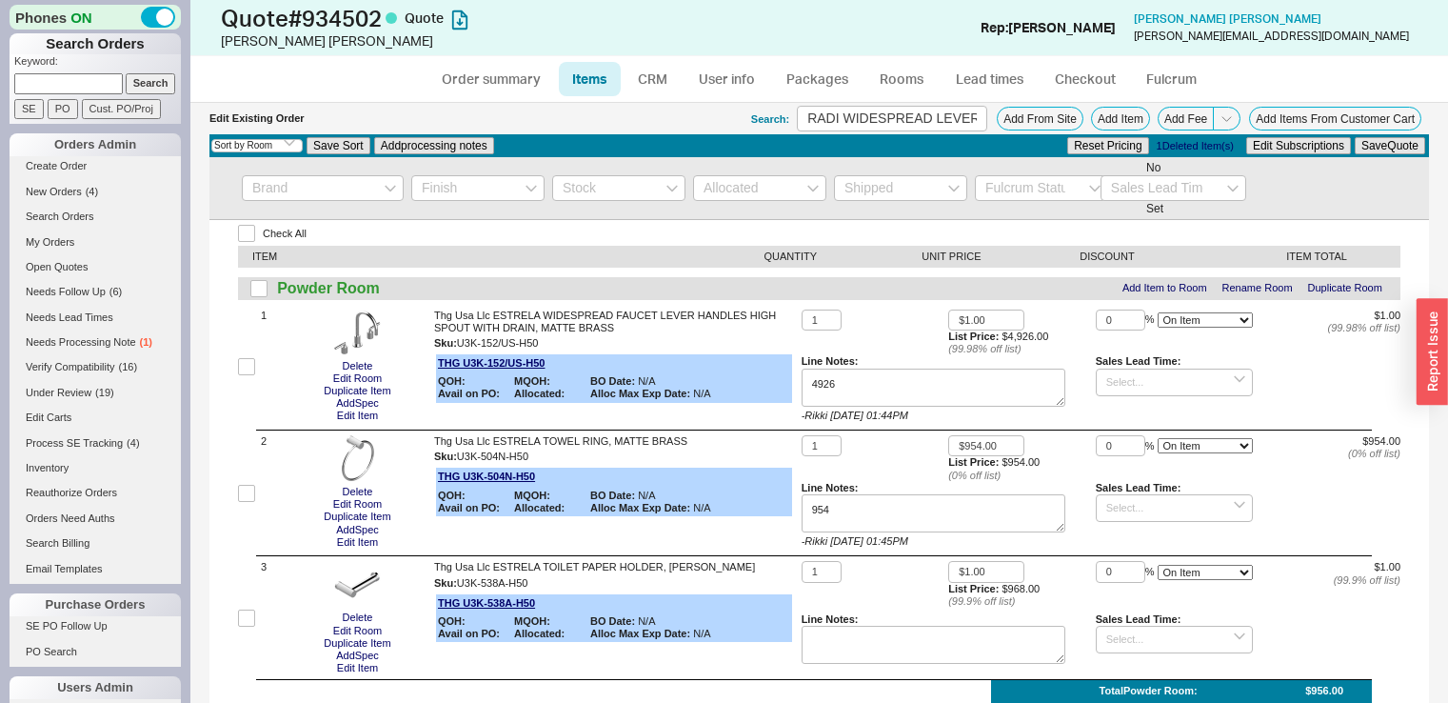
select select "ON_CHECKOUT_AGGREGATED"
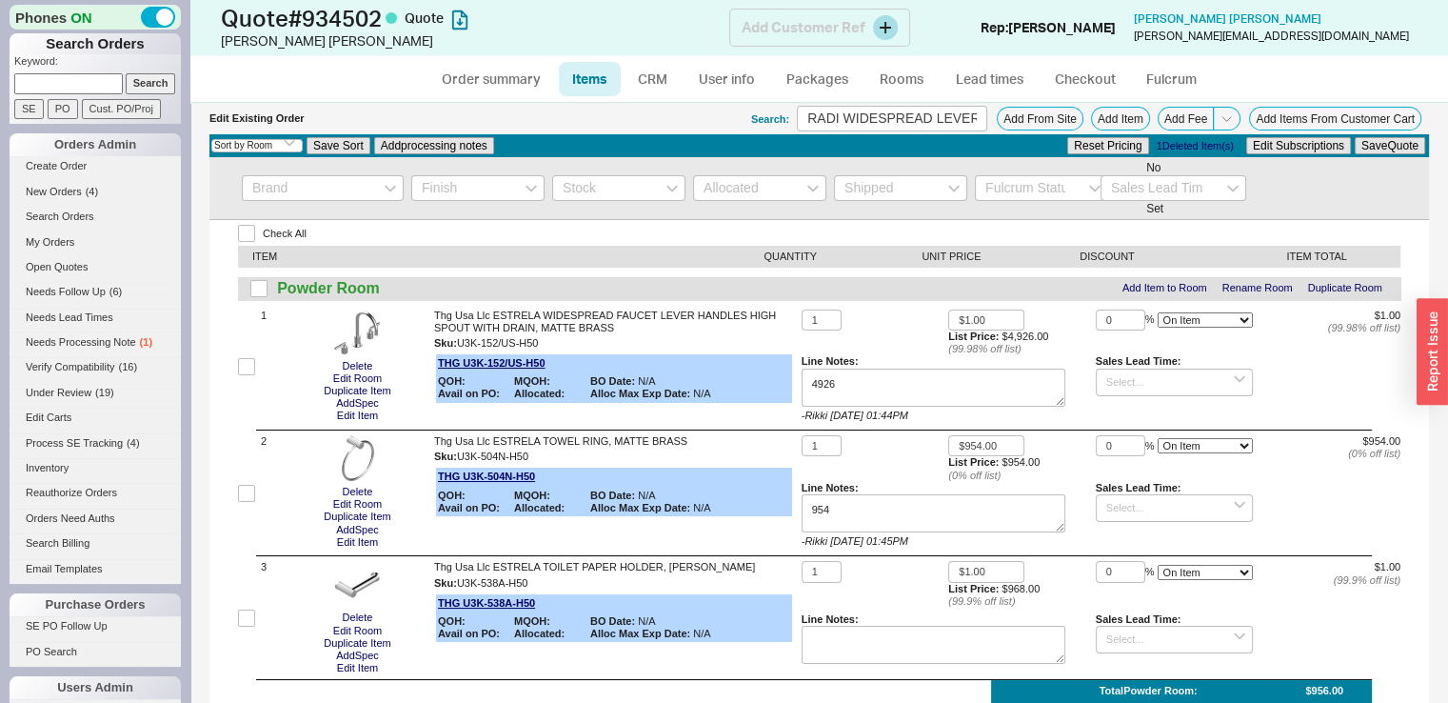
scroll to position [5257, 0]
